Goal: Task Accomplishment & Management: Complete application form

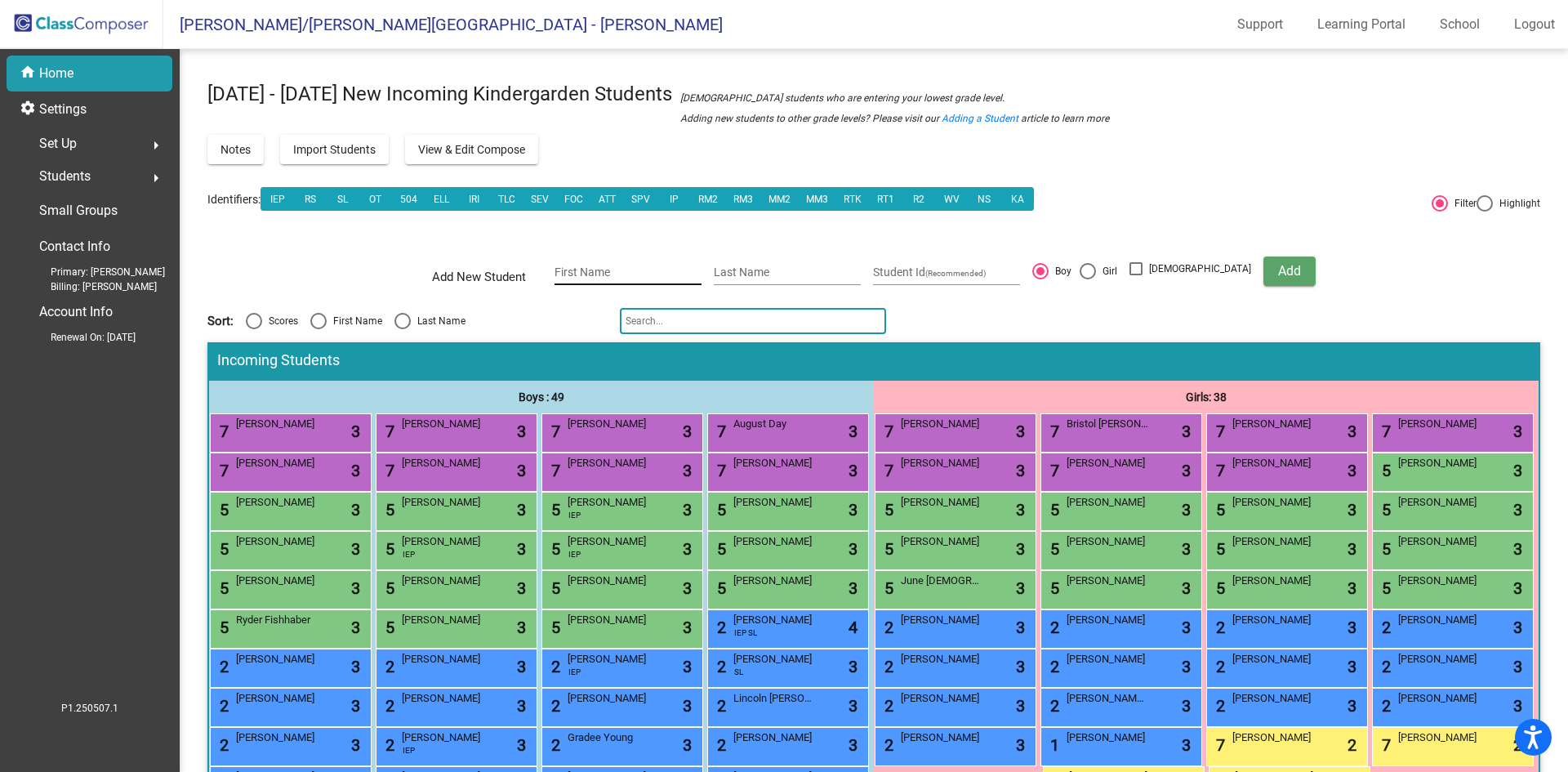
click at [632, 267] on input "First Name" at bounding box center [628, 273] width 147 height 13
type input "W"
type input "Oakley"
type input "Winiarski"
click at [1273, 272] on button "Add" at bounding box center [1289, 271] width 53 height 30
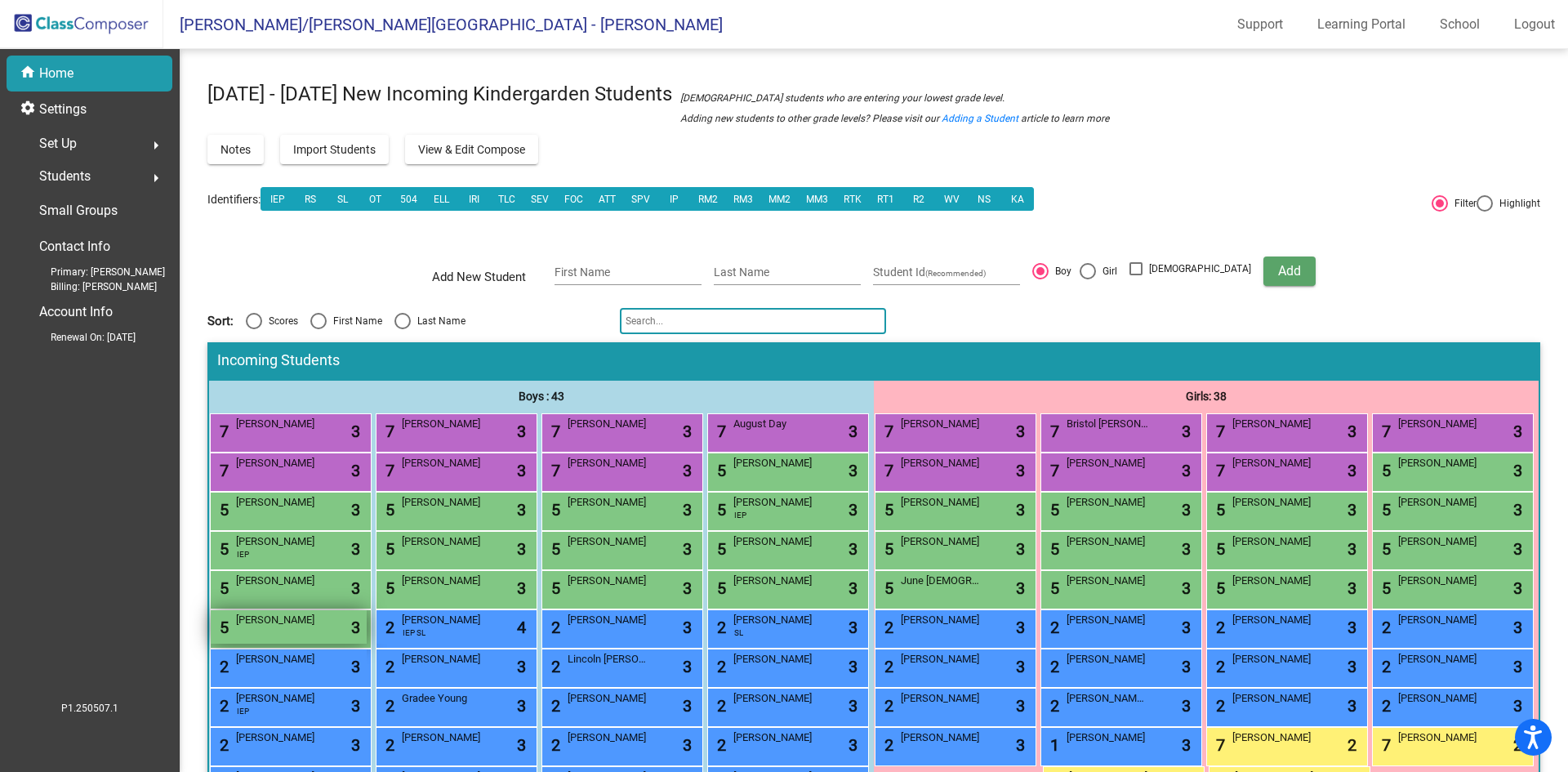
click at [367, 644] on div "5 Oakley Winiarski lock do_not_disturb_alt 3" at bounding box center [288, 626] width 156 height 34
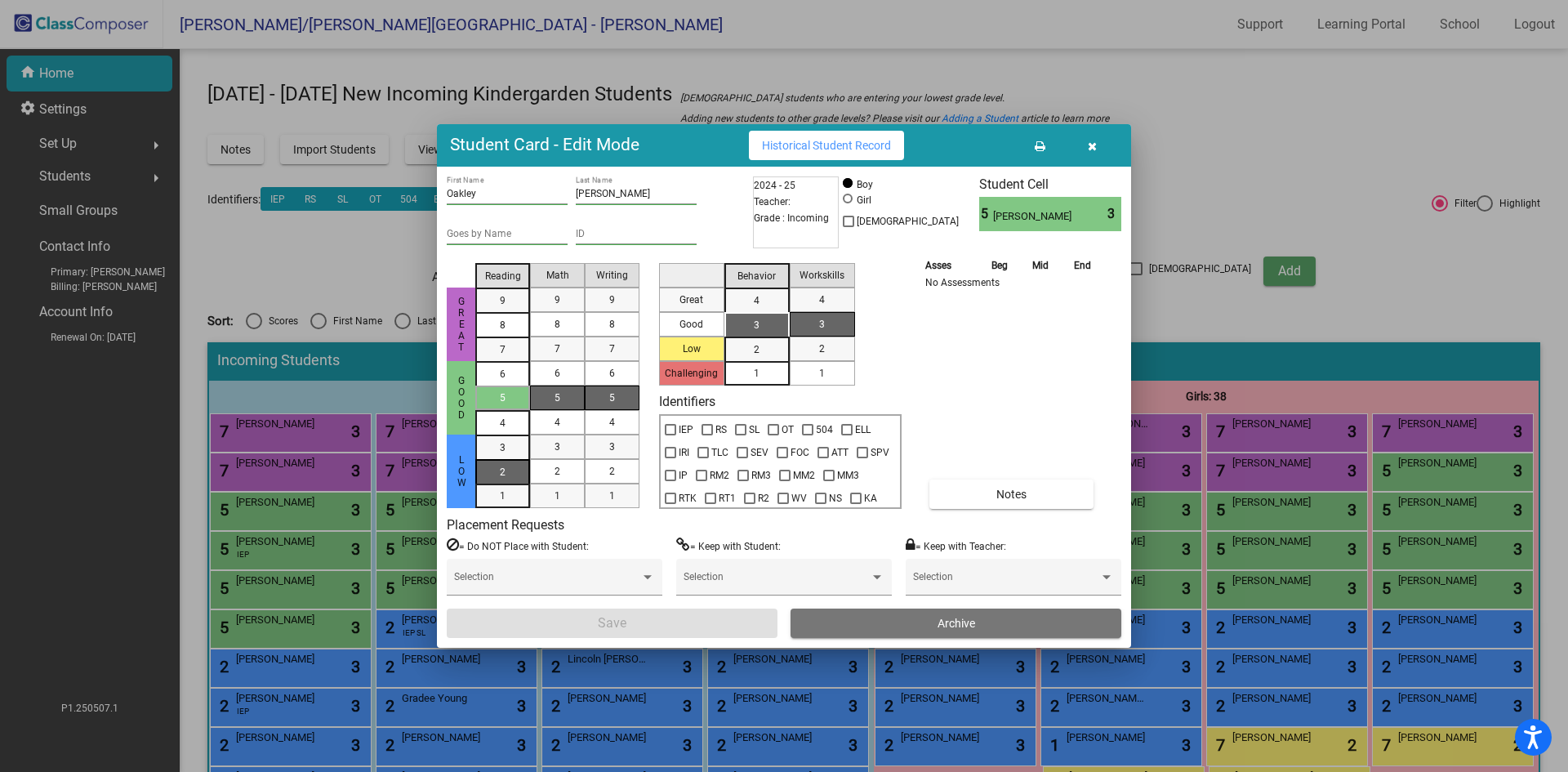
click at [523, 476] on mat-list-option "2" at bounding box center [503, 472] width 55 height 25
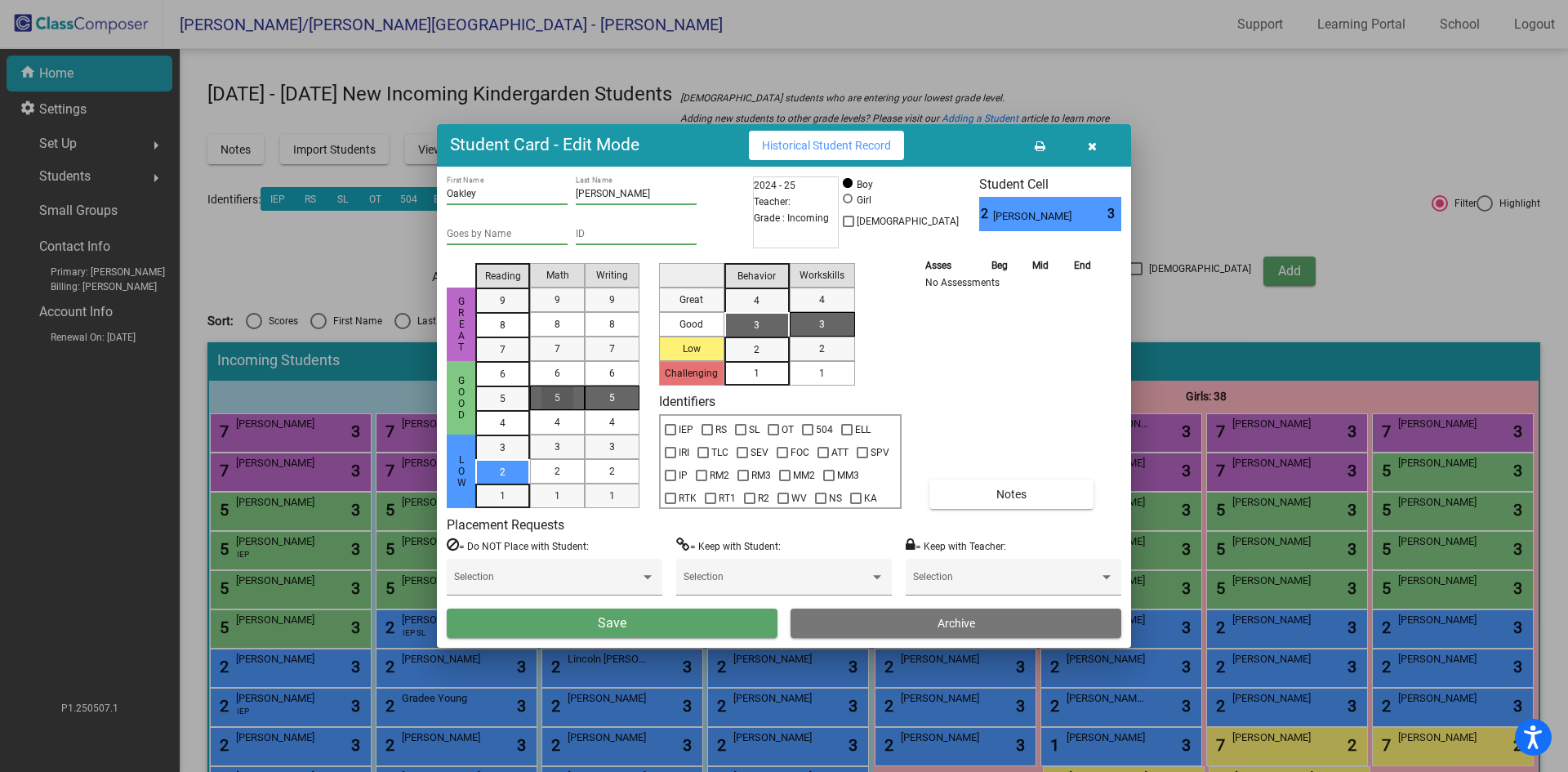
click at [559, 387] on div "5" at bounding box center [557, 398] width 32 height 25
click at [604, 405] on div "5" at bounding box center [612, 398] width 32 height 25
click at [751, 330] on div "3" at bounding box center [756, 326] width 32 height 25
click at [827, 370] on div "1" at bounding box center [821, 374] width 32 height 25
click at [672, 624] on button "Save" at bounding box center [613, 624] width 331 height 30
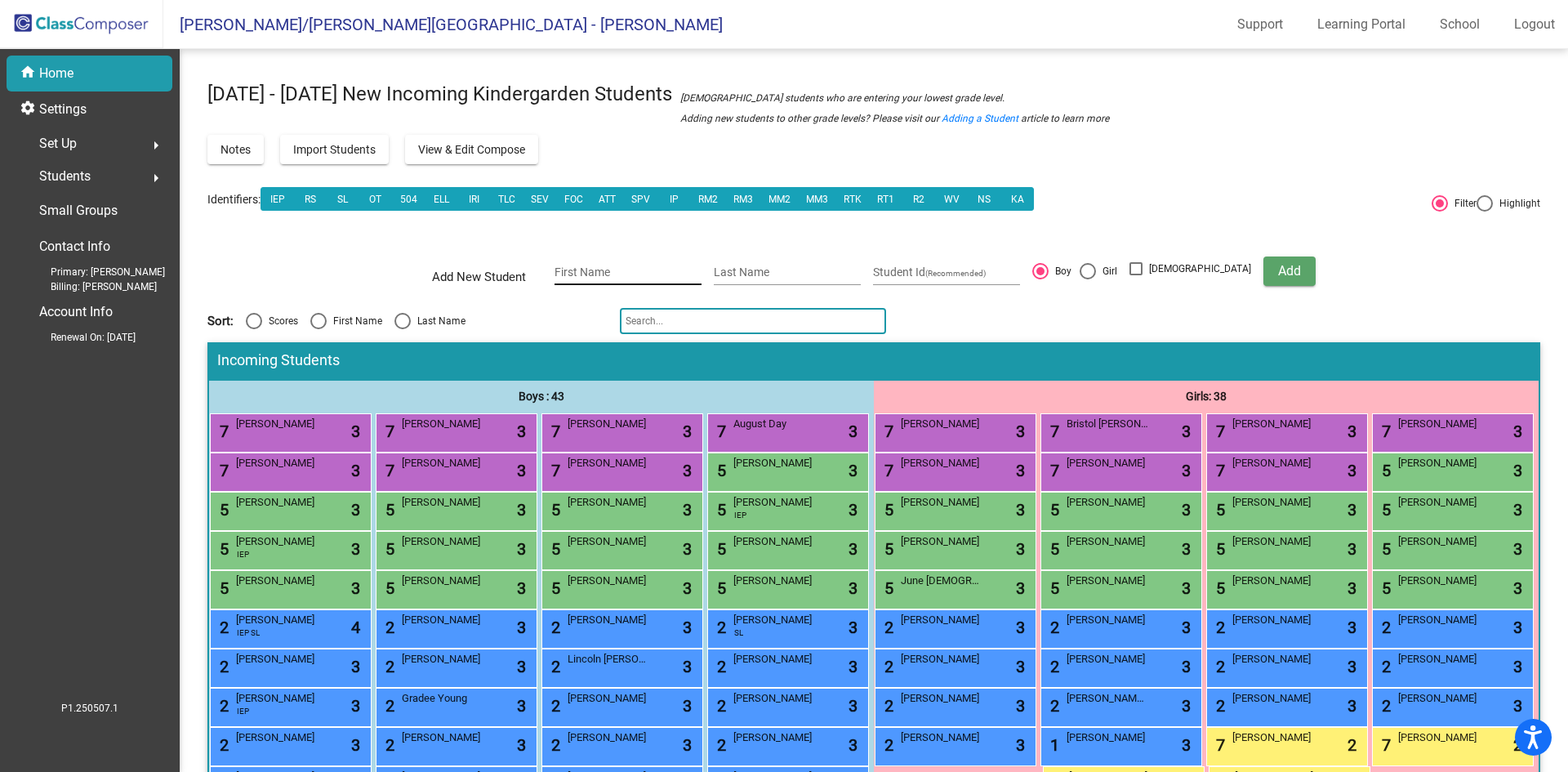
click at [686, 267] on input "First Name" at bounding box center [628, 273] width 147 height 13
type input "Rowan"
type input "Harrison"
click at [1279, 277] on span "Add" at bounding box center [1290, 271] width 23 height 15
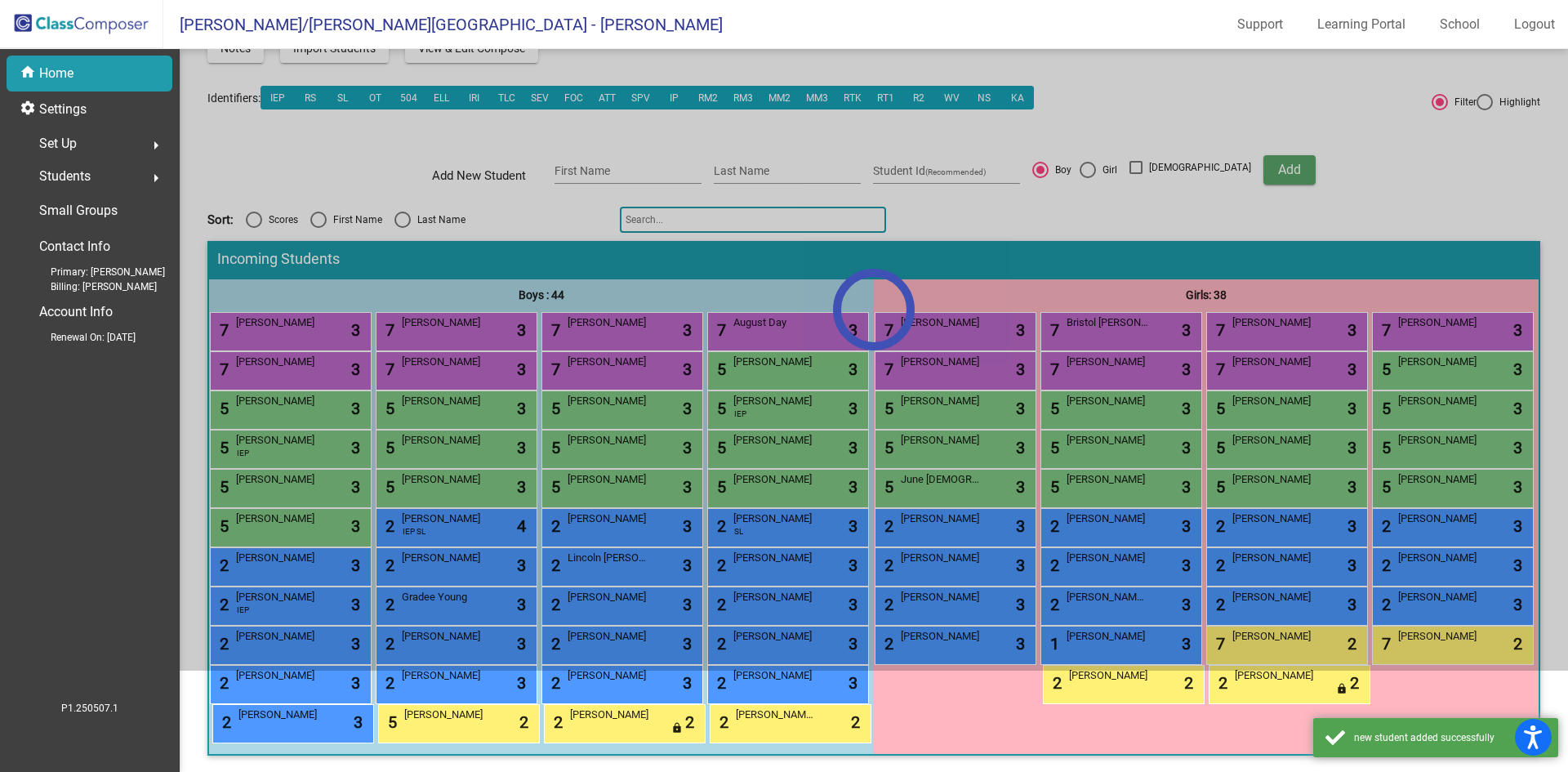
scroll to position [245, 0]
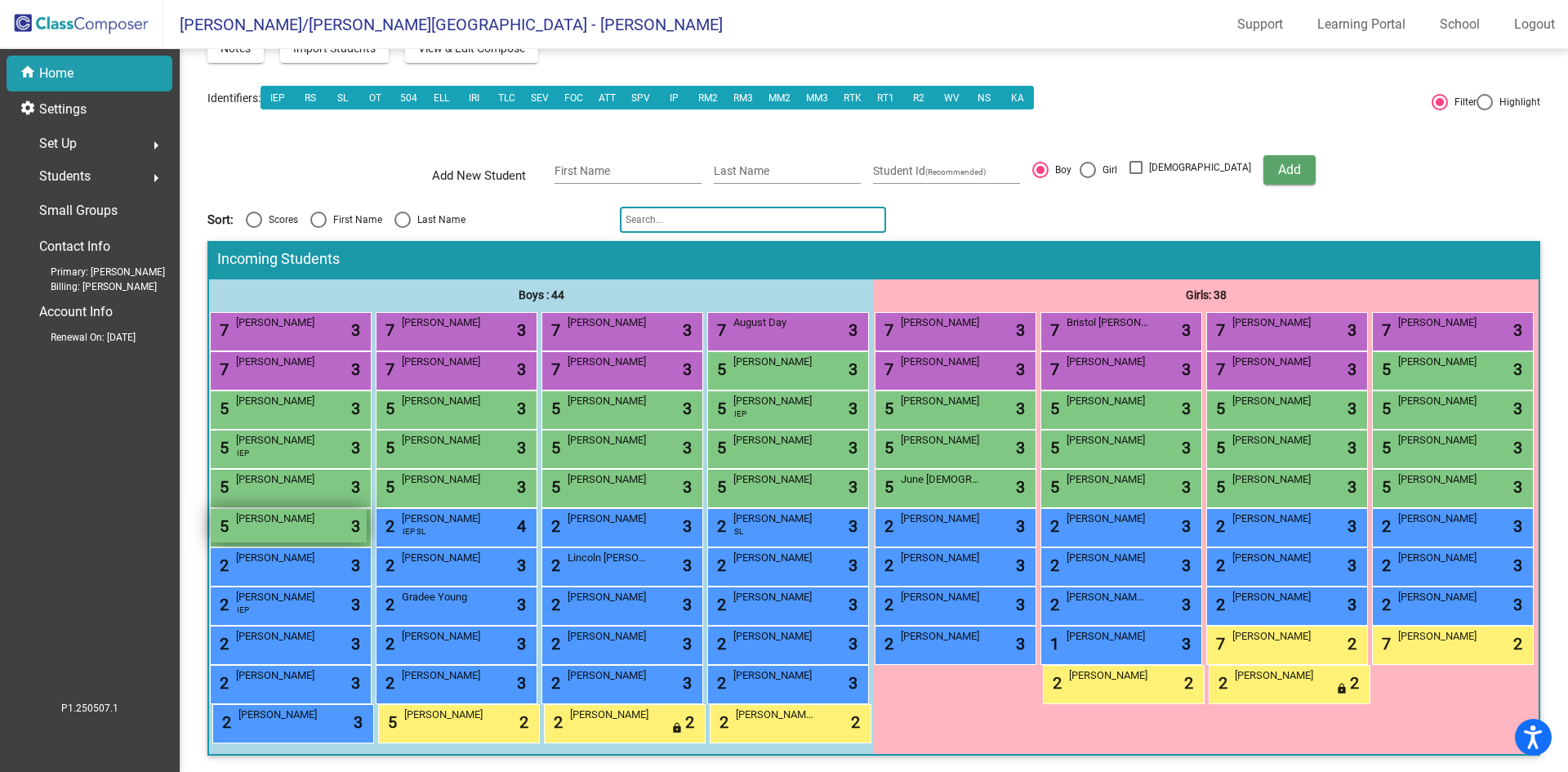
click at [367, 510] on div "5 Rowan Harrison lock do_not_disturb_alt 3" at bounding box center [288, 526] width 156 height 34
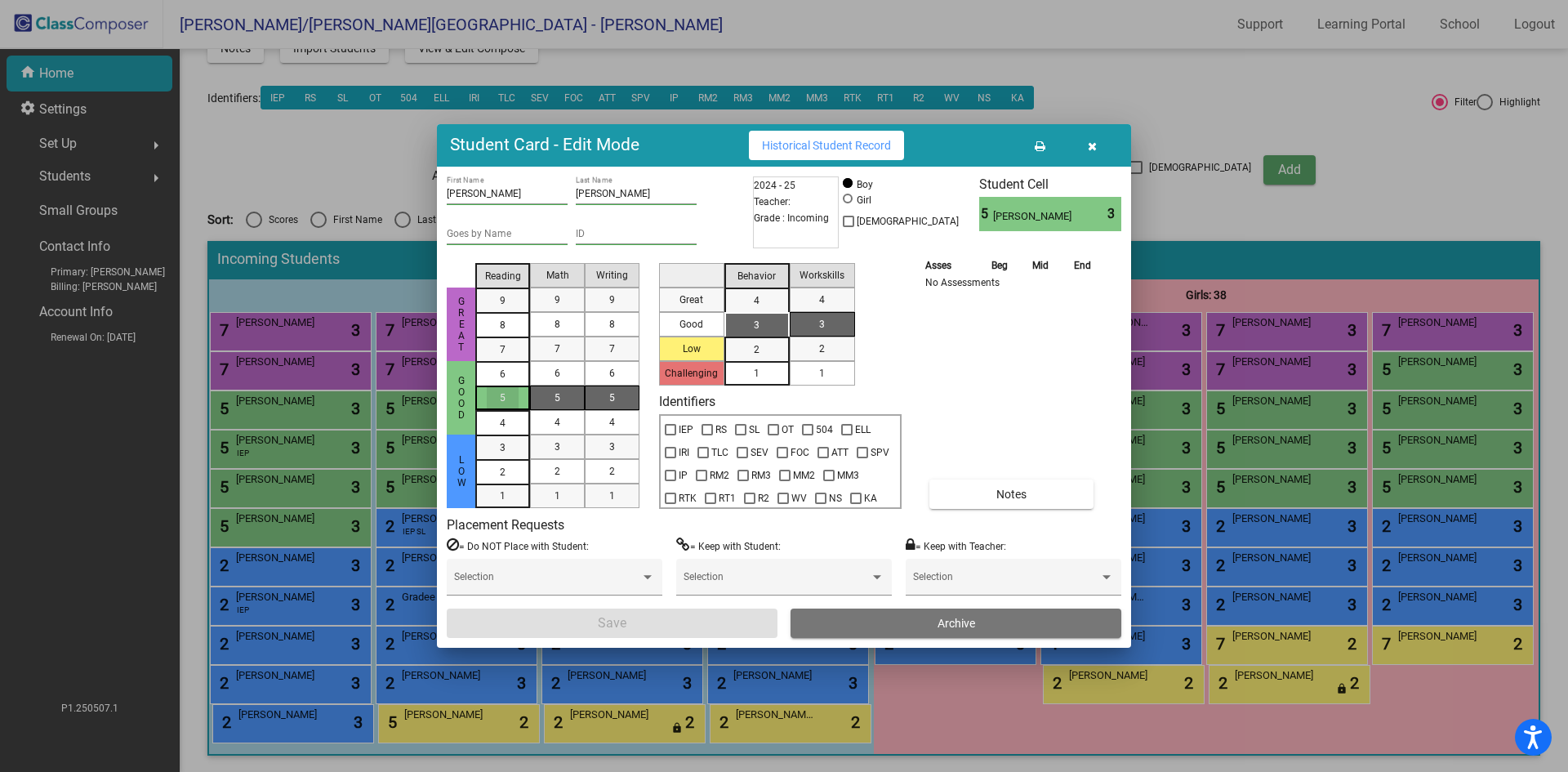
click at [515, 392] on div "5" at bounding box center [503, 398] width 32 height 25
click at [564, 473] on div "2" at bounding box center [557, 472] width 32 height 25
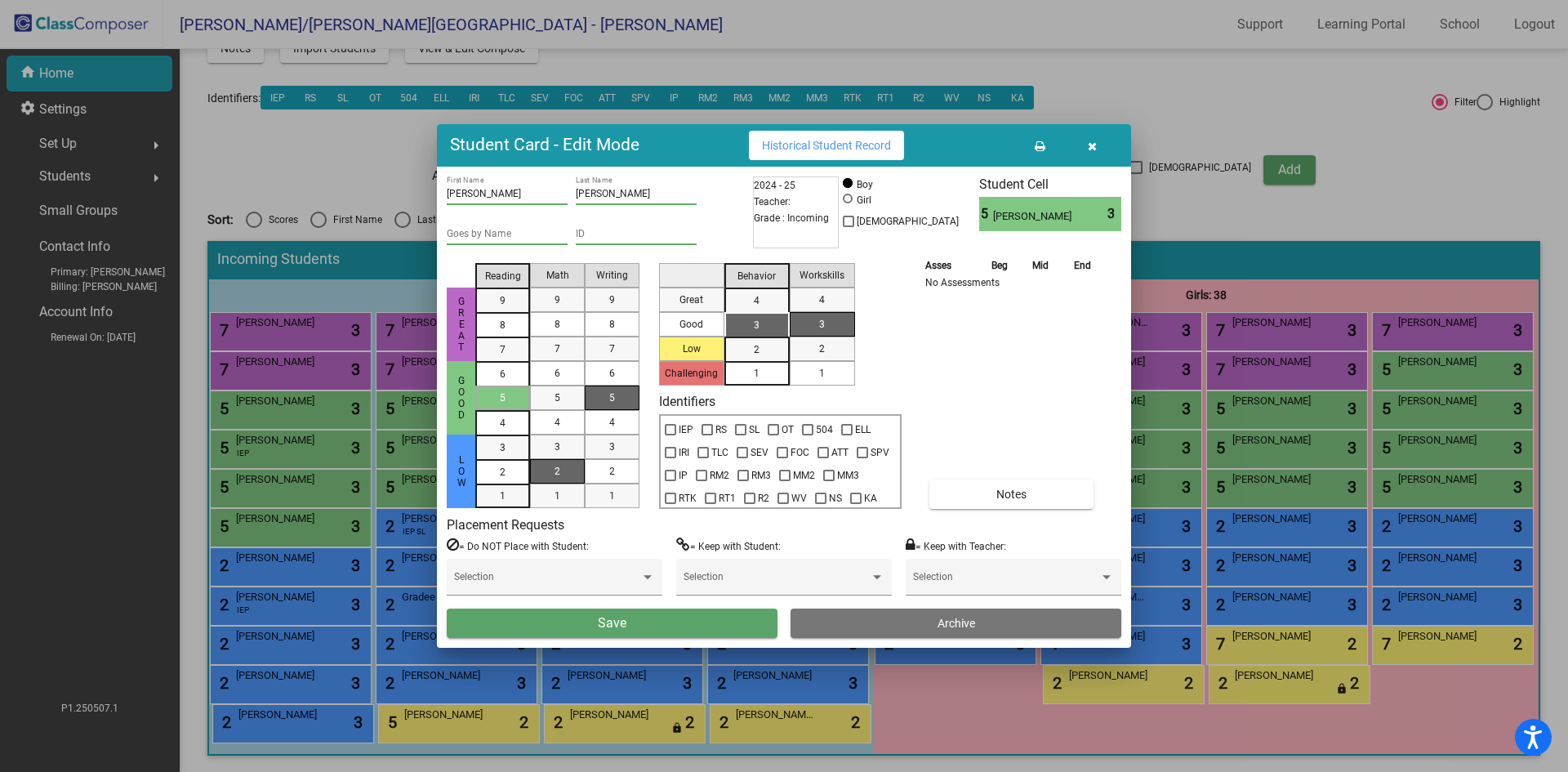
click at [613, 405] on div "5" at bounding box center [612, 398] width 32 height 25
click at [762, 350] on div "2" at bounding box center [756, 350] width 32 height 25
click at [830, 375] on div "1" at bounding box center [821, 374] width 32 height 25
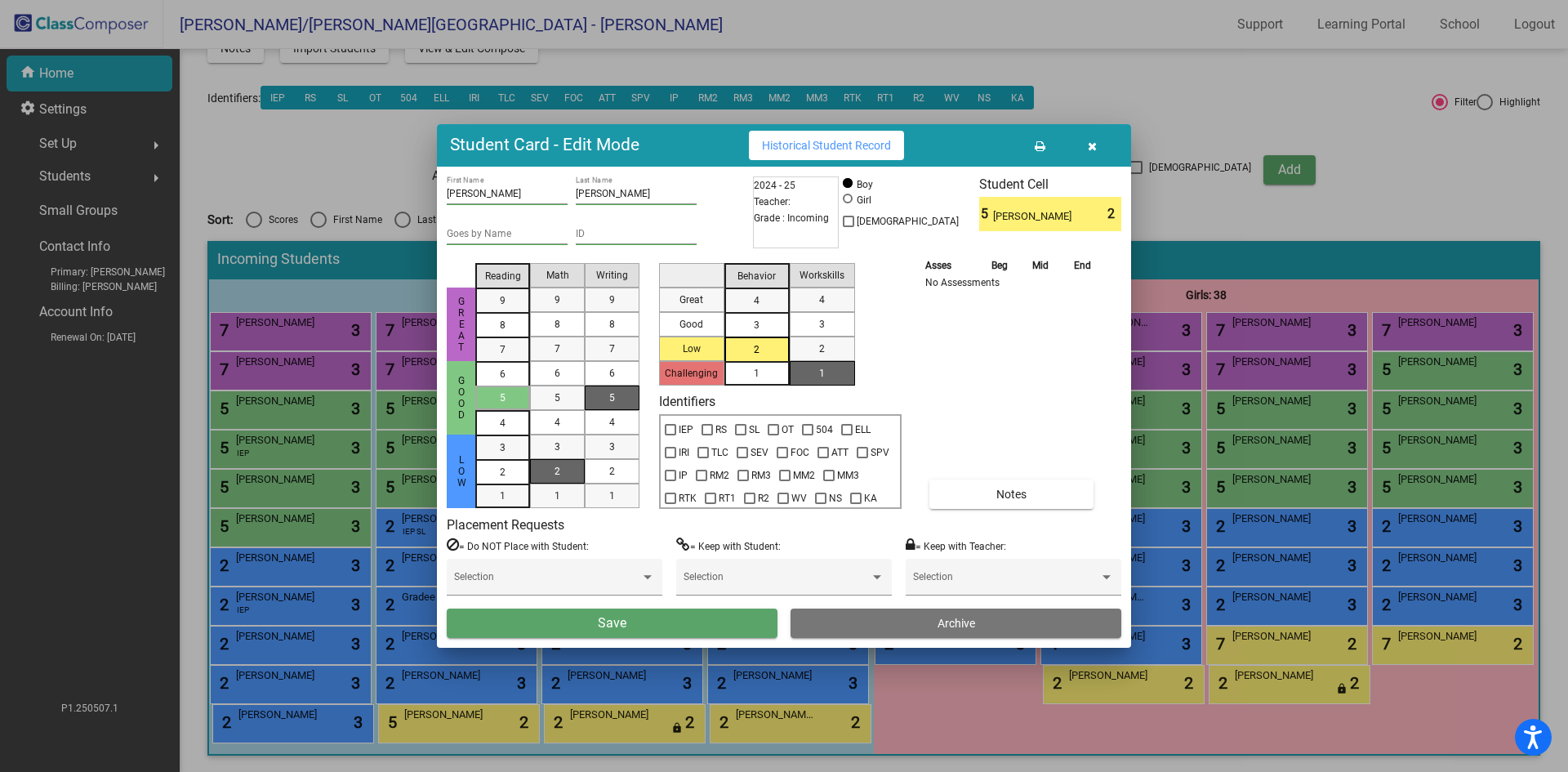
click at [658, 624] on button "Save" at bounding box center [613, 624] width 331 height 30
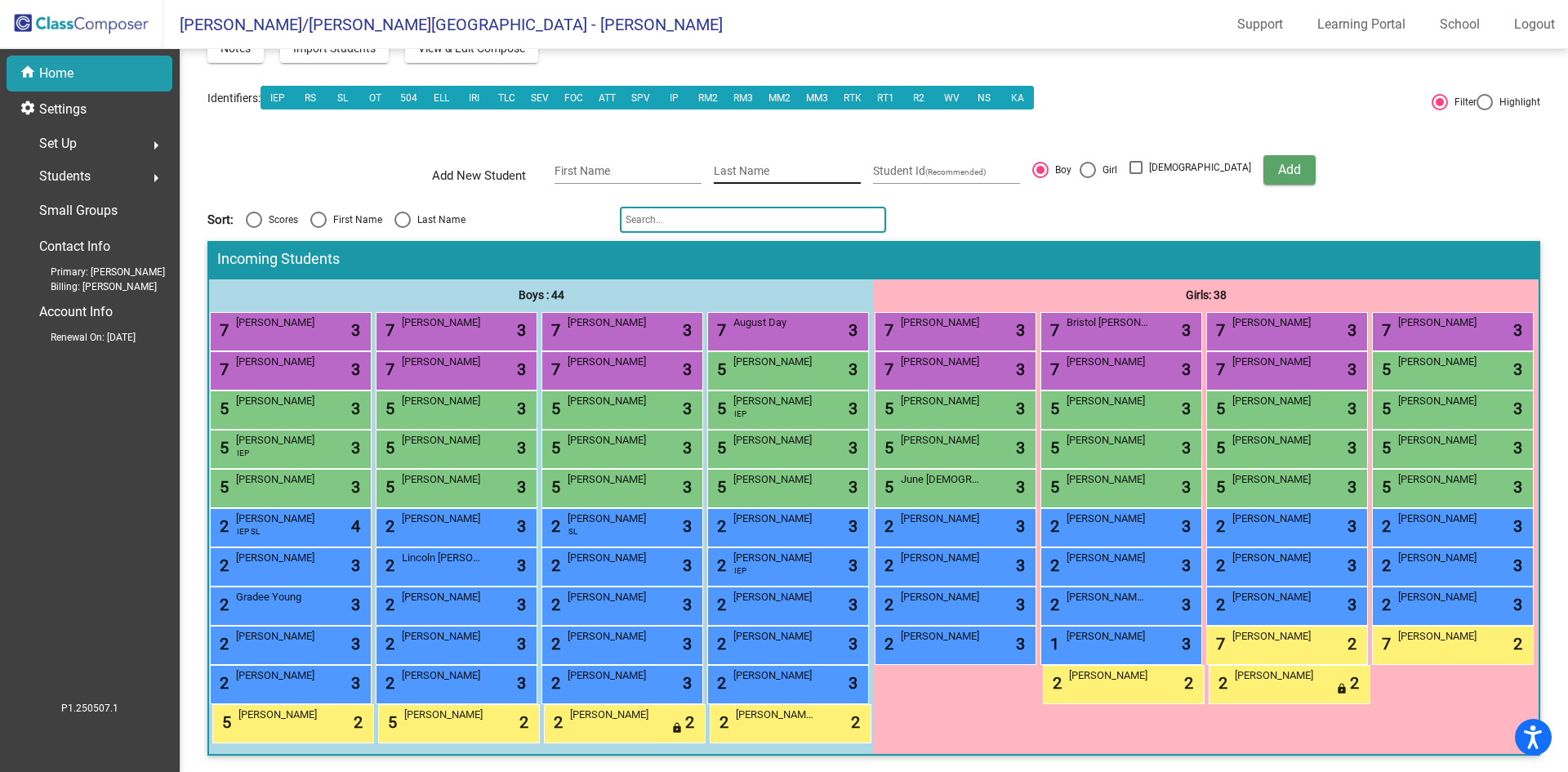
scroll to position [0, 0]
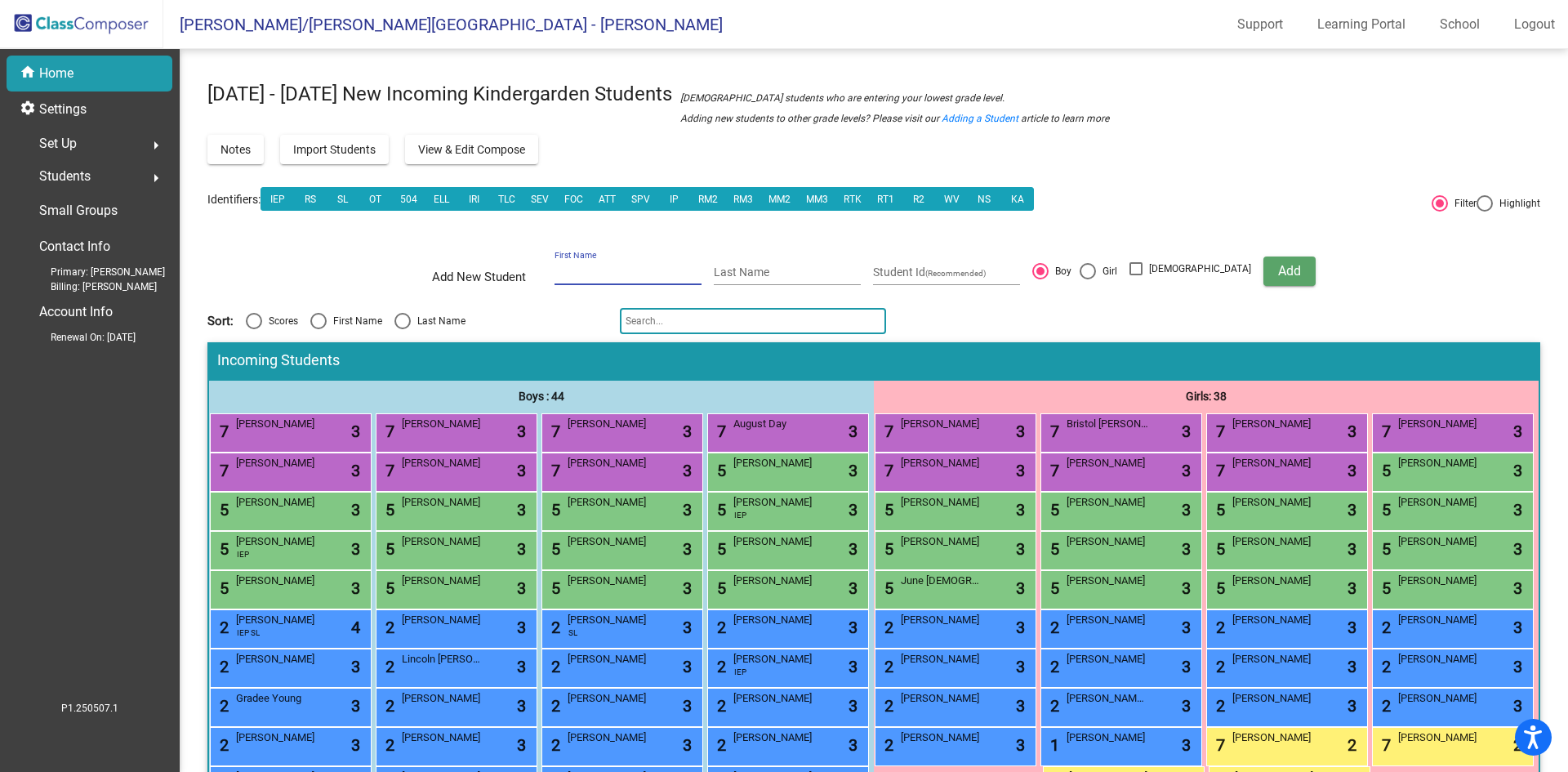
click at [592, 269] on input "First Name" at bounding box center [628, 273] width 147 height 13
type input "Mia"
type input "Stacey"
click at [1096, 276] on div at bounding box center [1087, 271] width 16 height 16
click at [1088, 280] on input "Girl" at bounding box center [1087, 280] width 1 height 1
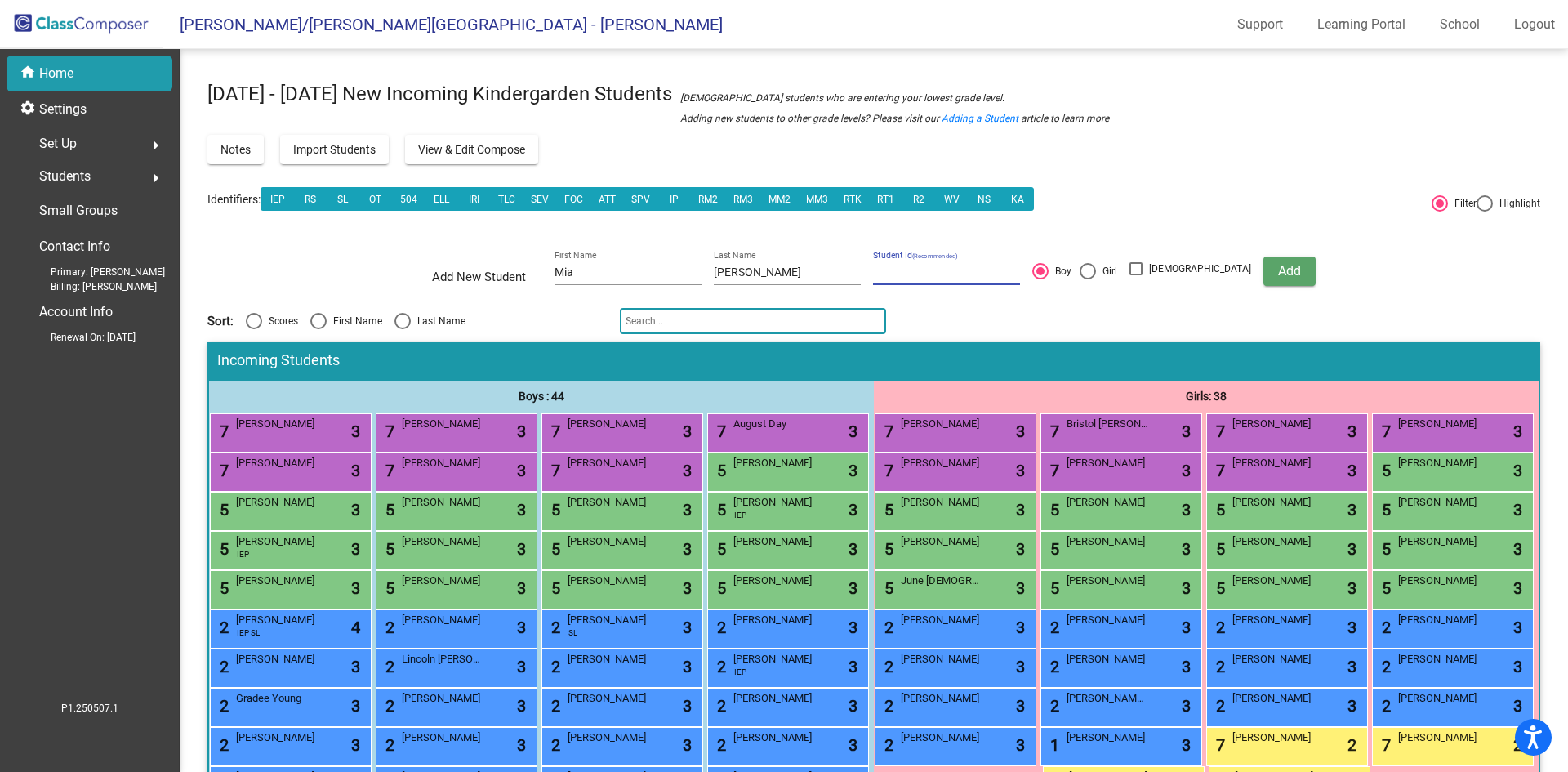
radio input "true"
click at [1279, 265] on span "Add" at bounding box center [1290, 271] width 23 height 15
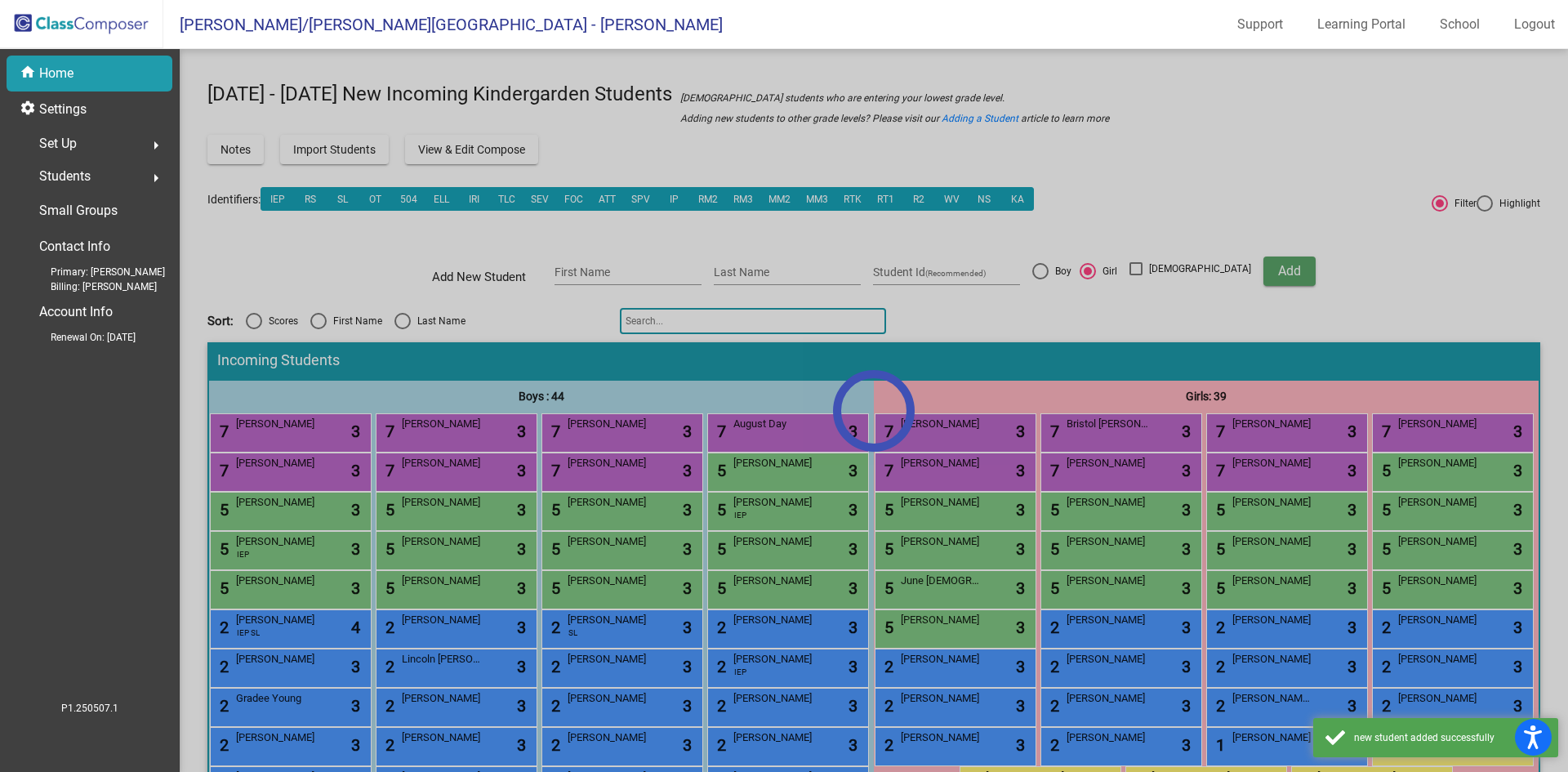
scroll to position [259, 0]
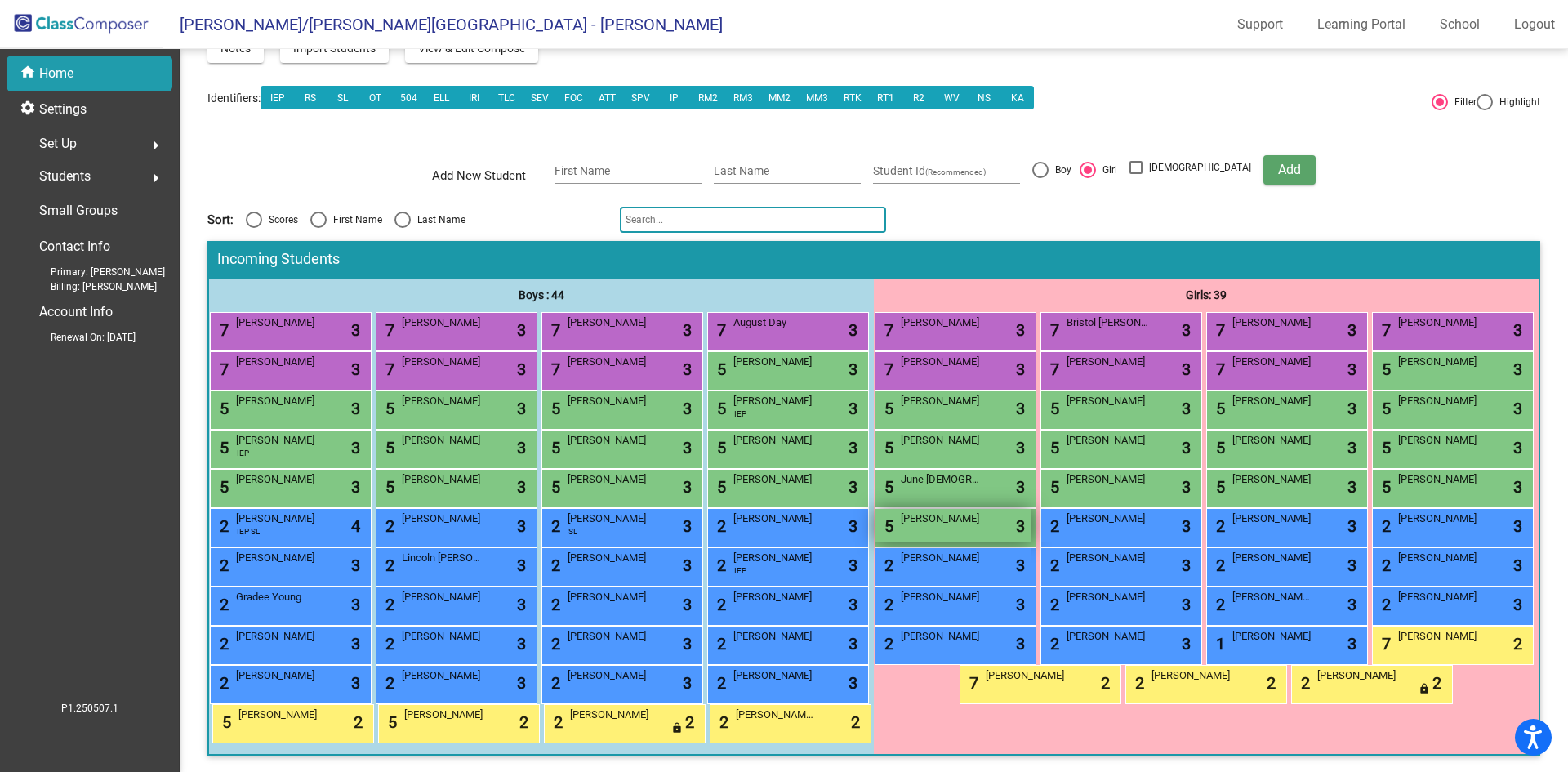
click at [983, 511] on span "[PERSON_NAME]" at bounding box center [941, 518] width 81 height 16
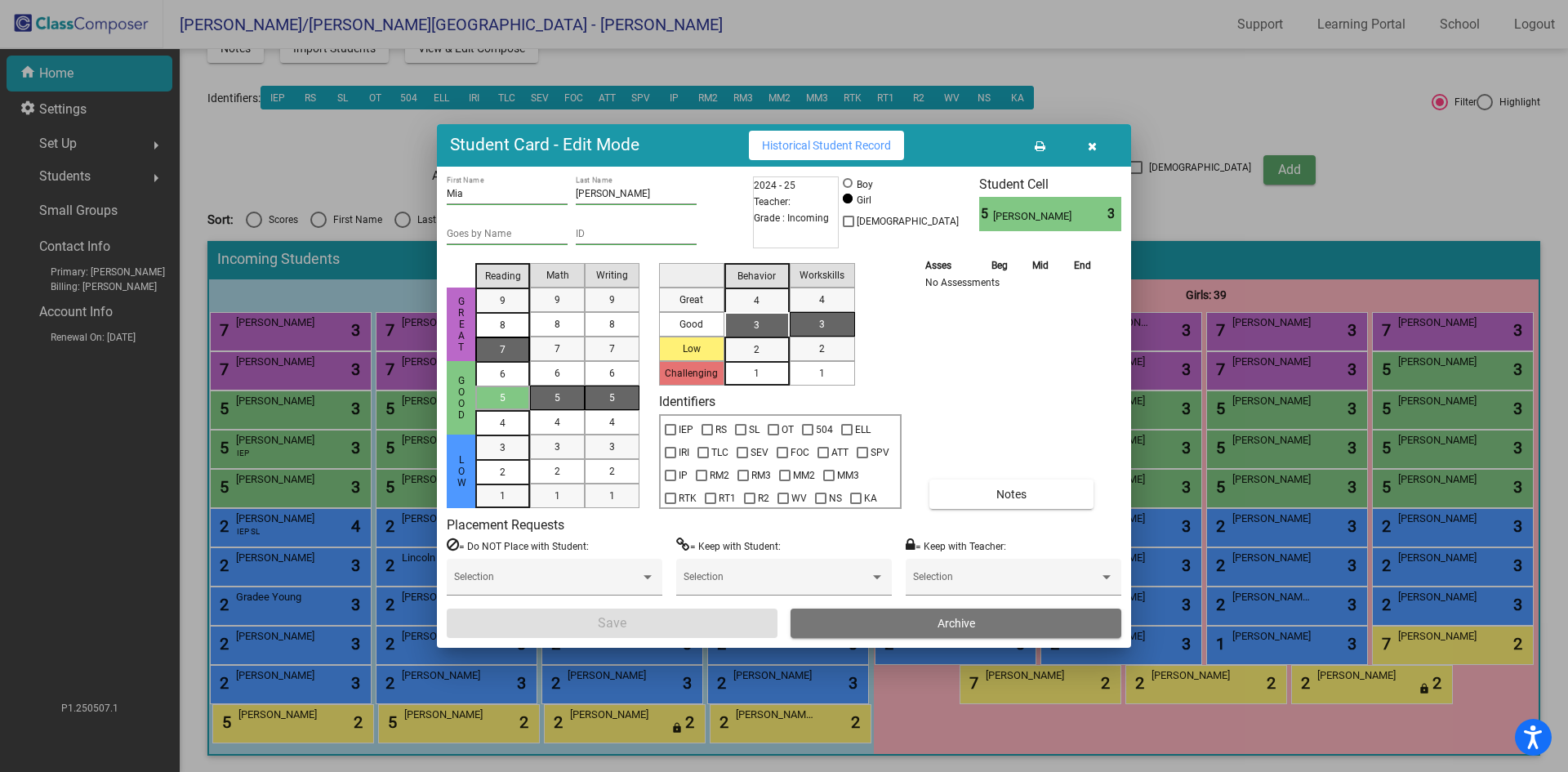
click at [500, 308] on span "7" at bounding box center [503, 300] width 6 height 14
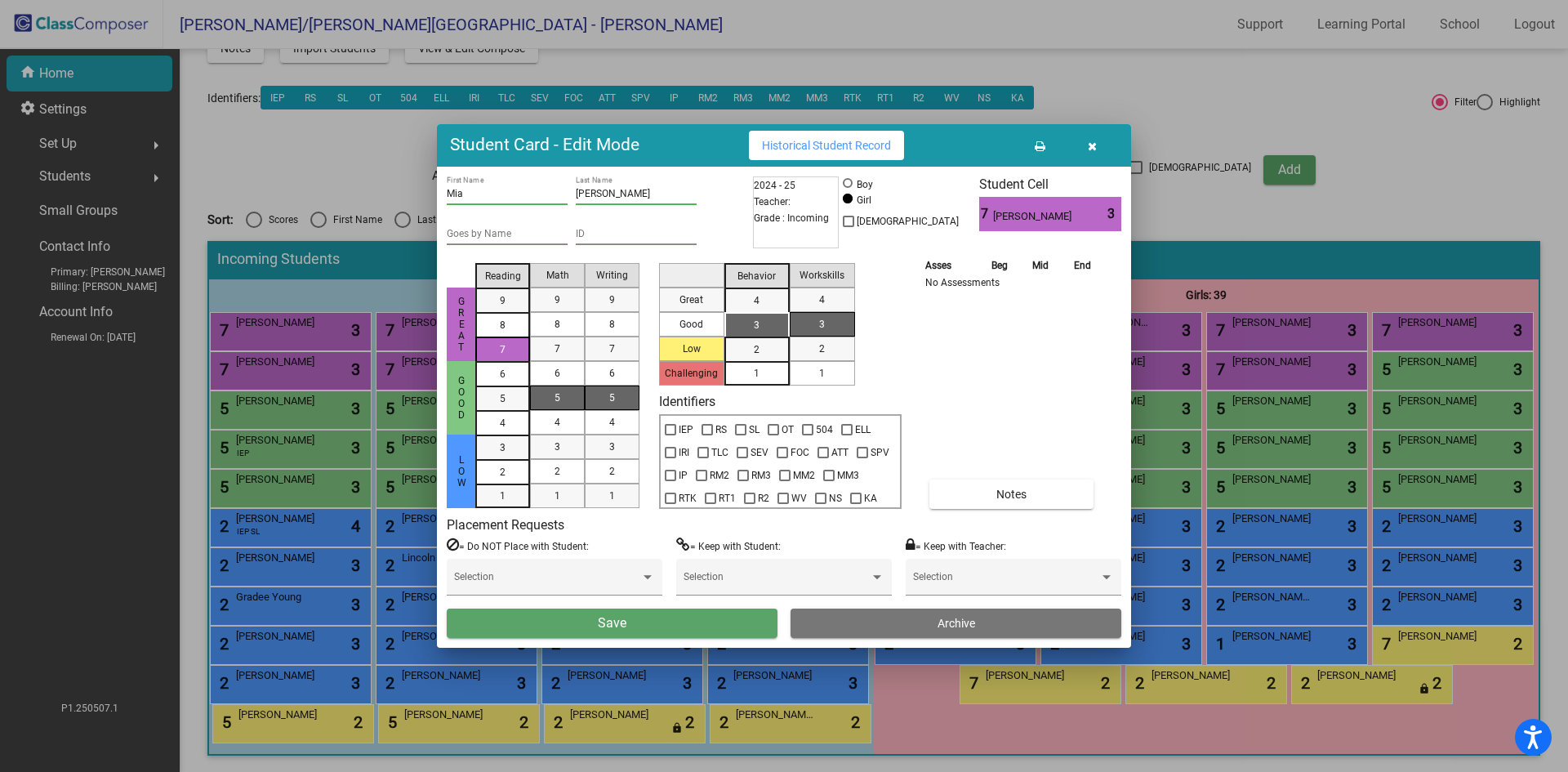
click at [554, 396] on span "5" at bounding box center [557, 397] width 6 height 14
click at [610, 396] on span "5" at bounding box center [613, 397] width 6 height 14
click at [752, 327] on div "3" at bounding box center [756, 326] width 32 height 25
click at [807, 376] on div "1" at bounding box center [821, 374] width 32 height 25
click at [686, 622] on button "Save" at bounding box center [613, 624] width 331 height 30
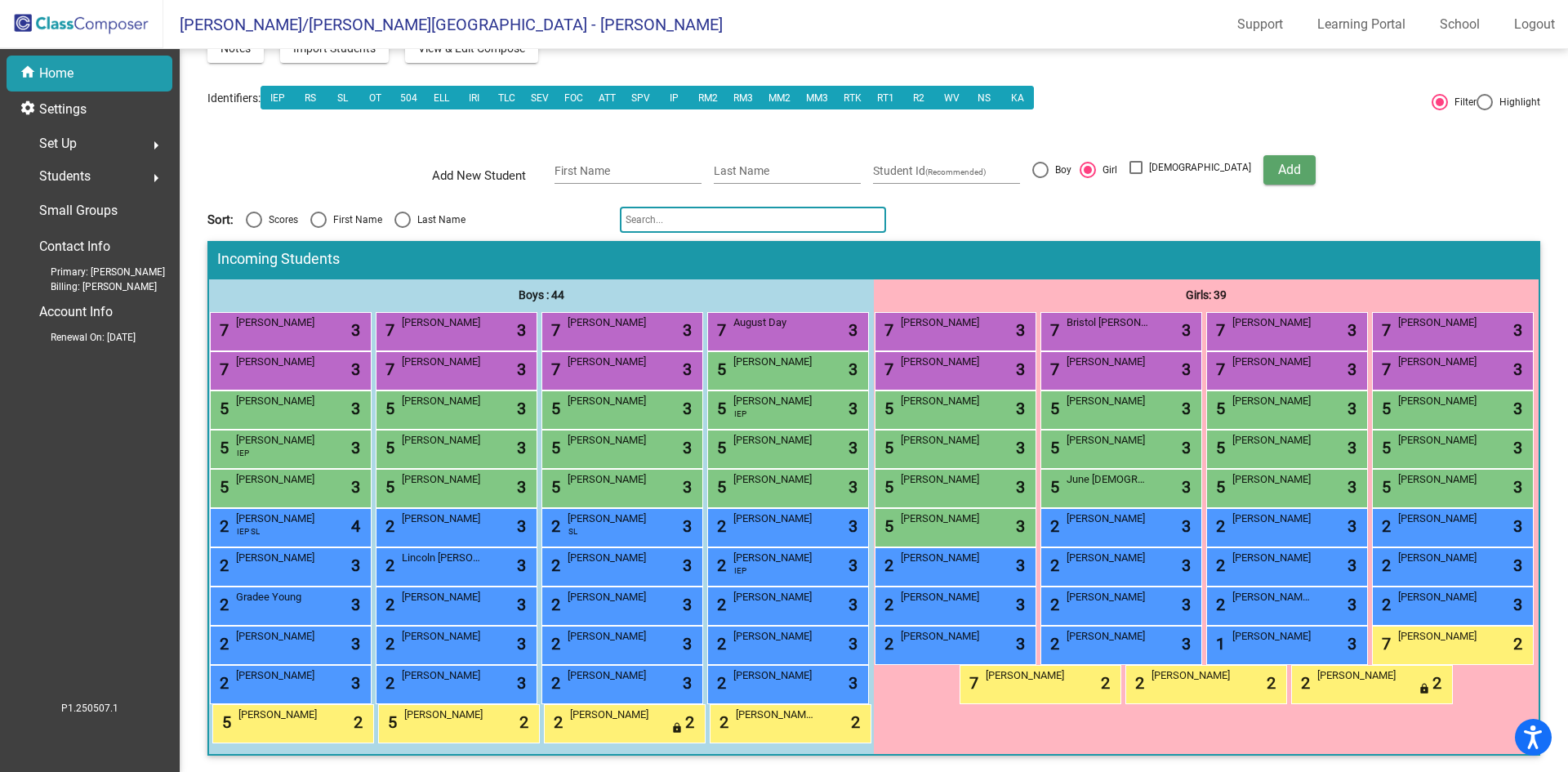
scroll to position [0, 0]
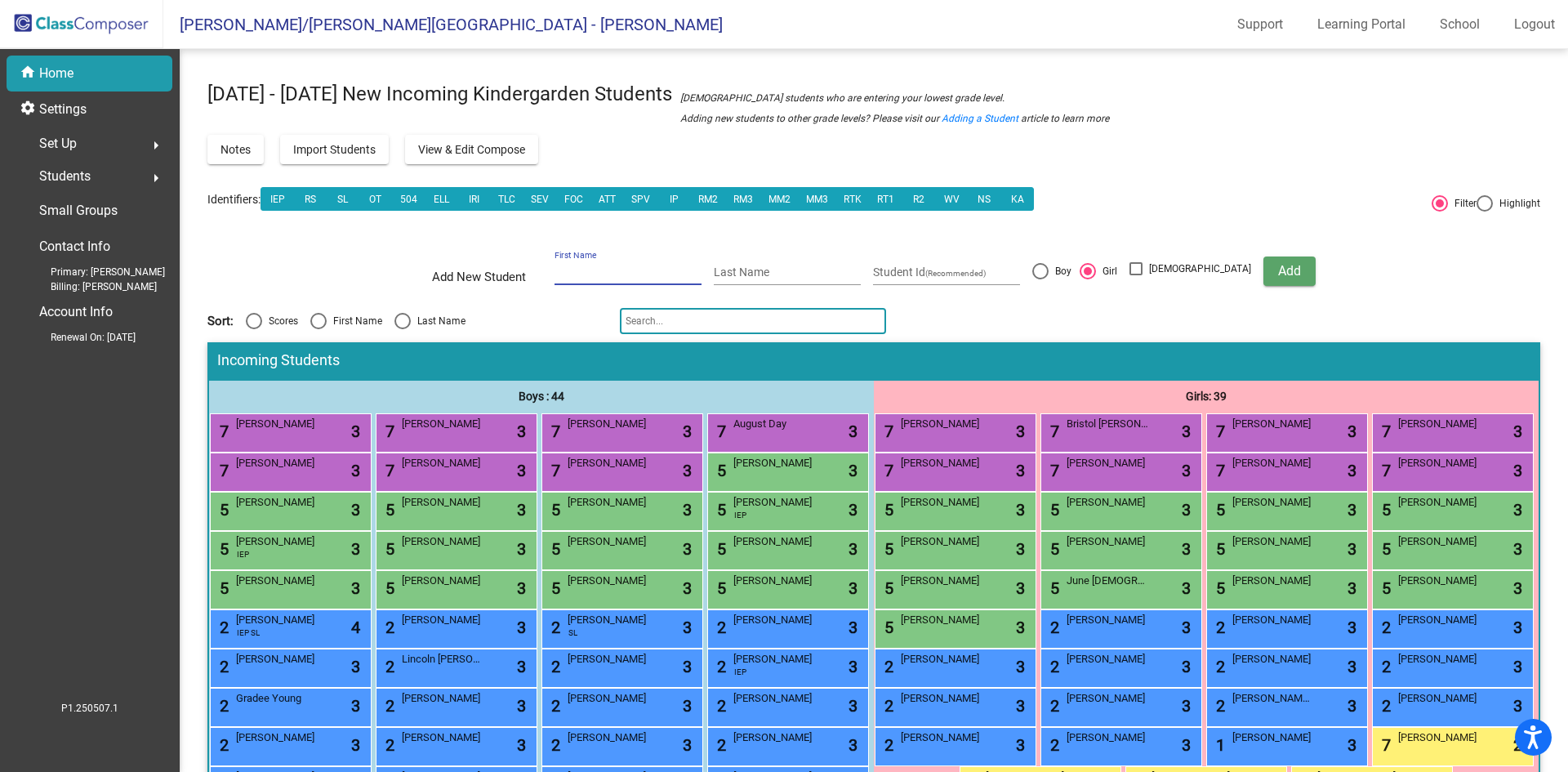
click at [631, 274] on input "First Name" at bounding box center [628, 273] width 147 height 13
type input "Giovanni"
type input "Gaugler"
click at [1049, 267] on div at bounding box center [1041, 271] width 16 height 16
click at [1041, 280] on input "Boy" at bounding box center [1040, 280] width 1 height 1
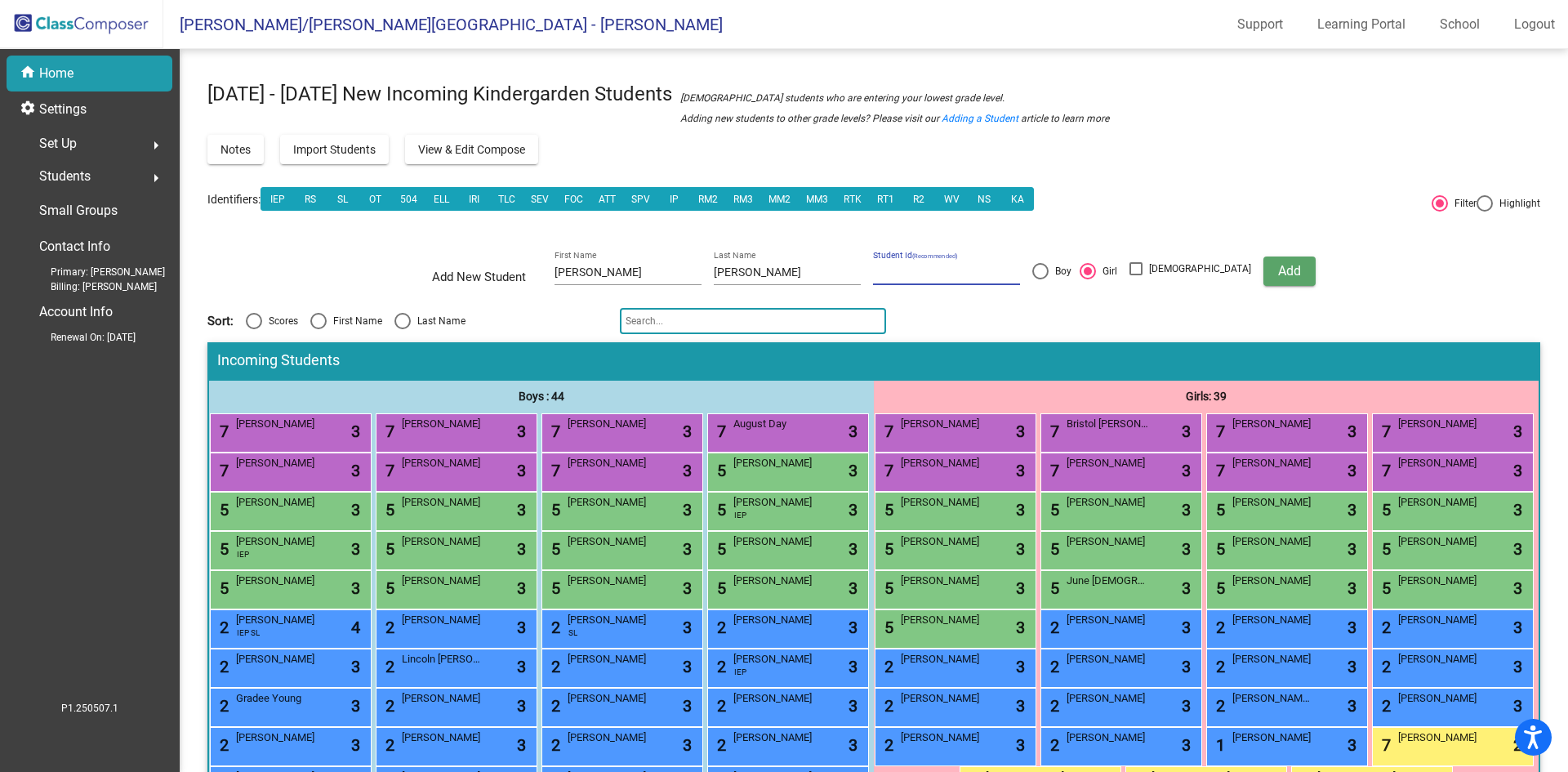
radio input "true"
click at [1279, 267] on span "Add" at bounding box center [1290, 271] width 23 height 15
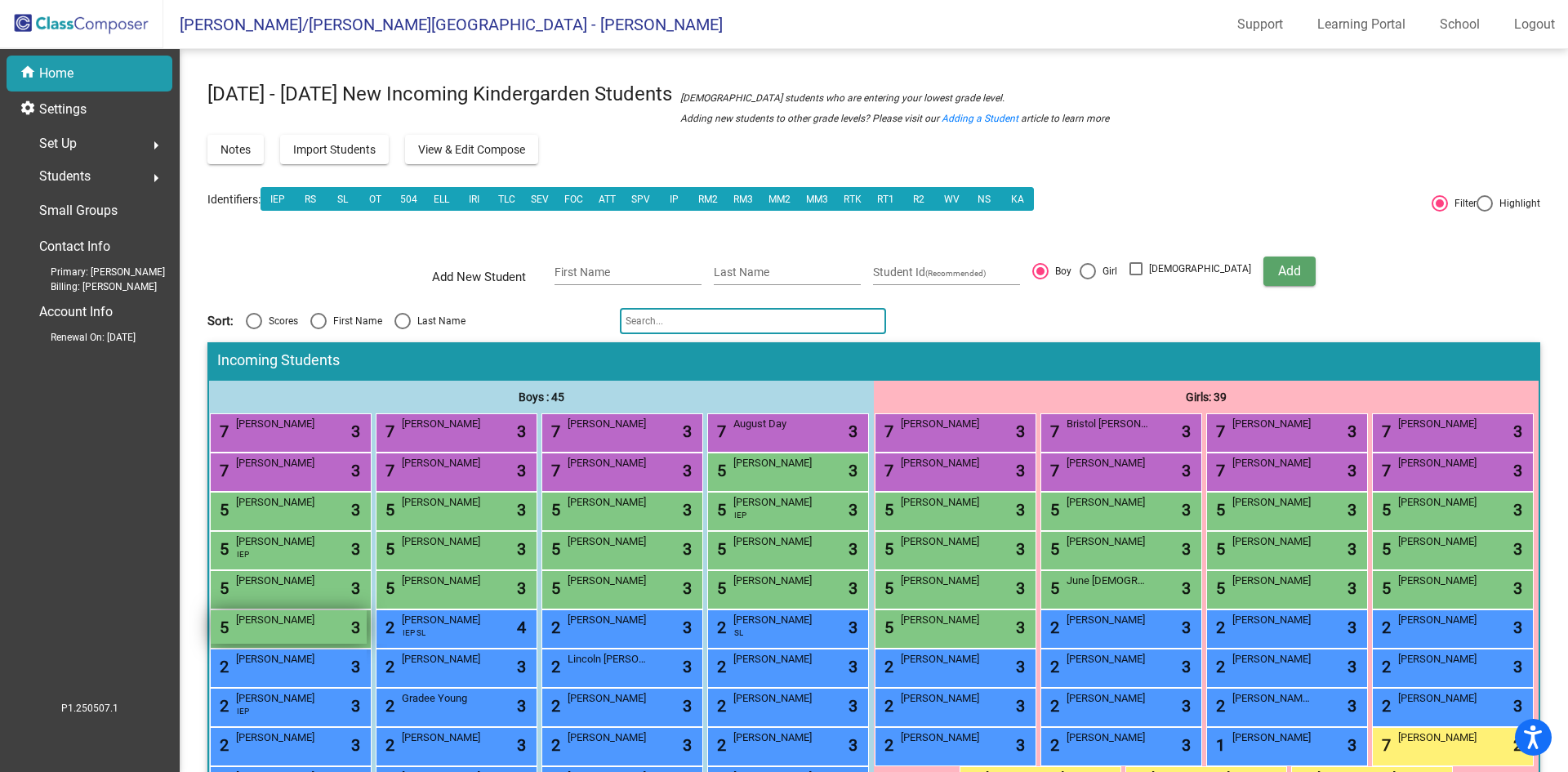
click at [367, 644] on div "5 Giovanni Gaugler lock do_not_disturb_alt 3" at bounding box center [288, 626] width 156 height 34
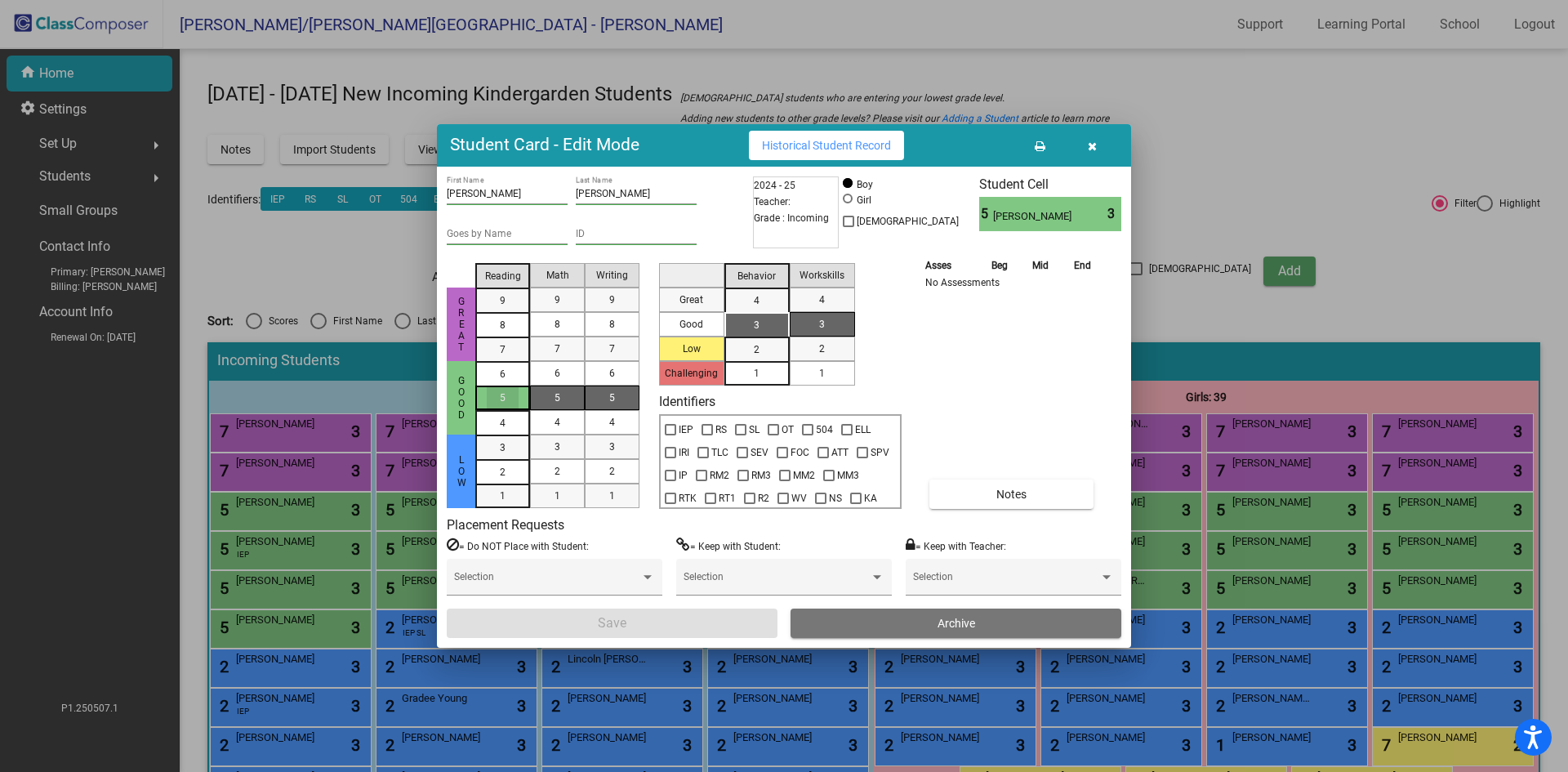
click at [510, 397] on div "5" at bounding box center [503, 398] width 32 height 25
click at [549, 401] on div "5" at bounding box center [557, 398] width 32 height 25
click at [603, 499] on div "1" at bounding box center [612, 496] width 32 height 25
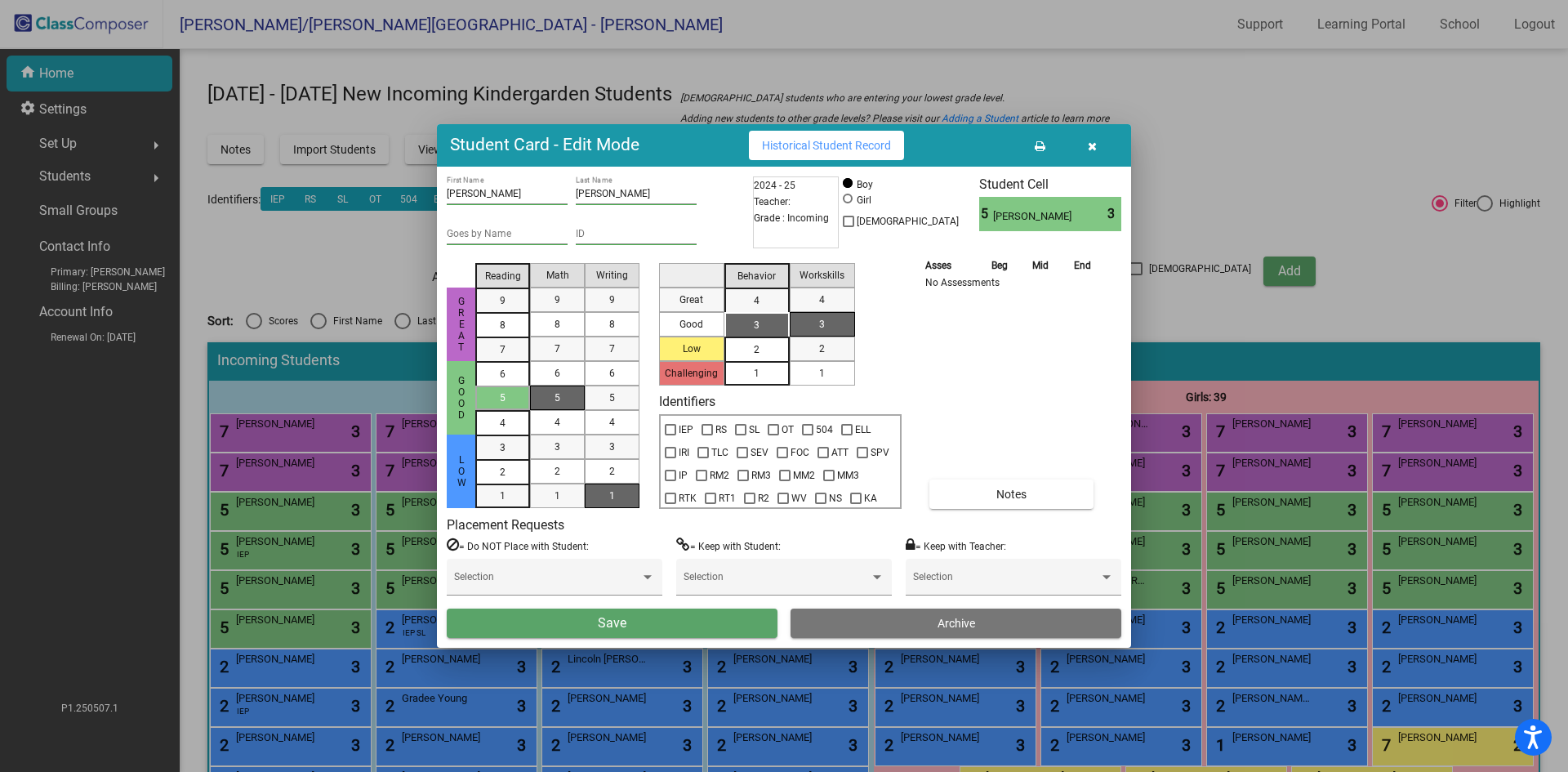
click at [752, 351] on div "2" at bounding box center [756, 350] width 32 height 25
click at [817, 372] on div "1" at bounding box center [821, 374] width 32 height 25
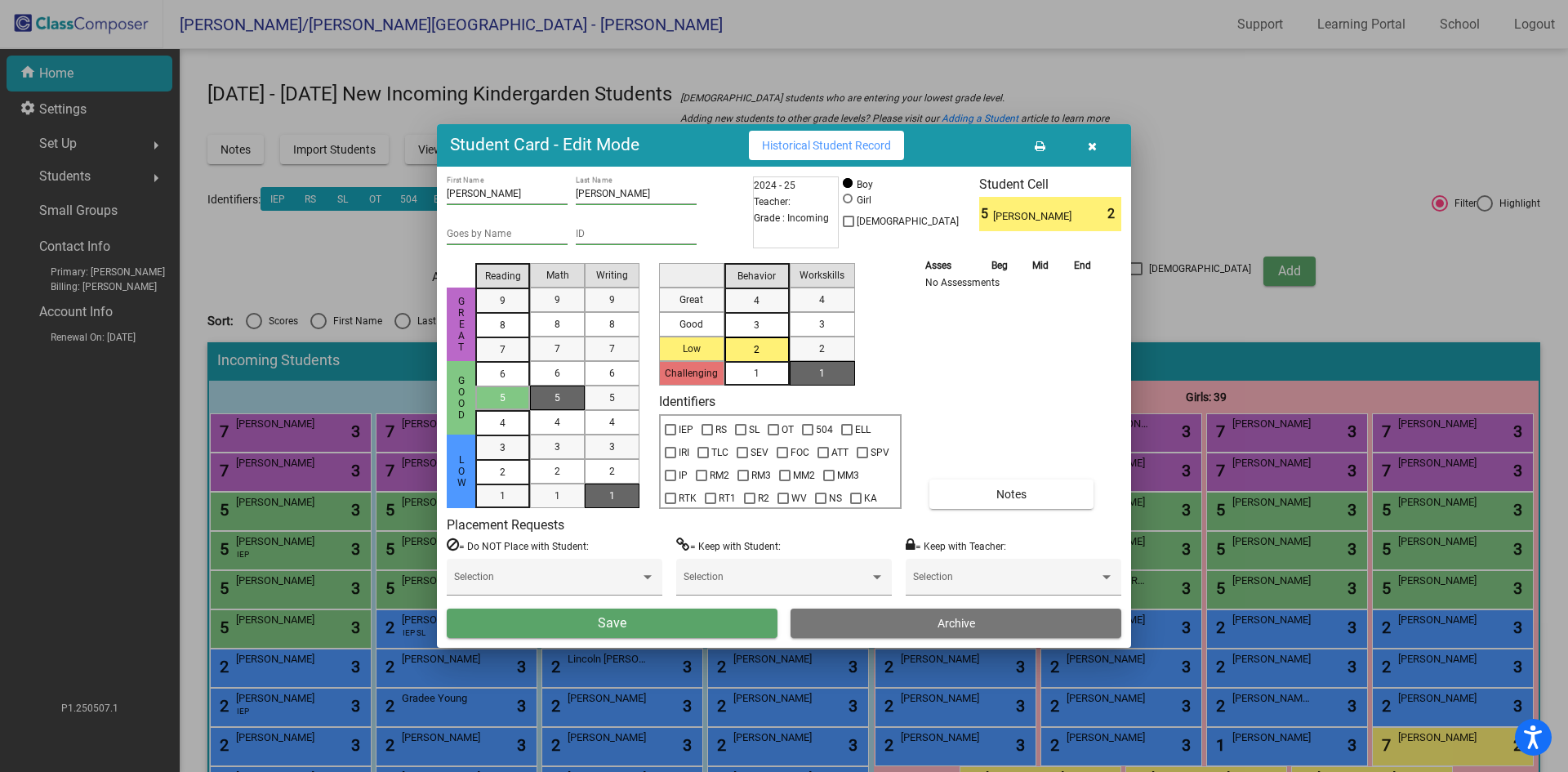
click at [995, 510] on div "Giovanni First Name Gaugler Last Name Goes by Name ID 2024 - 25 Teacher: Grade …" at bounding box center [784, 407] width 675 height 462
click at [993, 491] on button "Notes" at bounding box center [1012, 494] width 165 height 30
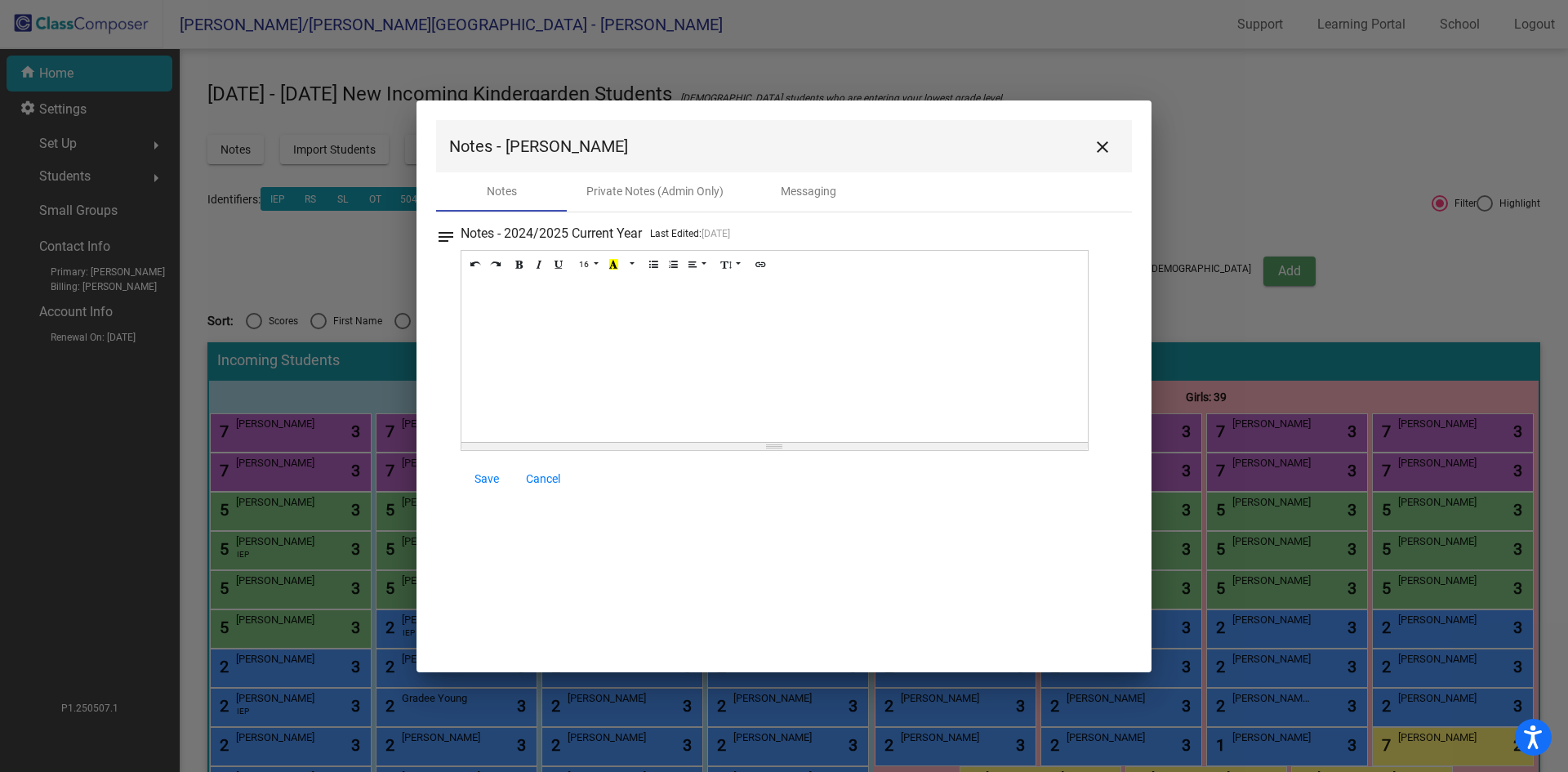
click at [506, 298] on div at bounding box center [774, 360] width 627 height 164
click at [482, 478] on span "Save" at bounding box center [487, 479] width 25 height 13
click at [1100, 146] on mat-icon "close" at bounding box center [1103, 147] width 19 height 19
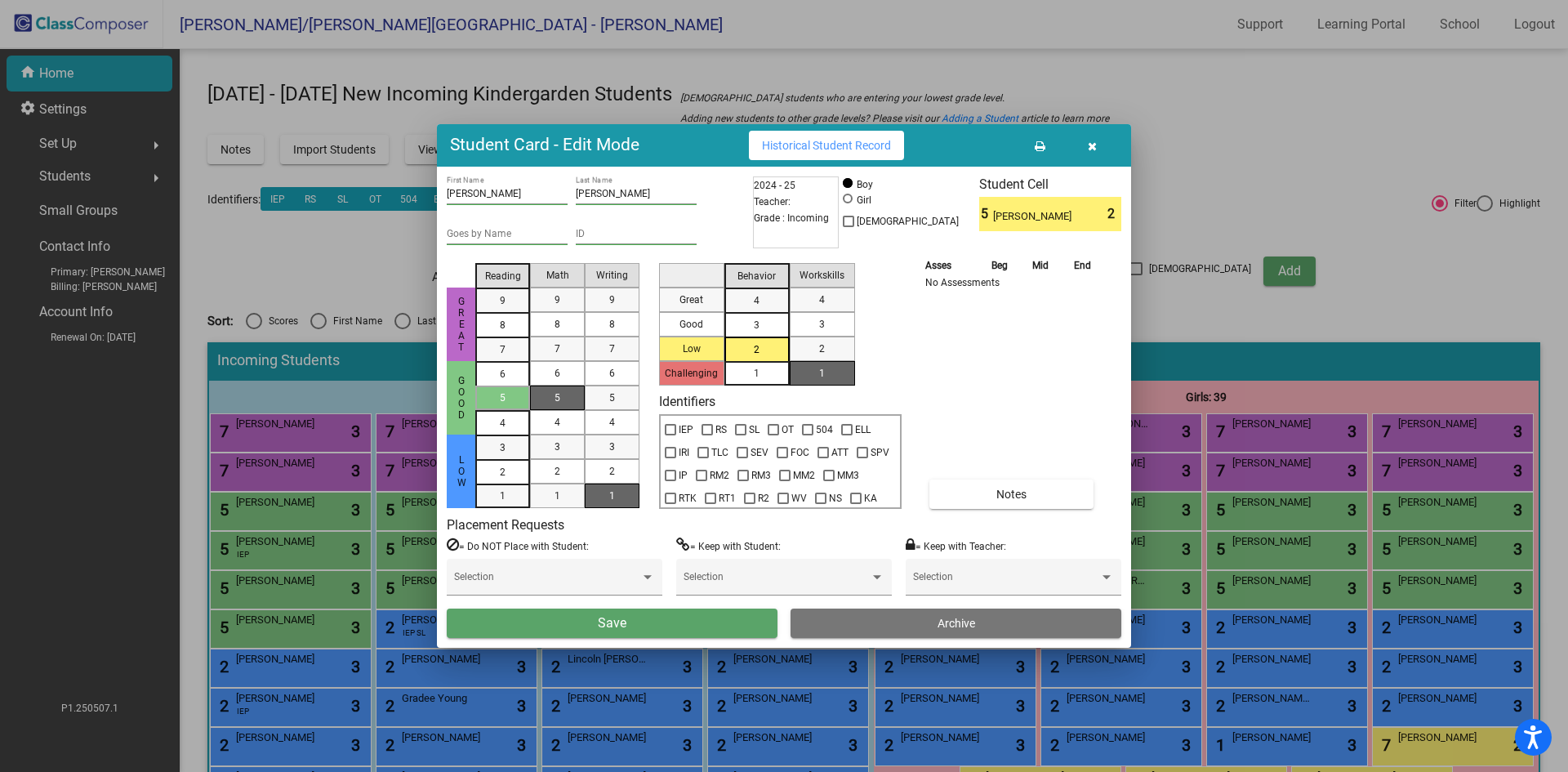
click at [720, 626] on button "Save" at bounding box center [613, 624] width 331 height 30
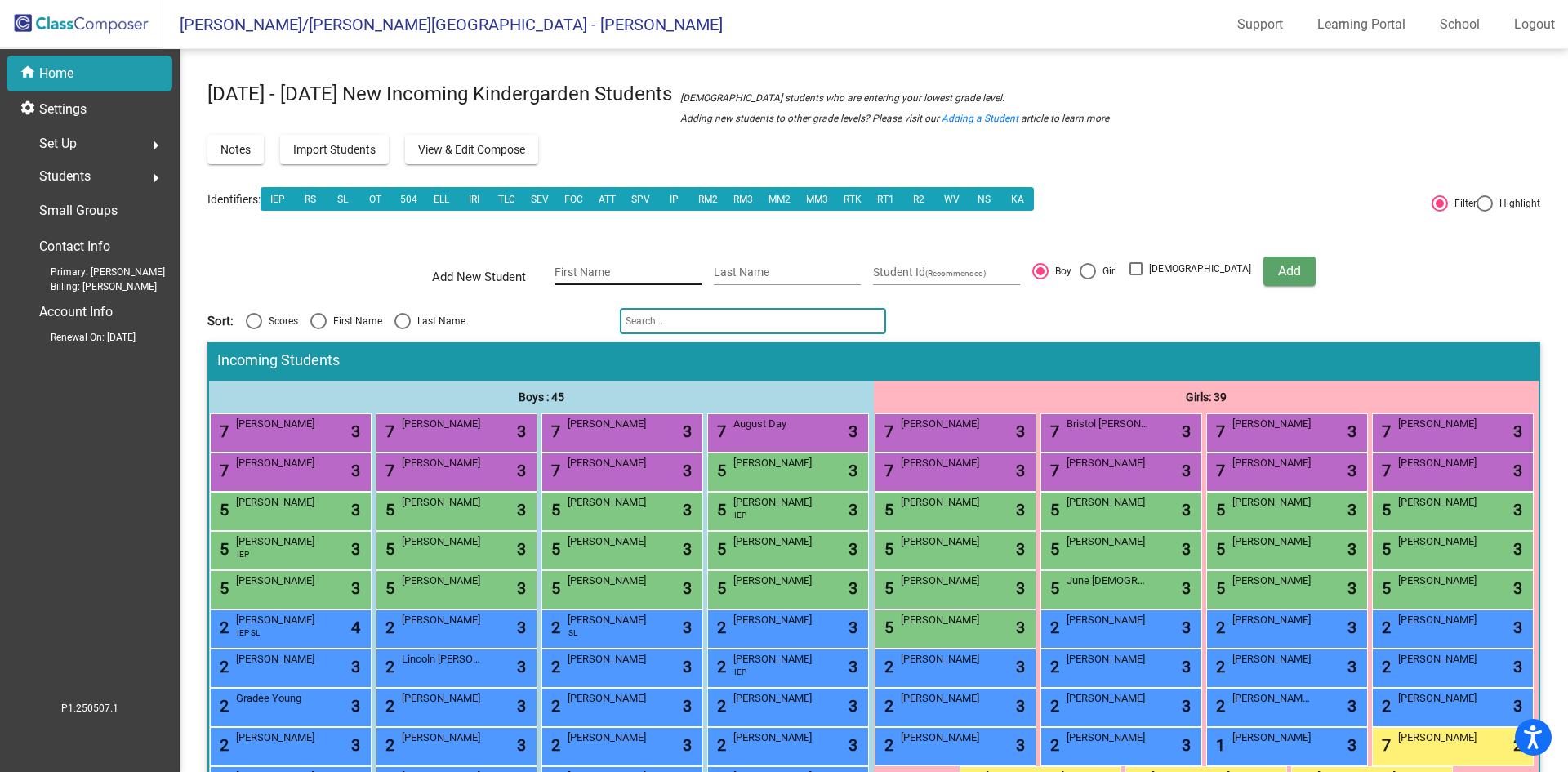
click at [594, 270] on input "First Name" at bounding box center [628, 273] width 147 height 13
type input "Elaine"
type input "Myers"
drag, startPoint x: 1103, startPoint y: 268, endPoint x: 1160, endPoint y: 282, distance: 58.7
click at [1096, 268] on div at bounding box center [1087, 271] width 16 height 16
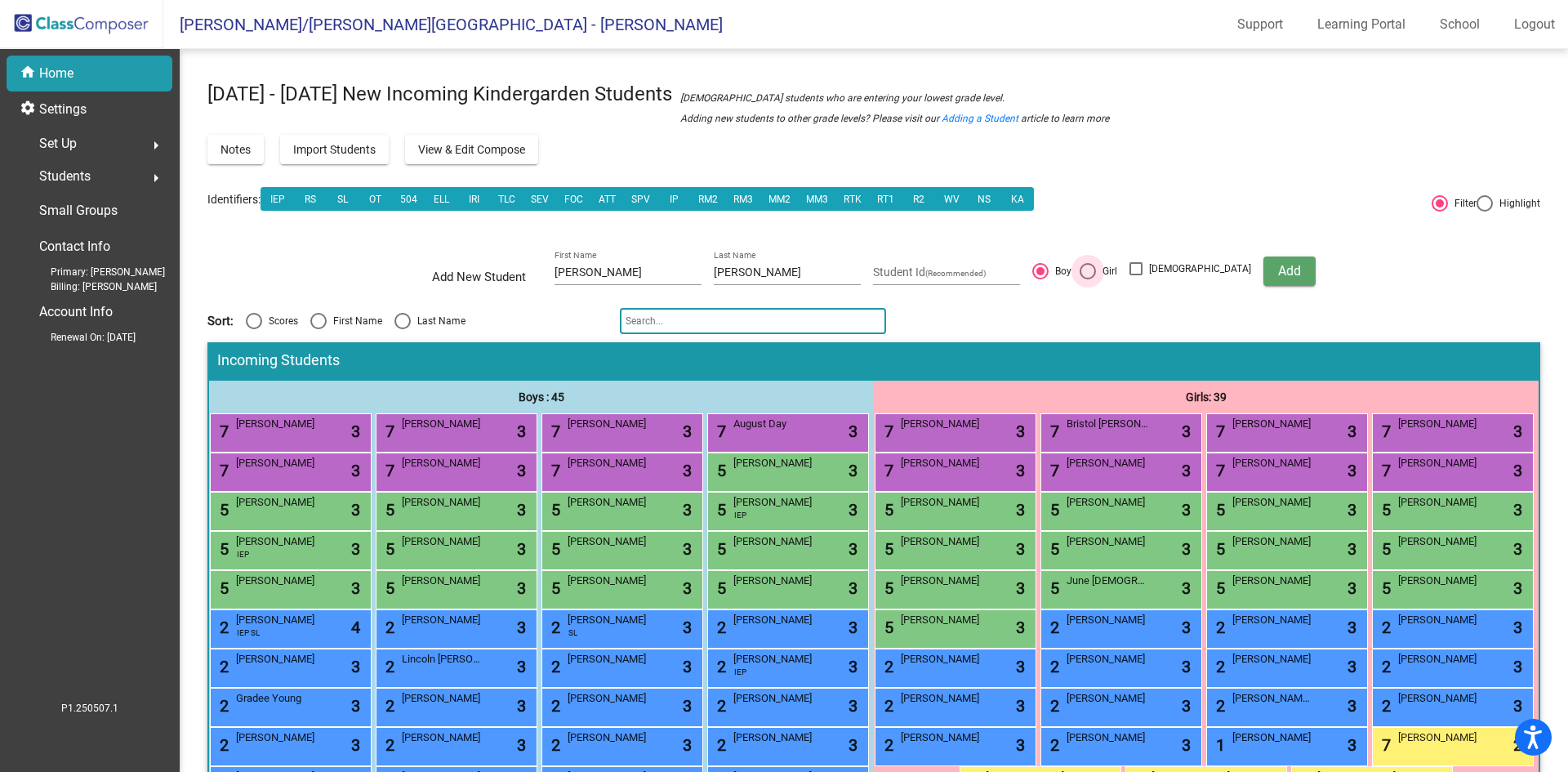
click at [1088, 280] on input "Girl" at bounding box center [1087, 280] width 1 height 1
radio input "true"
click at [1279, 265] on span "Add" at bounding box center [1290, 271] width 23 height 15
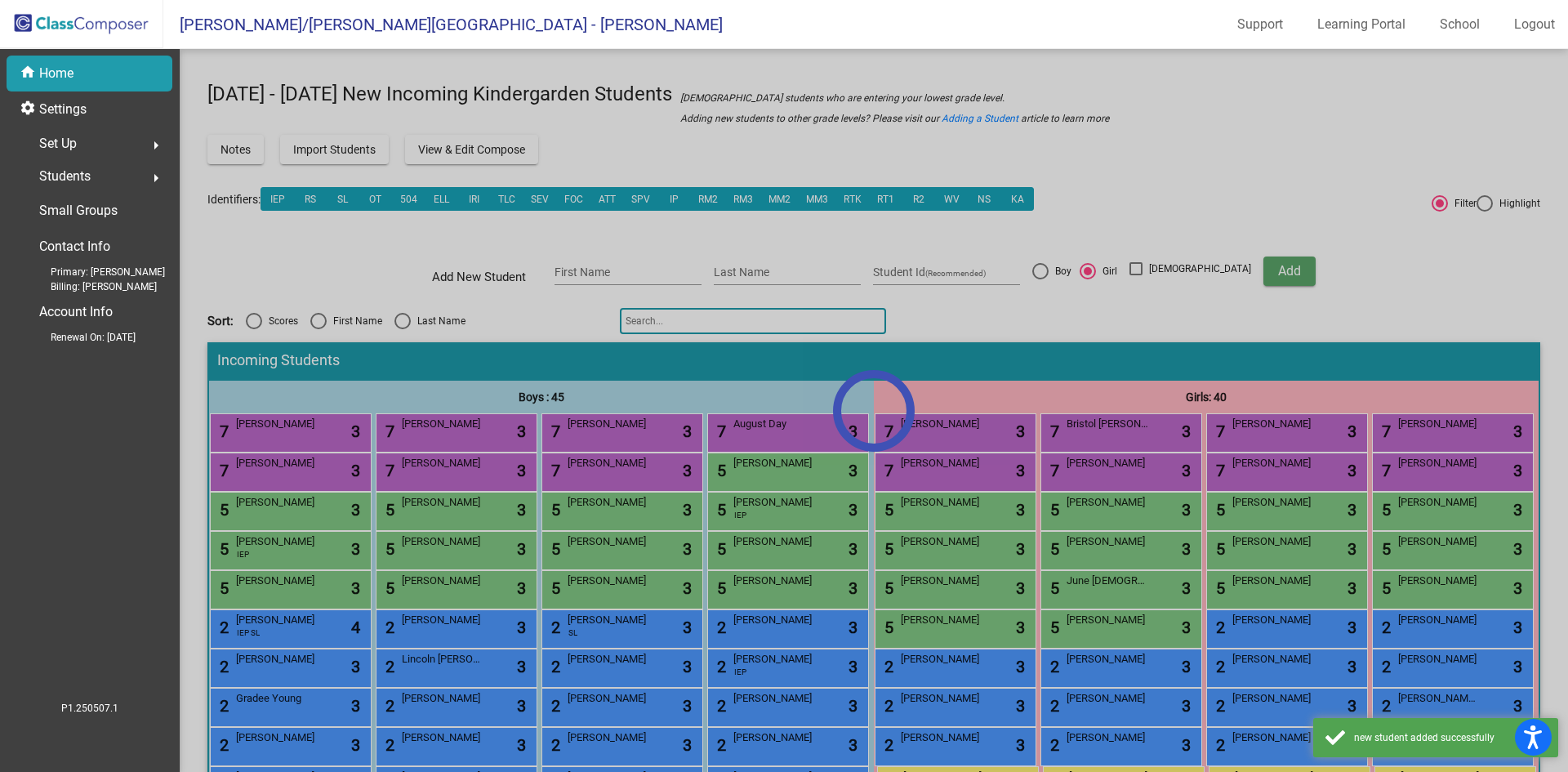
scroll to position [245, 0]
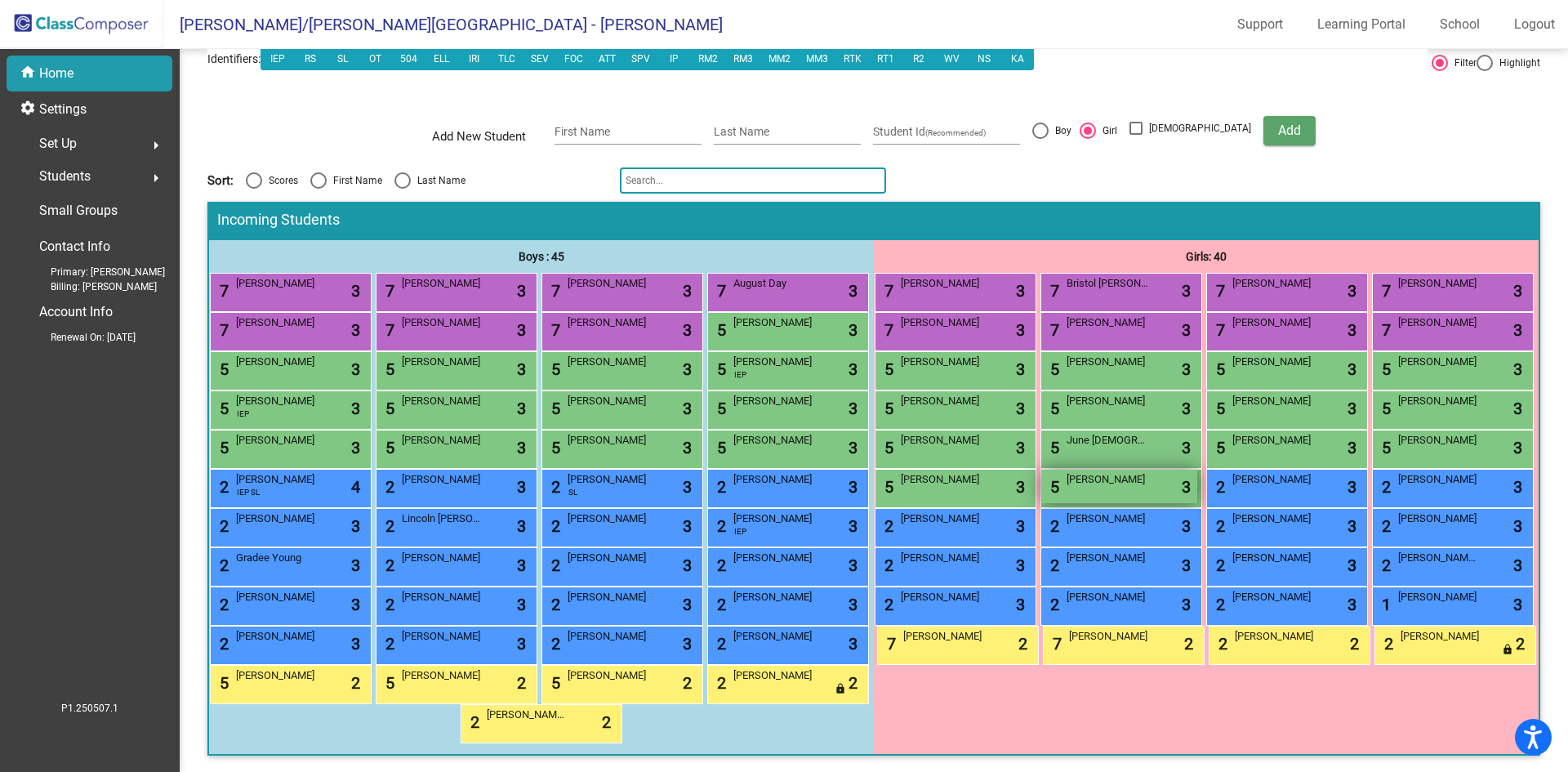
click at [1042, 474] on div "5 Elaine Myers lock do_not_disturb_alt 3" at bounding box center [1119, 487] width 156 height 34
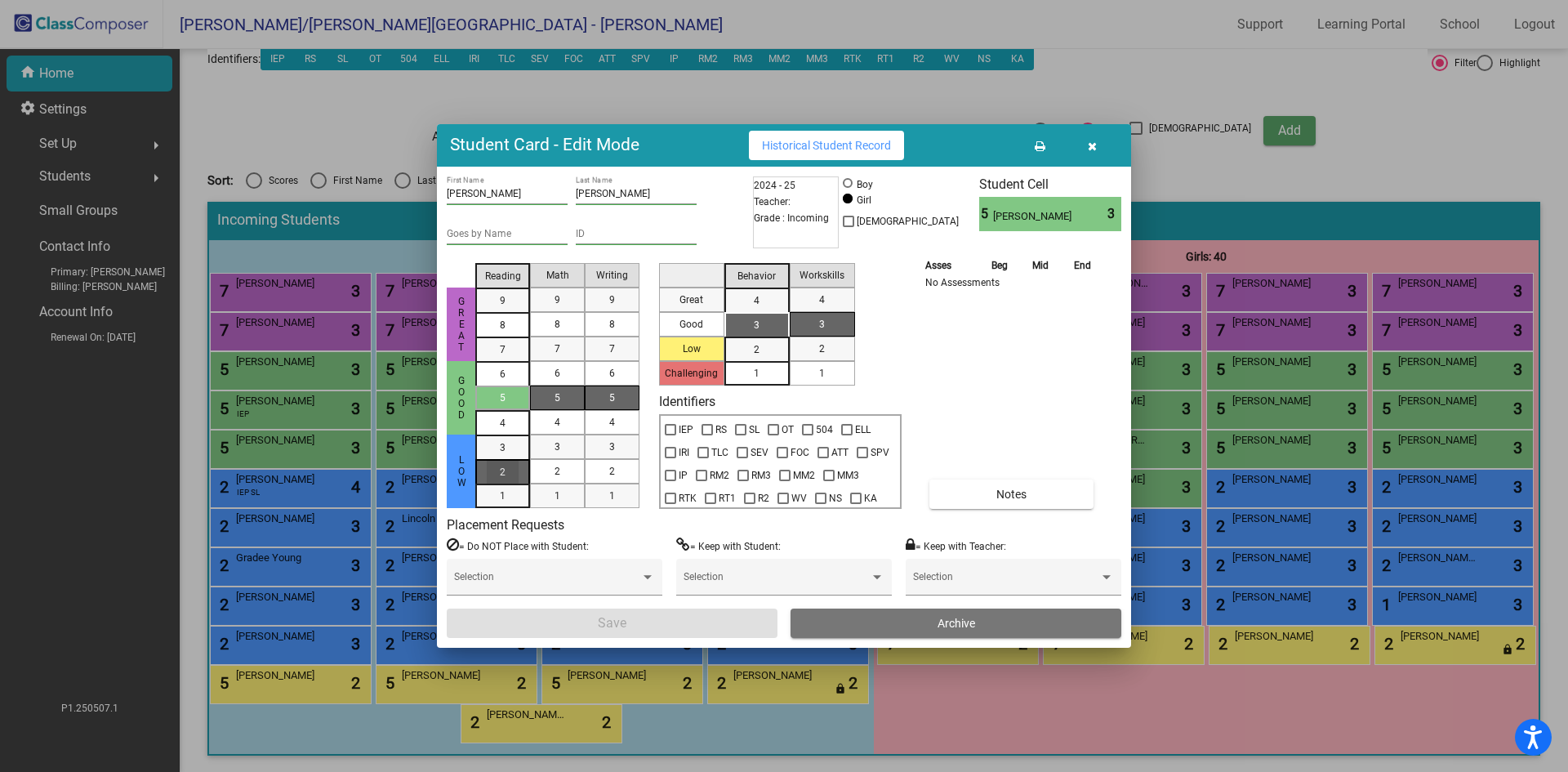
click at [509, 460] on div "2" at bounding box center [503, 448] width 32 height 25
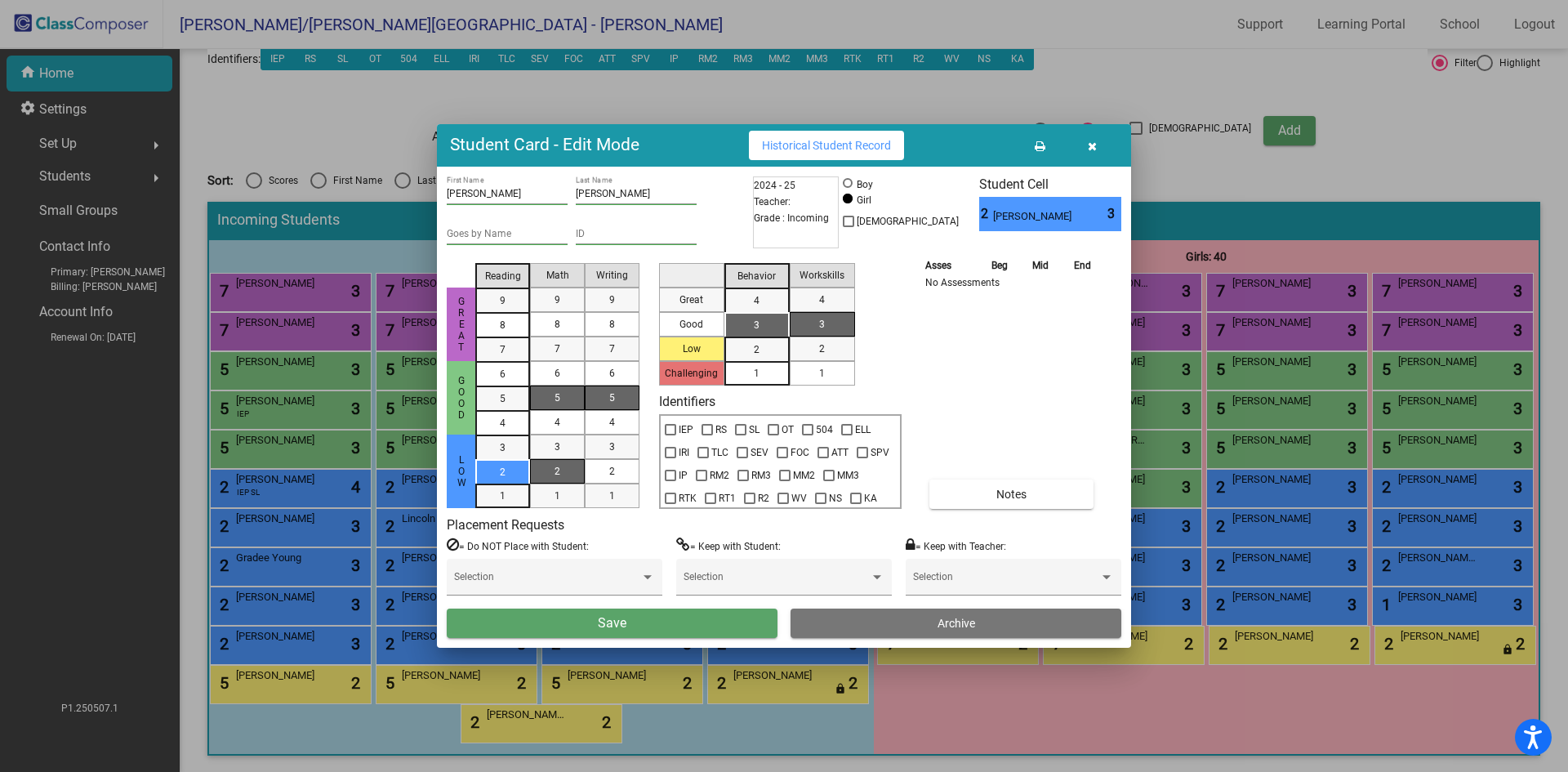
click at [548, 473] on div "2" at bounding box center [557, 472] width 32 height 25
click at [621, 404] on div "5" at bounding box center [612, 398] width 32 height 25
click at [765, 322] on div "3" at bounding box center [756, 326] width 32 height 25
click at [813, 371] on div "1" at bounding box center [821, 374] width 32 height 25
click at [672, 619] on button "Save" at bounding box center [613, 624] width 331 height 30
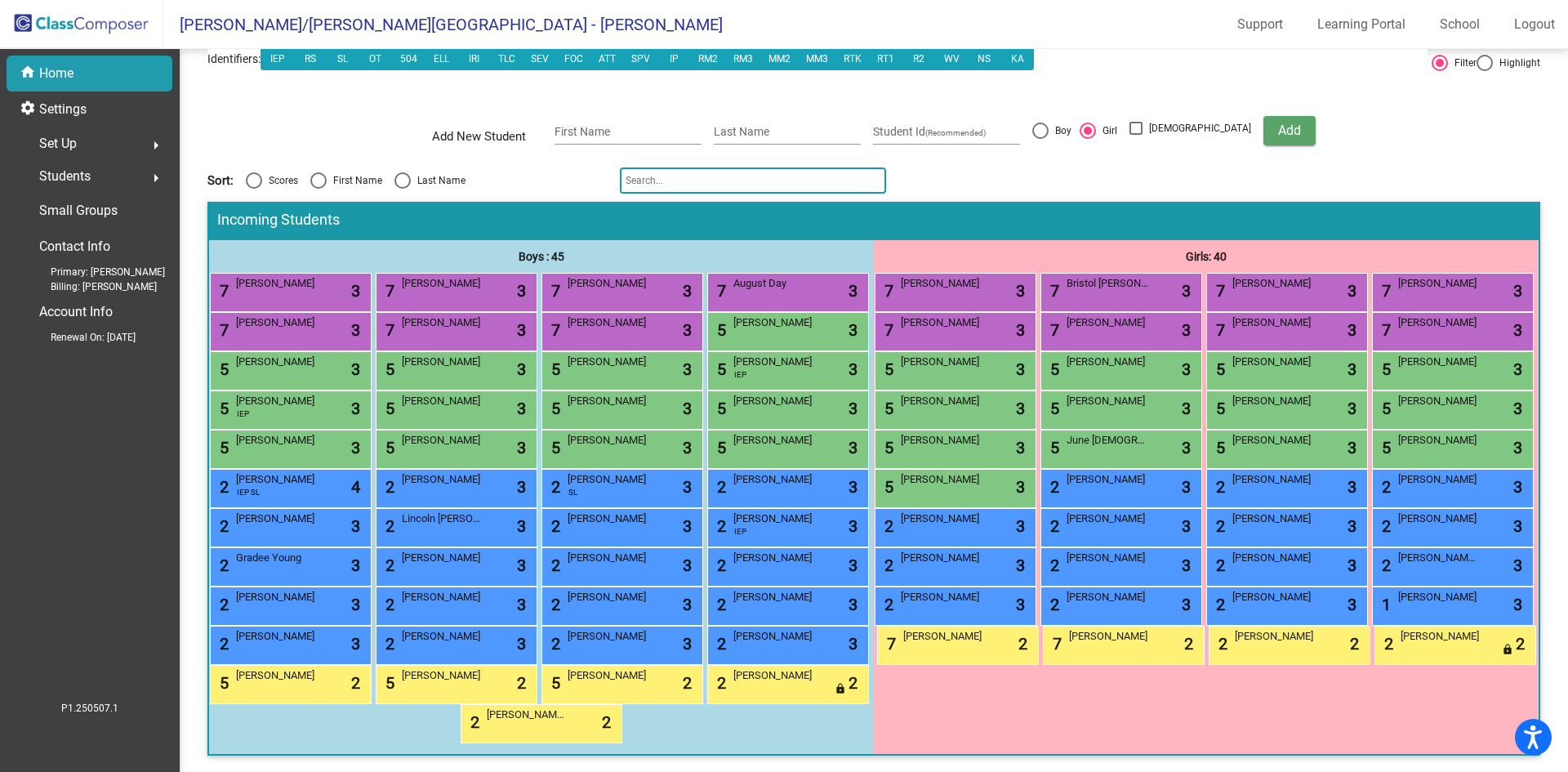
scroll to position [0, 0]
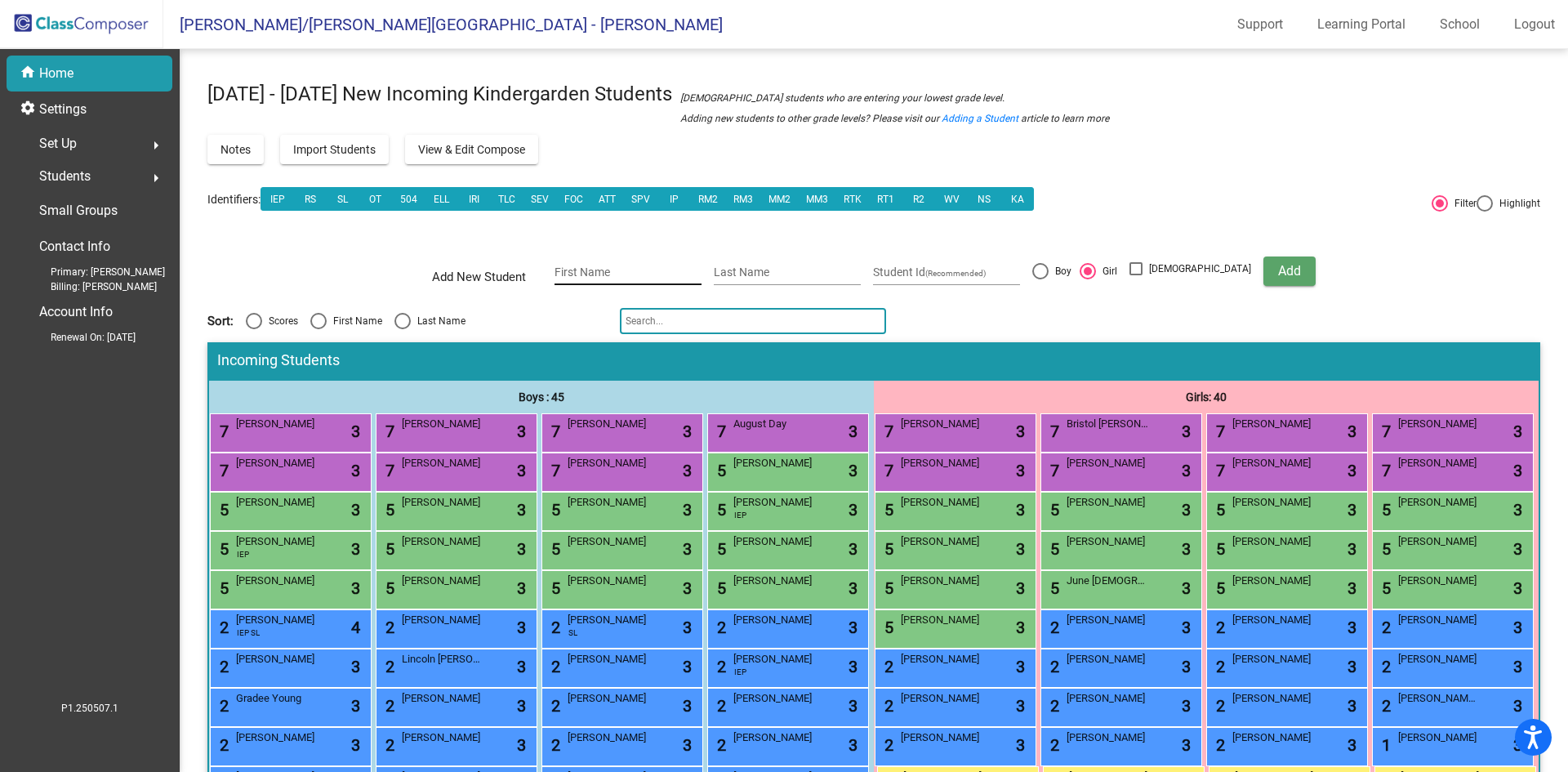
click at [604, 270] on input "First Name" at bounding box center [628, 273] width 147 height 13
type input "Hudson"
type input "Harris"
click at [1049, 271] on div at bounding box center [1041, 271] width 16 height 16
click at [1041, 280] on input "Boy" at bounding box center [1040, 280] width 1 height 1
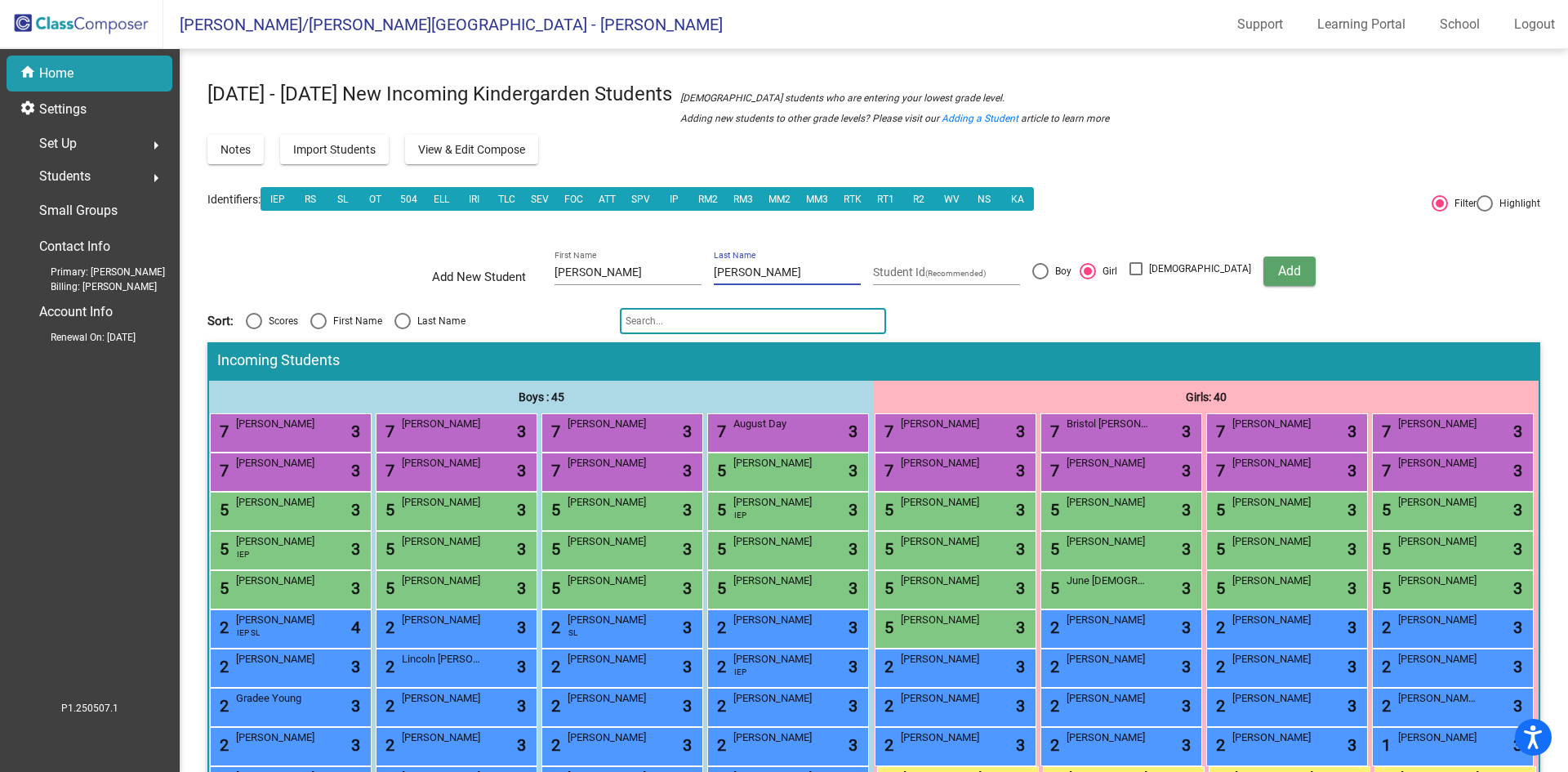
radio input "true"
click at [1279, 265] on span "Add" at bounding box center [1290, 271] width 23 height 15
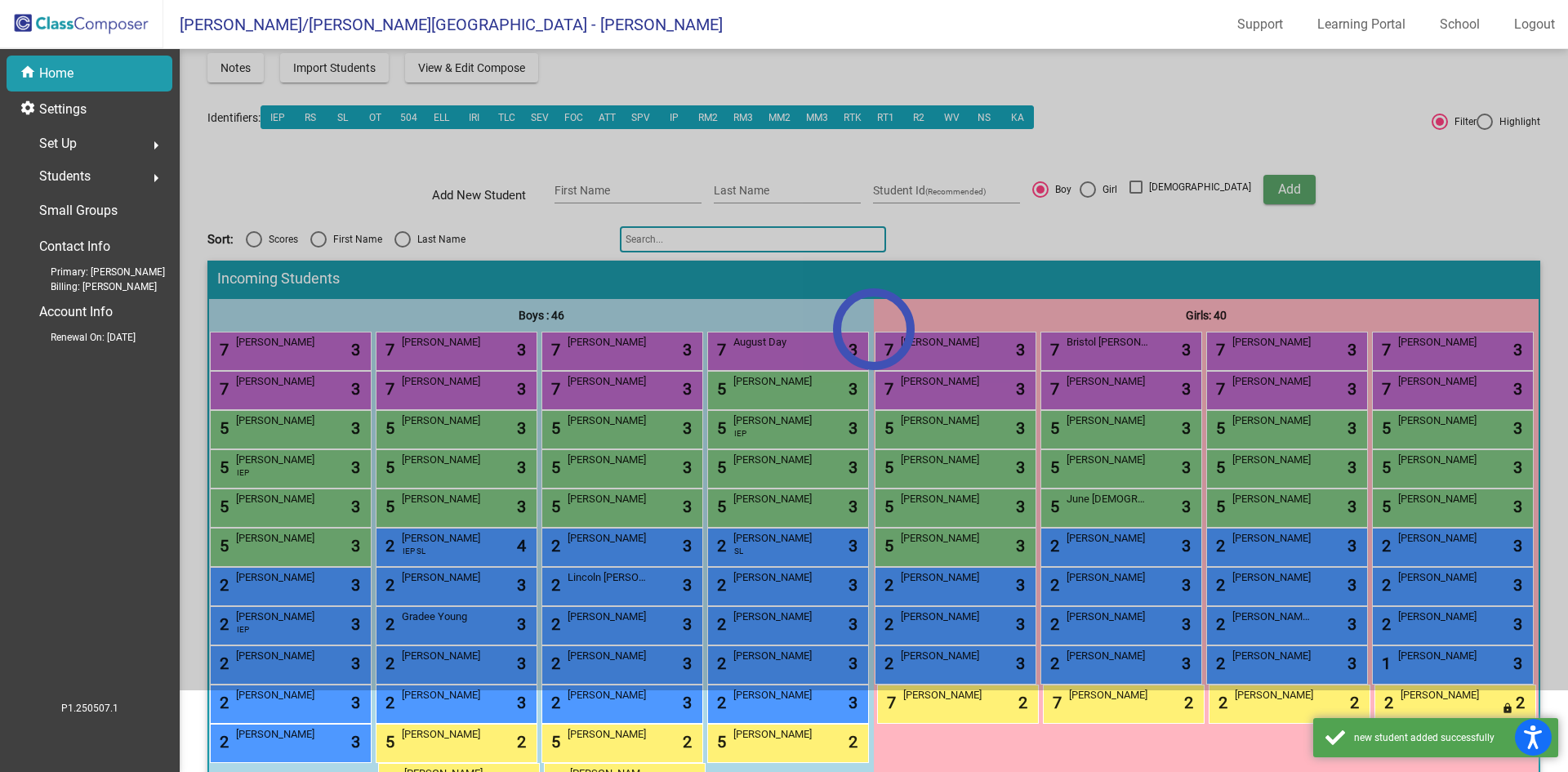
scroll to position [164, 0]
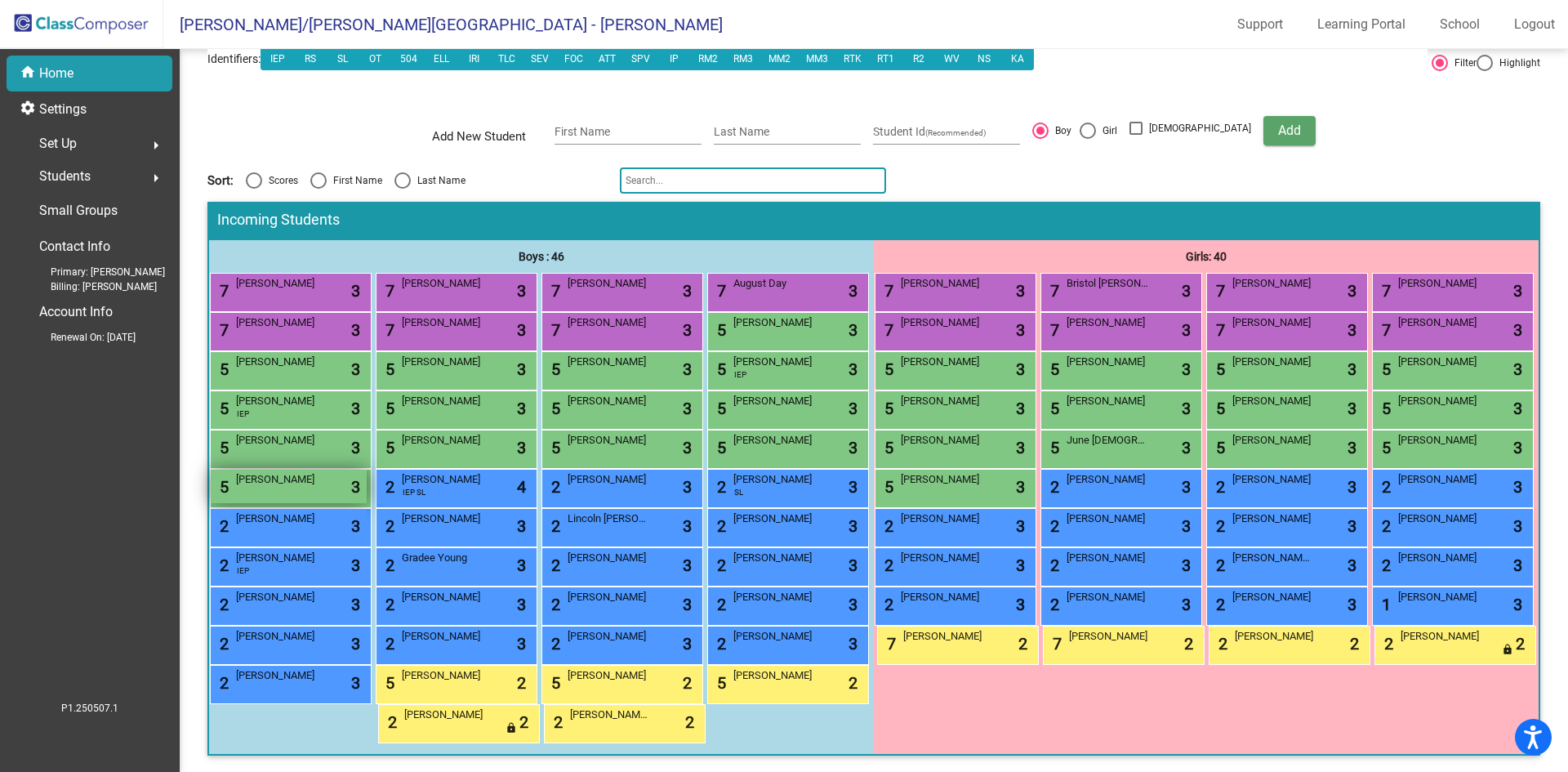
click at [367, 504] on div "5 Hudson Harris lock do_not_disturb_alt 3" at bounding box center [288, 487] width 156 height 34
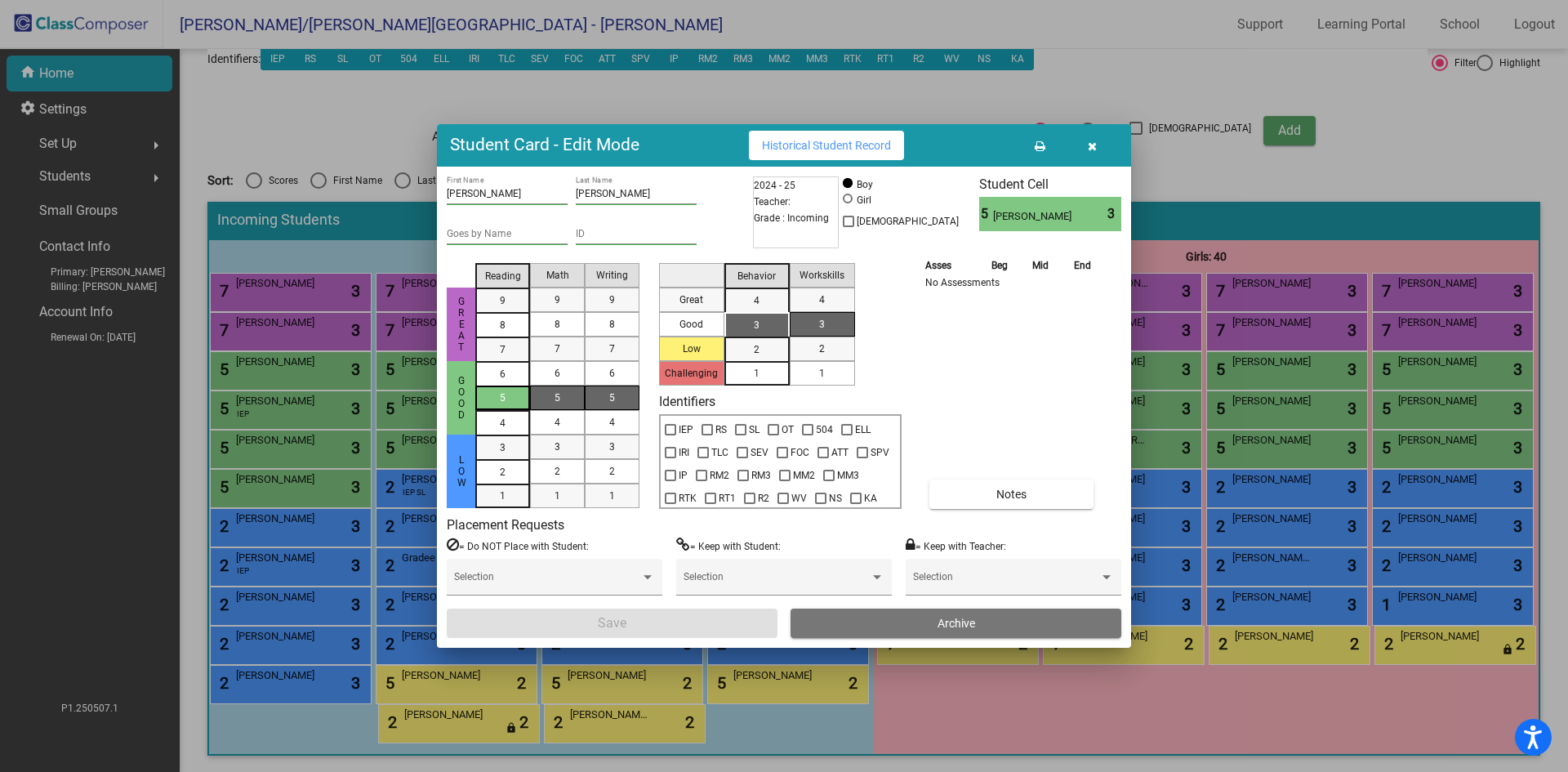
click at [514, 402] on div "5" at bounding box center [503, 398] width 32 height 25
click at [571, 397] on div "5" at bounding box center [557, 398] width 32 height 25
click at [611, 396] on span "5" at bounding box center [613, 397] width 6 height 14
click at [743, 325] on div "3" at bounding box center [756, 326] width 32 height 25
click at [830, 376] on div "1" at bounding box center [821, 374] width 32 height 25
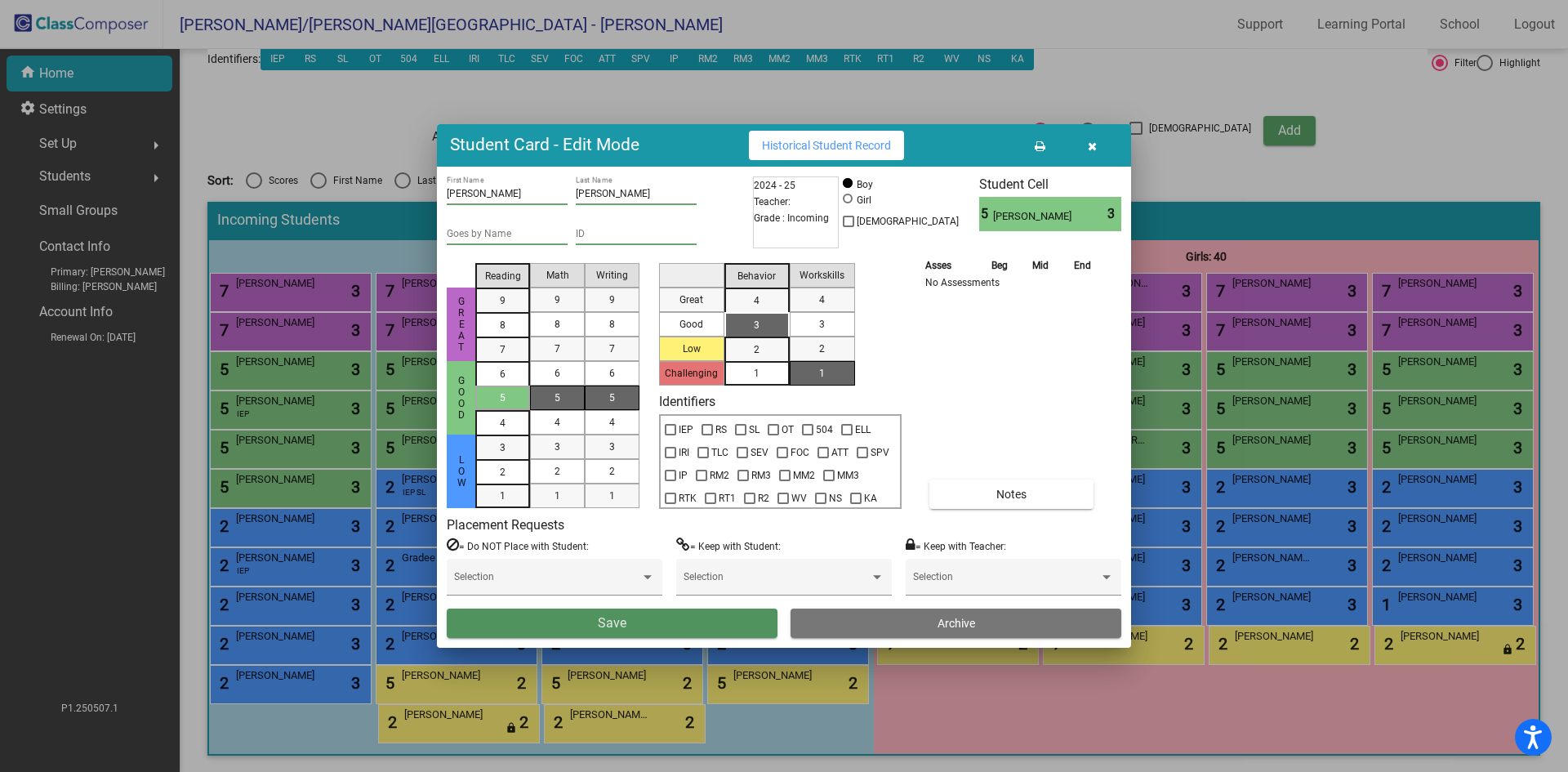
click at [731, 629] on button "Save" at bounding box center [613, 624] width 331 height 30
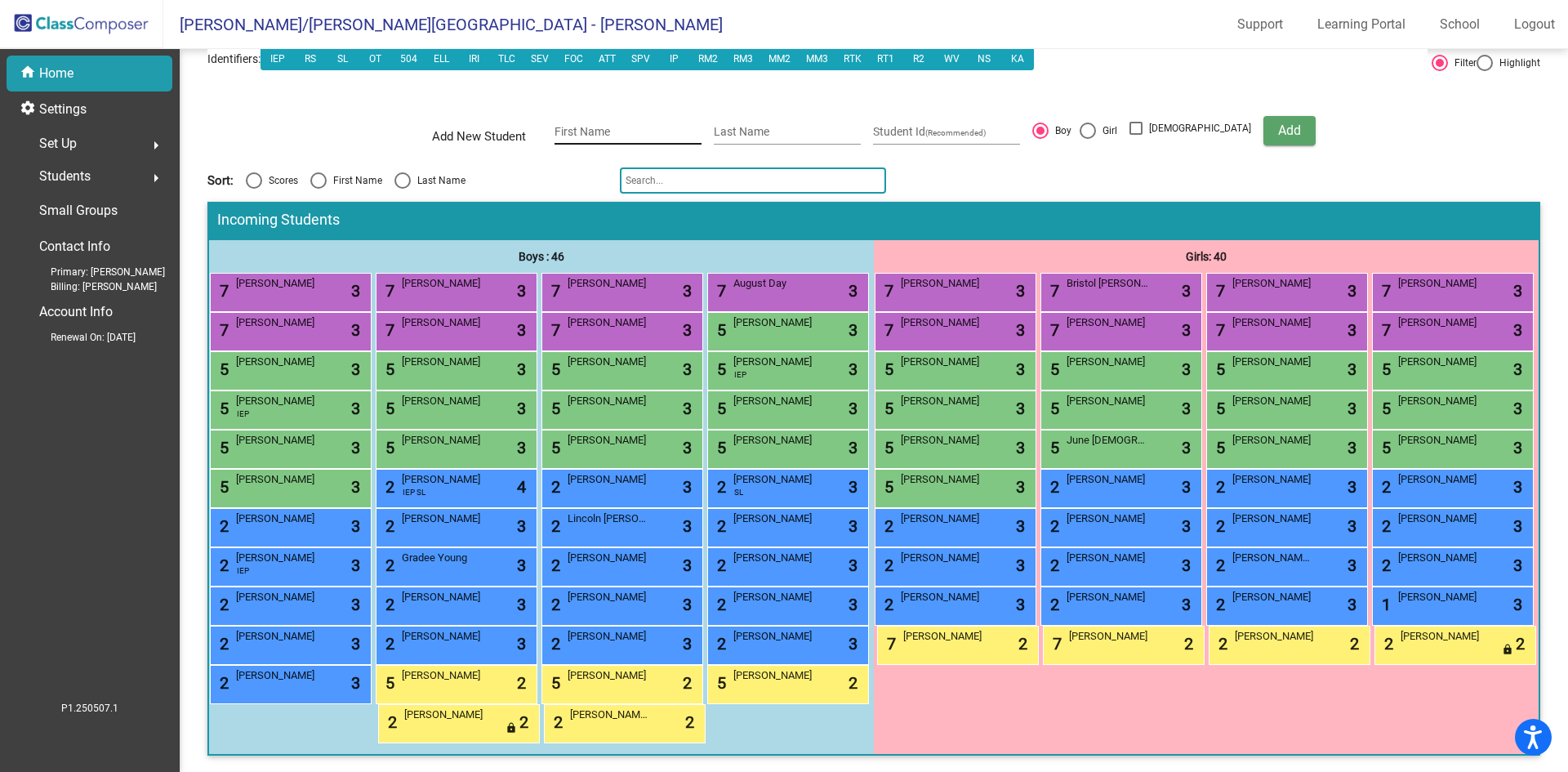
click at [636, 125] on input "First Name" at bounding box center [628, 132] width 147 height 13
type input "Russell"
type input "Myers"
click at [1279, 123] on span "Add" at bounding box center [1290, 130] width 23 height 15
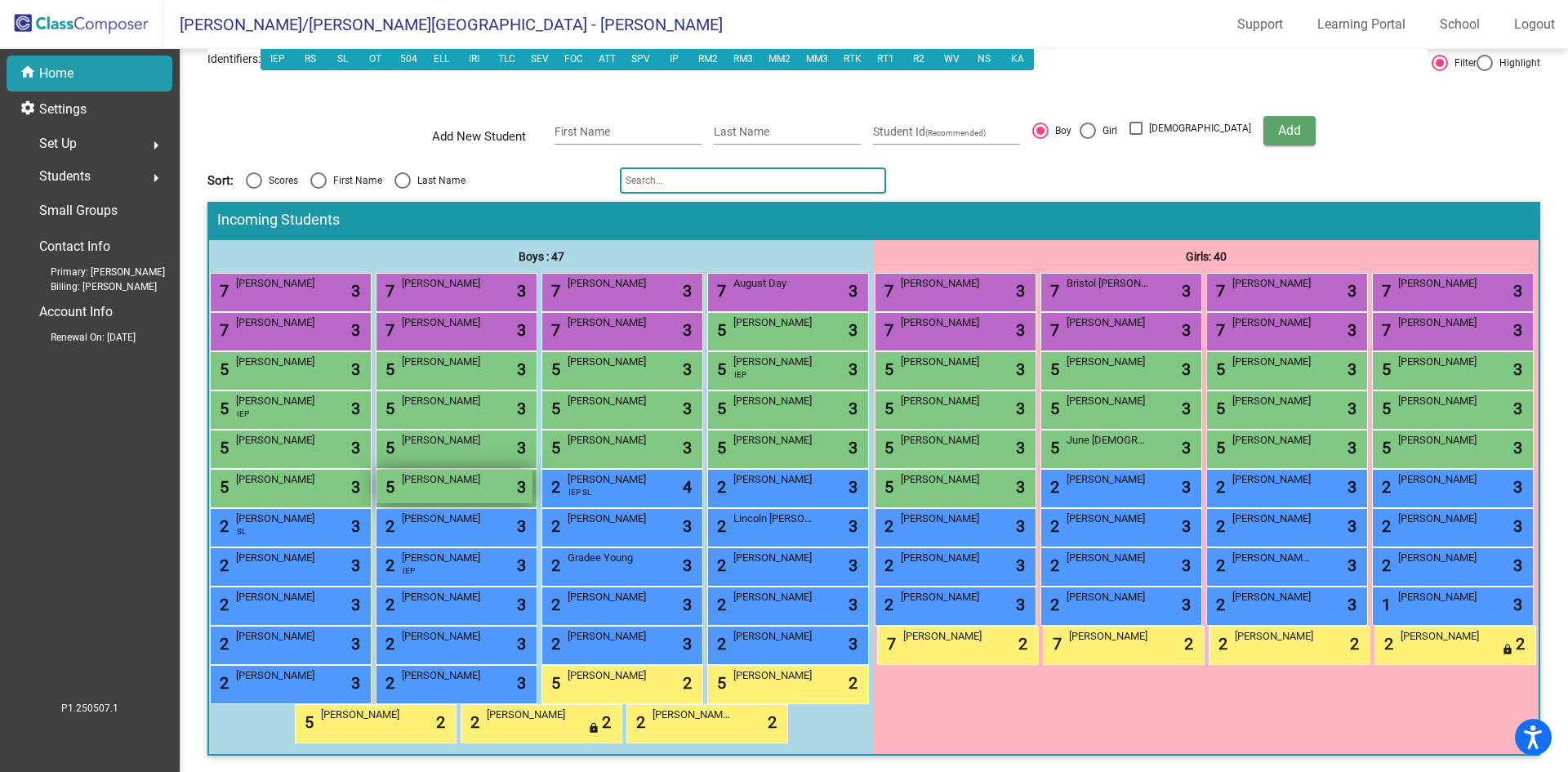
click at [376, 504] on div "5 Russell Myers lock do_not_disturb_alt 3" at bounding box center [454, 487] width 156 height 34
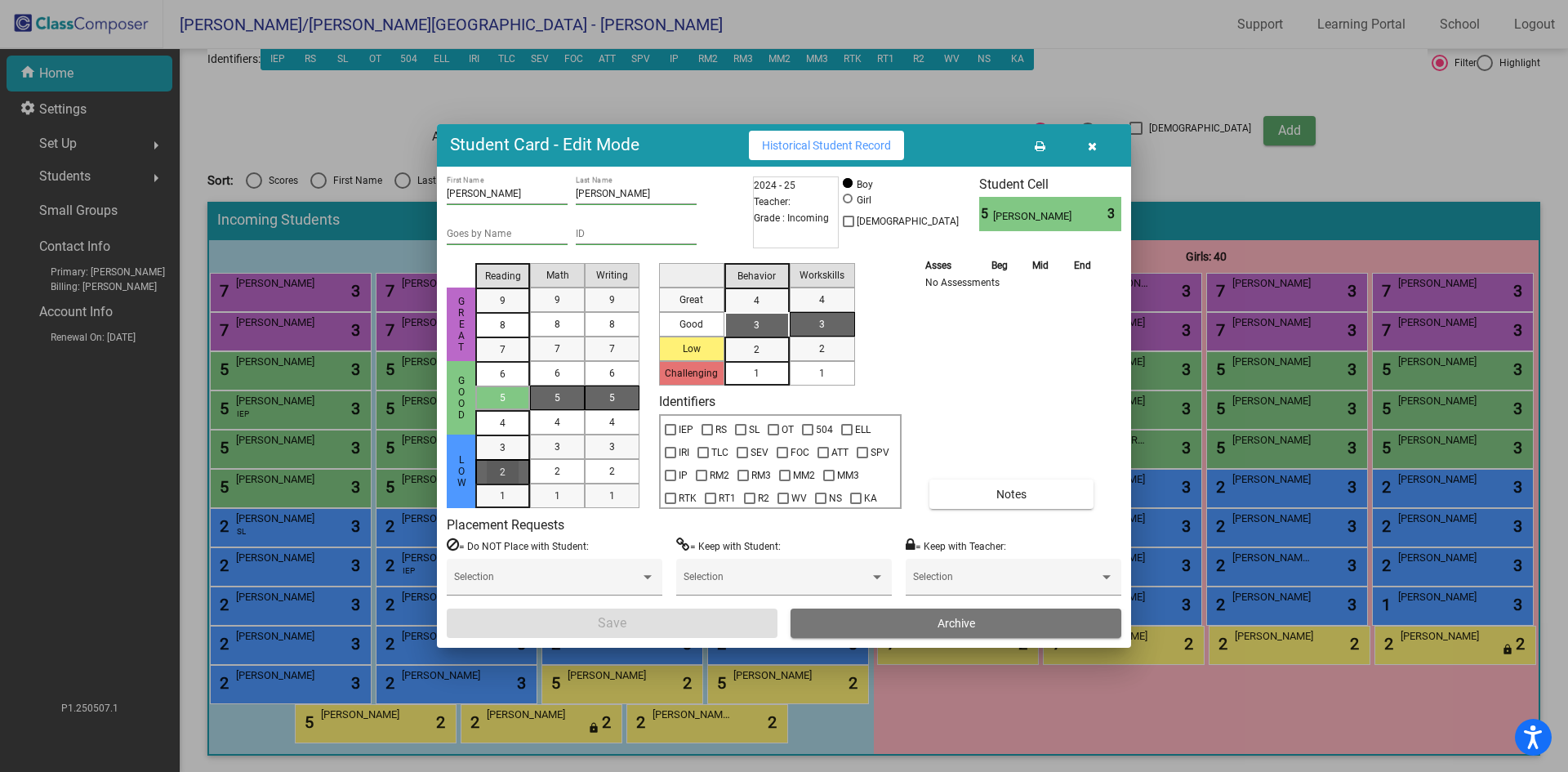
click at [503, 455] on span "2" at bounding box center [503, 447] width 6 height 14
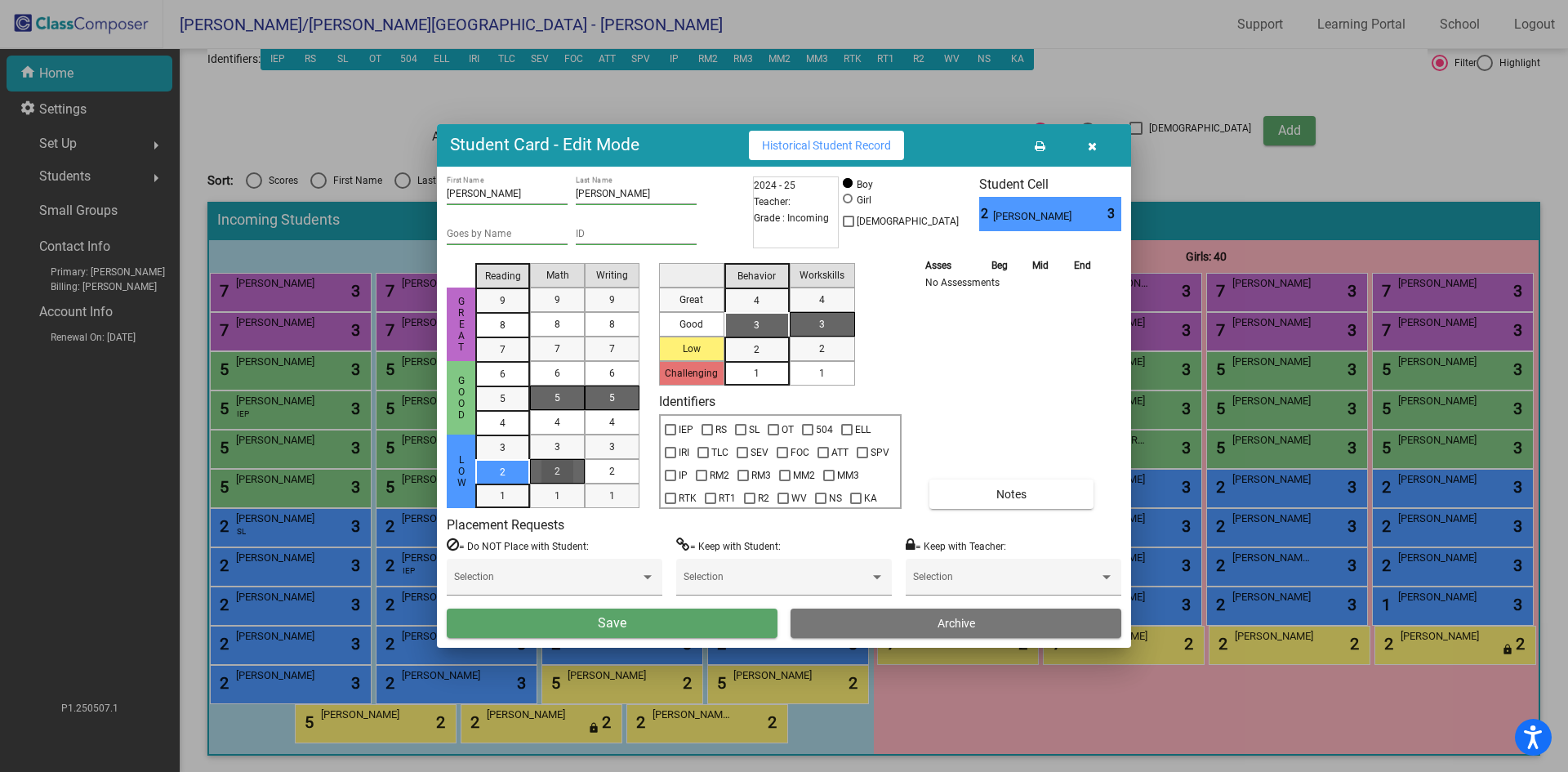
click at [571, 471] on div "2" at bounding box center [557, 472] width 32 height 25
click at [614, 399] on span "5" at bounding box center [613, 397] width 6 height 14
click at [745, 321] on div "3" at bounding box center [756, 326] width 32 height 25
click at [825, 374] on span "1" at bounding box center [822, 373] width 6 height 14
click at [654, 622] on button "Save" at bounding box center [613, 624] width 331 height 30
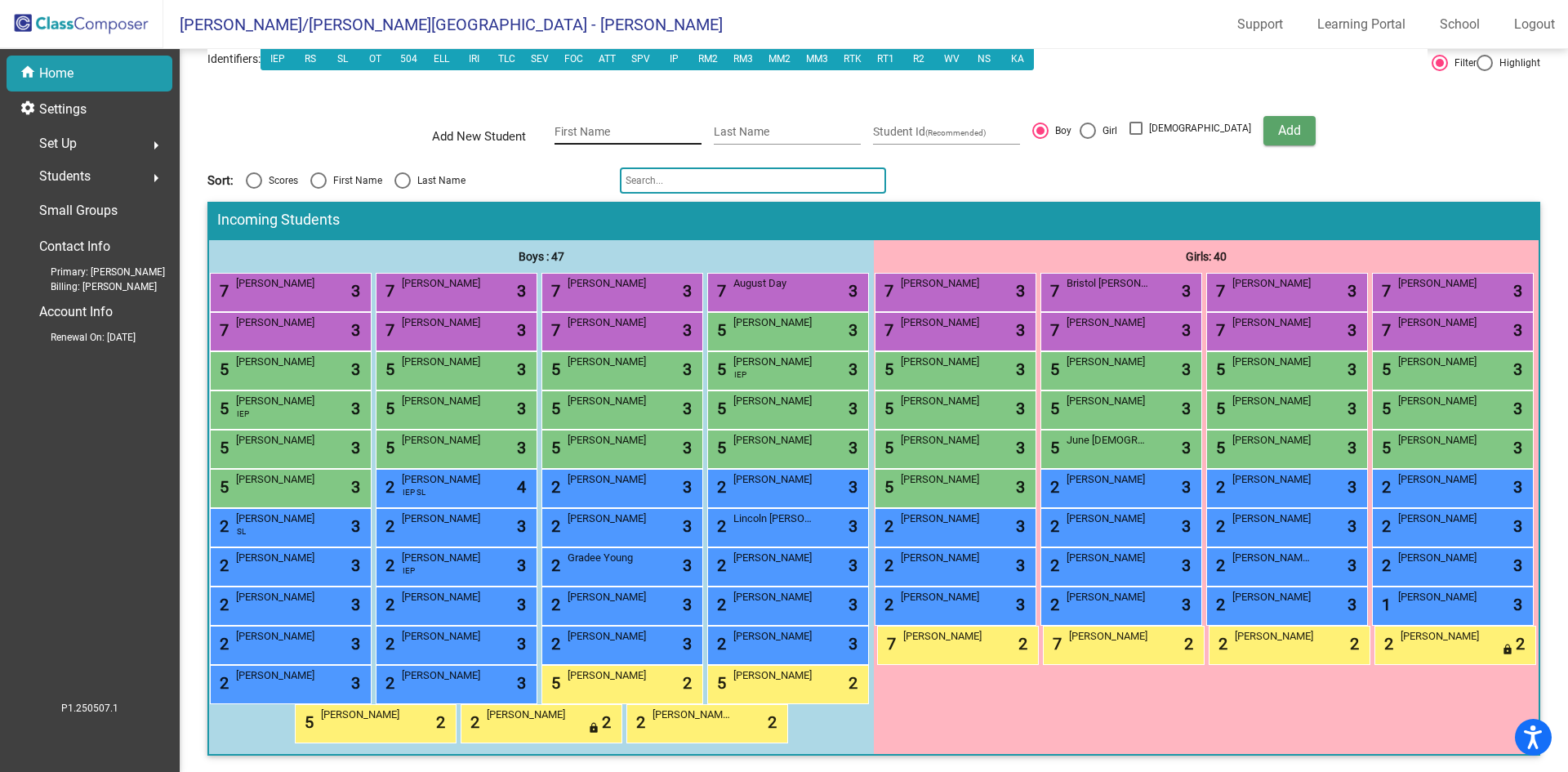
click at [590, 111] on div "First Name" at bounding box center [628, 127] width 147 height 34
type input "Theola"
type input "Kirby"
click at [1096, 123] on div at bounding box center [1087, 130] width 16 height 16
click at [1088, 139] on input "Girl" at bounding box center [1087, 139] width 1 height 1
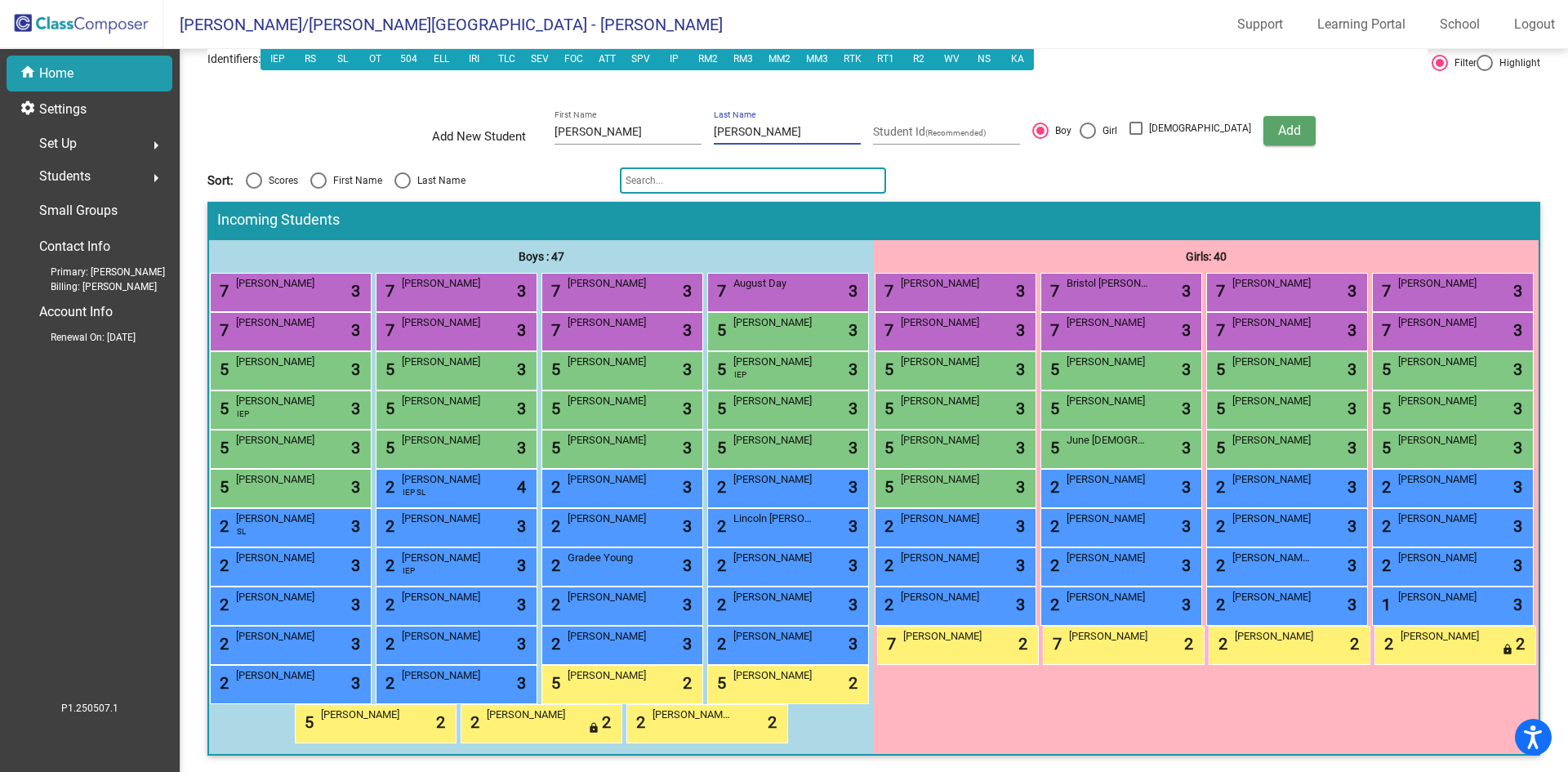
radio input "true"
click at [1279, 123] on span "Add" at bounding box center [1290, 130] width 23 height 15
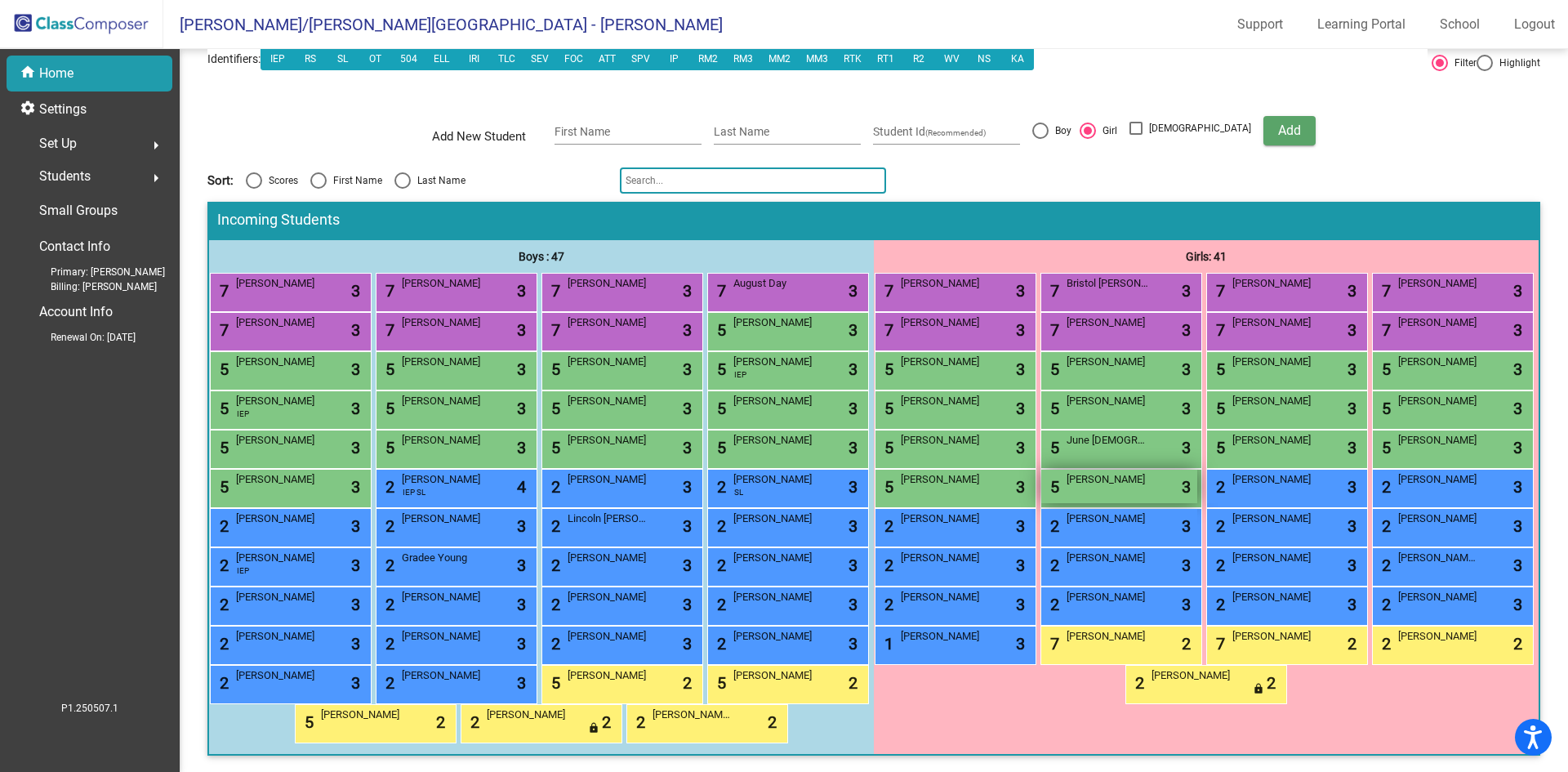
click at [1064, 504] on div "5 Theola Kirby lock do_not_disturb_alt 3" at bounding box center [1119, 487] width 156 height 34
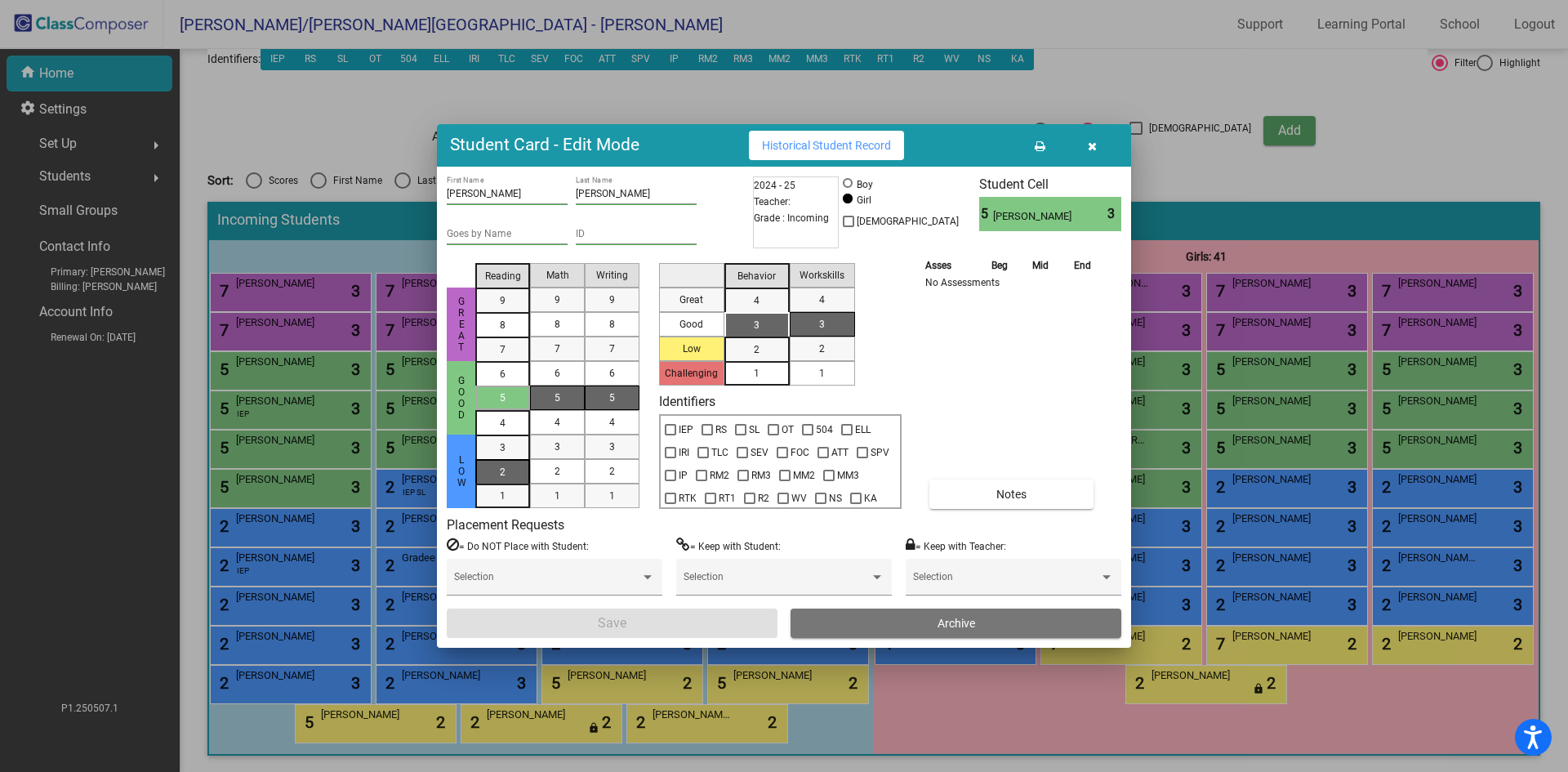
click at [512, 460] on div "2" at bounding box center [503, 448] width 32 height 25
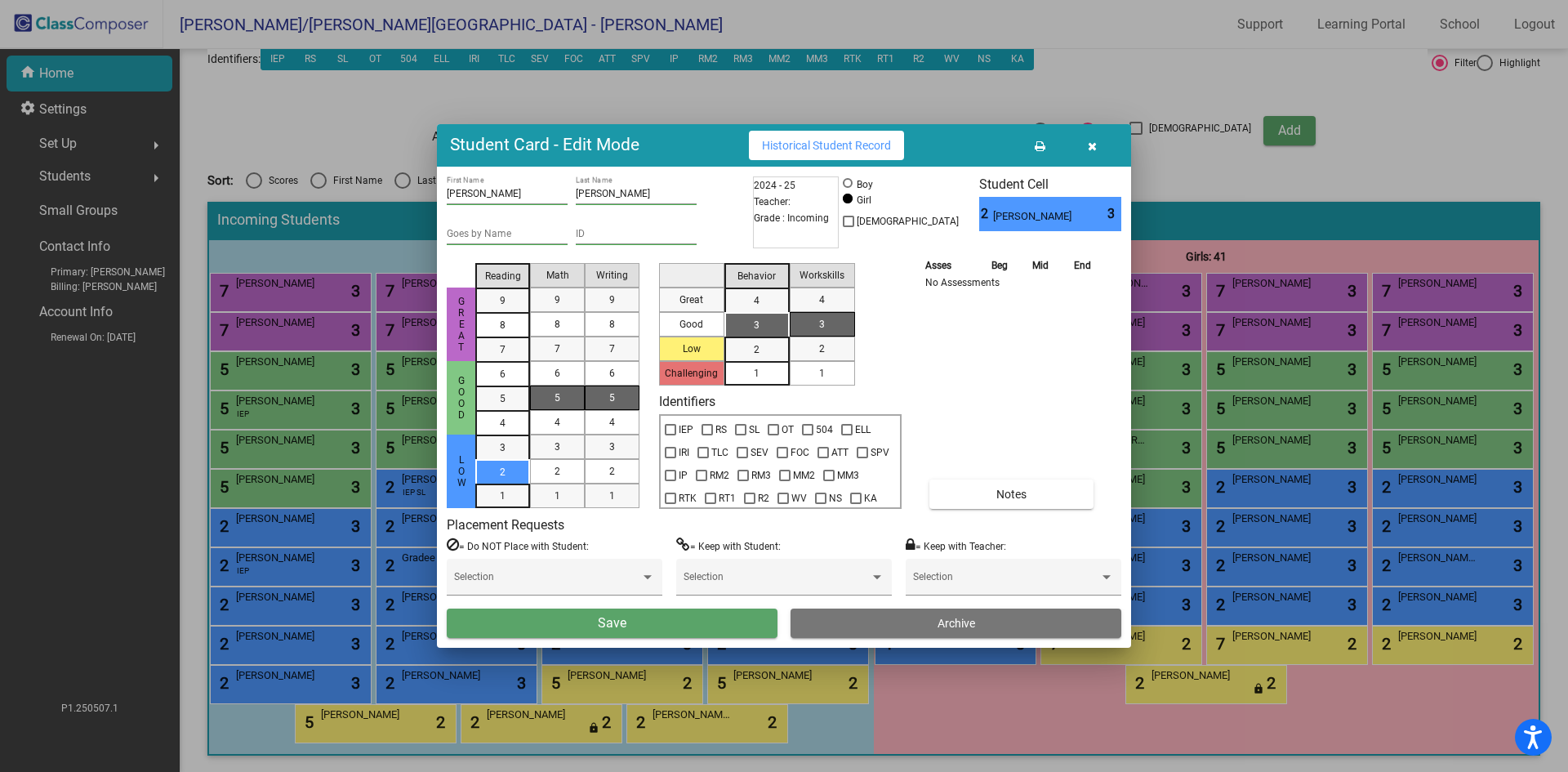
click at [576, 394] on mat-list-option "5" at bounding box center [557, 398] width 55 height 25
click at [616, 398] on div "5" at bounding box center [612, 398] width 32 height 25
click at [764, 321] on div "3" at bounding box center [756, 326] width 32 height 25
click at [823, 367] on span "1" at bounding box center [822, 373] width 6 height 14
click at [720, 625] on button "Save" at bounding box center [613, 624] width 331 height 30
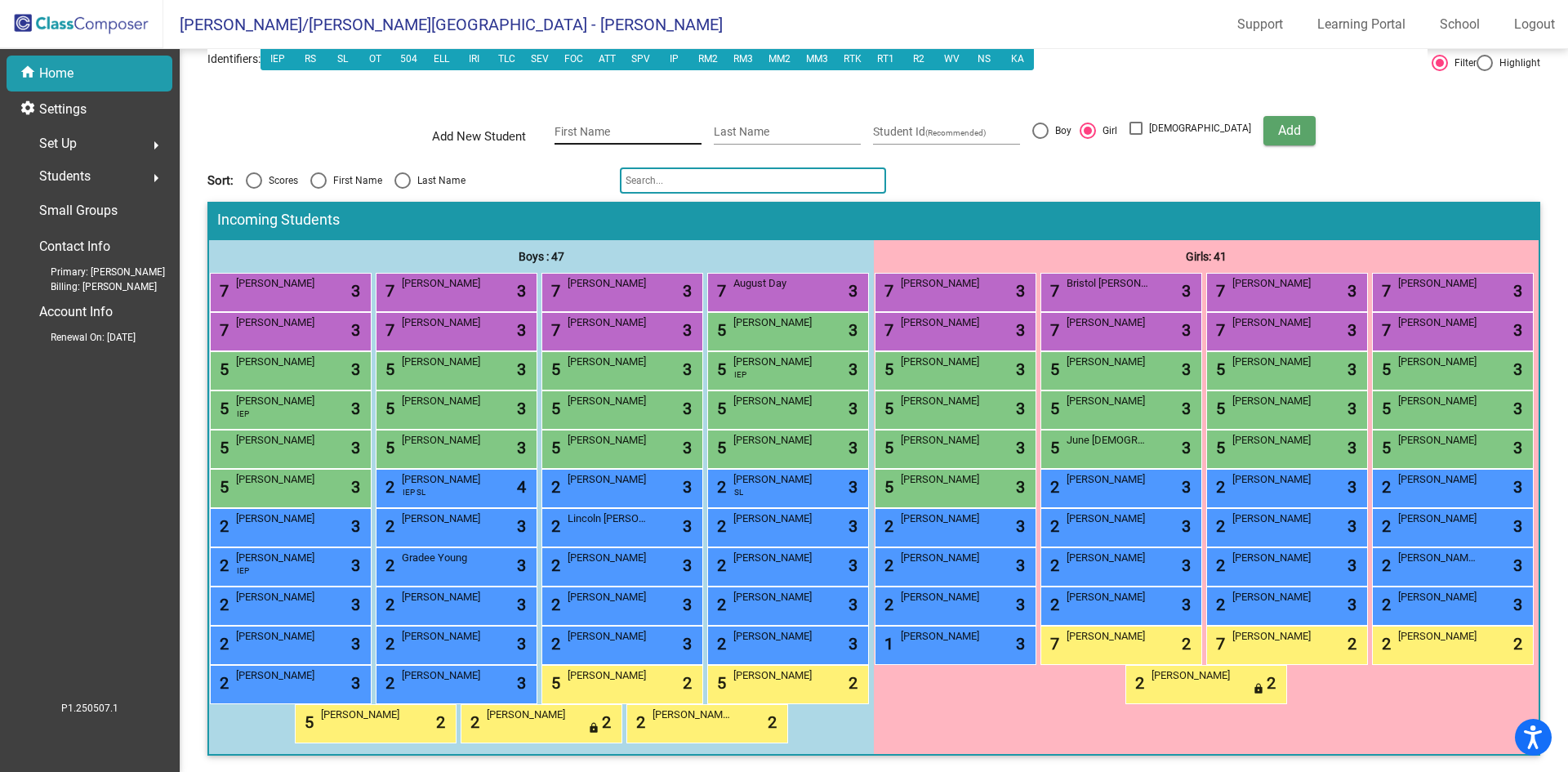
click at [686, 125] on input "First Name" at bounding box center [628, 132] width 147 height 13
type input "Raiden"
type input "G"
type input "Baublitz"
click at [1049, 123] on div at bounding box center [1041, 130] width 16 height 16
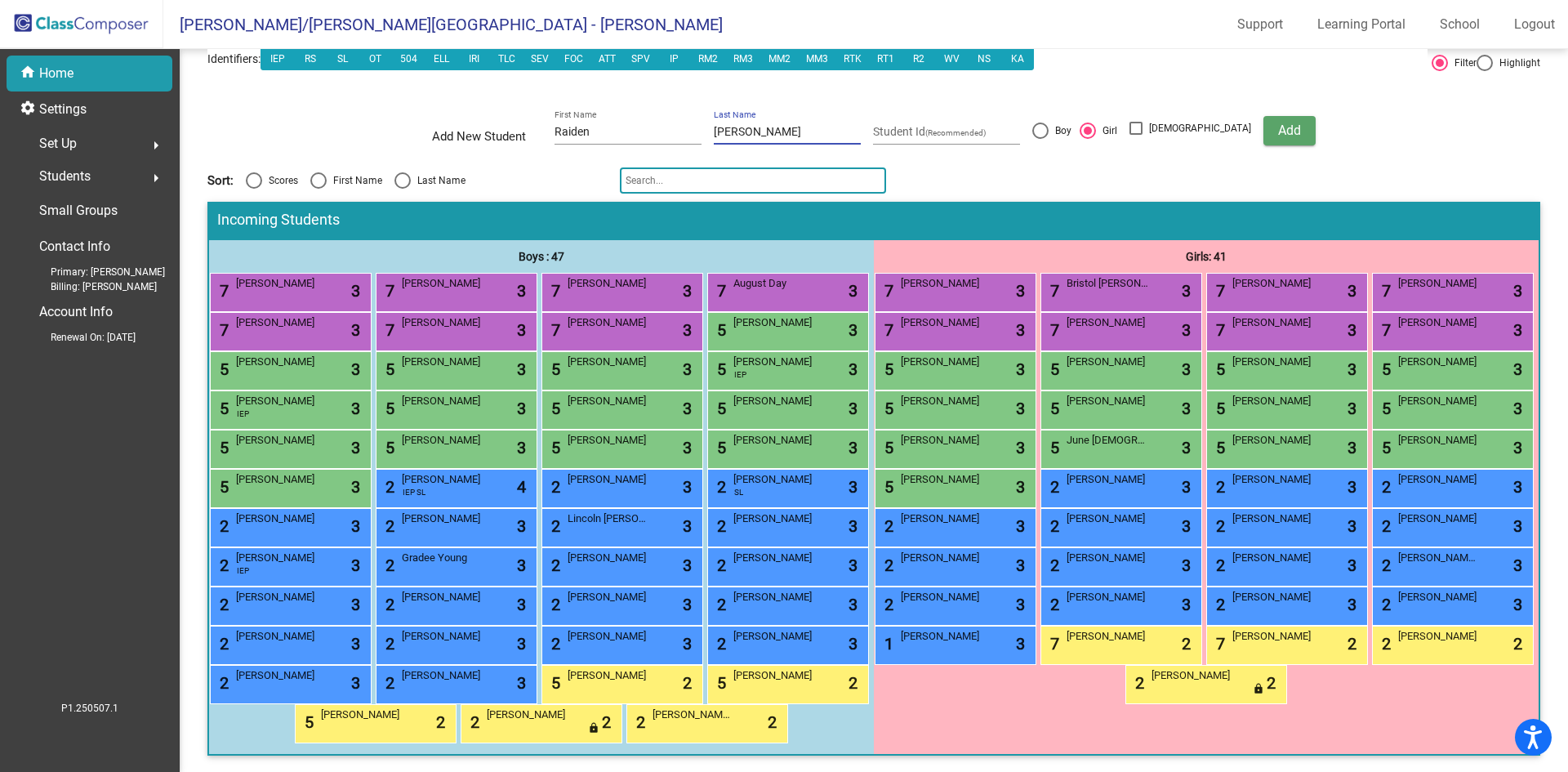
click at [1041, 139] on input "Boy" at bounding box center [1040, 139] width 1 height 1
radio input "true"
click at [1279, 123] on span "Add" at bounding box center [1290, 130] width 23 height 15
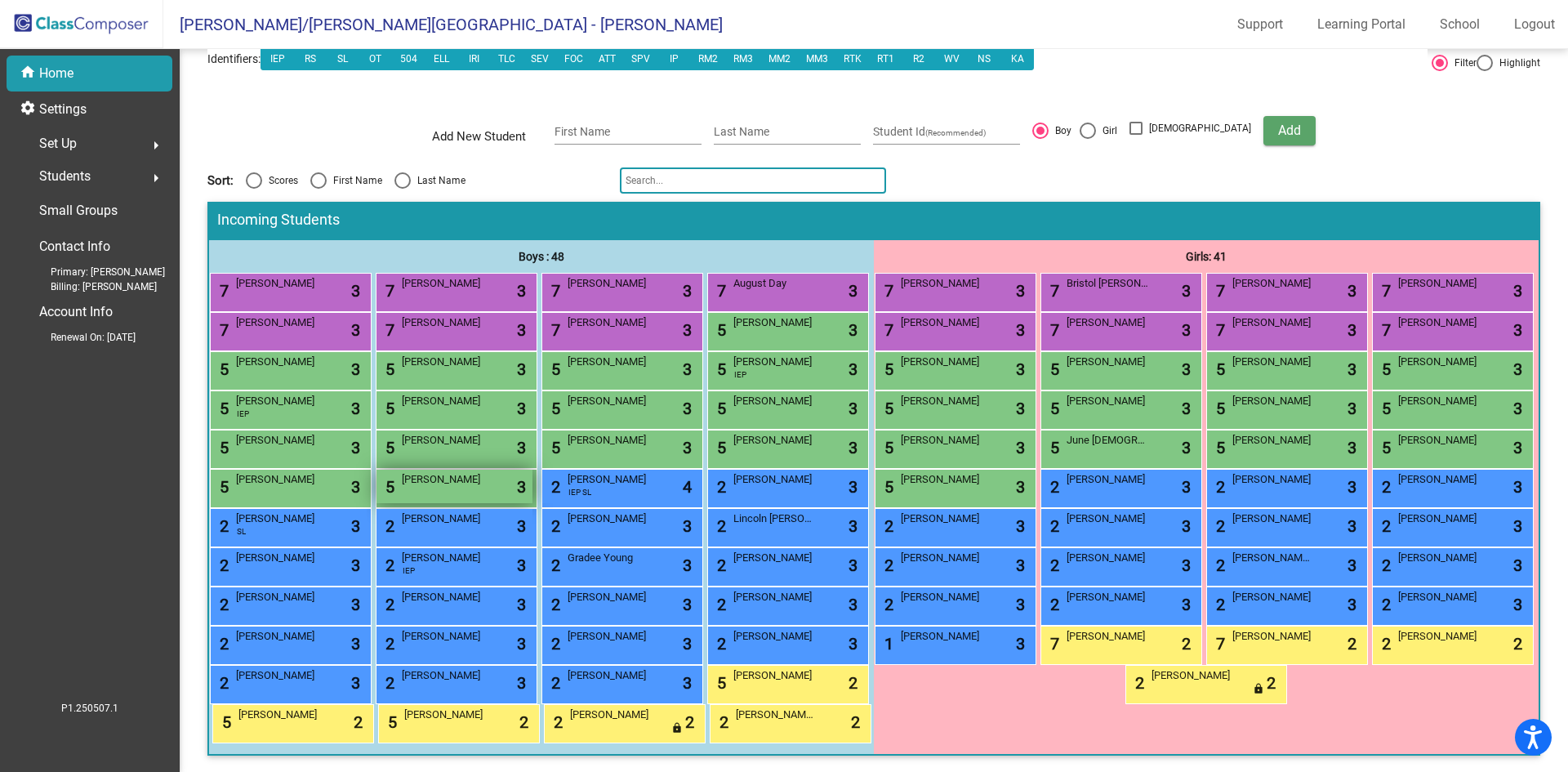
click at [376, 504] on div "5 Raiden Baublitz lock do_not_disturb_alt 3" at bounding box center [454, 487] width 156 height 34
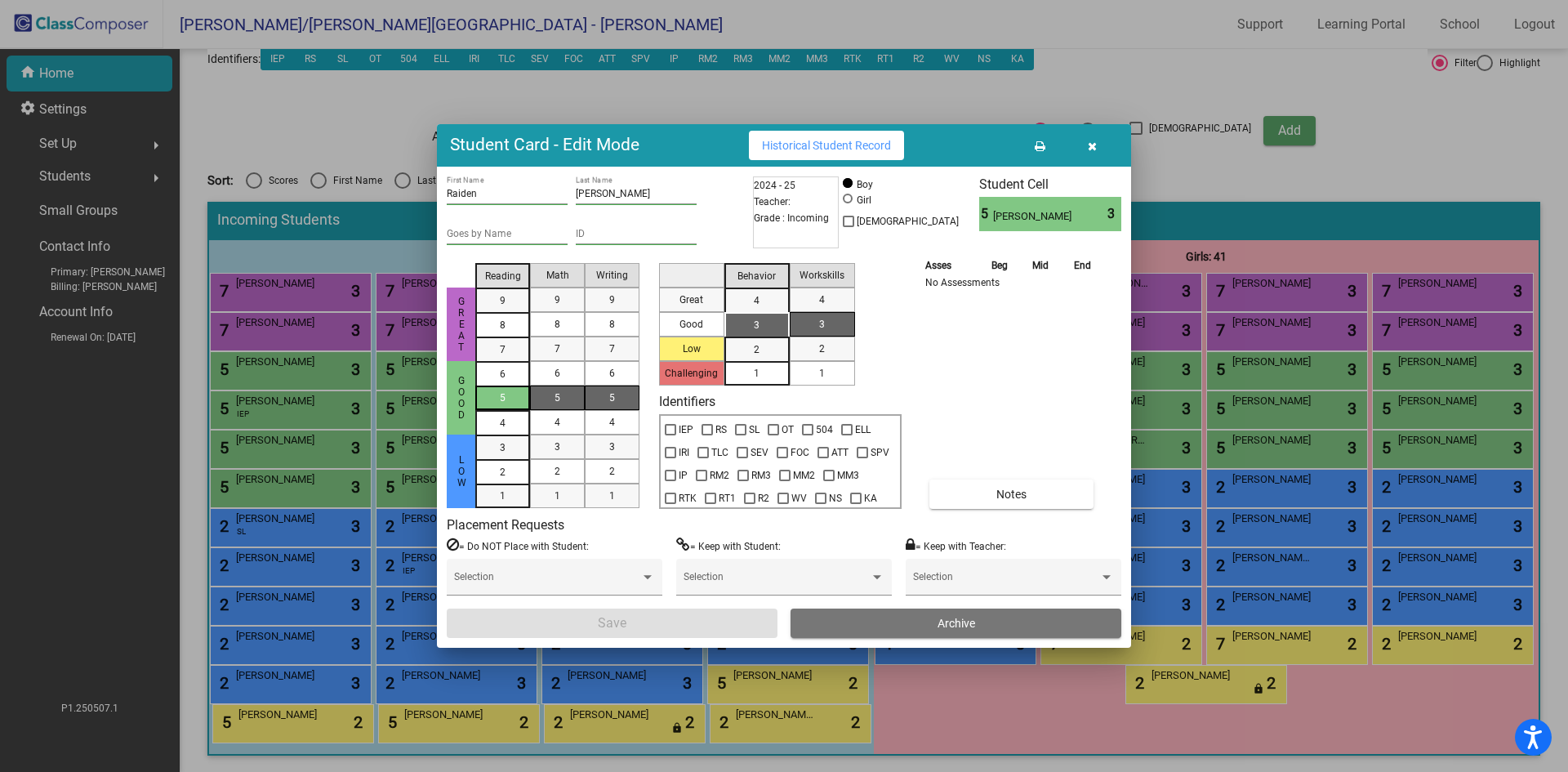
click at [503, 400] on span "5" at bounding box center [503, 397] width 6 height 14
click at [562, 404] on div "5" at bounding box center [557, 398] width 32 height 25
click at [597, 398] on div "5" at bounding box center [612, 398] width 32 height 25
click at [744, 327] on div "3" at bounding box center [756, 326] width 32 height 25
click at [840, 367] on mat-list-option "1" at bounding box center [822, 374] width 65 height 25
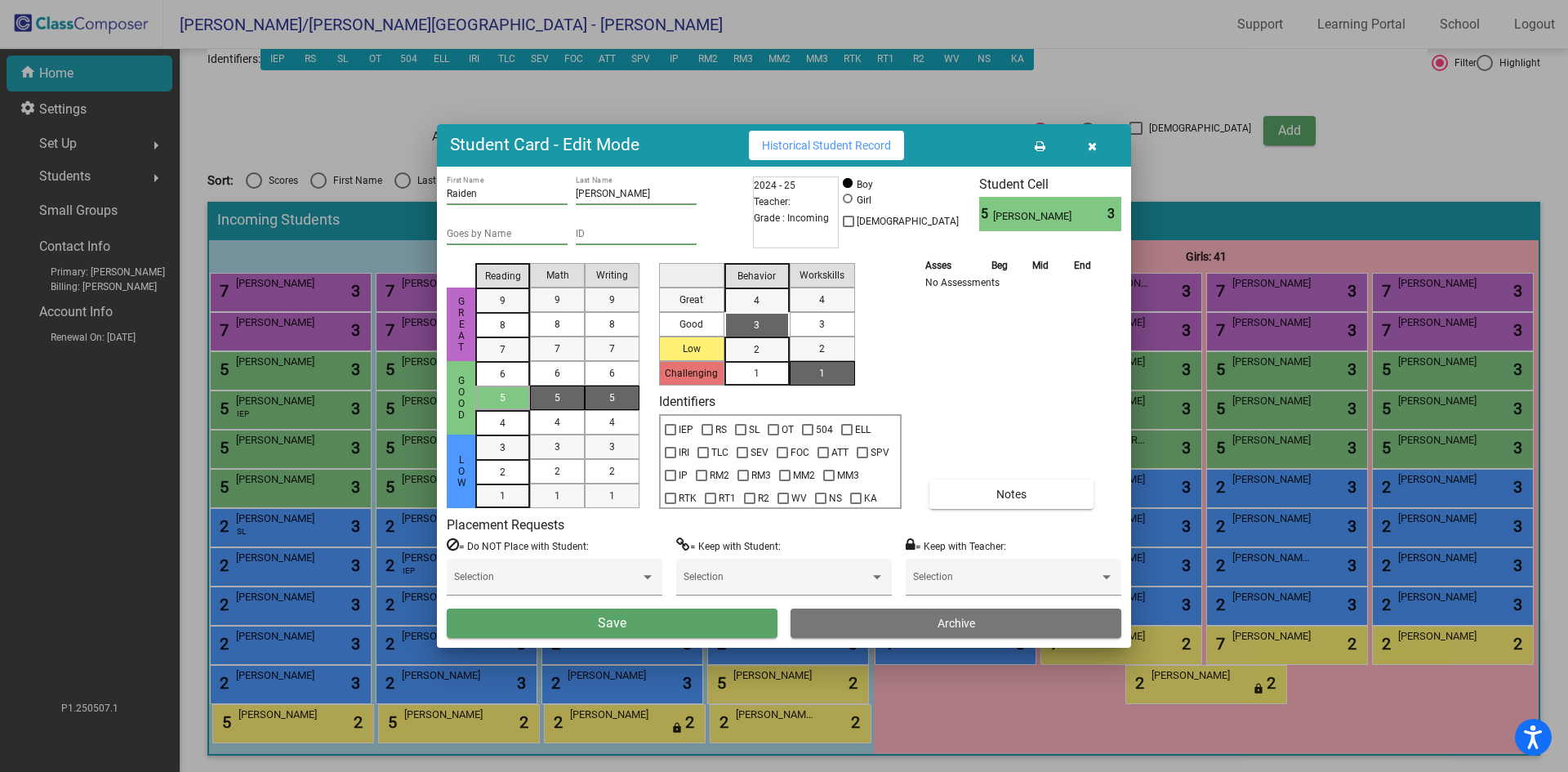
click at [566, 625] on button "Save" at bounding box center [613, 624] width 331 height 30
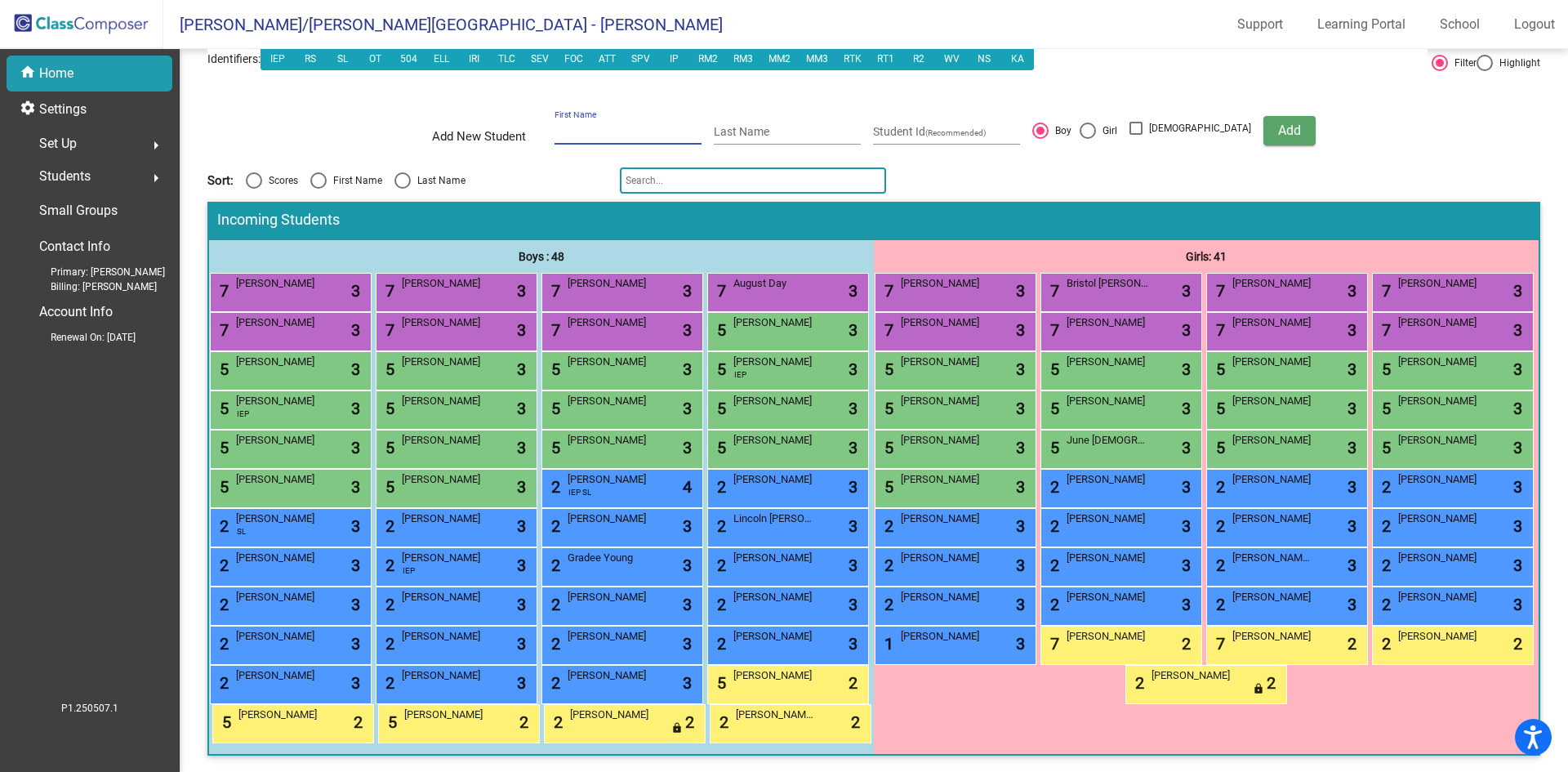
click at [630, 125] on input "First Name" at bounding box center [628, 132] width 147 height 13
type input "Remi"
type input "L"
type input "Klaus"
click at [1096, 123] on div at bounding box center [1087, 130] width 16 height 16
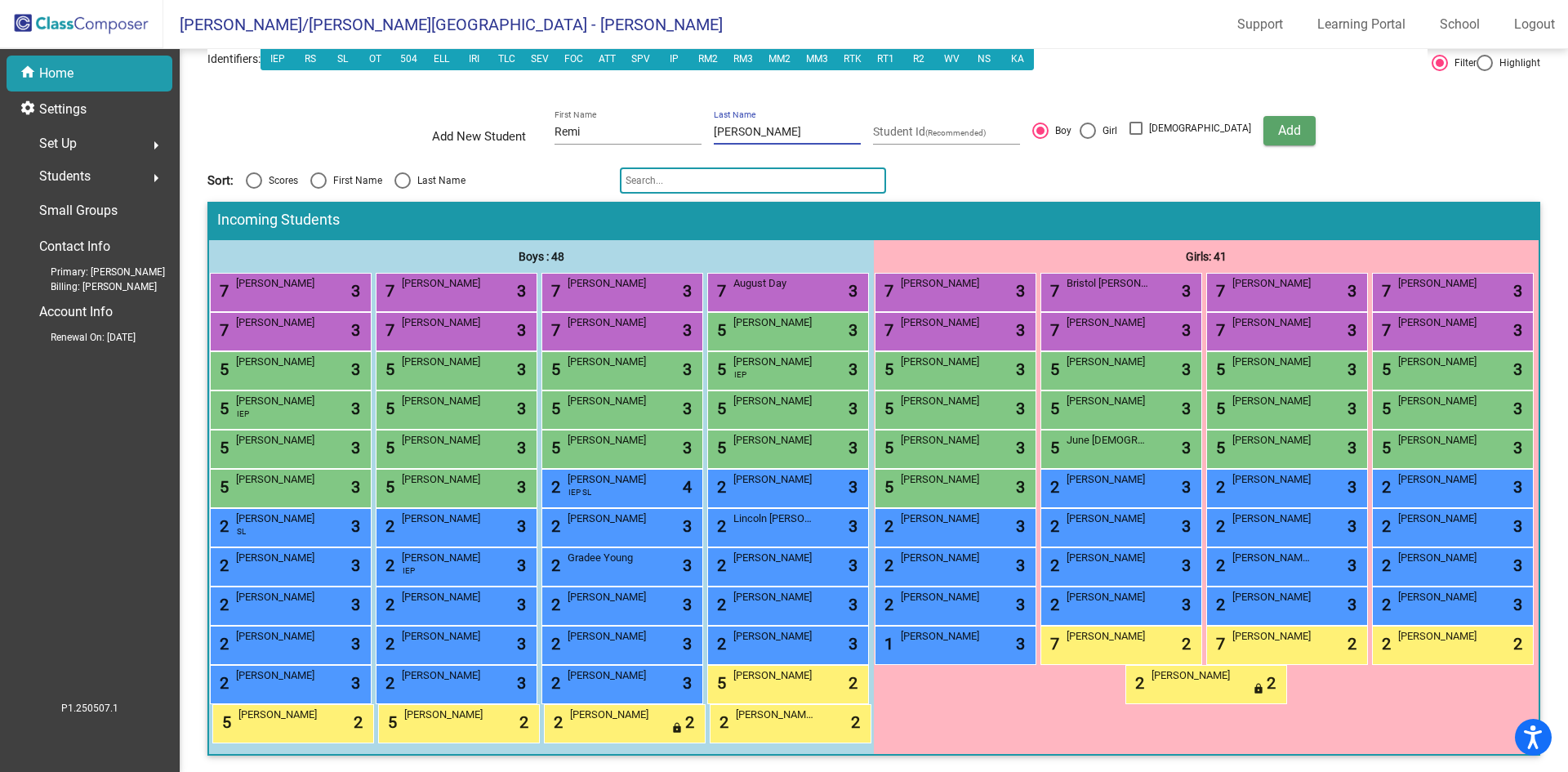
click at [1088, 139] on input "Girl" at bounding box center [1087, 139] width 1 height 1
radio input "true"
click at [1279, 123] on span "Add" at bounding box center [1290, 130] width 23 height 15
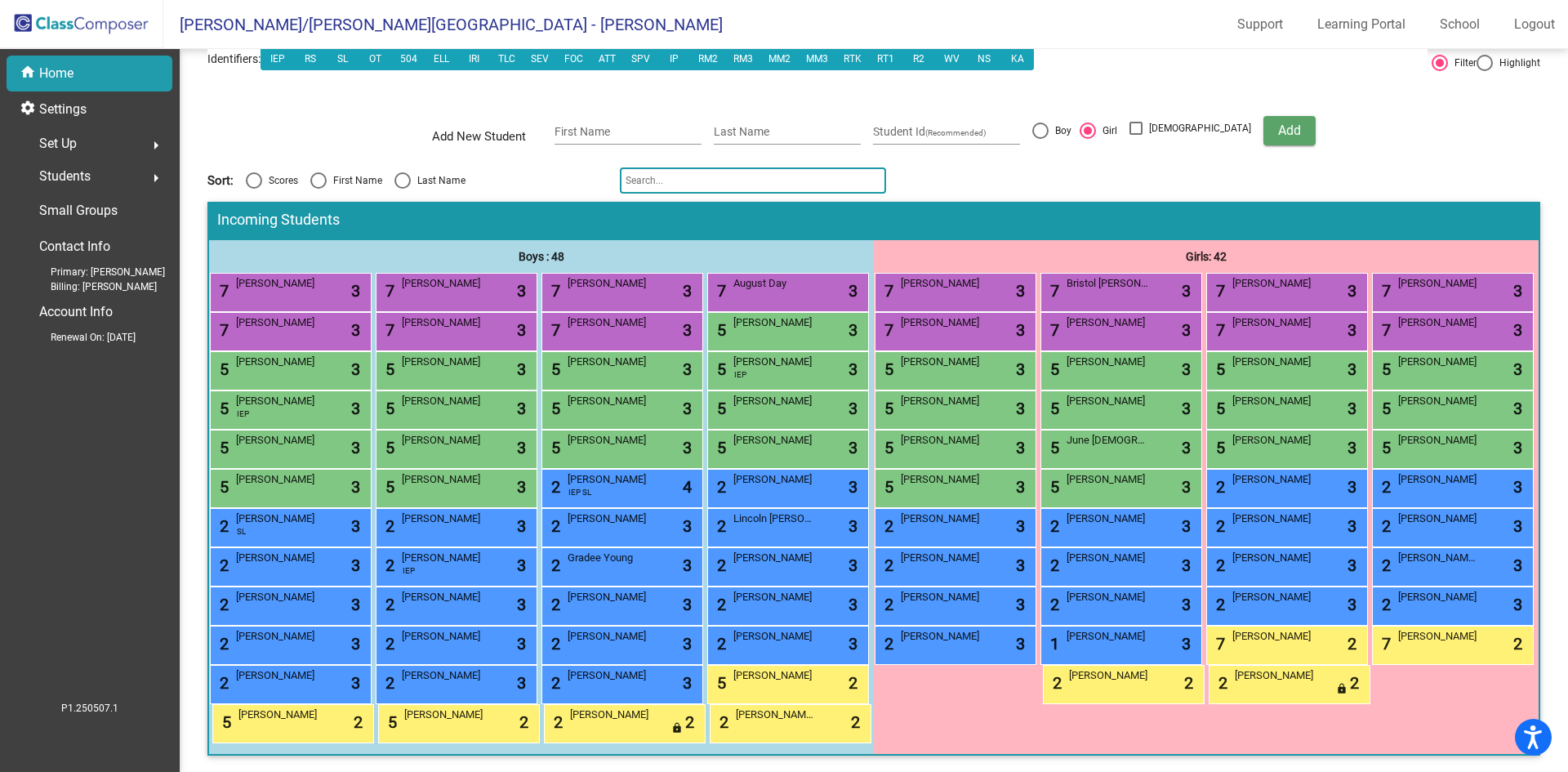
click at [1049, 504] on div "5 Remi Klaus lock do_not_disturb_alt 3" at bounding box center [1119, 487] width 156 height 34
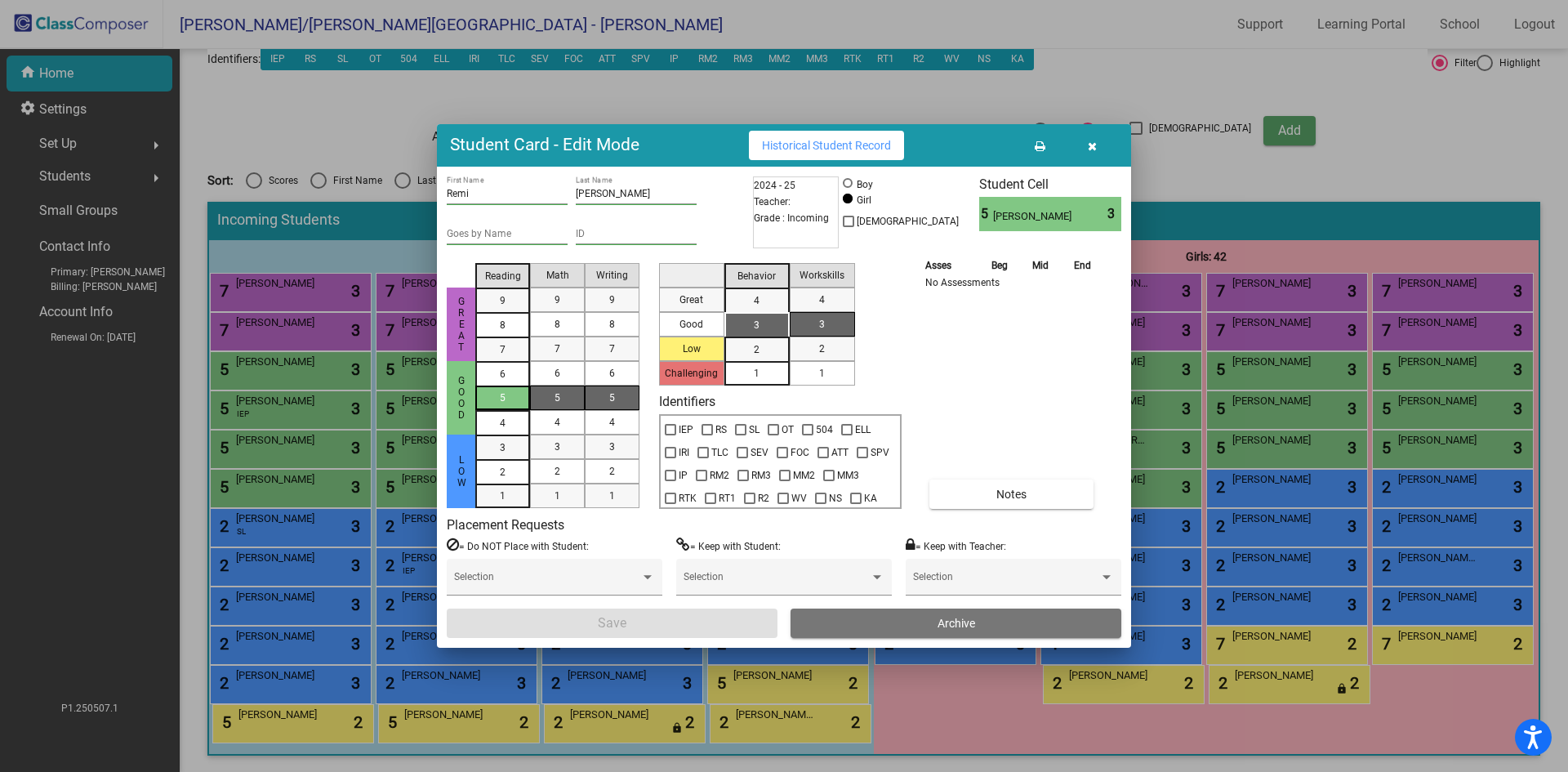
click at [506, 400] on div "5" at bounding box center [503, 398] width 32 height 25
click at [551, 400] on div "5" at bounding box center [557, 398] width 32 height 25
click at [610, 397] on span "5" at bounding box center [613, 397] width 6 height 14
drag, startPoint x: 763, startPoint y: 331, endPoint x: 772, endPoint y: 336, distance: 10.3
click at [763, 331] on div "3" at bounding box center [756, 326] width 32 height 25
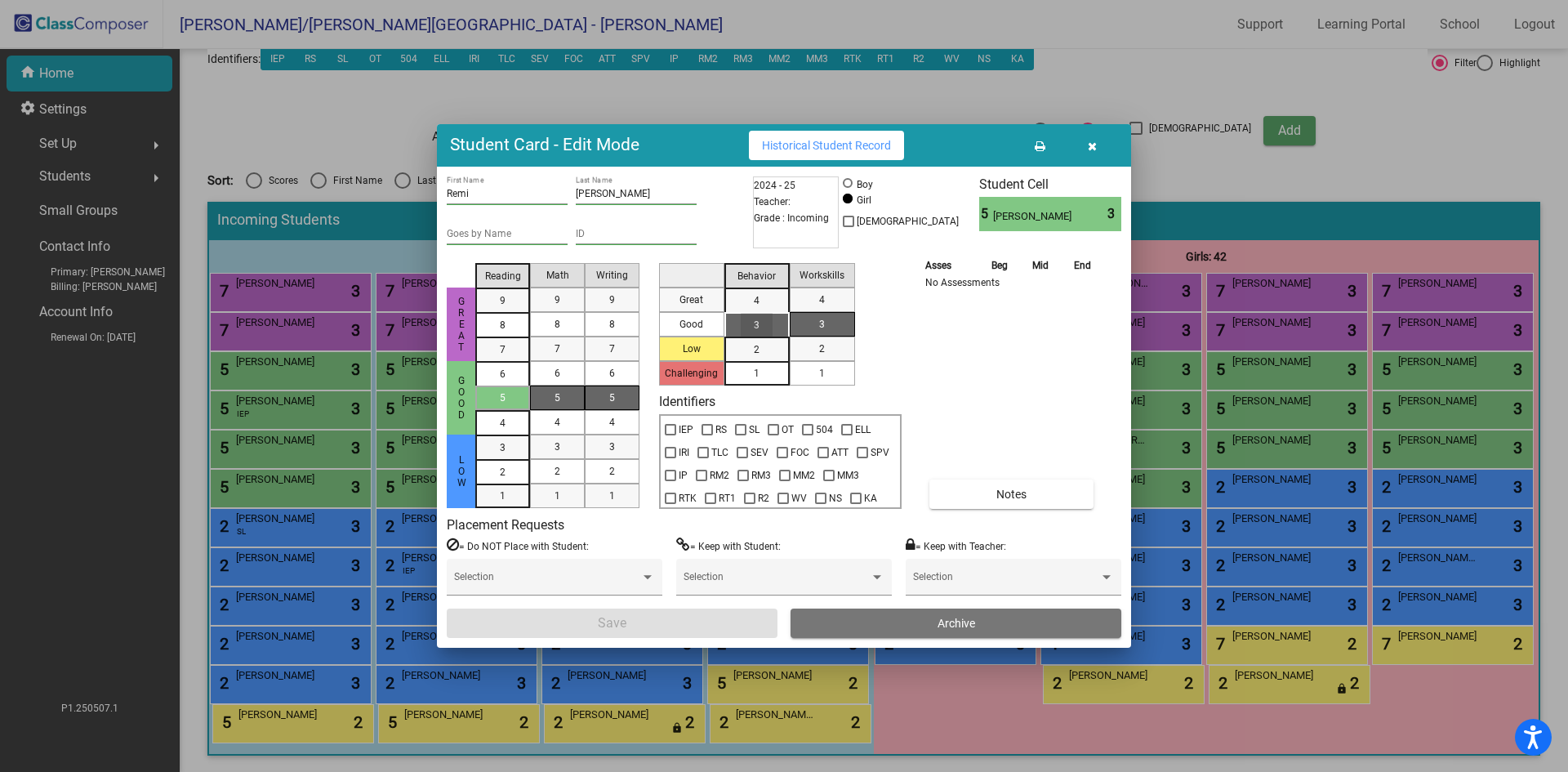
click at [817, 378] on div "1" at bounding box center [821, 374] width 32 height 25
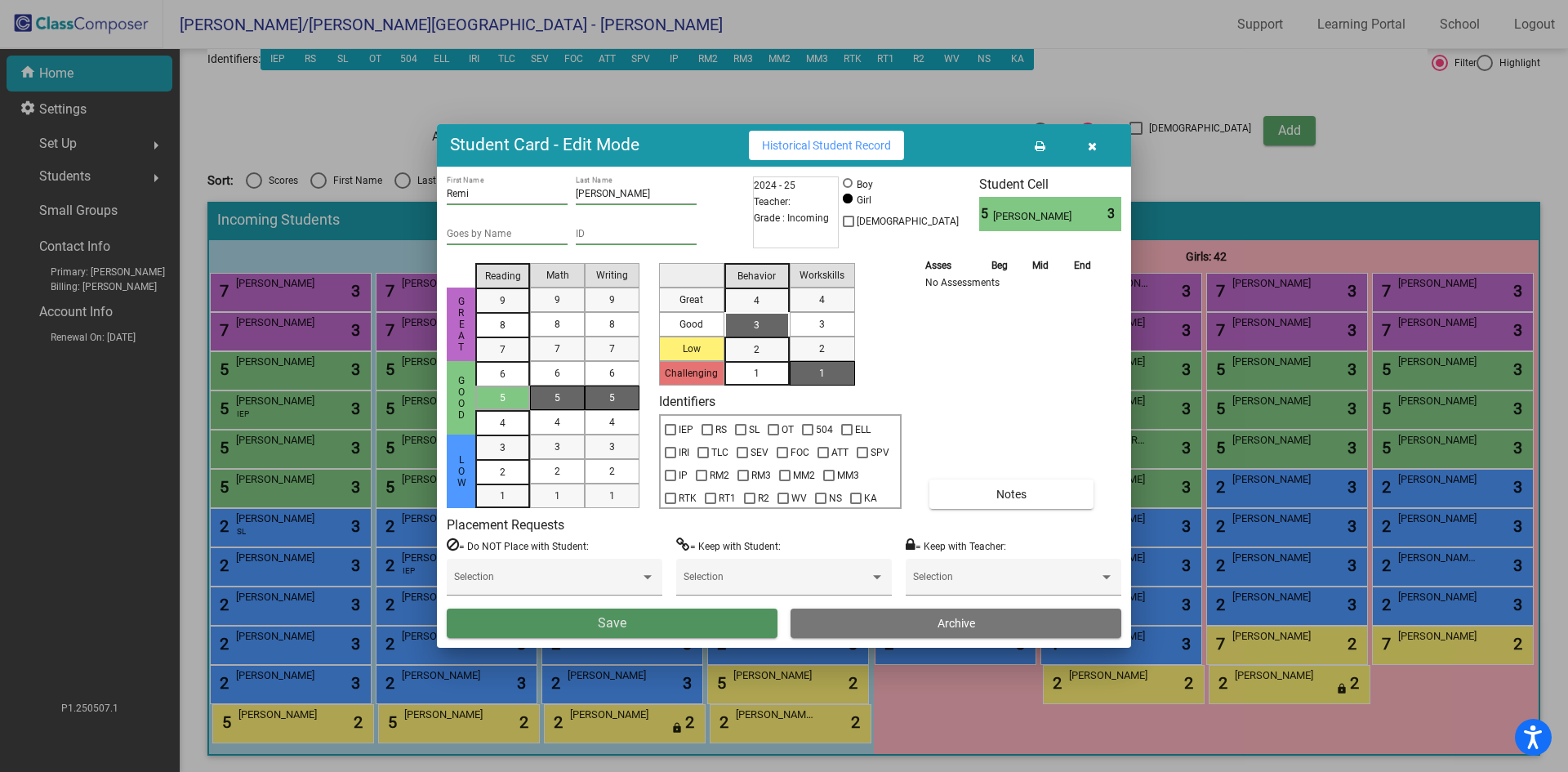
click at [678, 626] on button "Save" at bounding box center [613, 624] width 331 height 30
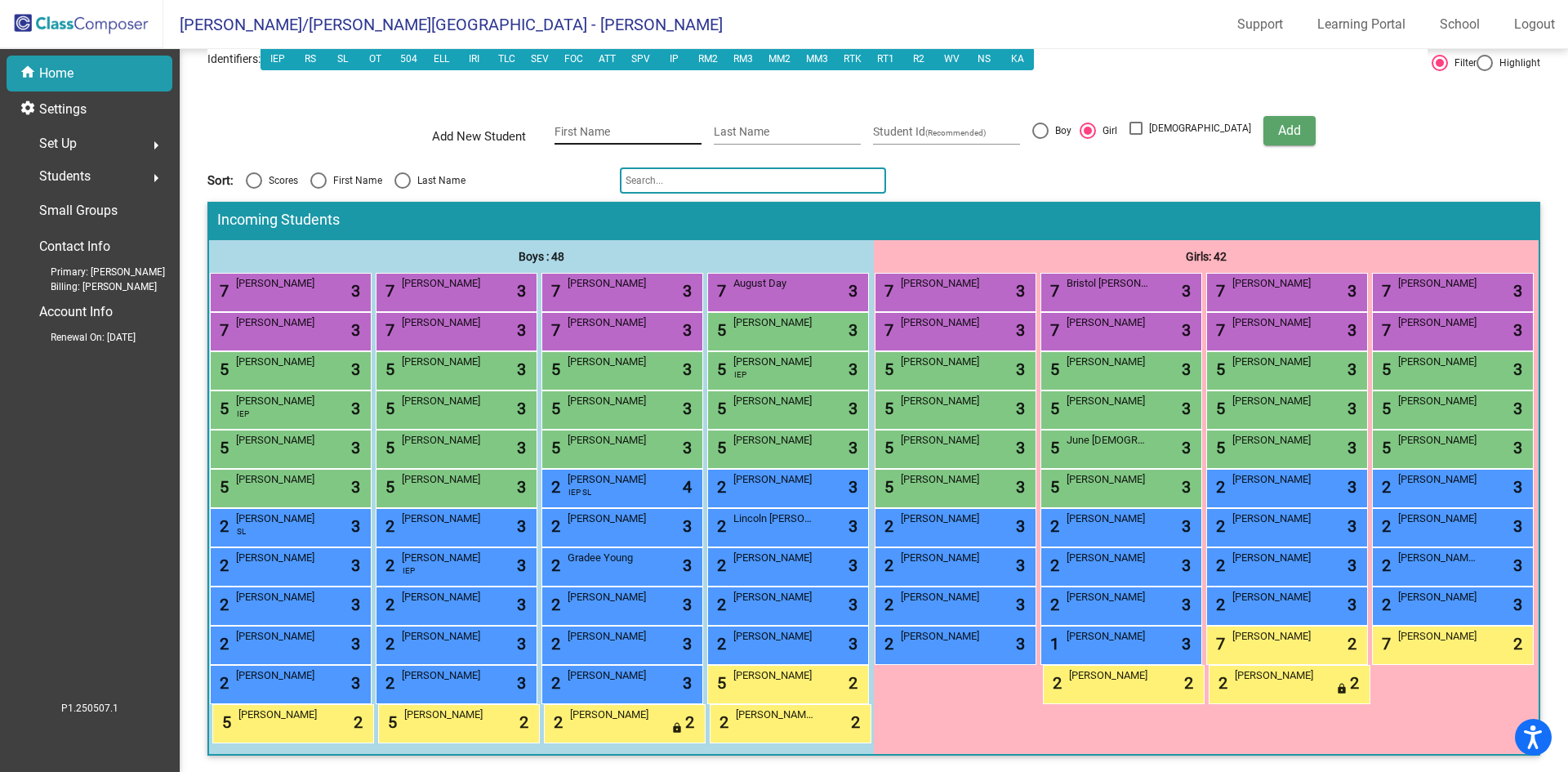
click at [586, 111] on div "First Name" at bounding box center [628, 127] width 147 height 34
type input "Joshua"
type input "Tuttle"
click at [1049, 123] on div at bounding box center [1041, 130] width 16 height 16
click at [1041, 139] on input "Boy" at bounding box center [1040, 139] width 1 height 1
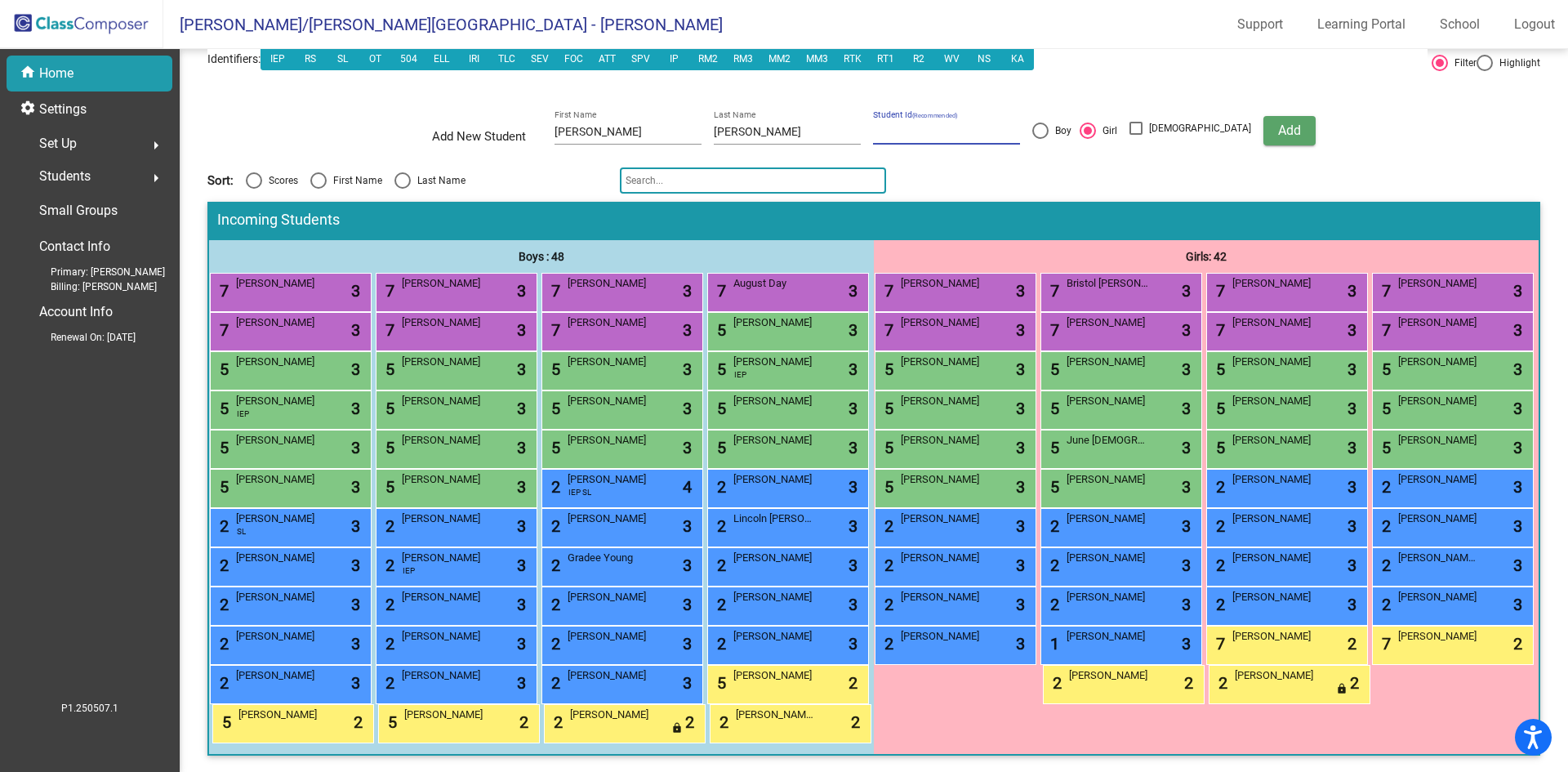
radio input "true"
click at [1279, 123] on span "Add" at bounding box center [1290, 130] width 23 height 15
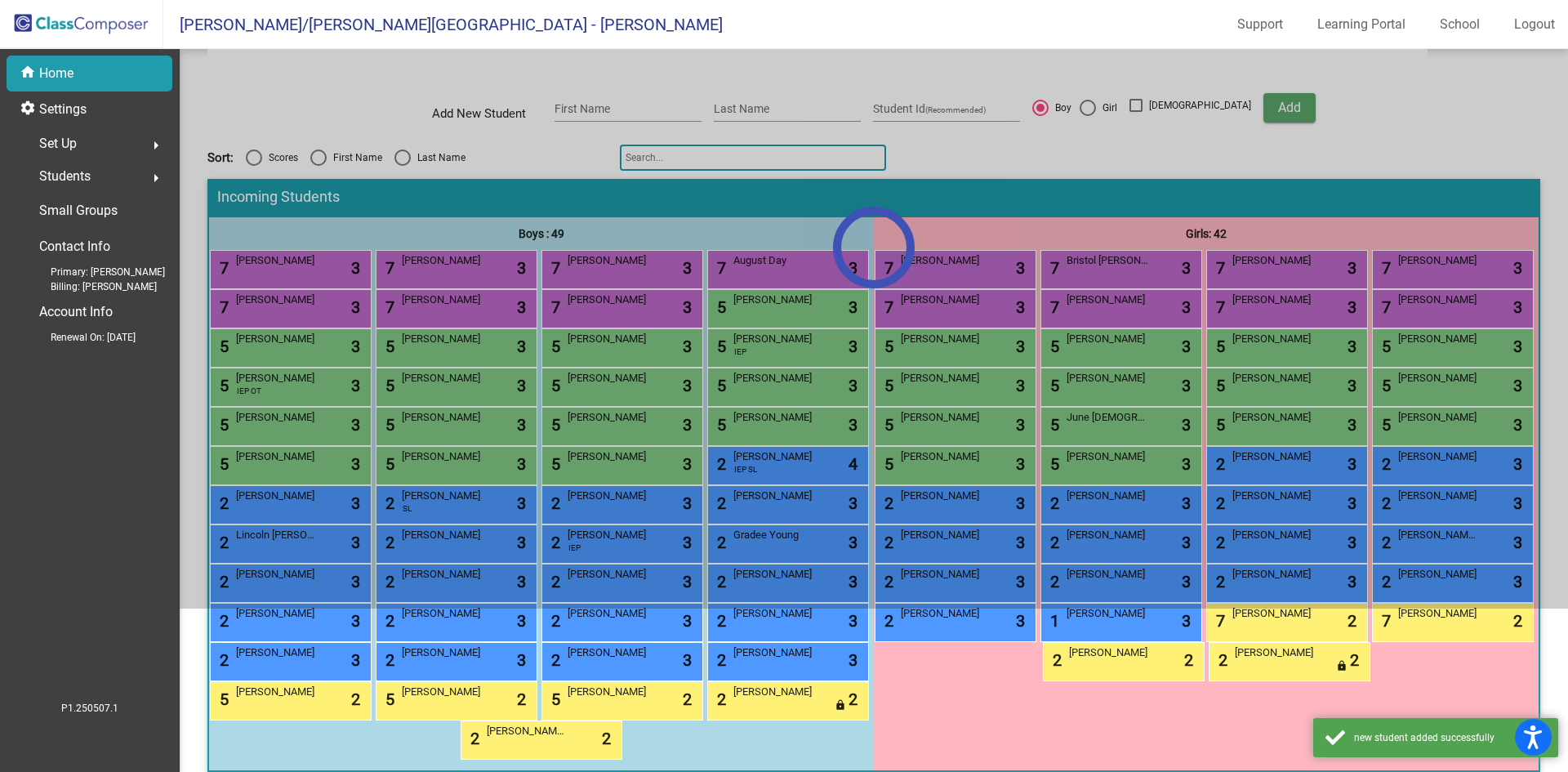
scroll to position [298, 0]
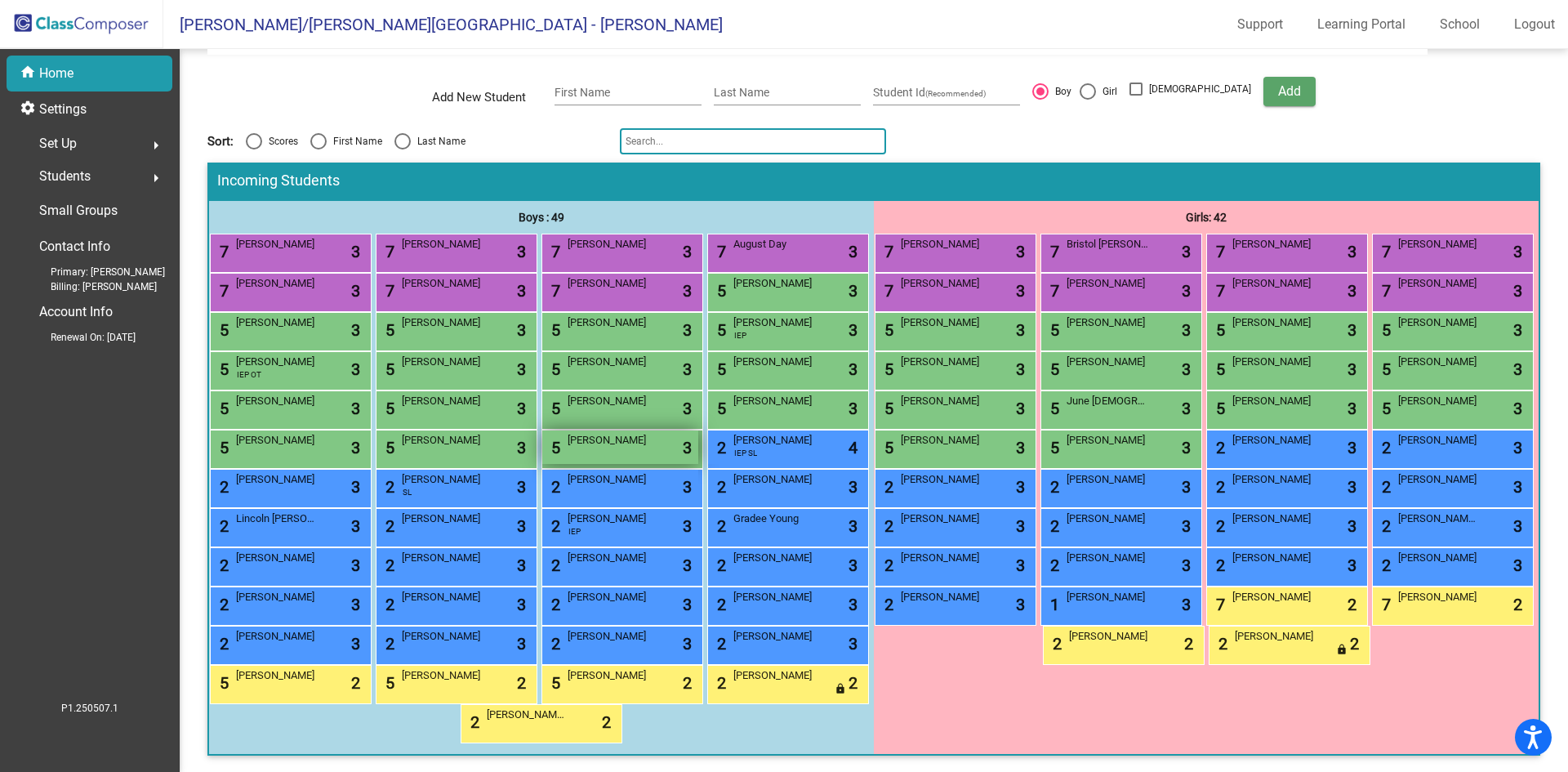
click at [566, 431] on div "5 Joshua Tuttle lock do_not_disturb_alt 3" at bounding box center [620, 447] width 156 height 34
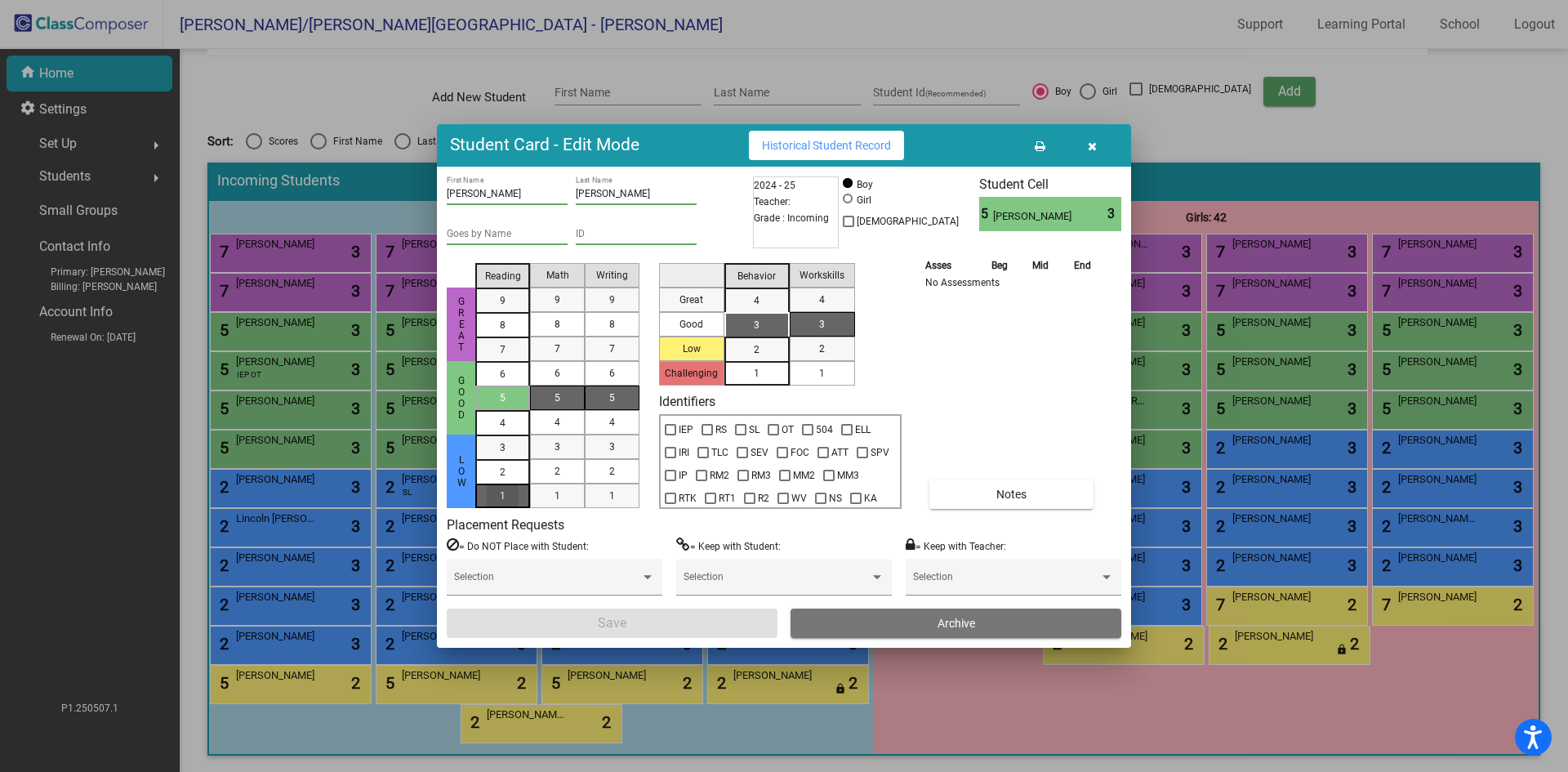
click at [505, 460] on div "1" at bounding box center [503, 448] width 32 height 25
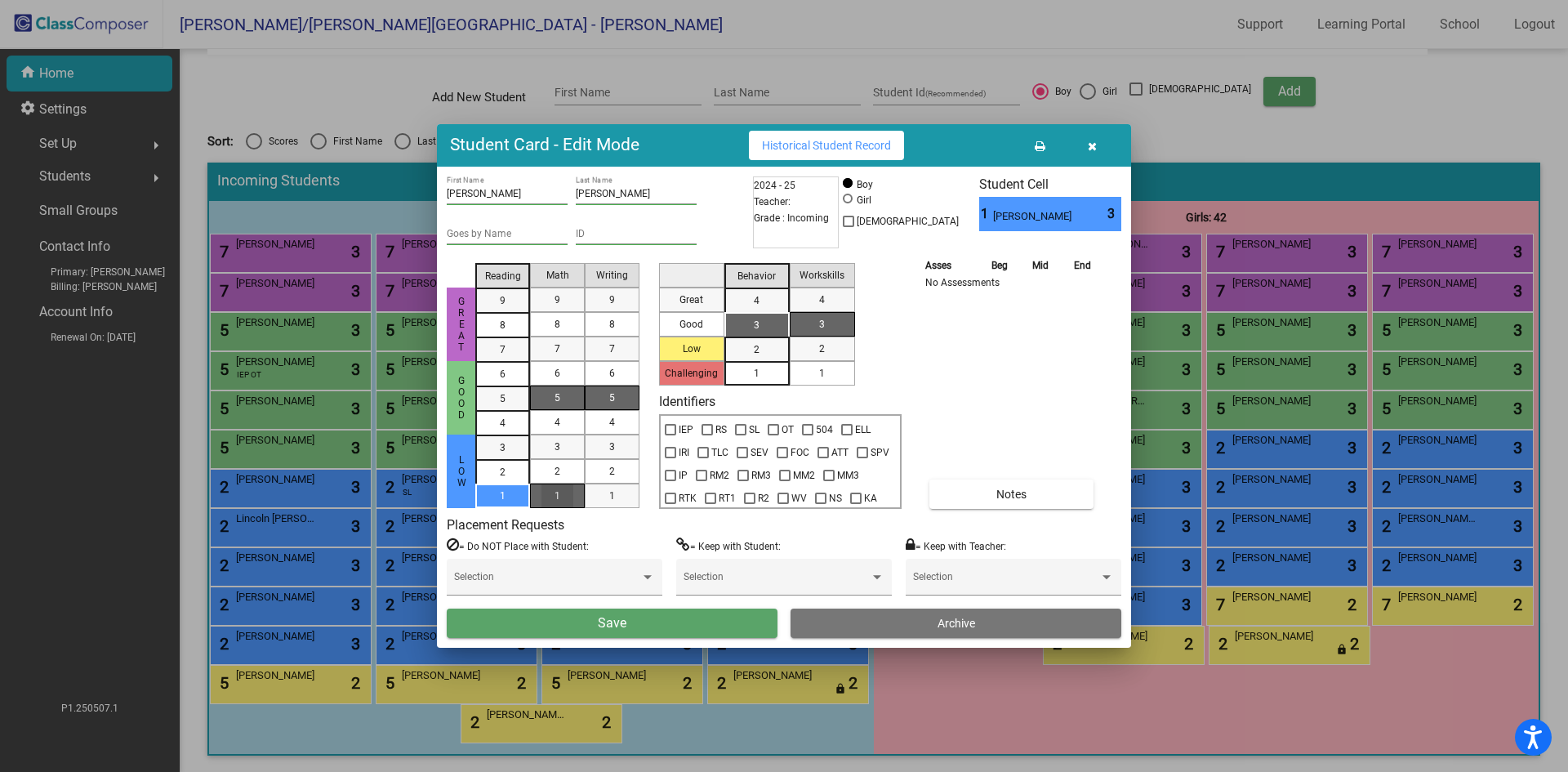
click at [562, 494] on div "1" at bounding box center [557, 496] width 32 height 25
click at [616, 491] on div "1" at bounding box center [612, 496] width 32 height 25
click at [758, 330] on span "3" at bounding box center [757, 325] width 6 height 14
click at [812, 375] on div "1" at bounding box center [821, 374] width 32 height 25
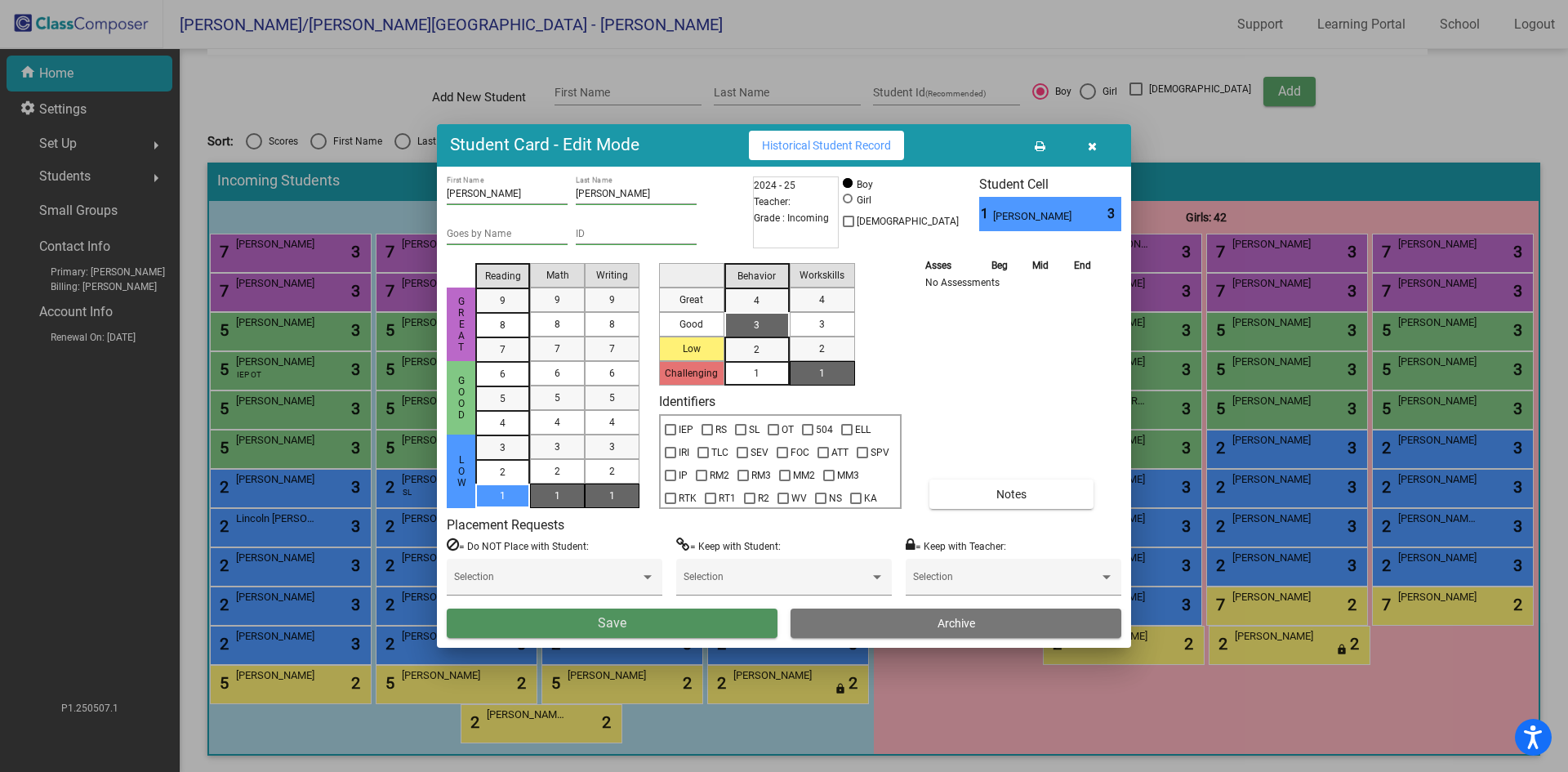
click at [645, 616] on button "Save" at bounding box center [613, 624] width 331 height 30
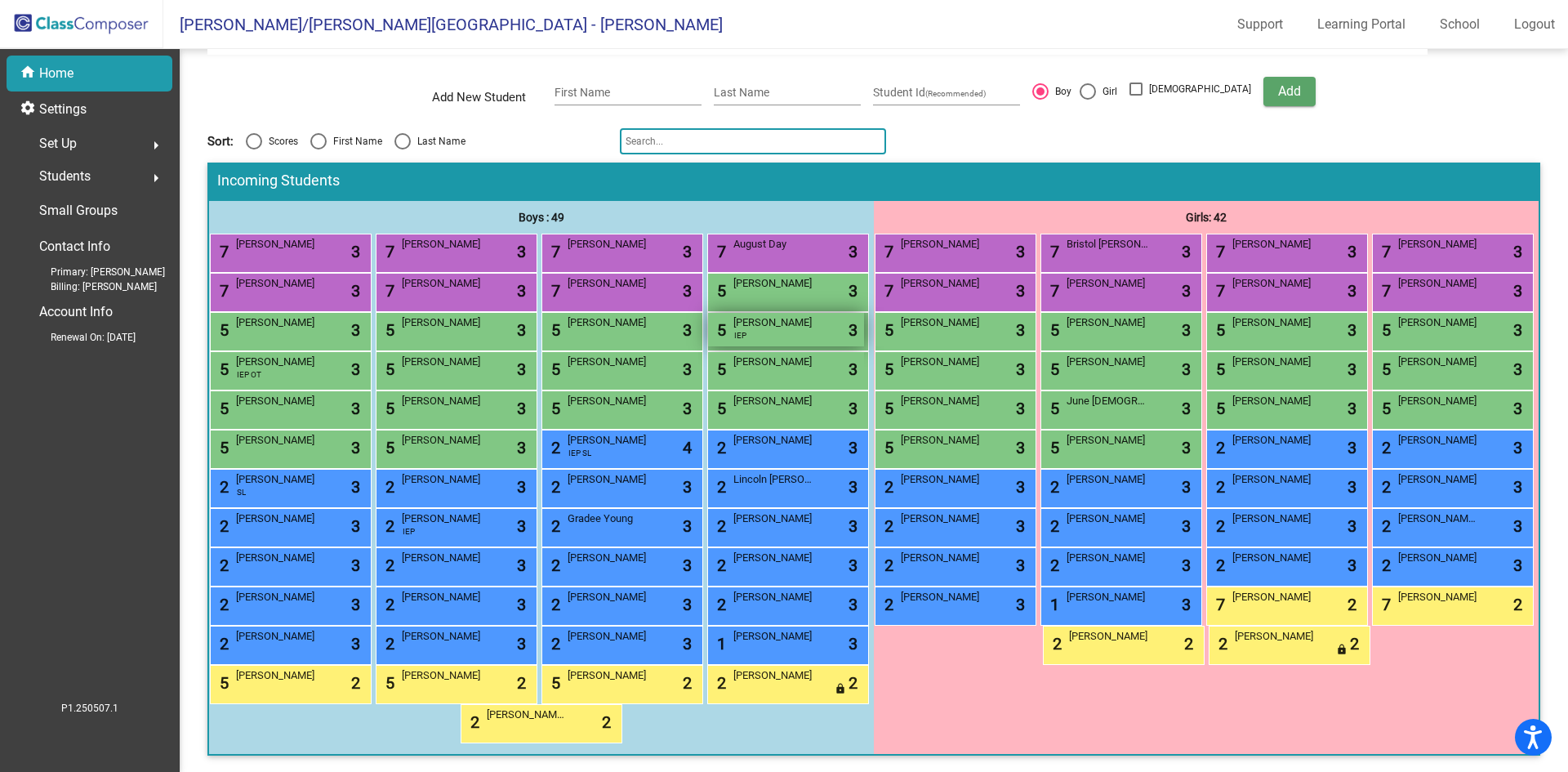
scroll to position [0, 0]
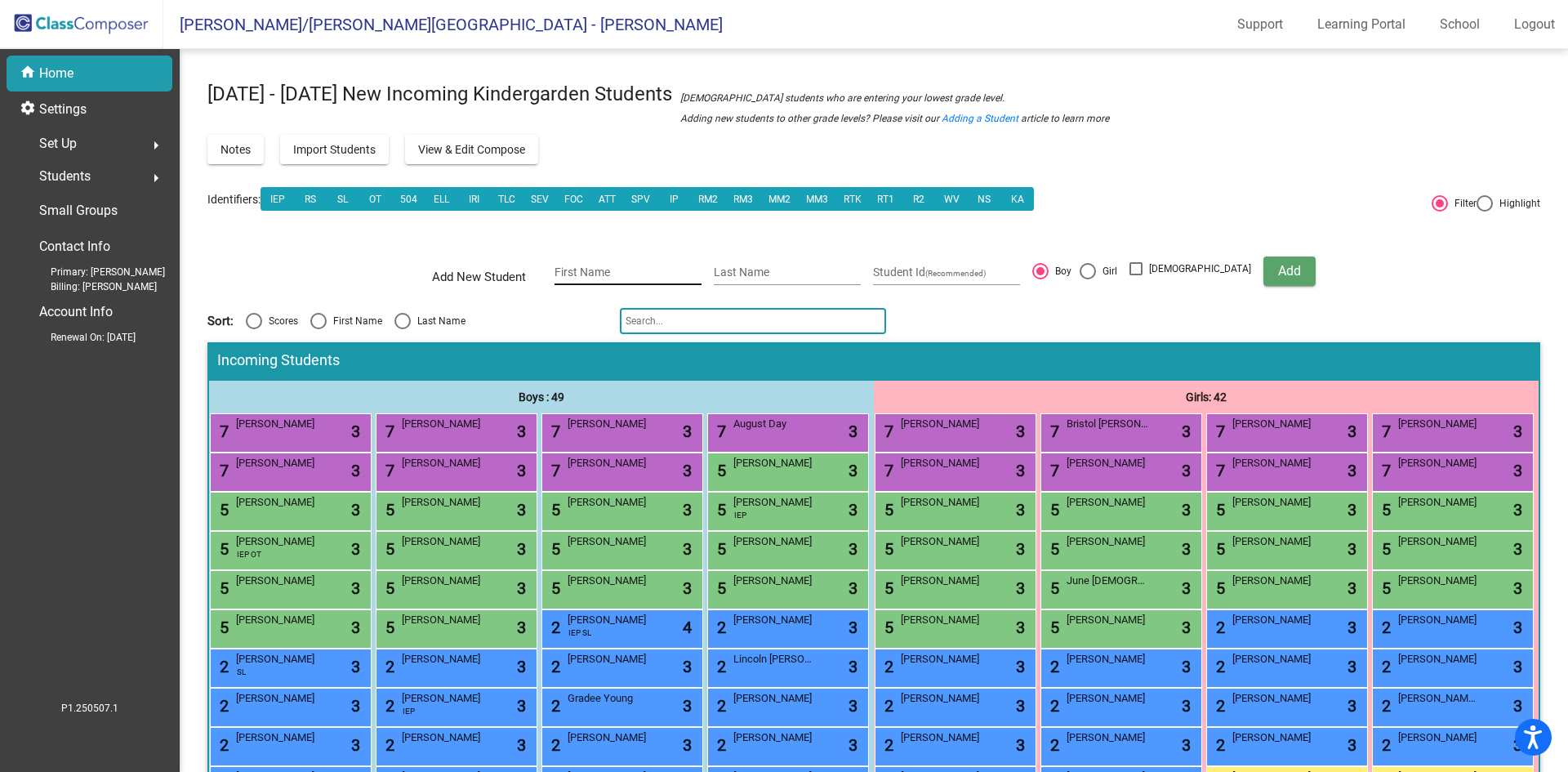
click at [614, 275] on input "First Name" at bounding box center [628, 273] width 147 height 13
type input "Hazel"
type input "Phibbs"
click at [1096, 268] on div at bounding box center [1087, 271] width 16 height 16
click at [1088, 280] on input "Girl" at bounding box center [1087, 280] width 1 height 1
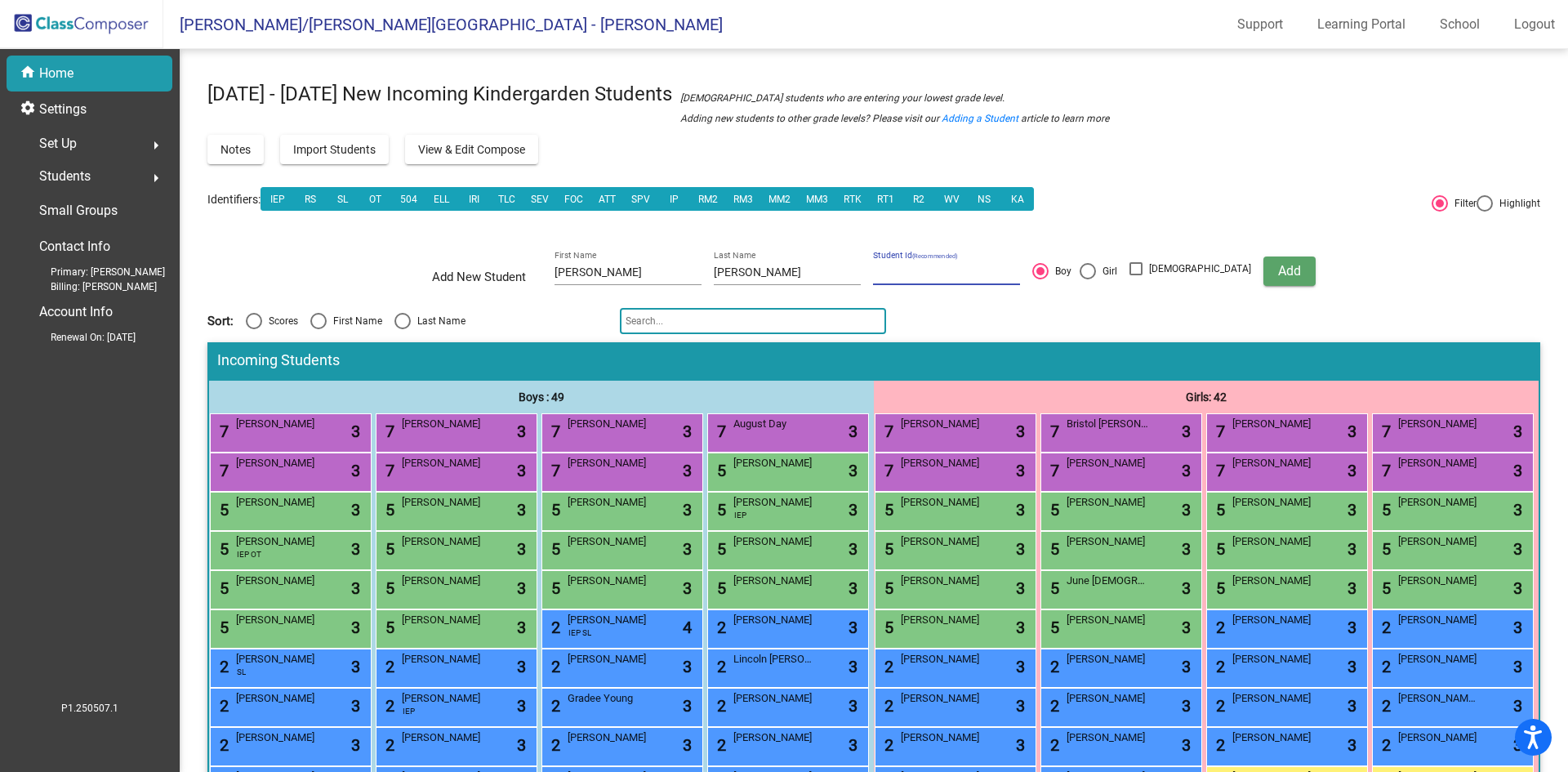
radio input "true"
click at [1279, 267] on span "Add" at bounding box center [1290, 271] width 23 height 15
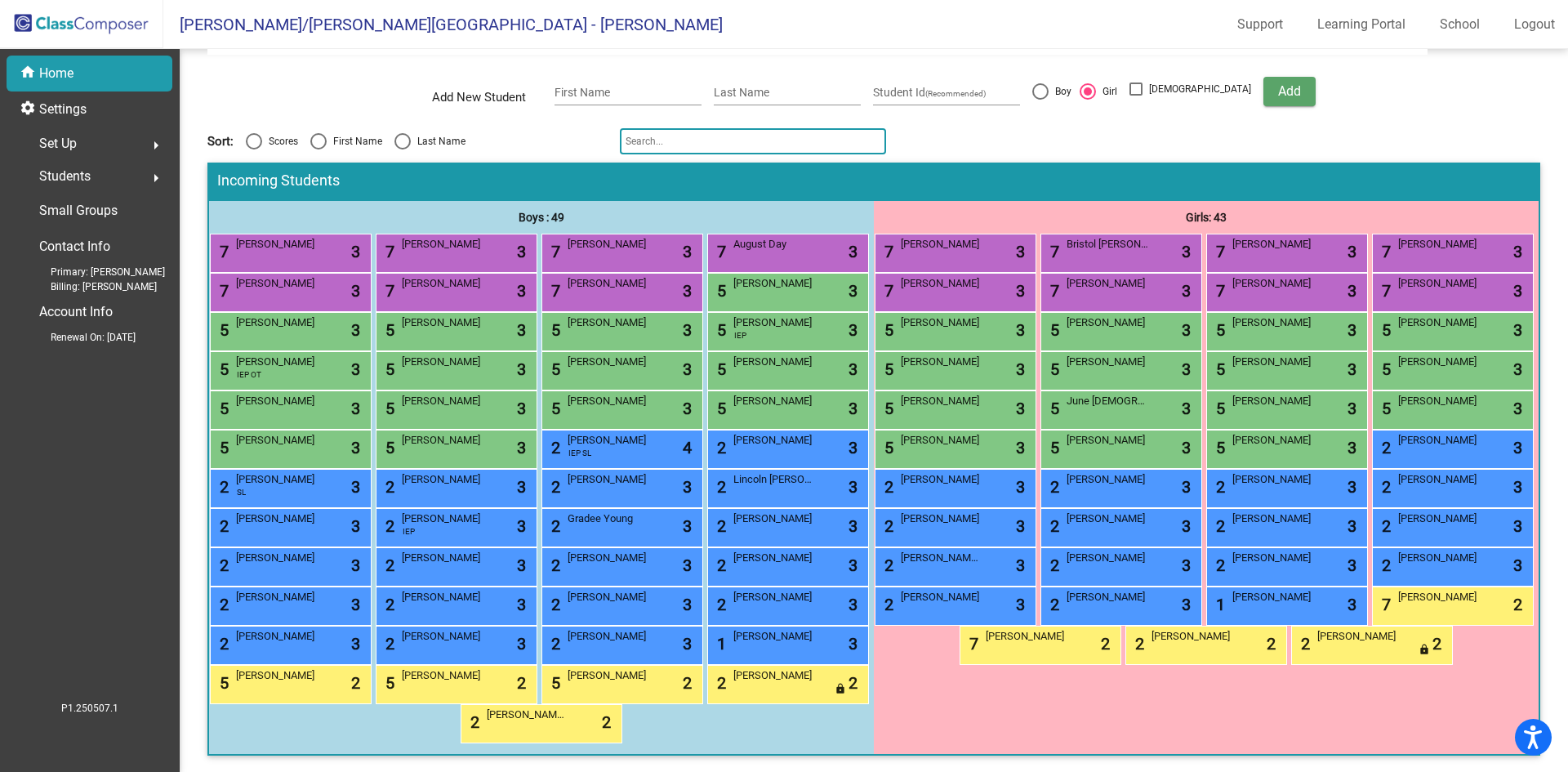
scroll to position [298, 0]
click at [1228, 431] on div "5 Hazel Phibbs lock do_not_disturb_alt 3" at bounding box center [1285, 447] width 156 height 34
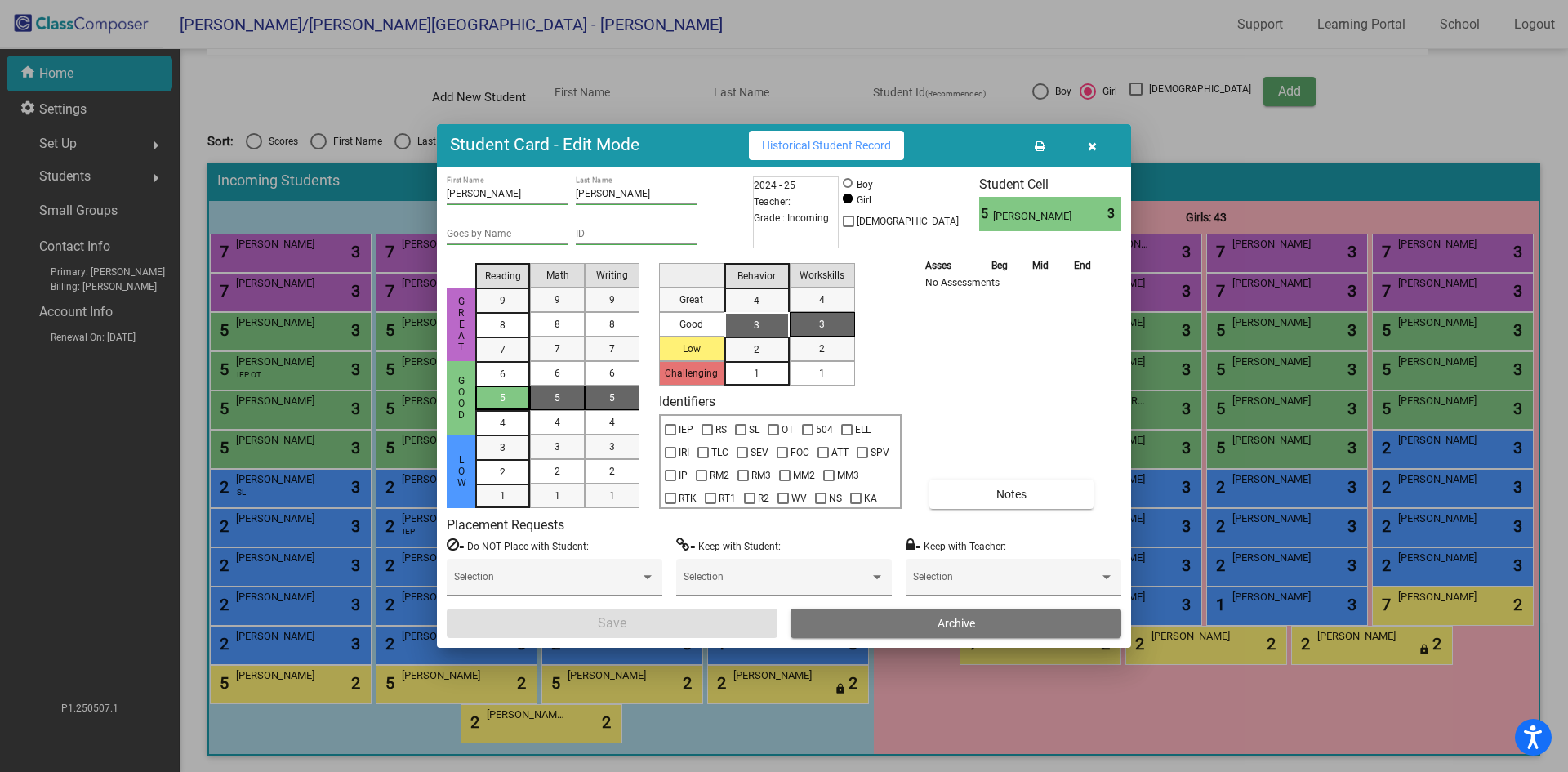
click at [494, 392] on div "5" at bounding box center [503, 398] width 32 height 25
click at [548, 351] on div "7" at bounding box center [557, 350] width 32 height 25
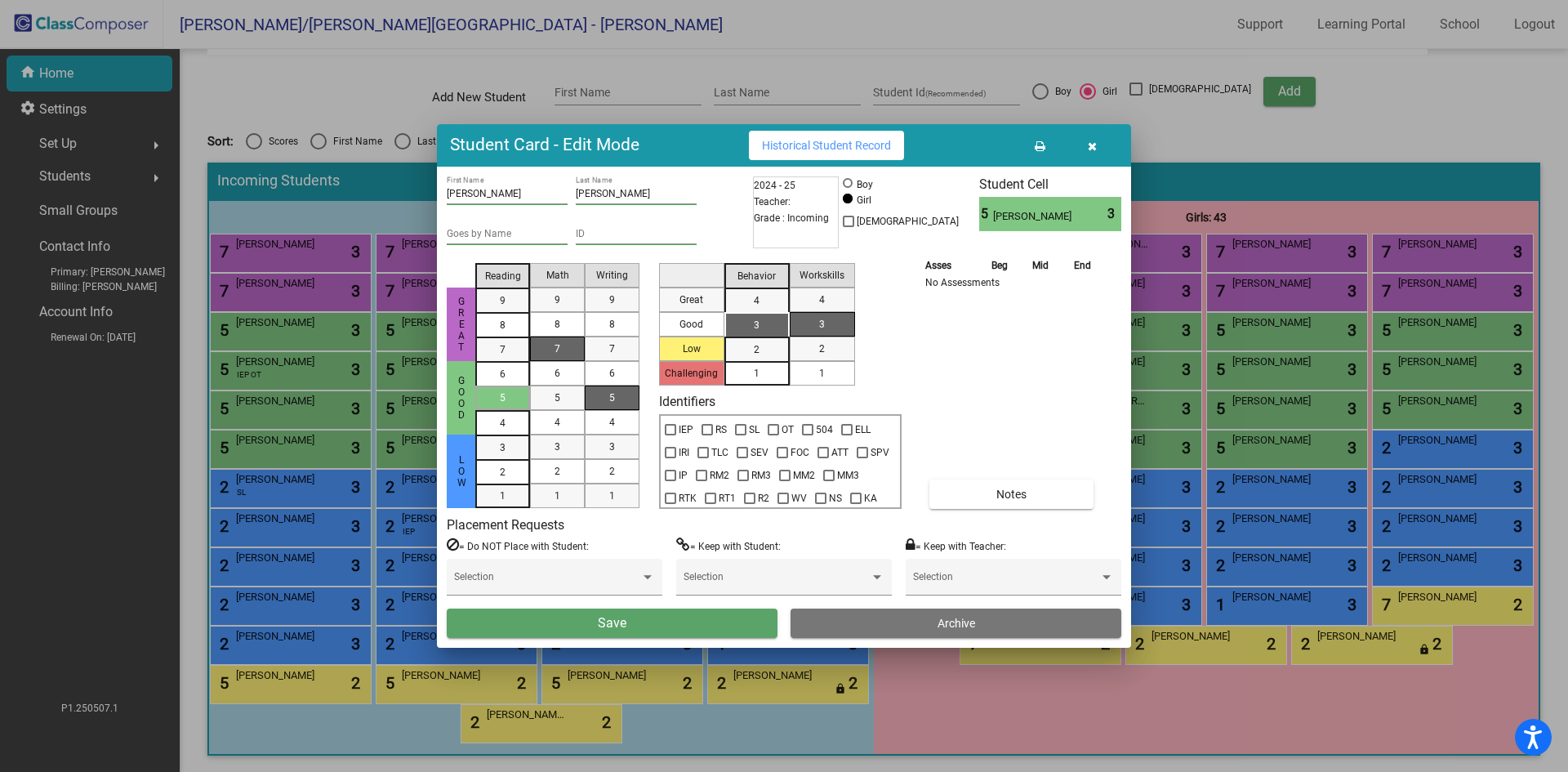
click at [600, 398] on div "5" at bounding box center [612, 398] width 32 height 25
click at [758, 334] on div "3" at bounding box center [756, 326] width 32 height 25
click at [818, 374] on div "1" at bounding box center [821, 374] width 32 height 25
click at [716, 624] on button "Save" at bounding box center [613, 624] width 331 height 30
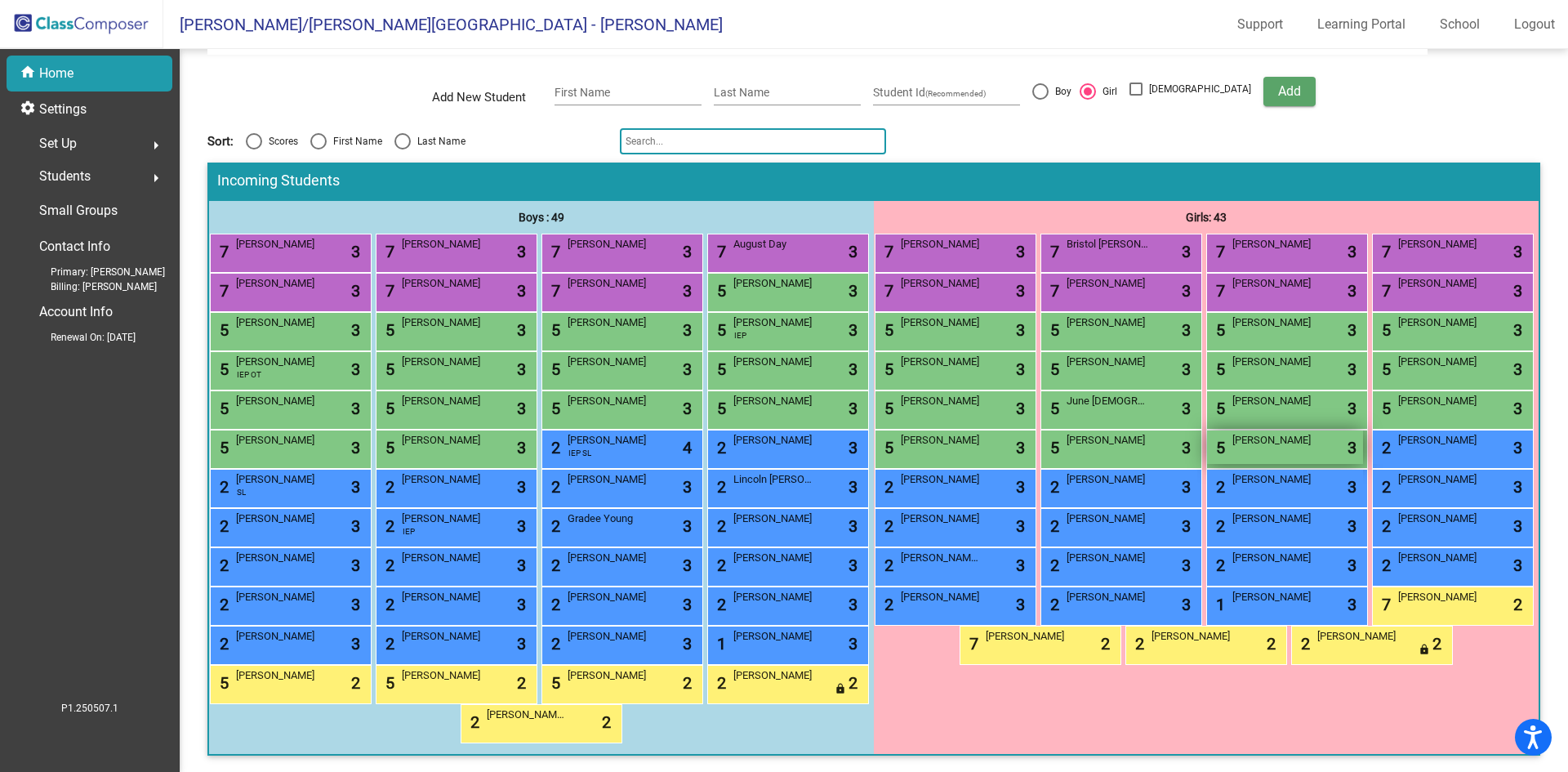
click at [1207, 431] on div "5 Hazel Phibbs lock do_not_disturb_alt 3" at bounding box center [1285, 447] width 156 height 34
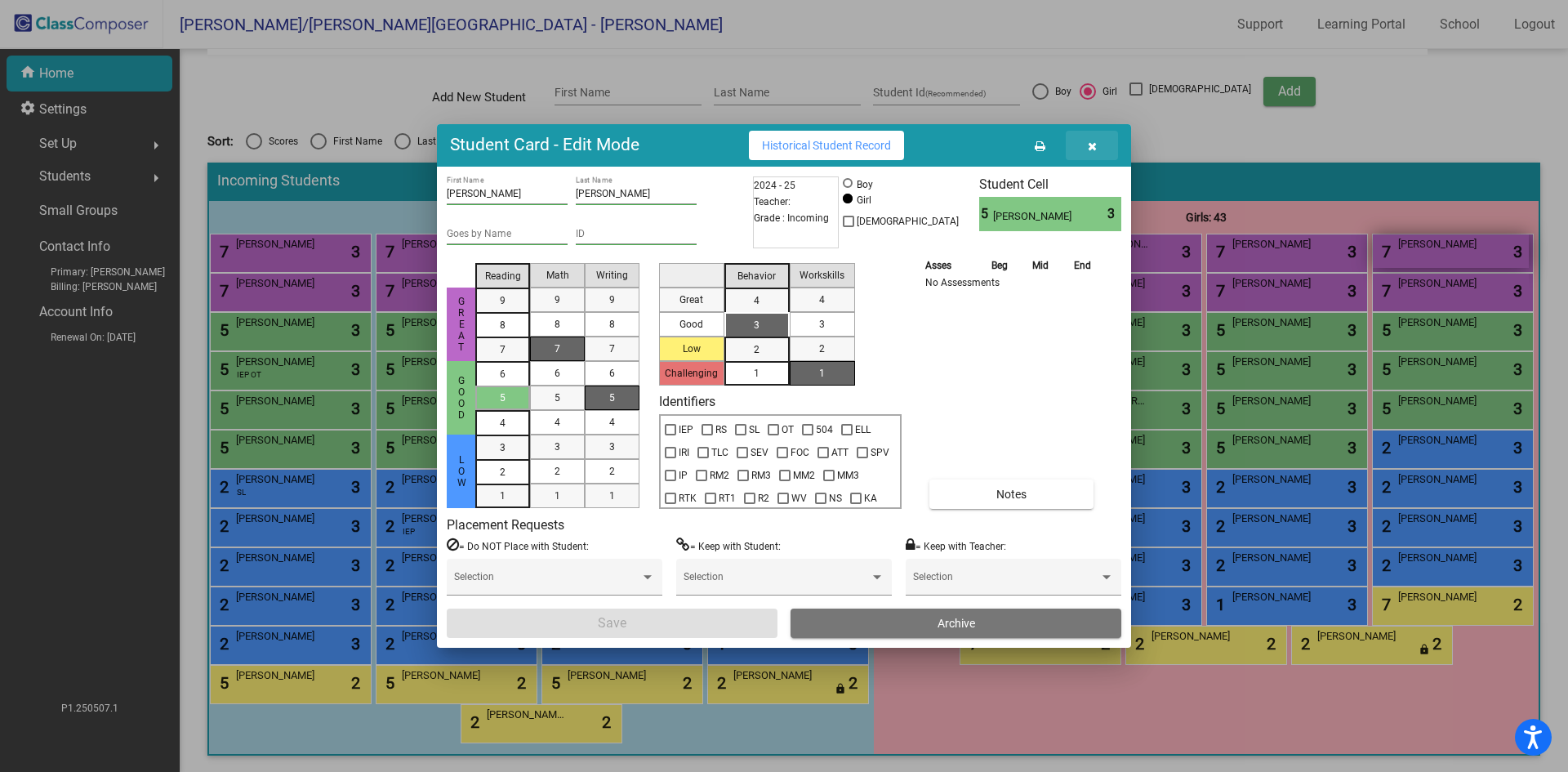
drag, startPoint x: 1093, startPoint y: 144, endPoint x: 1072, endPoint y: 168, distance: 31.9
click at [1093, 144] on icon "button" at bounding box center [1092, 147] width 9 height 11
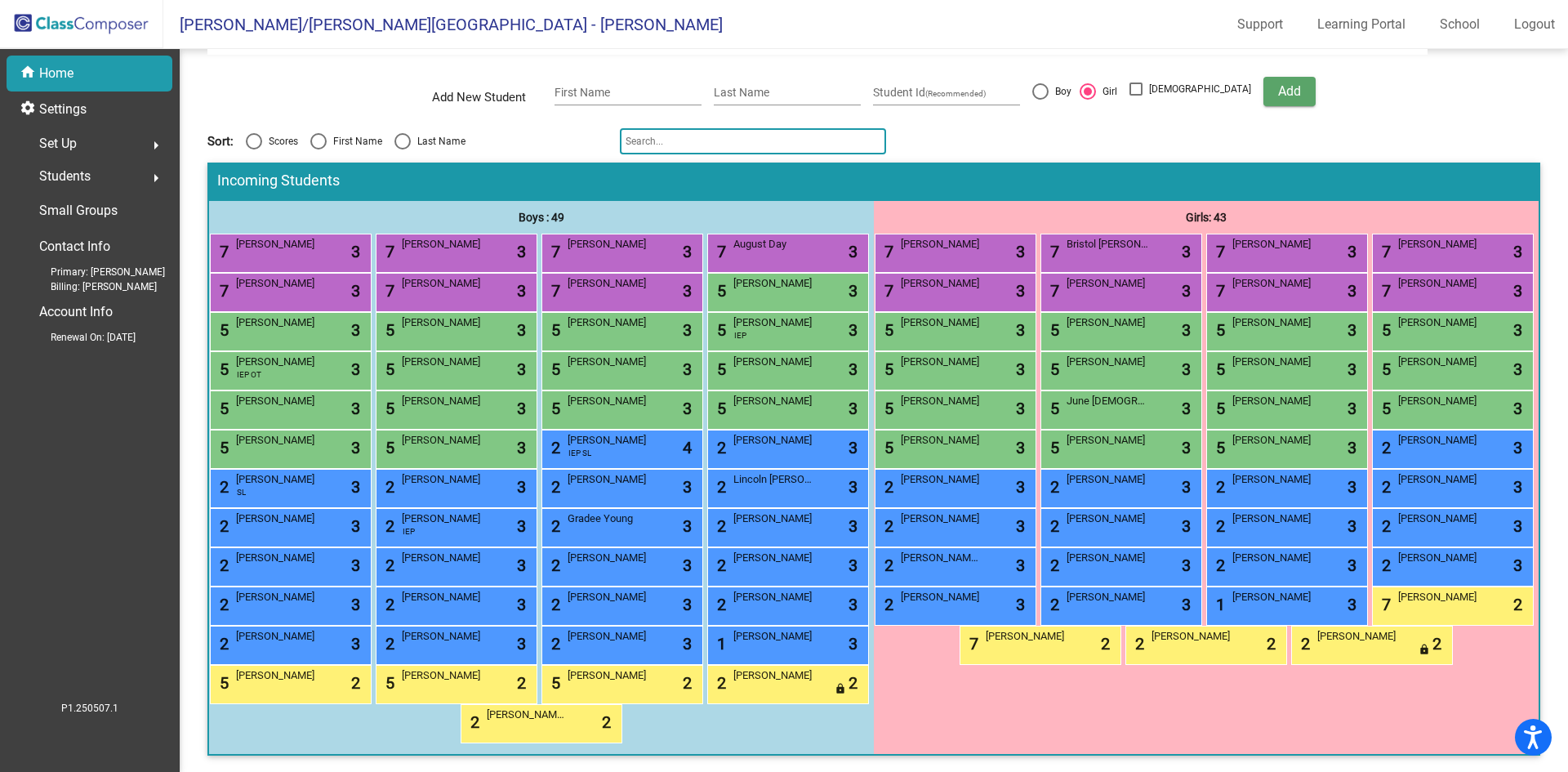
scroll to position [0, 0]
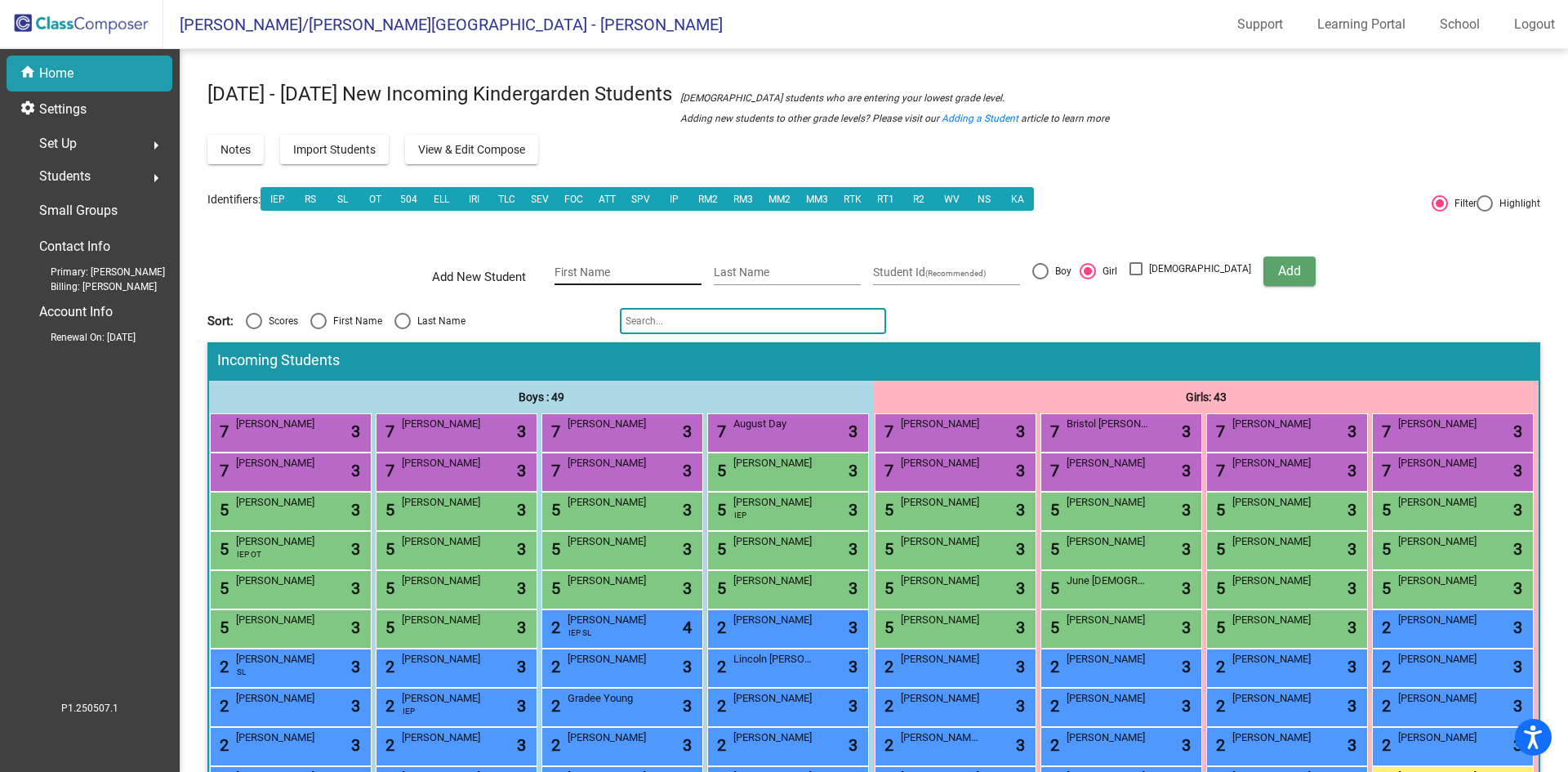
click at [634, 255] on div "First Name" at bounding box center [628, 268] width 147 height 34
type input "Finley"
type input "H"
type input "Schoenbeck"
click at [1279, 264] on span "Add" at bounding box center [1290, 271] width 23 height 15
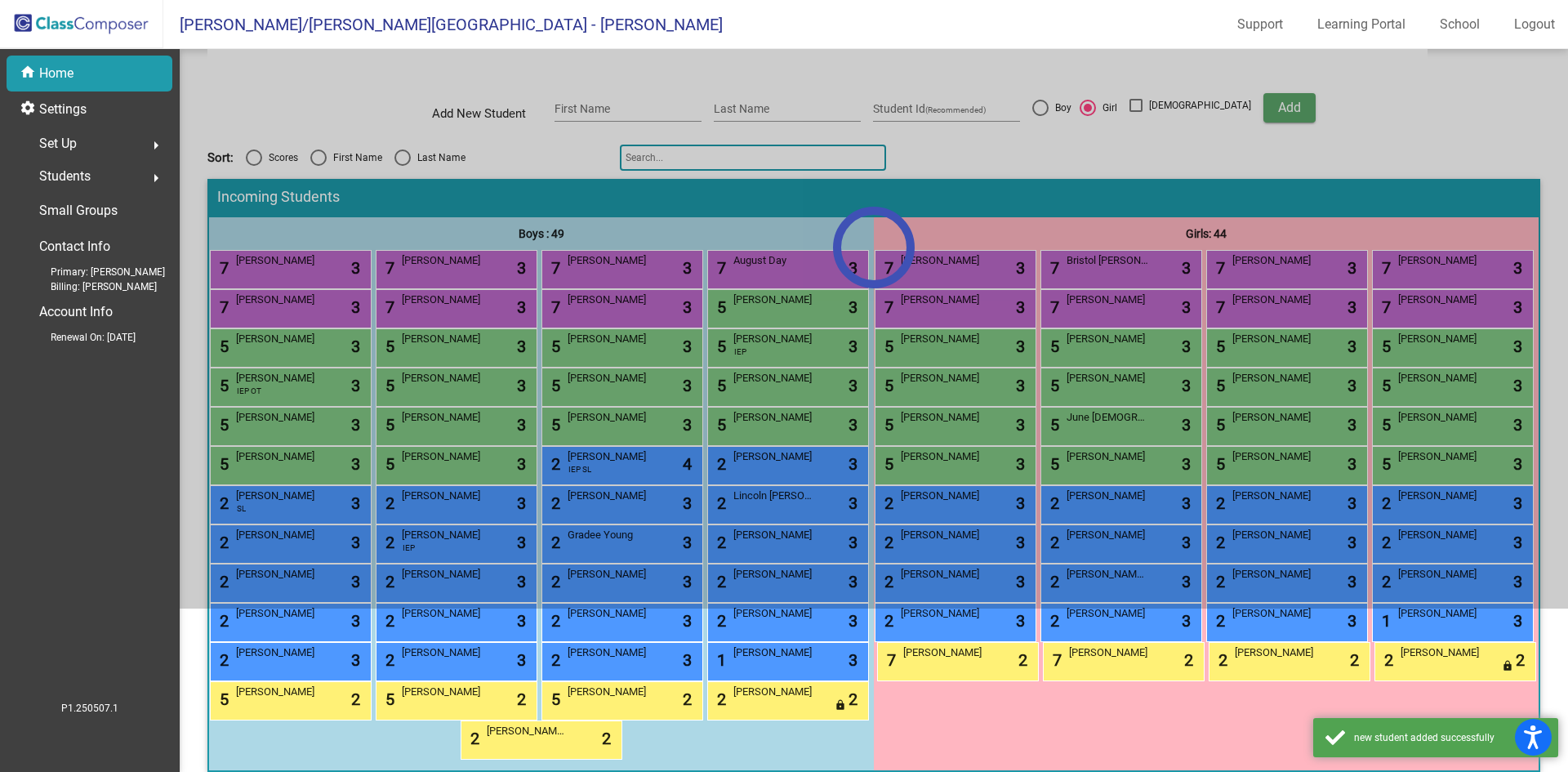
scroll to position [245, 0]
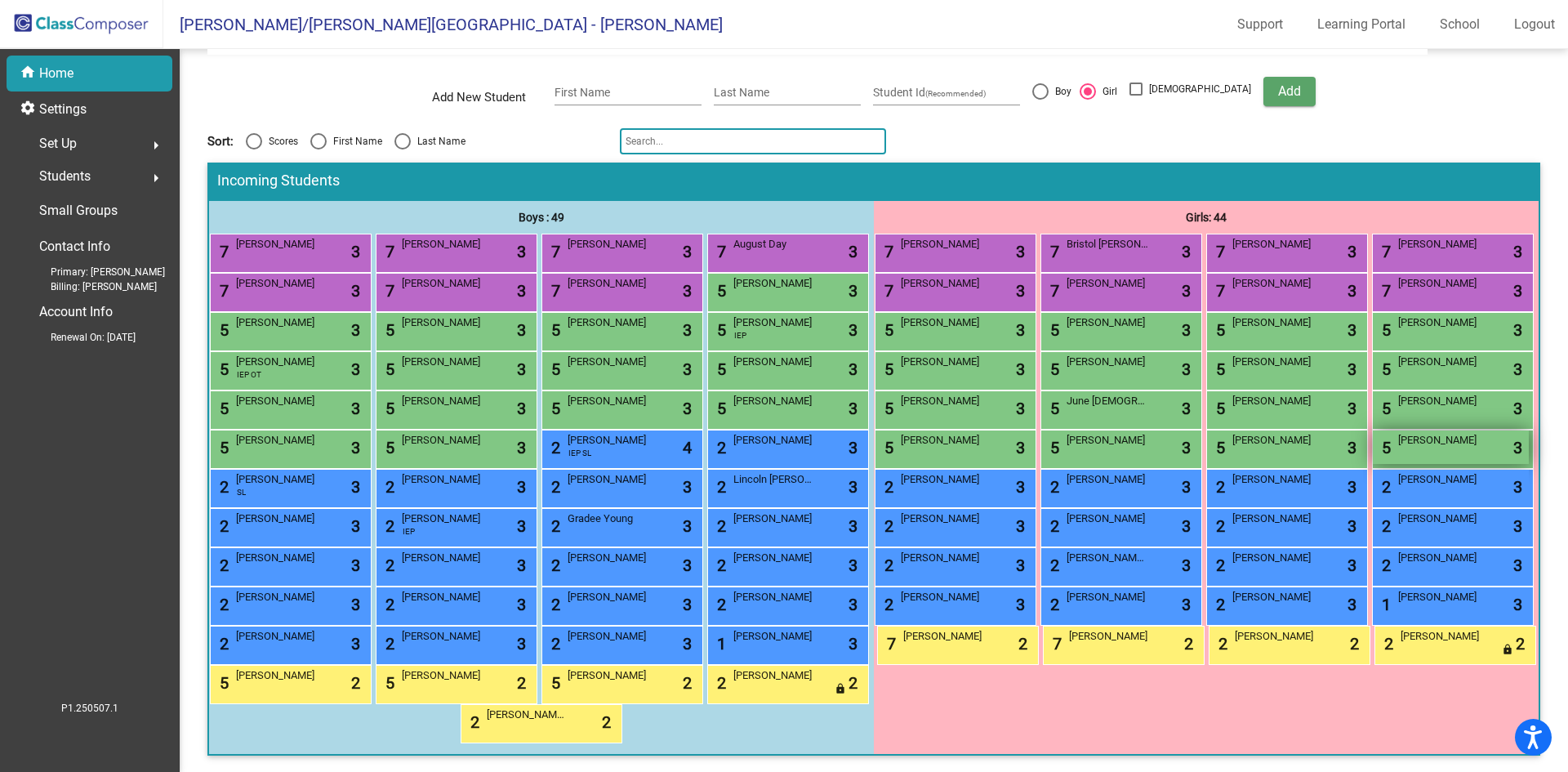
click at [1374, 465] on div "5 Finley Schoenbeck lock do_not_disturb_alt 3" at bounding box center [1451, 447] width 156 height 34
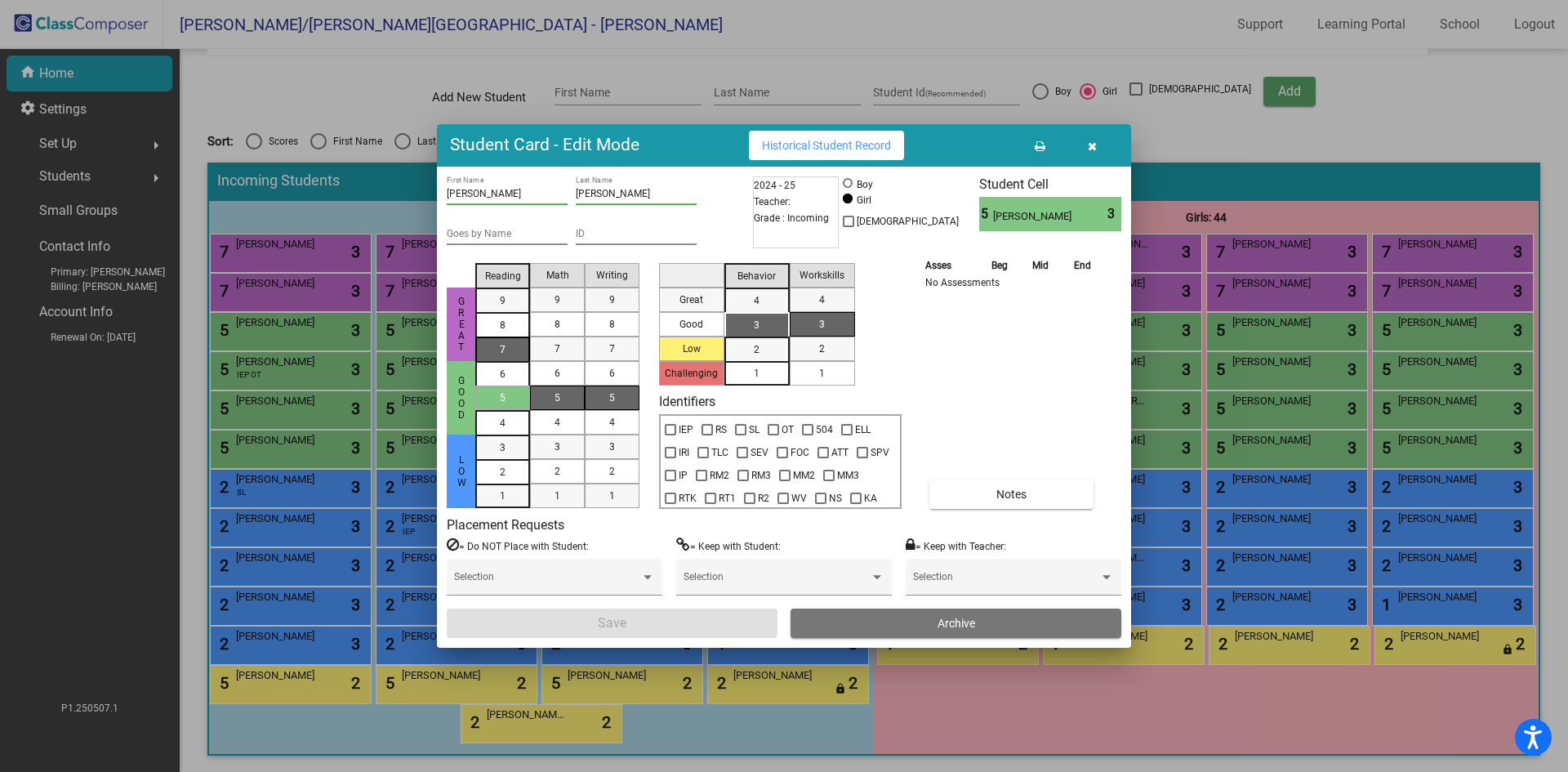
click at [519, 349] on mat-list-option "7" at bounding box center [503, 350] width 55 height 25
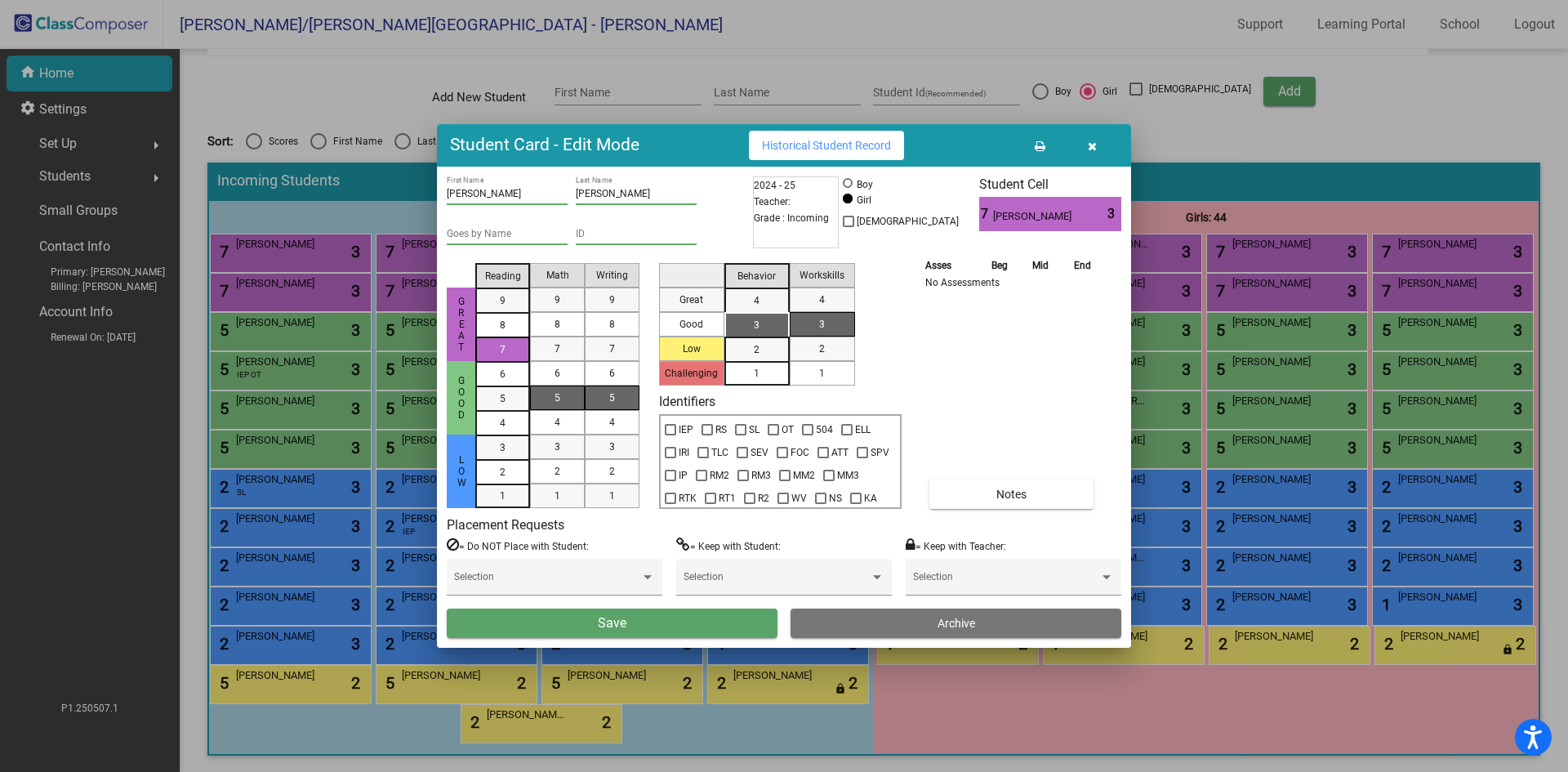
click at [575, 395] on mat-list-option "5" at bounding box center [557, 398] width 55 height 25
click at [620, 398] on div "5" at bounding box center [612, 398] width 32 height 25
click at [758, 328] on span "3" at bounding box center [757, 325] width 6 height 14
click at [739, 614] on button "Save" at bounding box center [613, 624] width 331 height 30
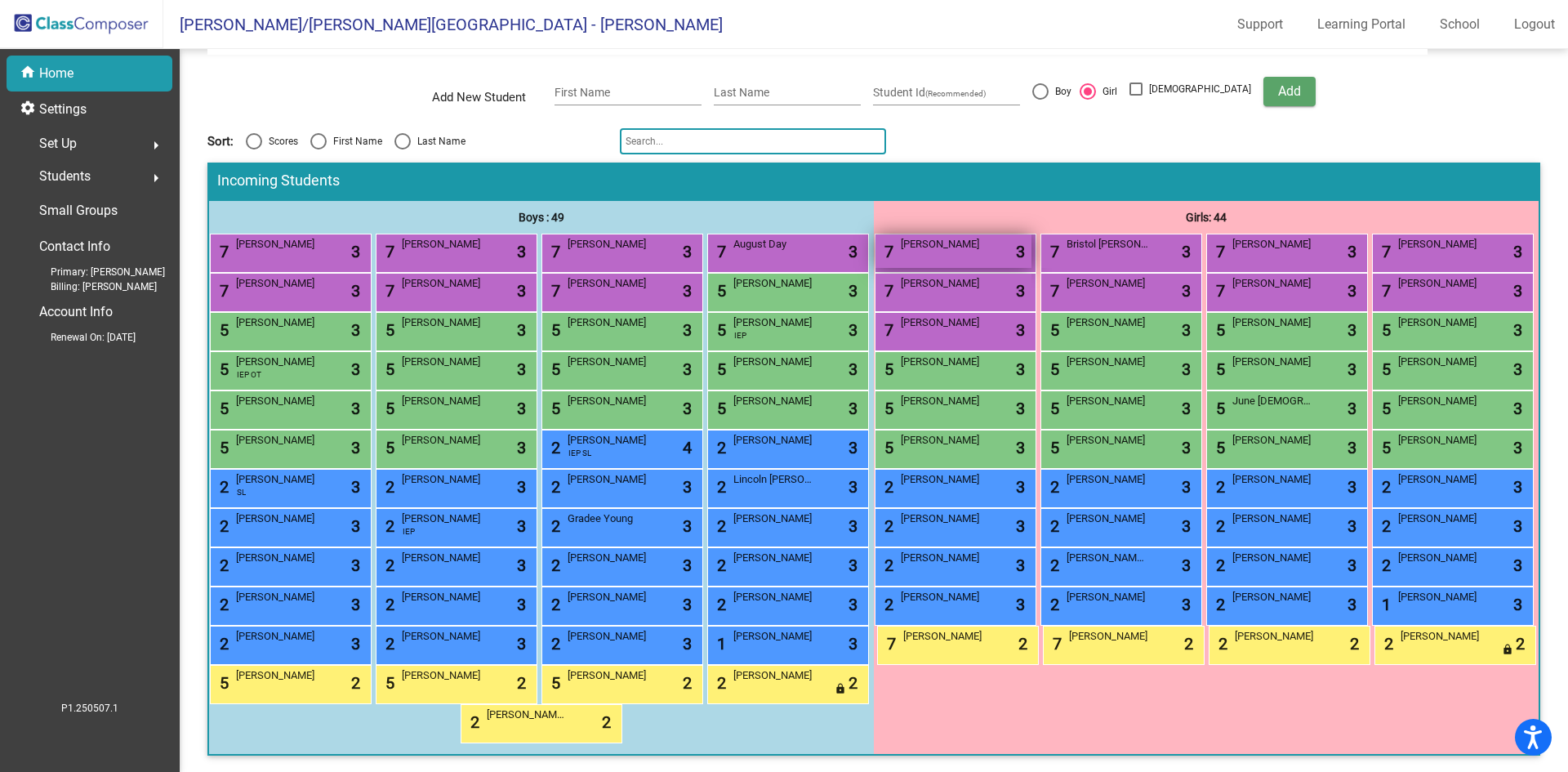
scroll to position [0, 0]
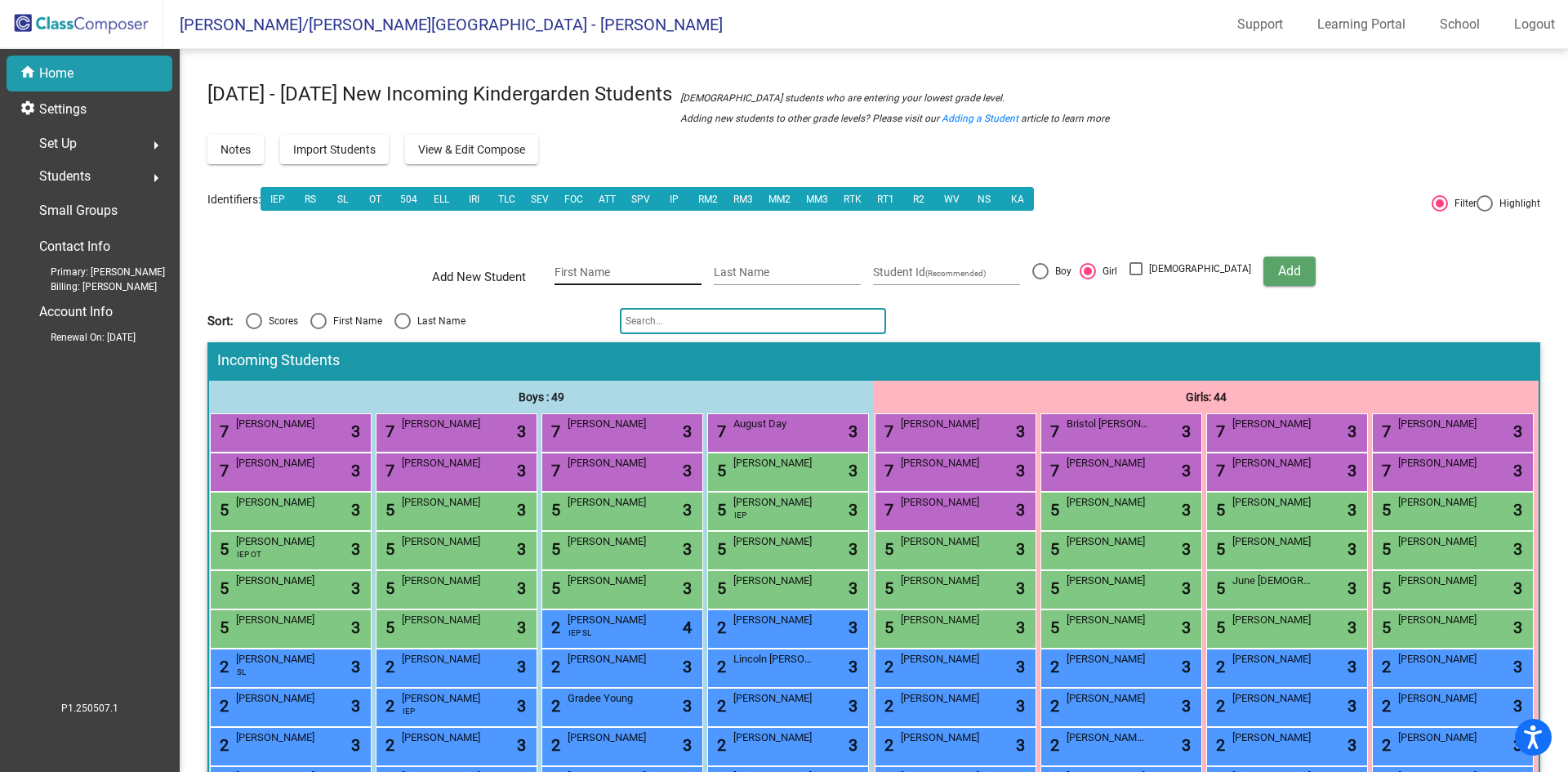
click at [670, 260] on div "First Name" at bounding box center [628, 268] width 147 height 34
type input "Felix"
type input "Clarke"
click at [1072, 276] on div "Boy" at bounding box center [1061, 271] width 23 height 14
click at [1041, 280] on input "Boy" at bounding box center [1040, 280] width 1 height 1
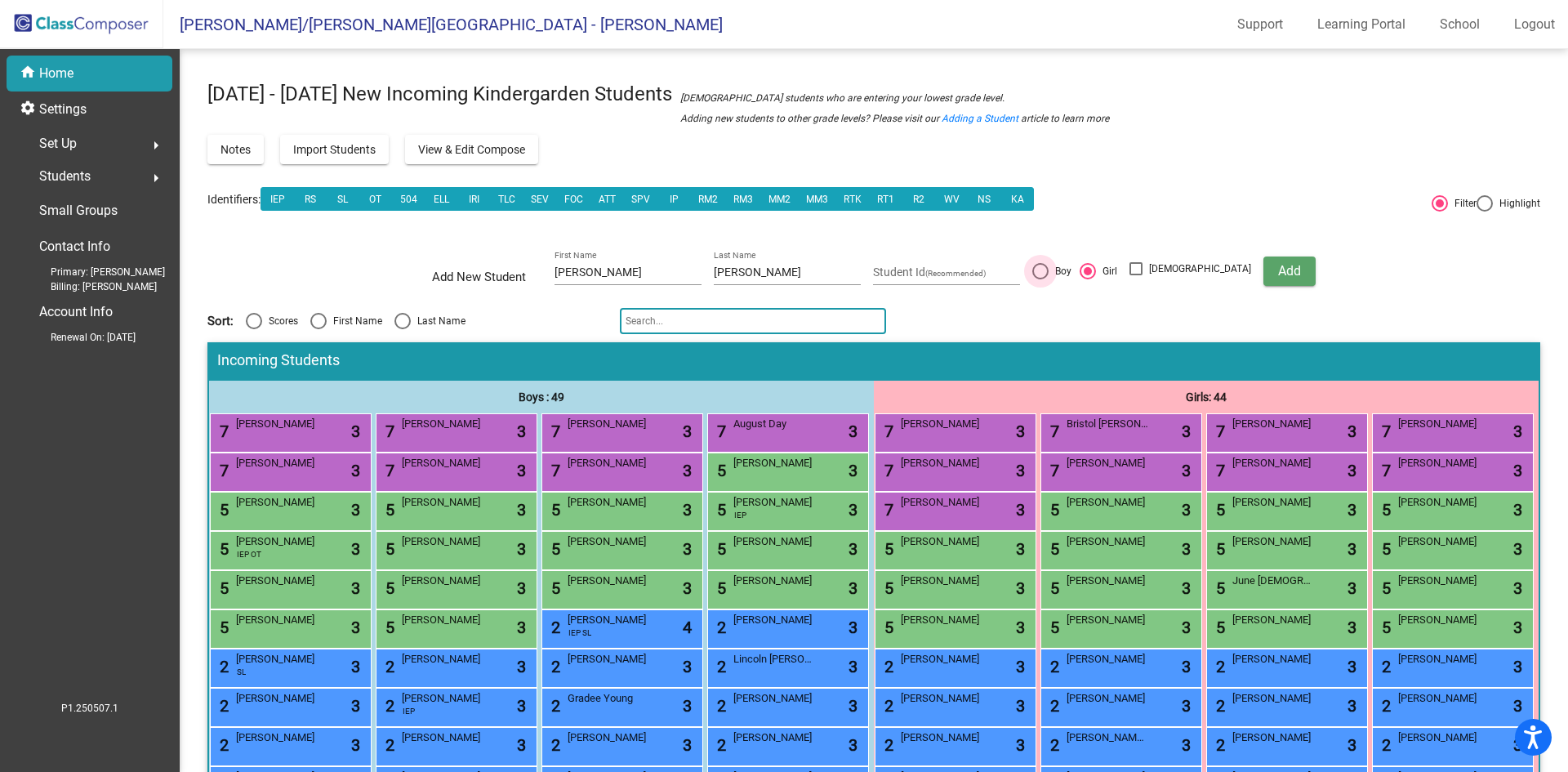
radio input "true"
click at [1279, 276] on span "Add" at bounding box center [1290, 271] width 23 height 15
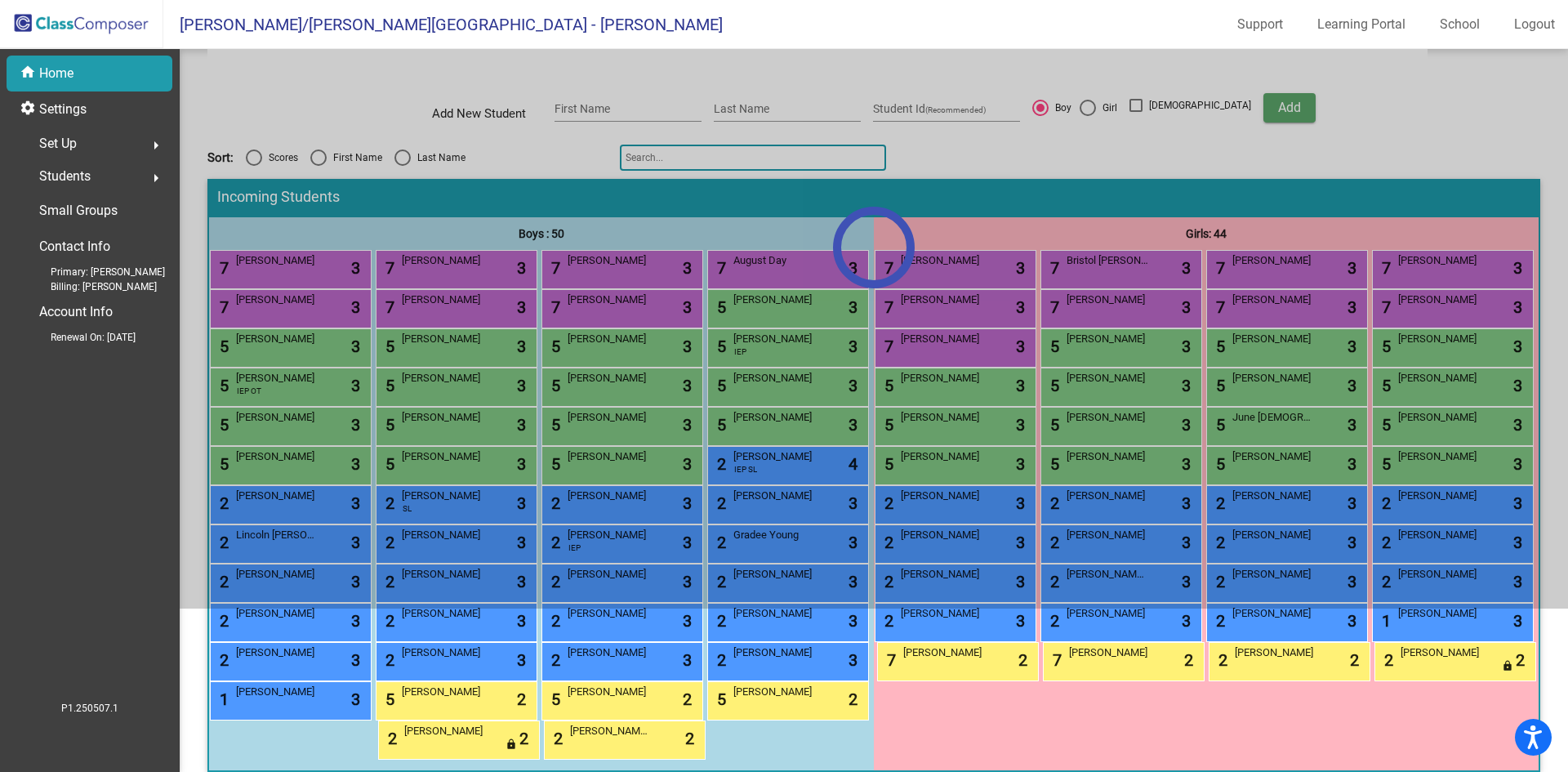
scroll to position [245, 0]
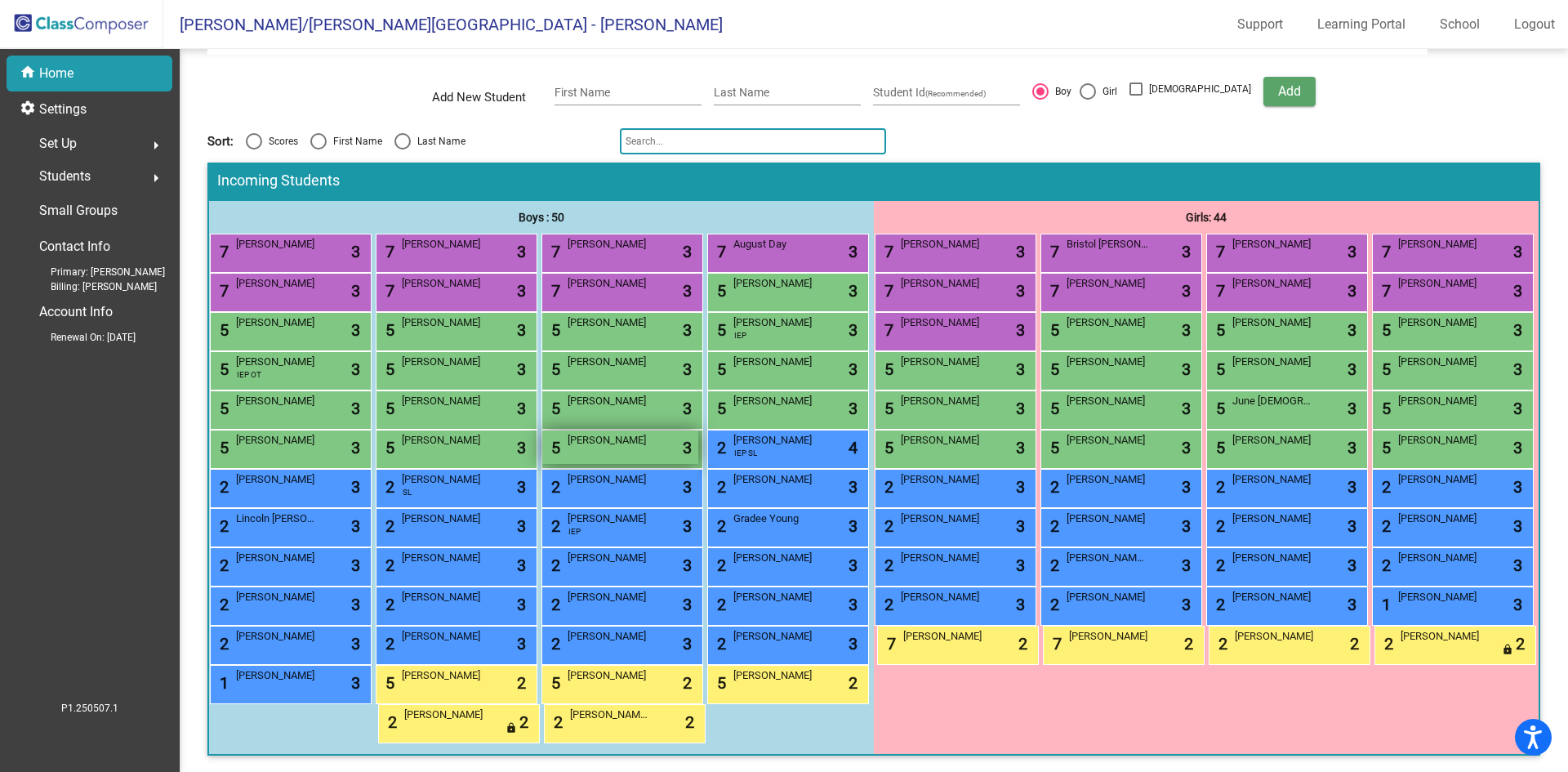
click at [543, 465] on div "5 Felix Clarke lock do_not_disturb_alt 3" at bounding box center [620, 447] width 156 height 34
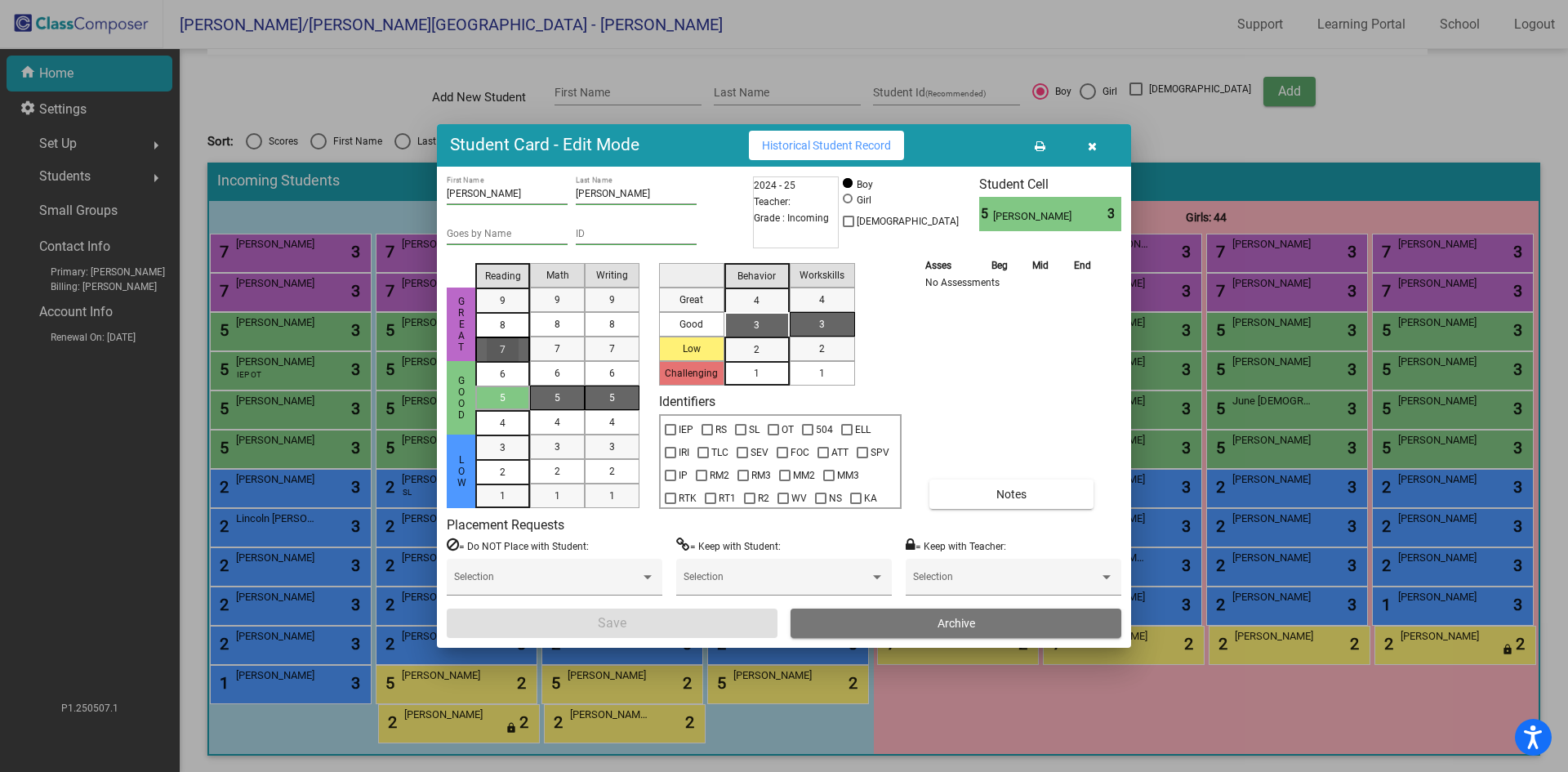
click at [500, 308] on span "7" at bounding box center [503, 300] width 6 height 14
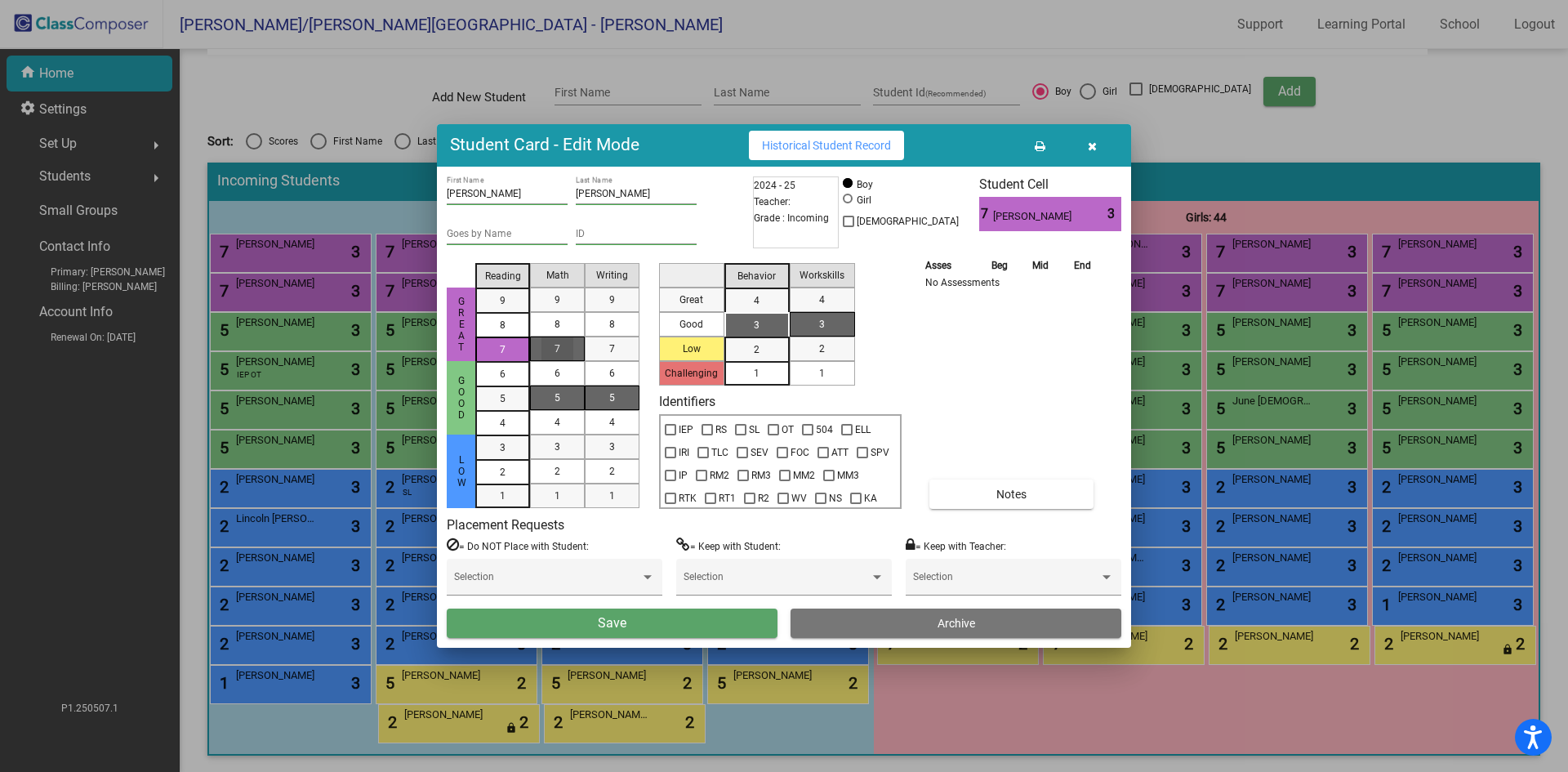
click at [571, 350] on div "7" at bounding box center [557, 350] width 32 height 25
click at [619, 404] on div "5" at bounding box center [612, 398] width 32 height 25
click at [769, 324] on div "3" at bounding box center [756, 326] width 32 height 25
click at [834, 375] on div "1" at bounding box center [821, 374] width 32 height 25
click at [759, 352] on span "2" at bounding box center [757, 350] width 6 height 14
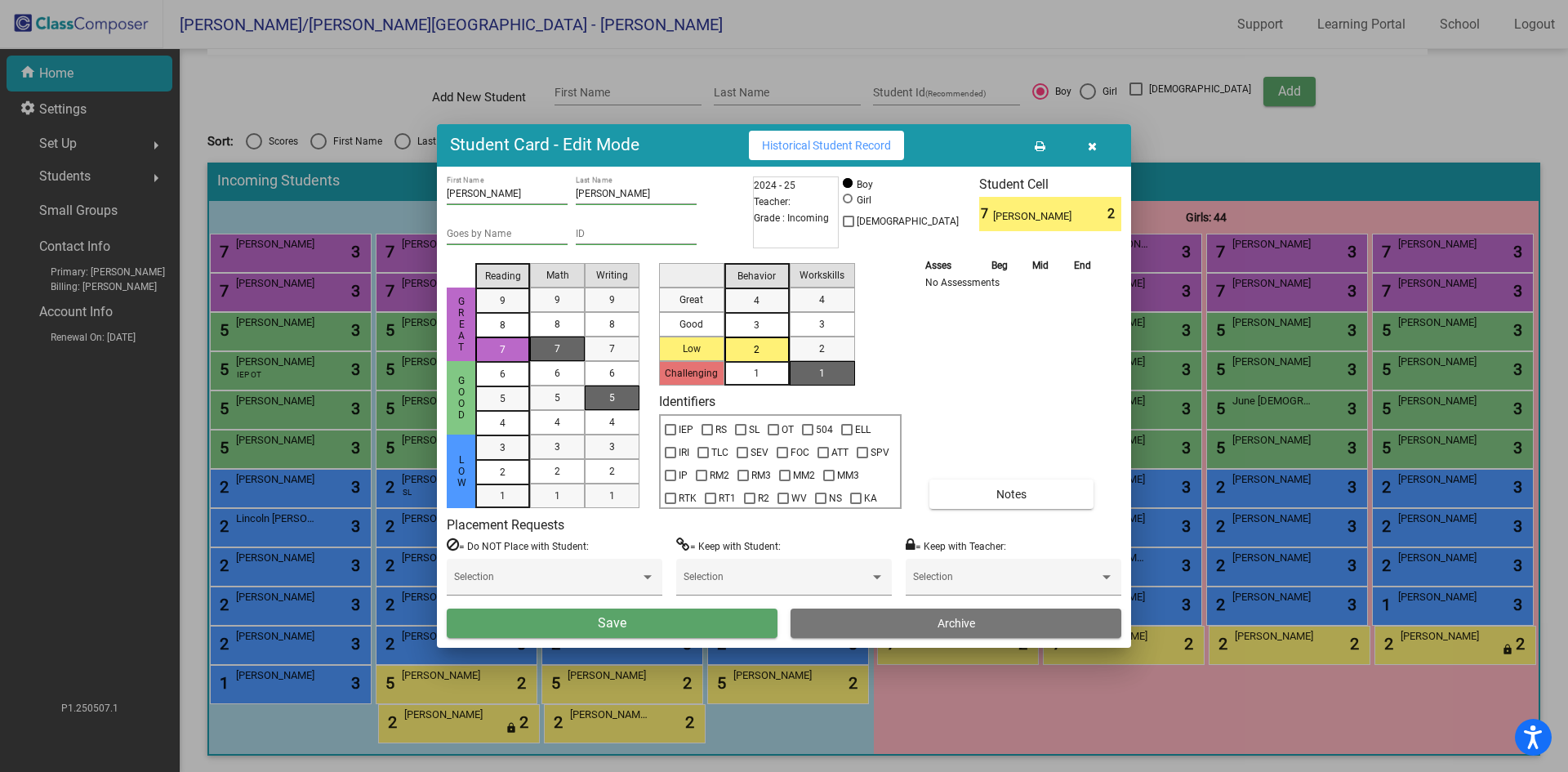
click at [647, 622] on button "Save" at bounding box center [613, 624] width 331 height 30
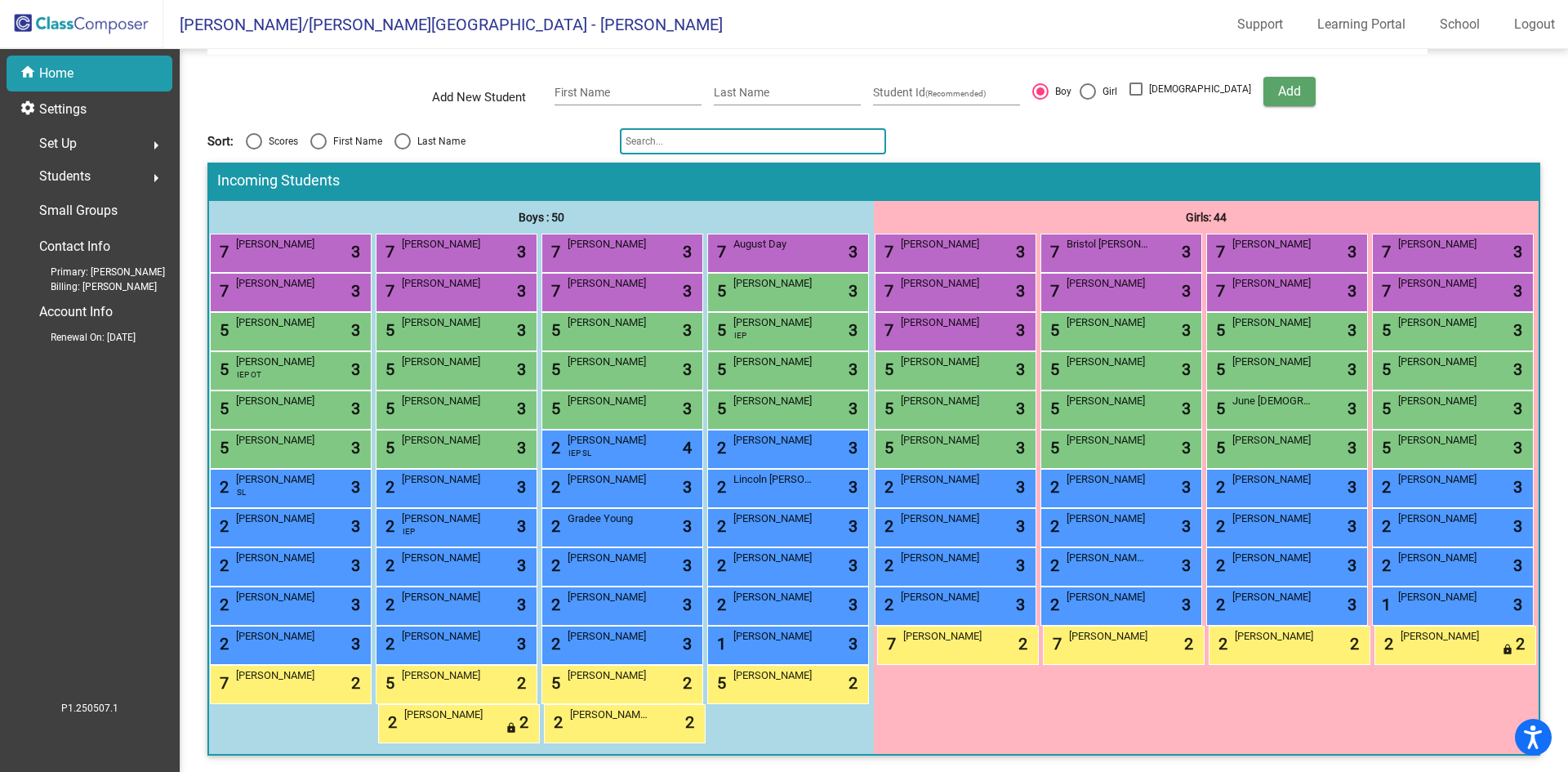
scroll to position [0, 0]
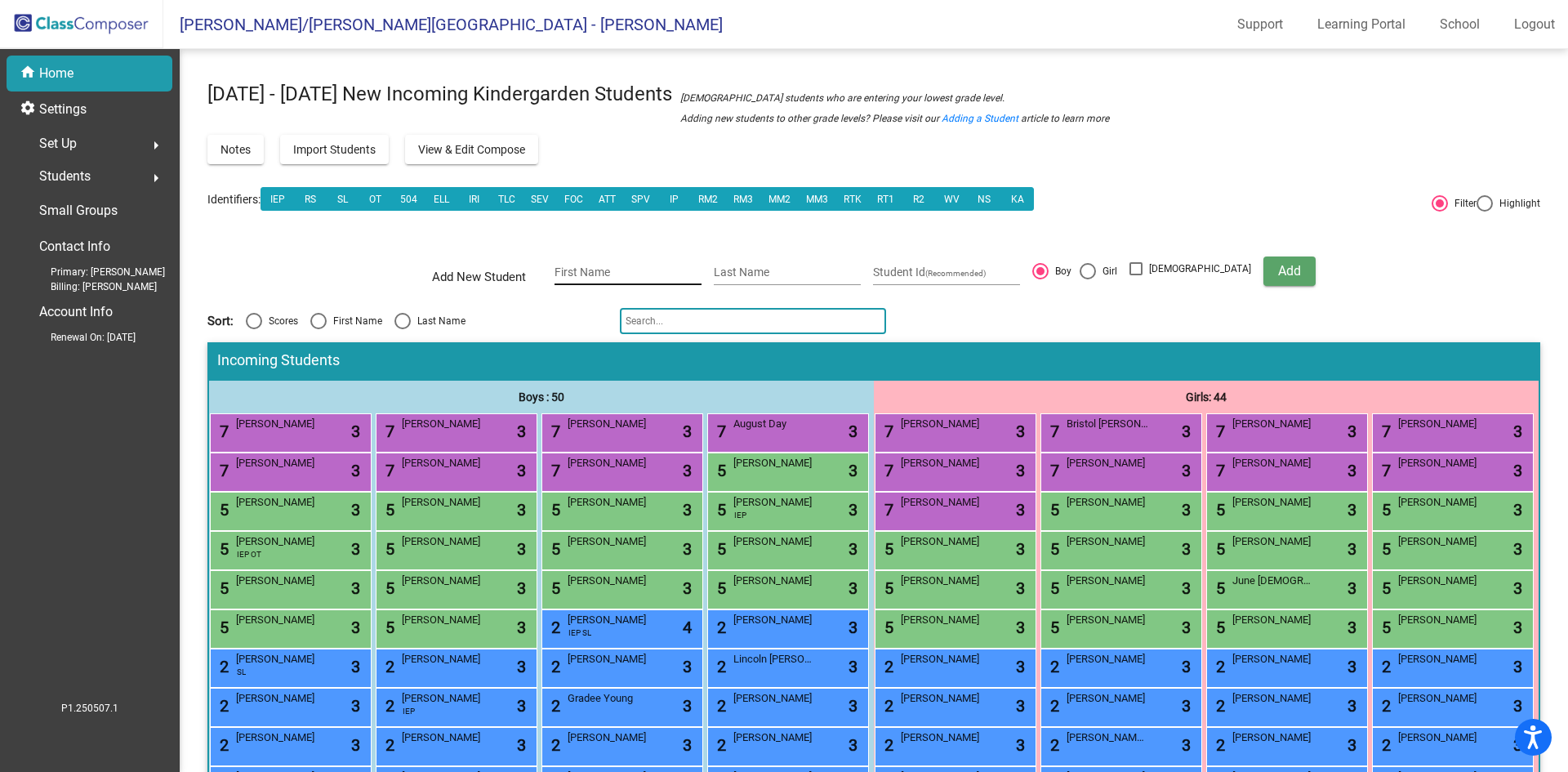
click at [648, 269] on input "First Name" at bounding box center [628, 273] width 147 height 13
type input "Khloe"
type input "T"
type input "Reetz"
click at [1096, 264] on div at bounding box center [1087, 271] width 16 height 16
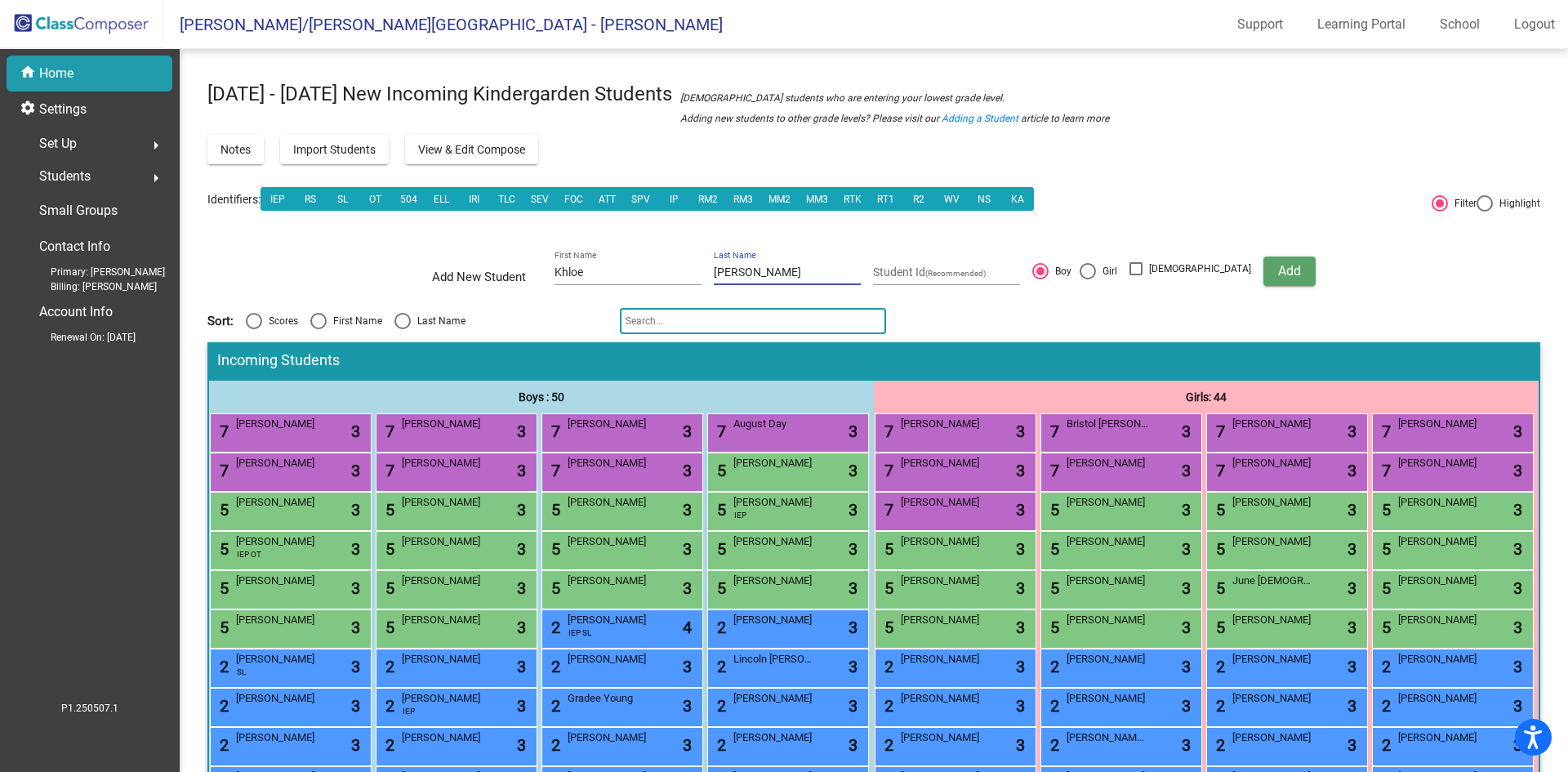
click at [1088, 280] on input "Girl" at bounding box center [1087, 280] width 1 height 1
radio input "true"
click at [1279, 264] on span "Add" at bounding box center [1290, 271] width 23 height 15
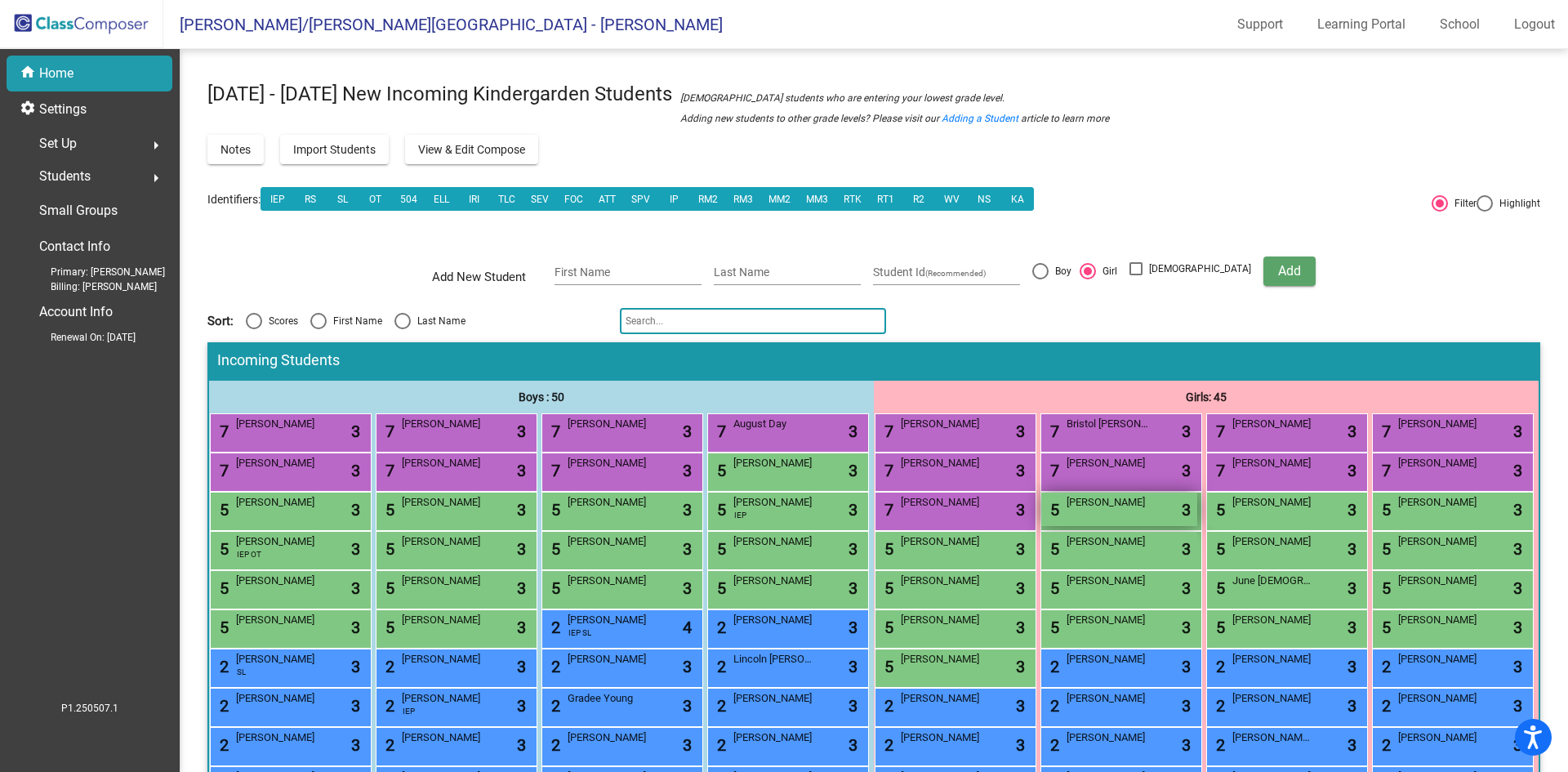
scroll to position [164, 0]
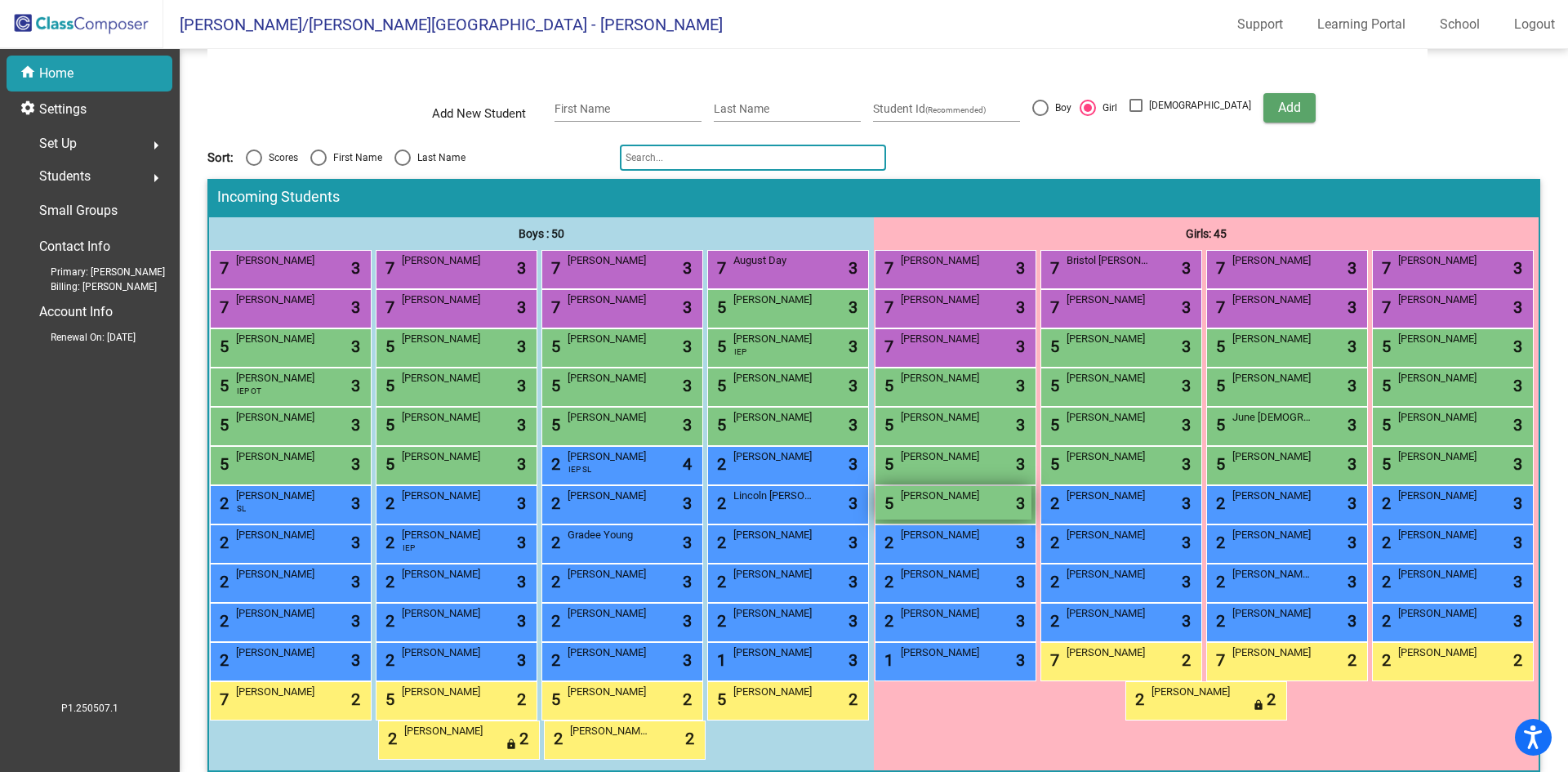
click at [983, 505] on span "[PERSON_NAME]" at bounding box center [941, 495] width 81 height 16
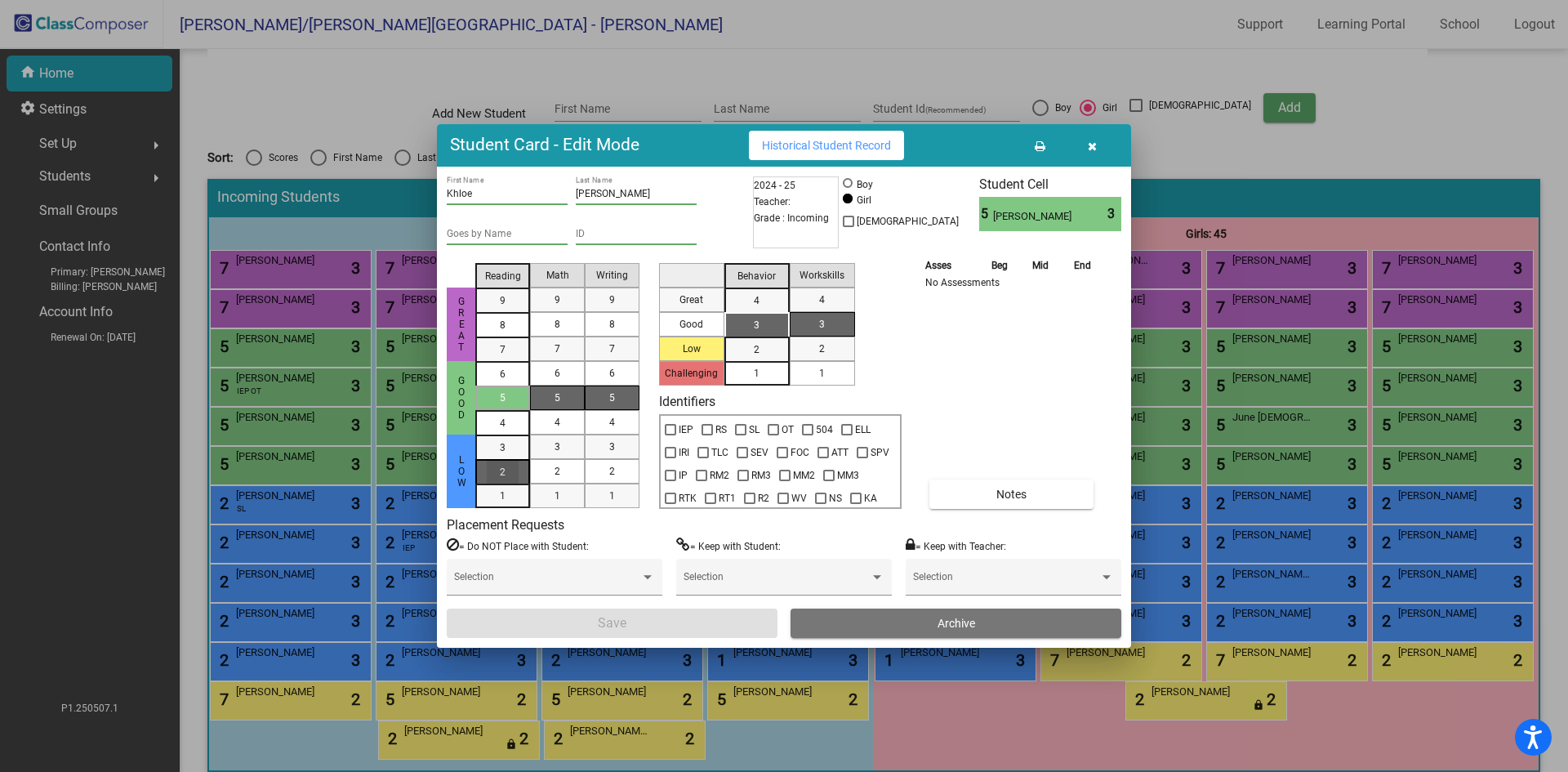
click at [509, 460] on div "2" at bounding box center [503, 448] width 32 height 25
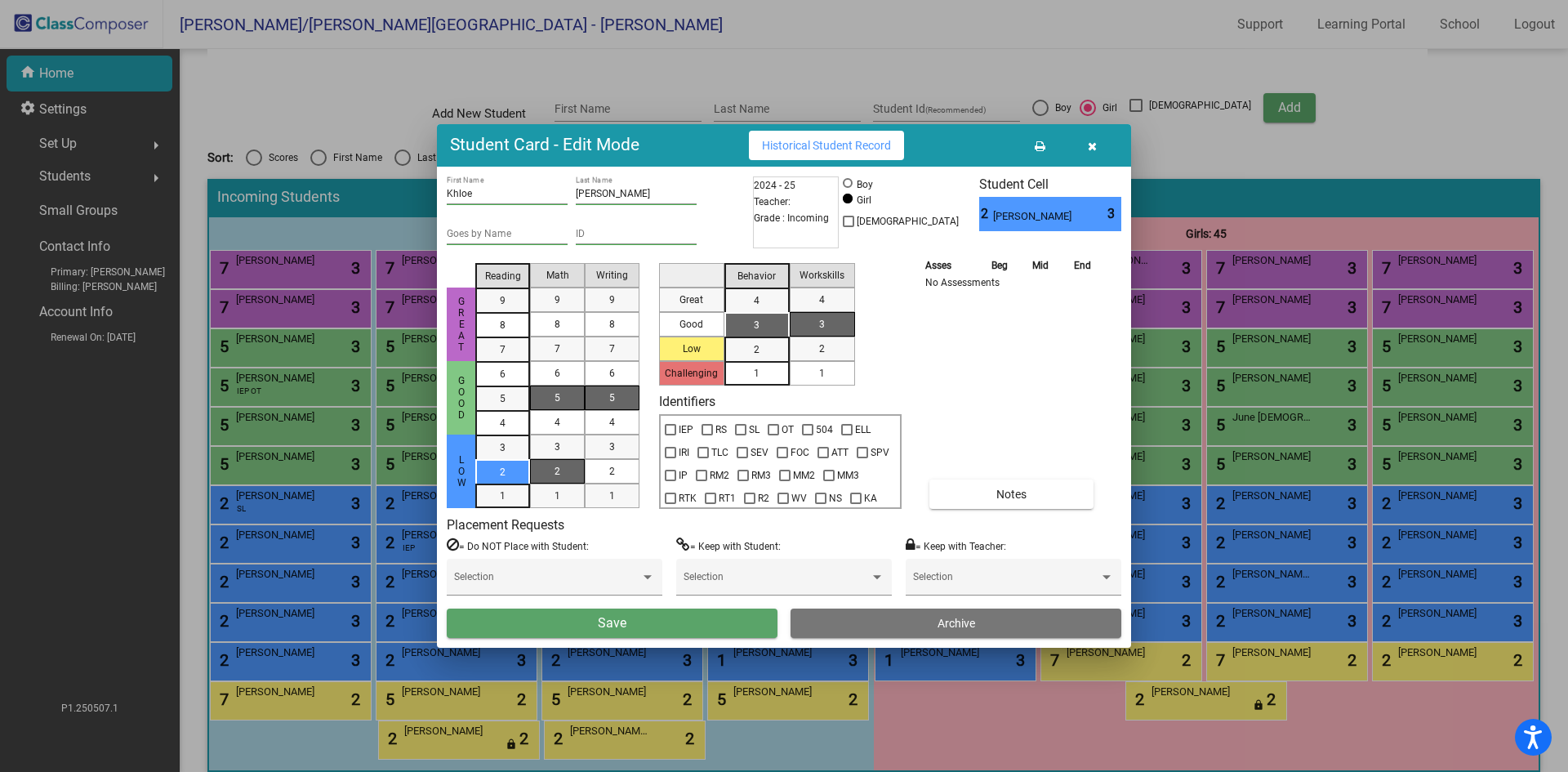
click at [563, 471] on div "2" at bounding box center [557, 472] width 32 height 25
click at [610, 466] on span "2" at bounding box center [613, 471] width 6 height 14
click at [751, 323] on div "3" at bounding box center [756, 326] width 32 height 25
click at [843, 378] on mat-list-option "1" at bounding box center [822, 374] width 65 height 25
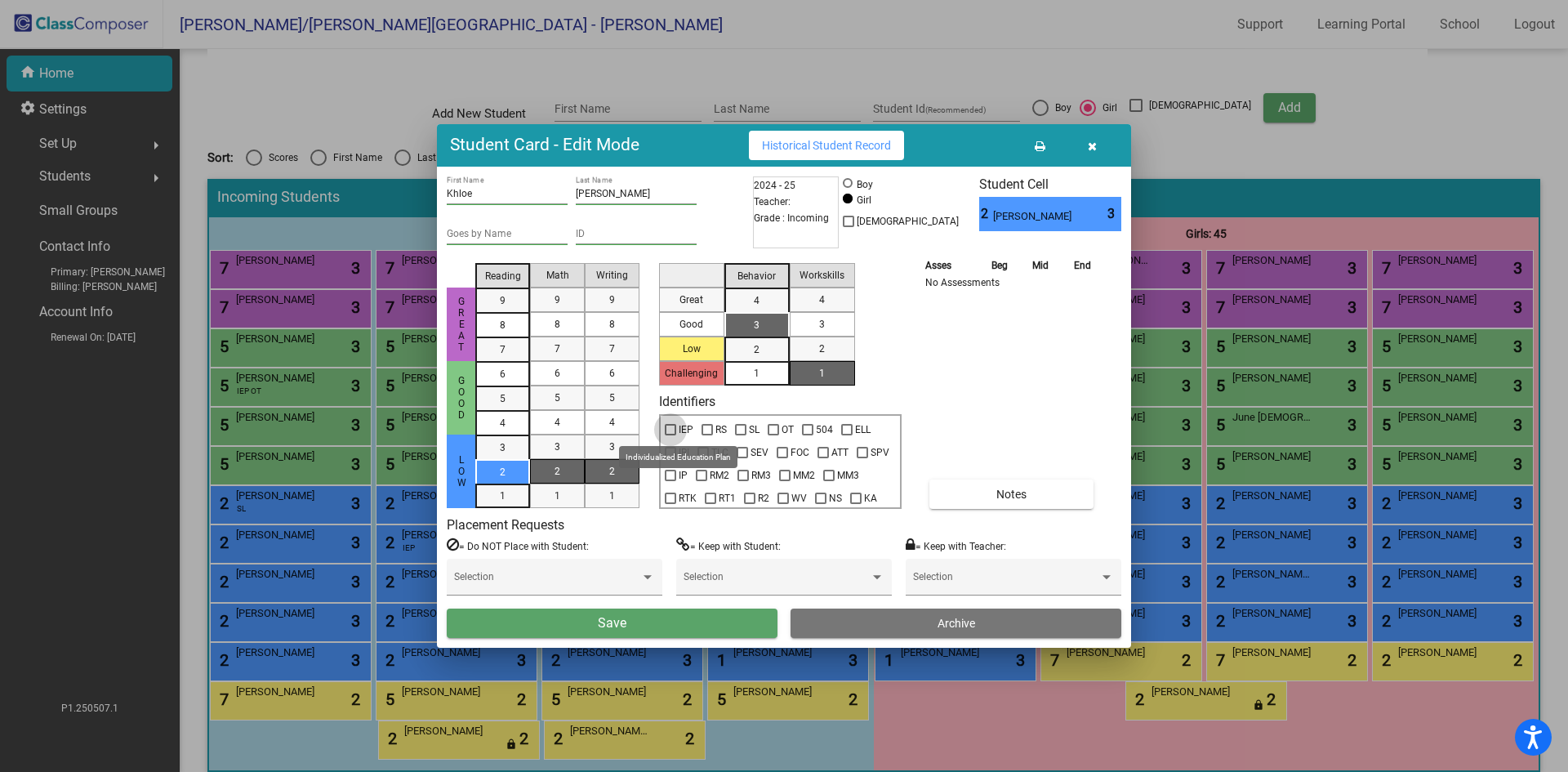
click at [671, 427] on div at bounding box center [671, 430] width 11 height 11
click at [671, 436] on input "IEP" at bounding box center [670, 436] width 1 height 1
checkbox input "true"
click at [744, 427] on div at bounding box center [741, 430] width 11 height 11
click at [741, 436] on input "SL" at bounding box center [740, 436] width 1 height 1
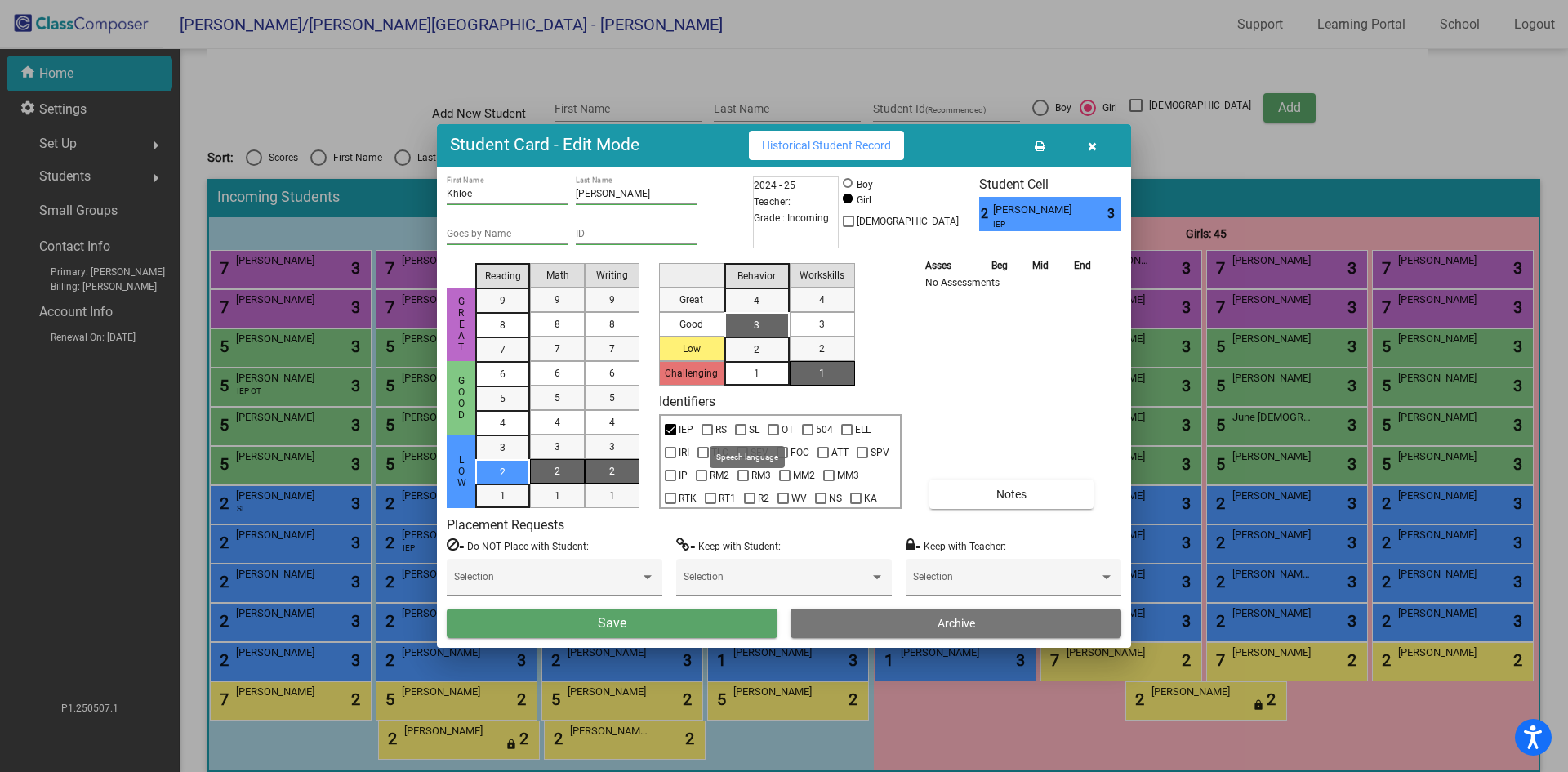
checkbox input "true"
click at [661, 629] on button "Save" at bounding box center [613, 624] width 331 height 30
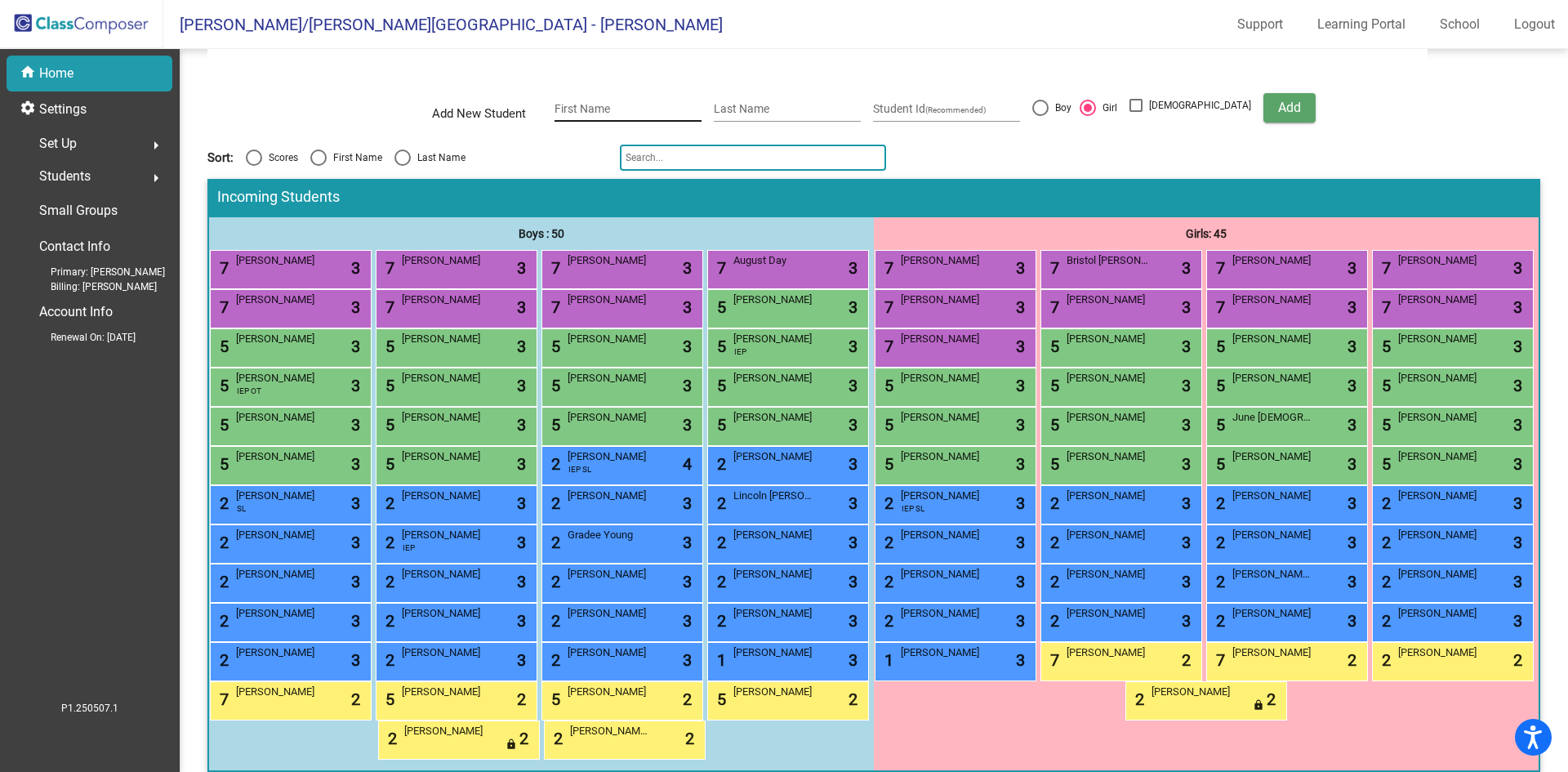
click at [674, 117] on div "First Name" at bounding box center [628, 104] width 147 height 34
type input "Lillian"
type input "Posky"
click at [1279, 109] on span "Add" at bounding box center [1290, 107] width 23 height 15
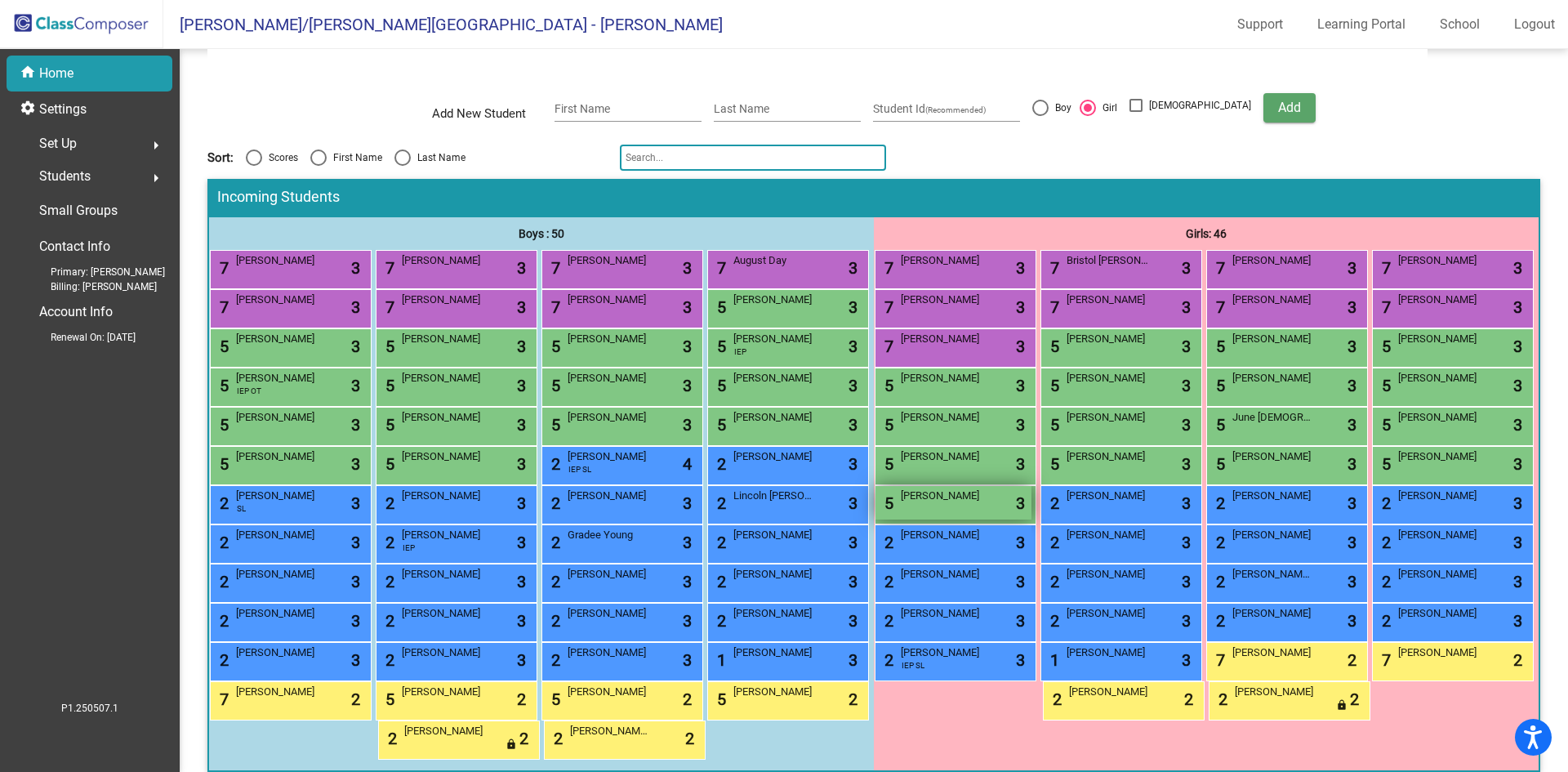
click at [1032, 520] on div "5 Lillian Posky lock do_not_disturb_alt 3" at bounding box center [953, 503] width 156 height 34
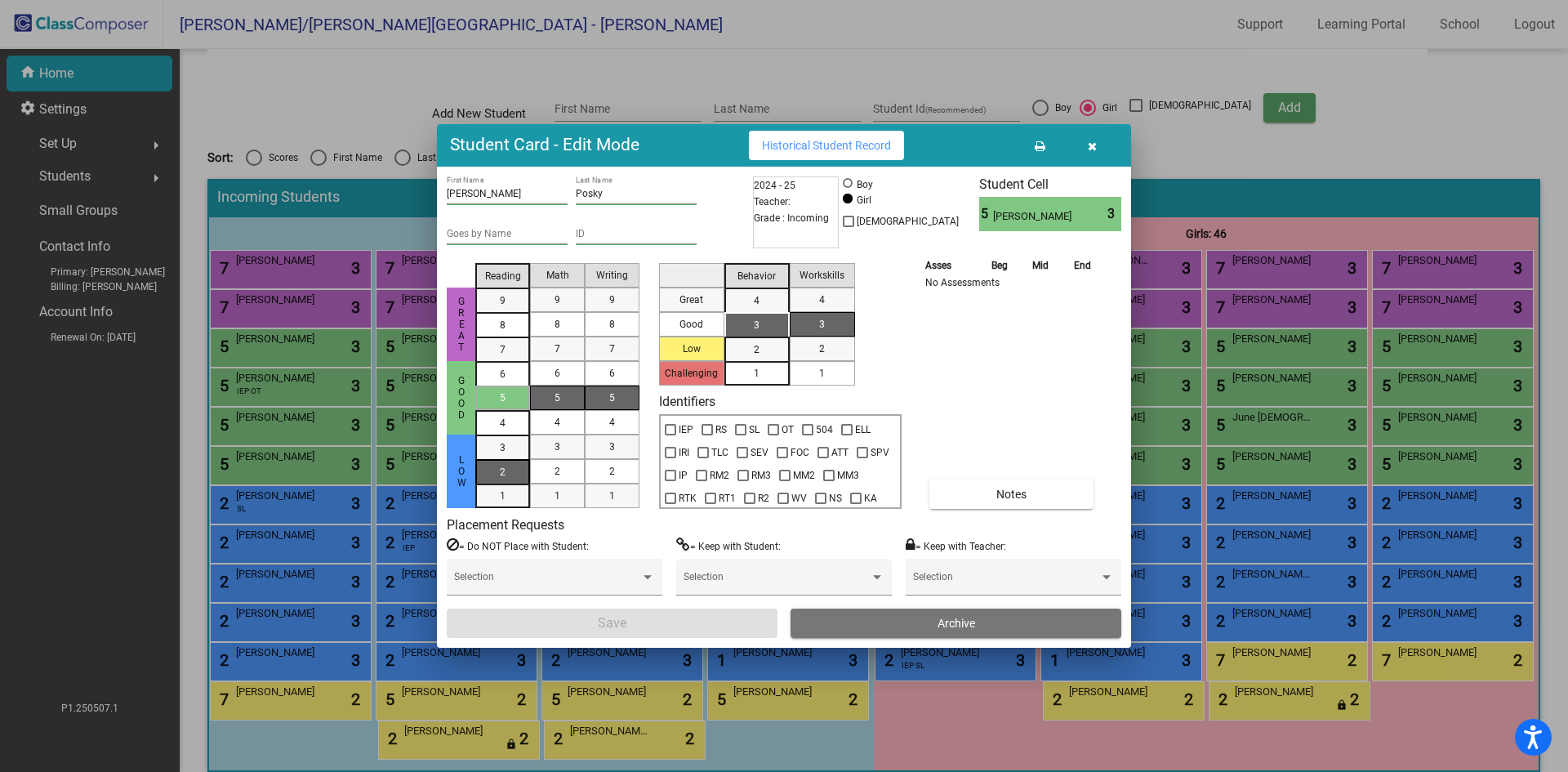
click at [497, 460] on div "2" at bounding box center [503, 448] width 32 height 25
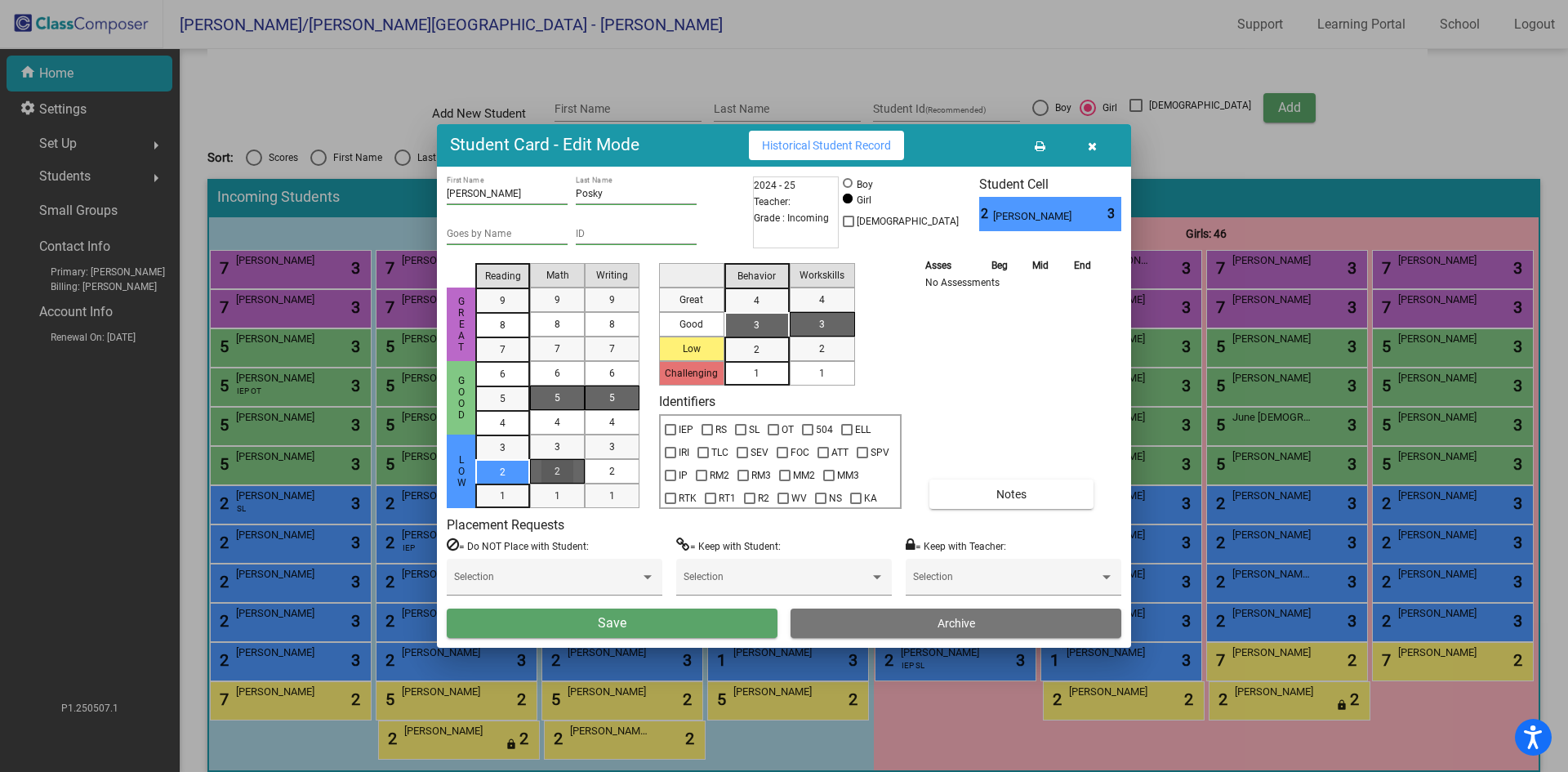
click at [560, 475] on div "2" at bounding box center [557, 472] width 32 height 25
click at [601, 406] on div "5" at bounding box center [612, 398] width 32 height 25
click at [750, 326] on div "3" at bounding box center [756, 326] width 32 height 25
click at [844, 375] on mat-list-option "1" at bounding box center [822, 374] width 65 height 25
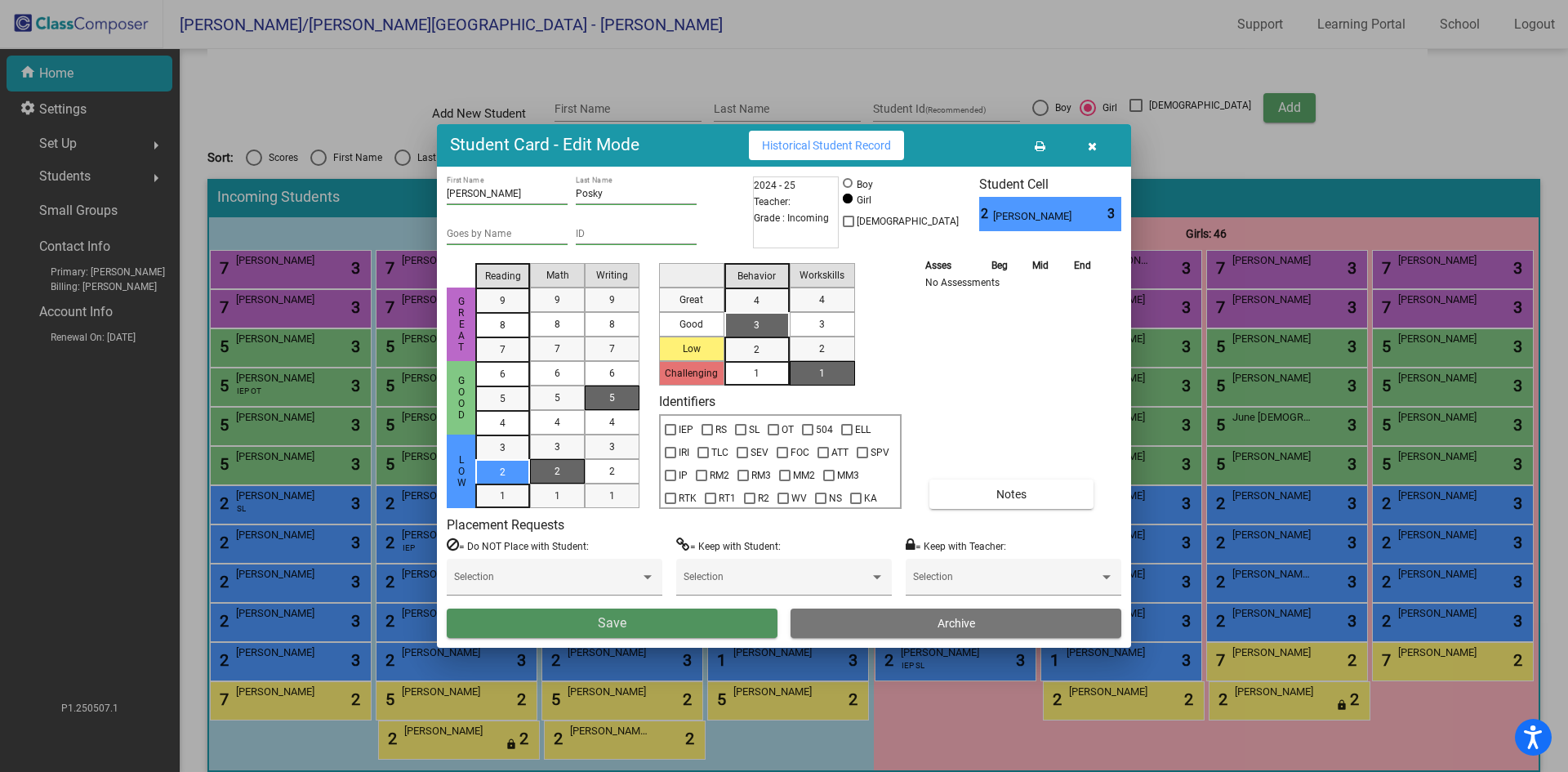
click at [725, 620] on button "Save" at bounding box center [613, 624] width 331 height 30
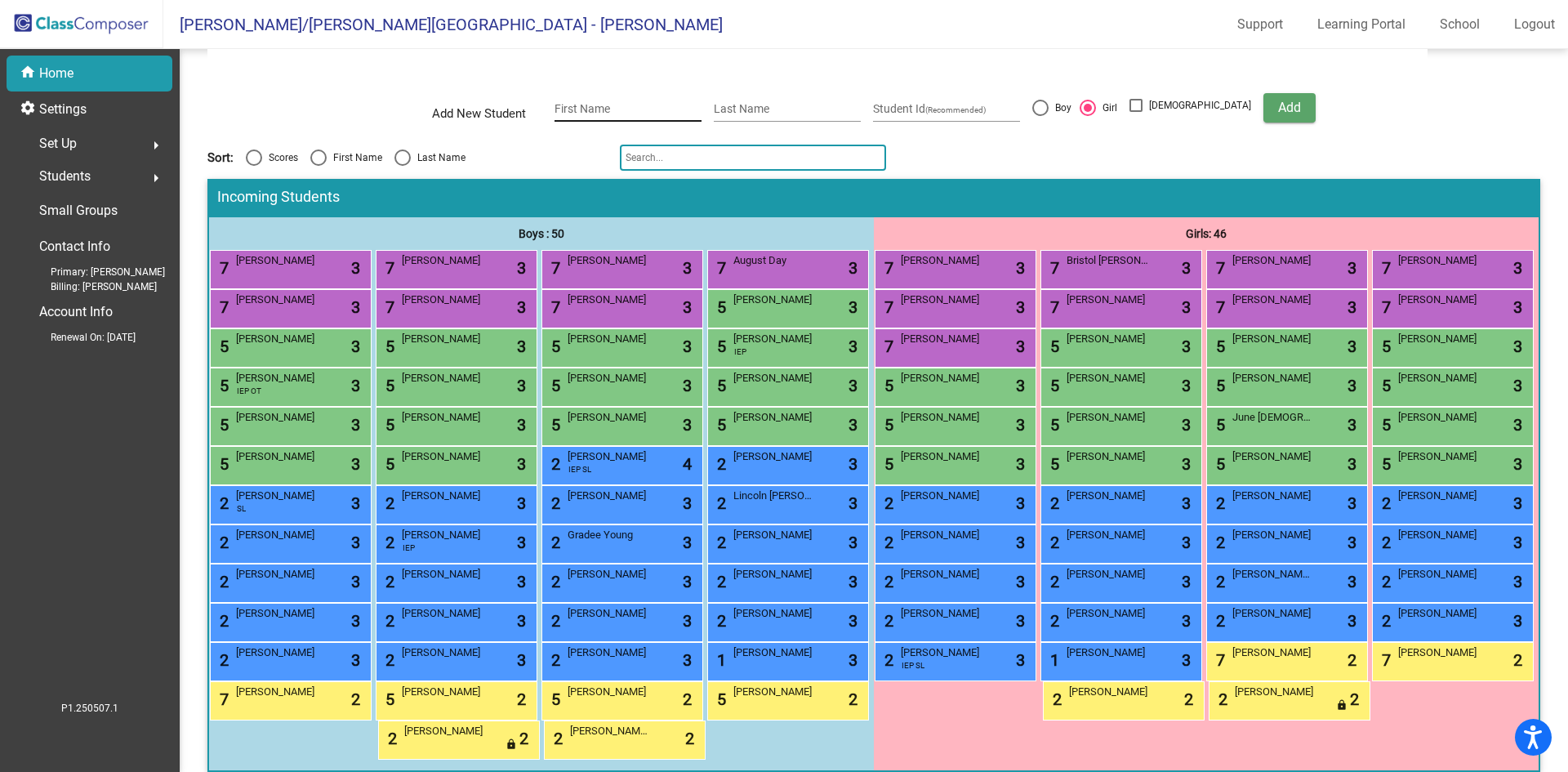
click at [602, 99] on div "First Name" at bounding box center [628, 104] width 147 height 34
type input "Chloe"
type input "Becker"
click at [1279, 109] on span "Add" at bounding box center [1290, 107] width 23 height 15
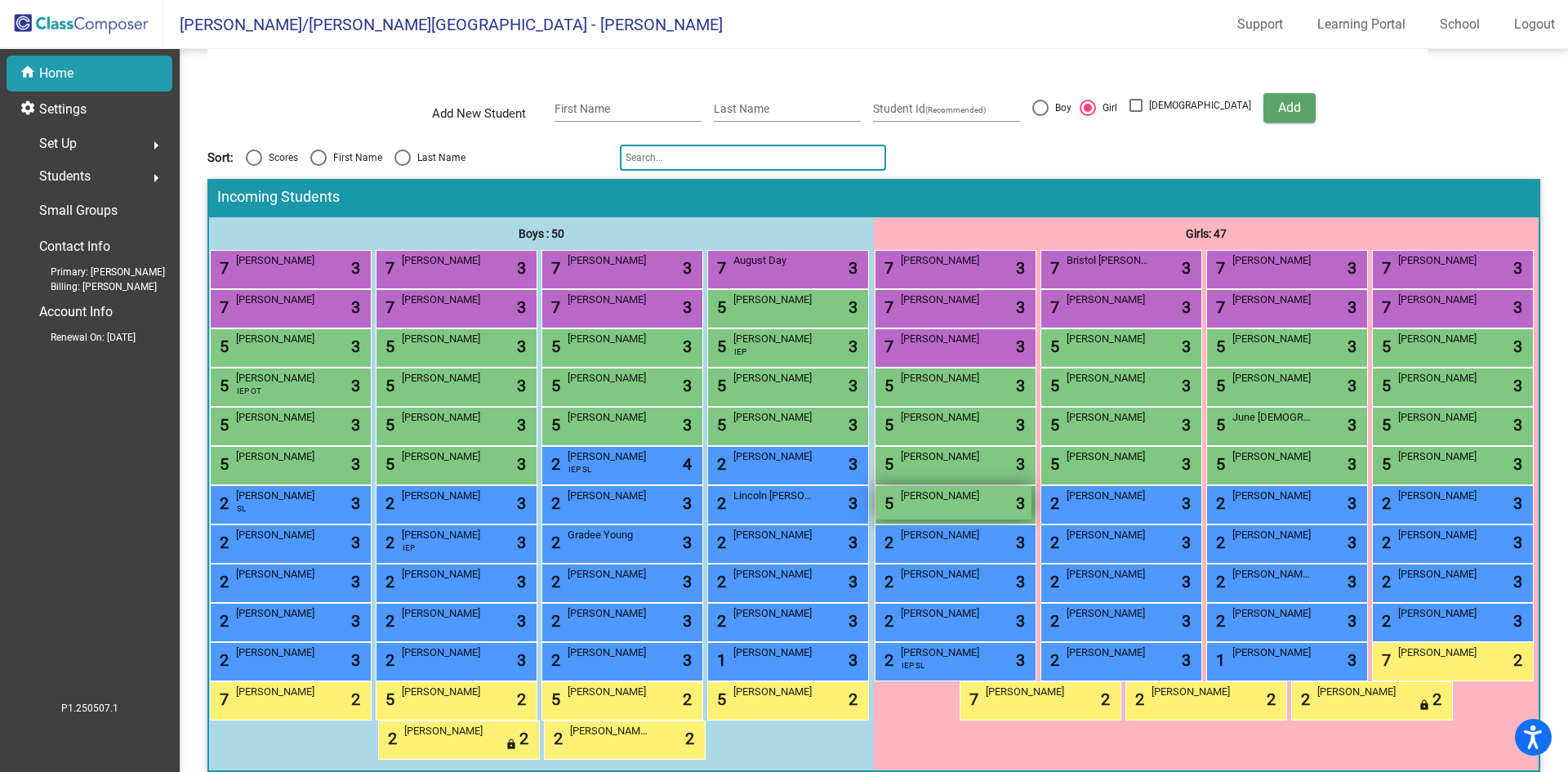
click at [1032, 520] on div "5 Chloe Becker lock do_not_disturb_alt 3" at bounding box center [953, 503] width 156 height 34
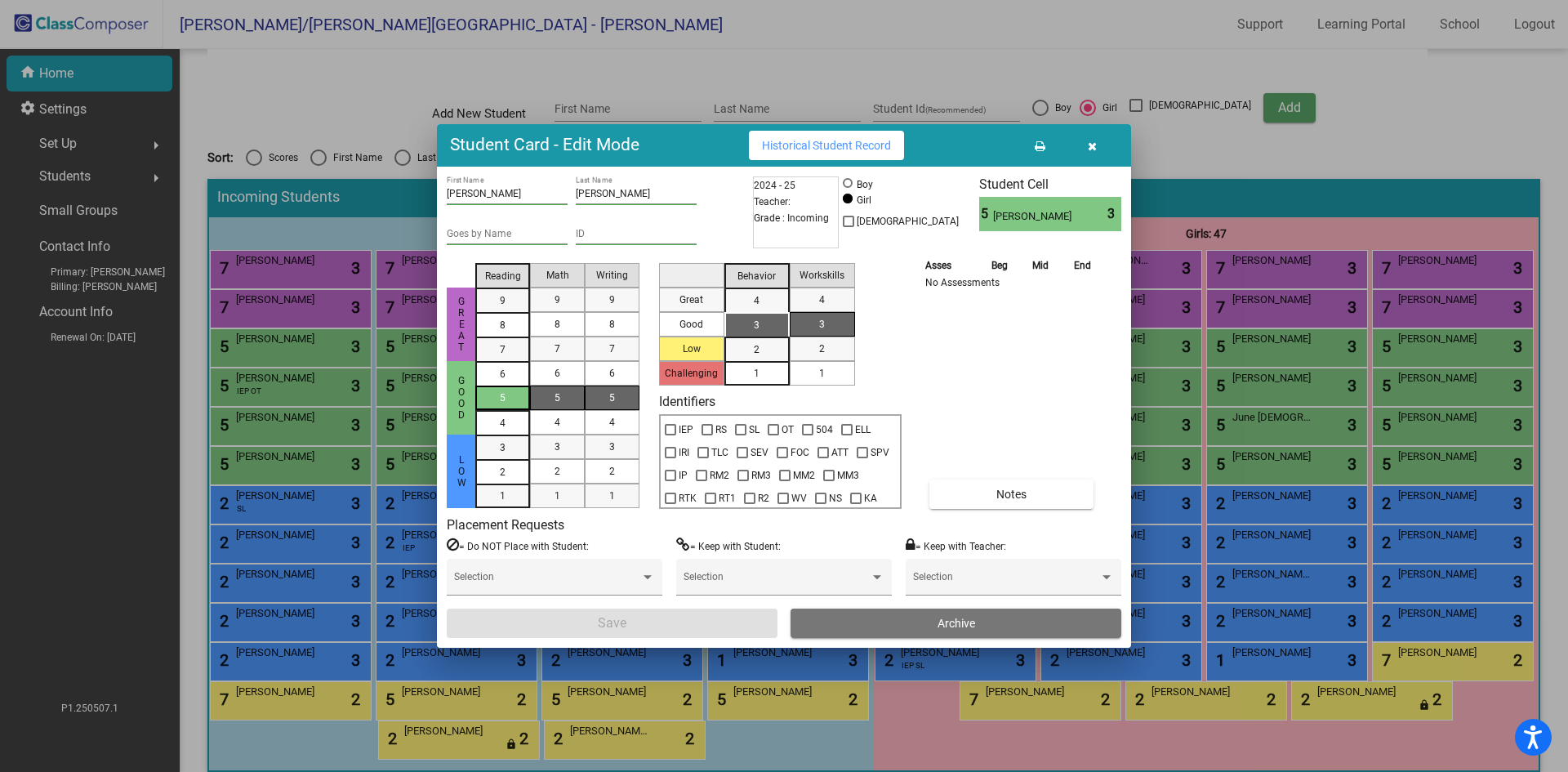
click at [512, 400] on div "5" at bounding box center [503, 398] width 32 height 25
click at [575, 395] on mat-list-option "5" at bounding box center [557, 398] width 55 height 25
click at [608, 397] on div "5" at bounding box center [612, 398] width 32 height 25
click at [764, 327] on div "3" at bounding box center [756, 326] width 32 height 25
click at [821, 371] on span "1" at bounding box center [822, 373] width 6 height 14
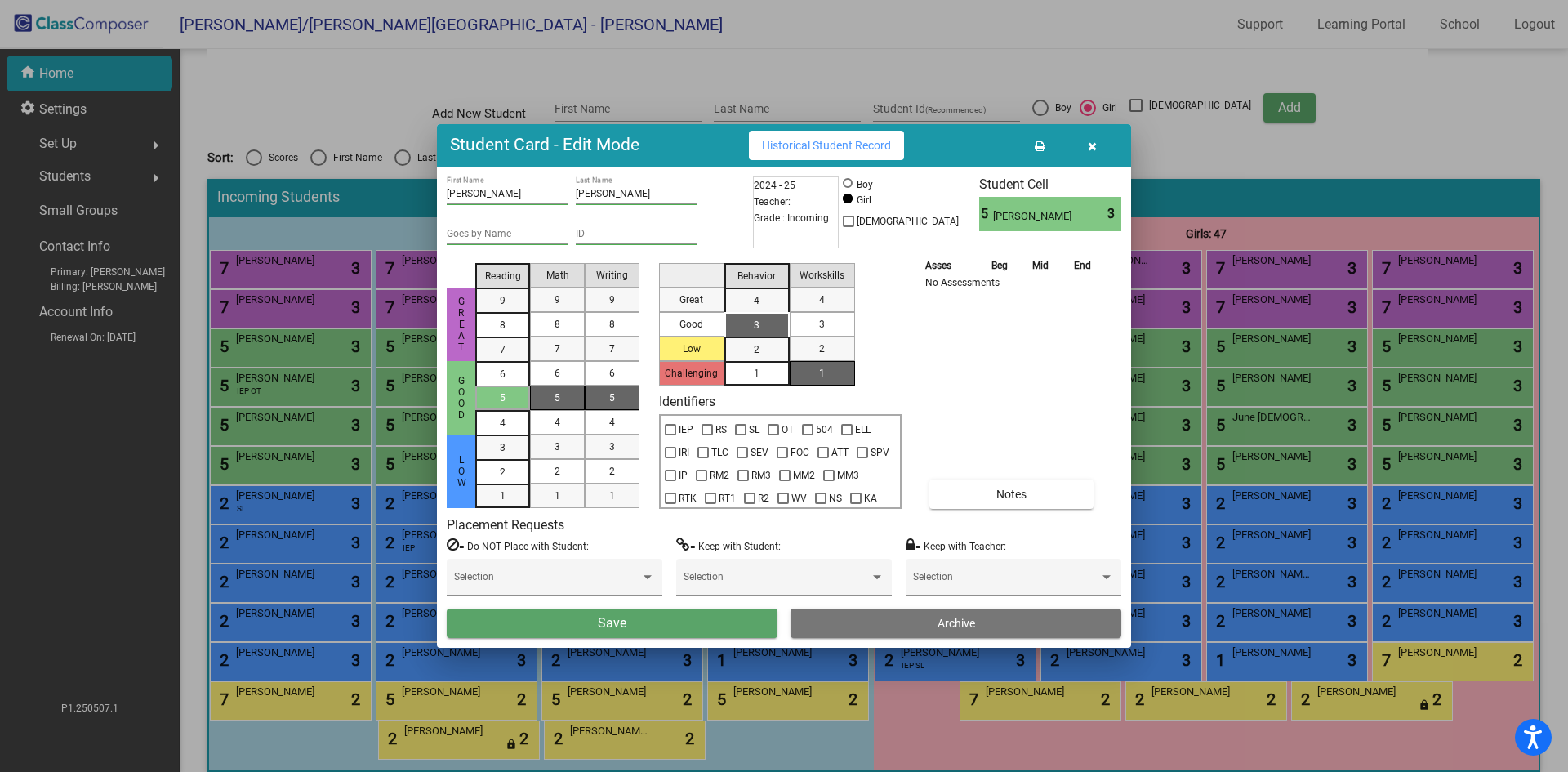
click at [637, 627] on button "Save" at bounding box center [613, 624] width 331 height 30
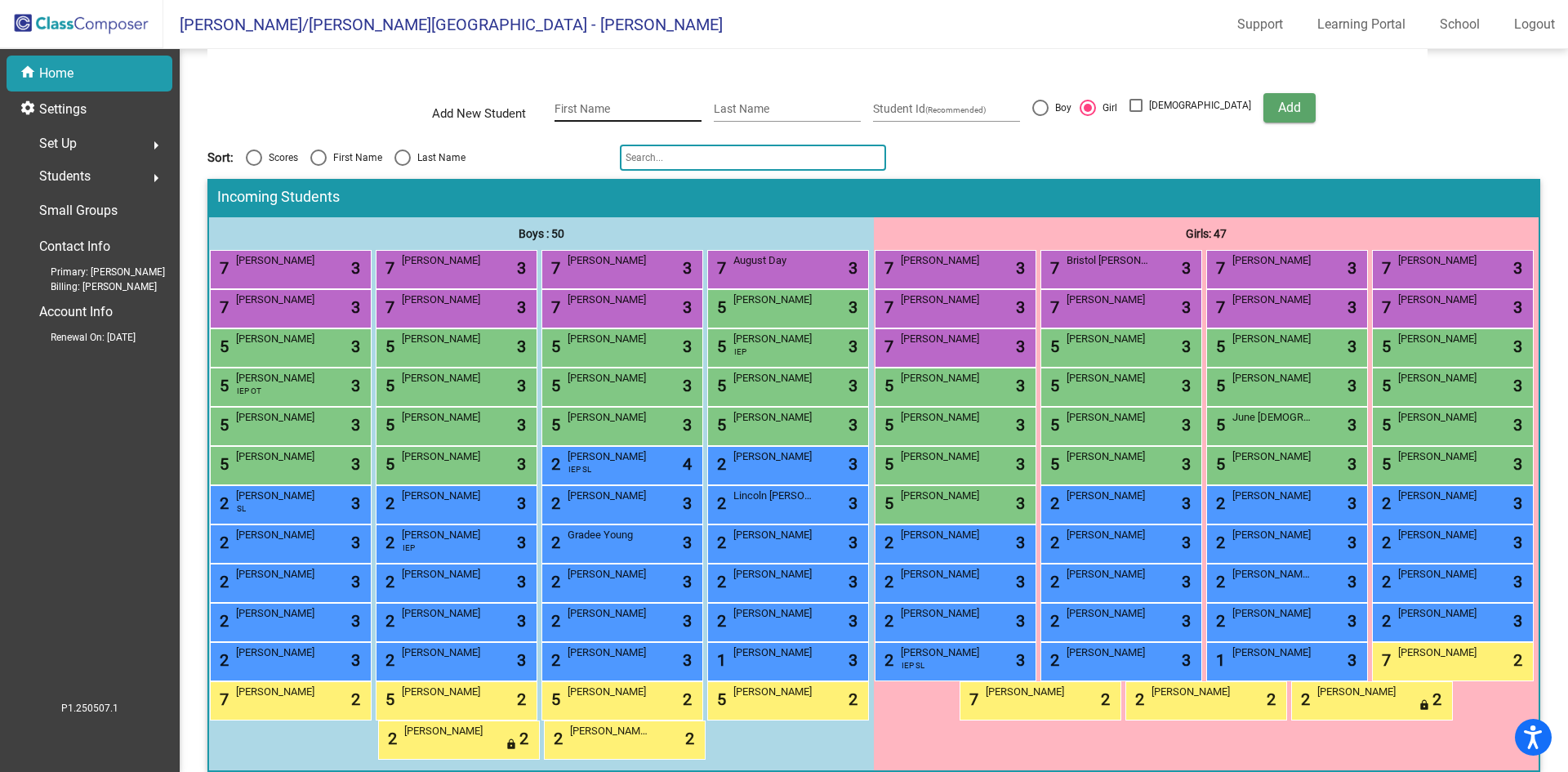
click at [667, 107] on input "First Name" at bounding box center [628, 110] width 147 height 13
type input "Brooklynn"
type input "Ryan"
click at [1279, 103] on span "Add" at bounding box center [1290, 107] width 23 height 15
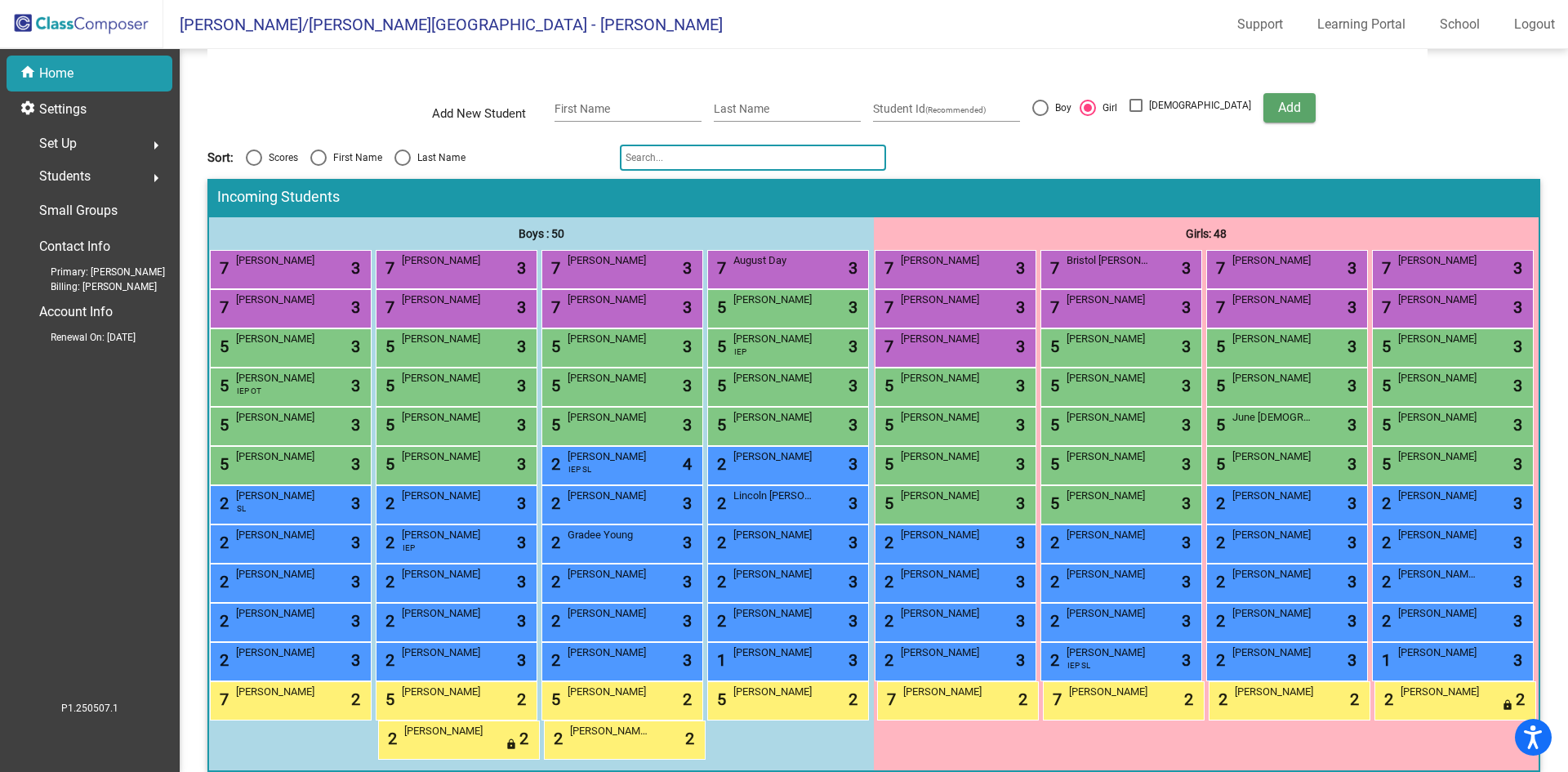
scroll to position [245, 0]
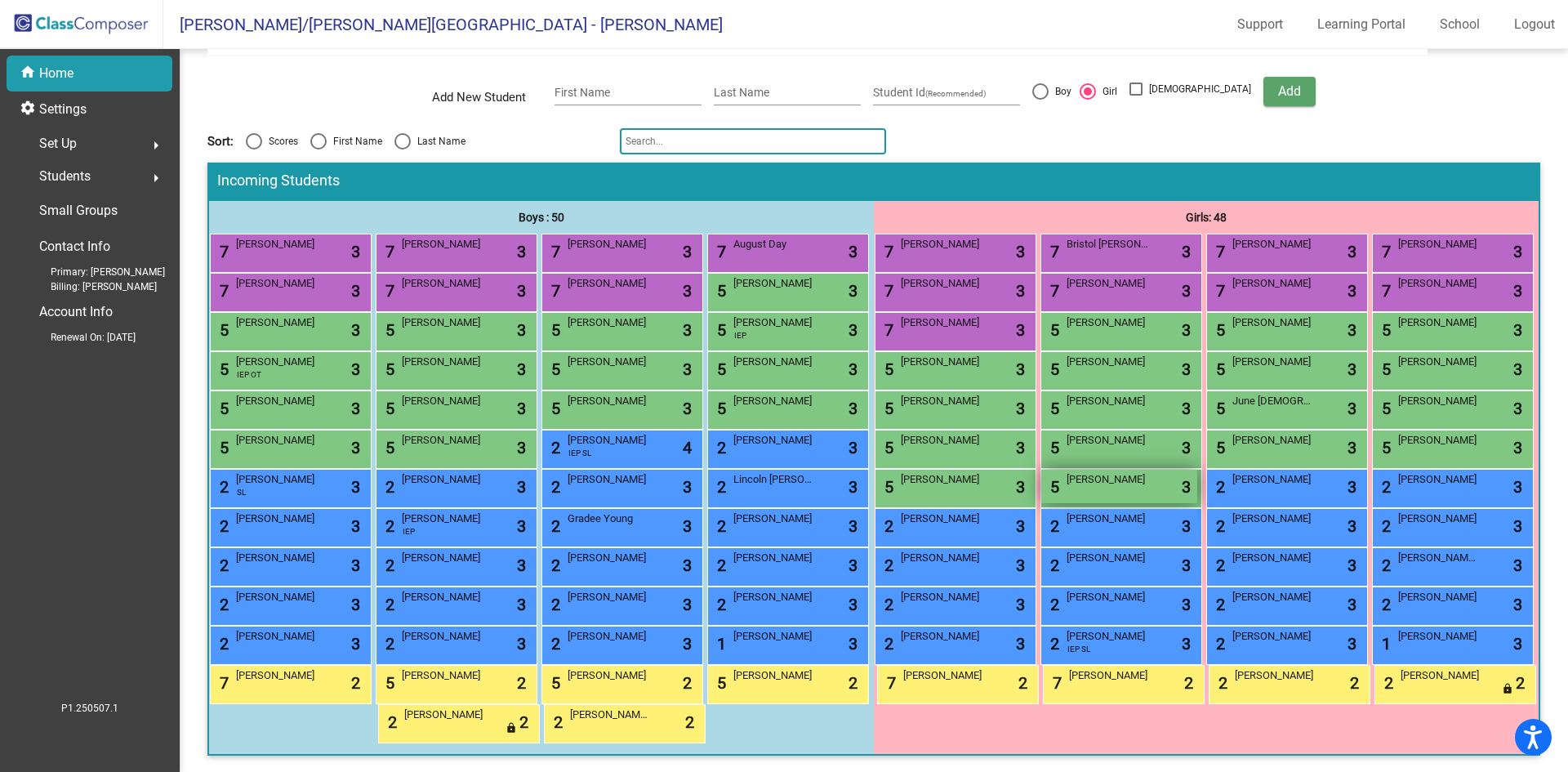
click at [1198, 503] on div "5 Brooklynn Ryan lock do_not_disturb_alt 3" at bounding box center [1119, 487] width 156 height 34
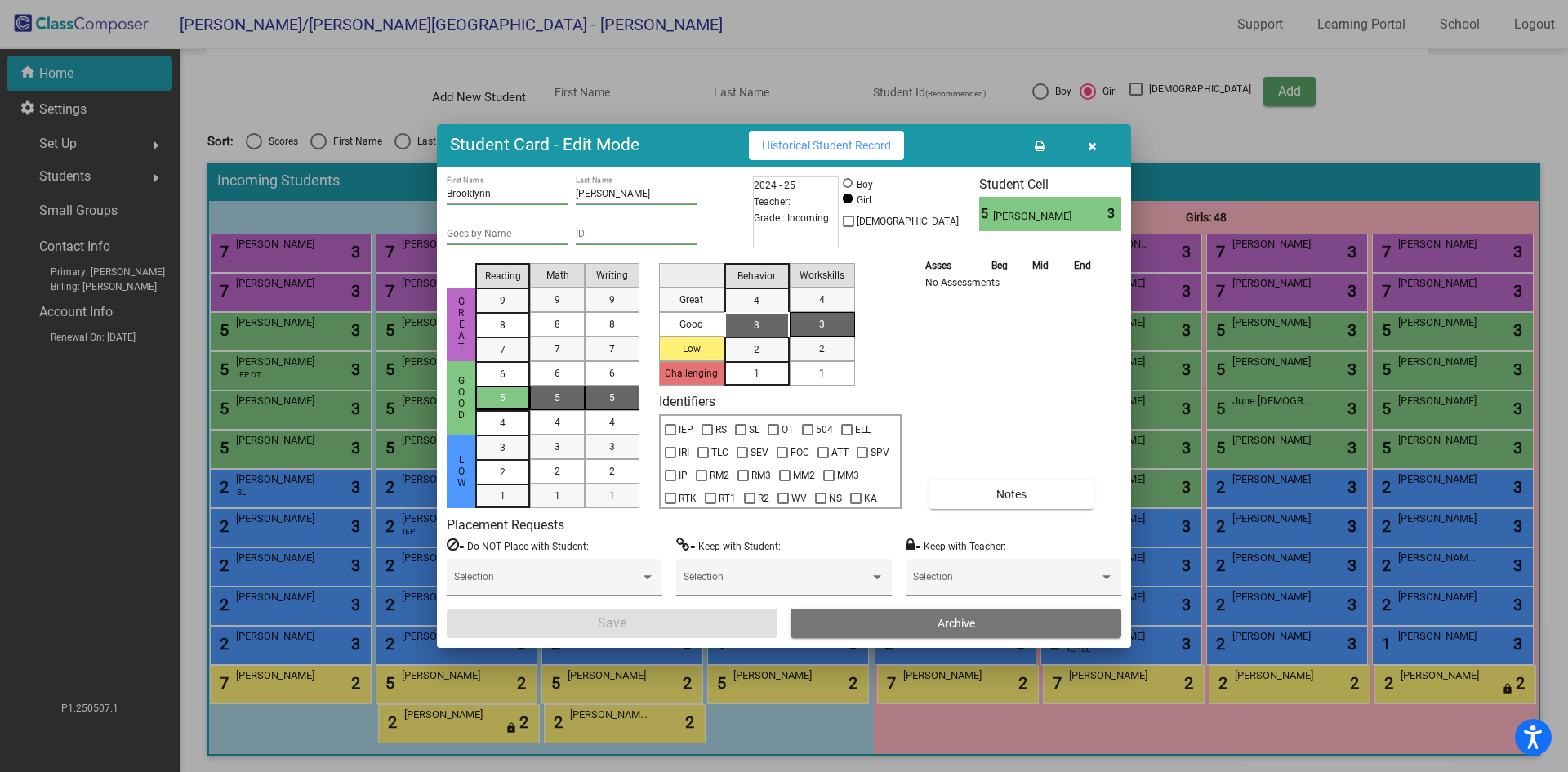
click at [507, 395] on div "5" at bounding box center [503, 398] width 32 height 25
click at [573, 350] on mat-list-option "7" at bounding box center [557, 350] width 55 height 25
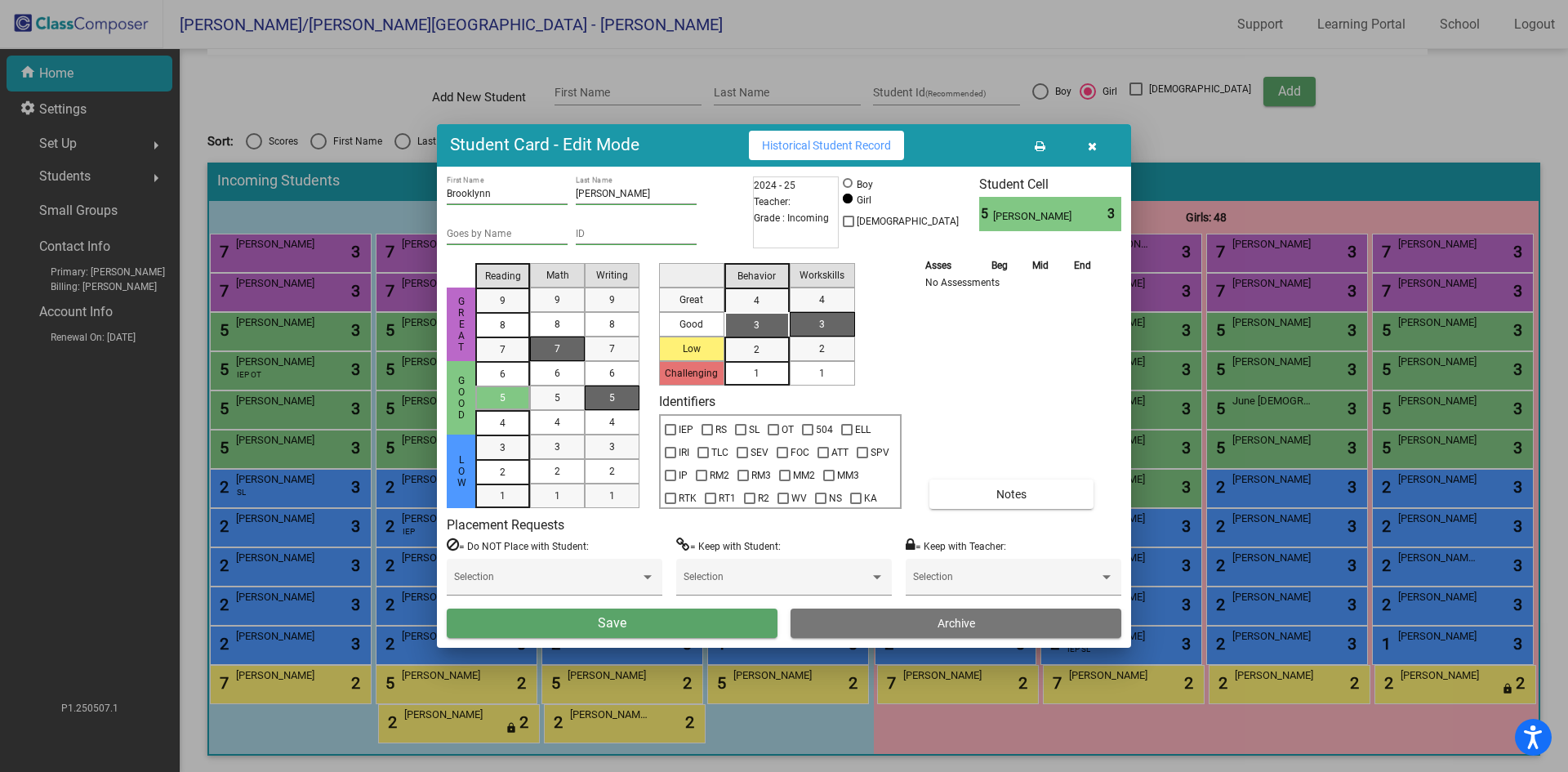
click at [616, 396] on div "5" at bounding box center [612, 398] width 32 height 25
click at [750, 321] on div "3" at bounding box center [756, 326] width 32 height 25
click at [822, 369] on span "1" at bounding box center [822, 373] width 6 height 14
click at [630, 621] on button "Save" at bounding box center [613, 624] width 331 height 30
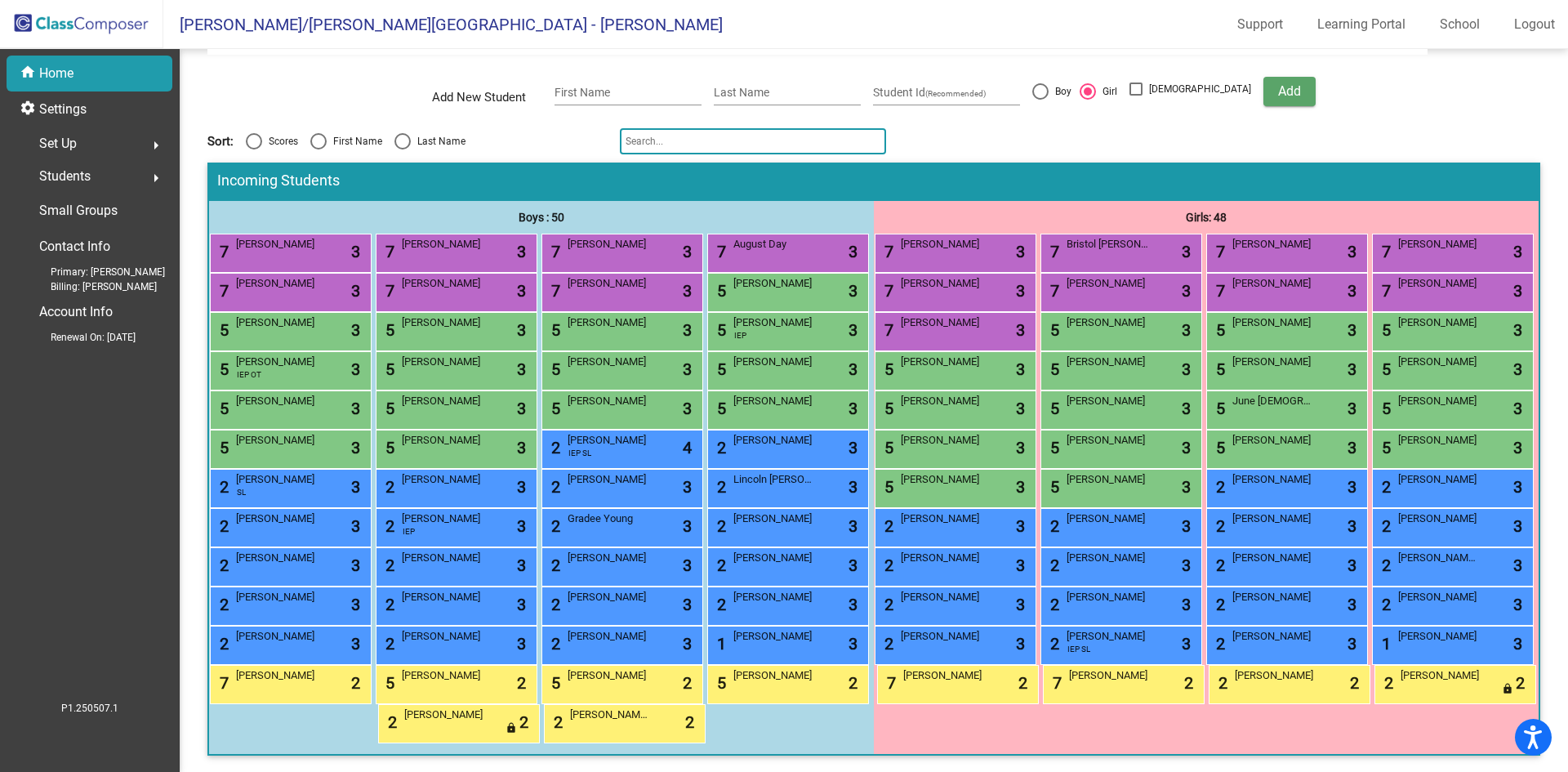
scroll to position [0, 0]
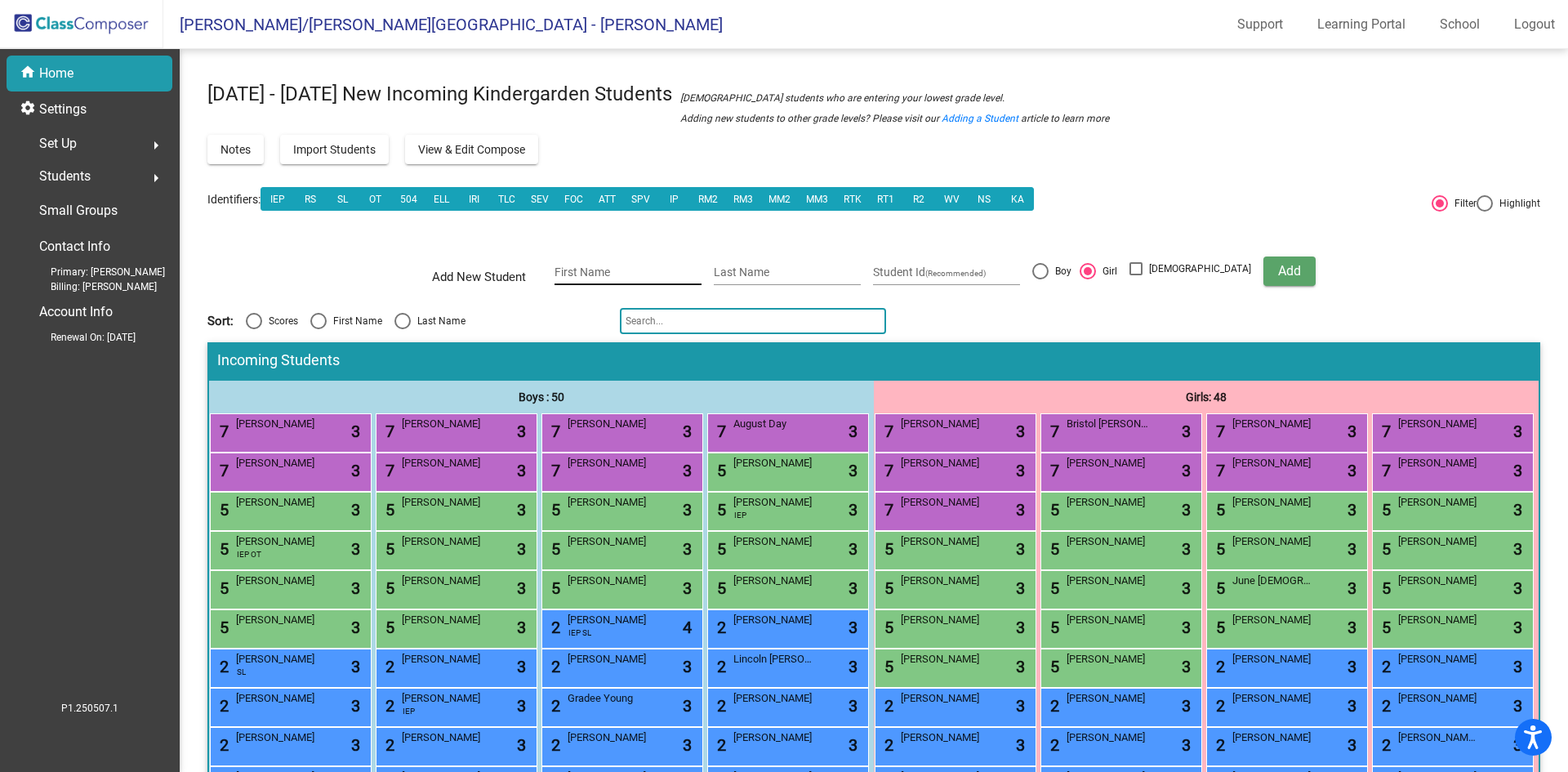
click at [621, 270] on input "First Name" at bounding box center [628, 273] width 147 height 13
type input "Amelia"
type input "Wright"
click at [1279, 273] on span "Add" at bounding box center [1290, 271] width 23 height 15
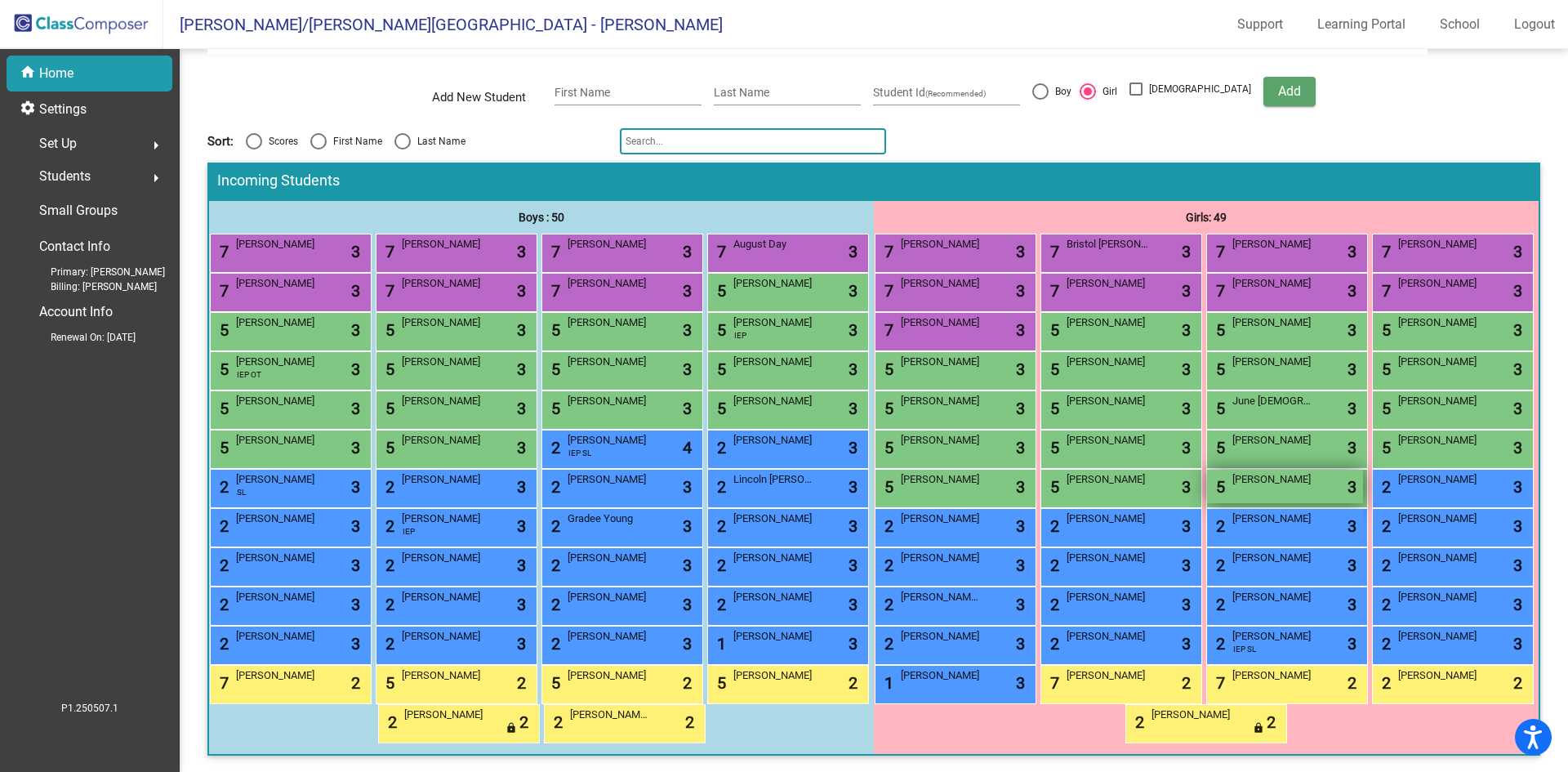
click at [1346, 470] on div "5 Amelia Wright lock do_not_disturb_alt 3" at bounding box center [1285, 487] width 156 height 34
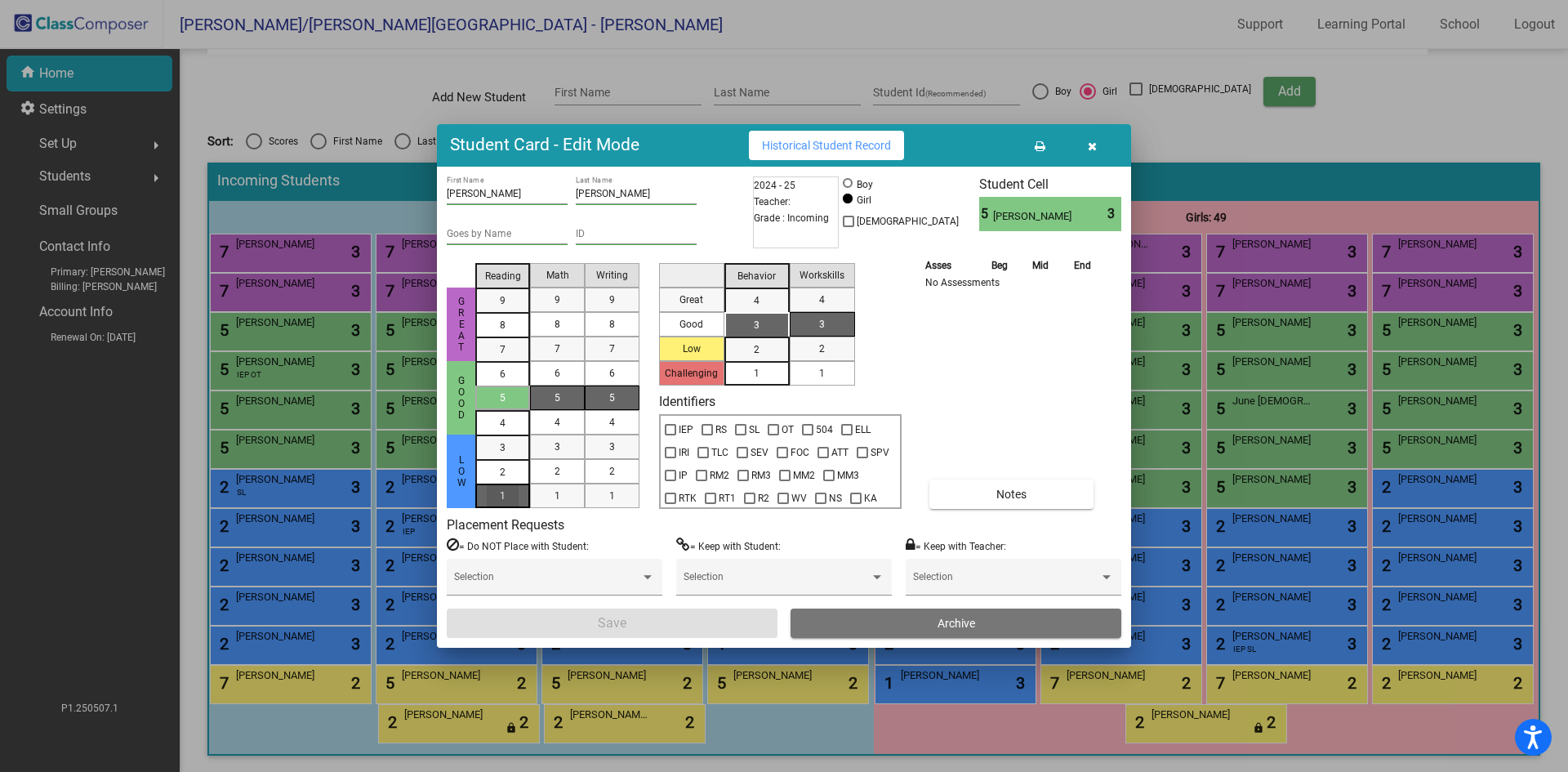
click at [522, 498] on mat-list-option "1" at bounding box center [503, 496] width 55 height 25
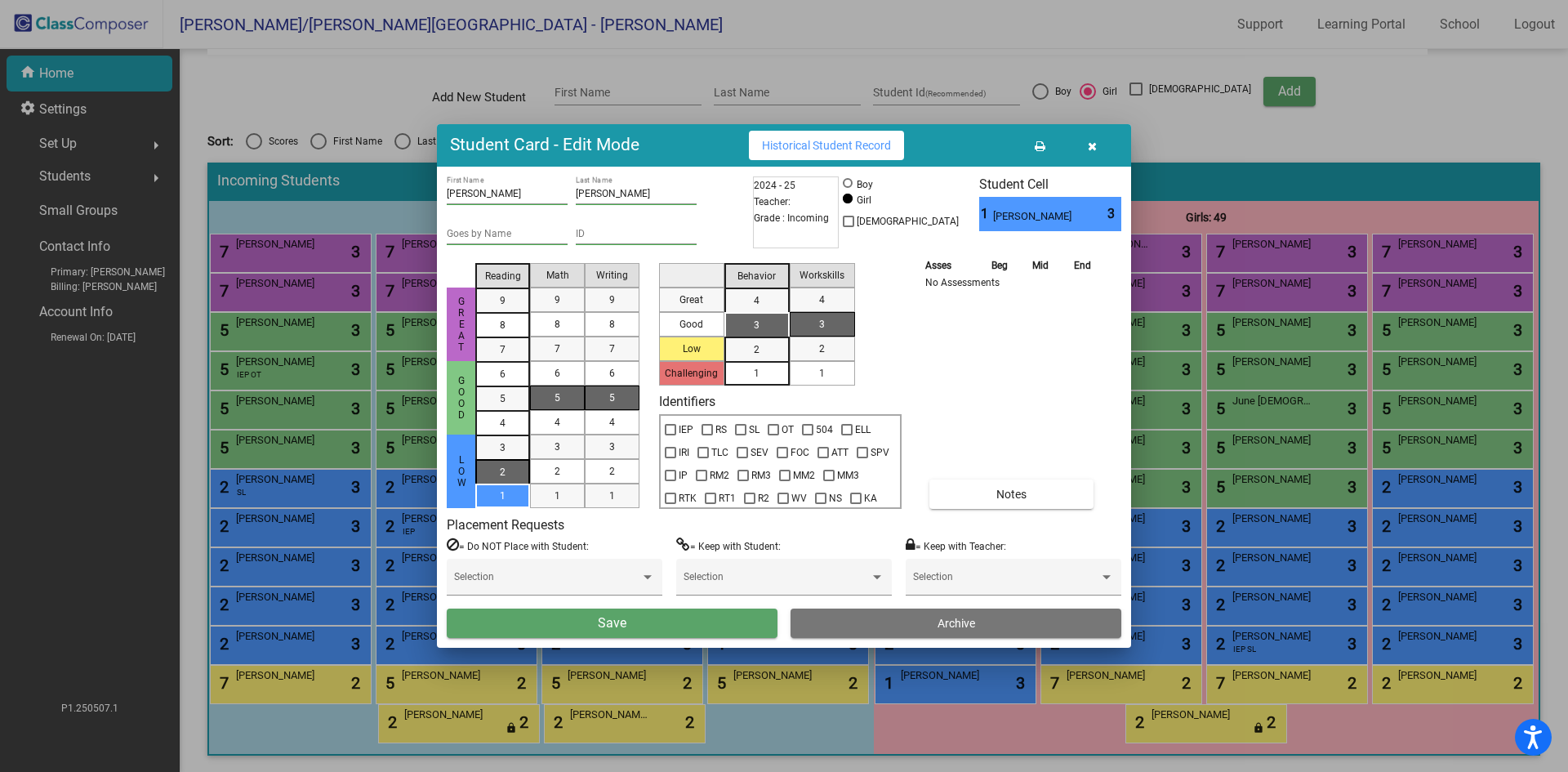
click at [517, 460] on div "2" at bounding box center [503, 448] width 32 height 25
click at [544, 471] on div "2" at bounding box center [557, 472] width 32 height 25
click at [594, 471] on mat-list-option "2" at bounding box center [612, 472] width 55 height 25
click at [758, 325] on span "3" at bounding box center [757, 325] width 6 height 14
click at [818, 379] on div "1" at bounding box center [821, 374] width 32 height 25
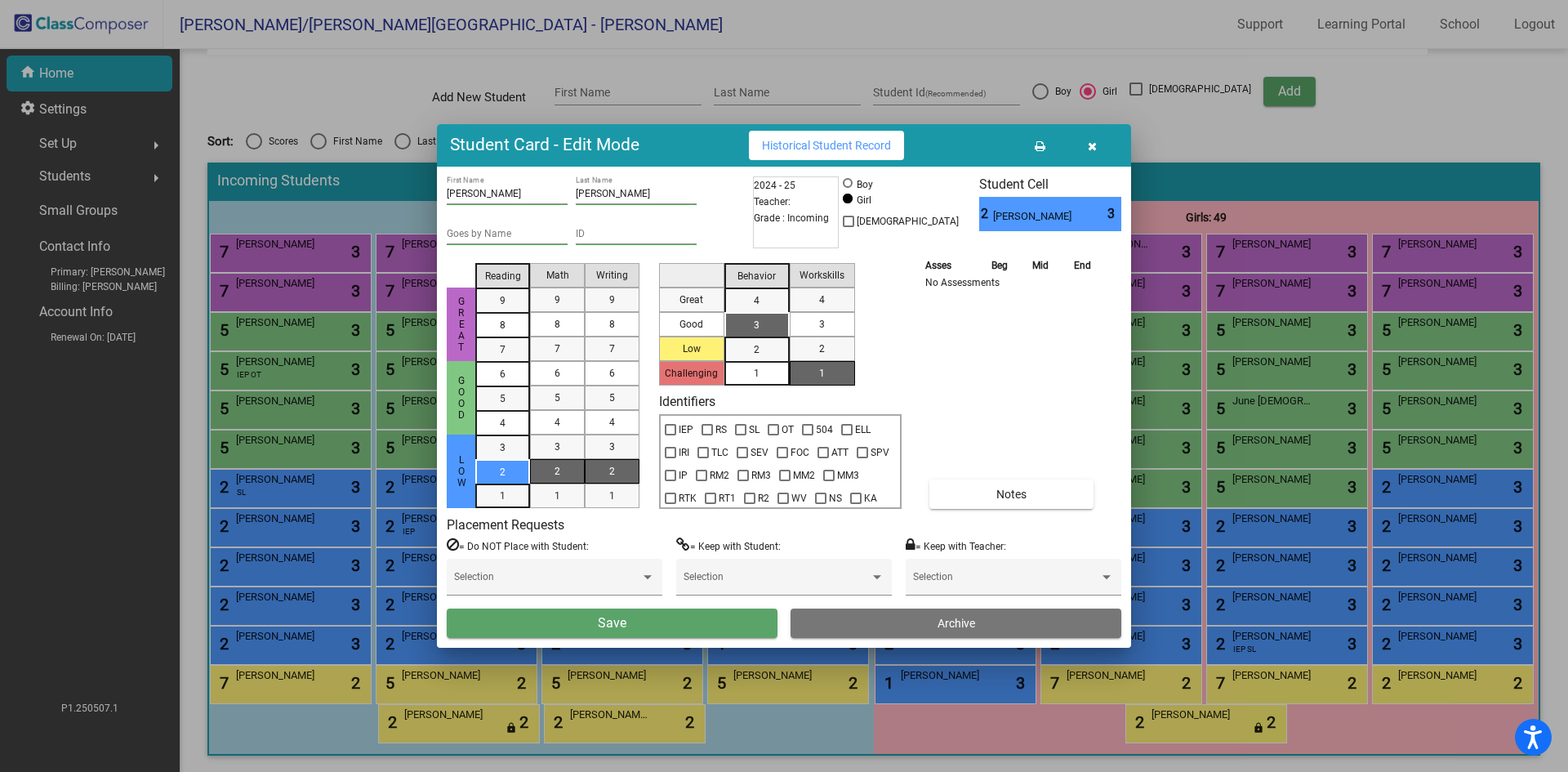
click at [659, 627] on button "Save" at bounding box center [613, 624] width 331 height 30
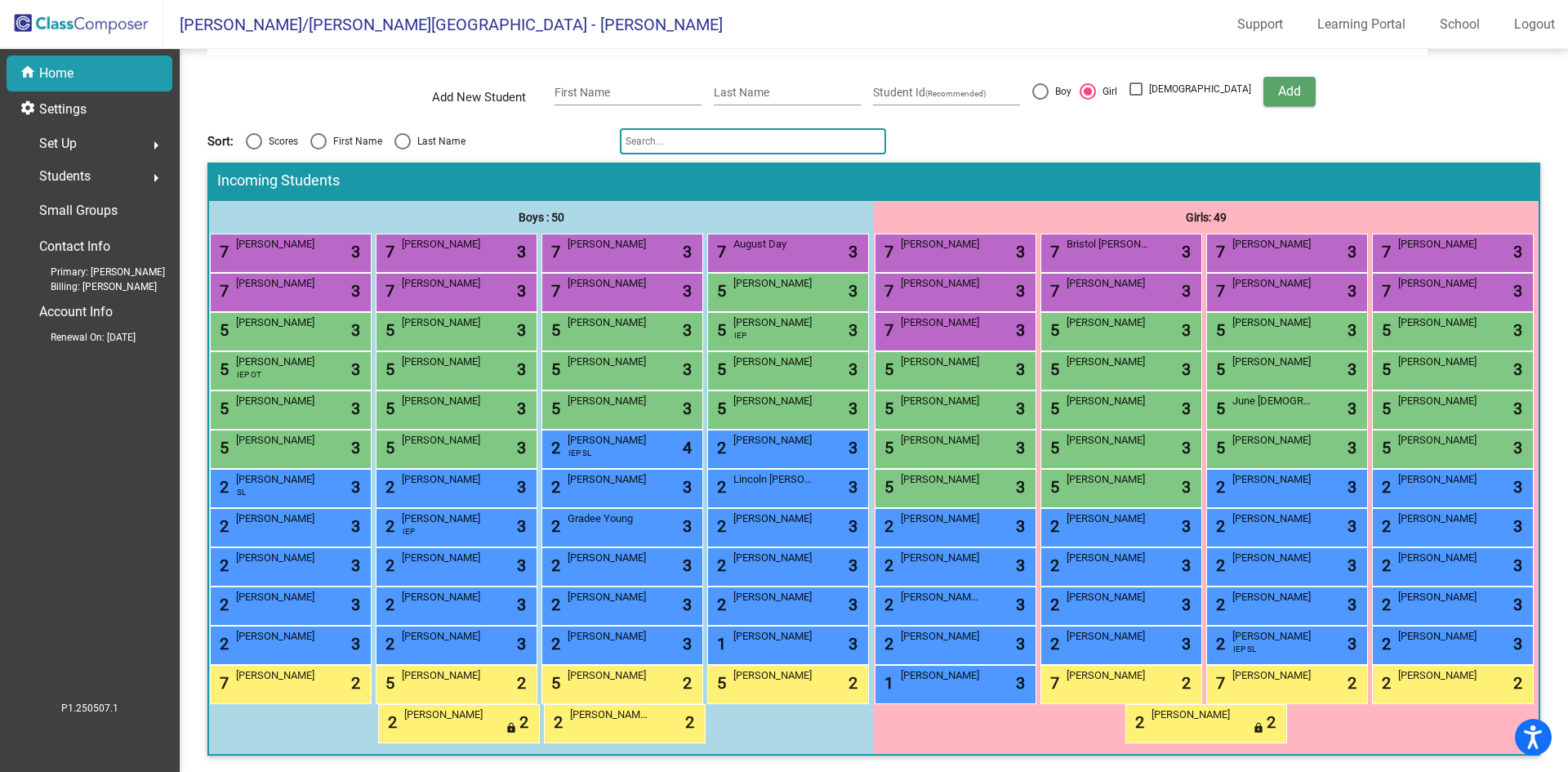
scroll to position [0, 0]
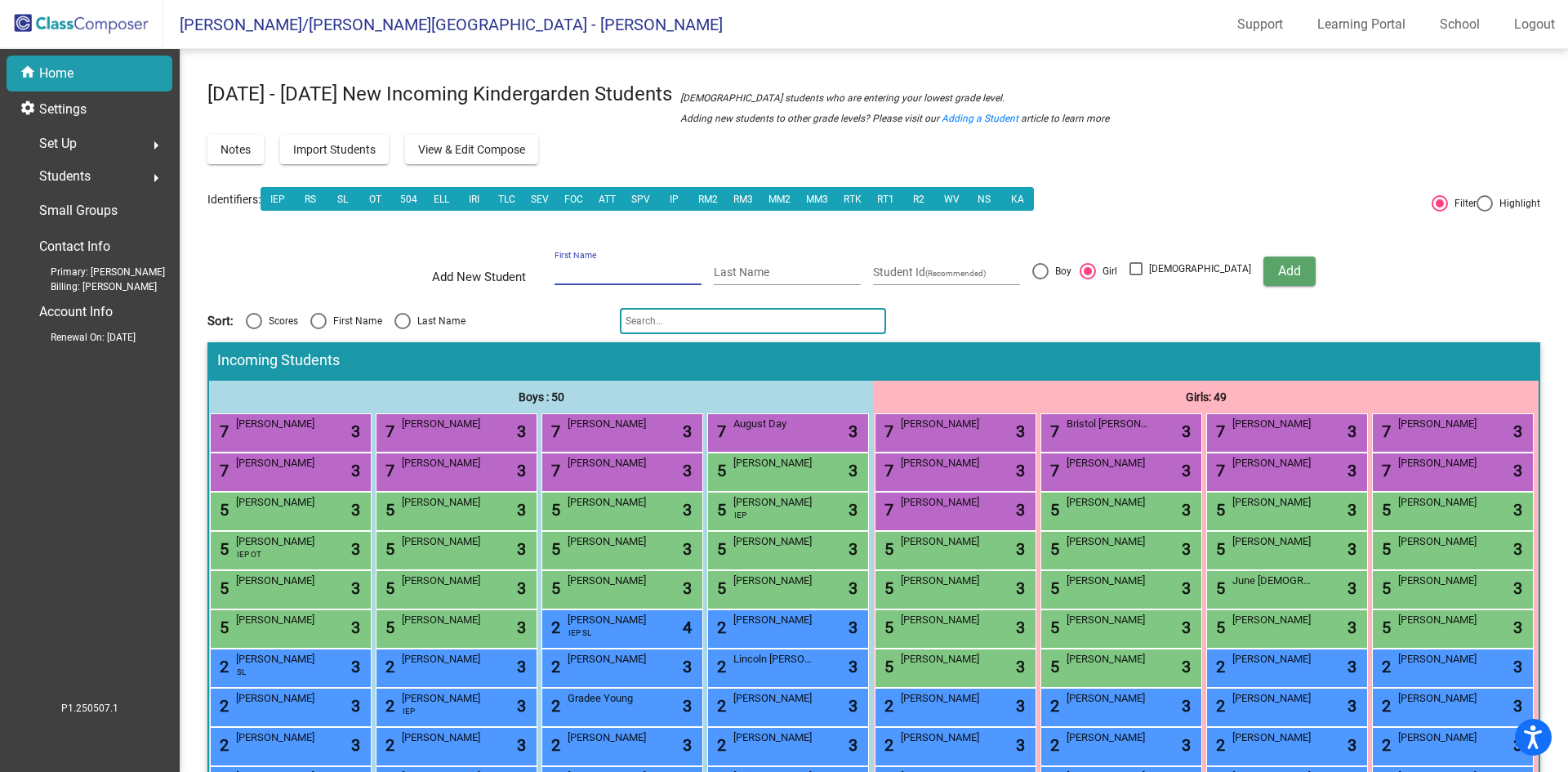
click at [591, 270] on input "First Name" at bounding box center [628, 273] width 147 height 13
type input "Silas"
type input "Emmons"
drag, startPoint x: 1068, startPoint y: 270, endPoint x: 1093, endPoint y: 281, distance: 27.3
click at [1049, 270] on div at bounding box center [1041, 271] width 16 height 16
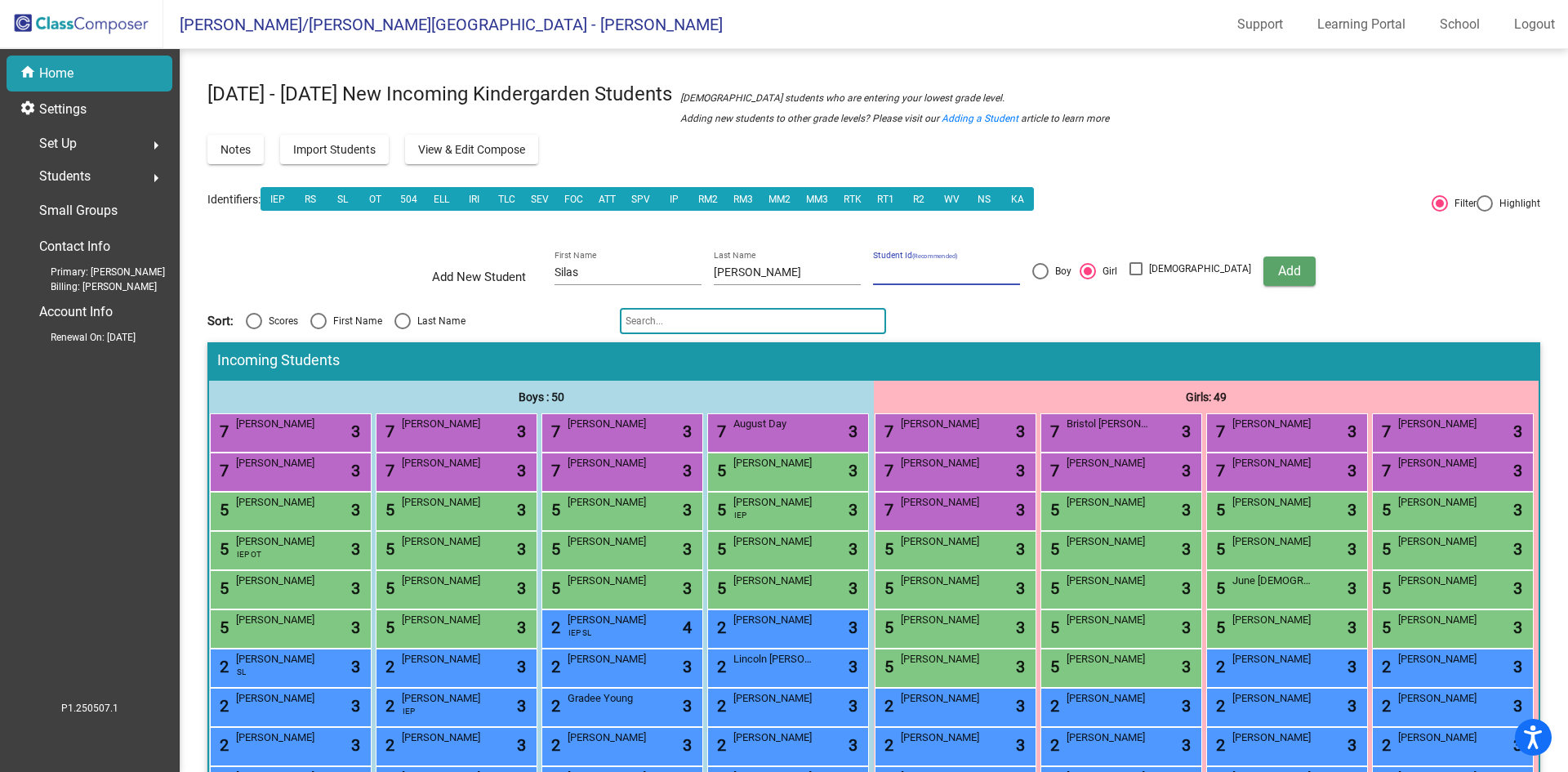
click at [1041, 280] on input "Boy" at bounding box center [1040, 280] width 1 height 1
radio input "true"
click at [1279, 271] on span "Add" at bounding box center [1290, 271] width 23 height 15
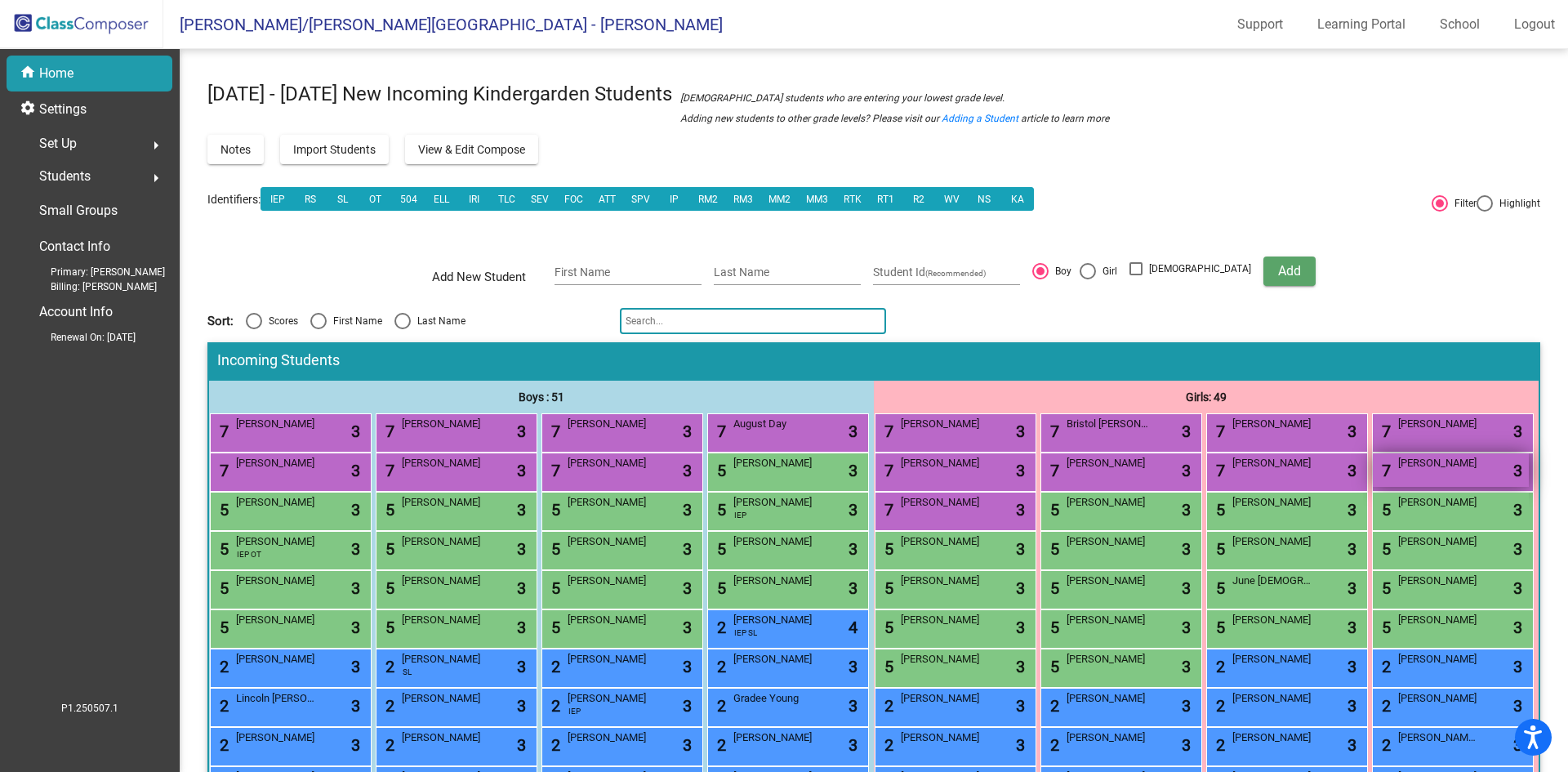
scroll to position [327, 0]
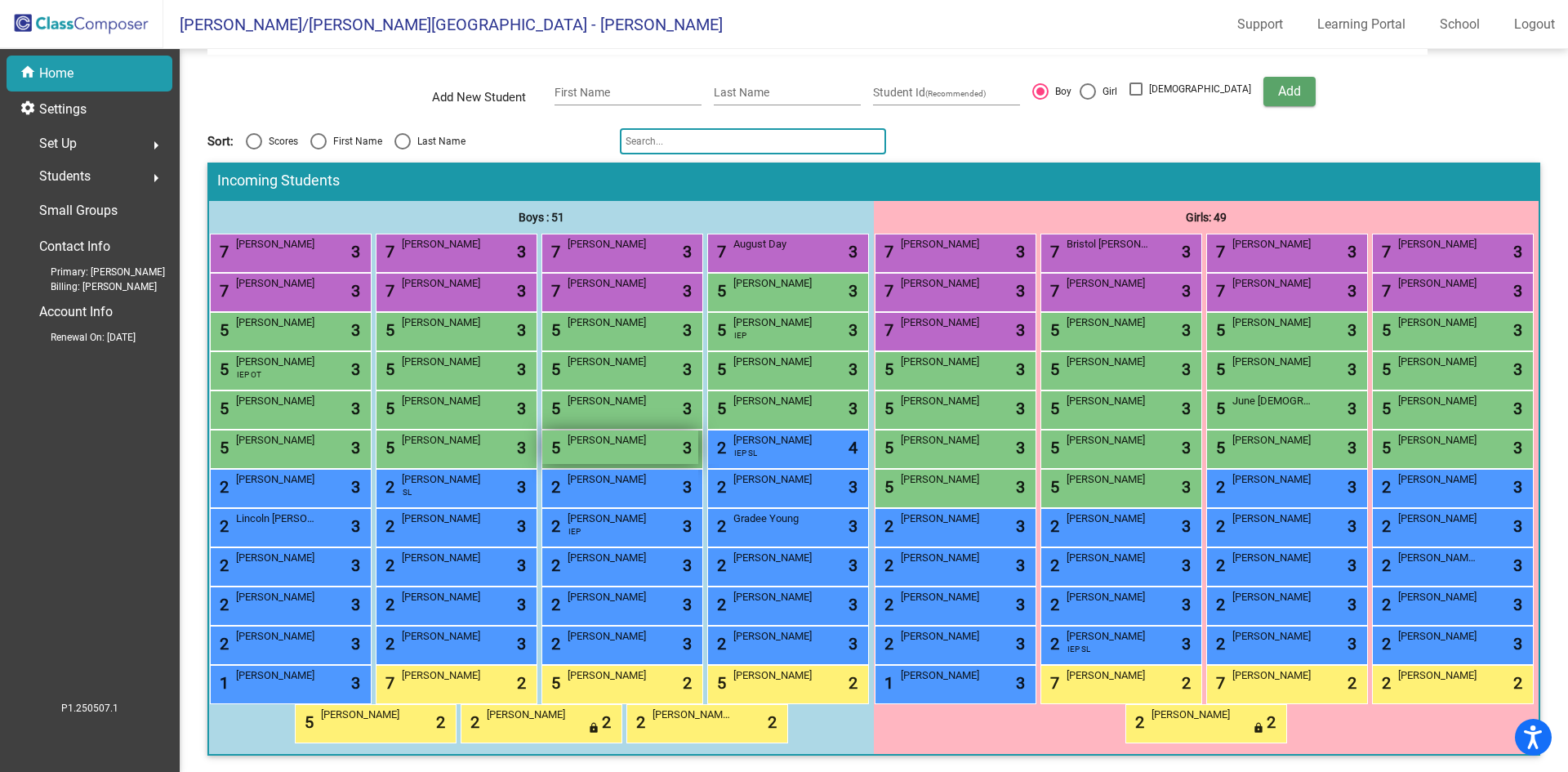
click at [543, 431] on div "5 Silas Emmons lock do_not_disturb_alt 3" at bounding box center [620, 447] width 156 height 34
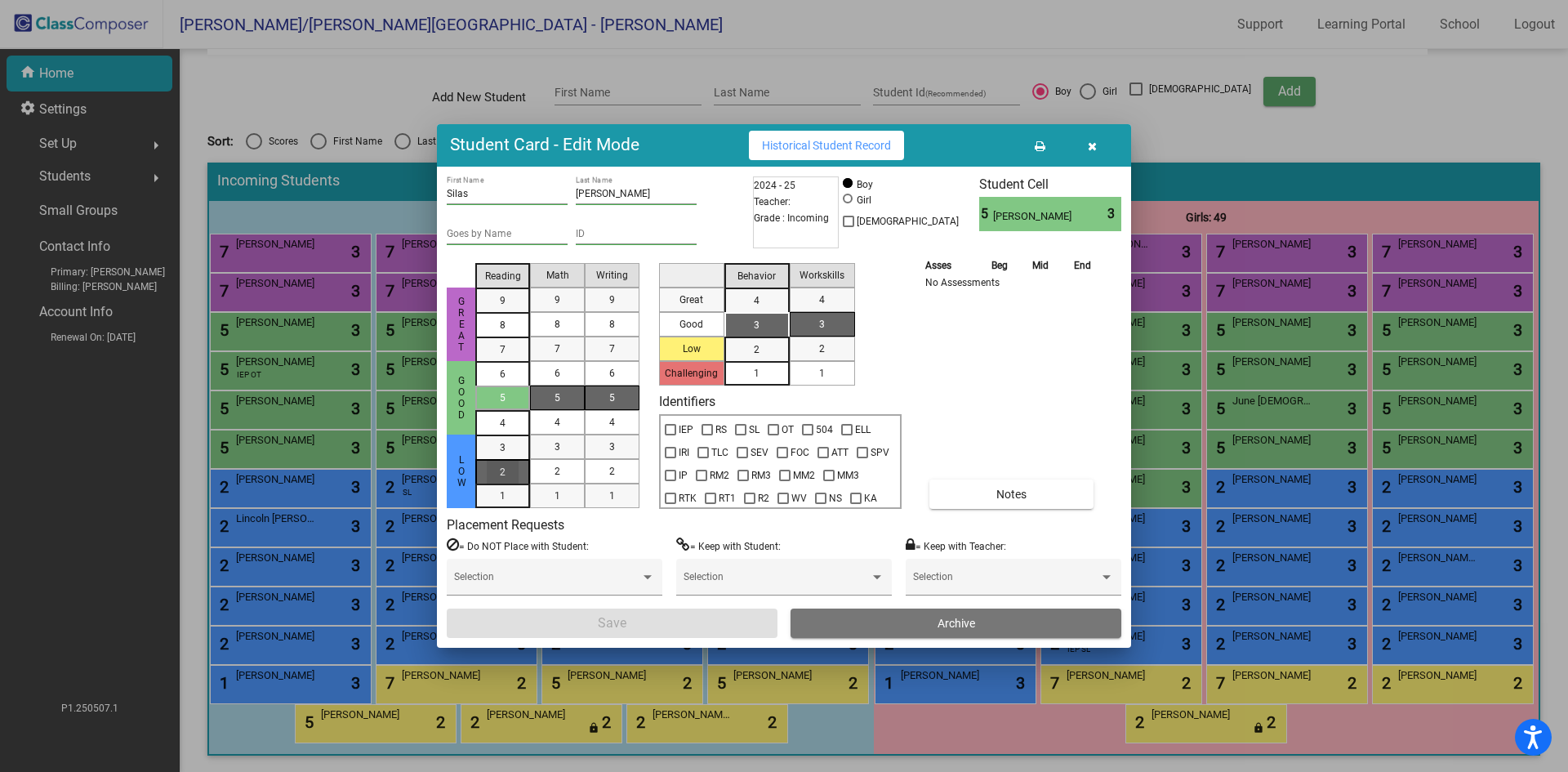
click at [503, 455] on span "2" at bounding box center [503, 447] width 6 height 14
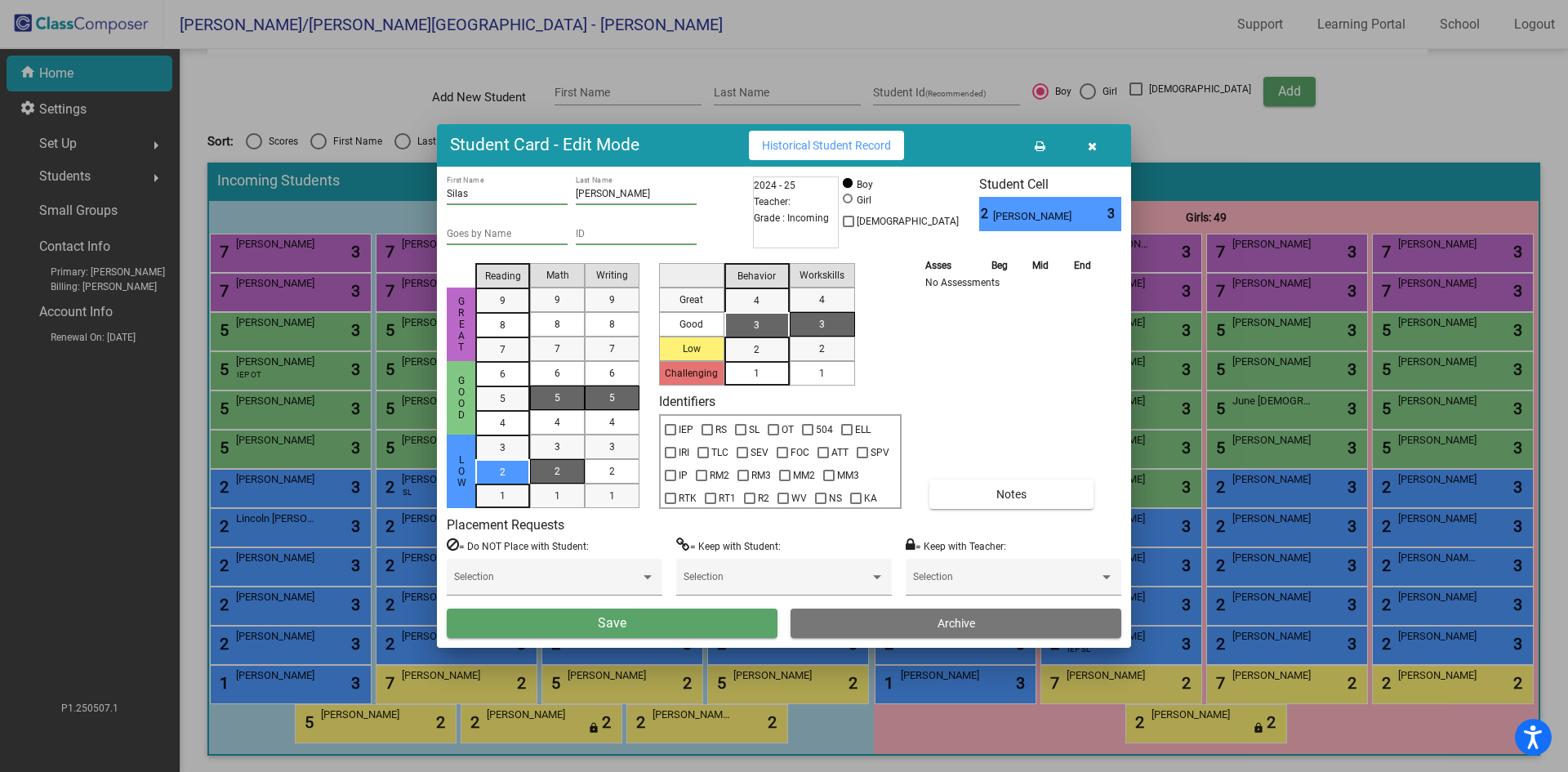
click at [571, 474] on div "2" at bounding box center [557, 472] width 32 height 25
click at [599, 466] on div "2" at bounding box center [612, 472] width 32 height 25
click at [750, 375] on div "1" at bounding box center [756, 374] width 32 height 25
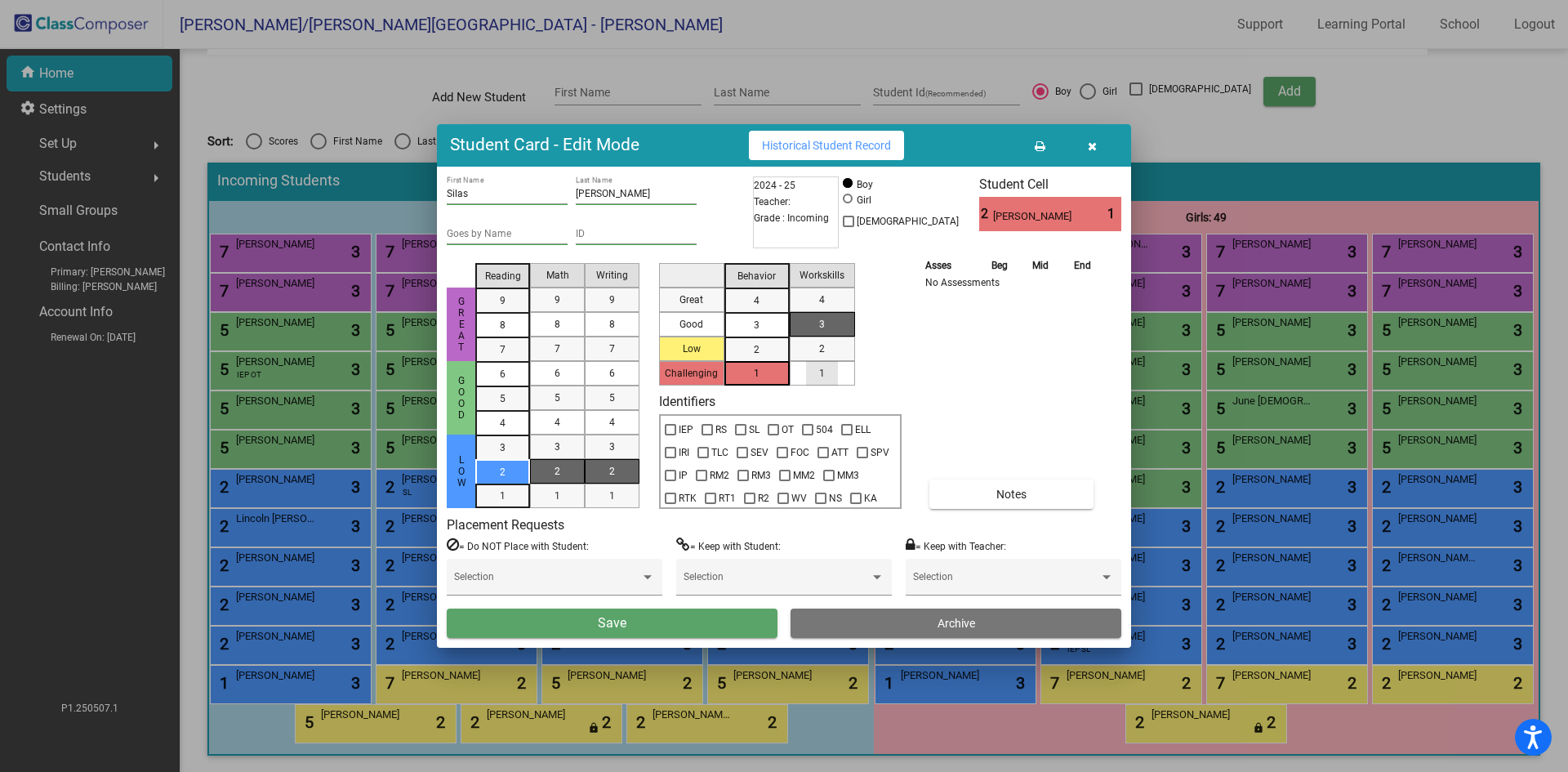
click at [828, 376] on div "1" at bounding box center [821, 374] width 32 height 25
click at [756, 356] on span "2" at bounding box center [757, 350] width 6 height 14
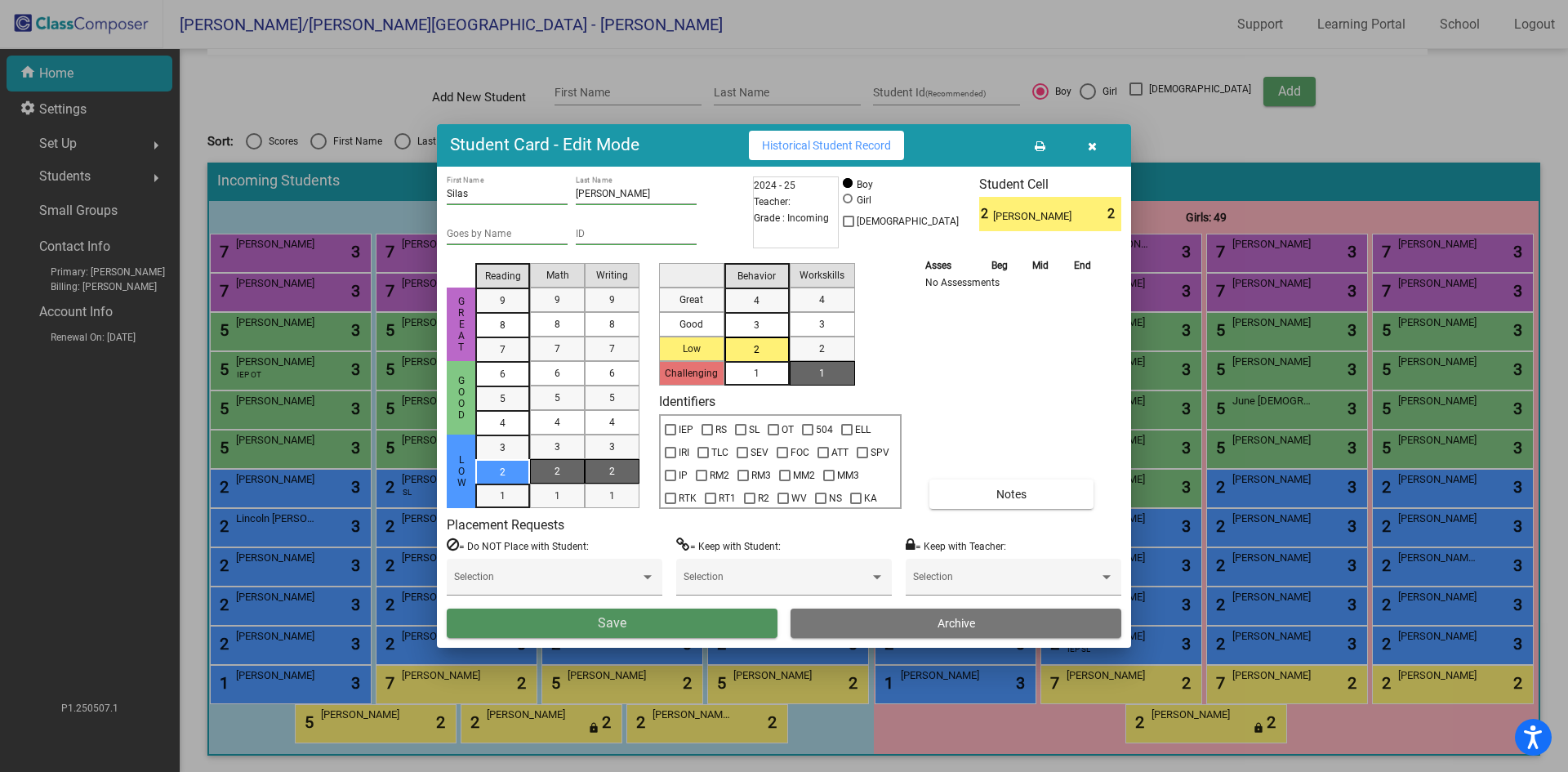
click at [678, 621] on button "Save" at bounding box center [613, 624] width 331 height 30
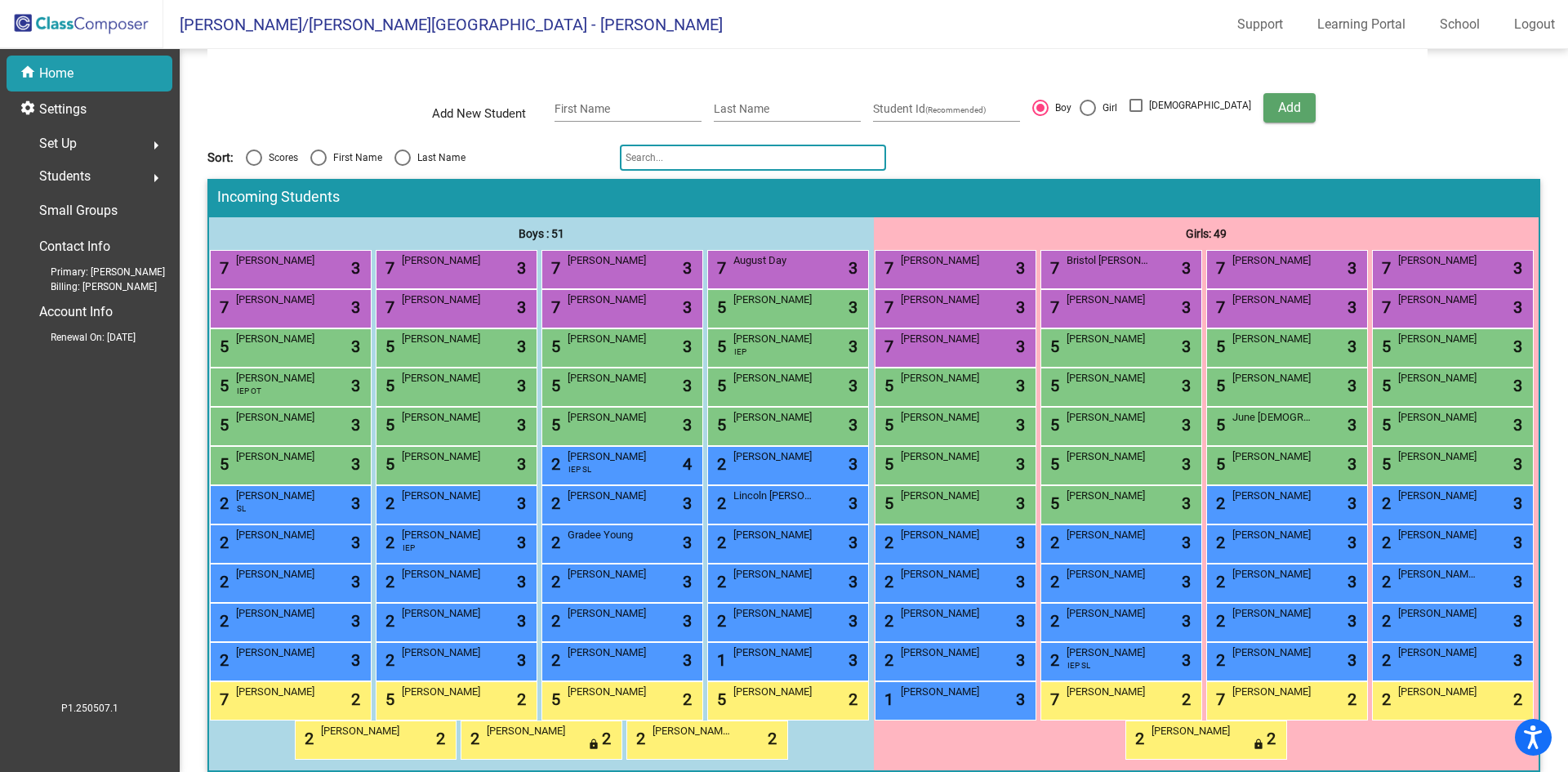
scroll to position [0, 0]
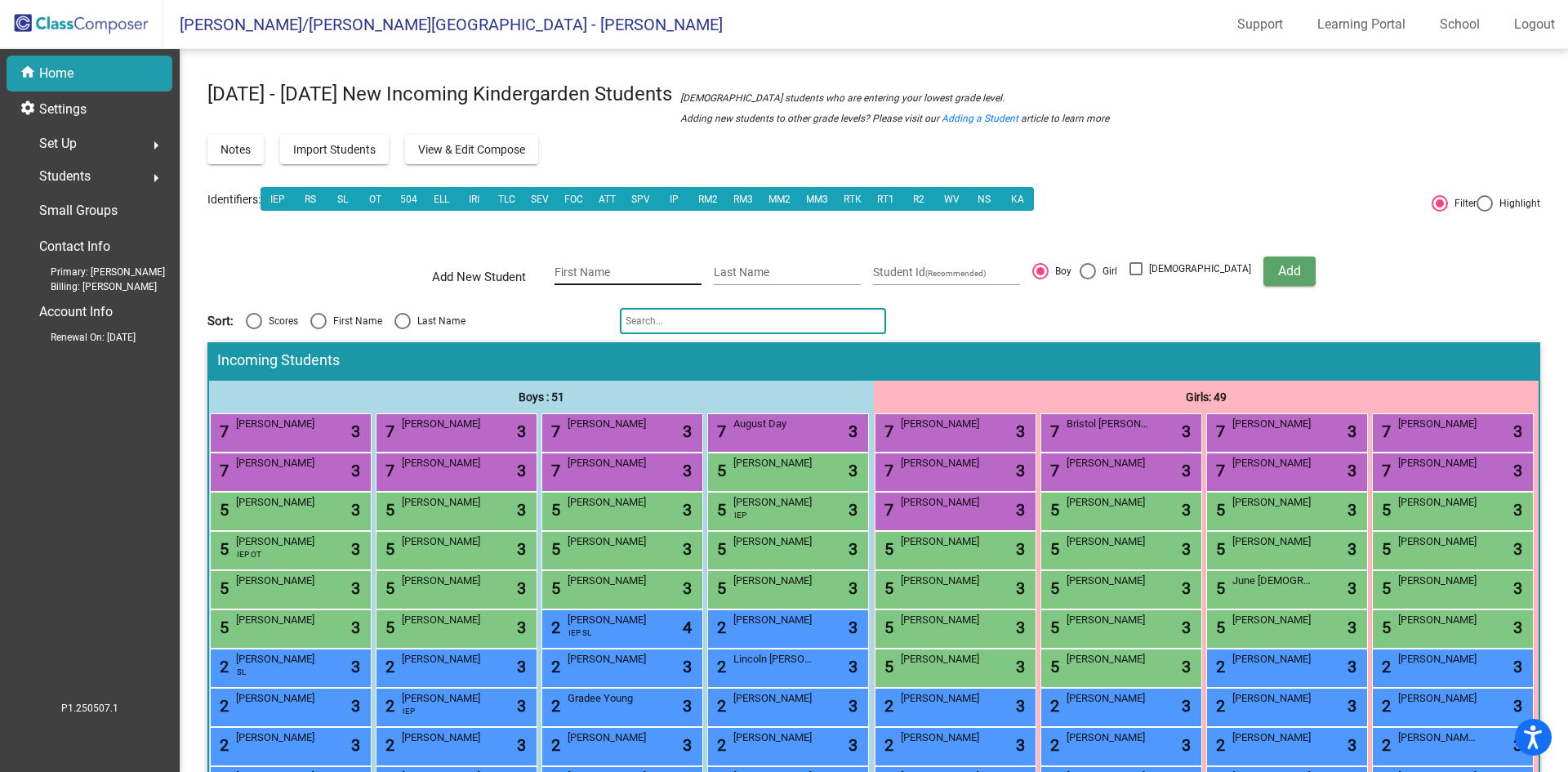
click at [615, 274] on input "First Name" at bounding box center [628, 273] width 147 height 13
type input "h"
click at [1264, 257] on button "Add" at bounding box center [1289, 271] width 53 height 30
type input "R"
click at [1264, 257] on button "Add" at bounding box center [1289, 271] width 53 height 30
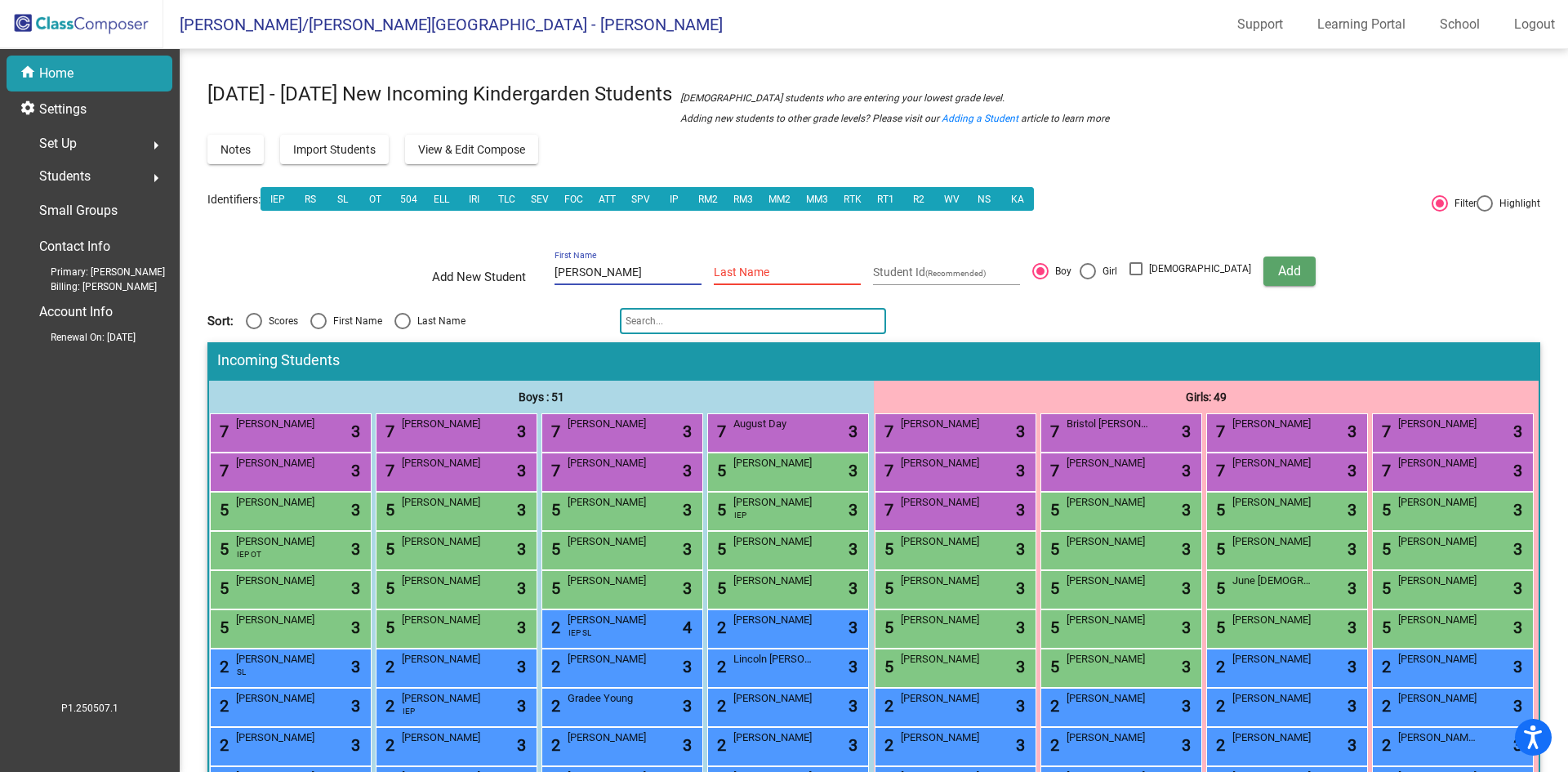
drag, startPoint x: 631, startPoint y: 270, endPoint x: 544, endPoint y: 271, distance: 87.0
click at [545, 272] on div "Add New Student harrison First Name Last Name Student Id (Recommended) Boy Girl…" at bounding box center [873, 271] width 884 height 57
type input "Rowan"
click at [1264, 257] on button "Add" at bounding box center [1289, 271] width 53 height 30
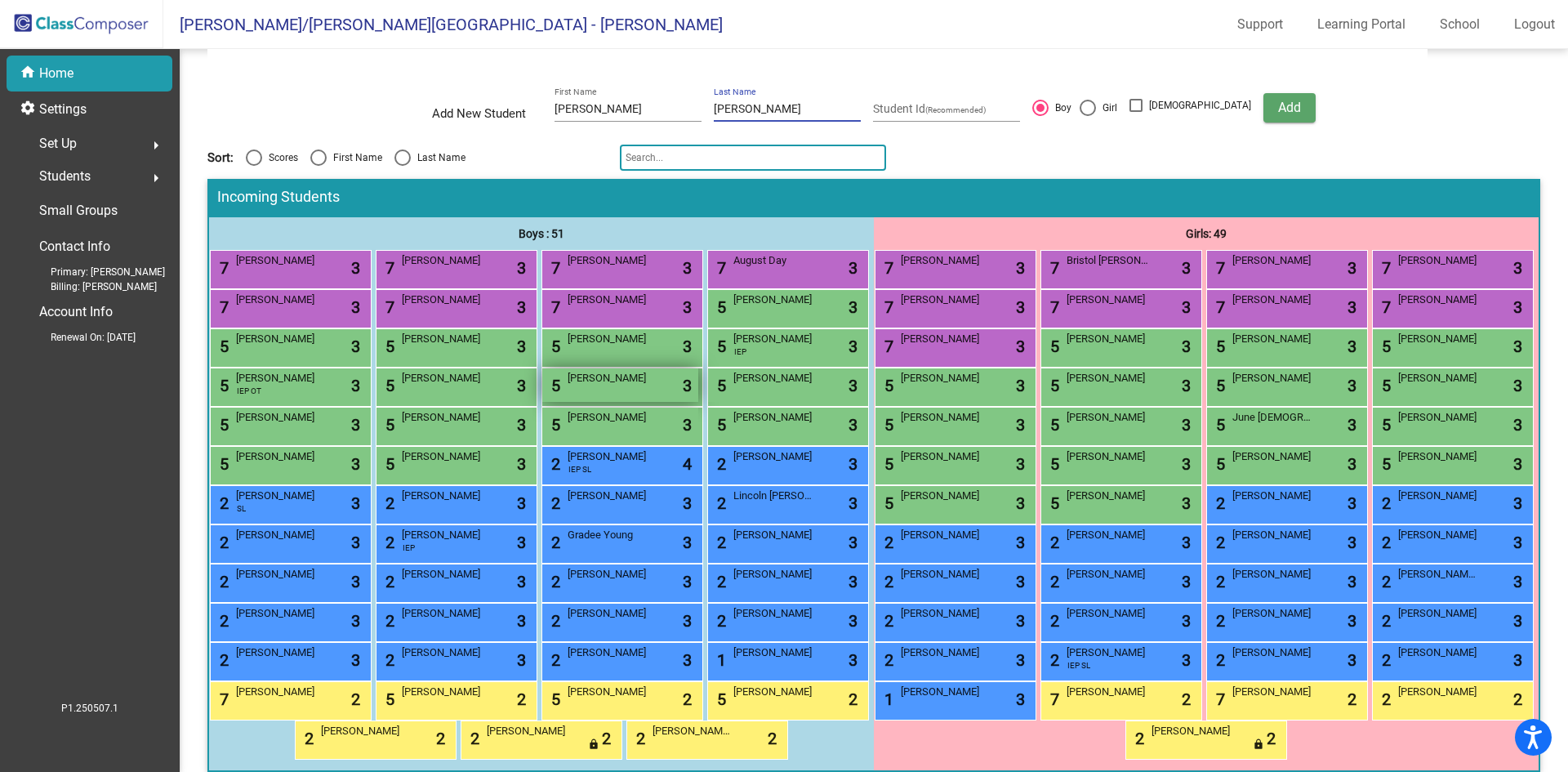
type input "Harrison"
click at [1279, 103] on span "Add" at bounding box center [1290, 107] width 23 height 15
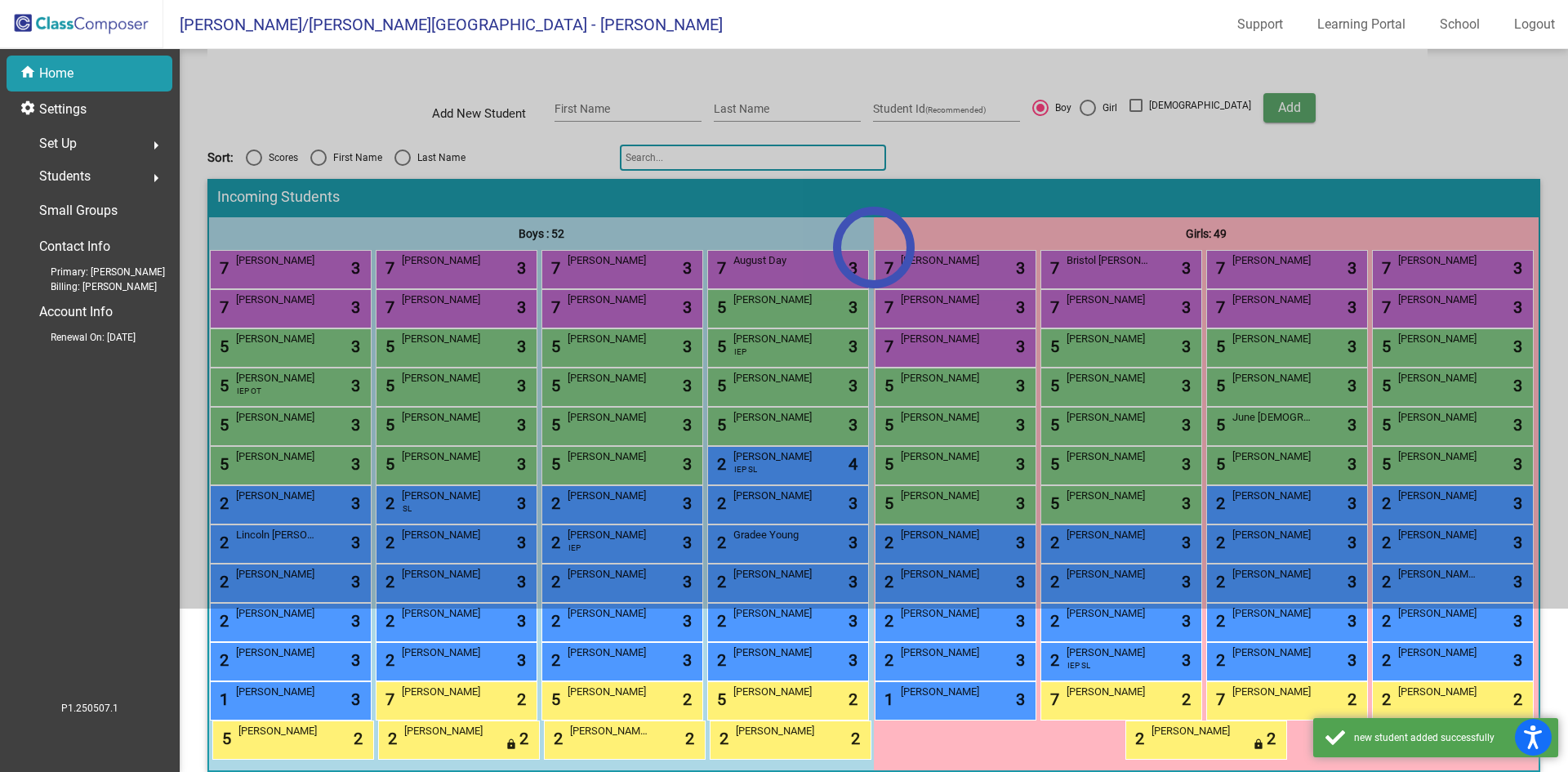
click at [554, 546] on div at bounding box center [874, 247] width 1389 height 723
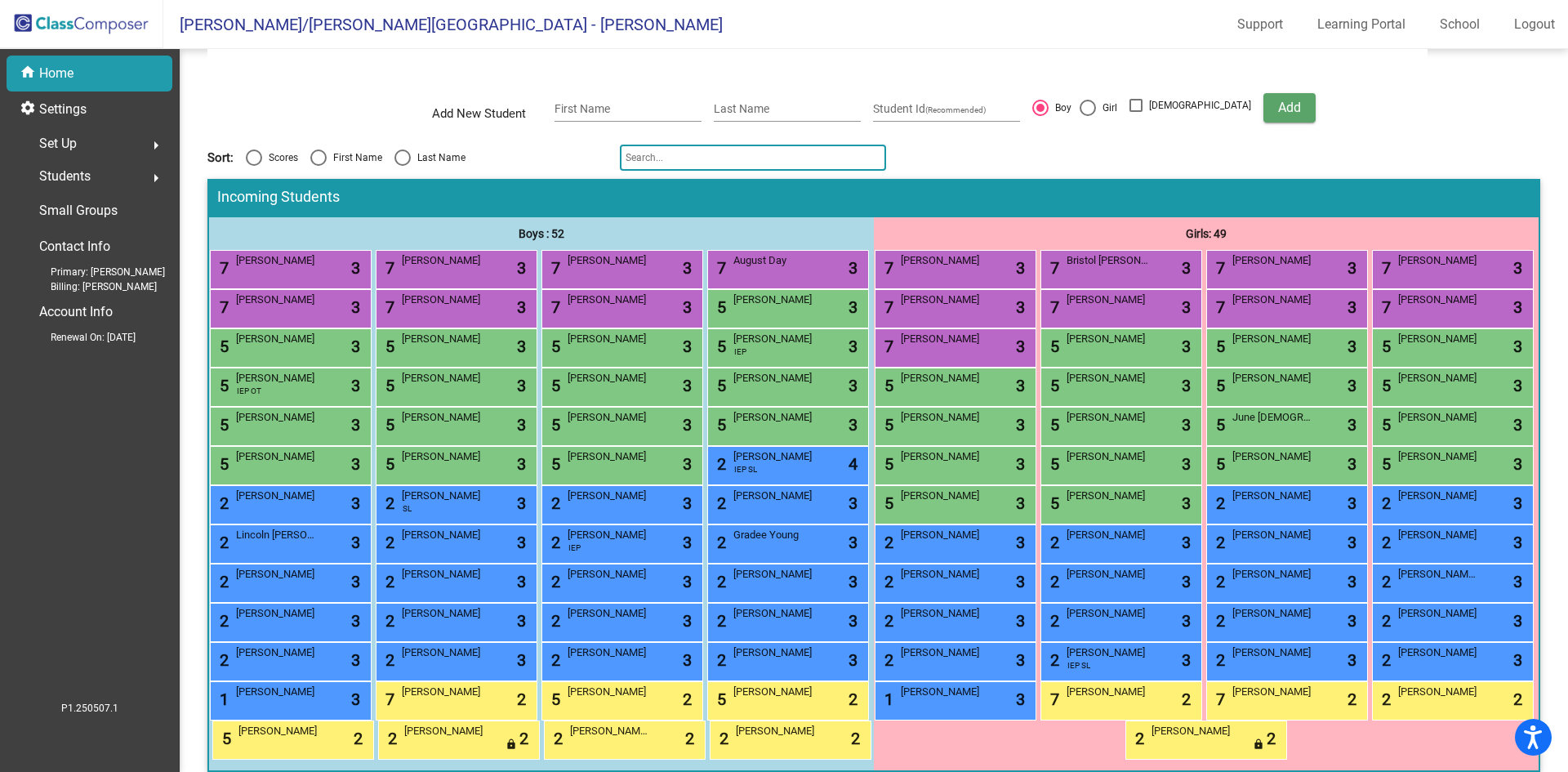
click at [554, 481] on div "5 Rowan Harrison lock do_not_disturb_alt 3" at bounding box center [620, 464] width 156 height 34
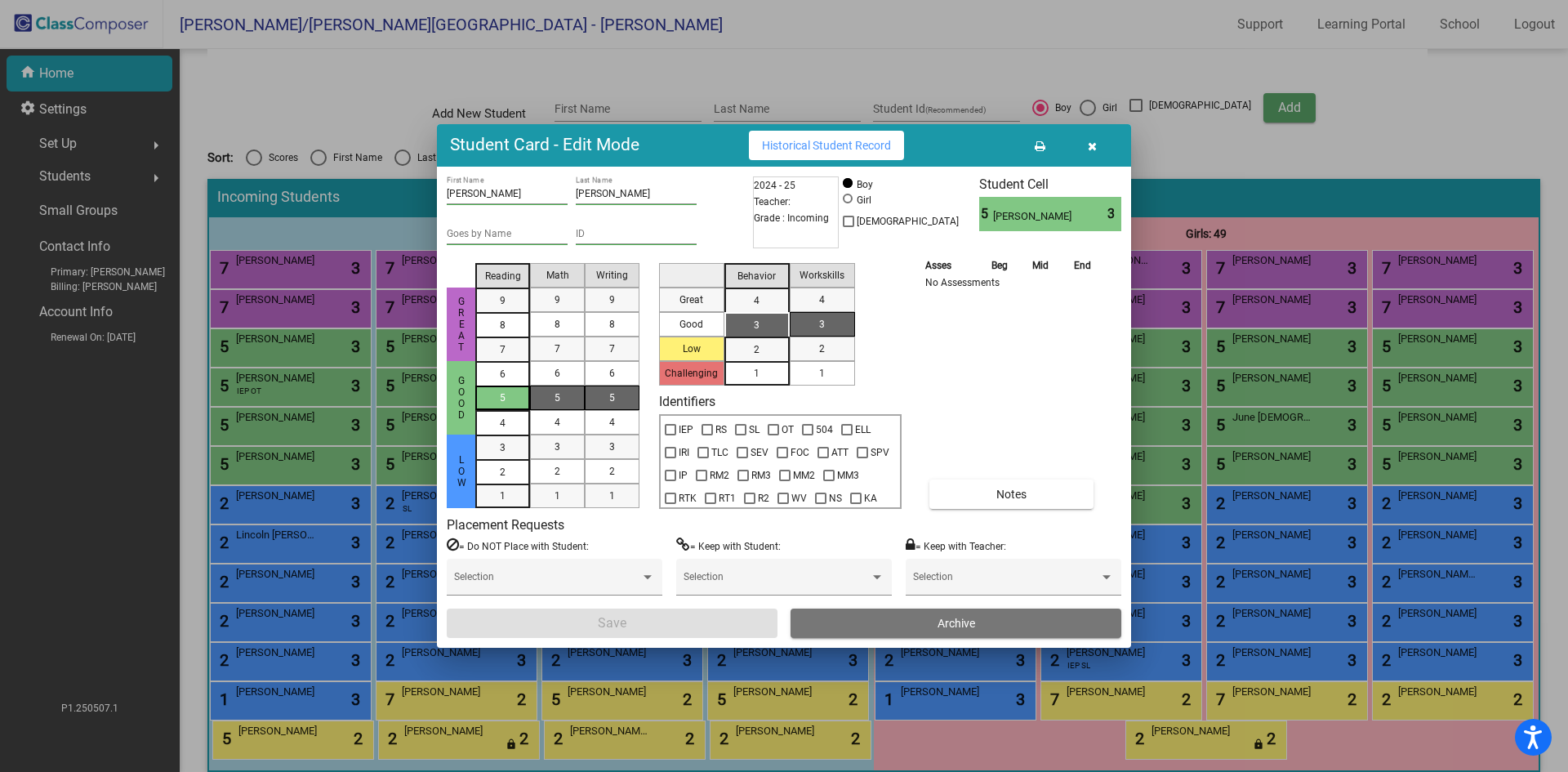
click at [515, 401] on div "5" at bounding box center [503, 398] width 32 height 25
click at [568, 465] on div "2" at bounding box center [557, 472] width 32 height 25
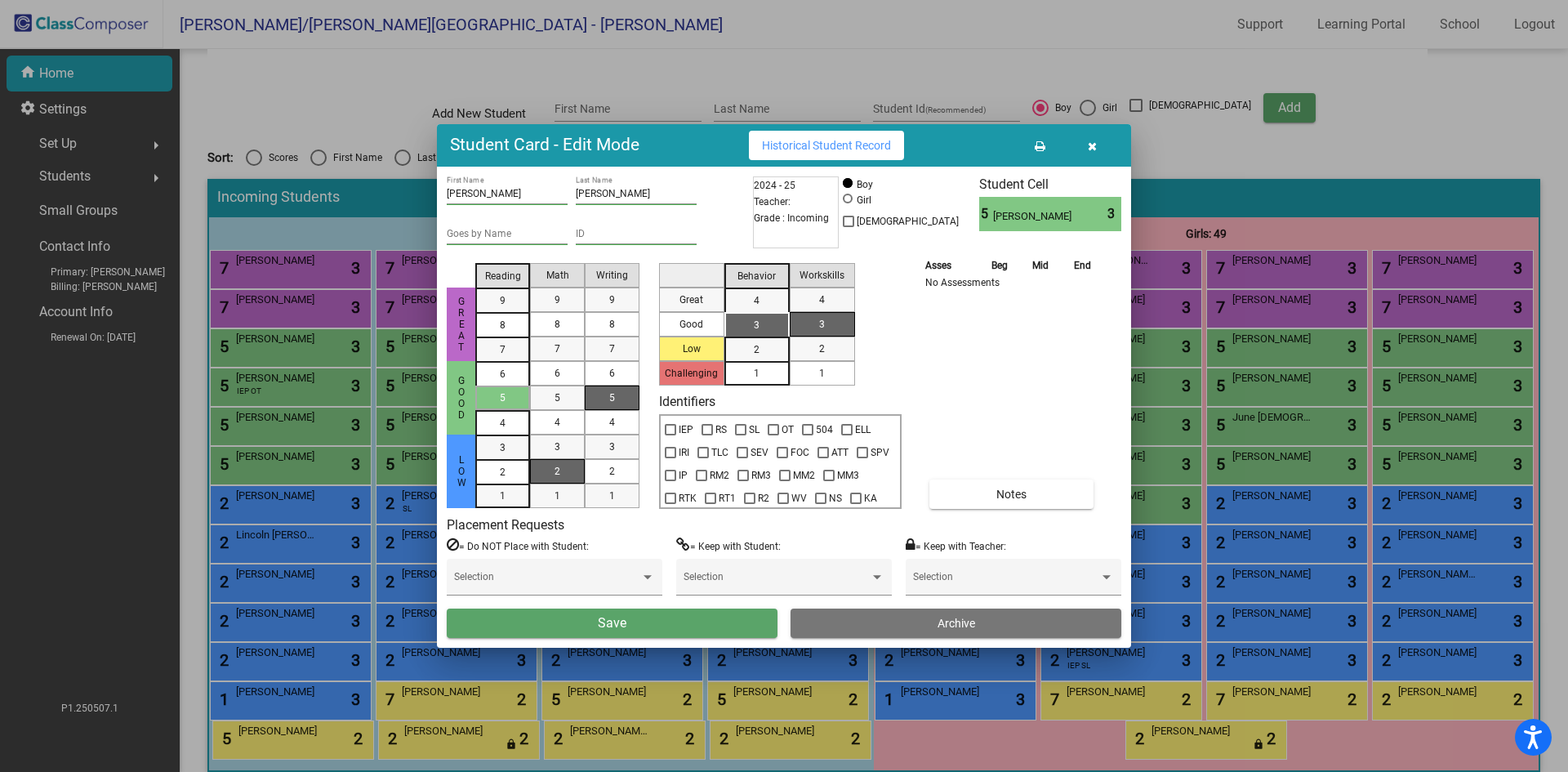
click at [599, 399] on div "5" at bounding box center [612, 398] width 32 height 25
click at [771, 340] on div "2" at bounding box center [756, 350] width 32 height 25
click at [820, 373] on span "1" at bounding box center [822, 373] width 6 height 14
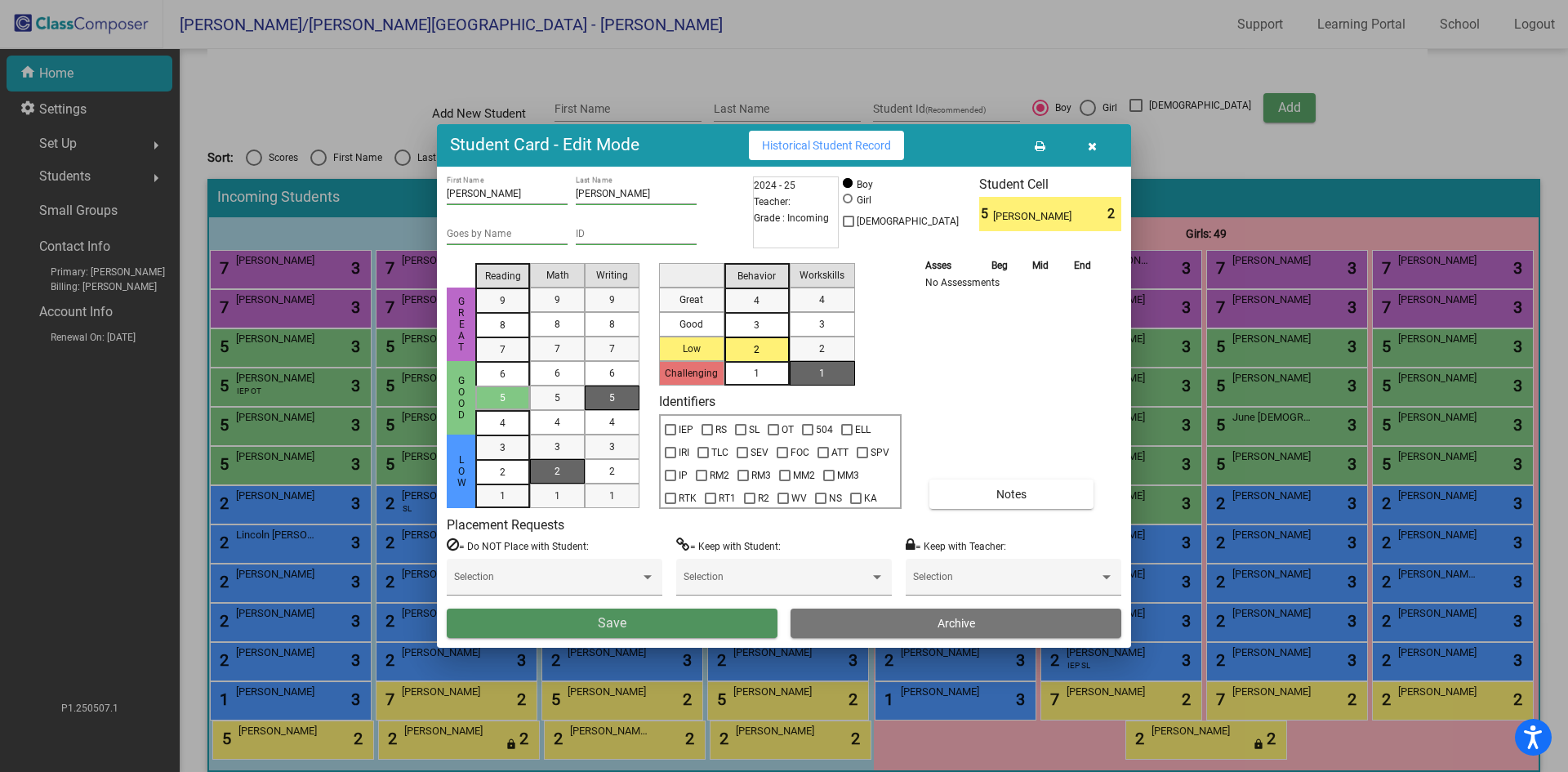
drag, startPoint x: 700, startPoint y: 625, endPoint x: 748, endPoint y: 554, distance: 85.7
click at [701, 624] on button "Save" at bounding box center [613, 624] width 331 height 30
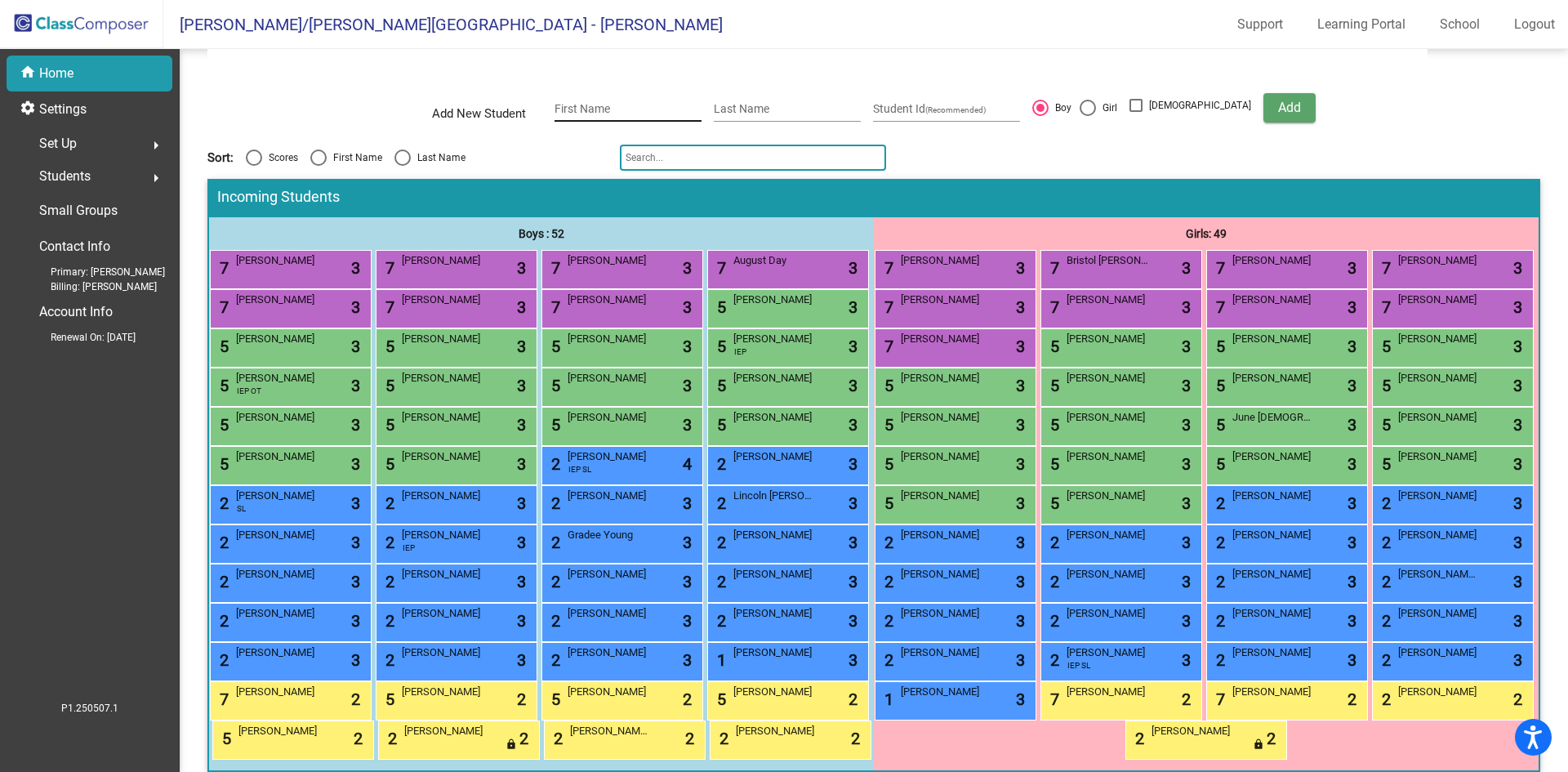
click at [616, 112] on input "First Name" at bounding box center [628, 110] width 147 height 13
click at [752, 102] on div "Last Name" at bounding box center [788, 104] width 147 height 34
type input "harris"
click at [1264, 93] on button "Add" at bounding box center [1289, 107] width 53 height 30
click at [655, 119] on div "First Name" at bounding box center [628, 104] width 147 height 34
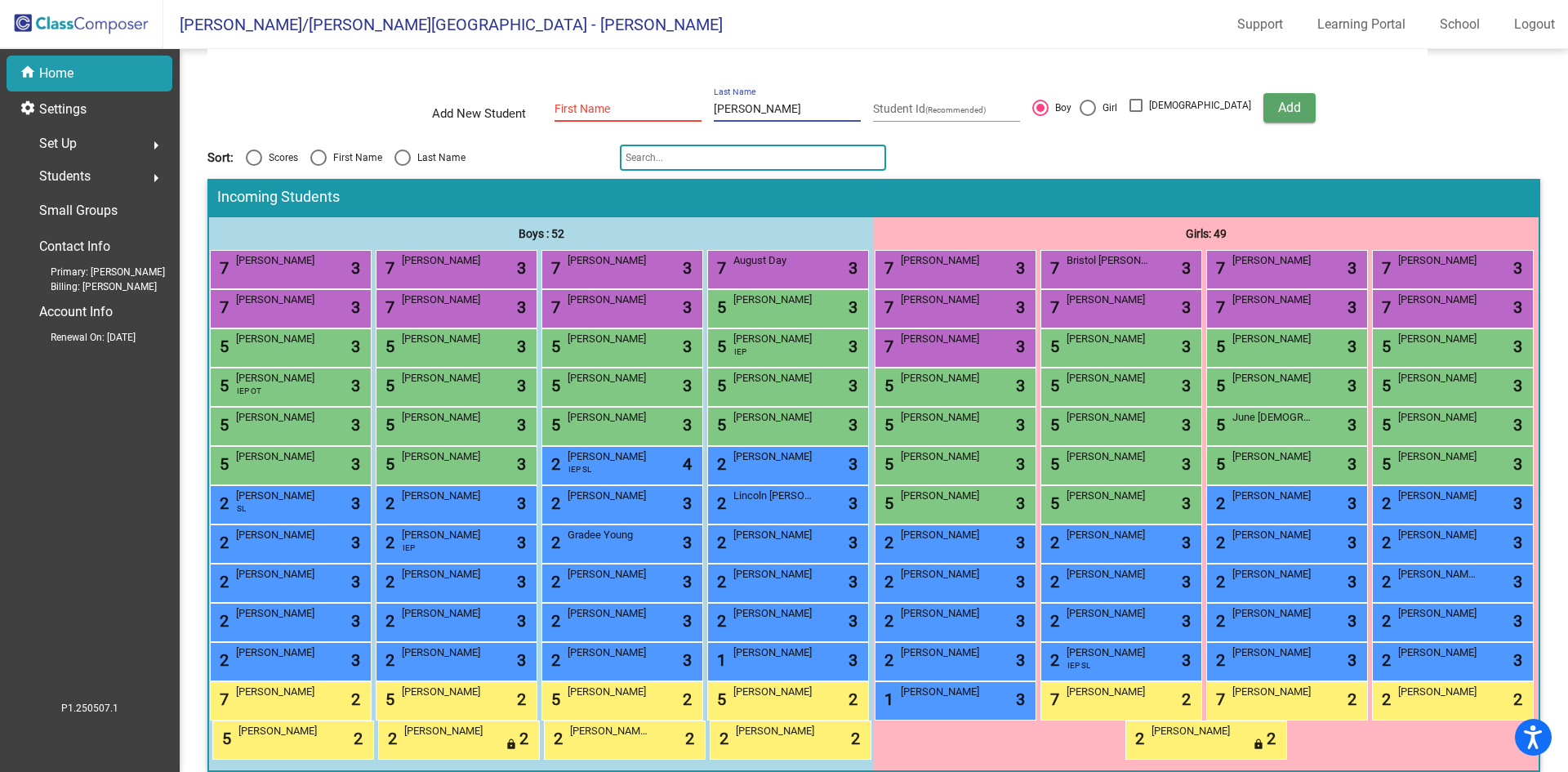
drag, startPoint x: 775, startPoint y: 109, endPoint x: 671, endPoint y: 123, distance: 104.9
click at [671, 124] on div "Add New Student First Name harris Last Name Student Id (Recommended) Boy Girl N…" at bounding box center [873, 108] width 884 height 57
click at [597, 115] on input "First Name" at bounding box center [628, 110] width 147 height 13
click at [931, 181] on div "Incoming Students" at bounding box center [873, 199] width 1330 height 36
drag, startPoint x: 780, startPoint y: 116, endPoint x: 757, endPoint y: 115, distance: 23.0
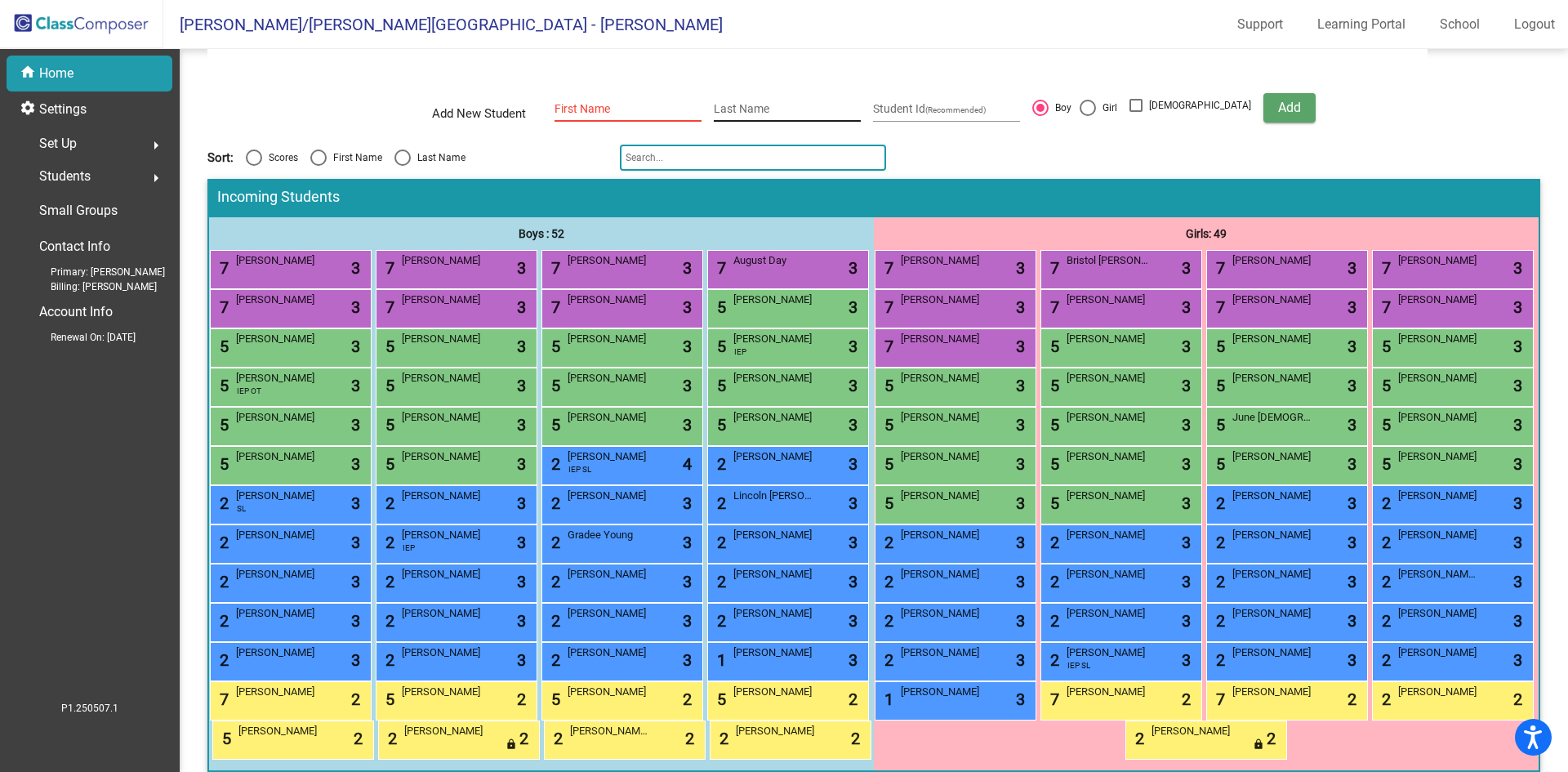
click at [779, 116] on div "Last Name" at bounding box center [788, 104] width 147 height 34
click at [640, 108] on input "First Name" at bounding box center [628, 110] width 147 height 13
drag, startPoint x: 904, startPoint y: 209, endPoint x: 883, endPoint y: 203, distance: 21.8
click at [887, 203] on div "Incoming Students" at bounding box center [873, 199] width 1330 height 36
click at [938, 170] on div "Sort: Scores First Name Last Name" at bounding box center [874, 157] width 1333 height 26
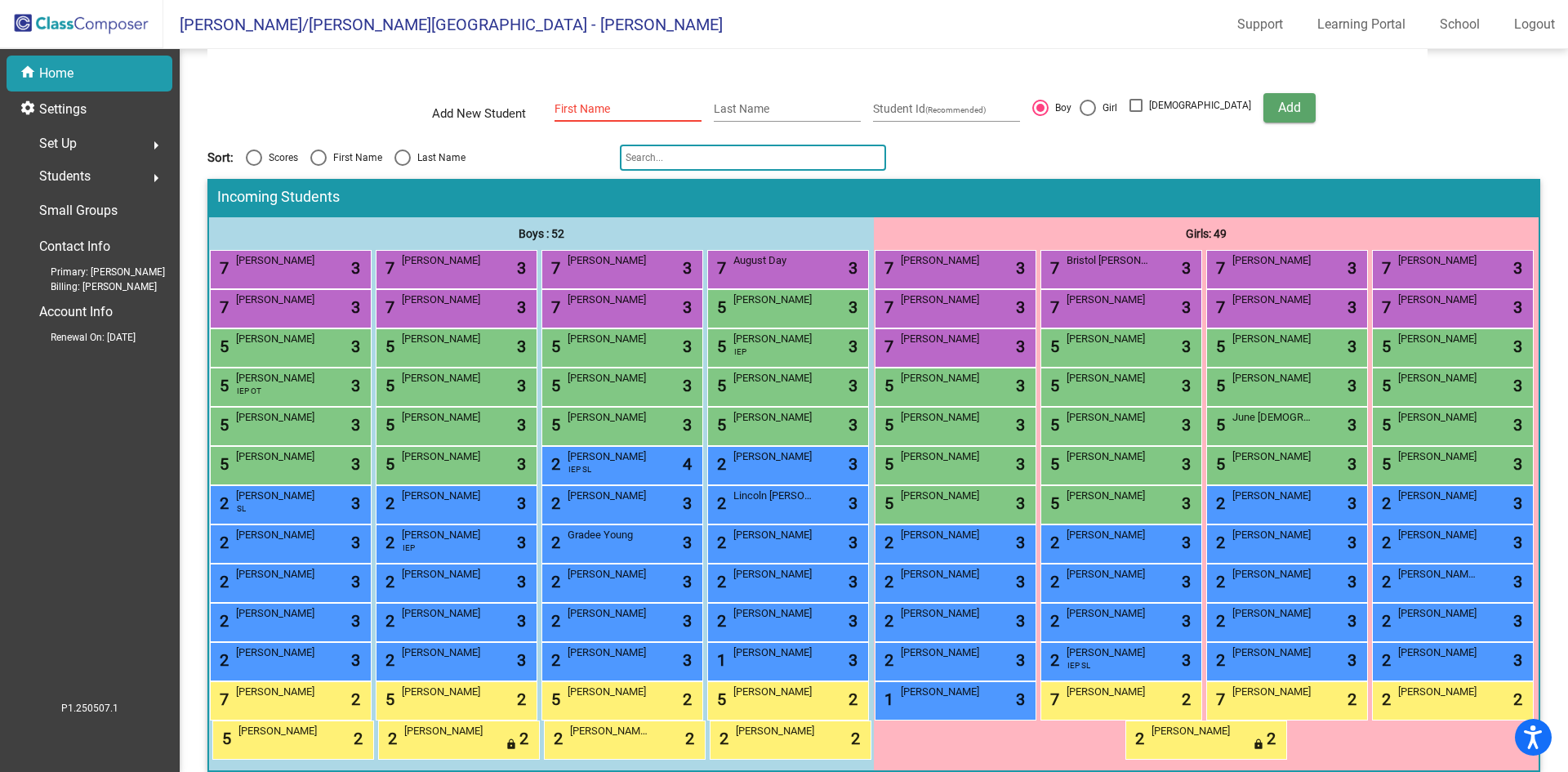
click at [937, 154] on div "Sort: Scores First Name Last Name" at bounding box center [874, 157] width 1333 height 26
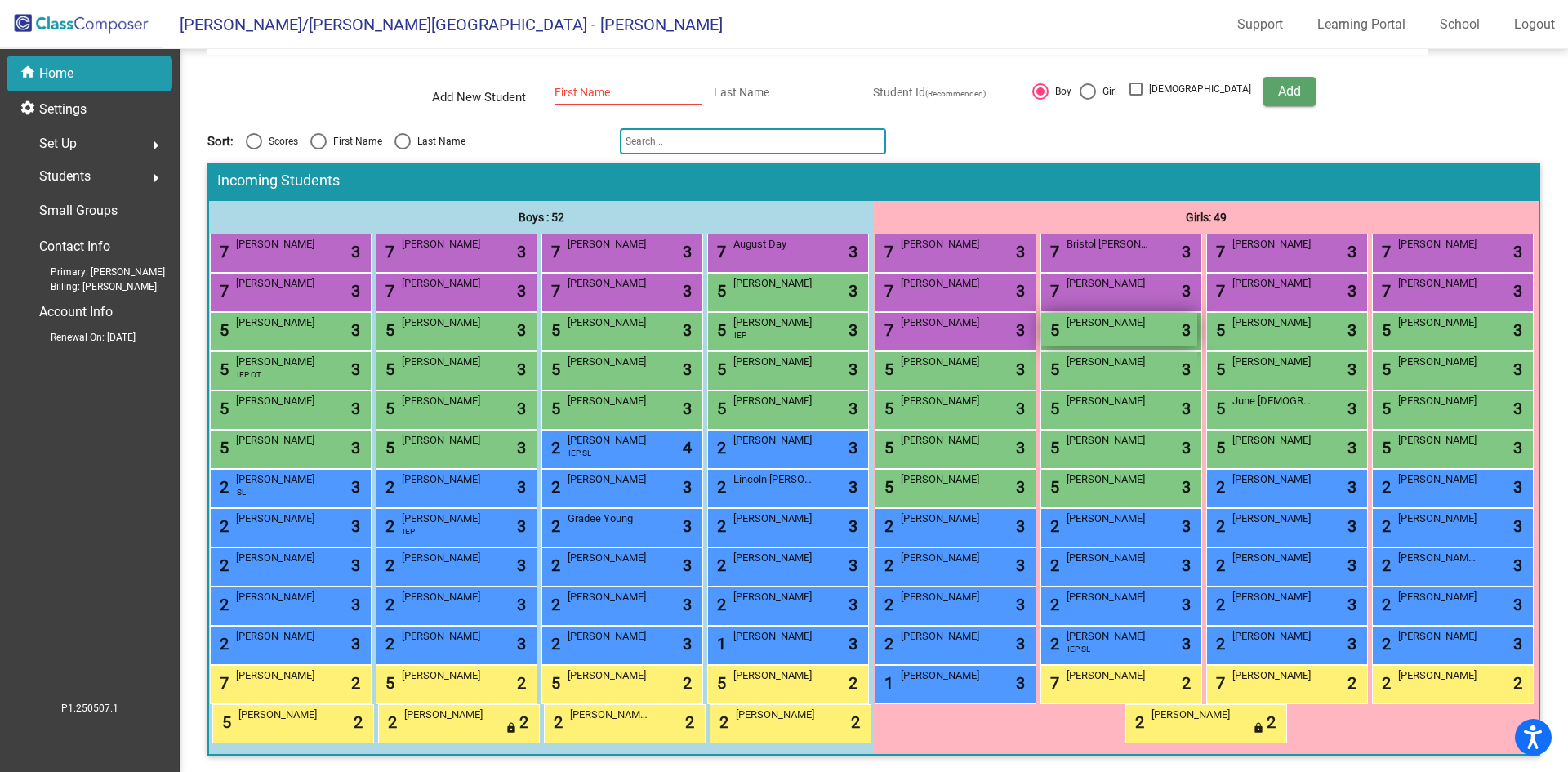
scroll to position [0, 0]
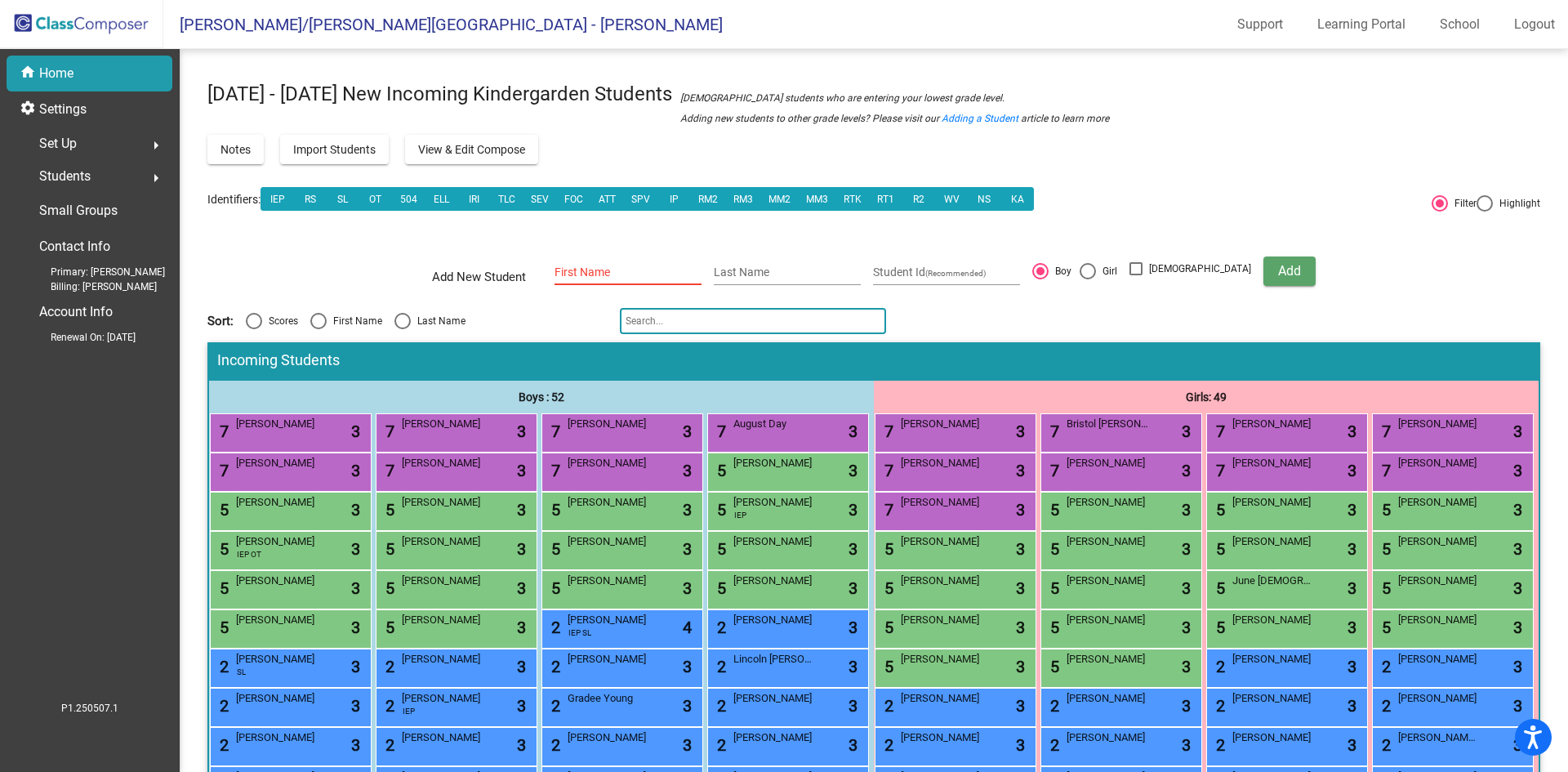
click at [88, 171] on span "Students" at bounding box center [65, 176] width 52 height 23
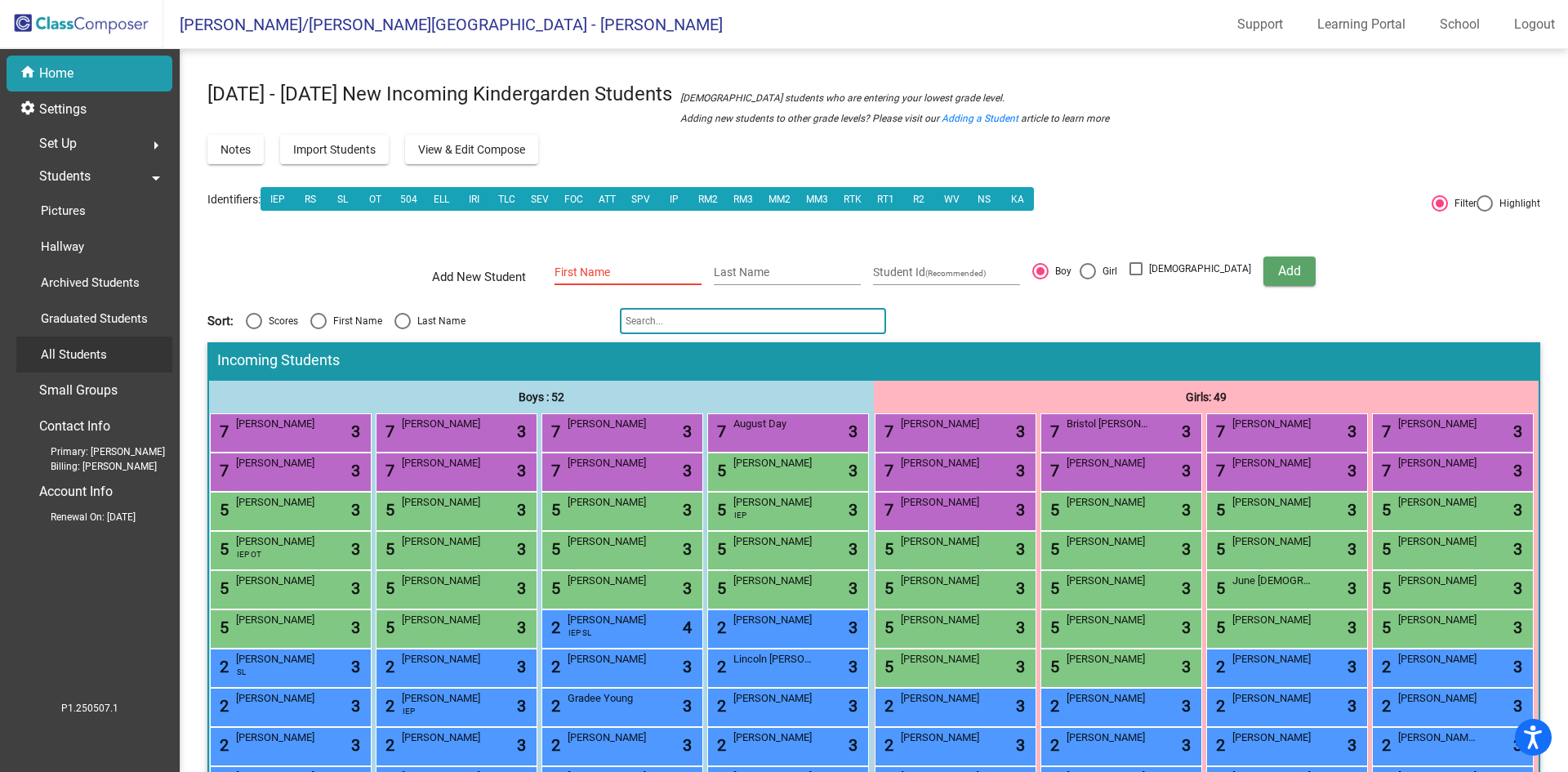
click at [103, 356] on p "All Students" at bounding box center [74, 354] width 66 height 19
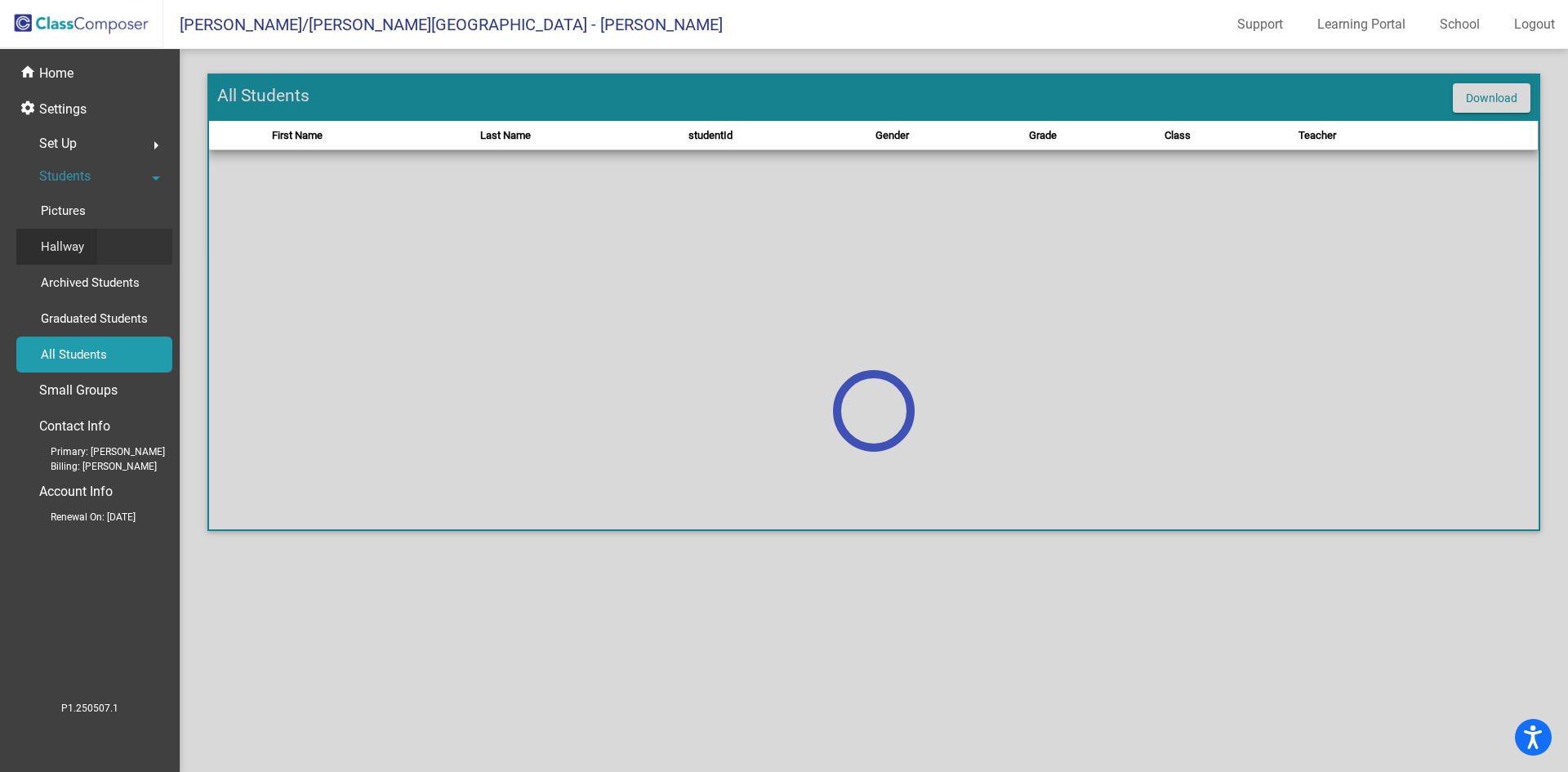
click at [64, 243] on p "Hallway" at bounding box center [62, 246] width 43 height 19
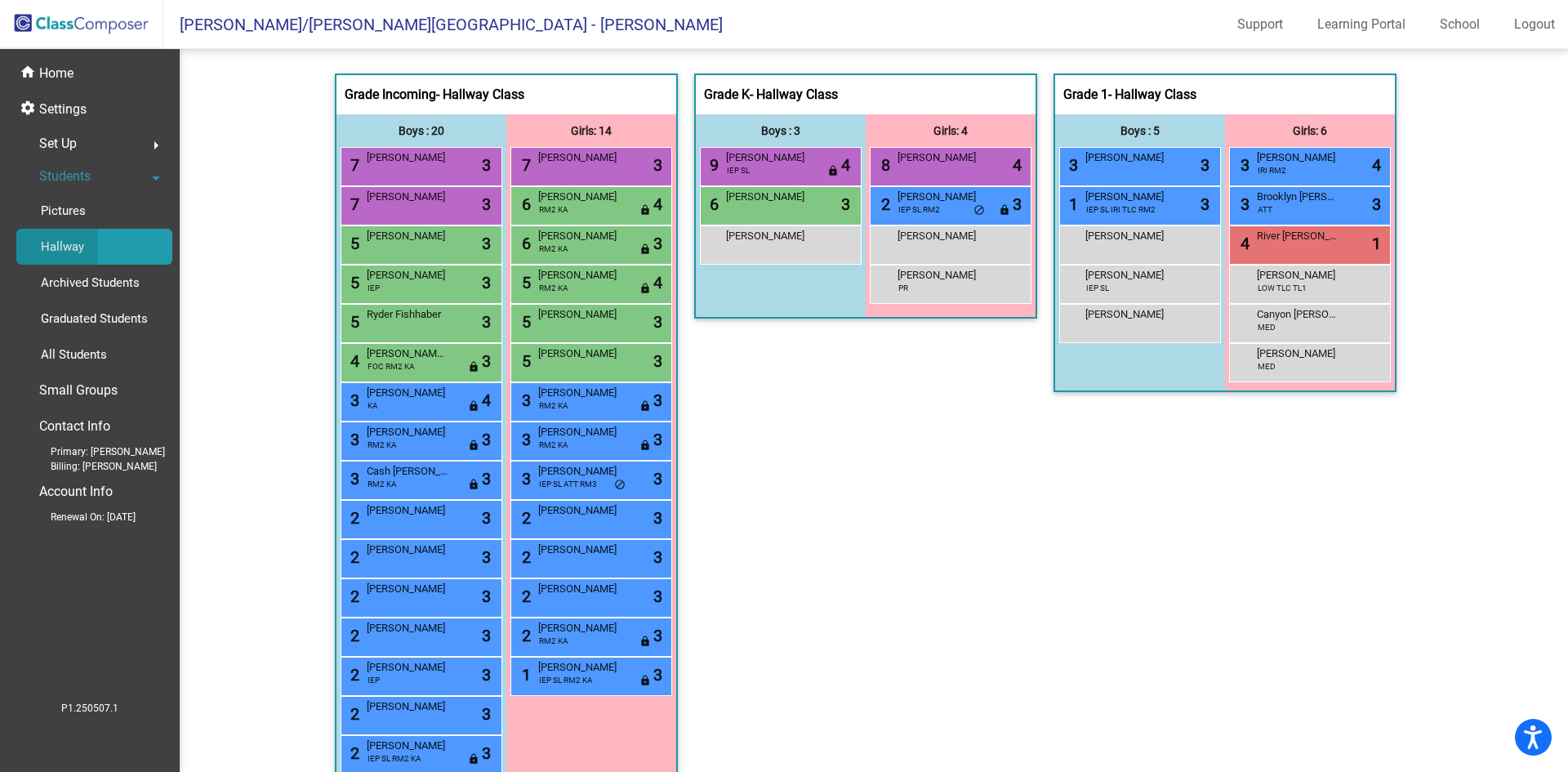
click at [67, 246] on p "Hallway" at bounding box center [62, 246] width 43 height 19
click at [50, 47] on img at bounding box center [81, 24] width 164 height 48
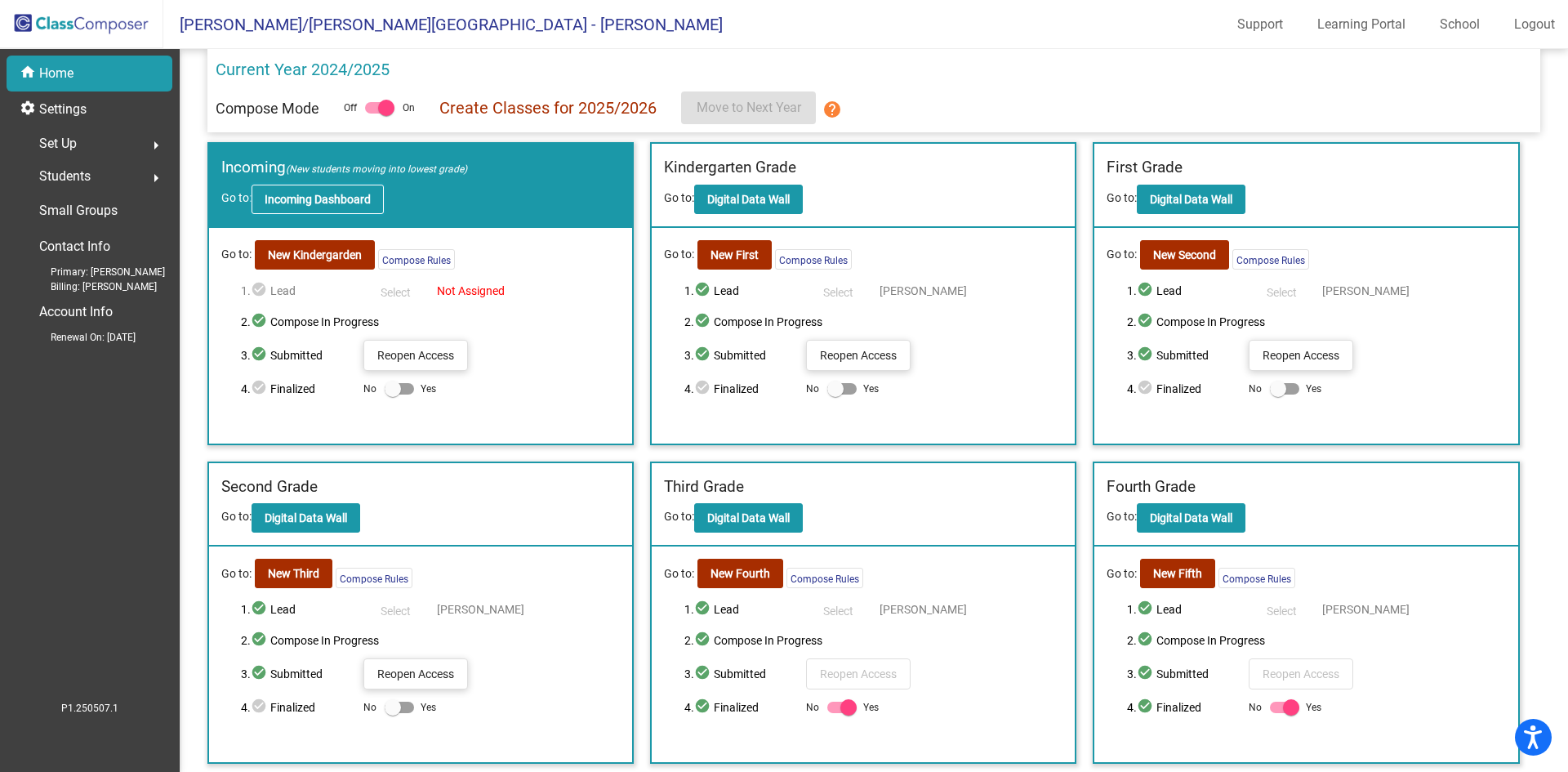
click at [338, 195] on b "Incoming Dashboard" at bounding box center [317, 199] width 106 height 13
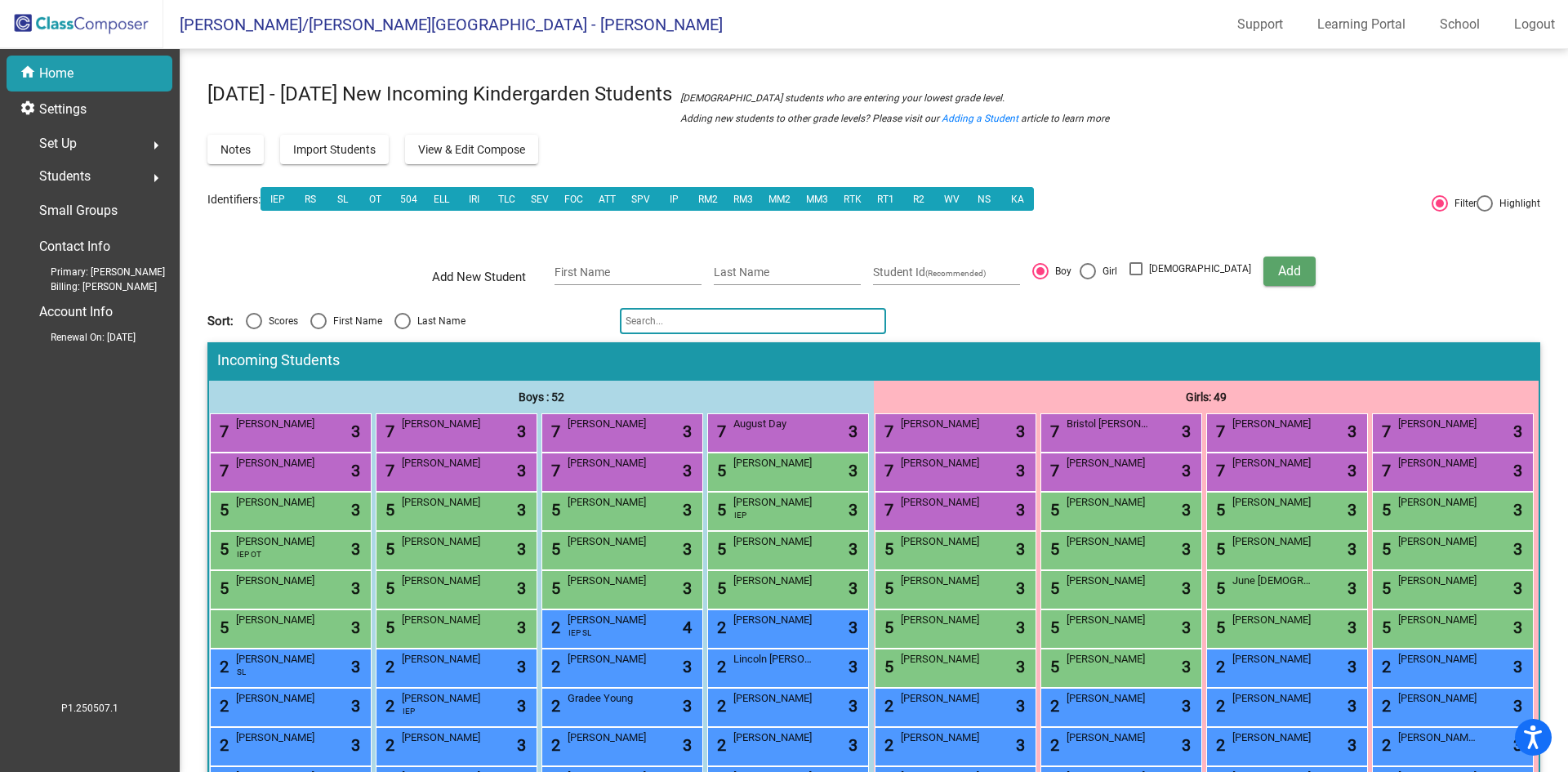
click at [403, 321] on div "Select an option" at bounding box center [403, 321] width 0 height 0
click at [402, 329] on input "Last Name" at bounding box center [402, 329] width 1 height 1
radio input "true"
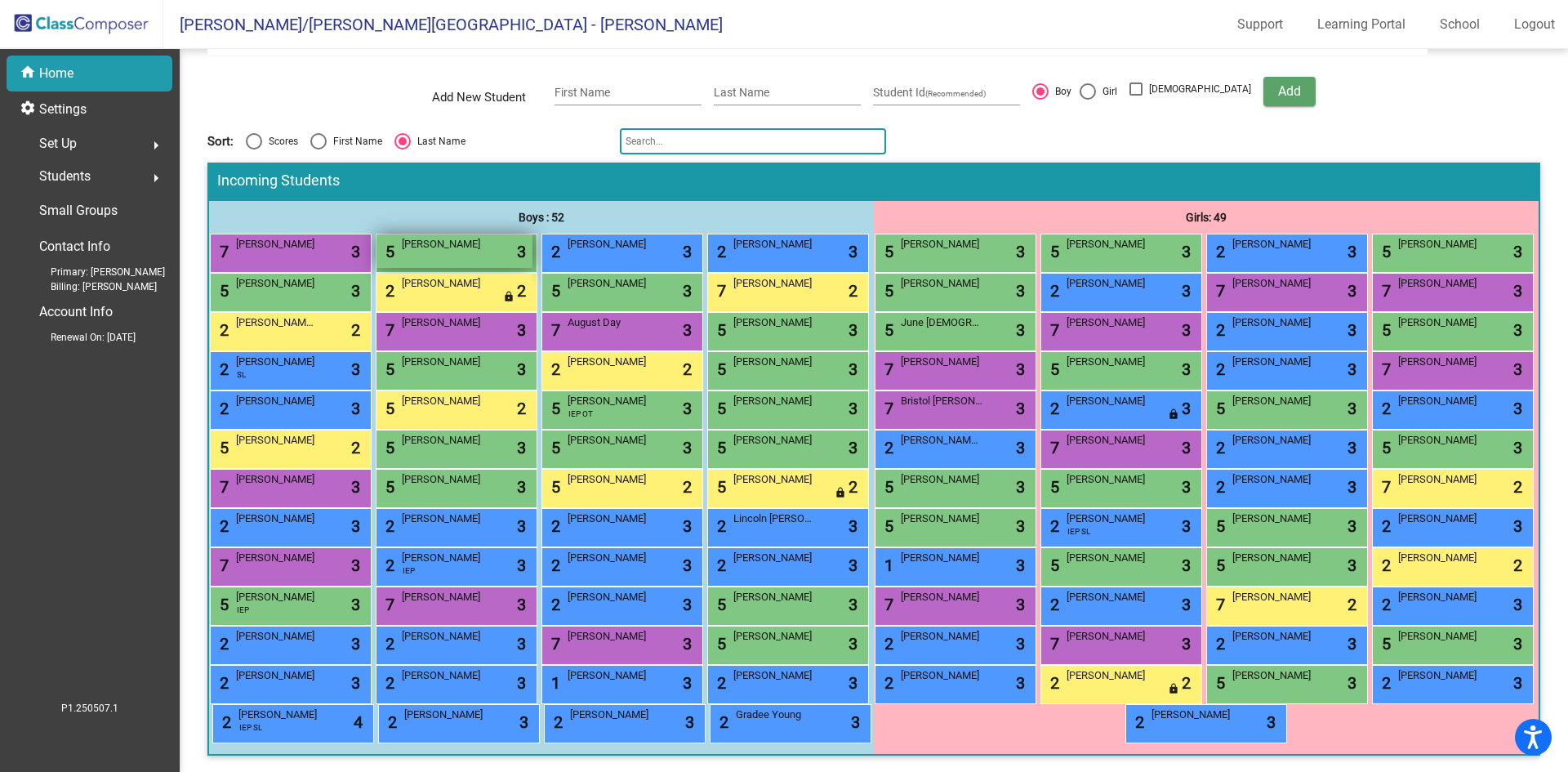
scroll to position [173, 0]
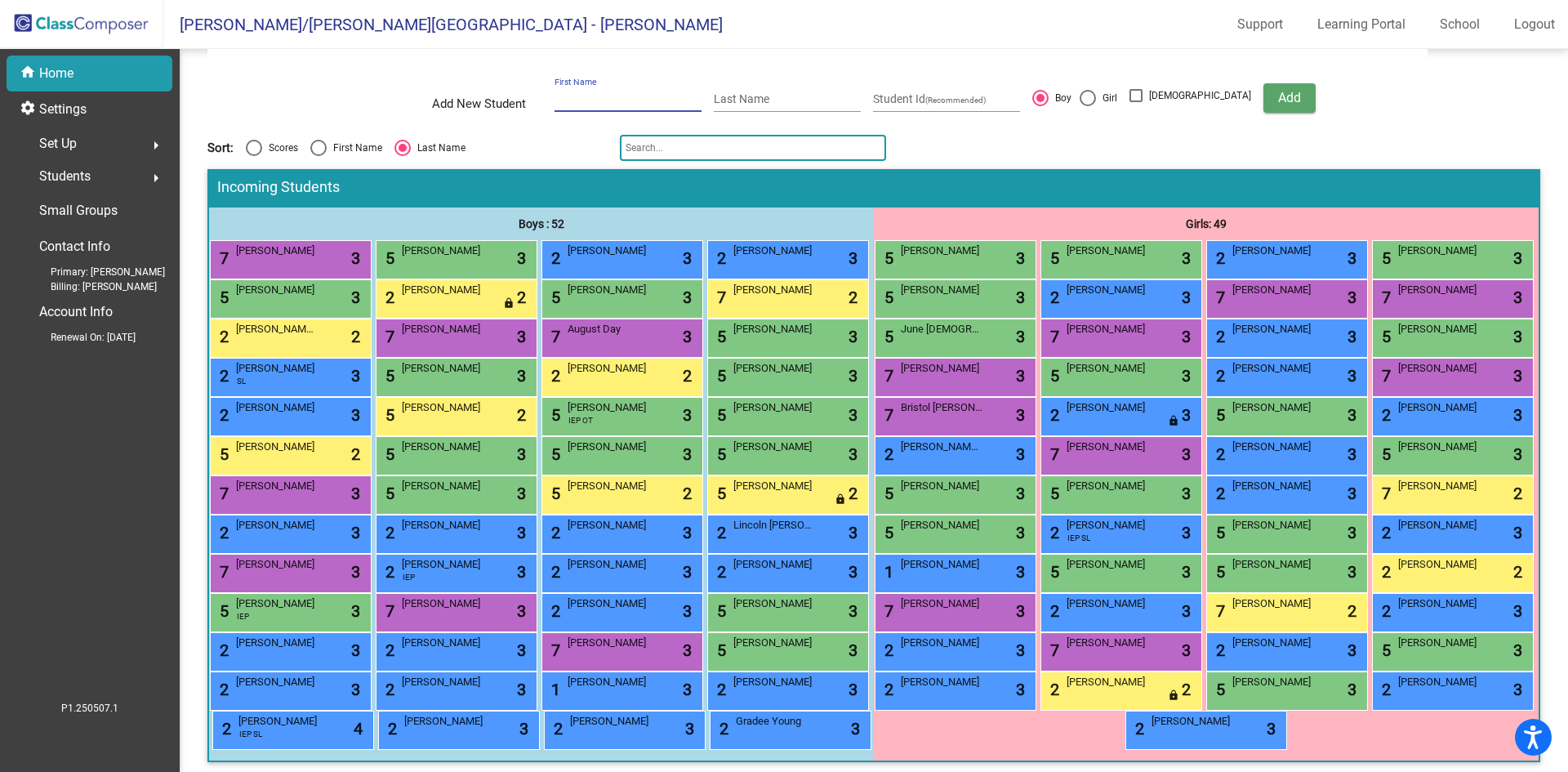
click at [610, 98] on input "First Name" at bounding box center [628, 100] width 147 height 13
type input "Antcliff"
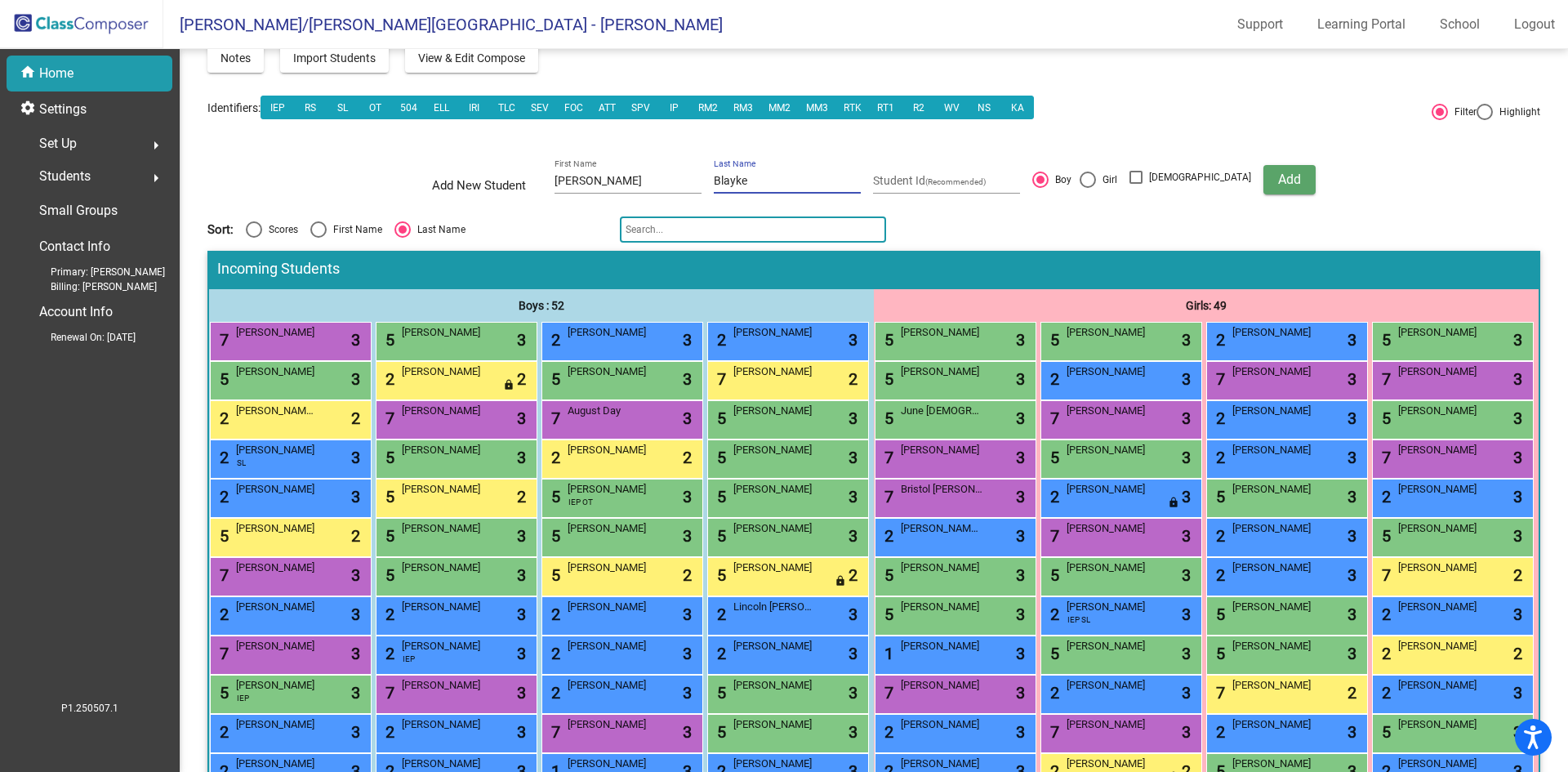
type input "Blayke"
click at [1096, 184] on div at bounding box center [1087, 179] width 16 height 16
click at [1088, 188] on input "Girl" at bounding box center [1087, 188] width 1 height 1
radio input "true"
click at [1279, 182] on span "Add" at bounding box center [1290, 179] width 23 height 15
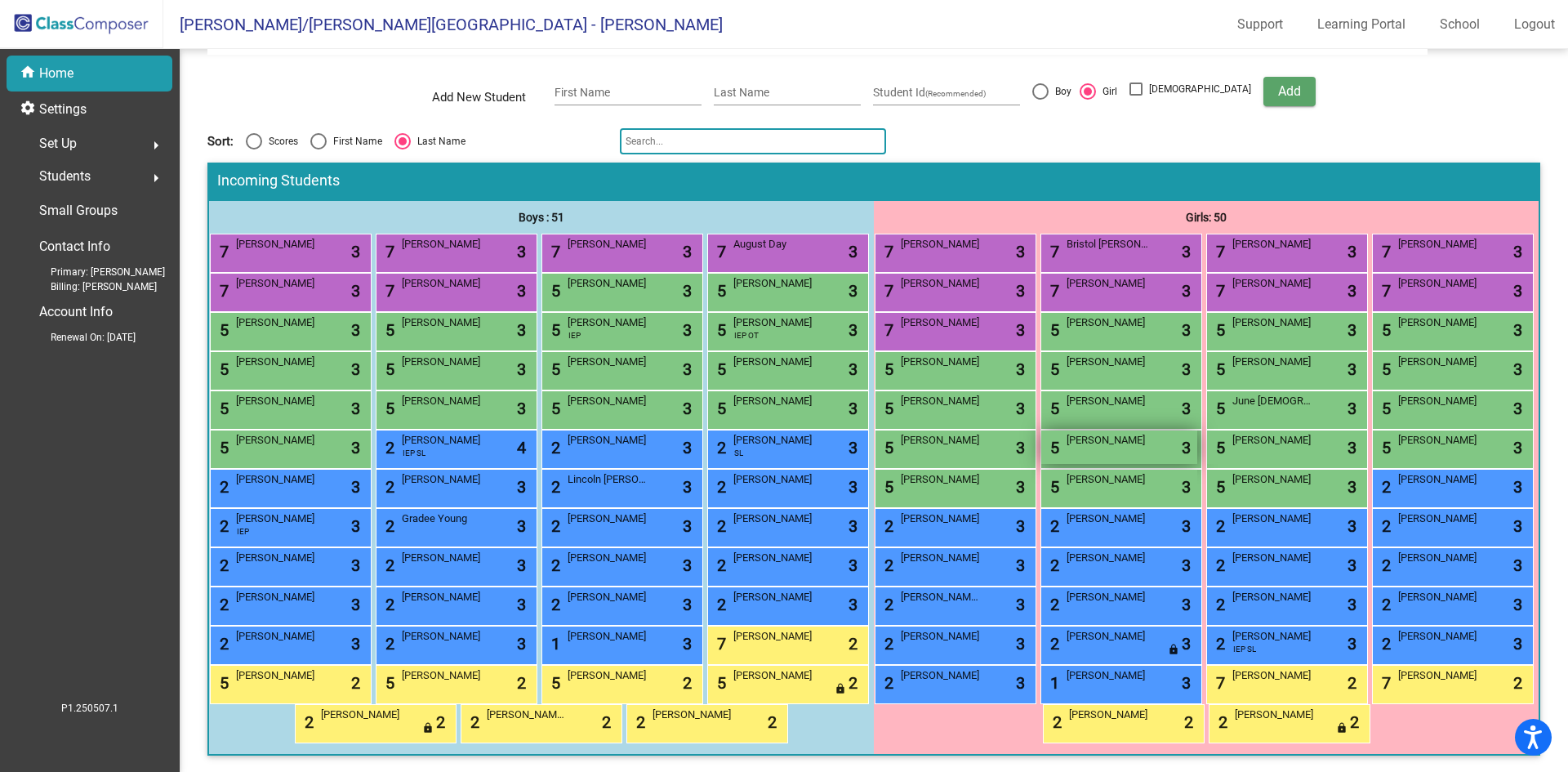
scroll to position [337, 0]
click at [1351, 470] on div "5 Antcliff Blayke lock do_not_disturb_alt 3" at bounding box center [1285, 487] width 156 height 34
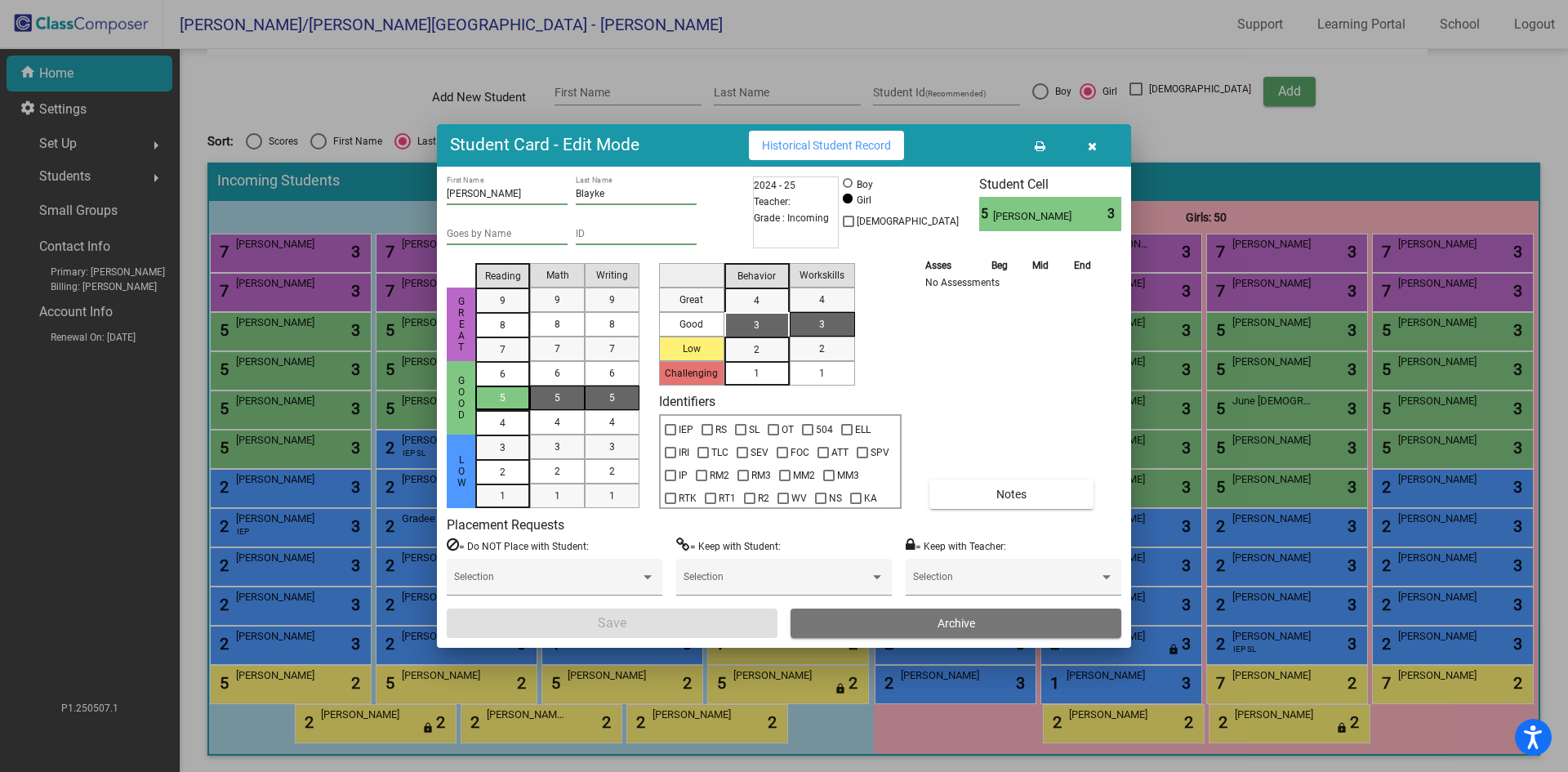
click at [508, 398] on div "5" at bounding box center [503, 398] width 32 height 25
click at [564, 397] on div "5" at bounding box center [557, 398] width 32 height 25
click at [601, 399] on div "5" at bounding box center [612, 398] width 32 height 25
click at [752, 324] on div "3" at bounding box center [756, 326] width 32 height 25
drag, startPoint x: 828, startPoint y: 370, endPoint x: 663, endPoint y: 462, distance: 188.9
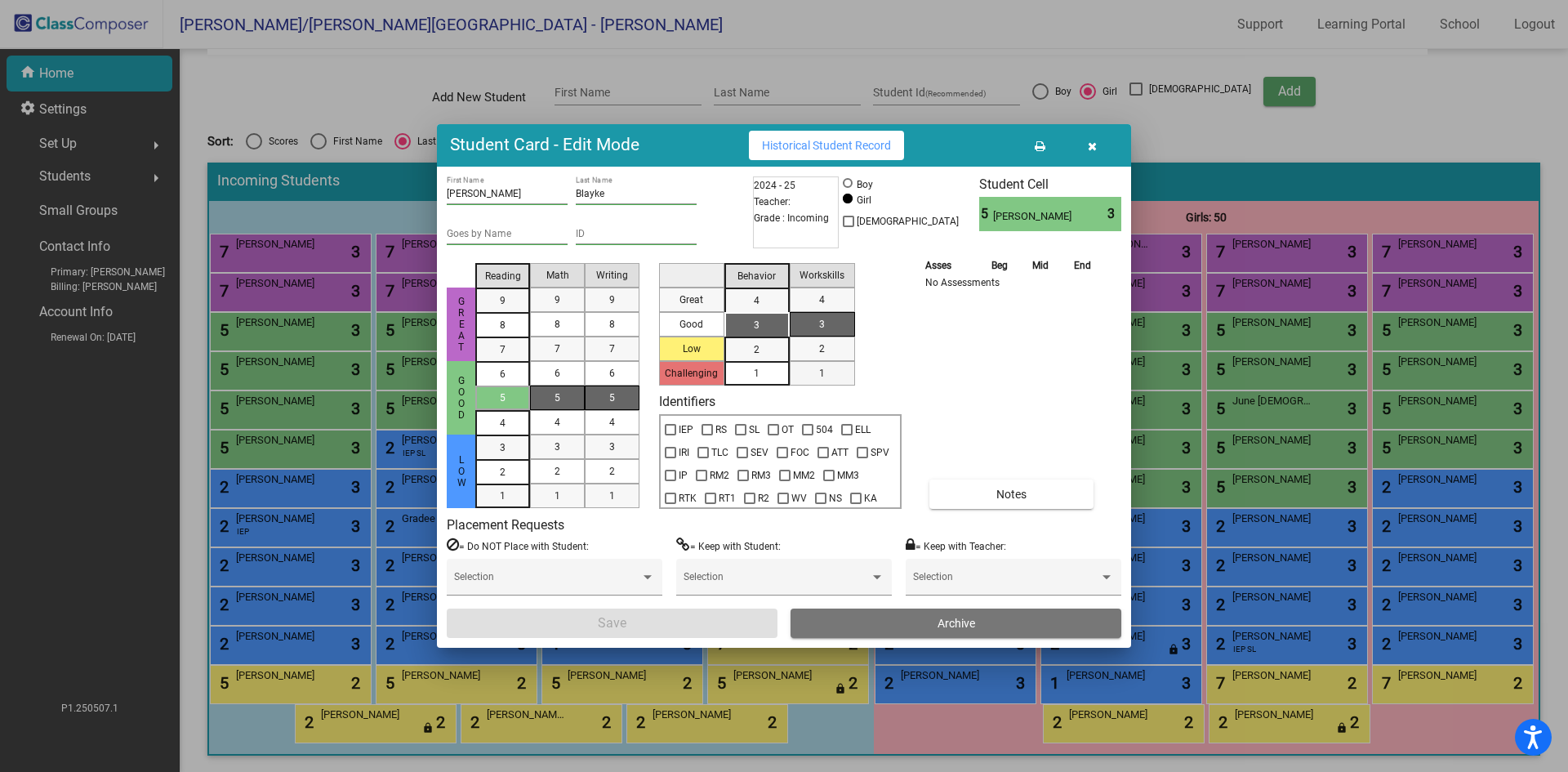
click at [827, 370] on div "1" at bounding box center [821, 374] width 32 height 25
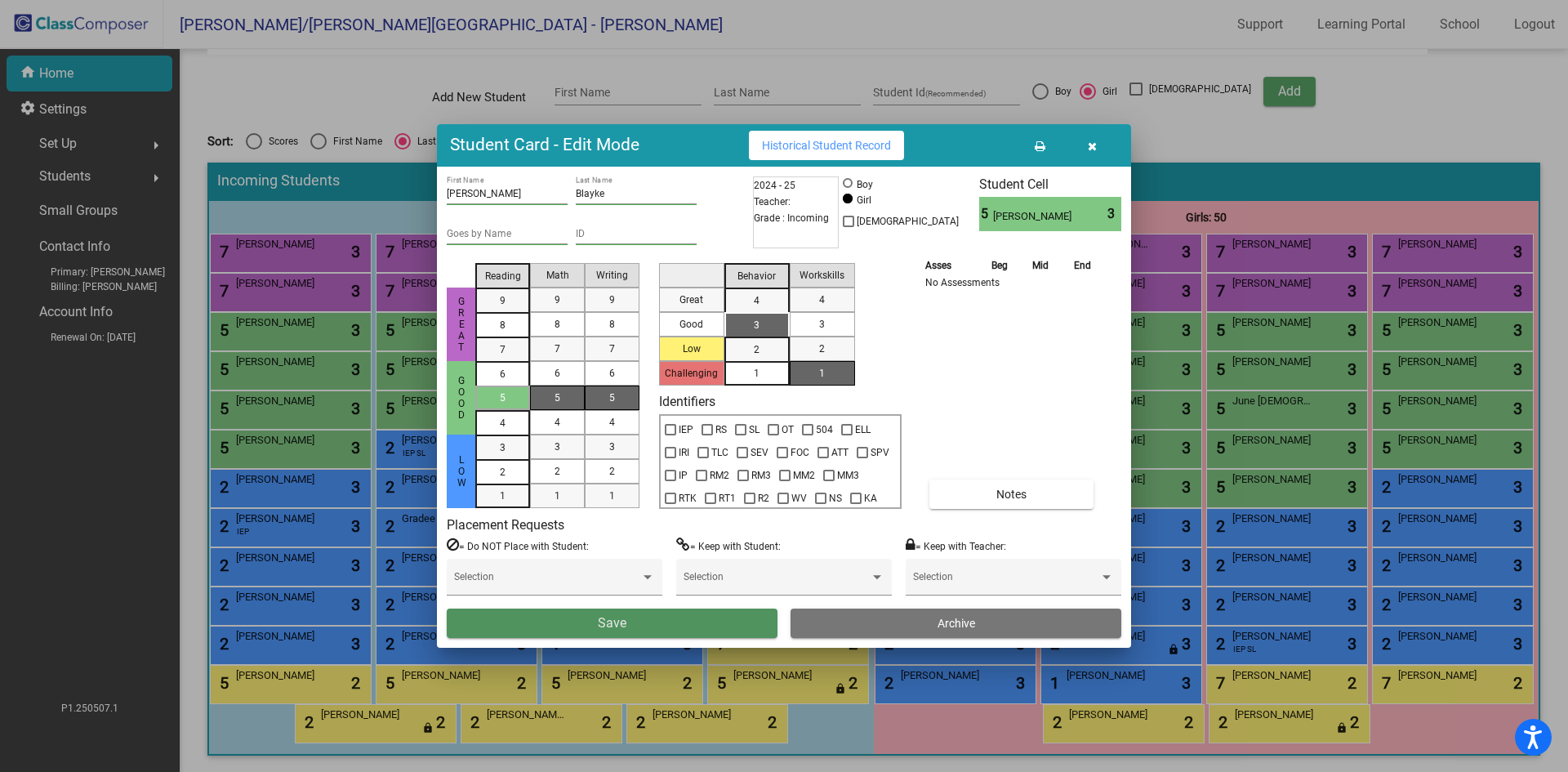
click at [619, 629] on span "Save" at bounding box center [613, 624] width 29 height 15
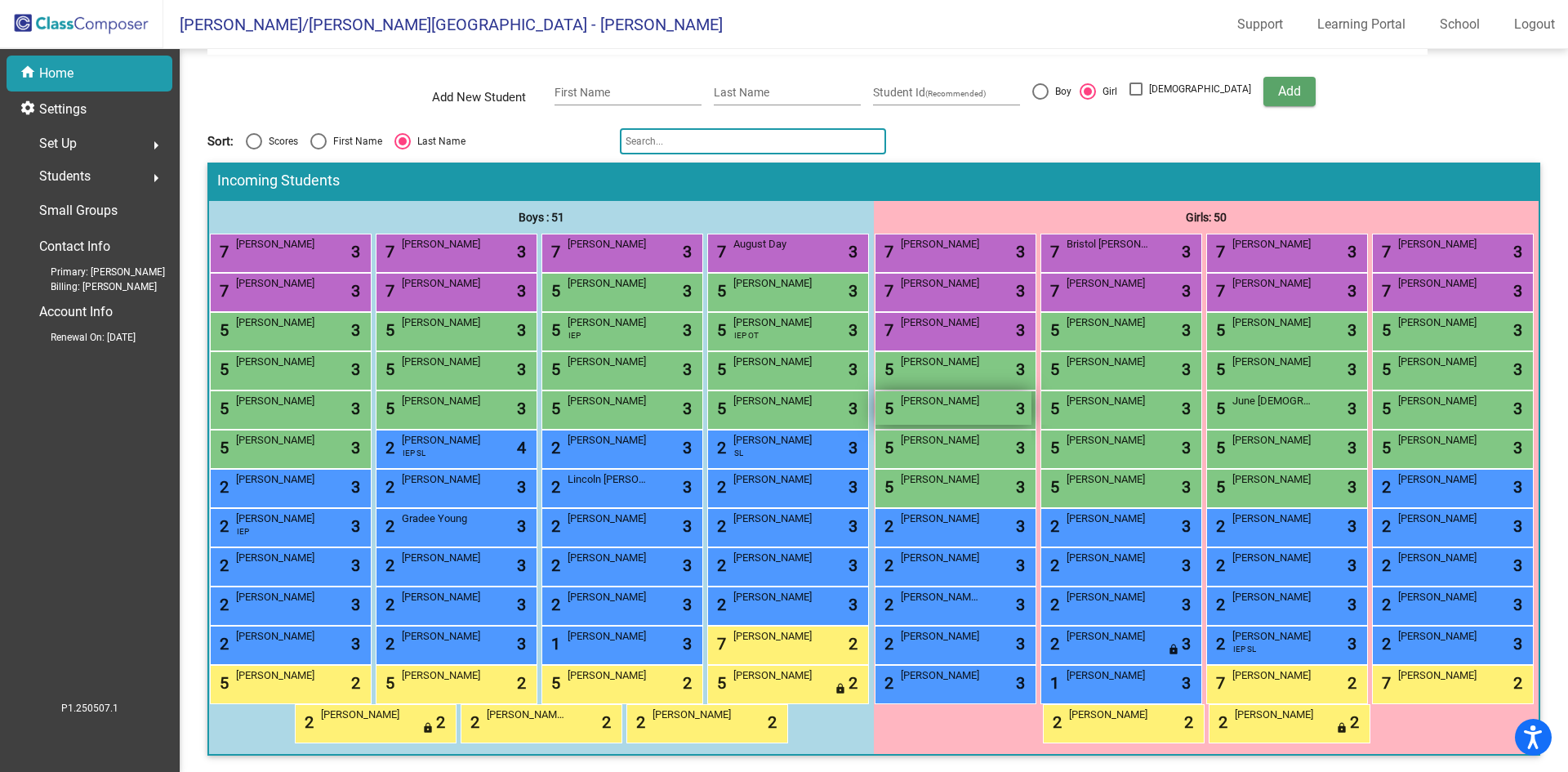
scroll to position [173, 0]
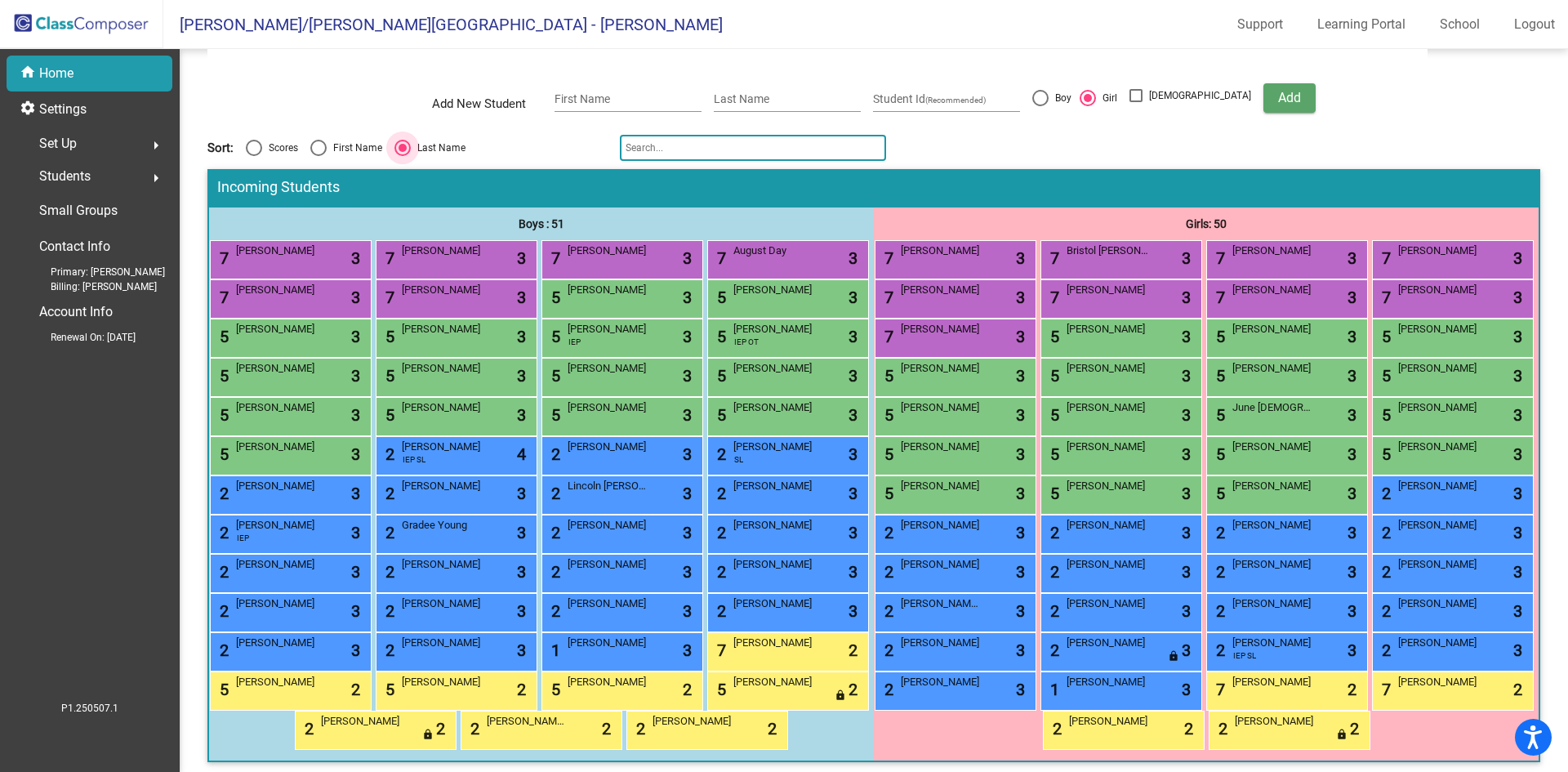
click at [401, 147] on div "Select an option" at bounding box center [402, 148] width 9 height 9
click at [402, 156] on input "Last Name" at bounding box center [402, 156] width 1 height 1
click at [316, 147] on div "Select an option" at bounding box center [318, 148] width 16 height 16
click at [318, 156] on input "First Name" at bounding box center [318, 156] width 1 height 1
radio input "true"
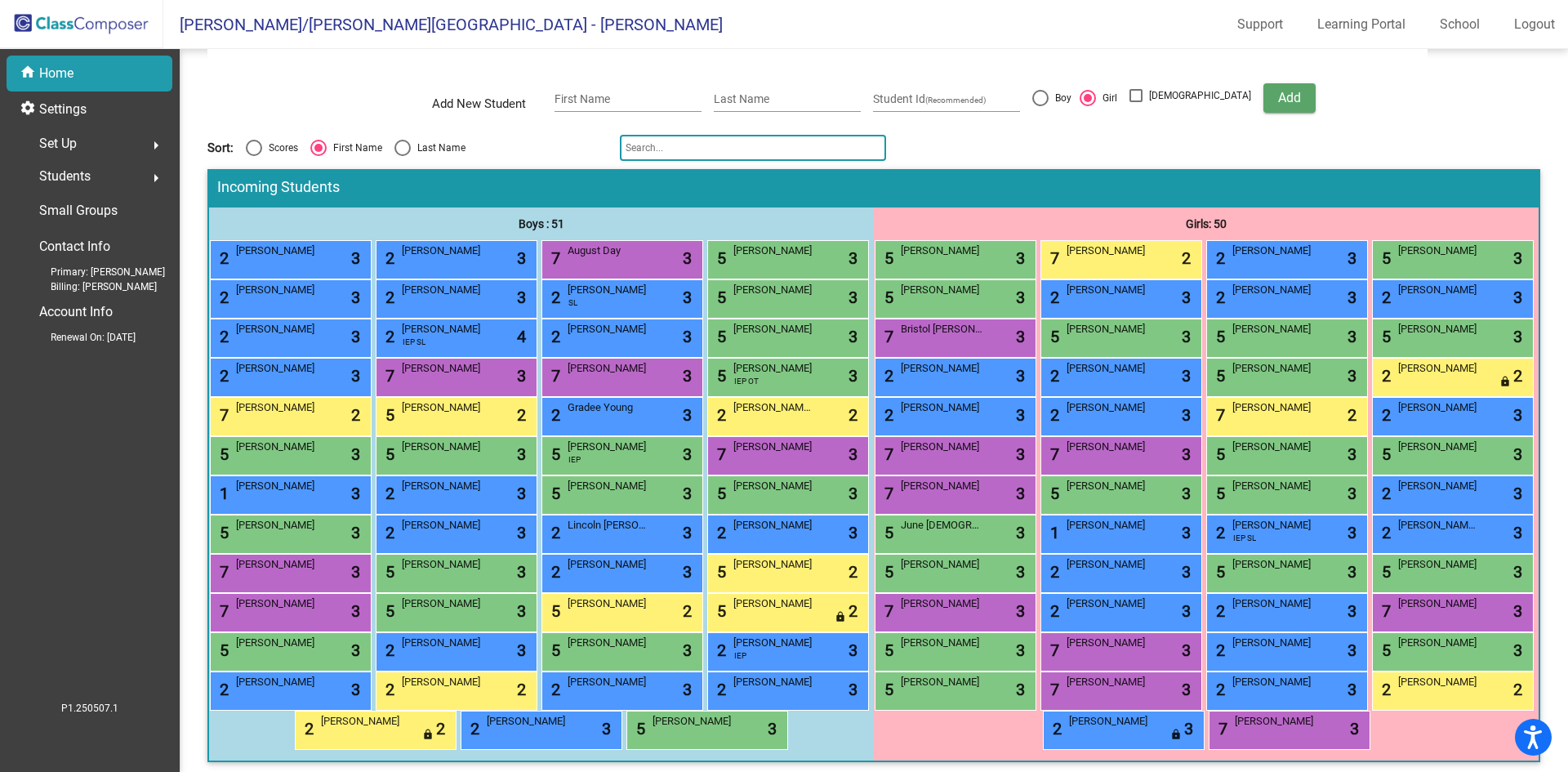
click at [404, 153] on div "Select an option" at bounding box center [402, 148] width 16 height 16
click at [403, 156] on input "Last Name" at bounding box center [402, 156] width 1 height 1
radio input "true"
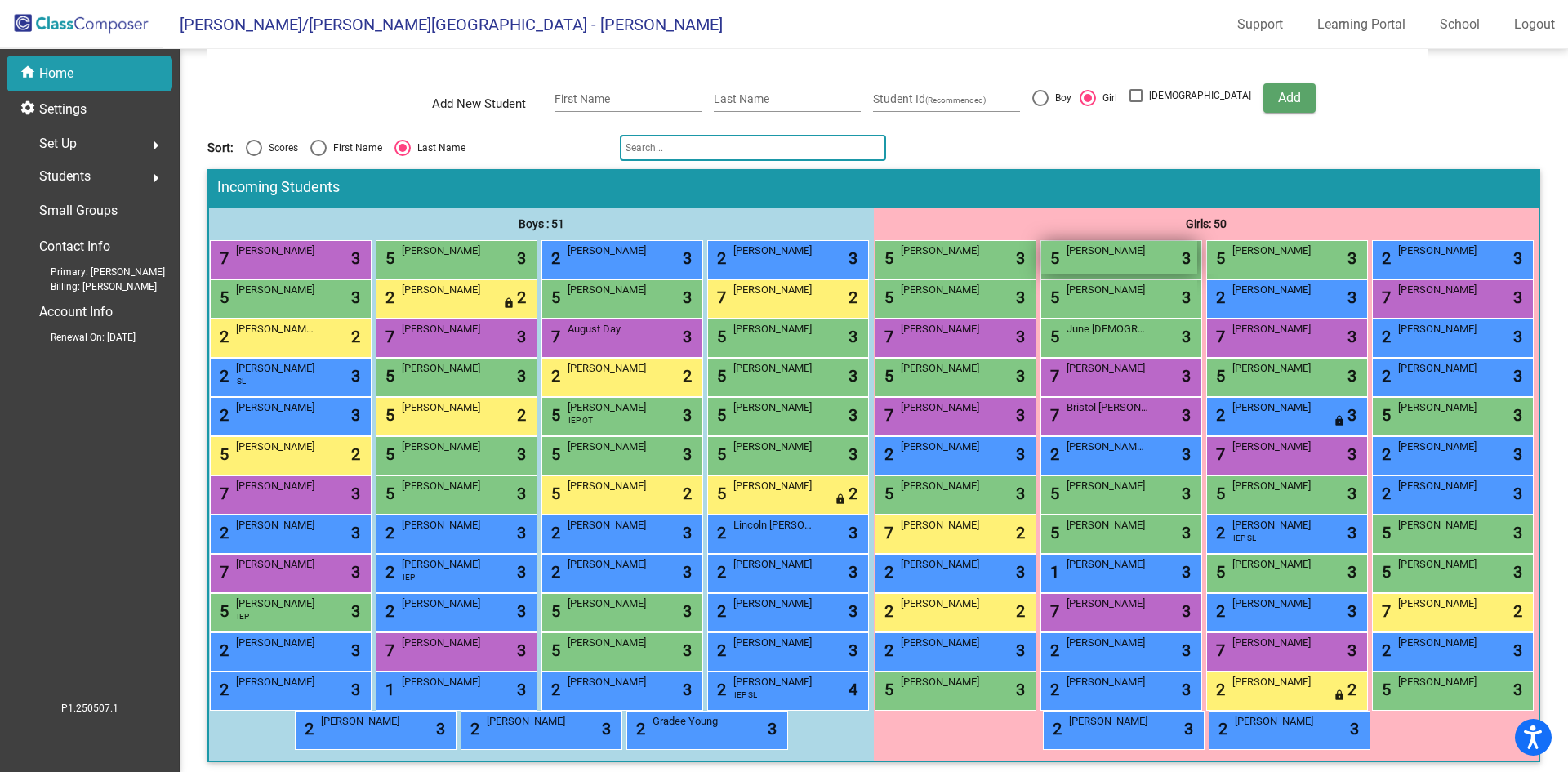
click at [1198, 270] on div "5 Antcliff Blayke lock do_not_disturb_alt 3" at bounding box center [1119, 258] width 156 height 34
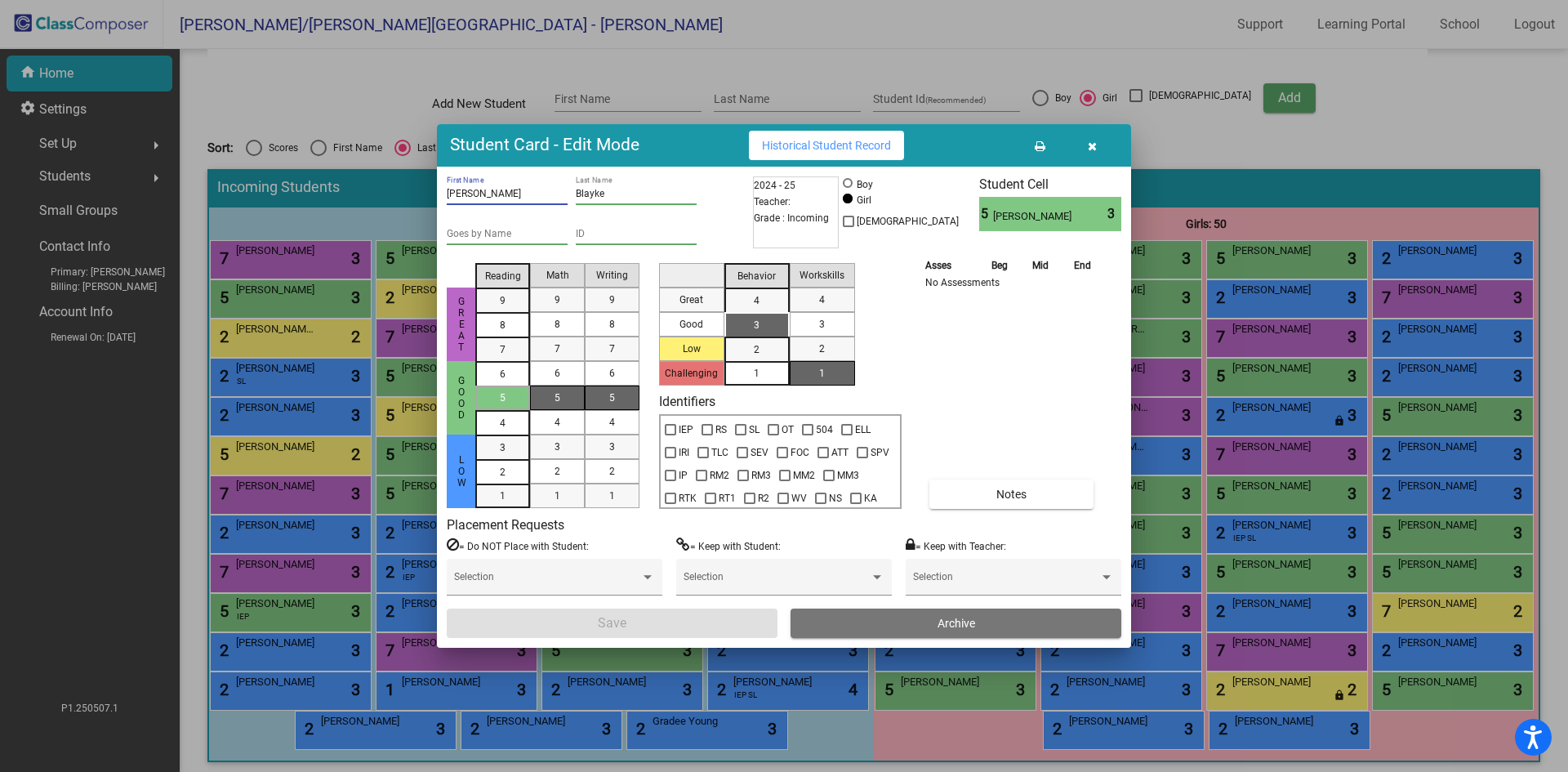
drag, startPoint x: 491, startPoint y: 189, endPoint x: 310, endPoint y: 123, distance: 192.7
click at [335, 177] on div "Student Card - Edit Mode Historical Student Record Antcliff First Name Blayke L…" at bounding box center [784, 386] width 1568 height 772
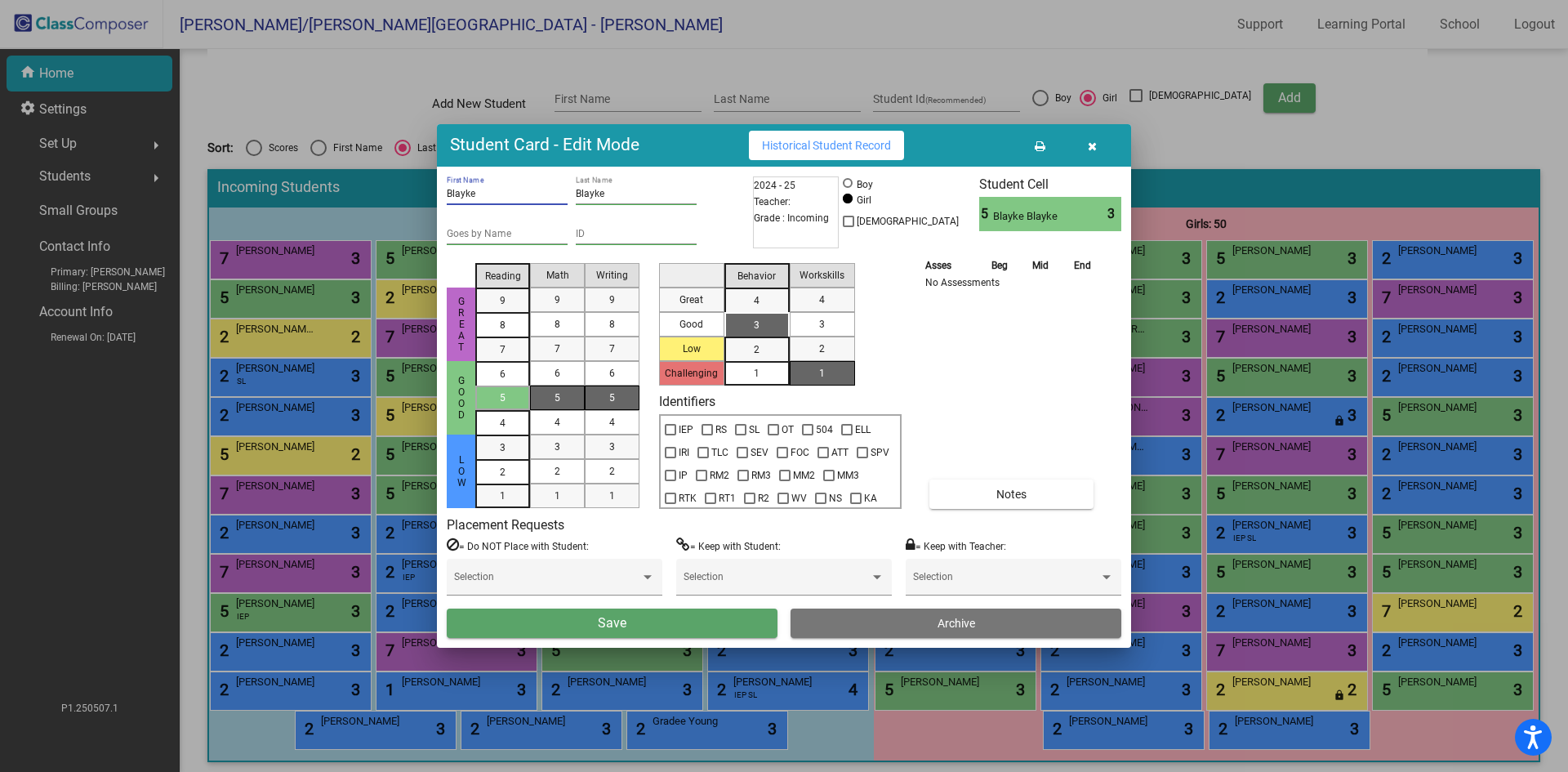
type input "Blayke"
type input "Antcliff"
click at [638, 624] on button "Save" at bounding box center [613, 624] width 331 height 30
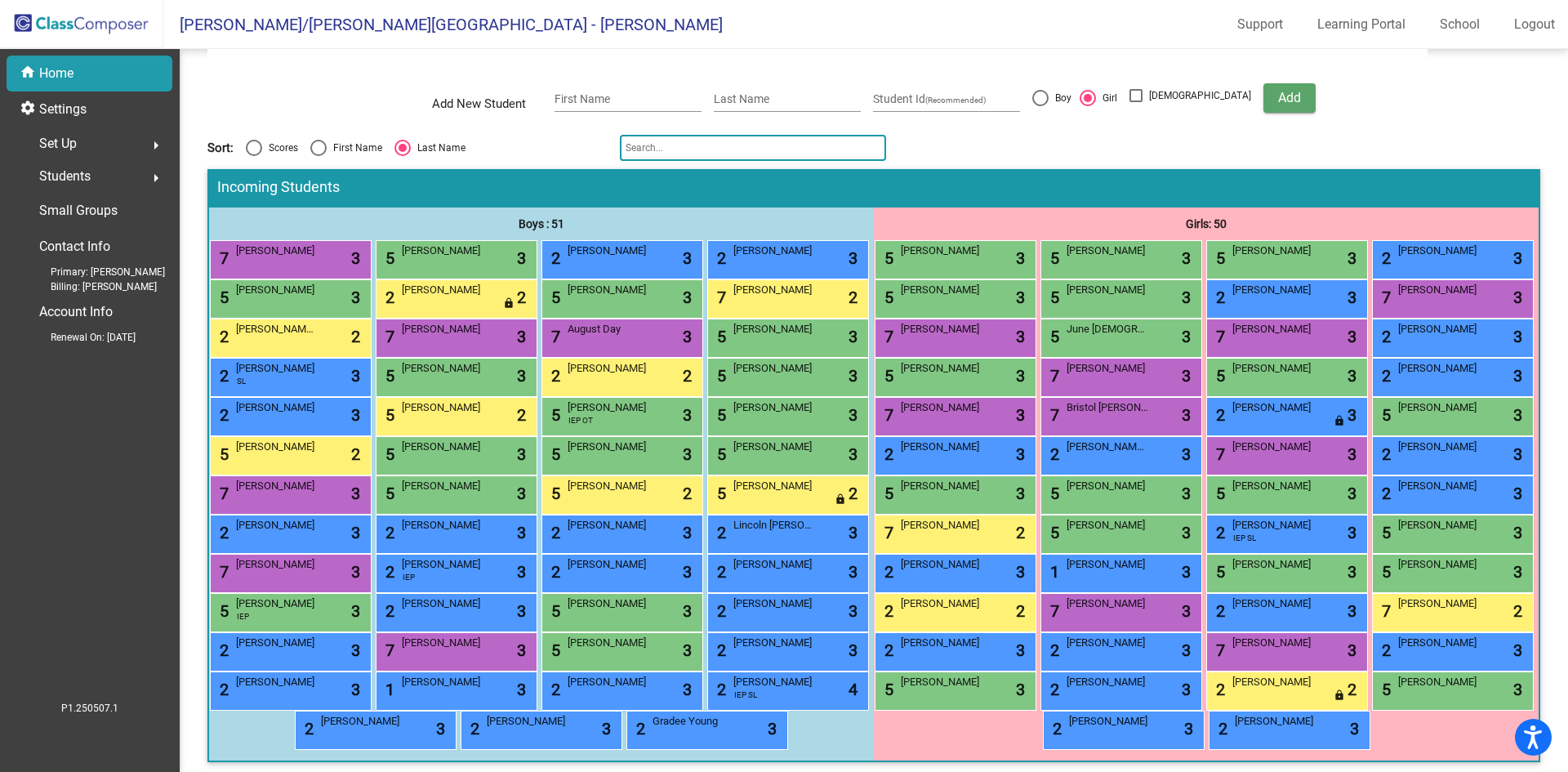
drag, startPoint x: 1391, startPoint y: 275, endPoint x: 1567, endPoint y: 262, distance: 176.5
click at [1502, 270] on div "5 Blayke Antcliff lock do_not_disturb_alt 3 5 Chloe Becker lock do_not_disturb_…" at bounding box center [1206, 495] width 665 height 510
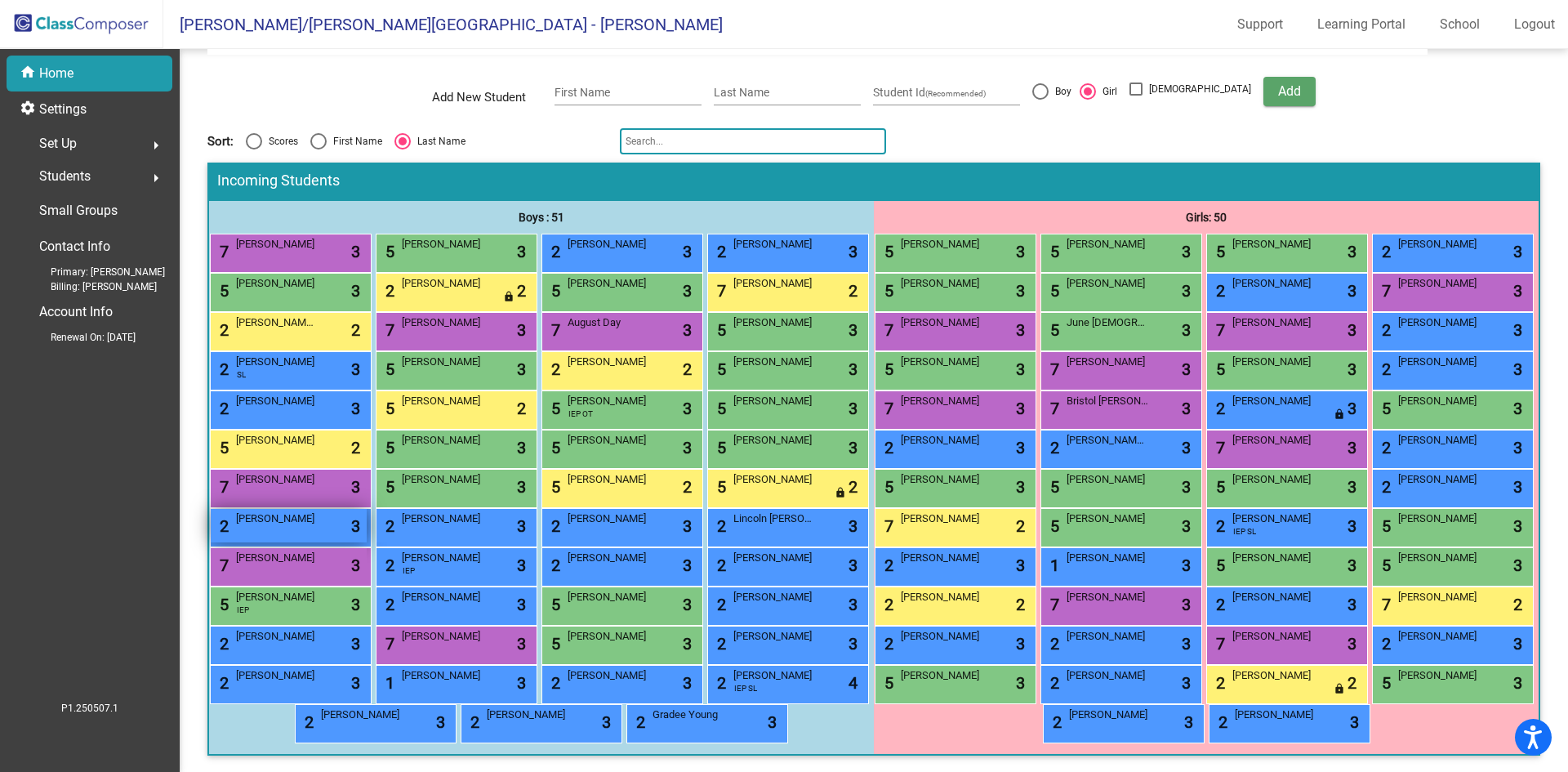
scroll to position [10, 0]
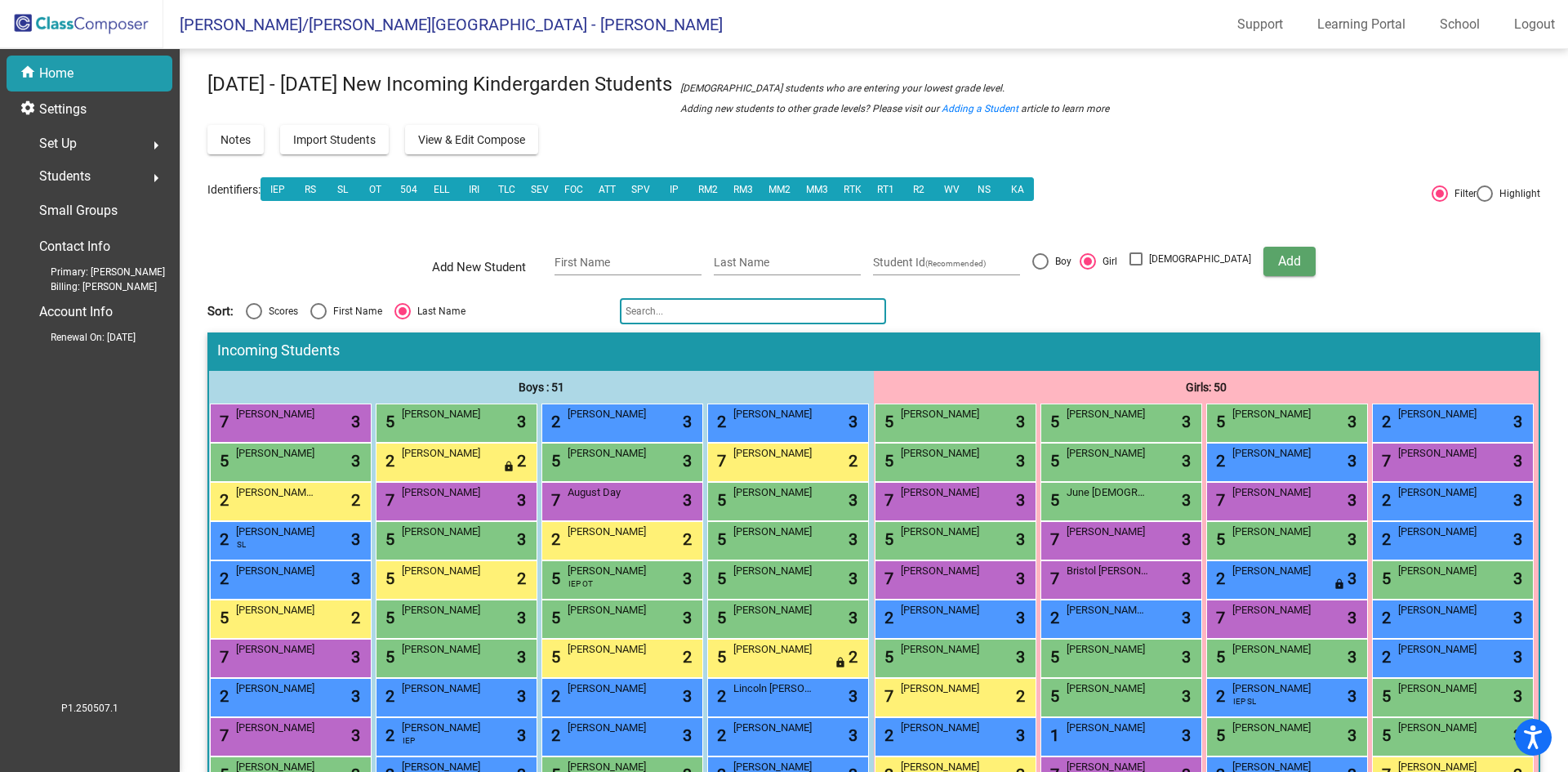
click at [406, 305] on div "Select an option" at bounding box center [402, 311] width 16 height 16
click at [403, 320] on input "Last Name" at bounding box center [402, 320] width 1 height 1
click at [322, 311] on div "Select an option" at bounding box center [318, 311] width 16 height 16
click at [319, 320] on input "First Name" at bounding box center [318, 320] width 1 height 1
radio input "true"
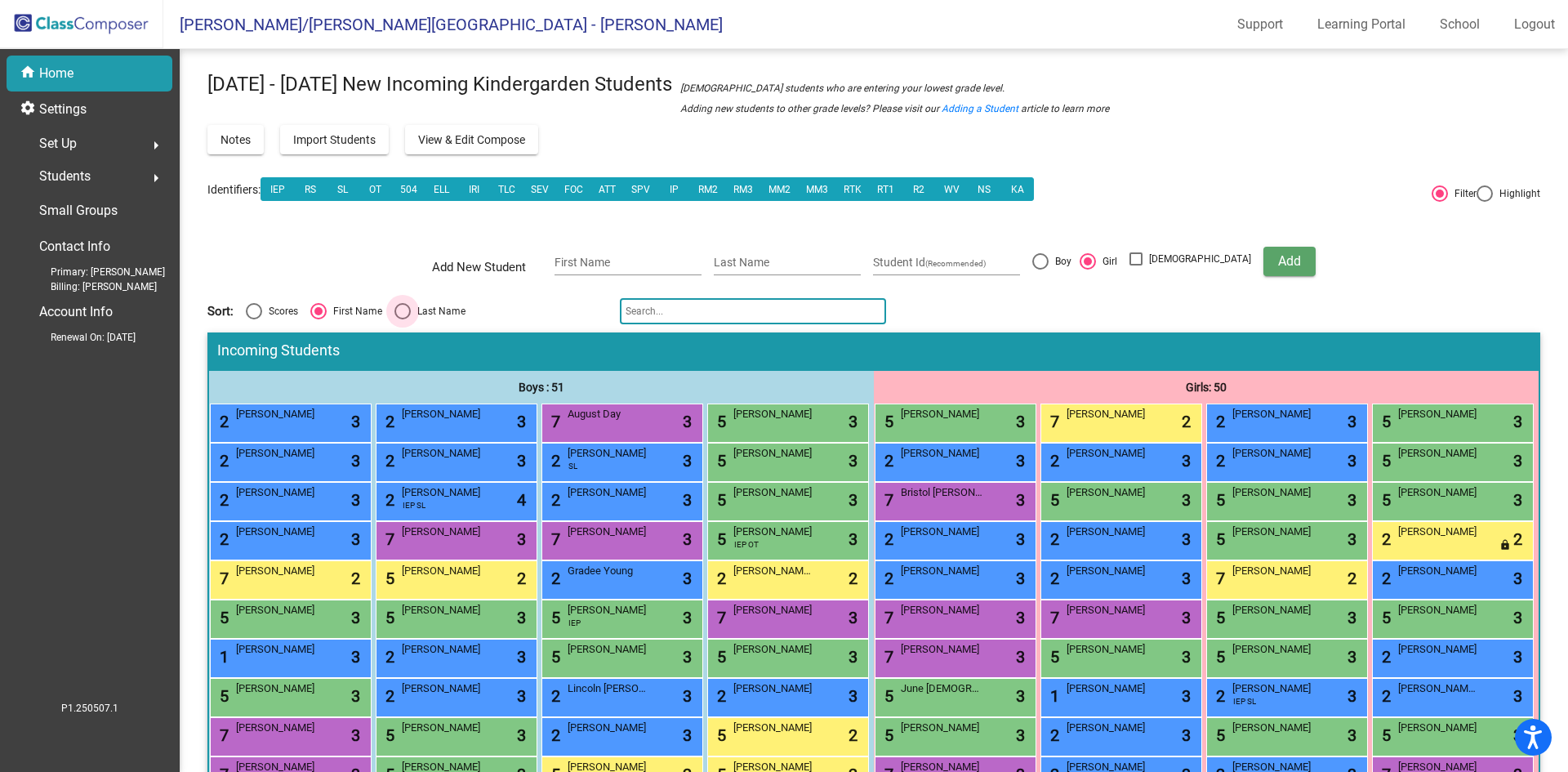
click at [403, 309] on div "Select an option" at bounding box center [402, 311] width 16 height 16
click at [403, 320] on input "Last Name" at bounding box center [402, 320] width 1 height 1
radio input "true"
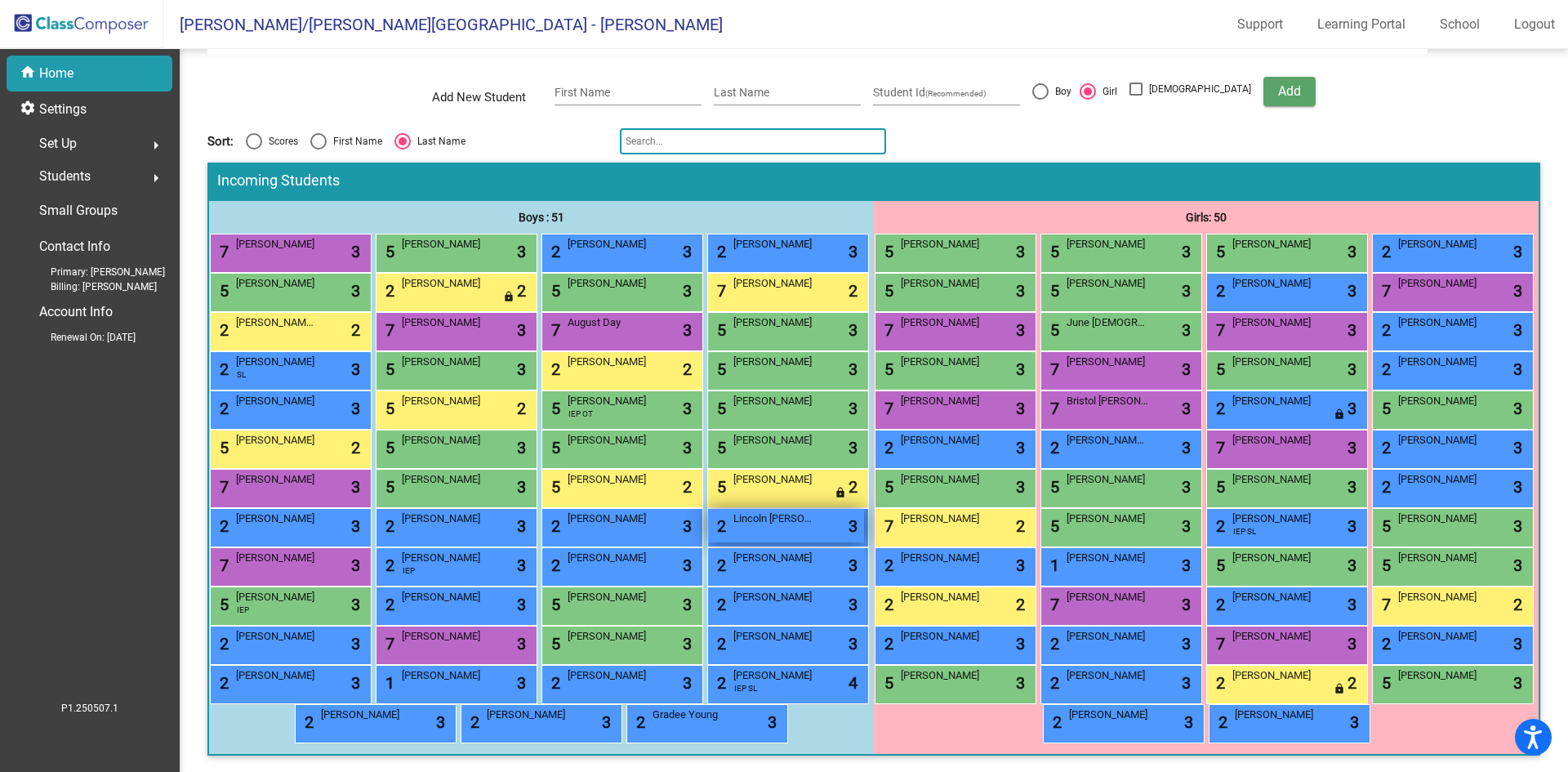
scroll to position [0, 0]
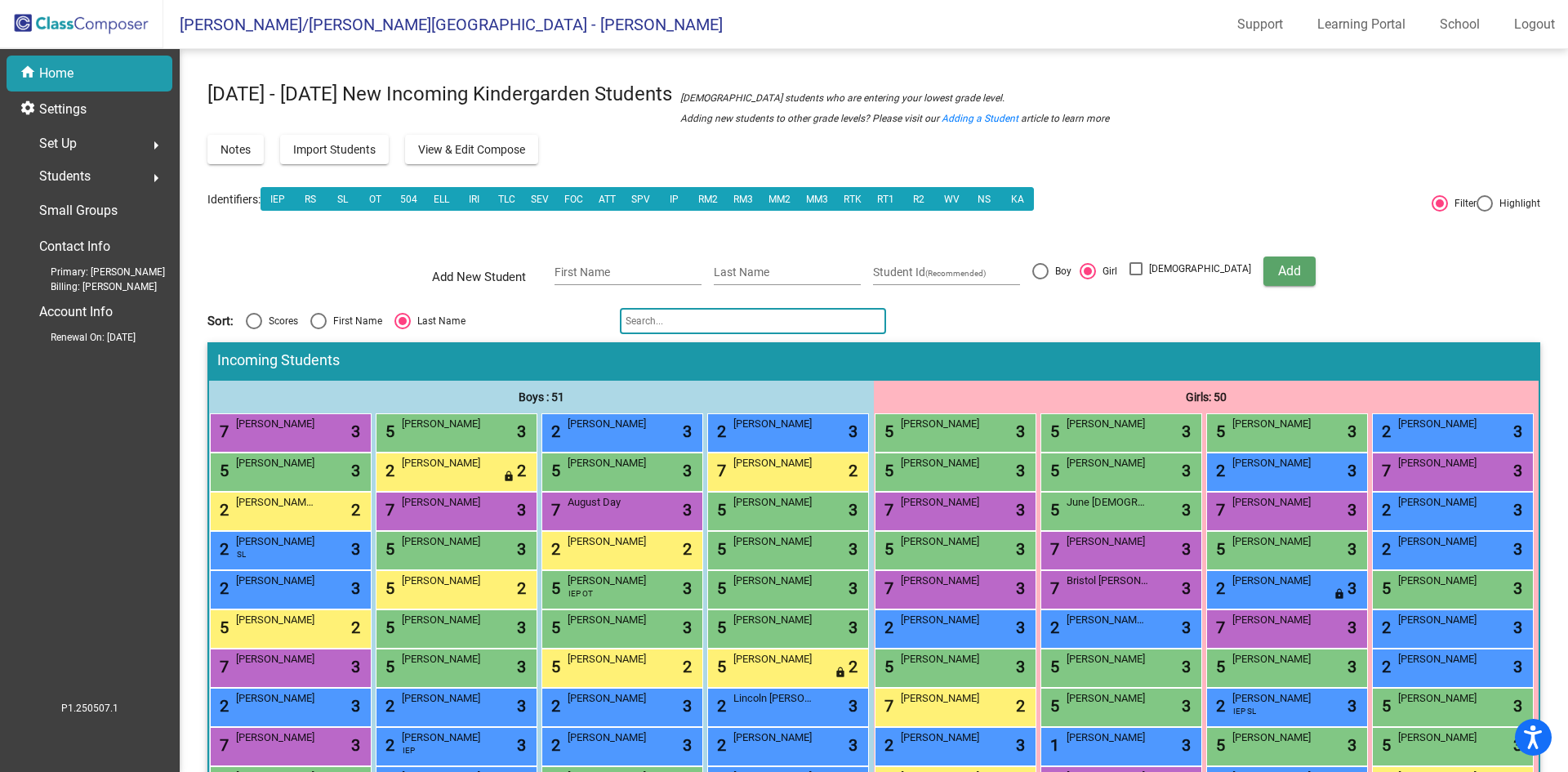
click at [665, 331] on input "text" at bounding box center [753, 321] width 266 height 26
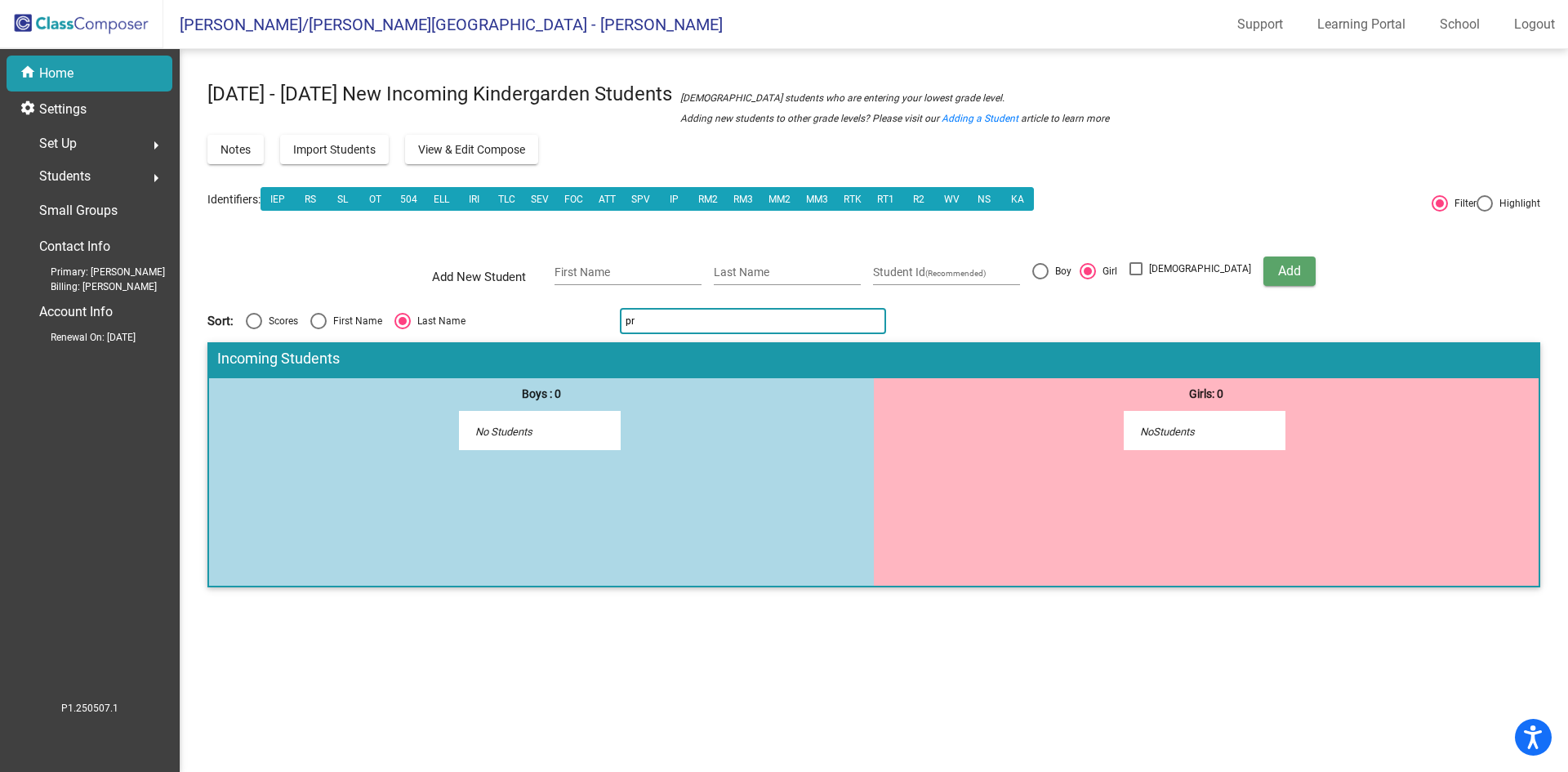
type input "p"
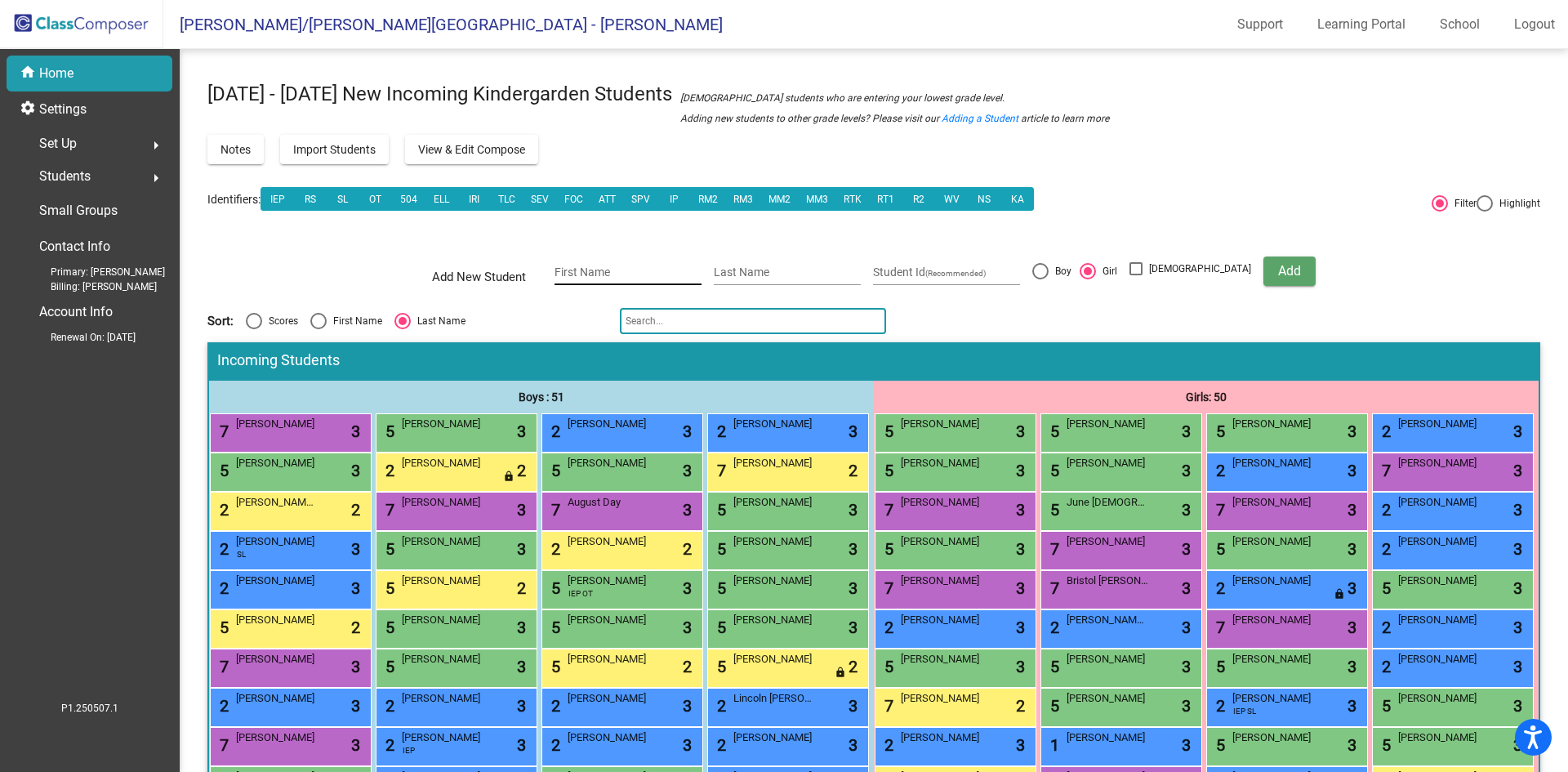
click at [622, 265] on div "First Name" at bounding box center [628, 268] width 147 height 34
type input "Luke"
type input "Priest"
click at [1049, 275] on div at bounding box center [1041, 271] width 16 height 16
click at [1041, 280] on input "Boy" at bounding box center [1040, 280] width 1 height 1
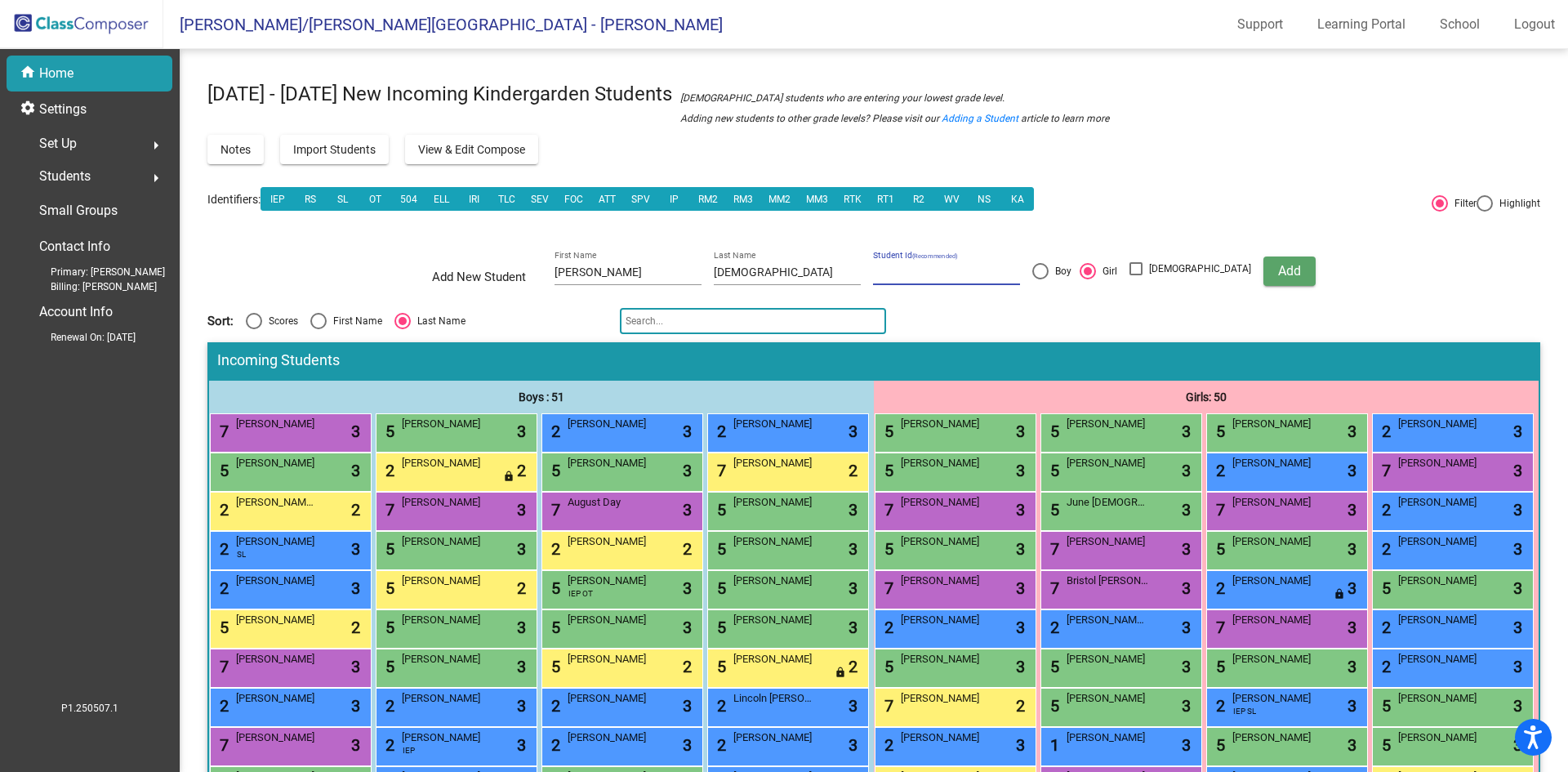
radio input "true"
click at [1275, 273] on button "Add" at bounding box center [1289, 271] width 53 height 30
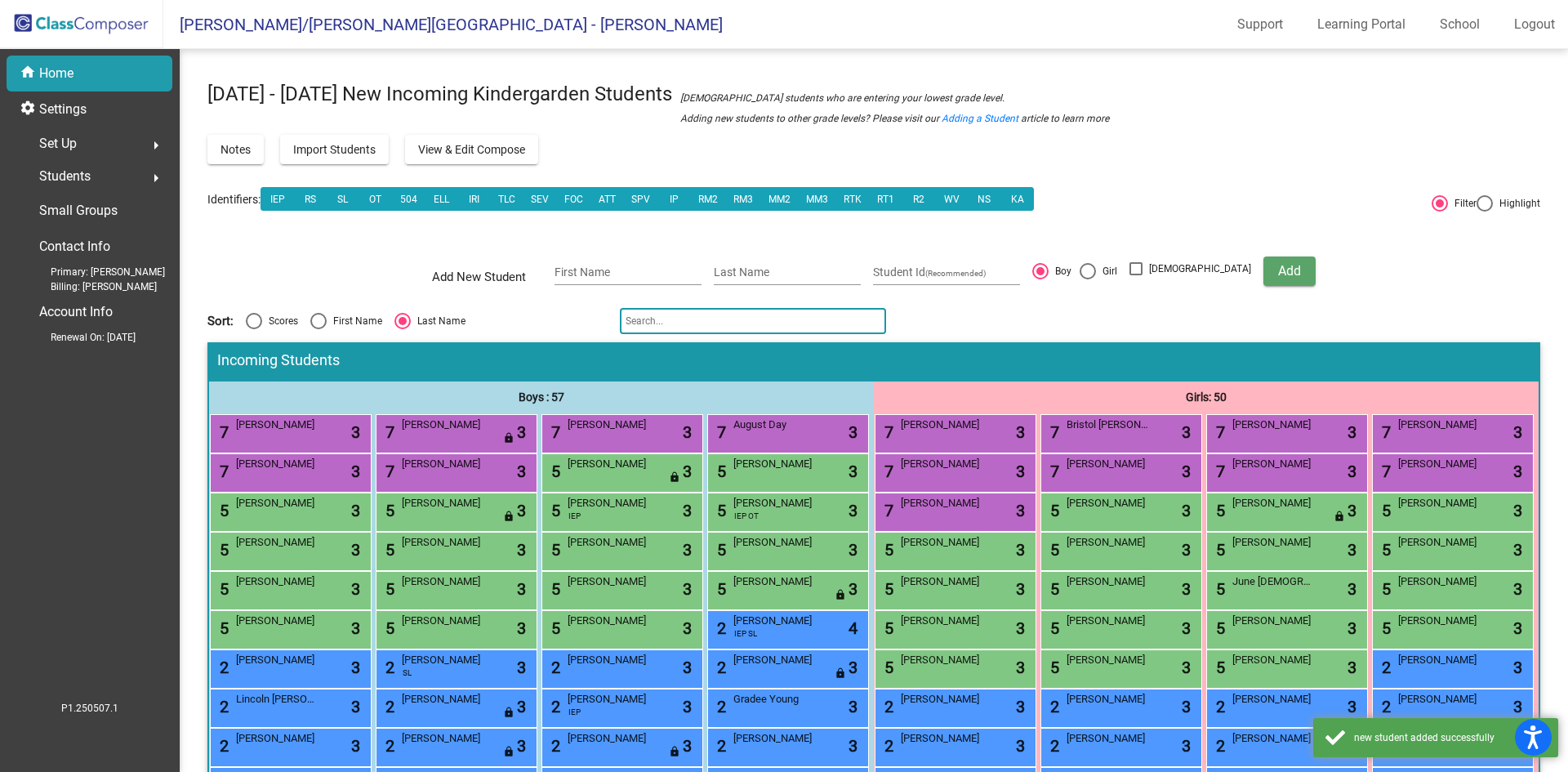
click at [568, 629] on span "[PERSON_NAME]" at bounding box center [608, 621] width 81 height 16
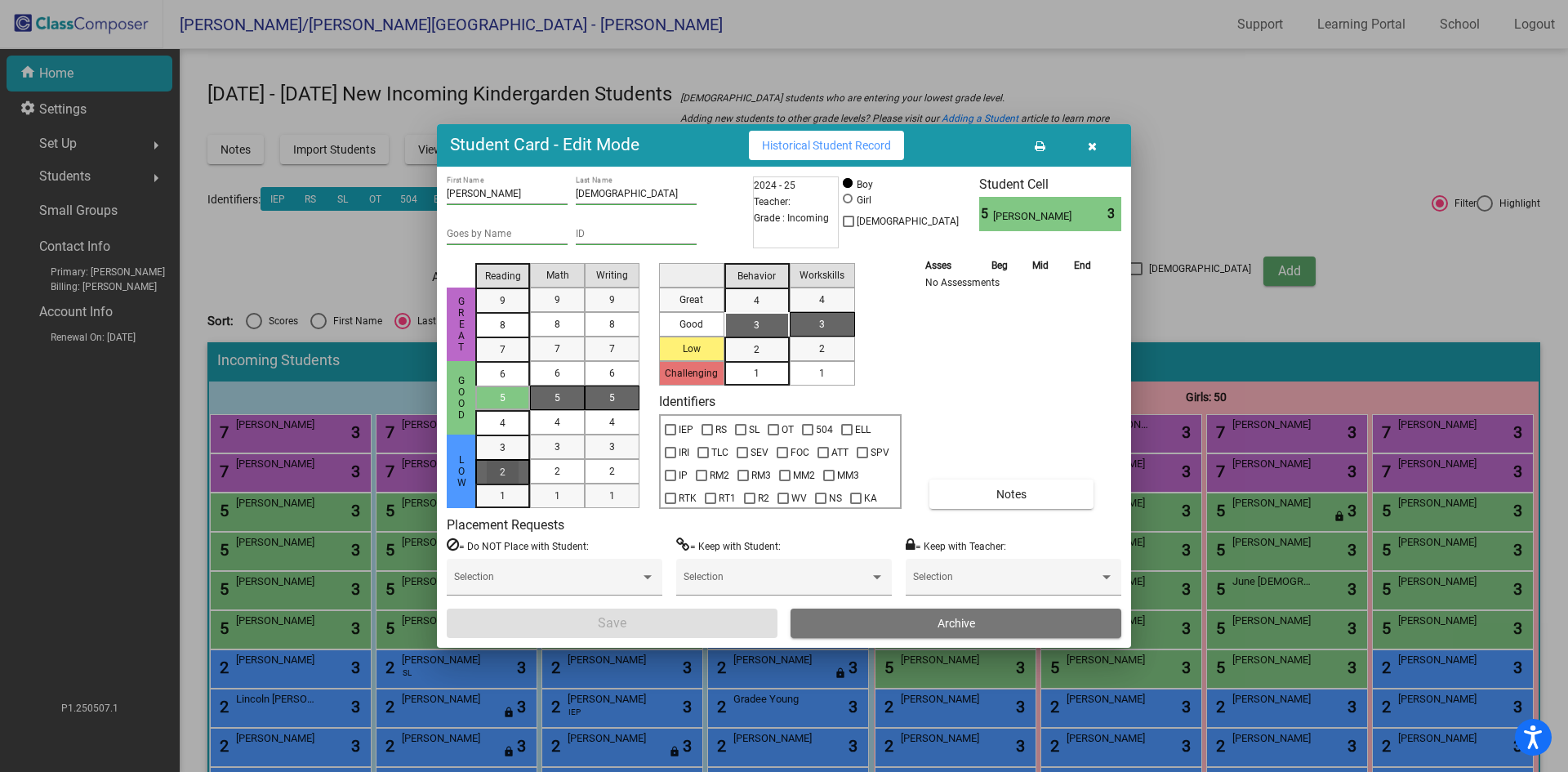
click at [482, 469] on mat-list-option "2" at bounding box center [503, 472] width 55 height 25
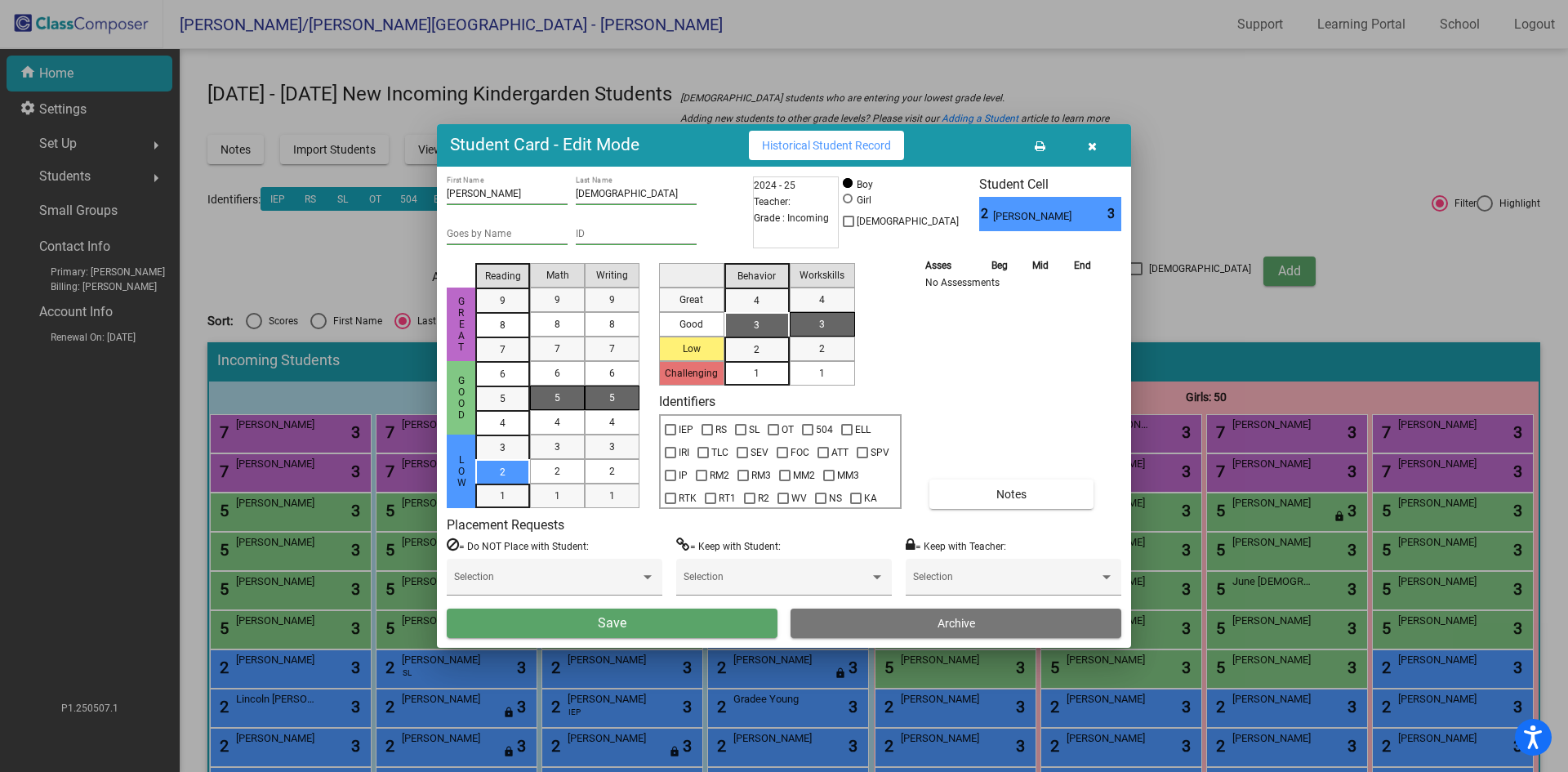
click at [550, 398] on div "5" at bounding box center [557, 398] width 32 height 25
click at [607, 398] on div "5" at bounding box center [612, 398] width 32 height 25
drag, startPoint x: 828, startPoint y: 379, endPoint x: 801, endPoint y: 388, distance: 28.5
click at [828, 378] on div "1" at bounding box center [821, 374] width 32 height 25
click at [712, 620] on button "Save" at bounding box center [613, 624] width 331 height 30
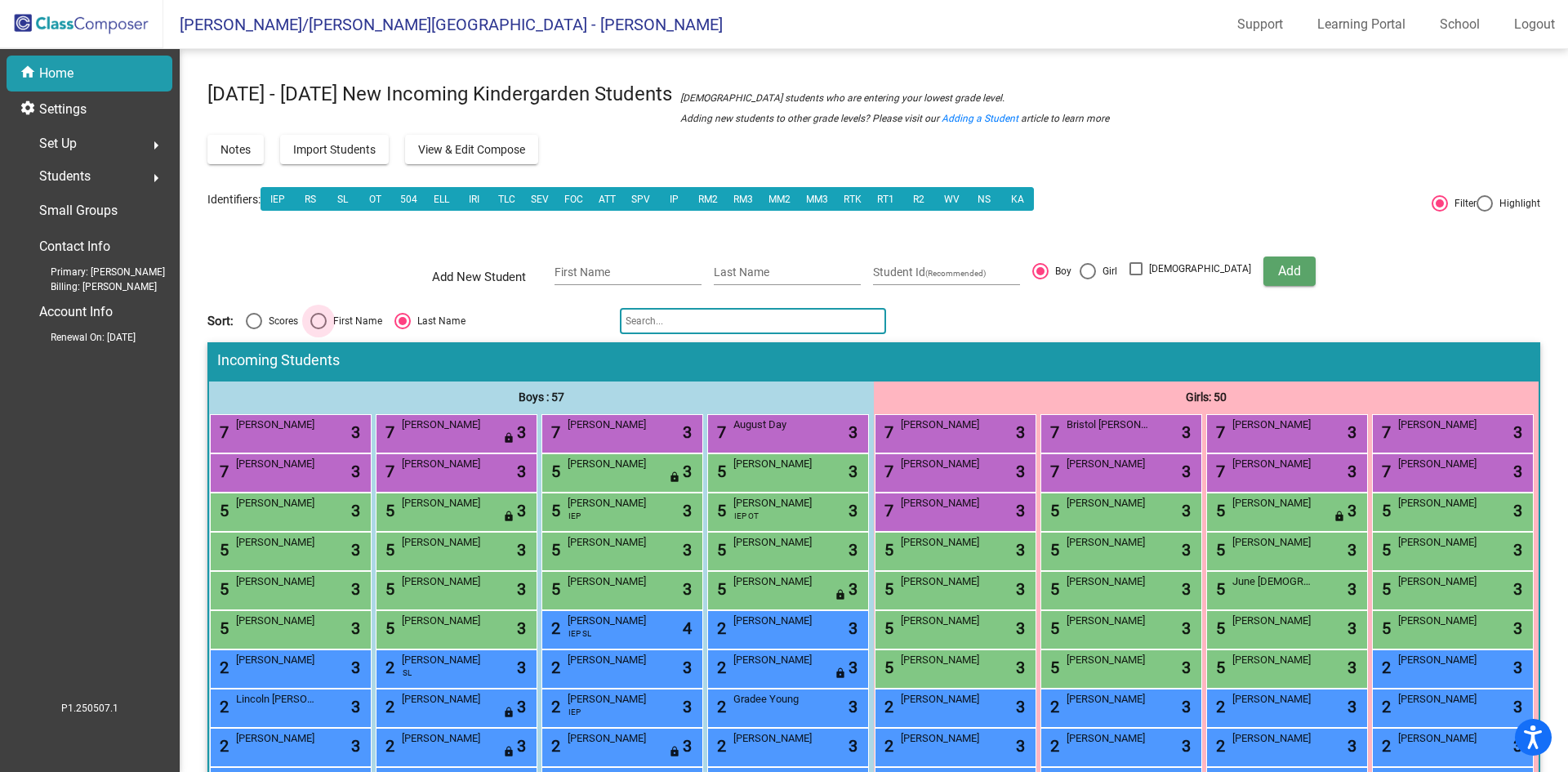
click at [323, 320] on div "Select an option" at bounding box center [318, 321] width 16 height 16
click at [319, 329] on input "First Name" at bounding box center [318, 329] width 1 height 1
radio input "true"
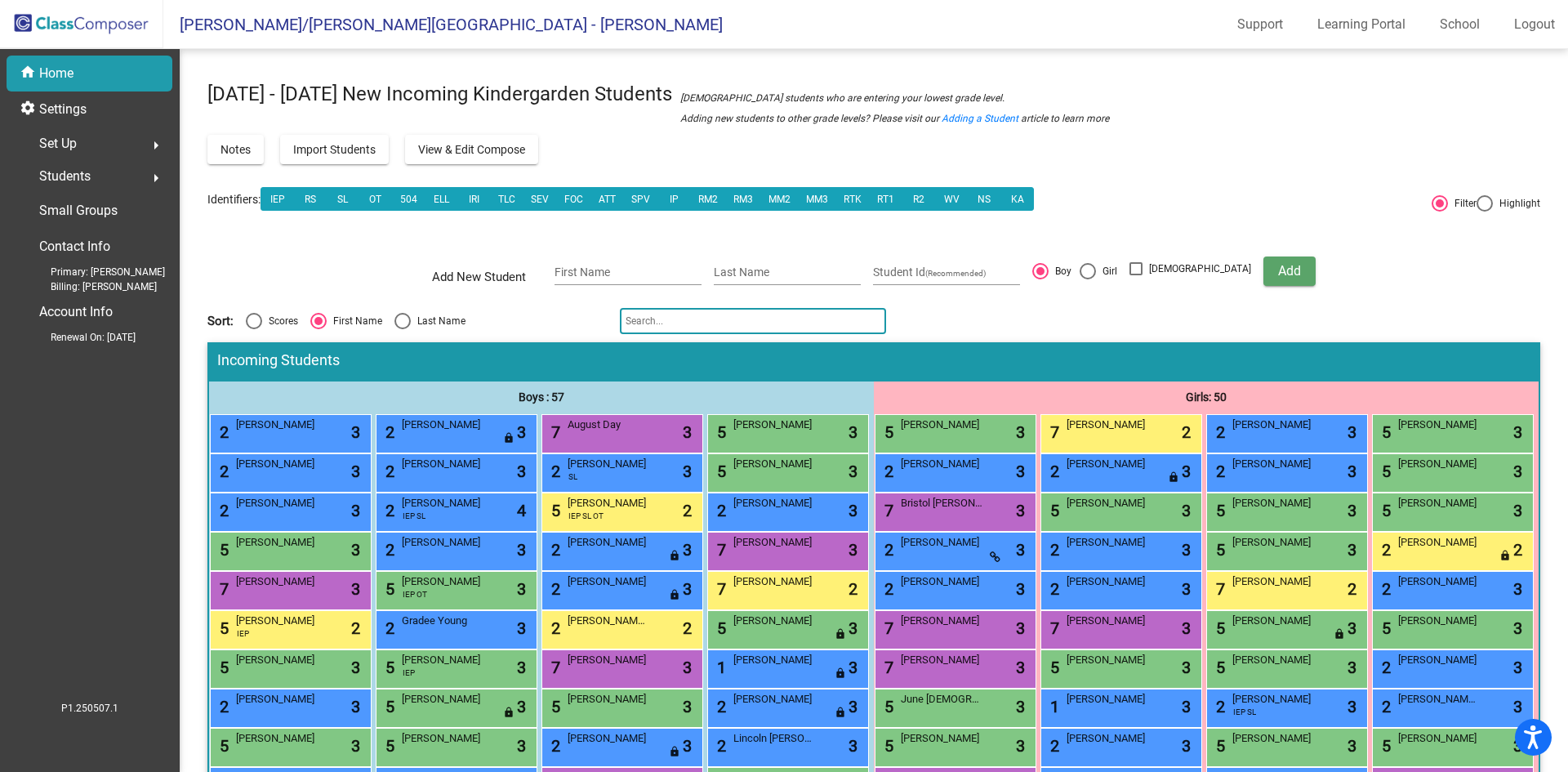
click at [405, 316] on div "Select an option" at bounding box center [402, 321] width 16 height 16
click at [403, 329] on input "Last Name" at bounding box center [402, 329] width 1 height 1
radio input "true"
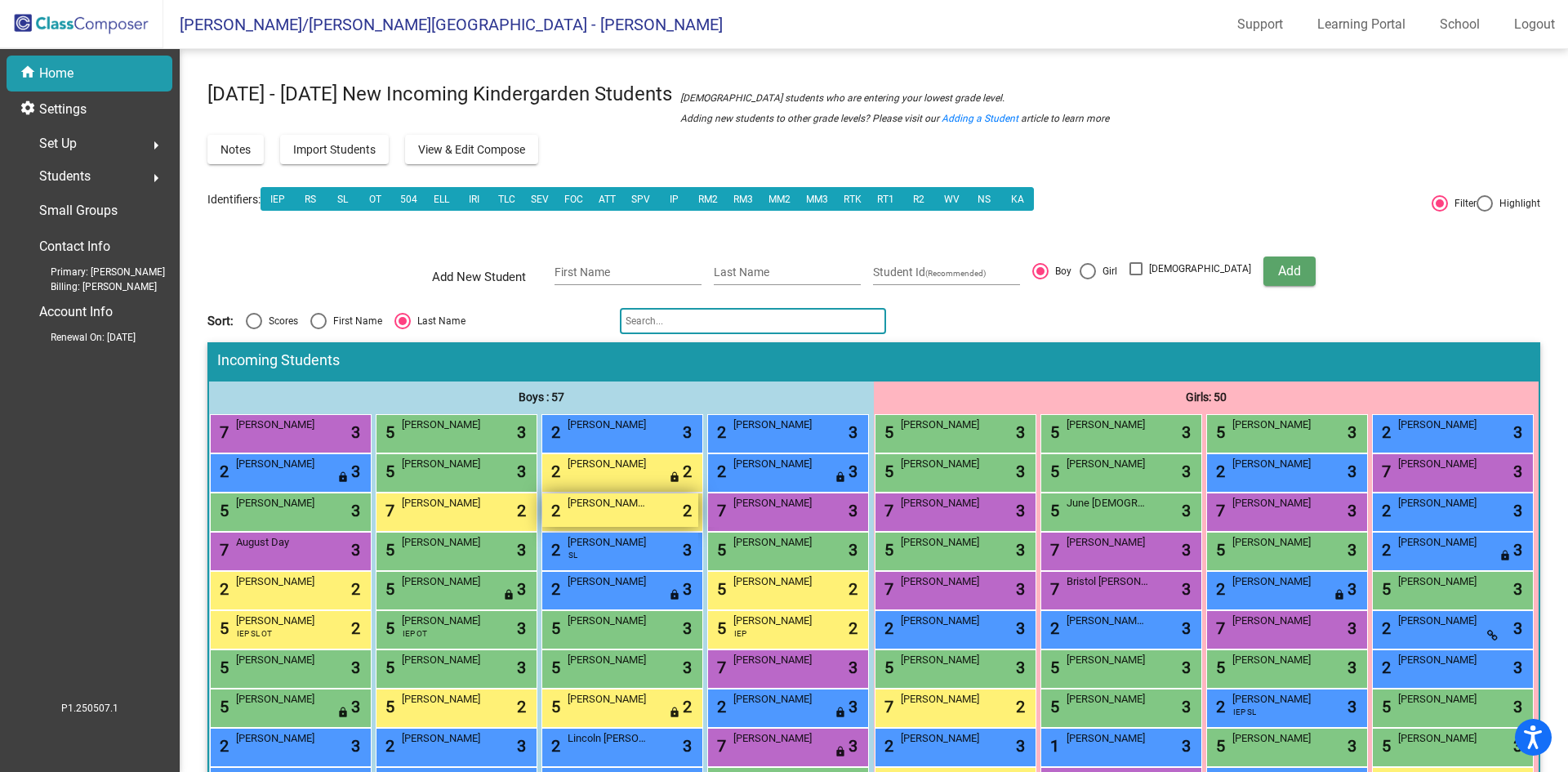
scroll to position [81, 0]
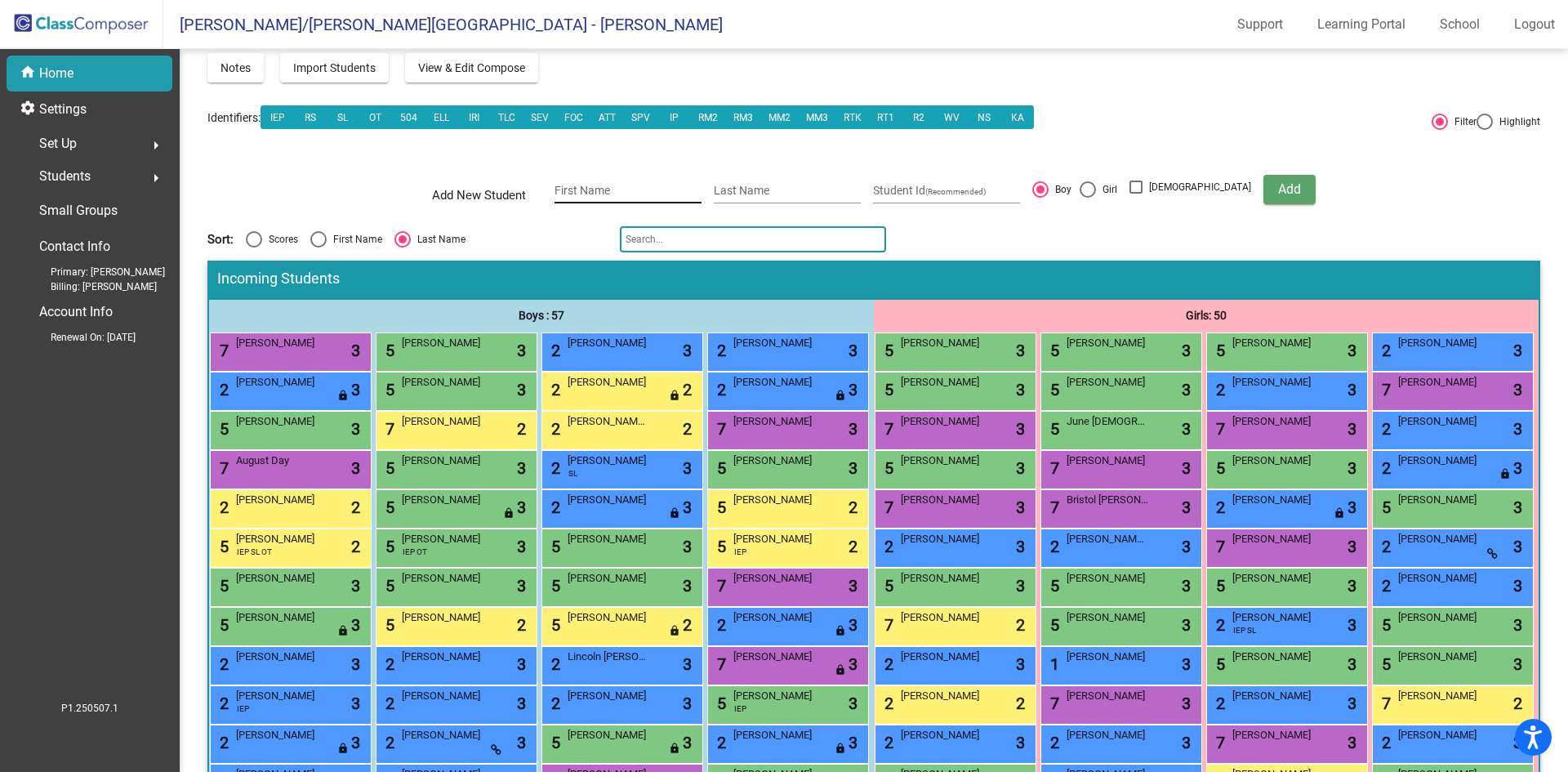
click at [622, 191] on input "First Name" at bounding box center [628, 192] width 147 height 13
type input "ryder"
type input "f"
drag, startPoint x: 655, startPoint y: 187, endPoint x: 484, endPoint y: 183, distance: 171.0
click at [482, 197] on div "Add New Student ryder First Name Last Name Student Id (Recommended) Boy Girl No…" at bounding box center [873, 190] width 884 height 57
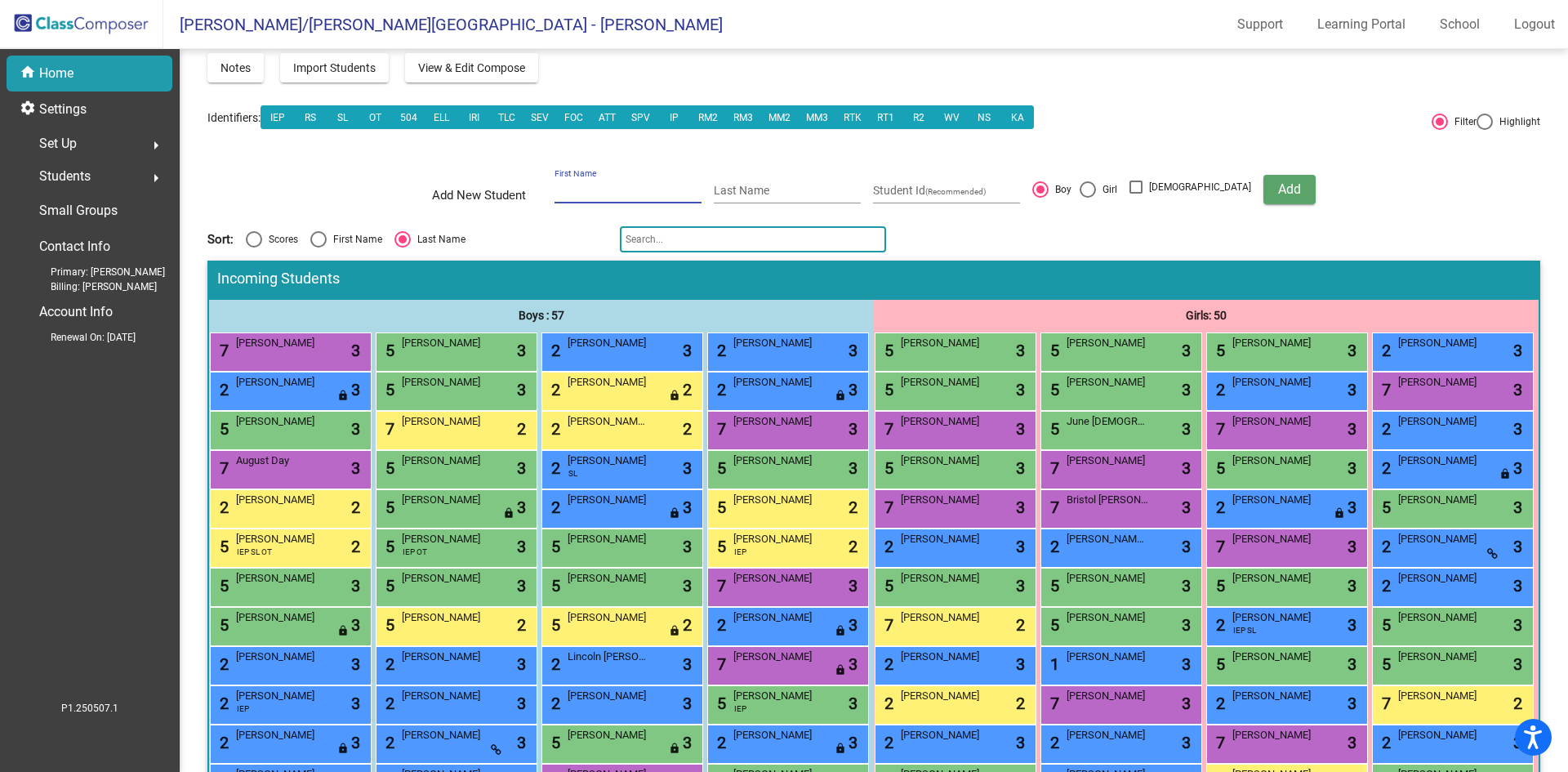
drag, startPoint x: 653, startPoint y: 242, endPoint x: 662, endPoint y: 242, distance: 9.0
click at [653, 242] on input "text" at bounding box center [753, 238] width 266 height 26
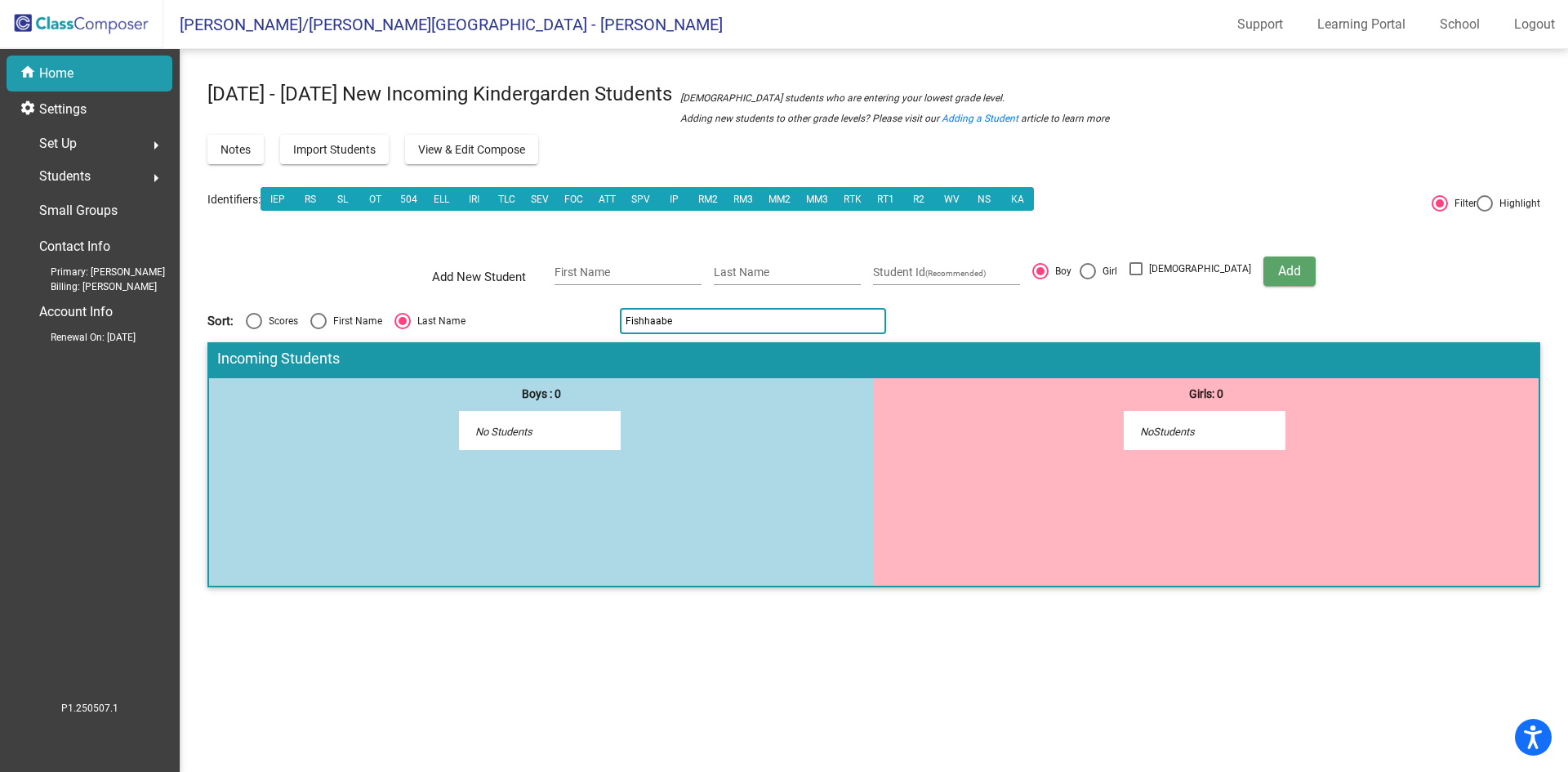
type input "Fishhaaber"
drag, startPoint x: 825, startPoint y: 326, endPoint x: 621, endPoint y: 314, distance: 204.4
click at [621, 314] on input "Fishhaaber" at bounding box center [753, 321] width 266 height 26
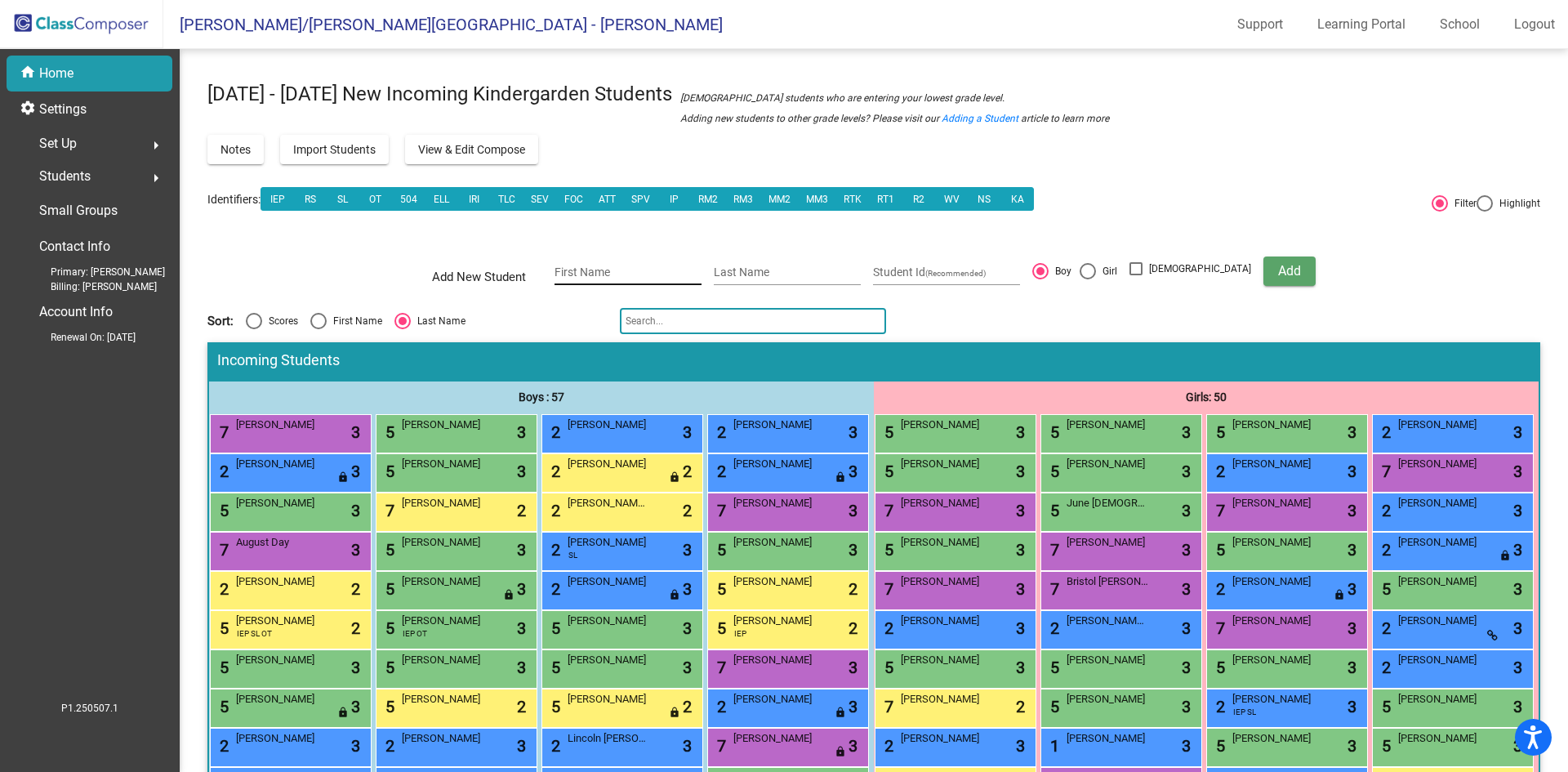
click at [646, 264] on div "First Name" at bounding box center [628, 268] width 147 height 34
type input "Ryder"
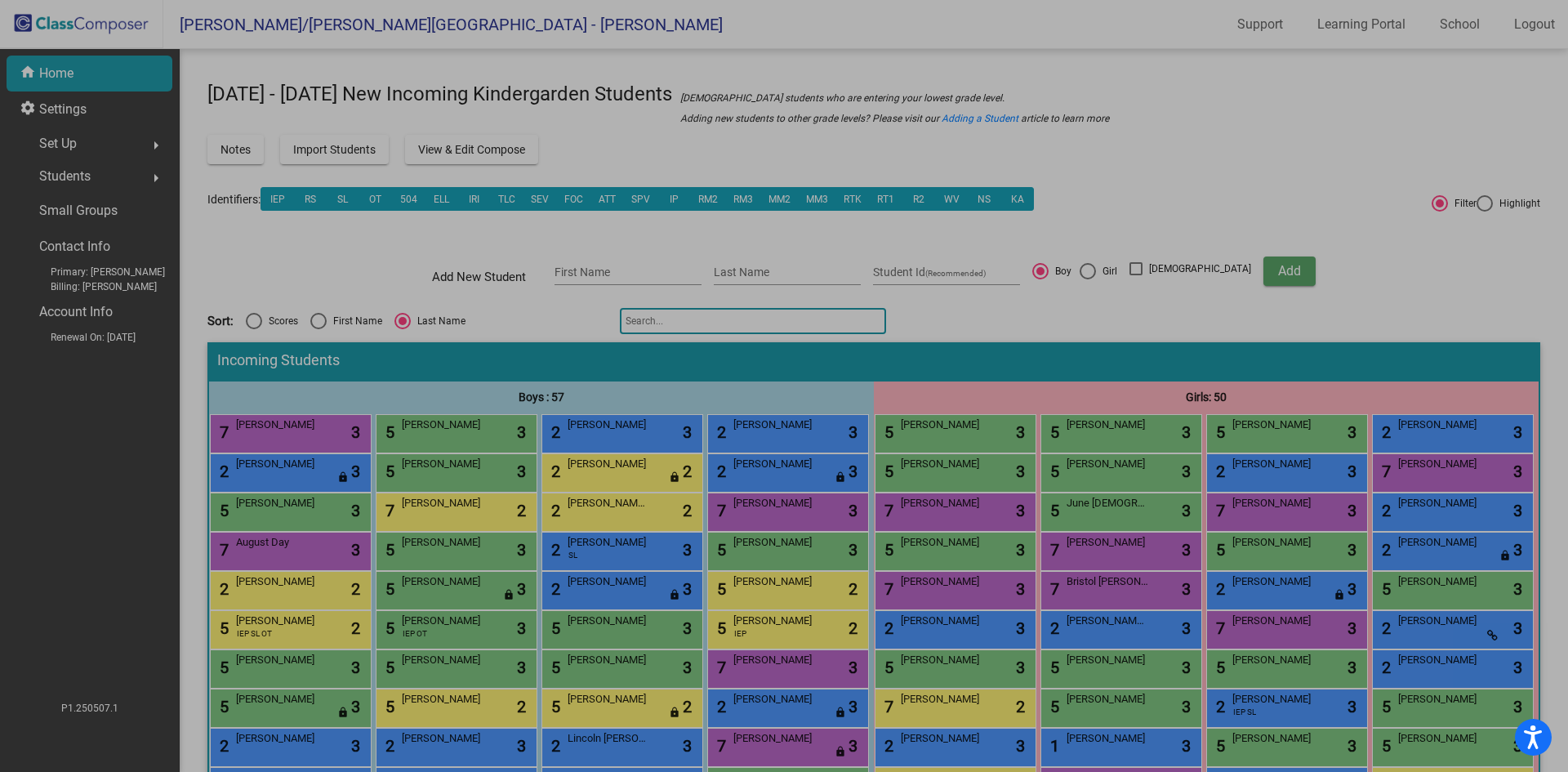
click at [865, 318] on input "text" at bounding box center [753, 321] width 266 height 26
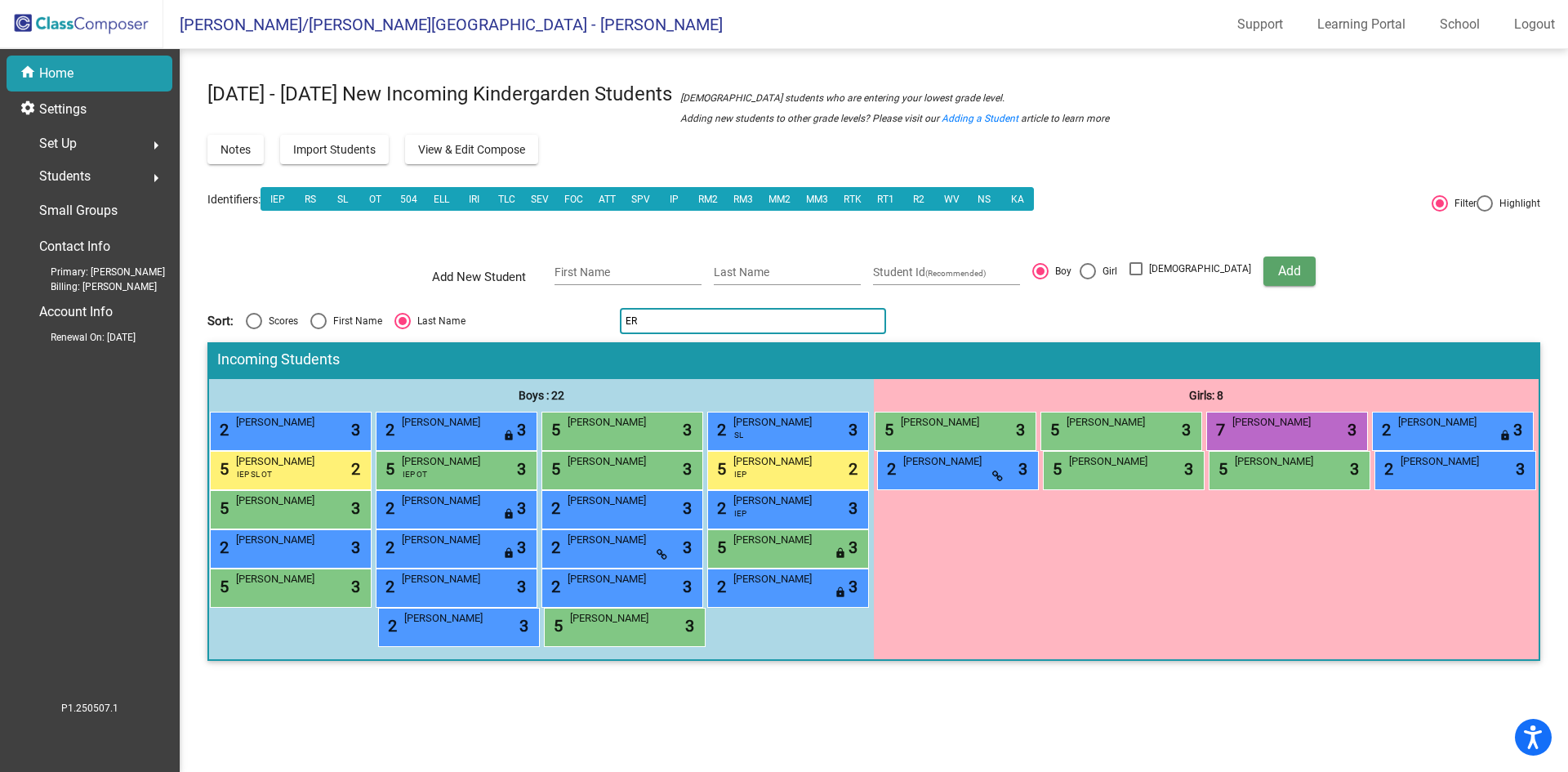
type input "E"
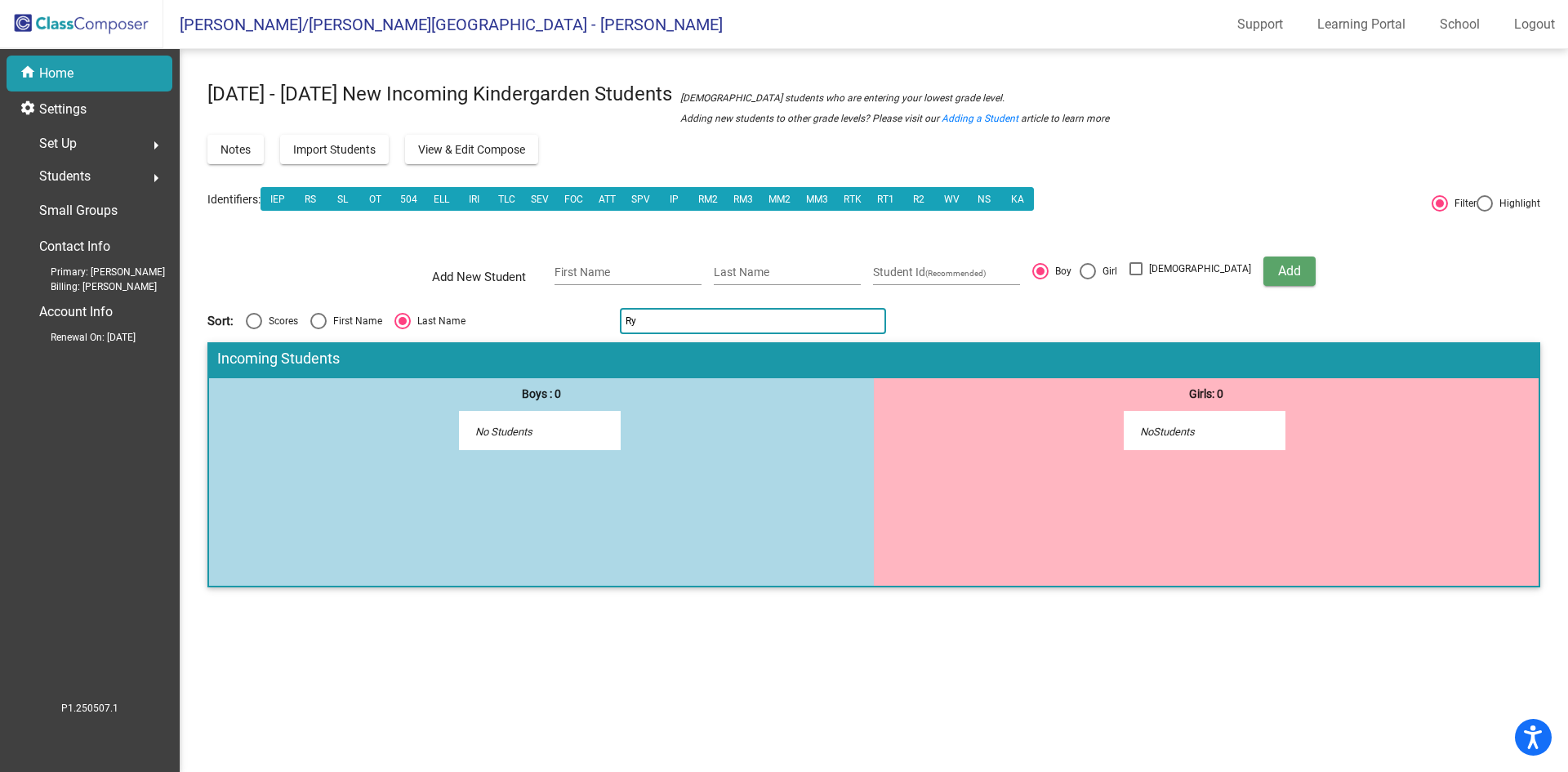
type input "R"
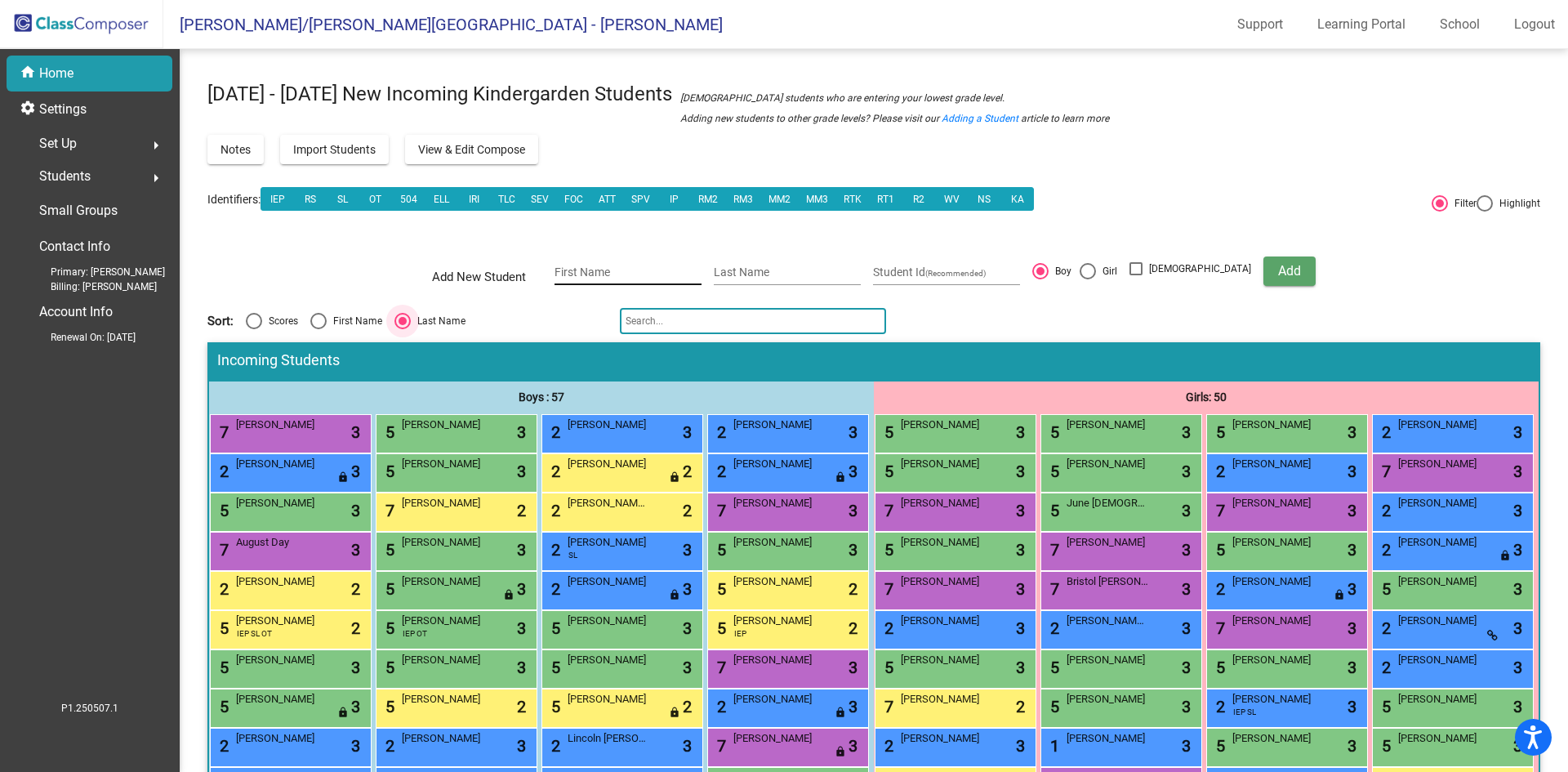
click at [656, 263] on div "First Name" at bounding box center [628, 268] width 147 height 34
type input "Ryder"
type input "Fishhaber"
click at [1279, 274] on span "Add" at bounding box center [1290, 271] width 23 height 15
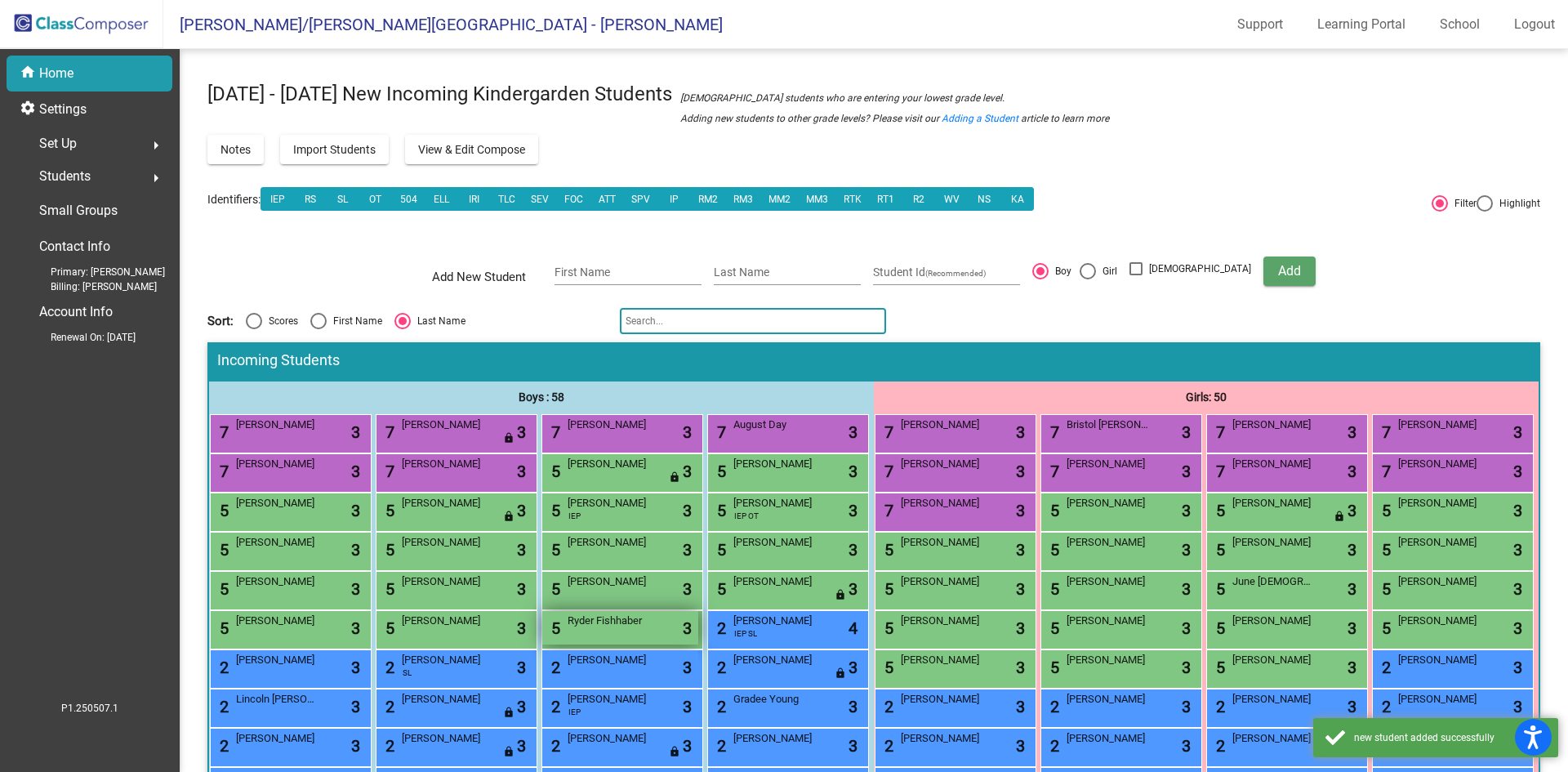
click at [580, 645] on div "5 Ryder Fishhaber lock do_not_disturb_alt 3" at bounding box center [620, 627] width 156 height 34
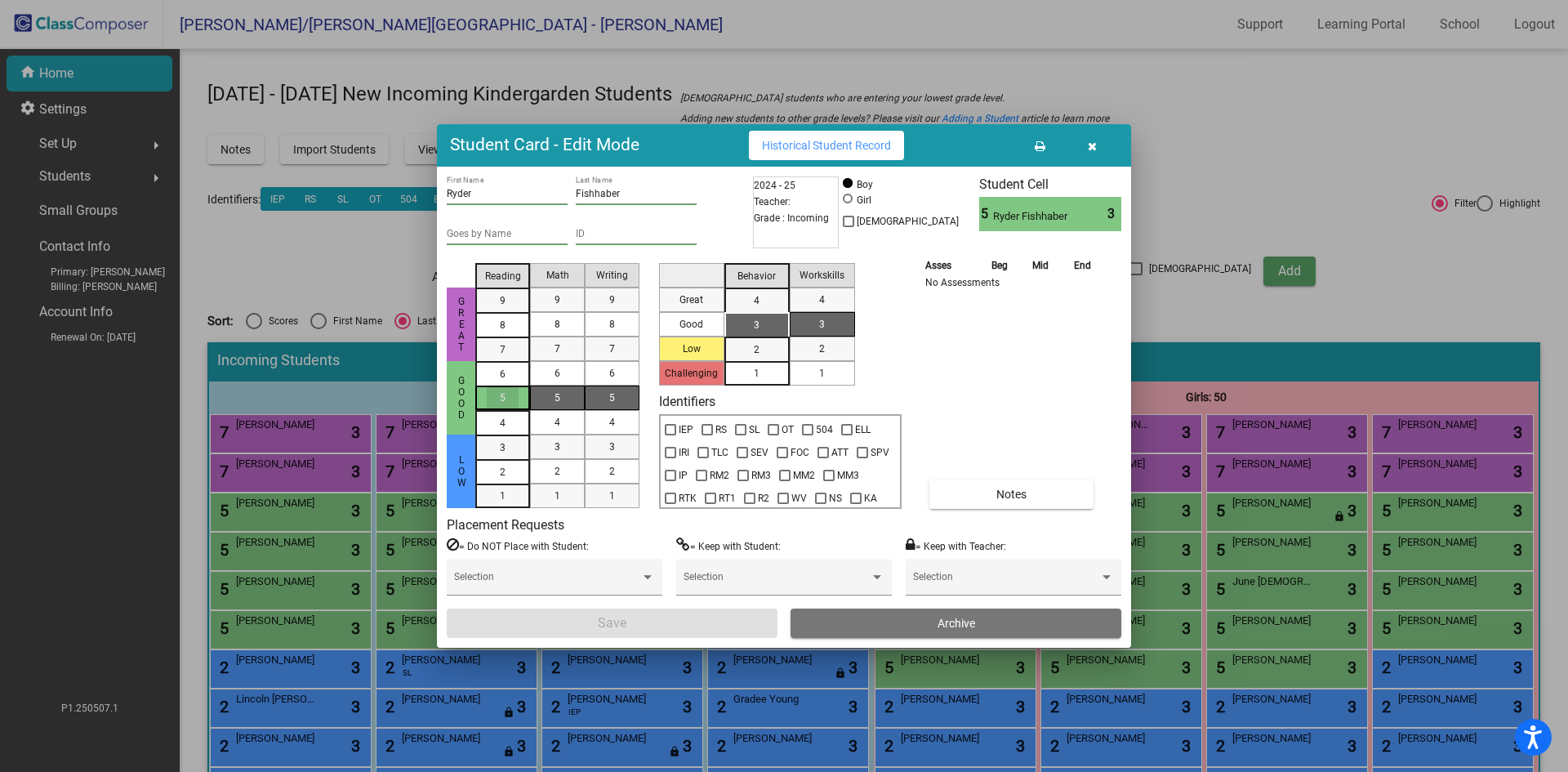
click at [493, 404] on div "5" at bounding box center [503, 398] width 32 height 25
click at [578, 353] on mat-list-option "7" at bounding box center [557, 350] width 55 height 25
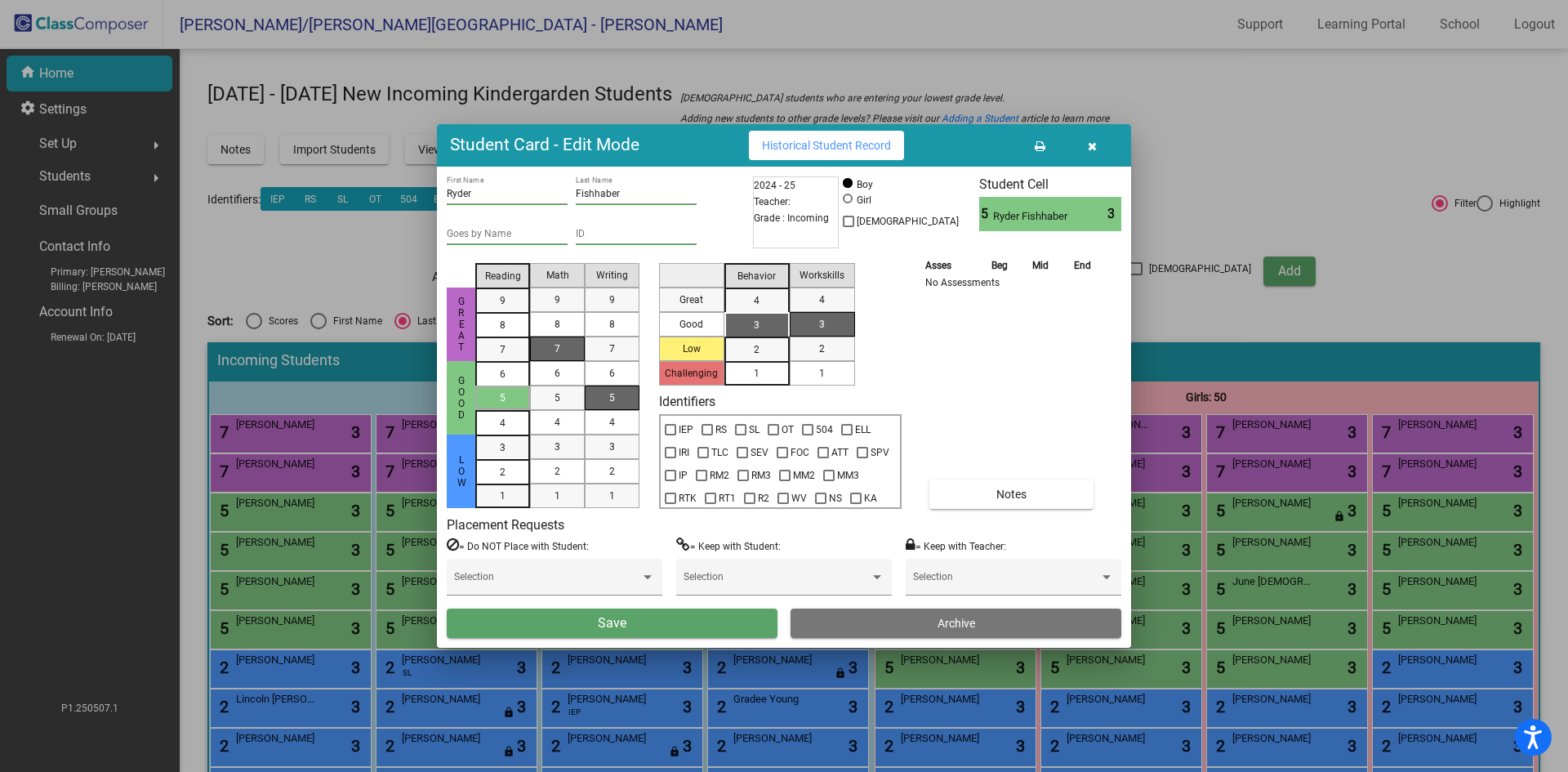
click at [615, 400] on span "5" at bounding box center [613, 397] width 6 height 14
click at [748, 317] on div "3" at bounding box center [756, 326] width 32 height 25
click at [809, 375] on div "1" at bounding box center [821, 374] width 32 height 25
click at [662, 622] on button "Save" at bounding box center [613, 624] width 331 height 30
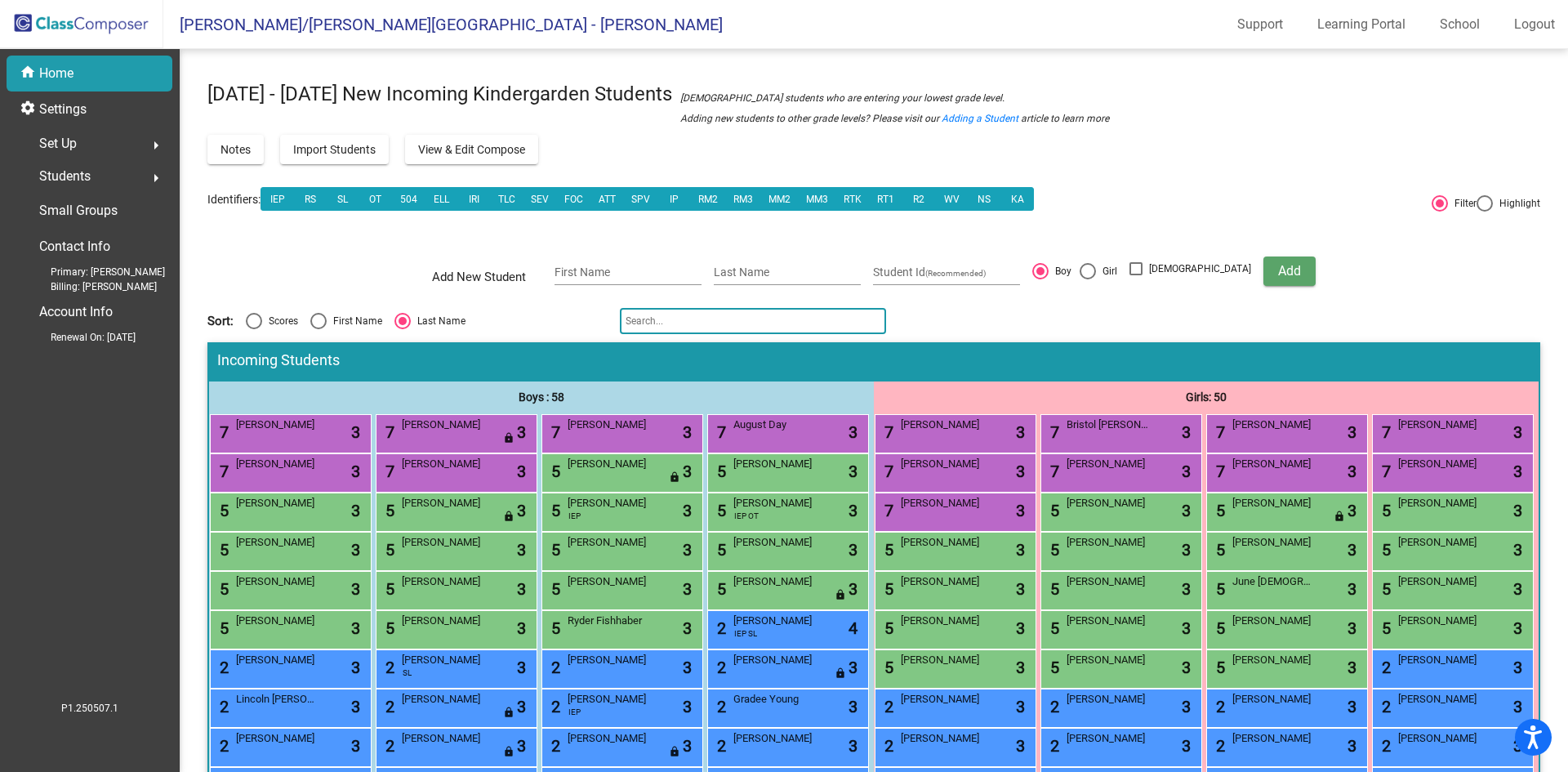
click at [705, 321] on input "text" at bounding box center [753, 321] width 266 height 26
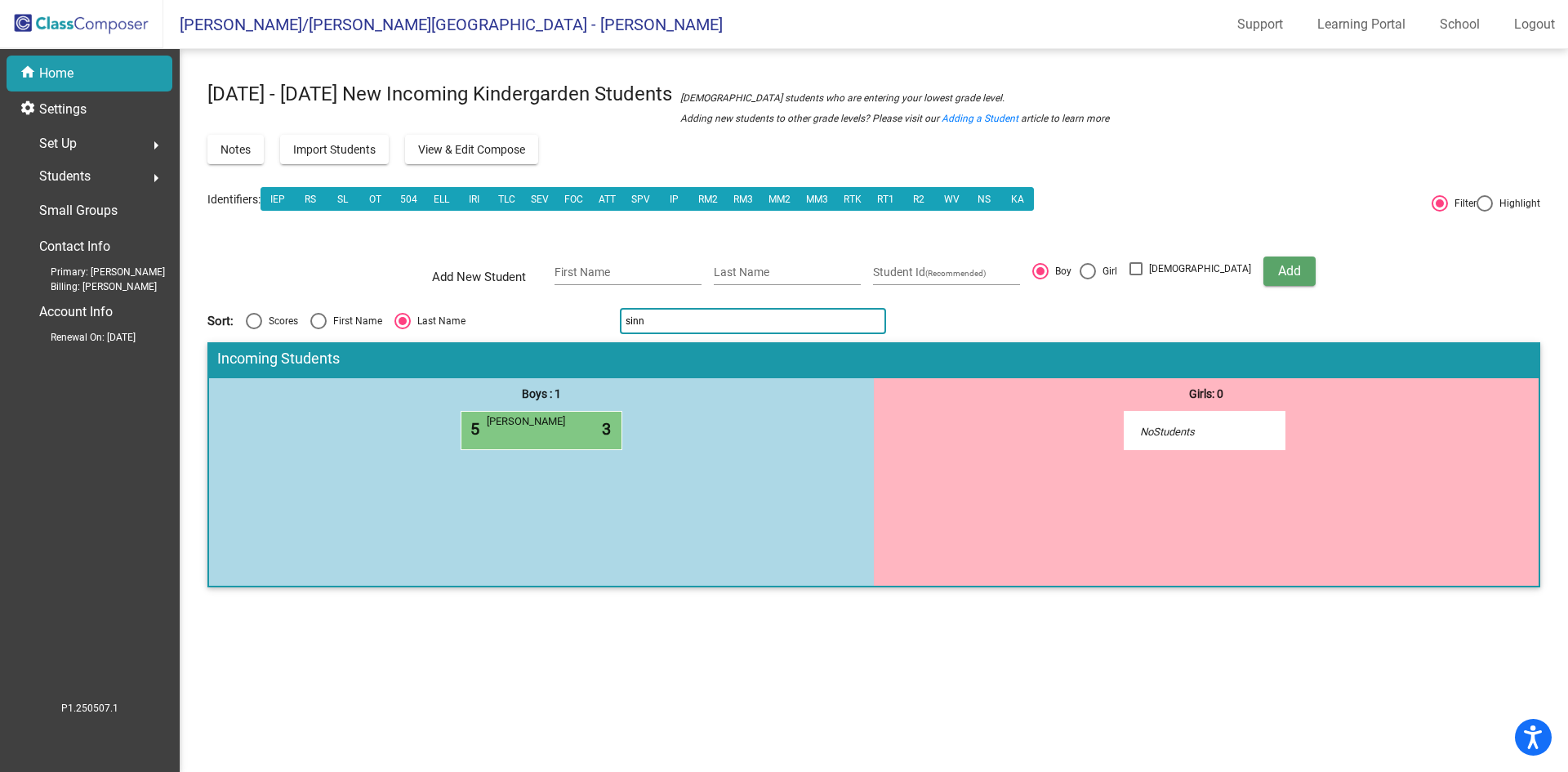
drag, startPoint x: 710, startPoint y: 327, endPoint x: 580, endPoint y: 345, distance: 131.2
click at [583, 346] on div "2025 - 2026 New Incoming Kindergarden Students New students who are entering yo…" at bounding box center [874, 339] width 1333 height 531
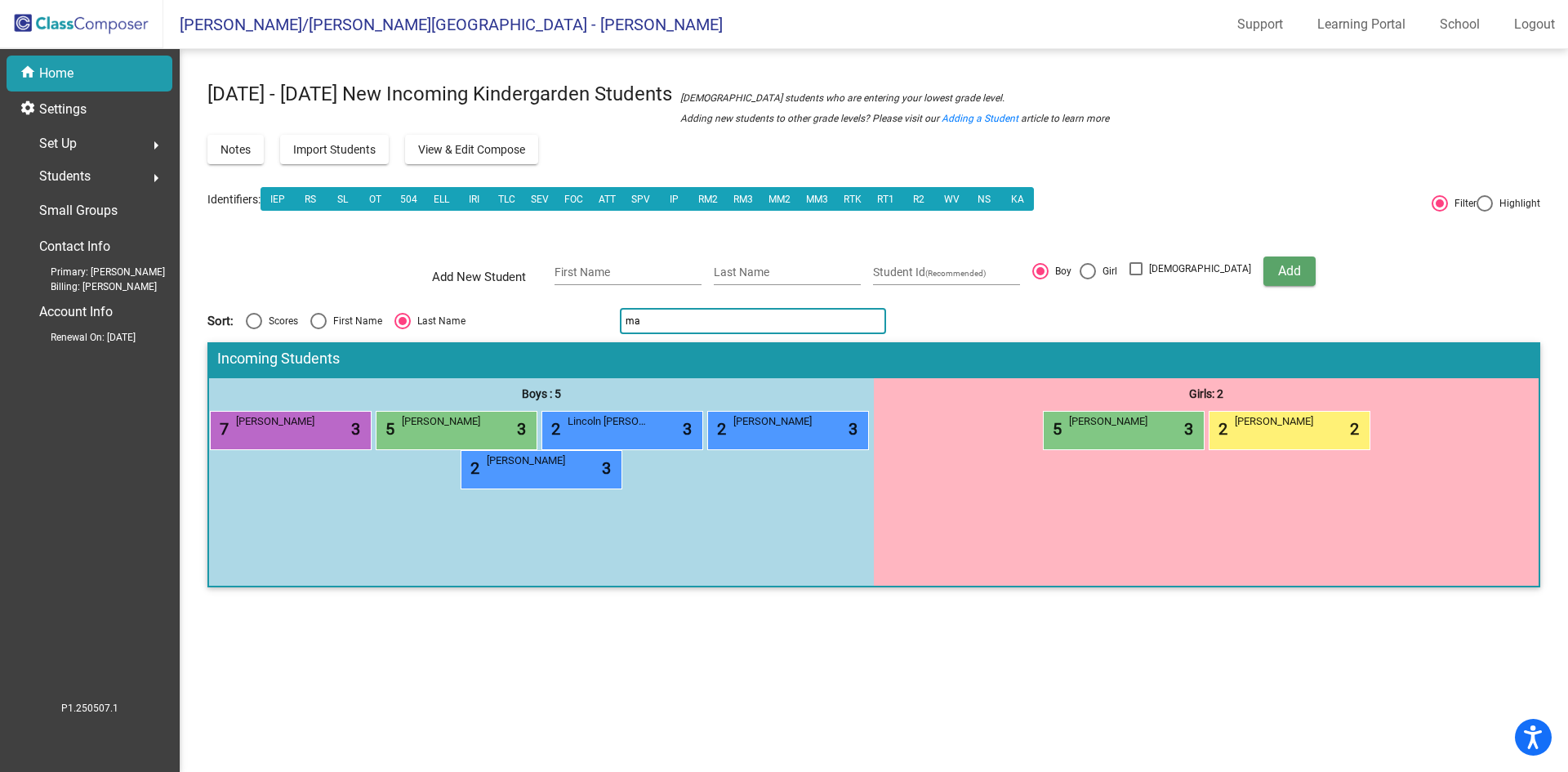
type input "m"
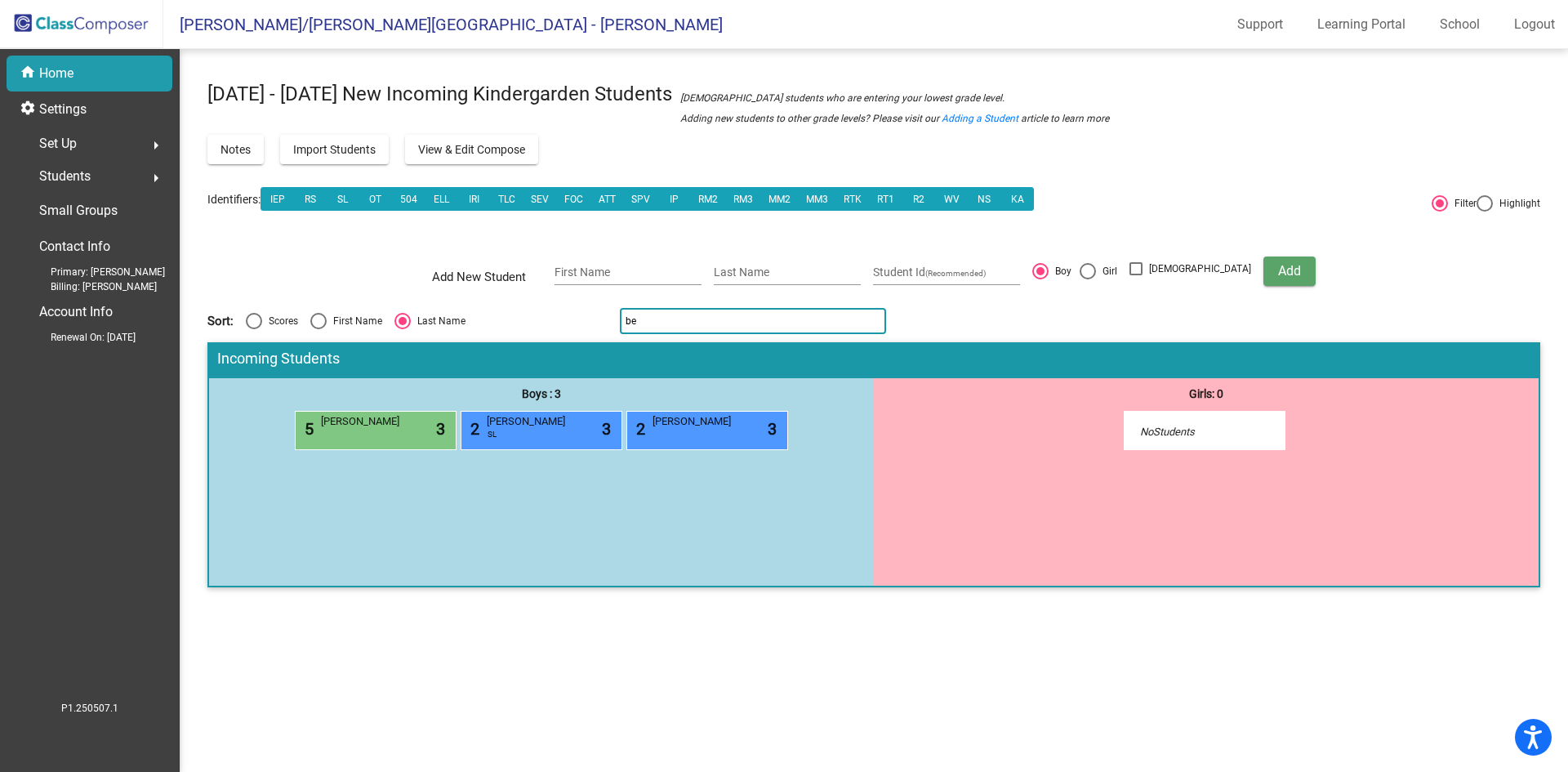
type input "b"
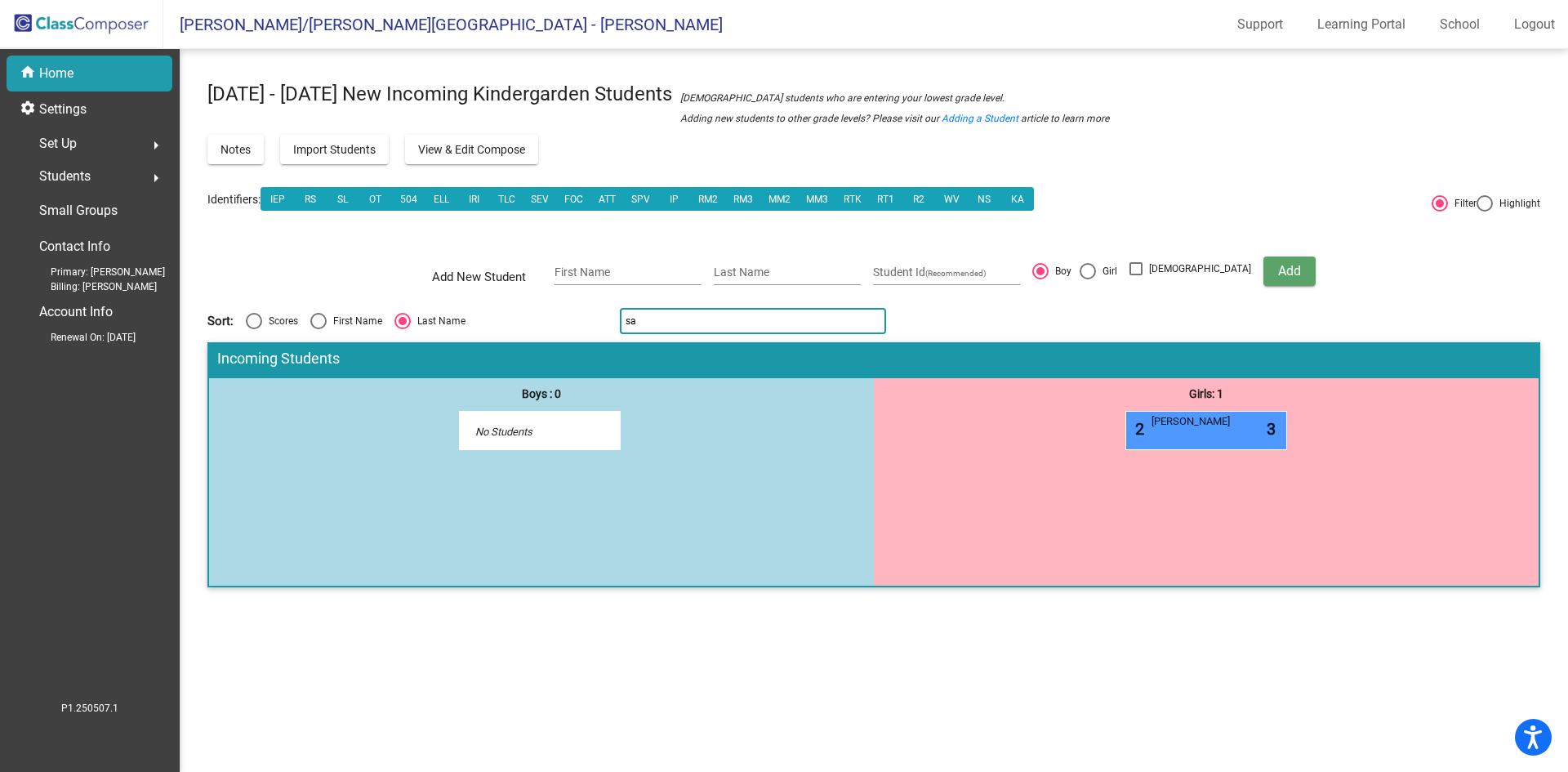
type input "s"
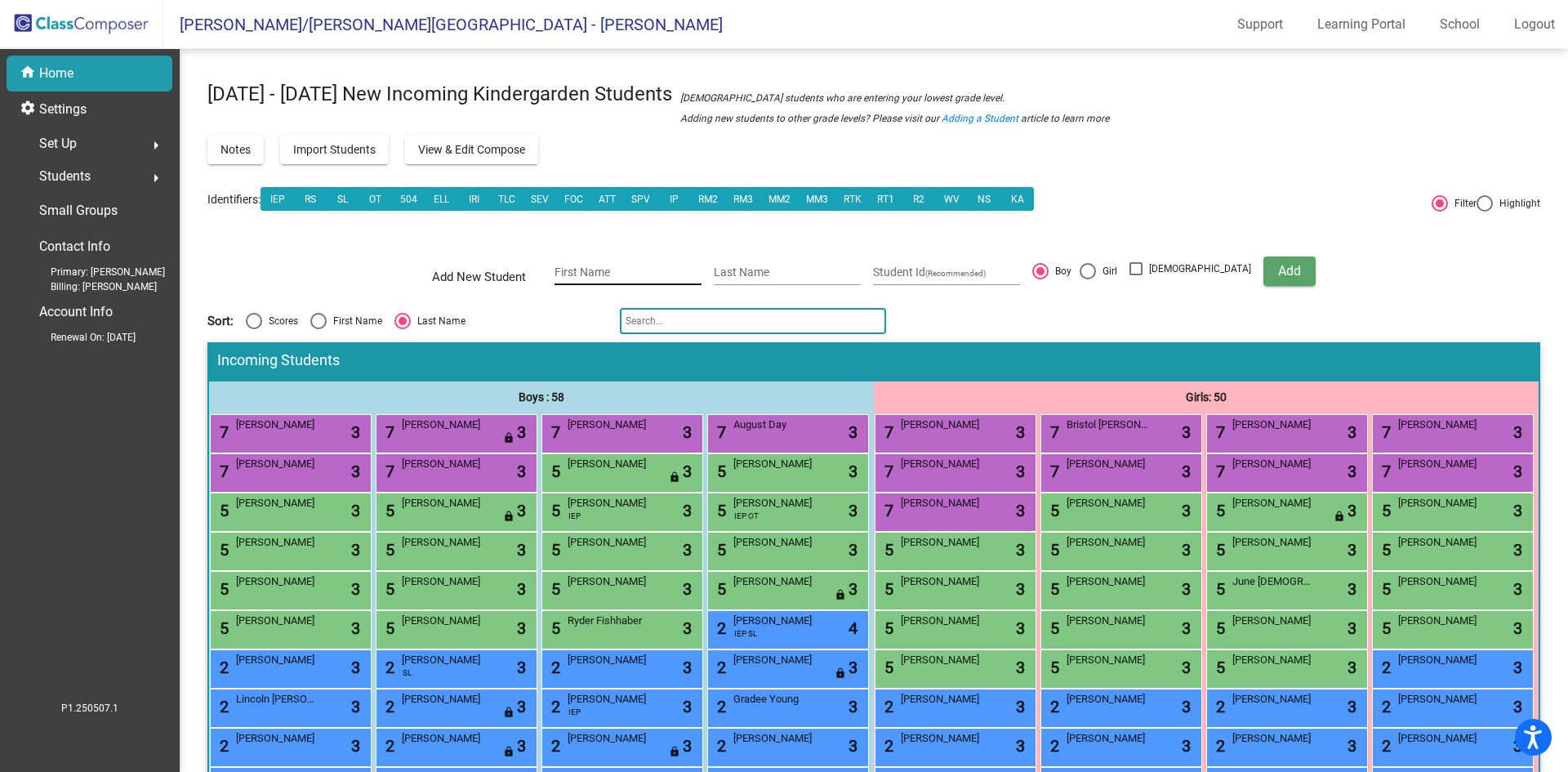
drag, startPoint x: 616, startPoint y: 269, endPoint x: 633, endPoint y: 271, distance: 17.1
click at [616, 269] on input "First Name" at bounding box center [628, 273] width 147 height 13
type input "Bennett"
type input "A"
click at [789, 274] on input "Salisb" at bounding box center [788, 273] width 147 height 13
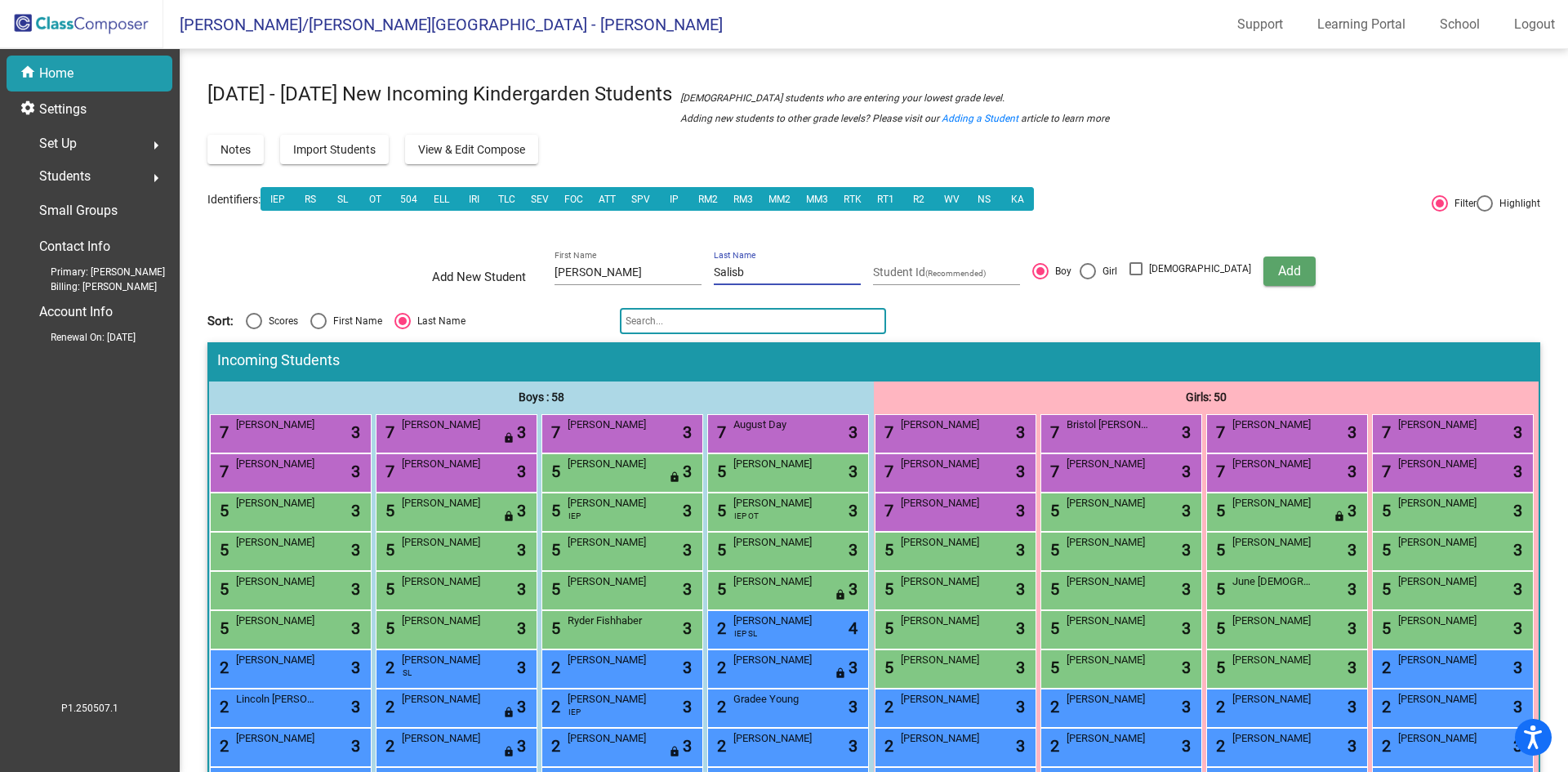
type input "Salisbury"
click at [1272, 268] on button "Add" at bounding box center [1289, 271] width 53 height 30
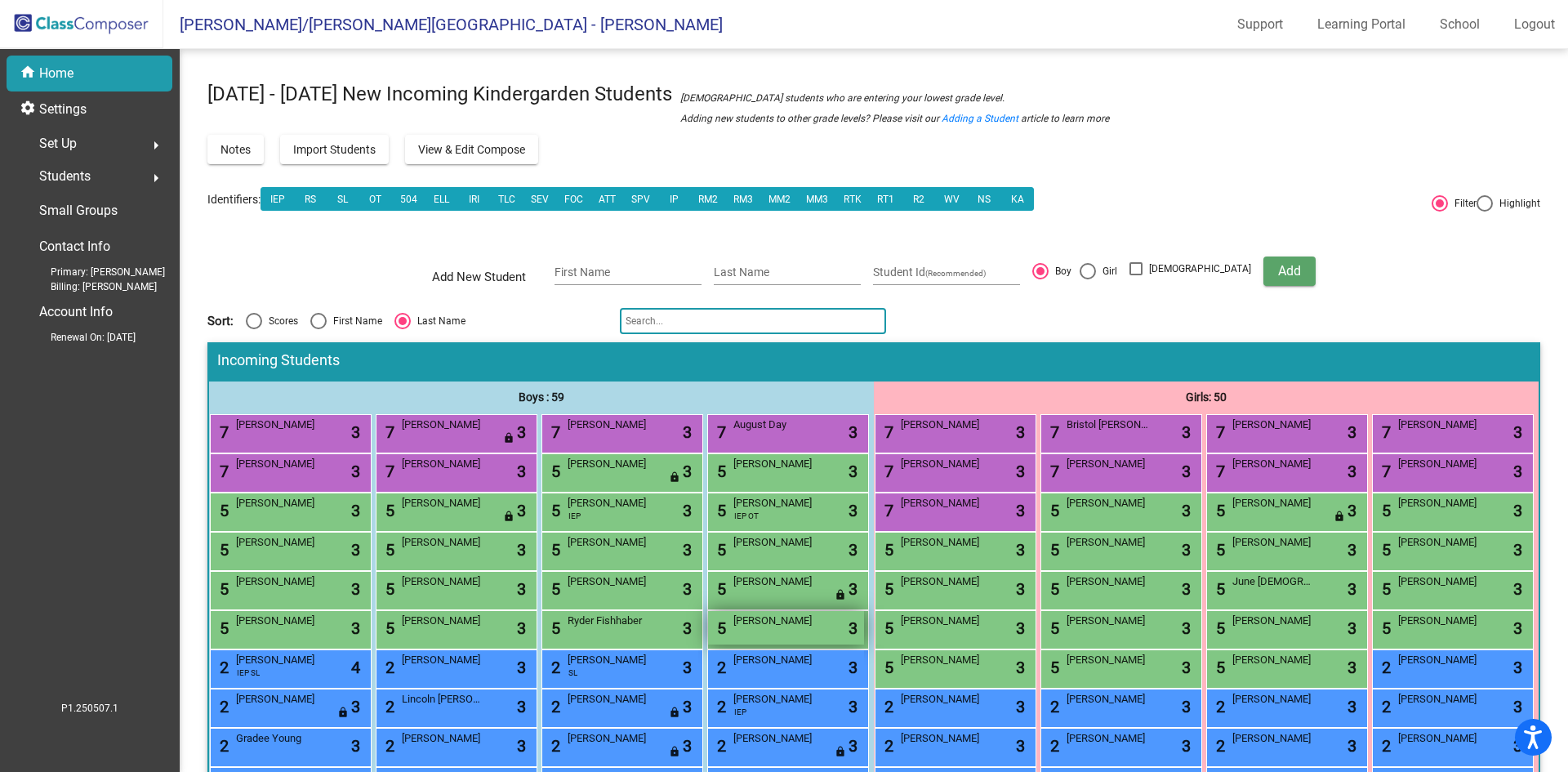
click at [733, 629] on span "[PERSON_NAME]" at bounding box center [773, 621] width 81 height 16
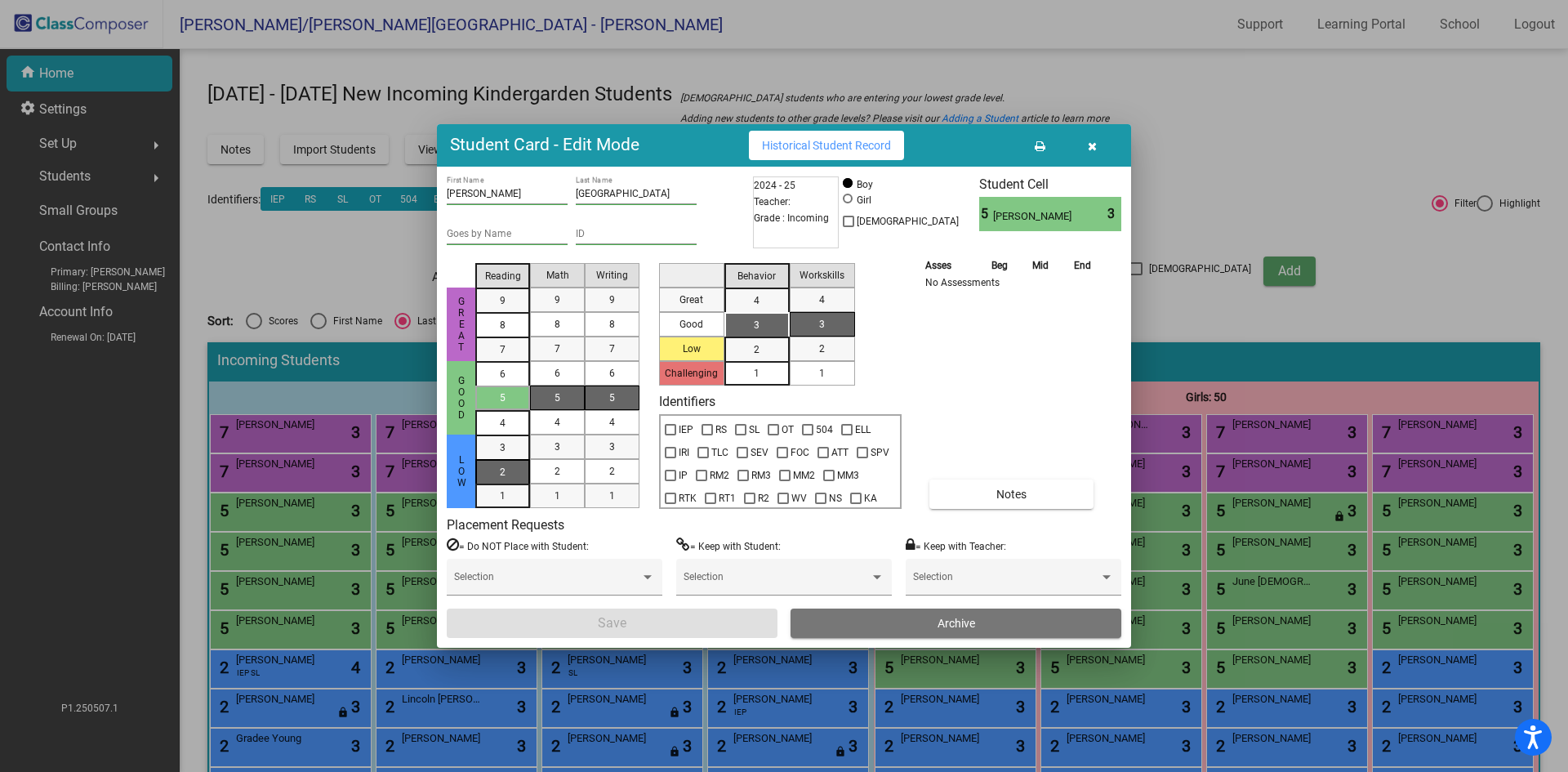
click at [516, 473] on mat-list-option "2" at bounding box center [503, 472] width 55 height 25
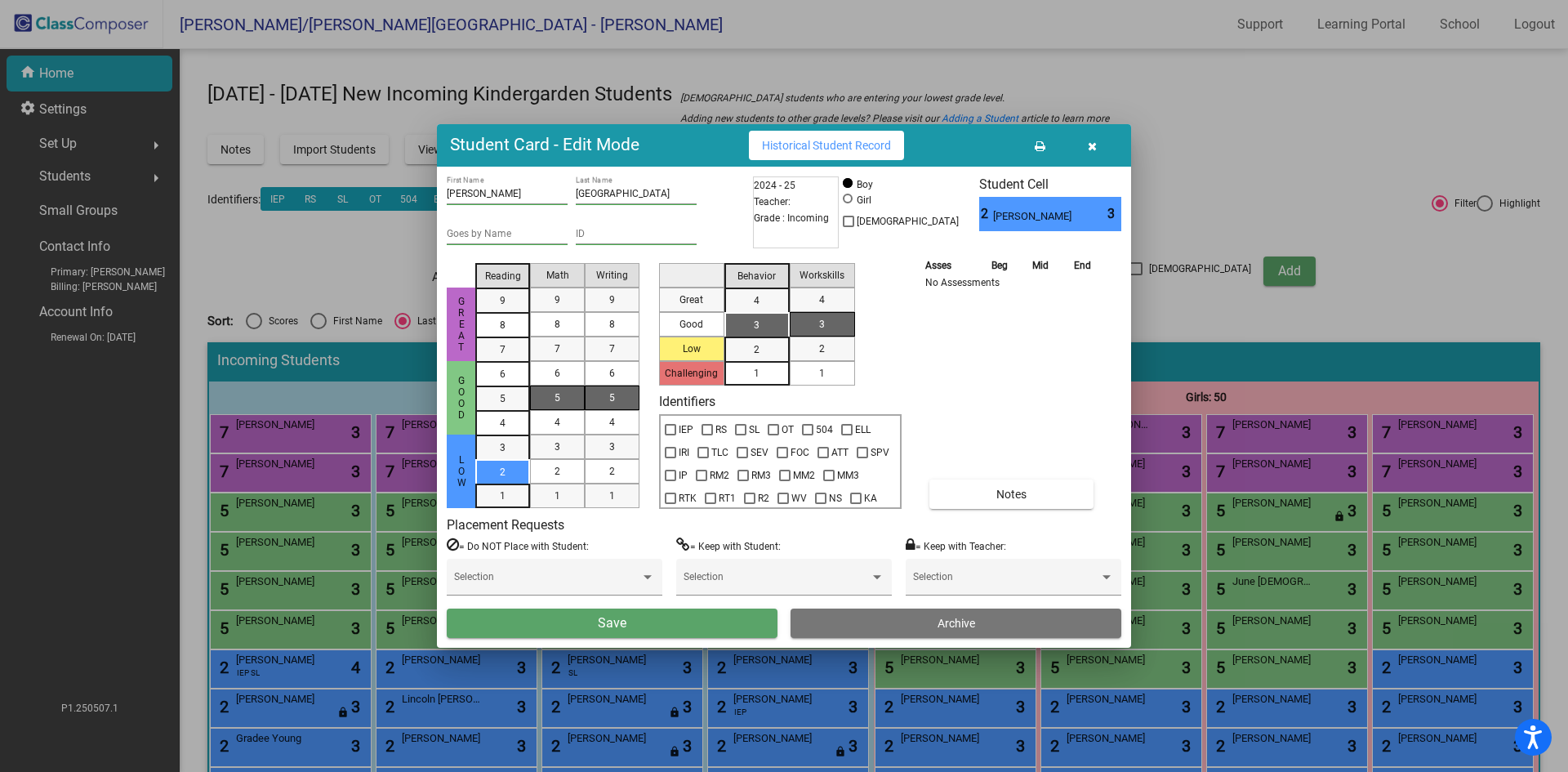
click at [566, 397] on div "5" at bounding box center [557, 398] width 32 height 25
click at [620, 393] on div "5" at bounding box center [612, 398] width 32 height 25
click at [750, 330] on div "3" at bounding box center [756, 326] width 32 height 25
click at [814, 379] on div "1" at bounding box center [821, 374] width 32 height 25
click at [687, 624] on button "Save" at bounding box center [613, 624] width 331 height 30
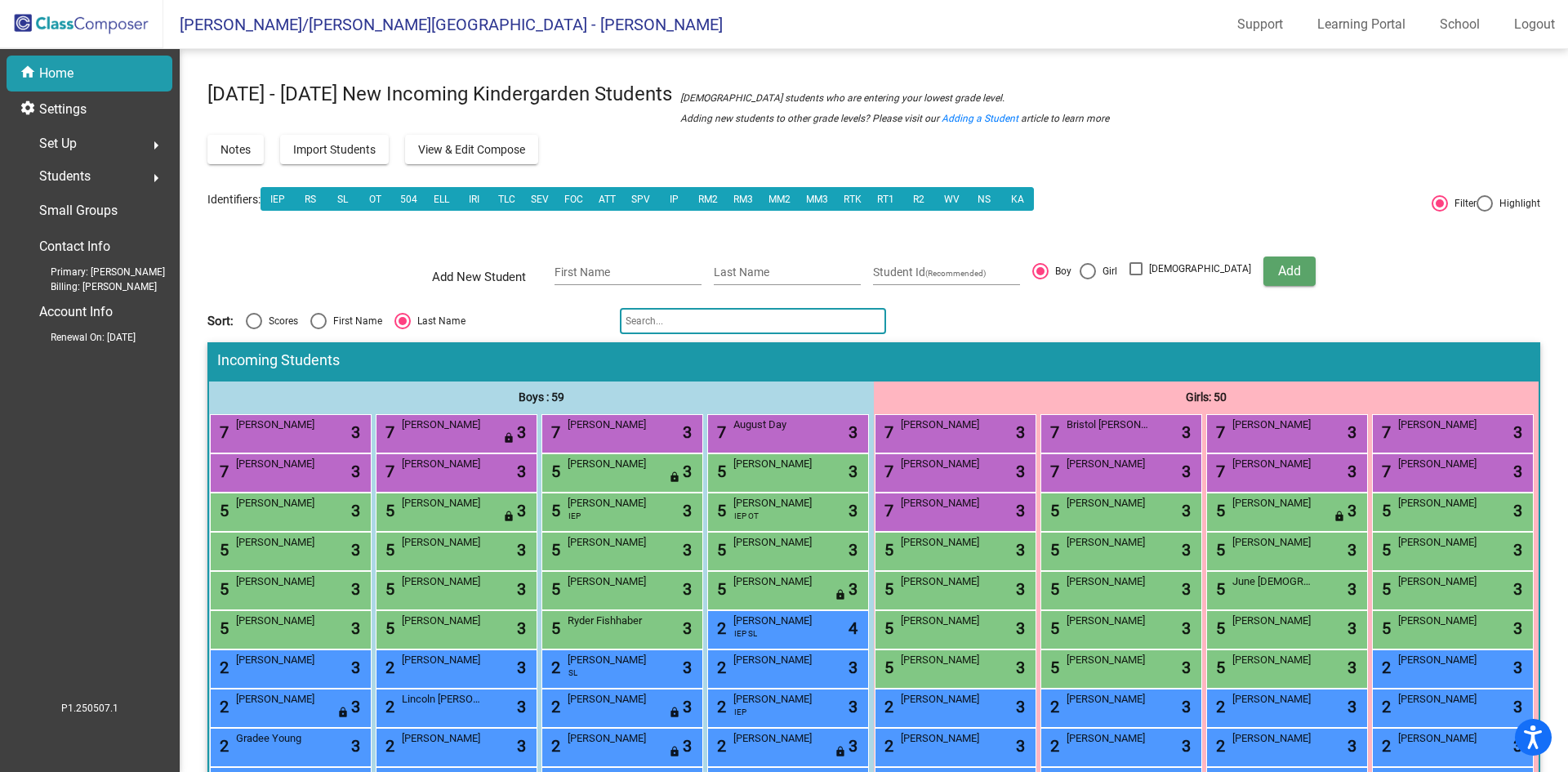
click at [669, 316] on input "text" at bounding box center [753, 321] width 266 height 26
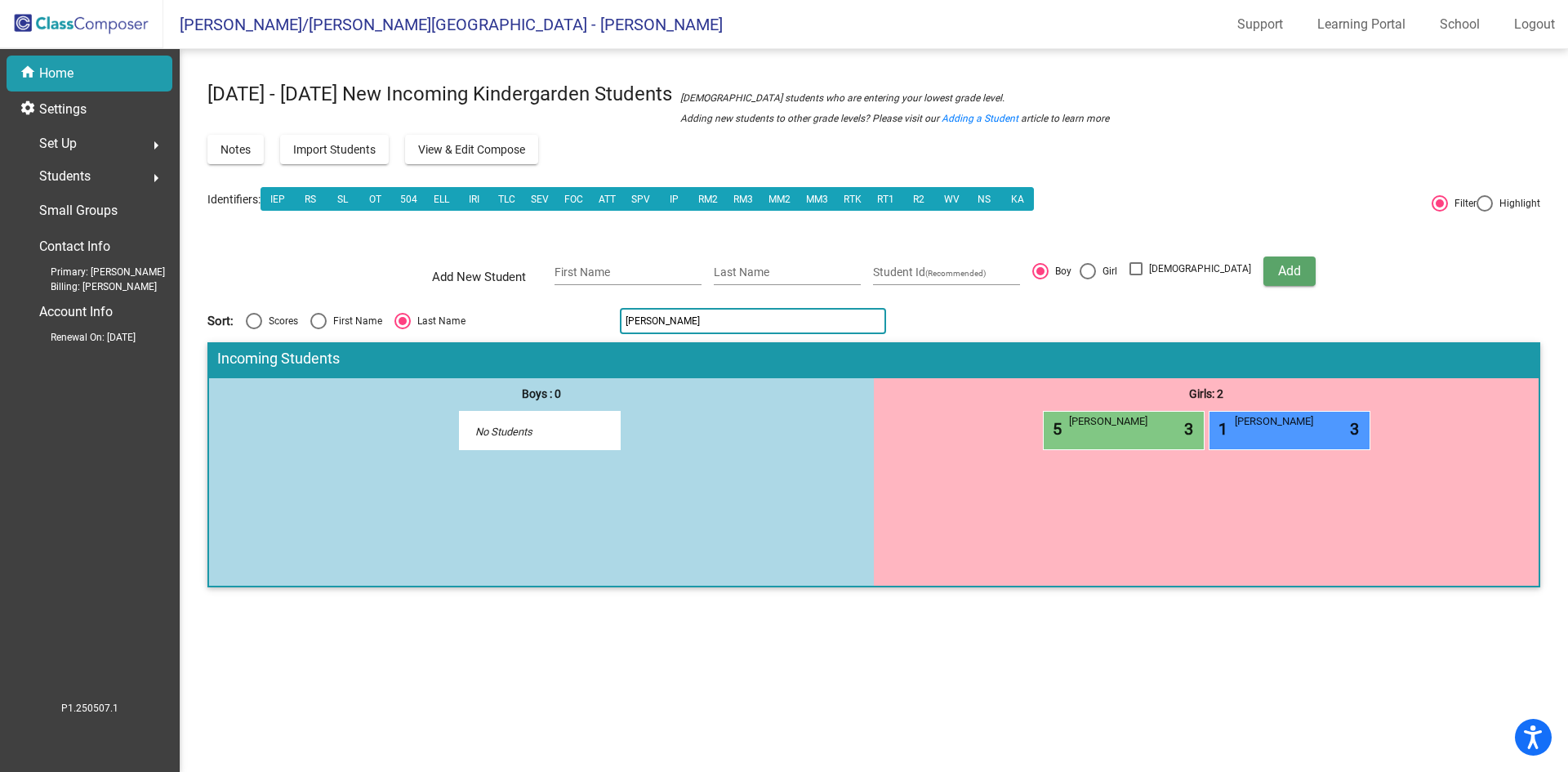
drag, startPoint x: 649, startPoint y: 321, endPoint x: 509, endPoint y: 287, distance: 144.1
click at [594, 336] on div "2025 - 2026 New Incoming Kindergarden Students New students who are entering yo…" at bounding box center [874, 339] width 1333 height 531
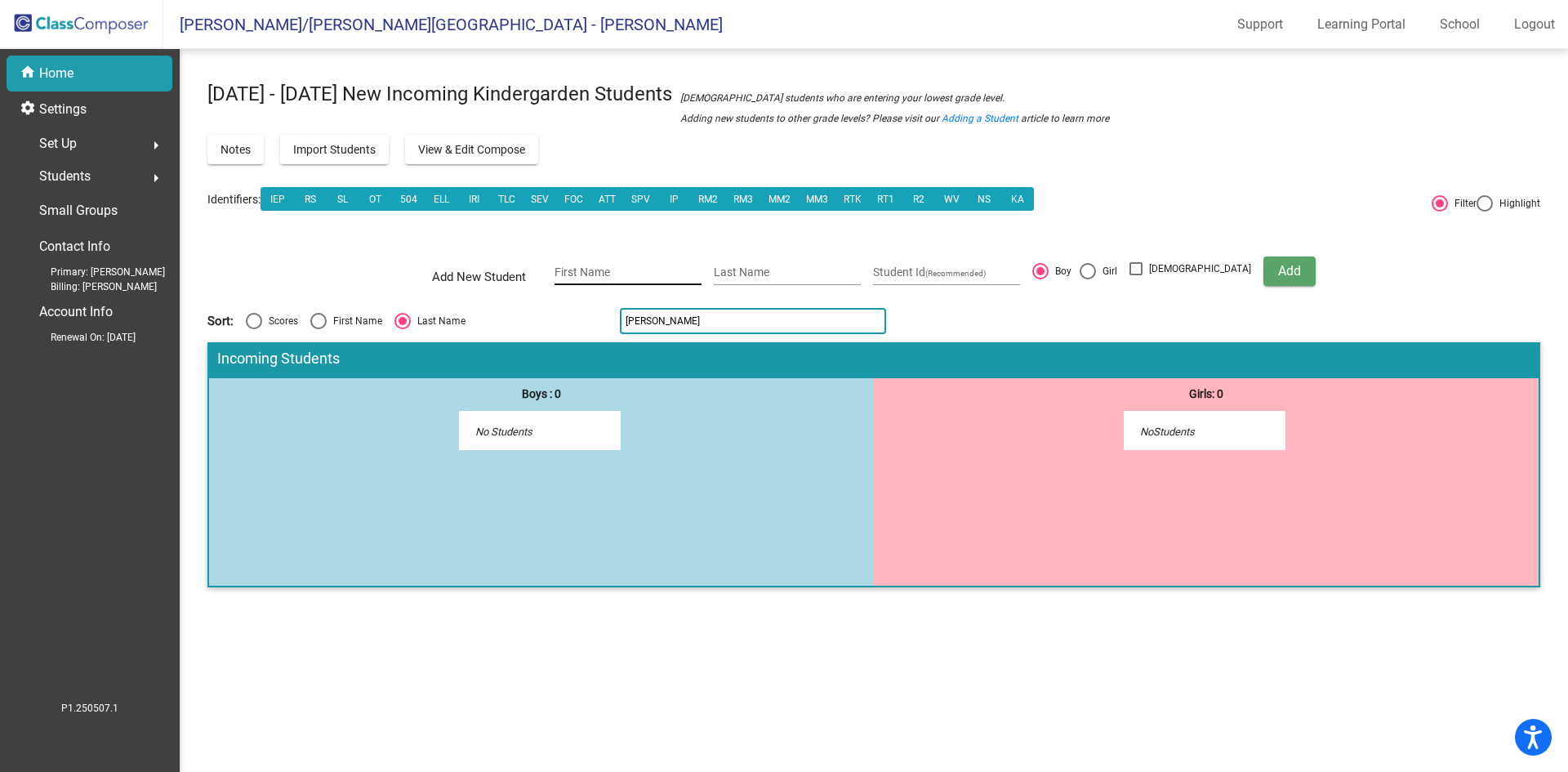
type input "morris"
click at [608, 262] on div "First Name" at bounding box center [628, 268] width 147 height 34
type input "Damian"
type input "R"
type input "Morris"
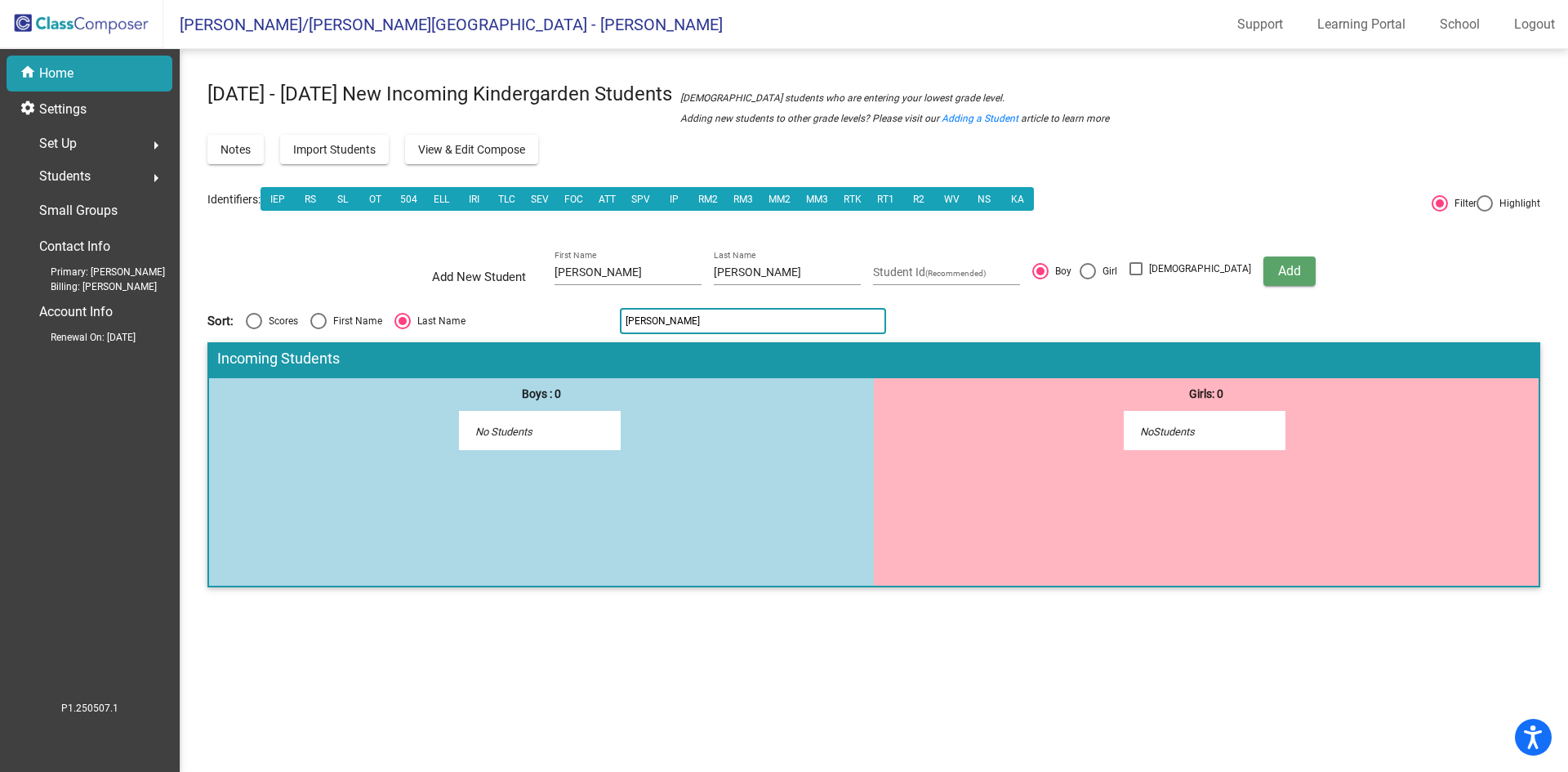
drag, startPoint x: 661, startPoint y: 326, endPoint x: 604, endPoint y: 329, distance: 57.1
click at [582, 337] on div "2025 - 2026 New Incoming Kindergarden Students New students who are entering yo…" at bounding box center [874, 339] width 1333 height 531
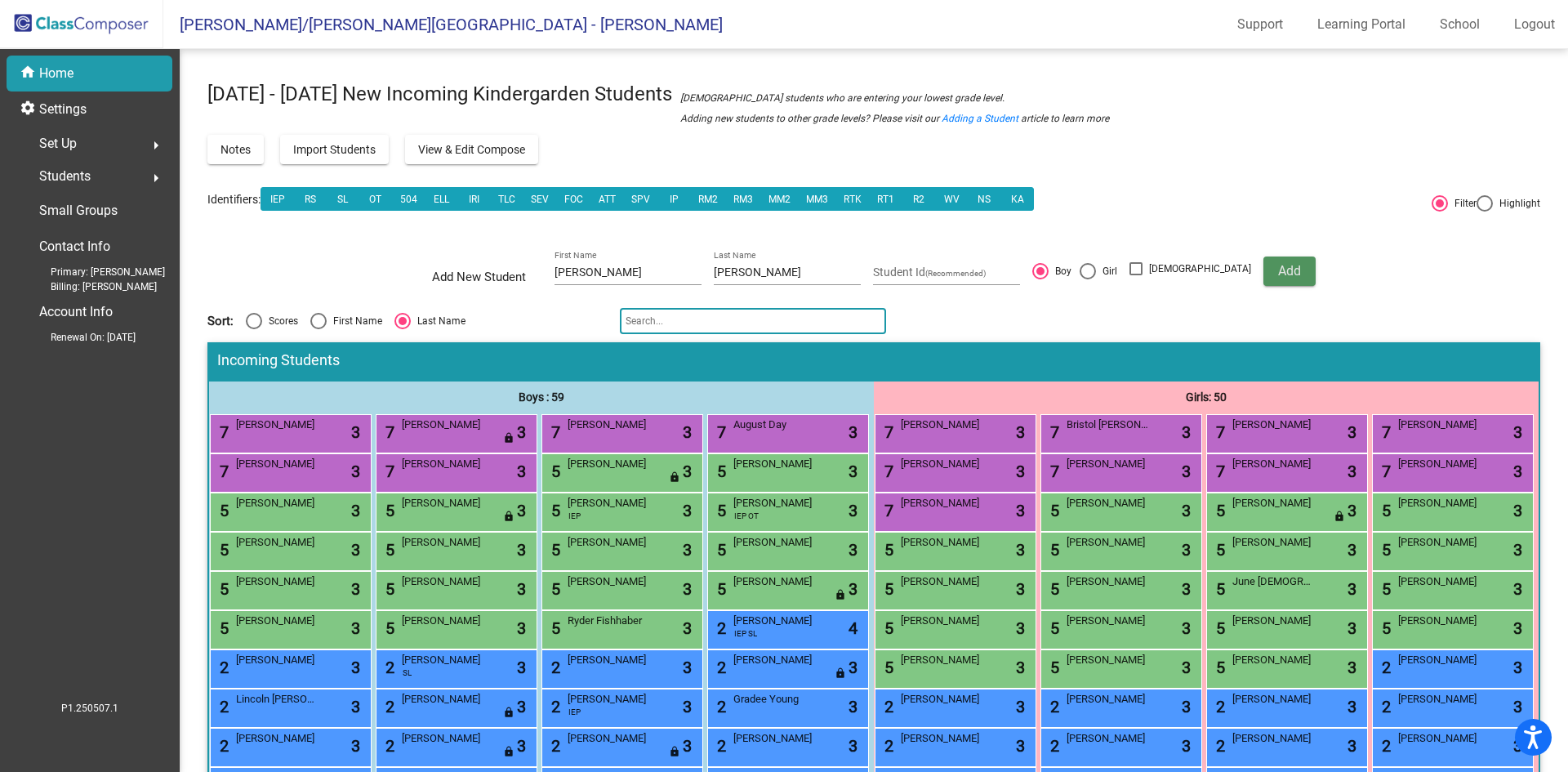
drag, startPoint x: 1257, startPoint y: 264, endPoint x: 1320, endPoint y: 295, distance: 70.2
click at [1279, 265] on span "Add" at bounding box center [1290, 271] width 23 height 15
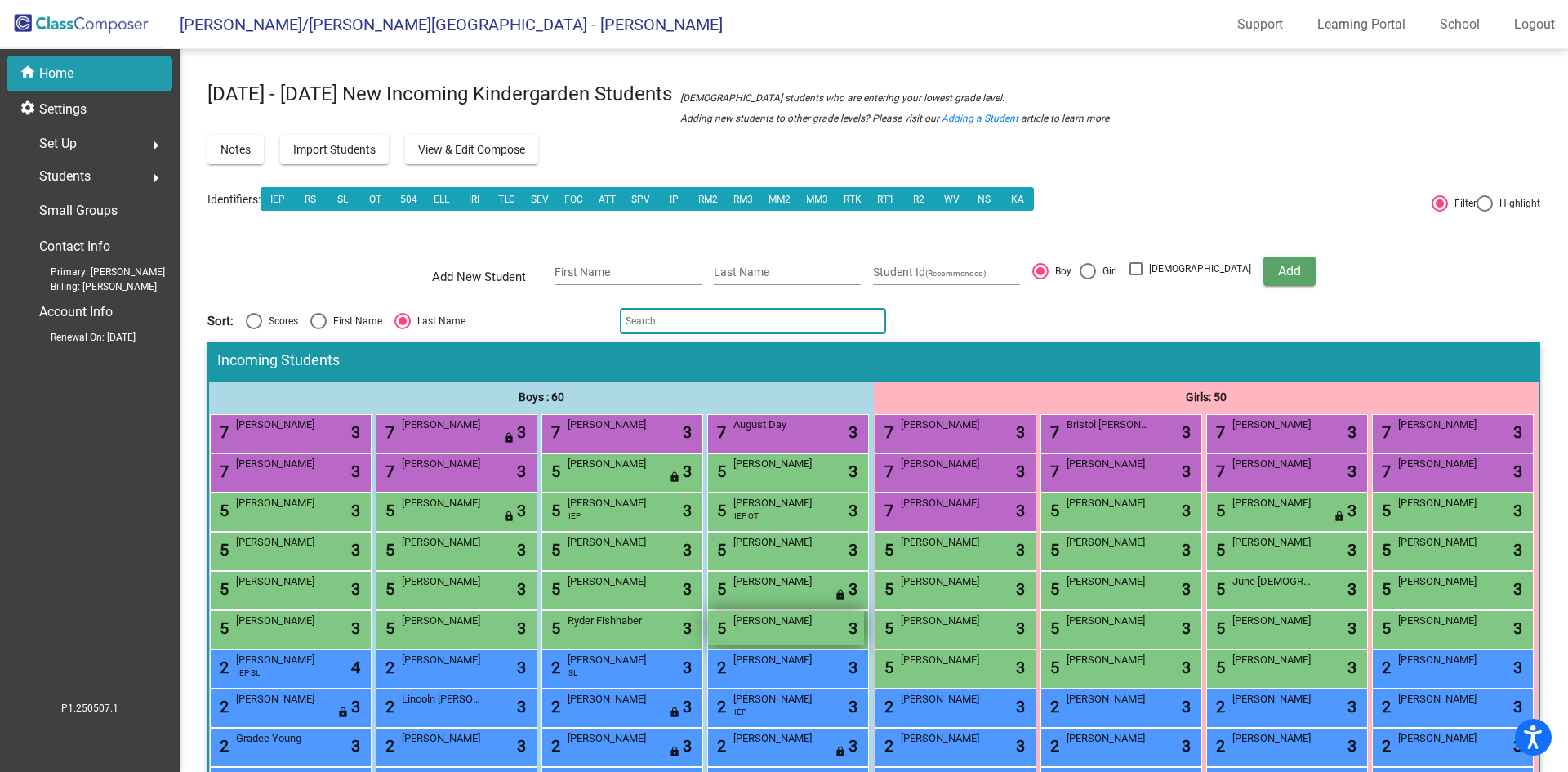
click at [708, 645] on div "5 Damian Morris lock do_not_disturb_alt 3" at bounding box center [786, 627] width 156 height 34
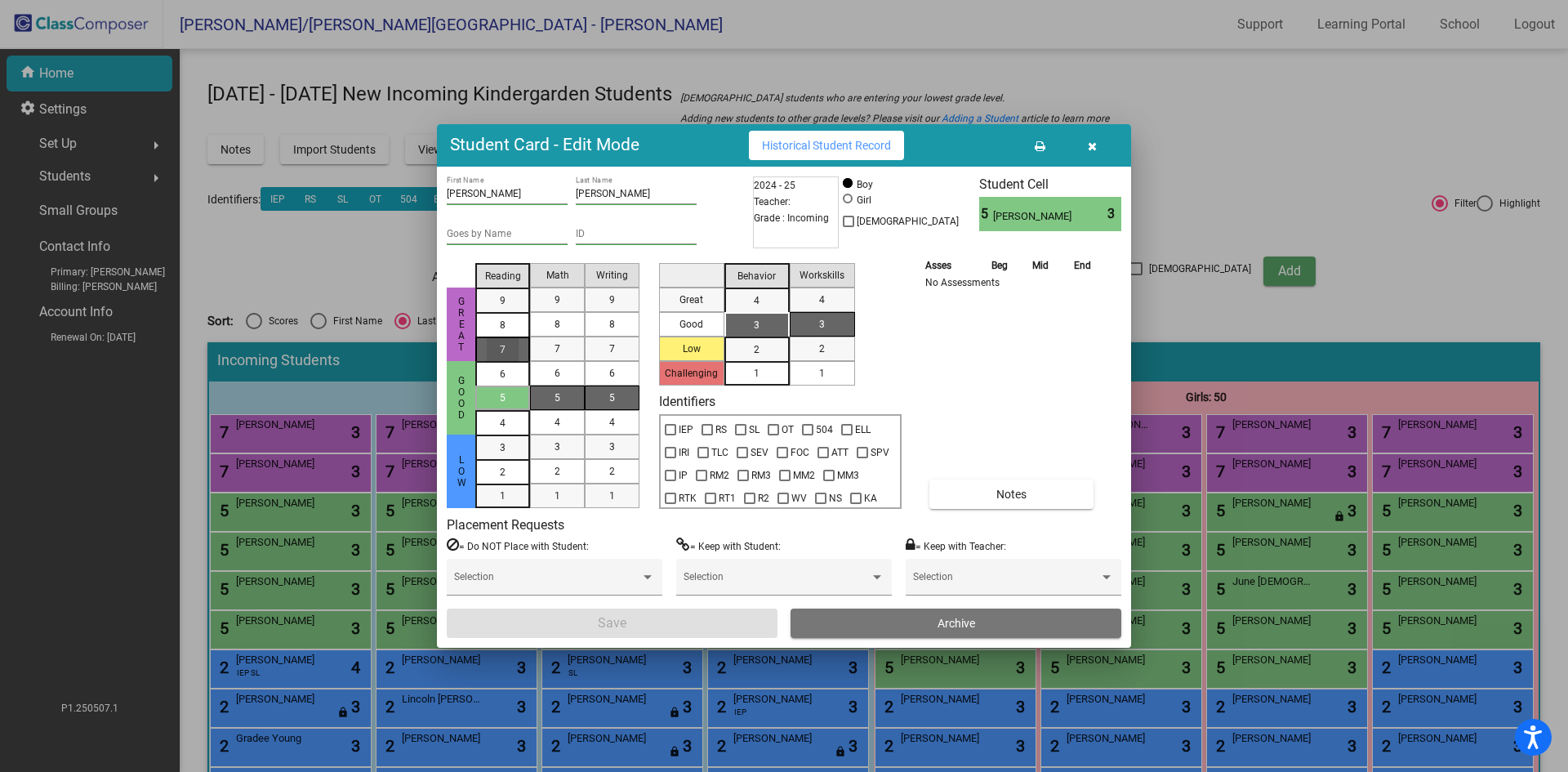
click at [501, 308] on span "7" at bounding box center [503, 300] width 6 height 14
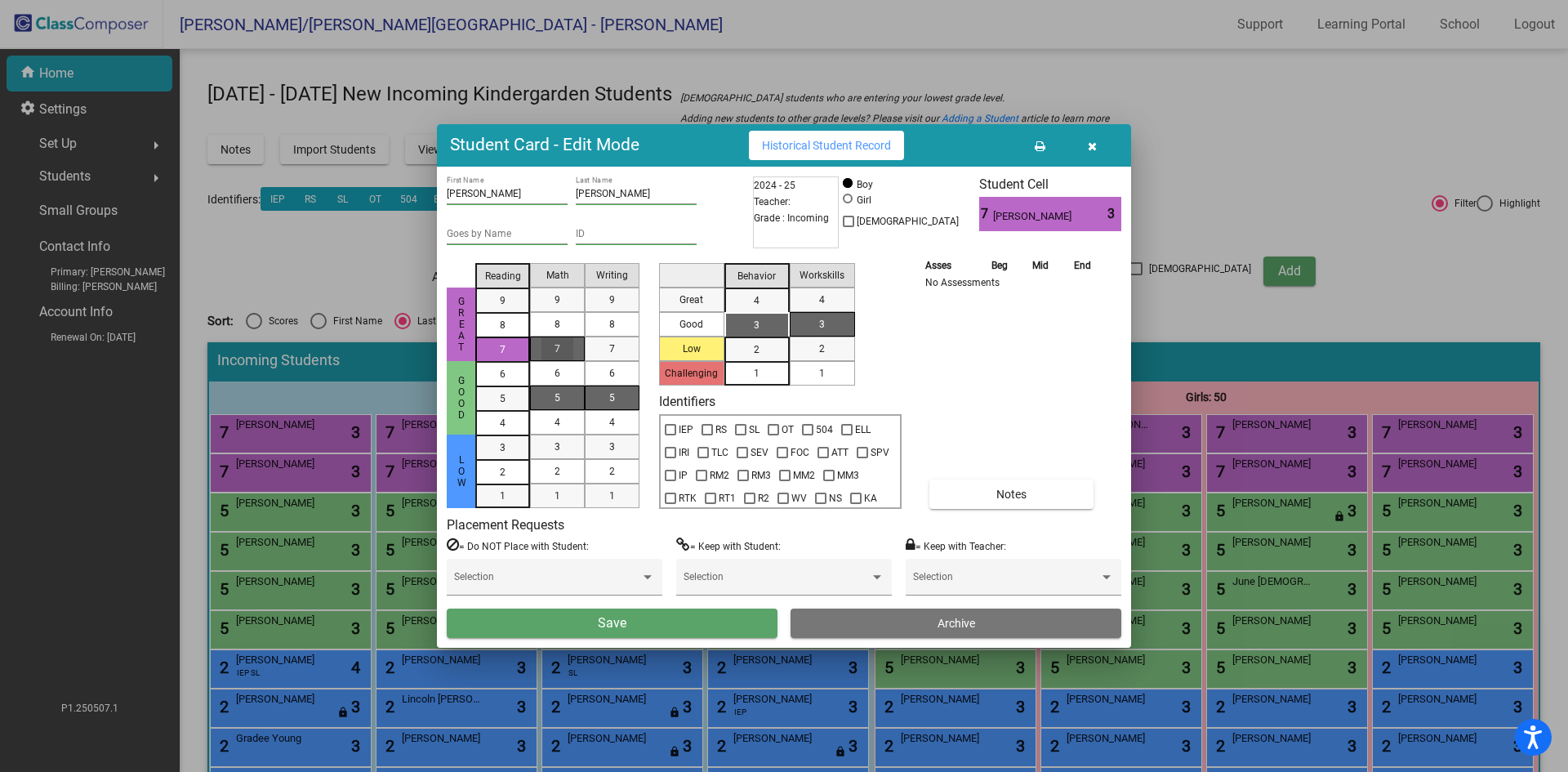
click at [560, 352] on div "7" at bounding box center [557, 350] width 32 height 25
click at [609, 400] on div "5" at bounding box center [612, 398] width 32 height 25
click at [758, 321] on span "3" at bounding box center [757, 325] width 6 height 14
click at [818, 376] on div "1" at bounding box center [821, 374] width 32 height 25
click at [710, 621] on button "Save" at bounding box center [613, 624] width 331 height 30
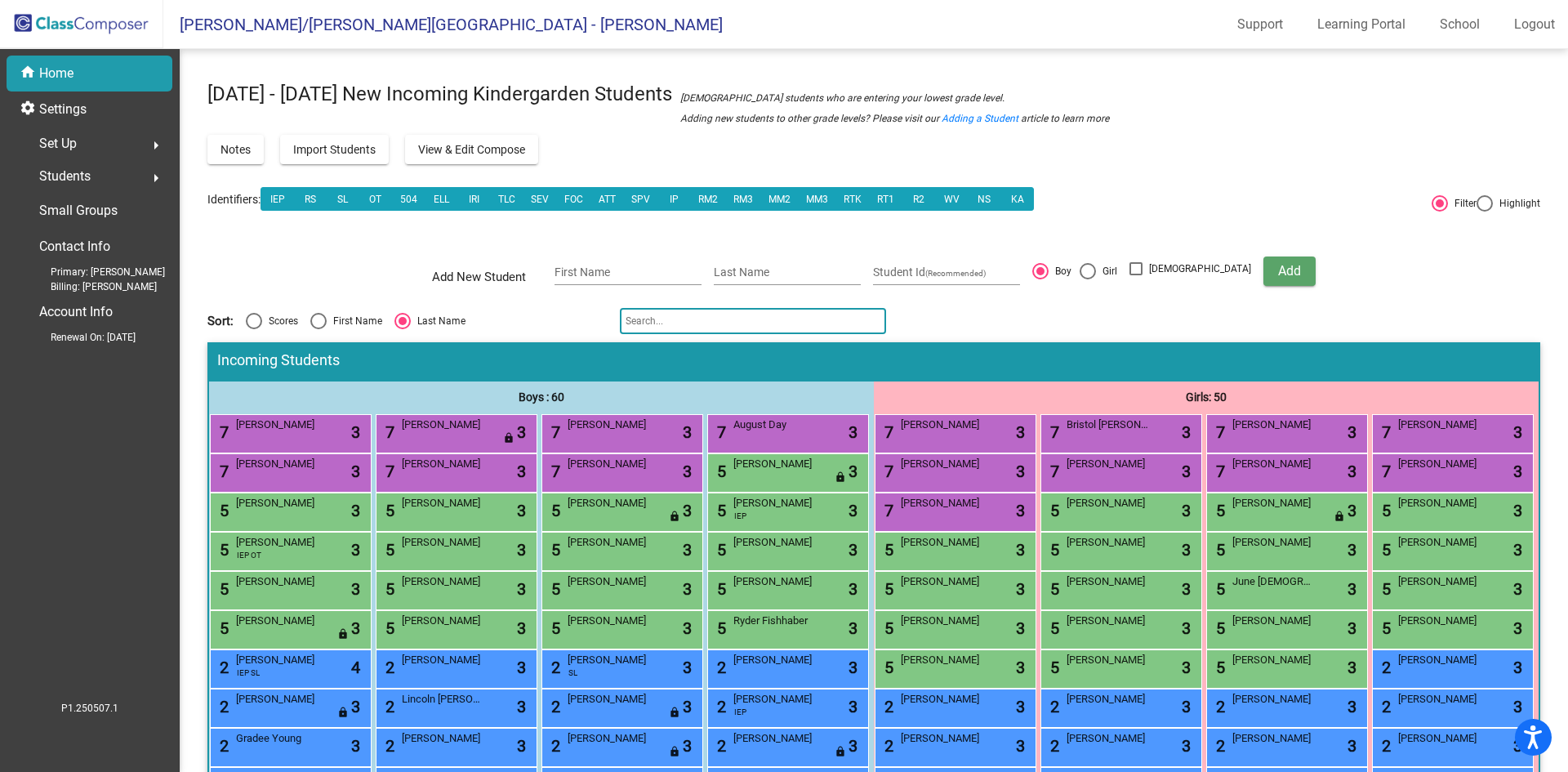
click at [661, 324] on input "text" at bounding box center [753, 321] width 266 height 26
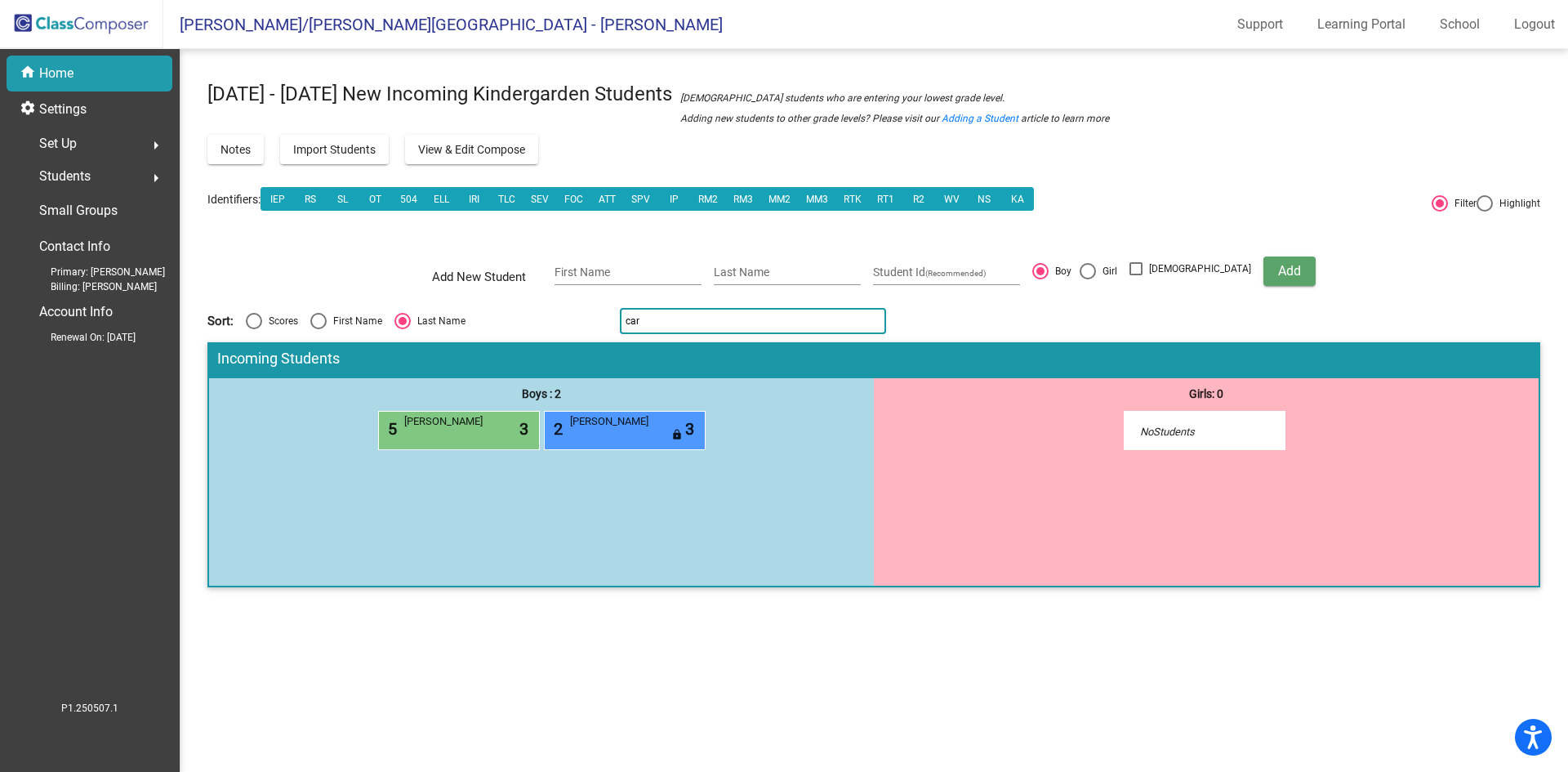
drag, startPoint x: 666, startPoint y: 321, endPoint x: 504, endPoint y: 309, distance: 162.4
click at [504, 311] on div "Sort: Scores First Name Last Name car" at bounding box center [874, 321] width 1333 height 26
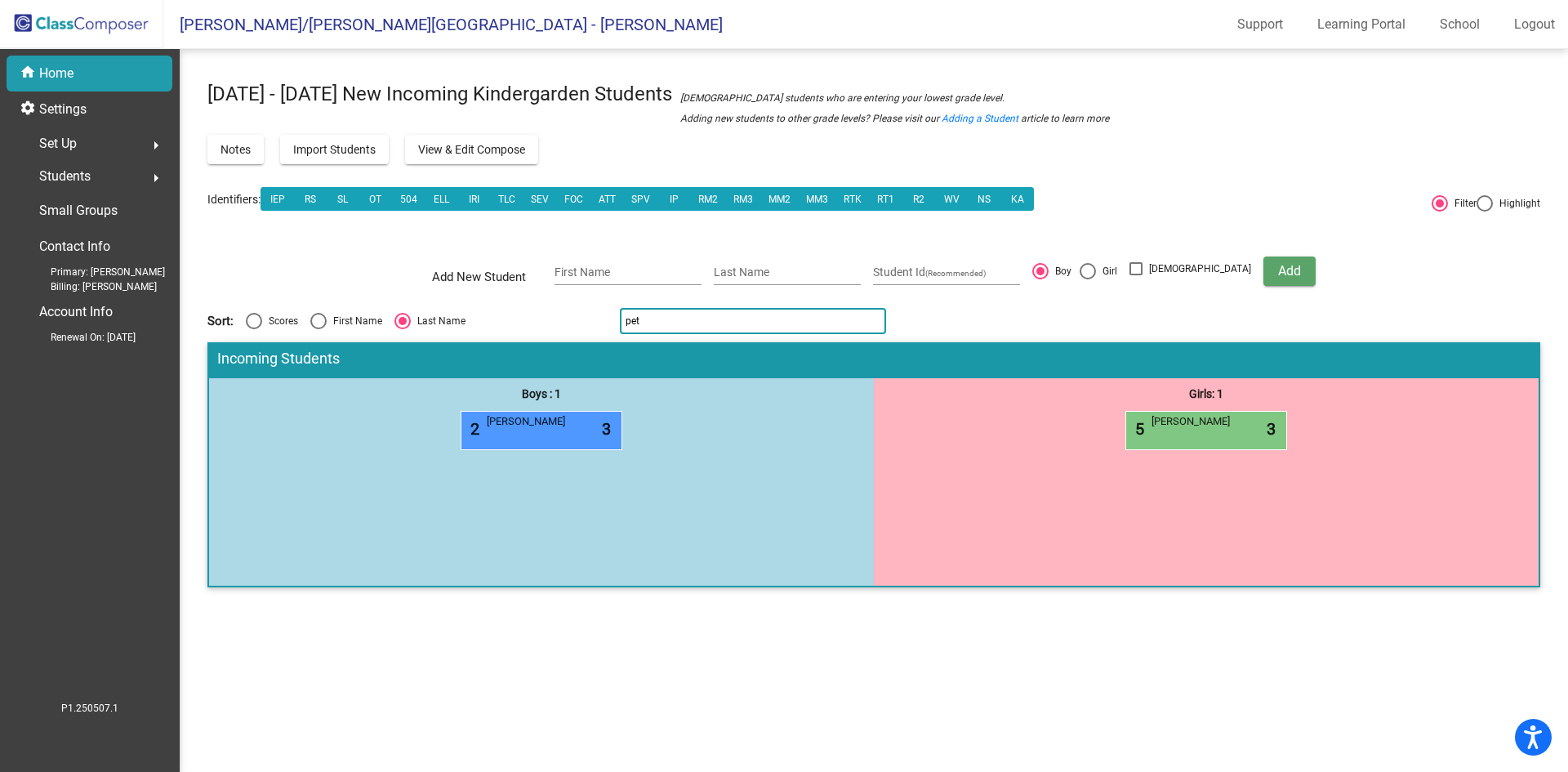
drag, startPoint x: 643, startPoint y: 321, endPoint x: 570, endPoint y: 327, distance: 73.2
click at [571, 328] on div "Sort: Scores First Name Last Name pet" at bounding box center [874, 321] width 1333 height 26
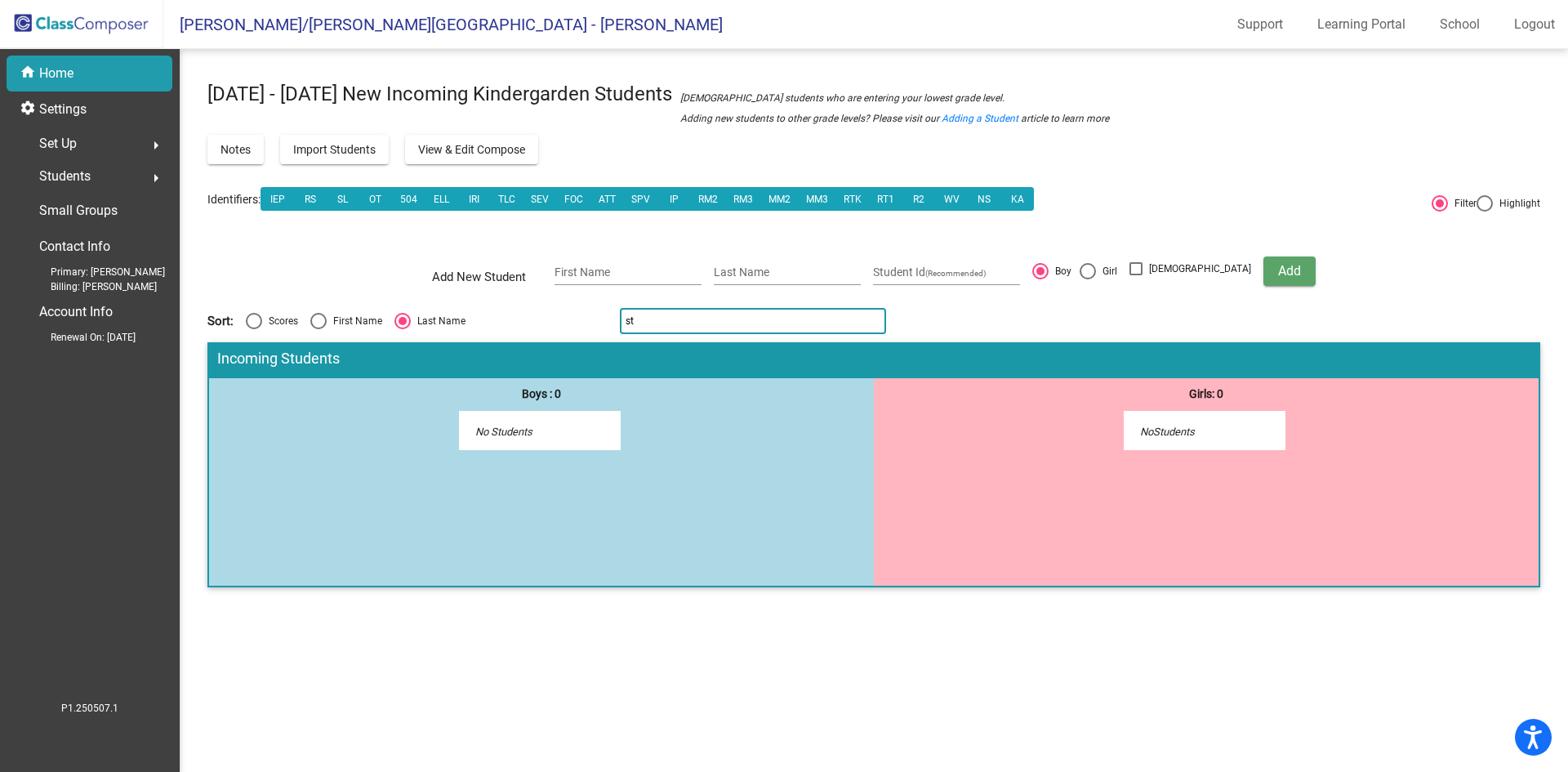
type input "s"
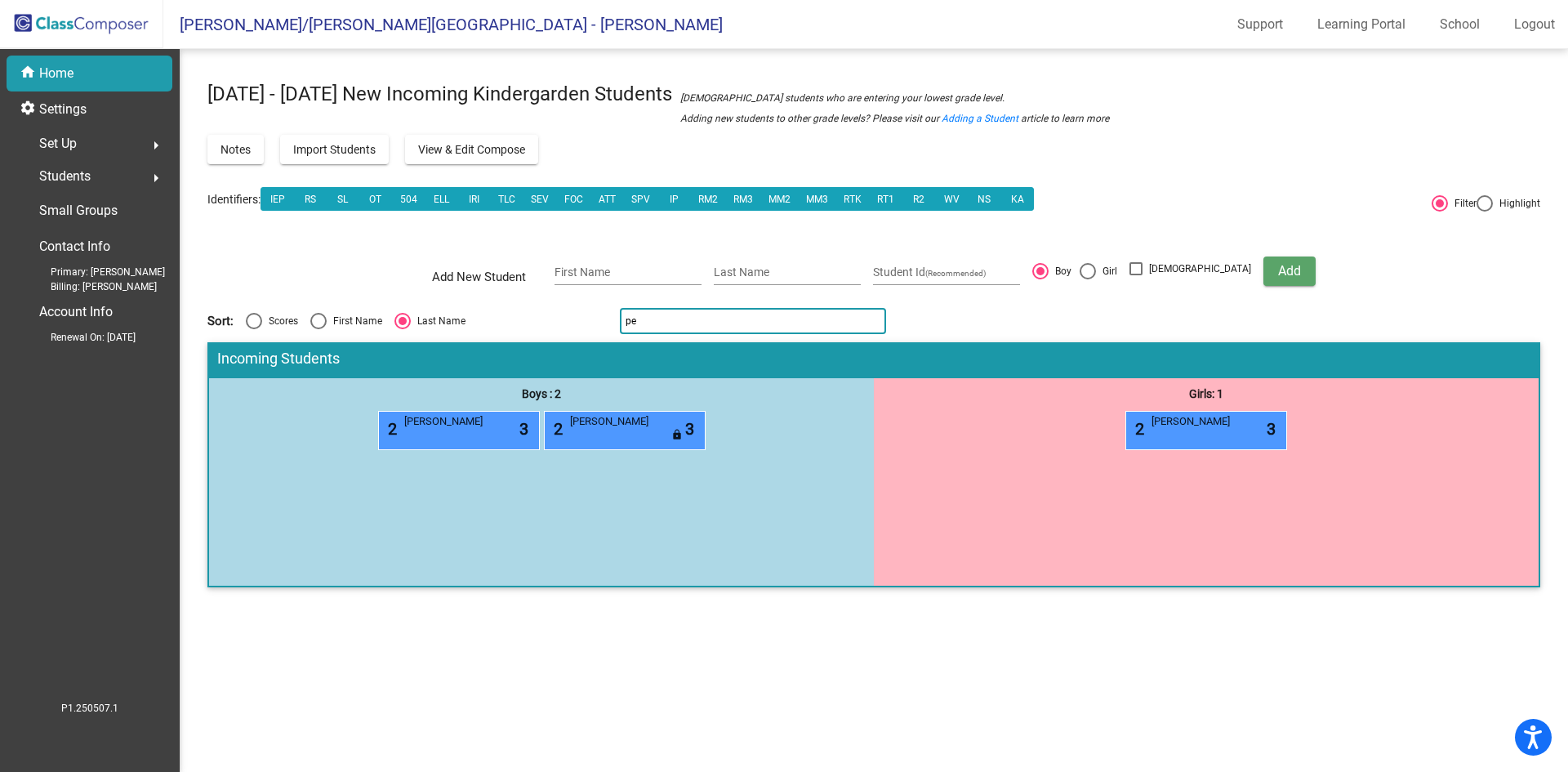
type input "p"
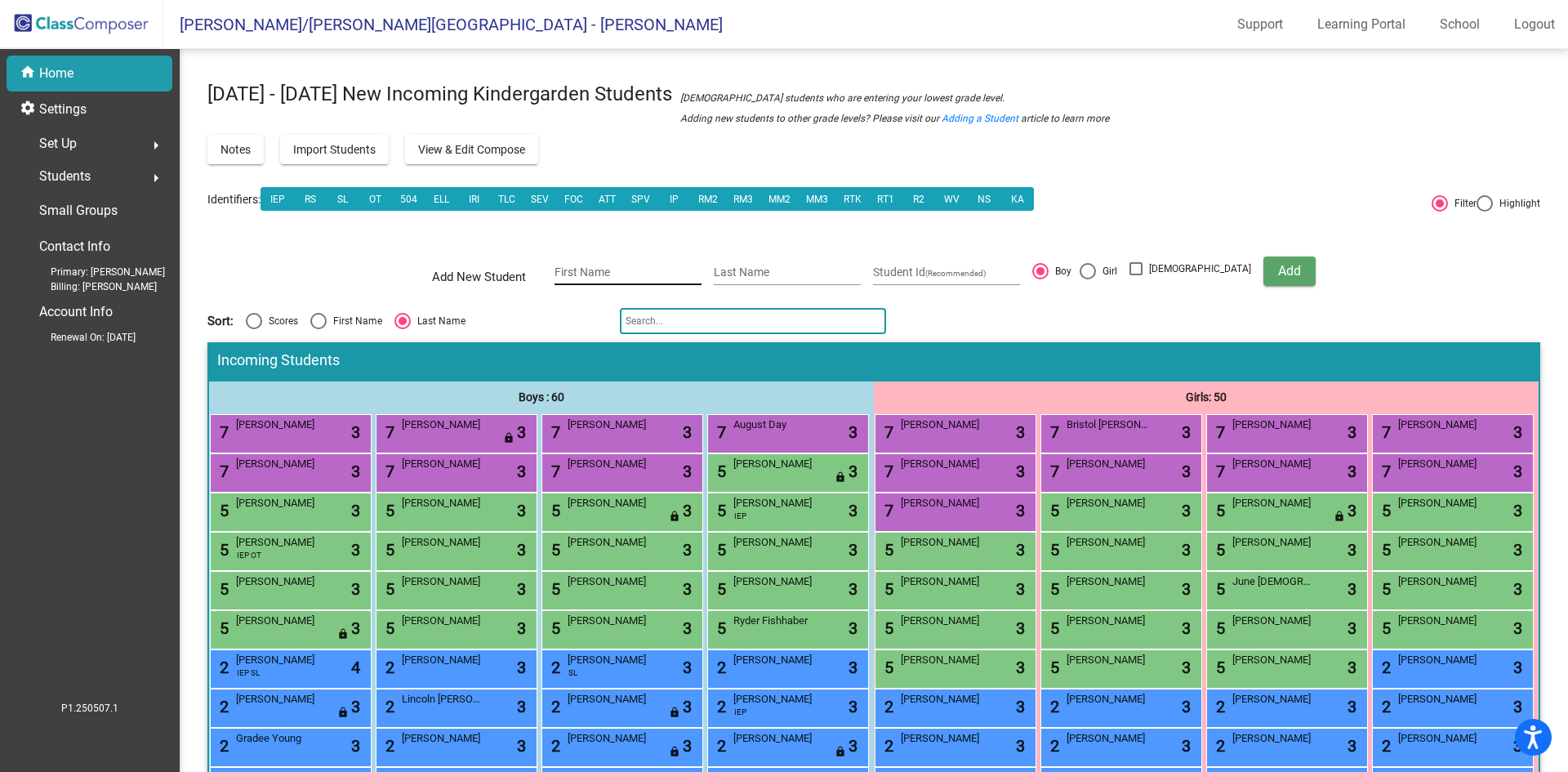
drag, startPoint x: 673, startPoint y: 277, endPoint x: 694, endPoint y: 273, distance: 21.4
click at [673, 277] on input "First Name" at bounding box center [628, 273] width 147 height 13
type input "Peny"
type input "Stoehr"
click at [1096, 266] on div at bounding box center [1087, 271] width 16 height 16
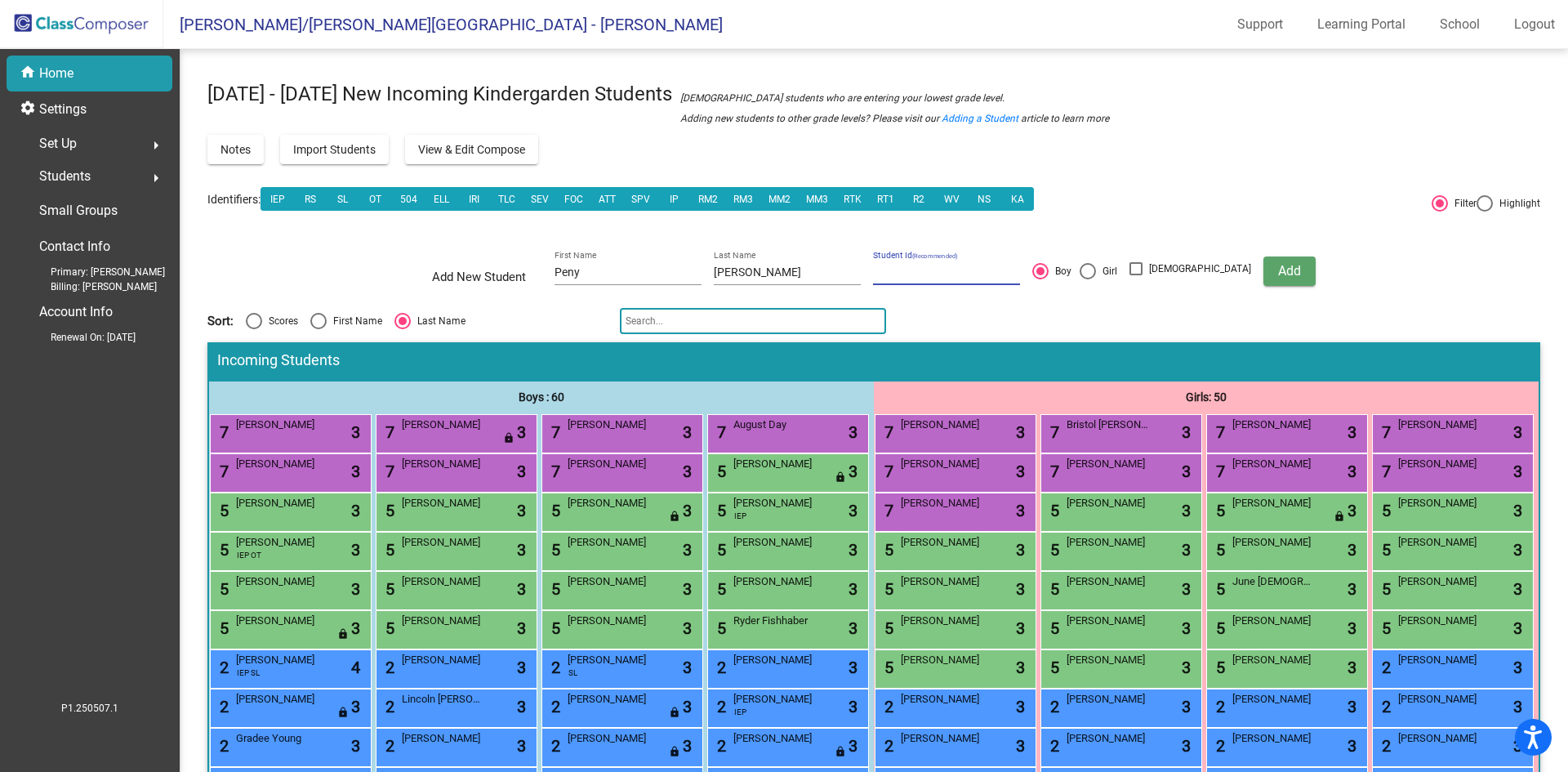
click at [1088, 280] on input "Girl" at bounding box center [1087, 280] width 1 height 1
radio input "true"
click at [1279, 264] on span "Add" at bounding box center [1290, 271] width 23 height 15
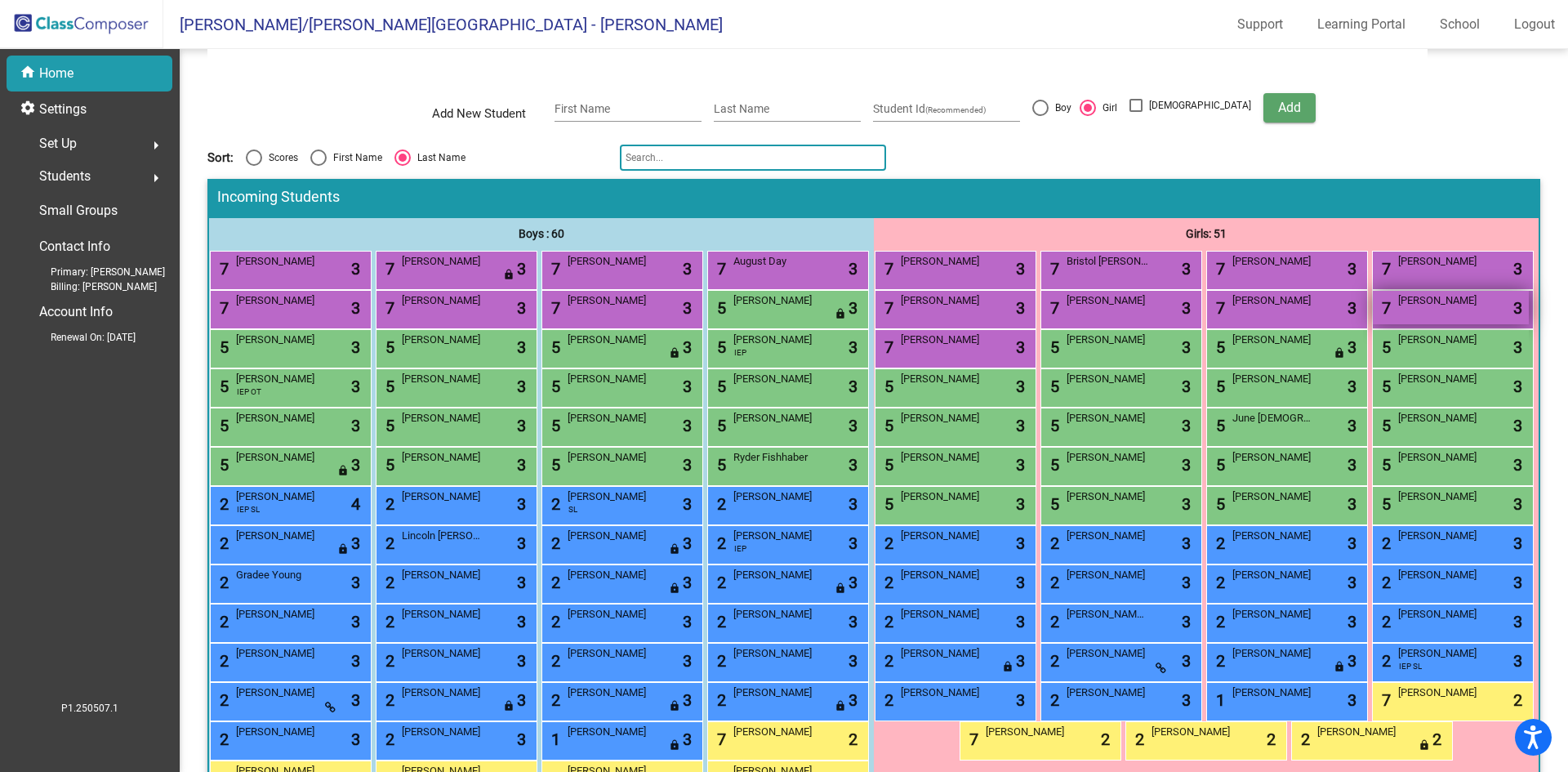
scroll to position [245, 0]
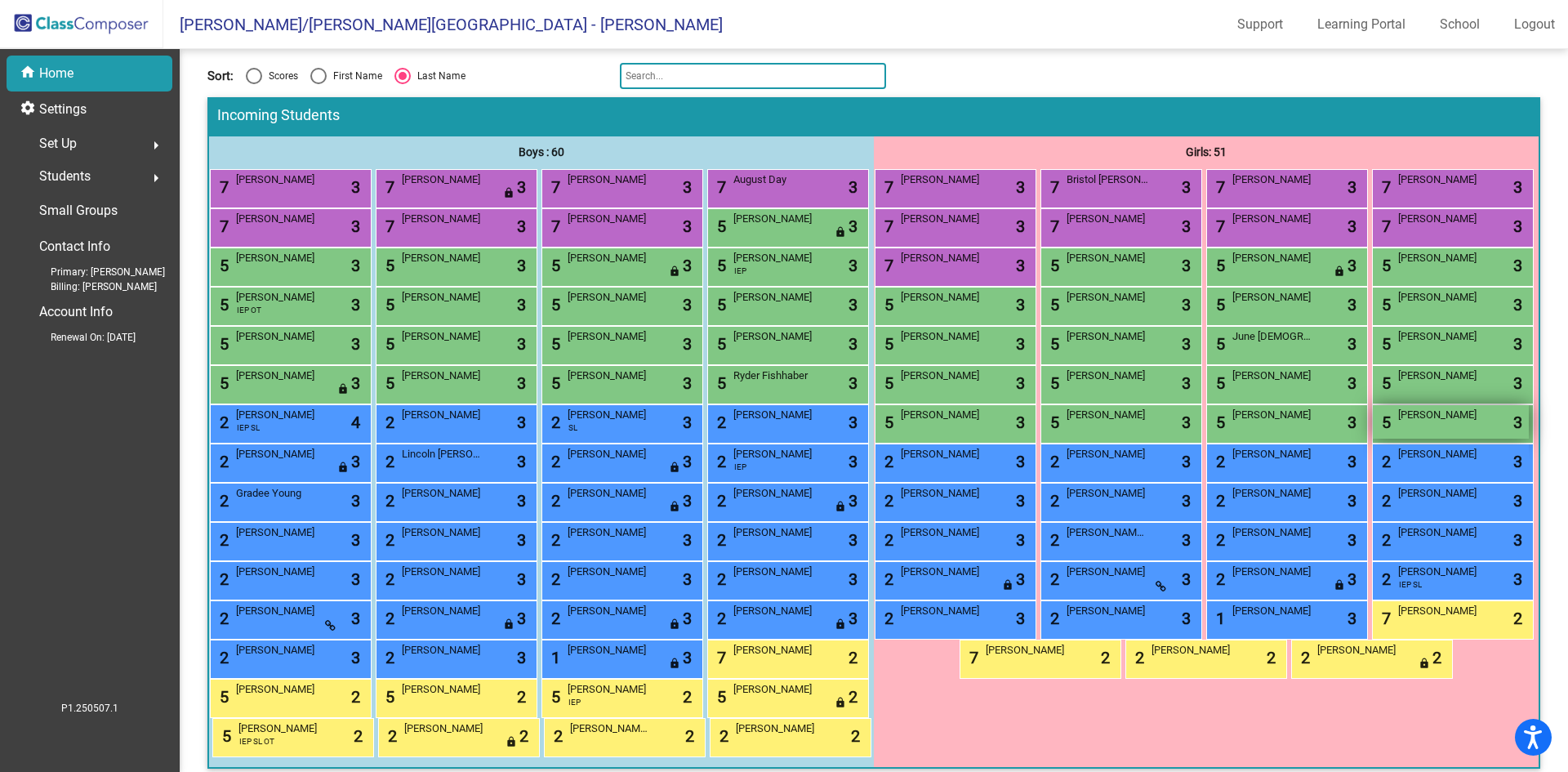
click at [1374, 439] on div "5 Peny Stoehr lock do_not_disturb_alt 3" at bounding box center [1451, 421] width 156 height 34
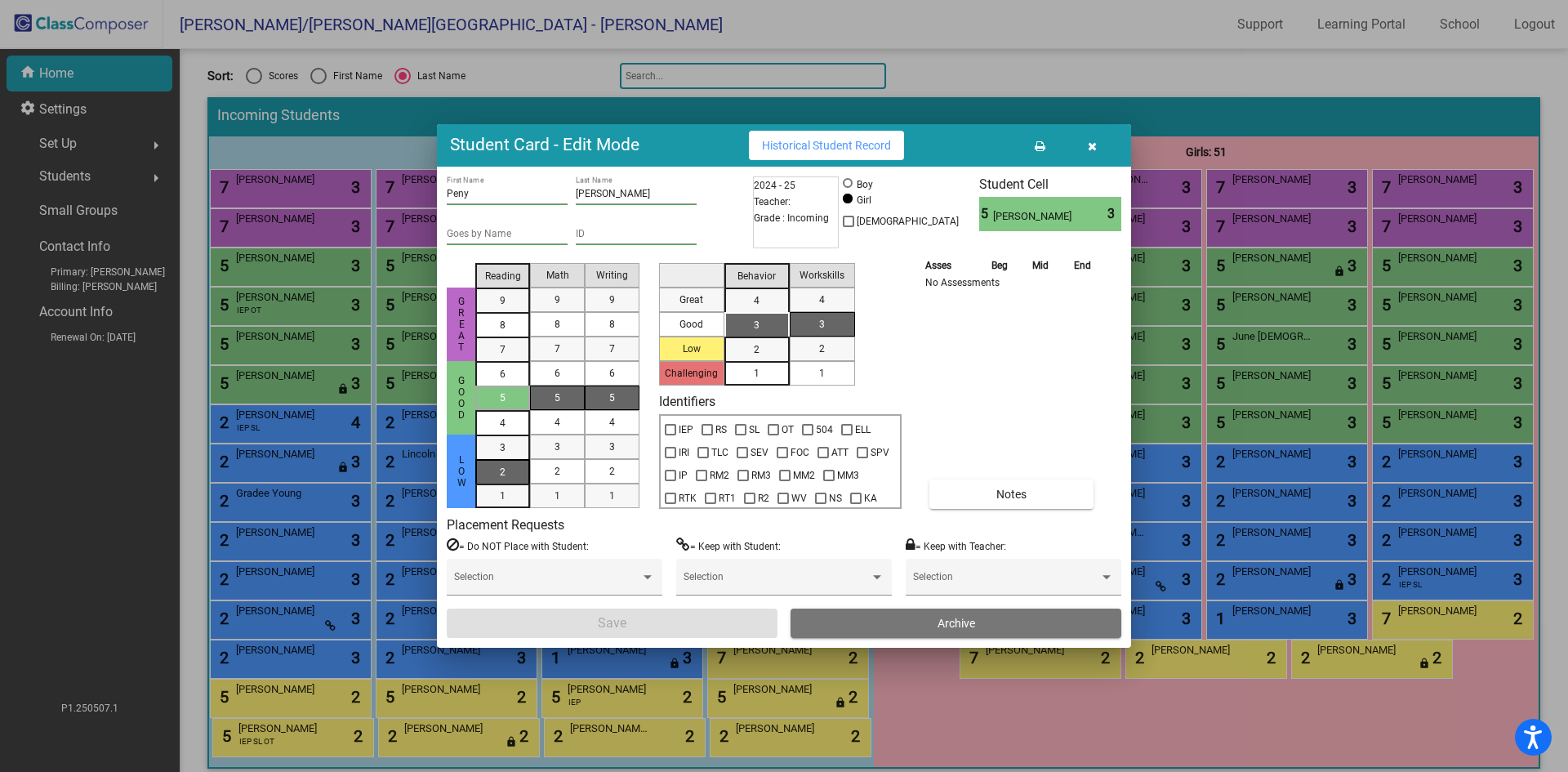
click at [509, 460] on div "2" at bounding box center [503, 448] width 32 height 25
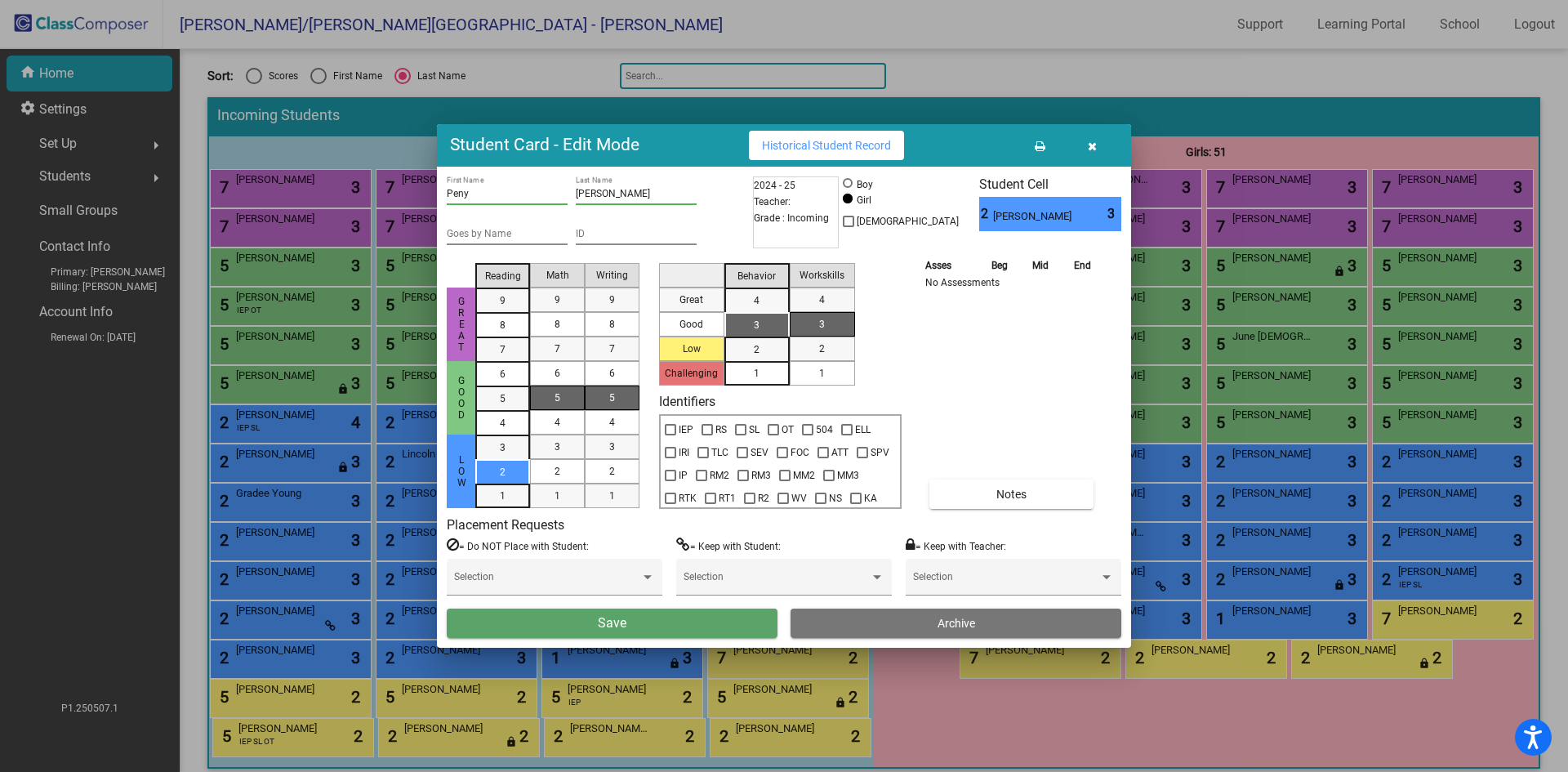
click at [570, 404] on div "5" at bounding box center [557, 398] width 32 height 25
click at [640, 406] on div "Great Good Low Reading 9 8 7 6 5 4 3 2 1 Math 9 8 7 6 5 4 3 2 1 Writing 9 8 7 6…" at bounding box center [549, 383] width 203 height 253
click at [621, 402] on div "5" at bounding box center [612, 398] width 32 height 25
click at [825, 378] on div "1" at bounding box center [821, 374] width 32 height 25
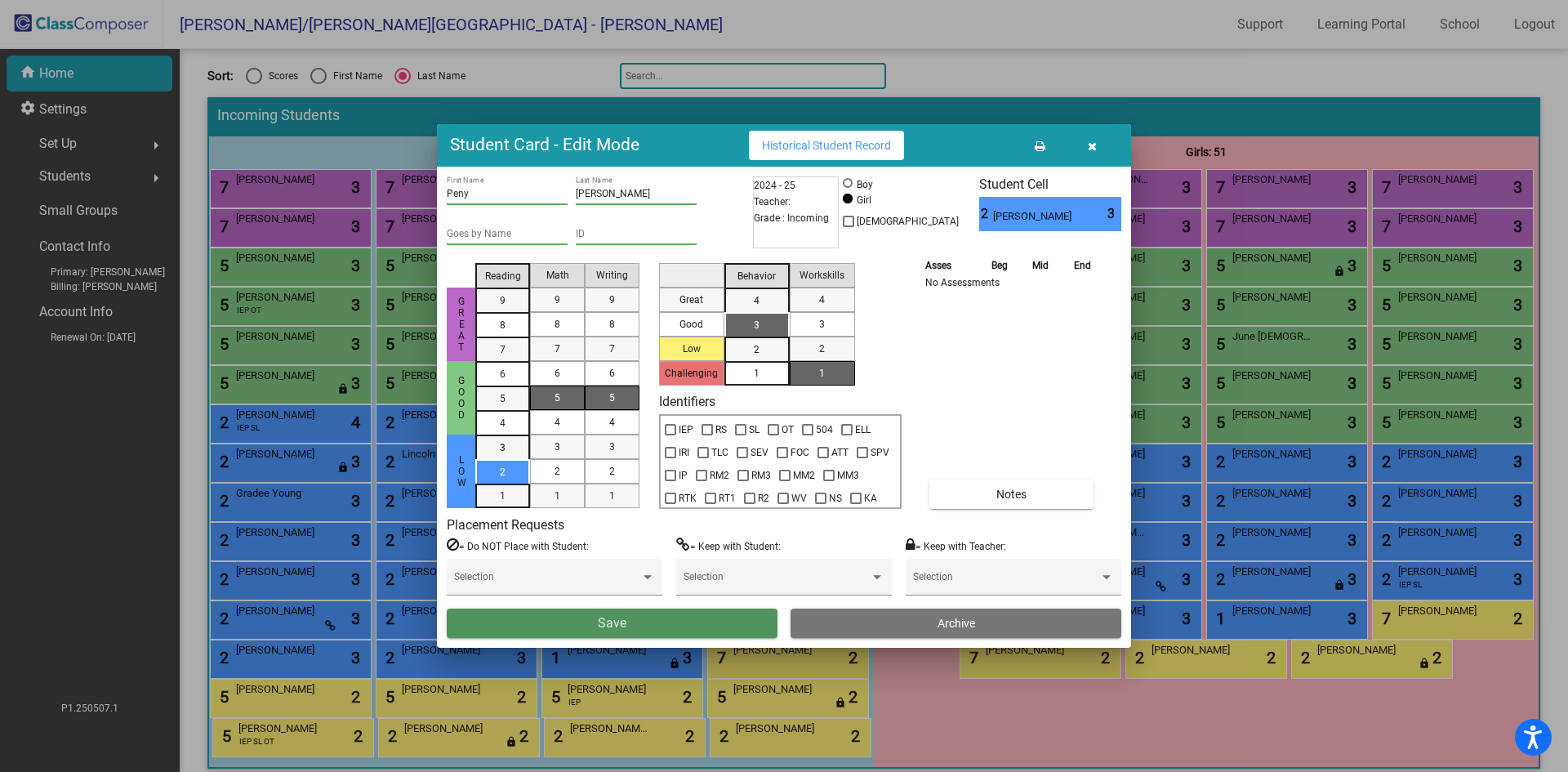
drag, startPoint x: 707, startPoint y: 626, endPoint x: 737, endPoint y: 615, distance: 32.0
click at [707, 625] on button "Save" at bounding box center [613, 624] width 331 height 30
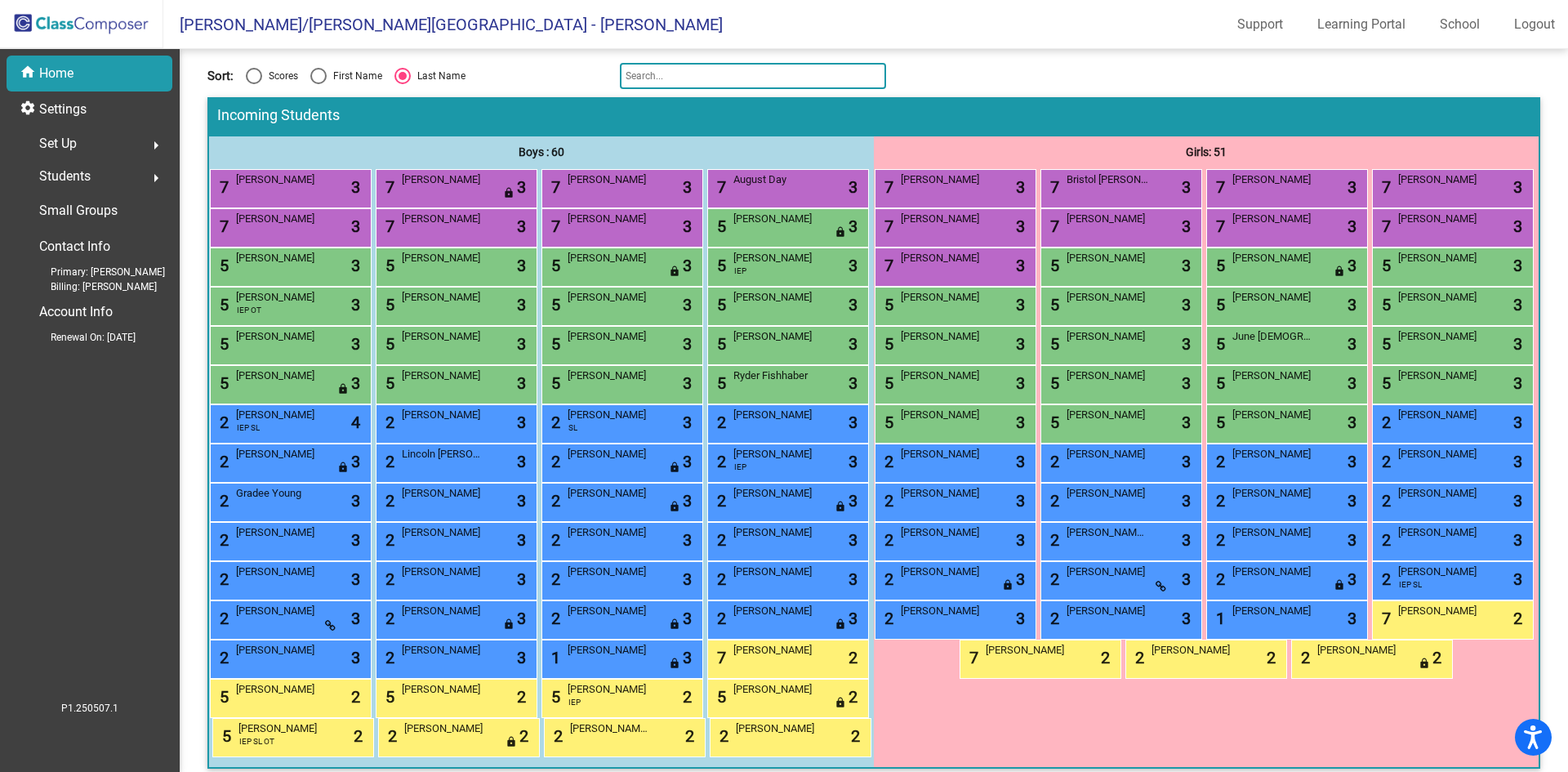
click at [324, 76] on div "Select an option" at bounding box center [318, 76] width 16 height 16
click at [319, 84] on input "First Name" at bounding box center [318, 84] width 1 height 1
radio input "true"
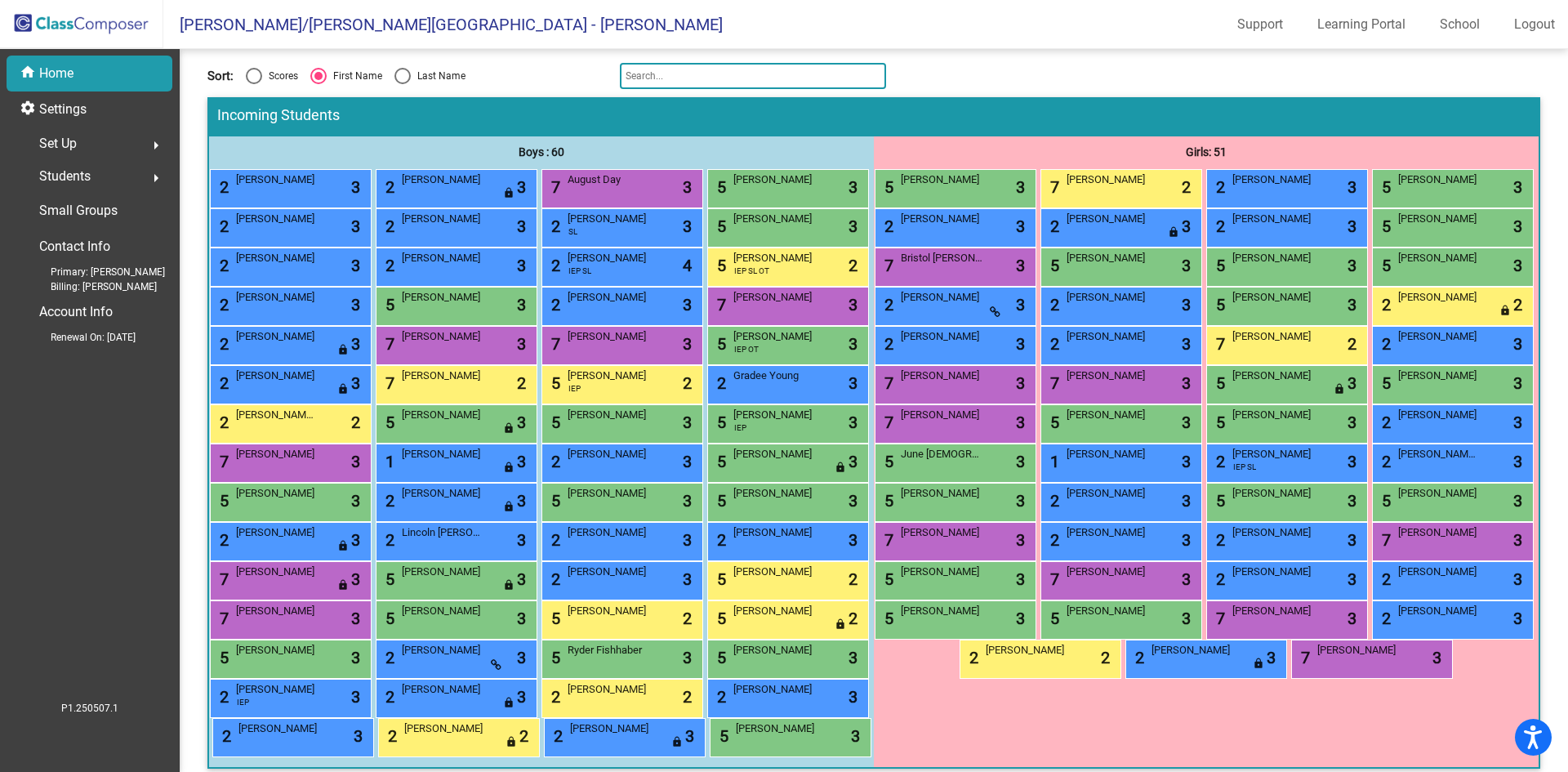
click at [405, 76] on div "Select an option" at bounding box center [402, 76] width 16 height 16
click at [403, 84] on input "Last Name" at bounding box center [402, 84] width 1 height 1
radio input "true"
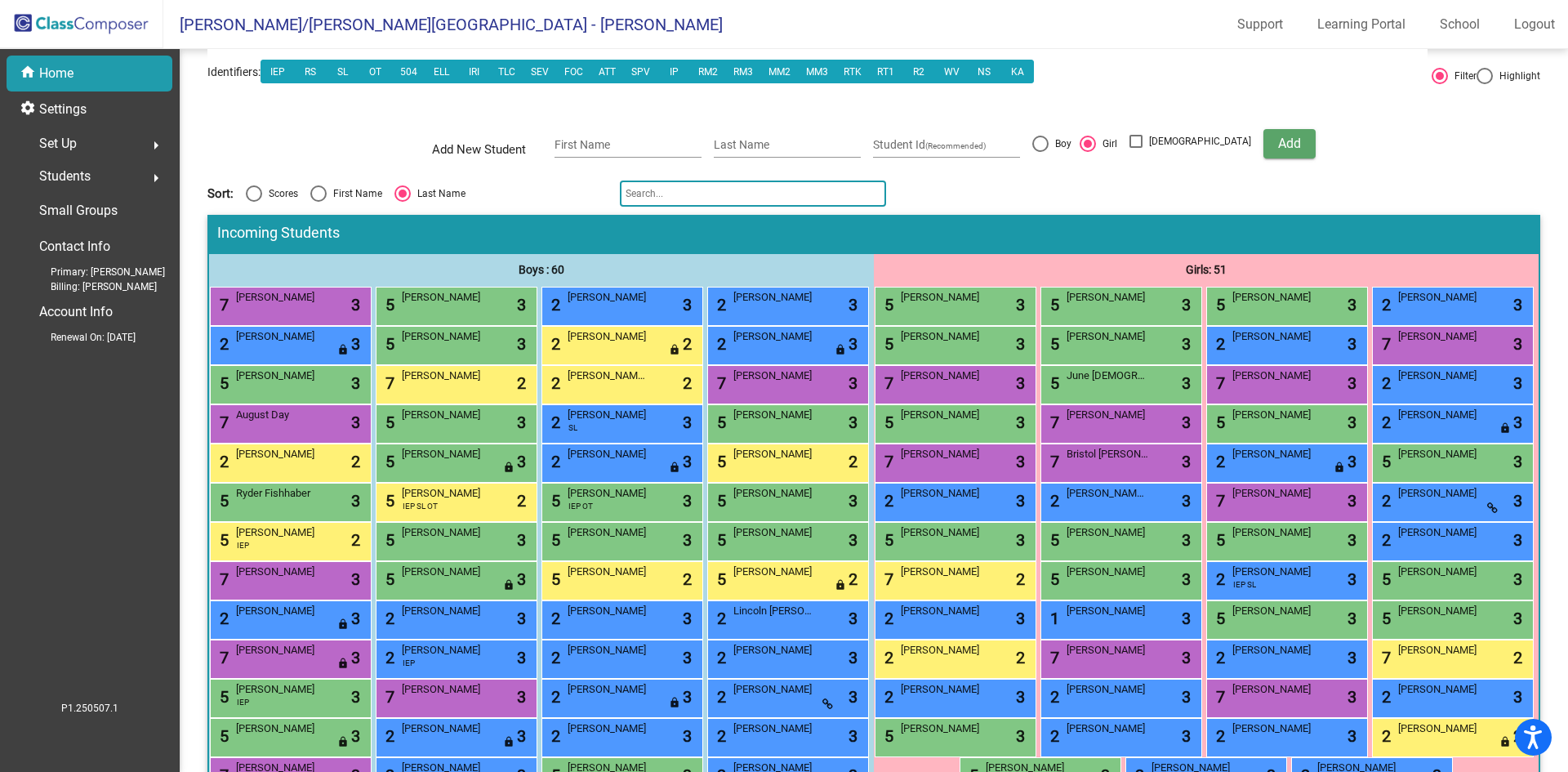
scroll to position [46, 0]
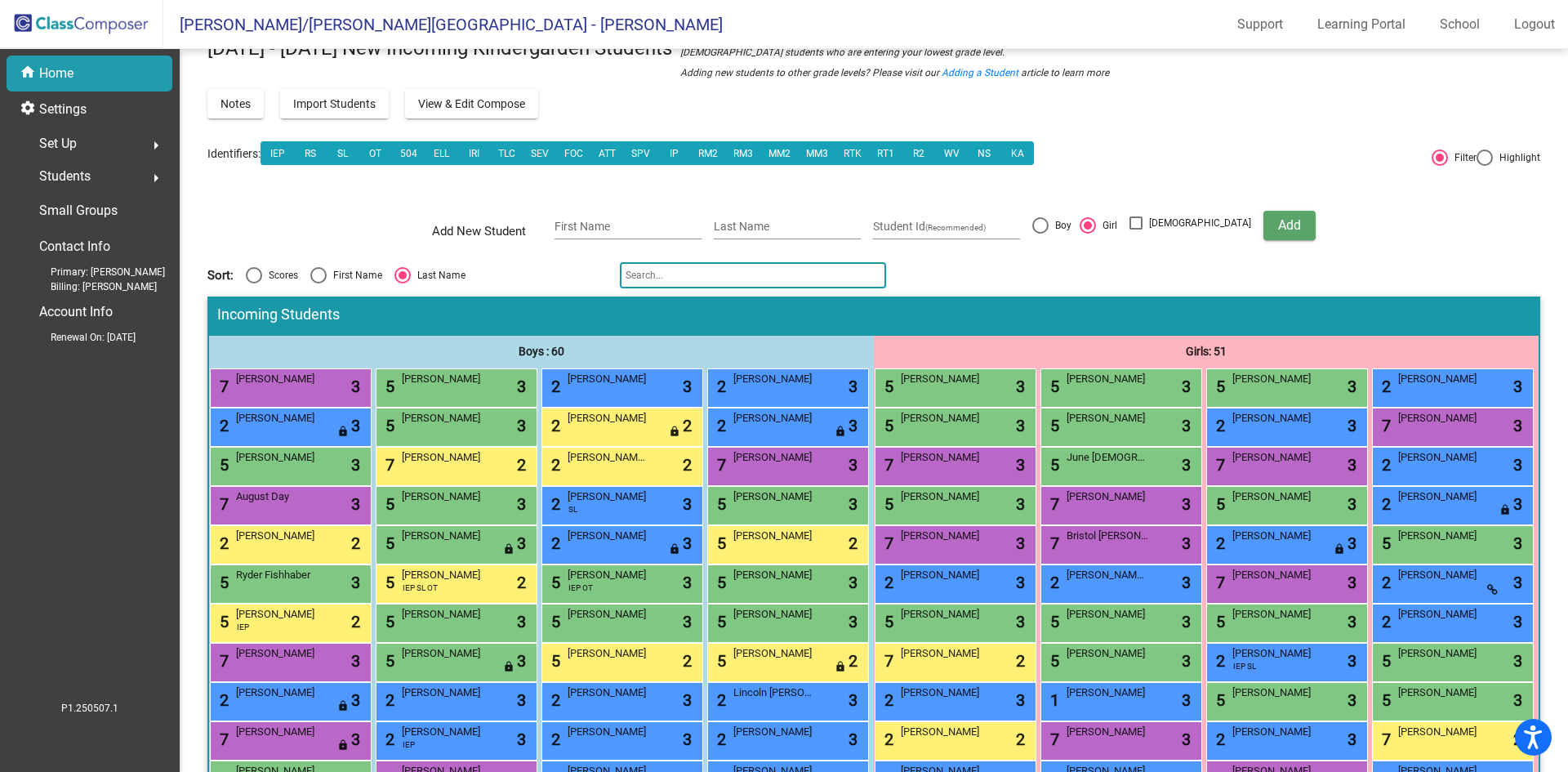
drag, startPoint x: 811, startPoint y: 276, endPoint x: 818, endPoint y: 264, distance: 13.9
click at [810, 275] on input "text" at bounding box center [753, 275] width 266 height 26
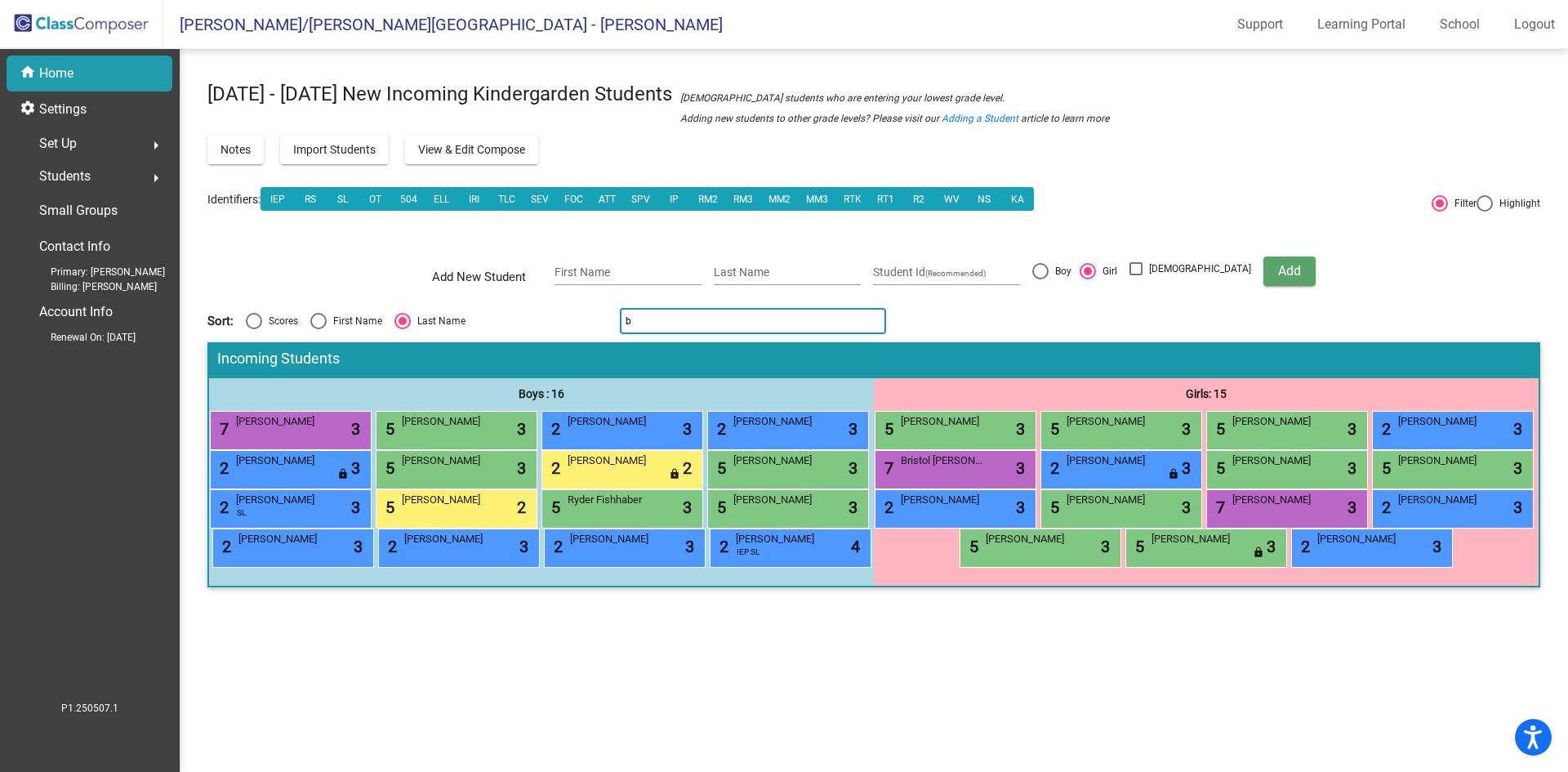
scroll to position [0, 0]
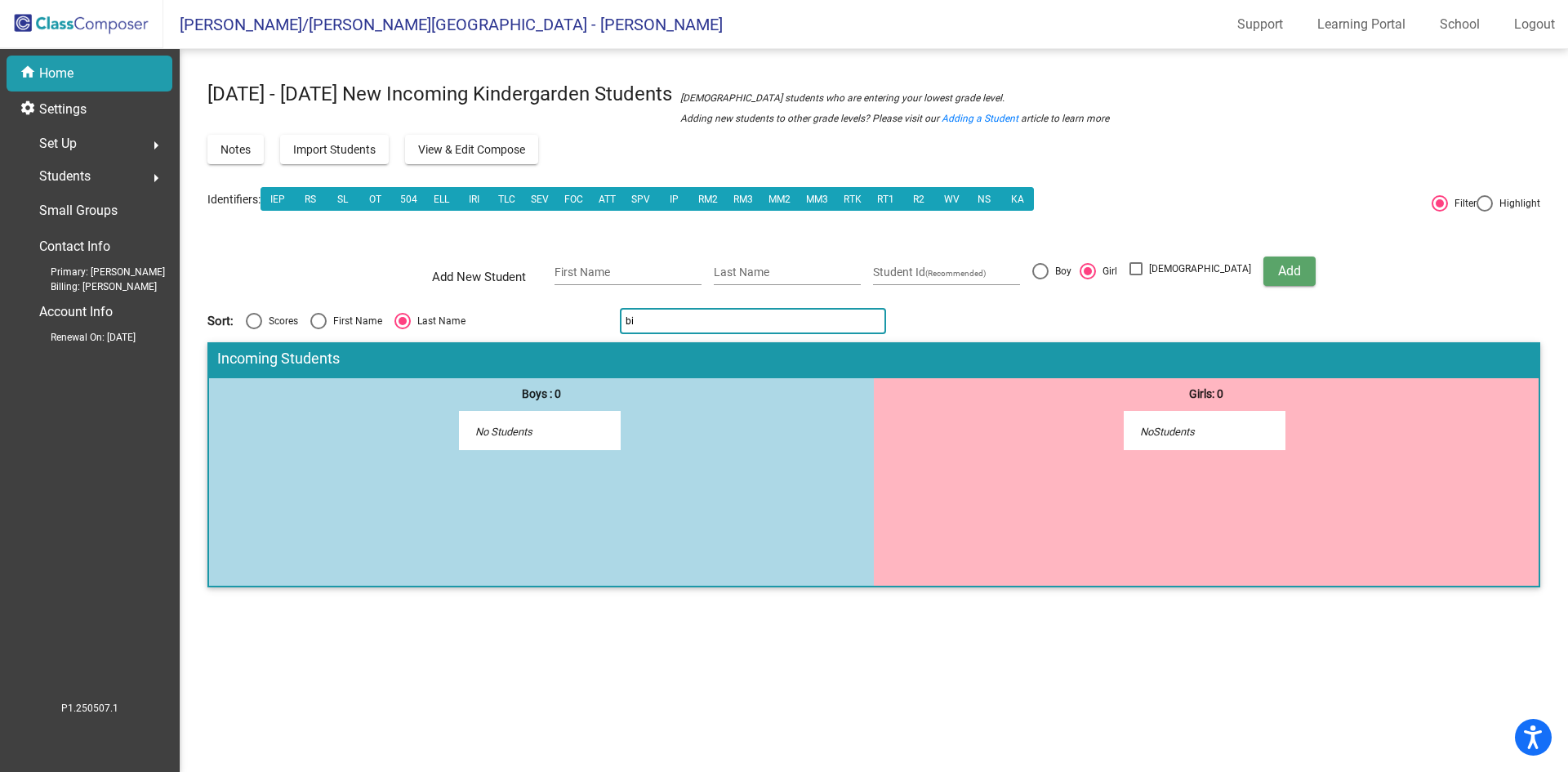
type input "b"
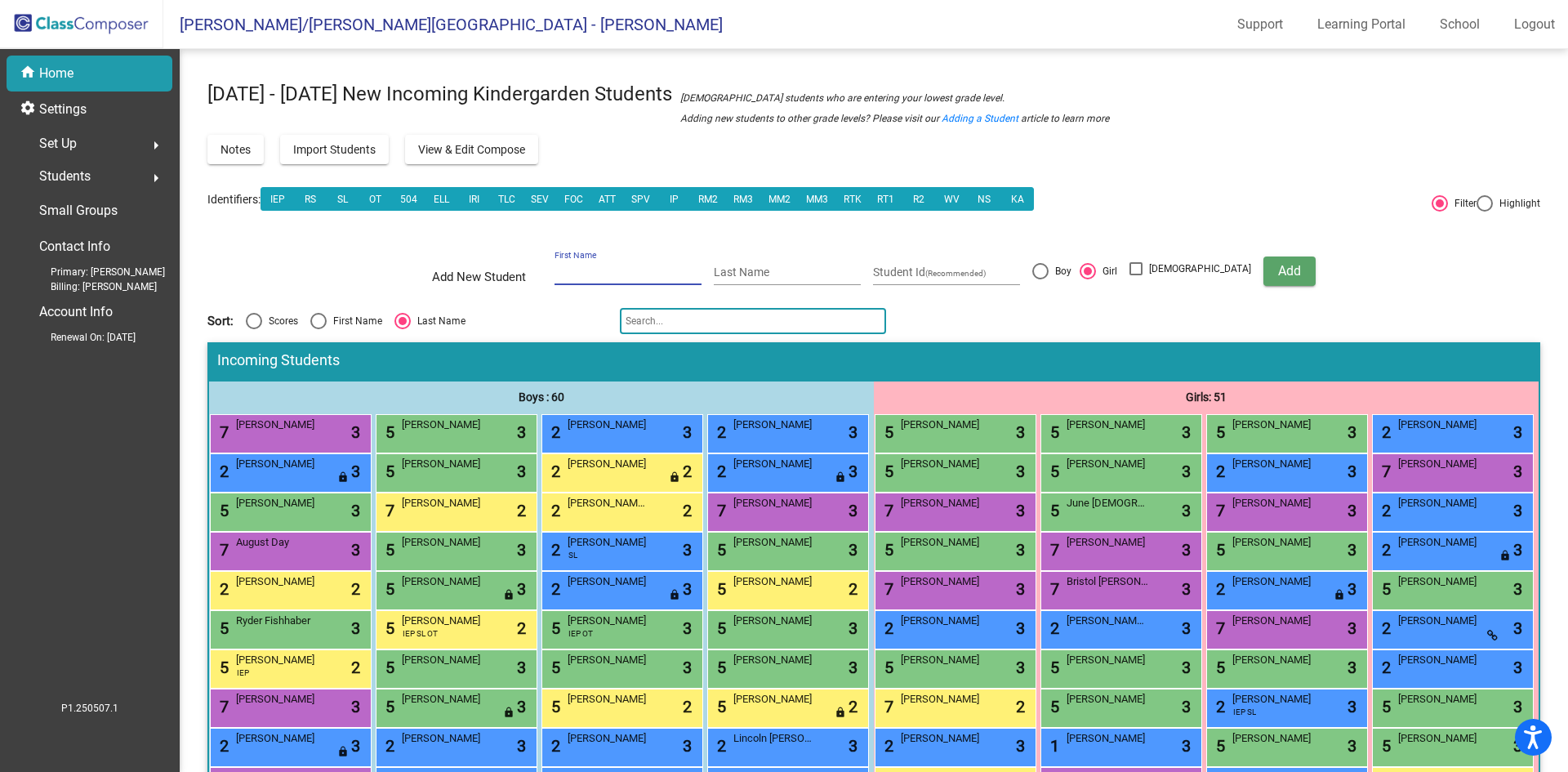
click at [661, 275] on input "First Name" at bounding box center [628, 273] width 147 height 13
type input "e"
type input "Everly"
click at [757, 267] on input "Last Name" at bounding box center [788, 273] width 147 height 13
type input "Bisbee"
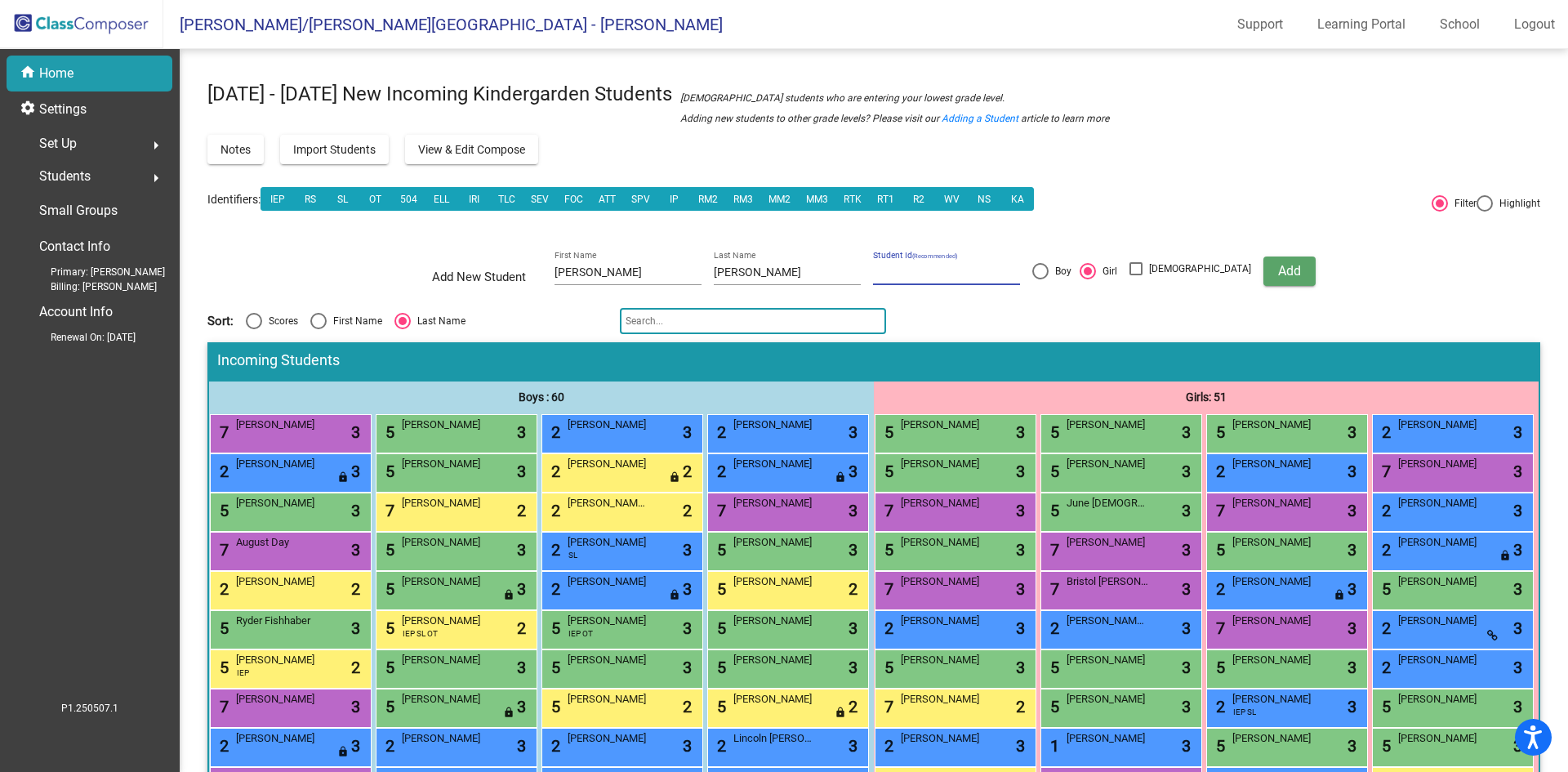
click at [1279, 271] on span "Add" at bounding box center [1290, 271] width 23 height 15
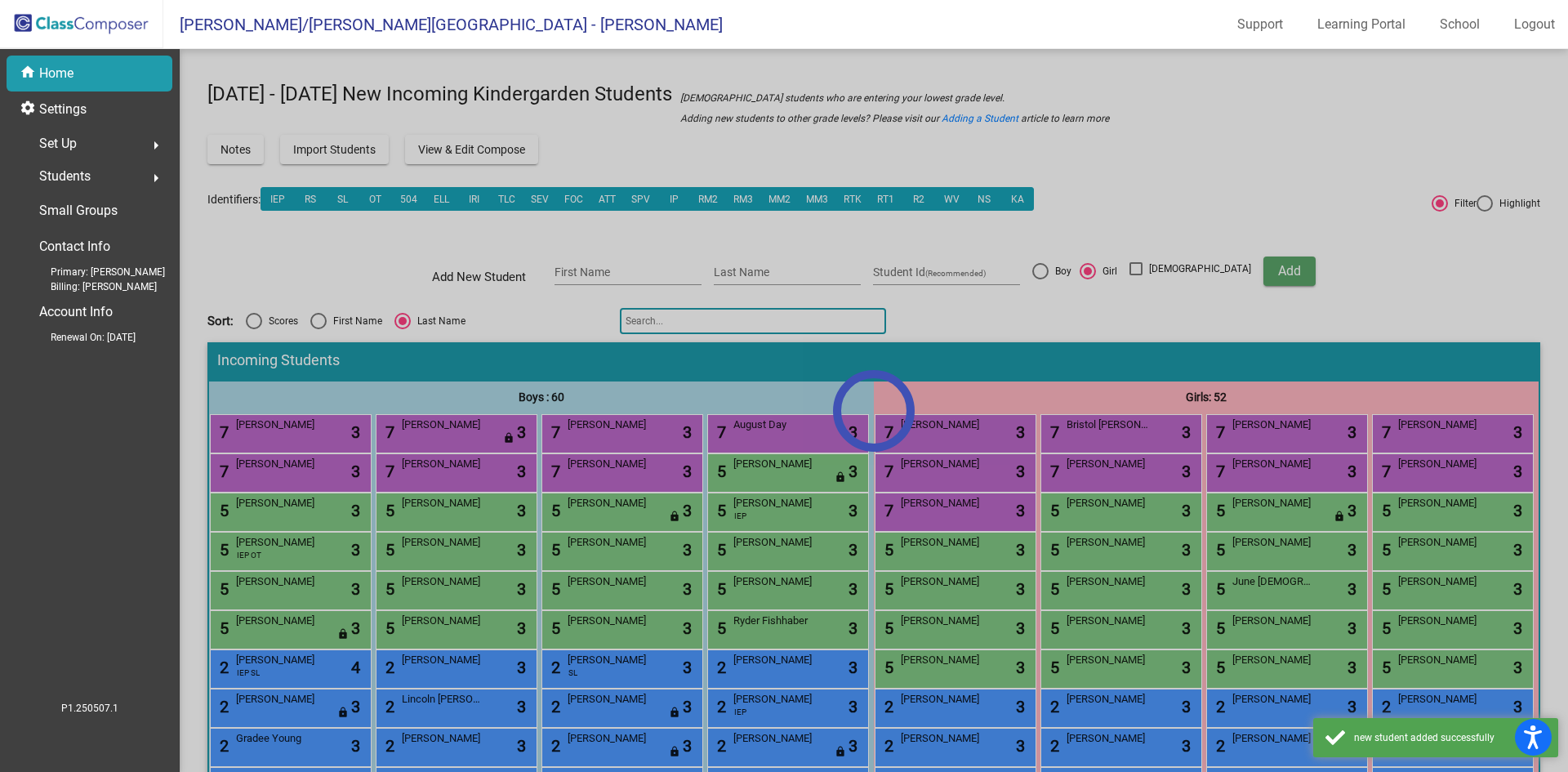
scroll to position [164, 0]
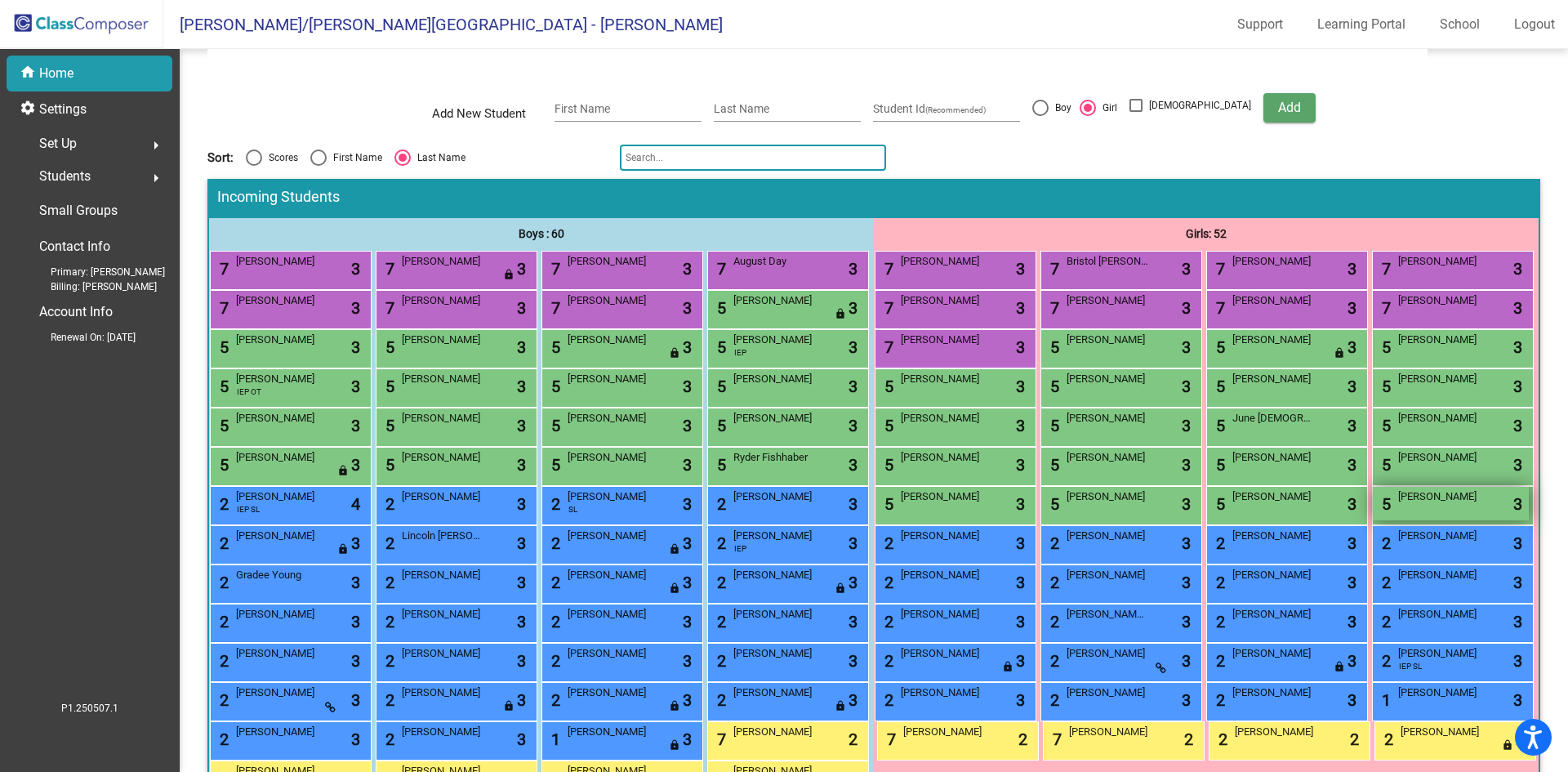
click at [1374, 521] on div "5 Everly Bisbee lock do_not_disturb_alt 3" at bounding box center [1451, 504] width 156 height 34
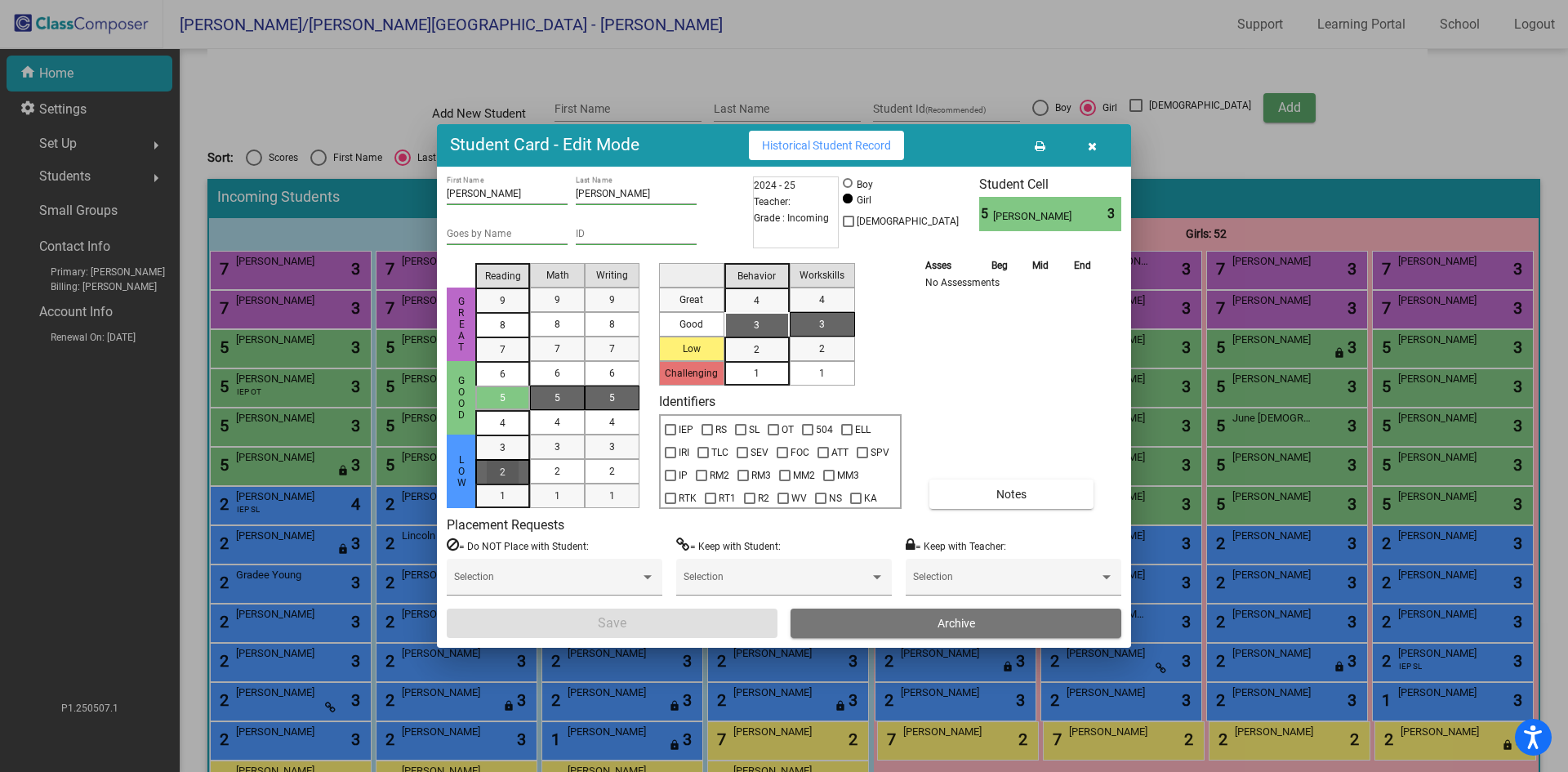
click at [489, 460] on div "2" at bounding box center [503, 448] width 32 height 25
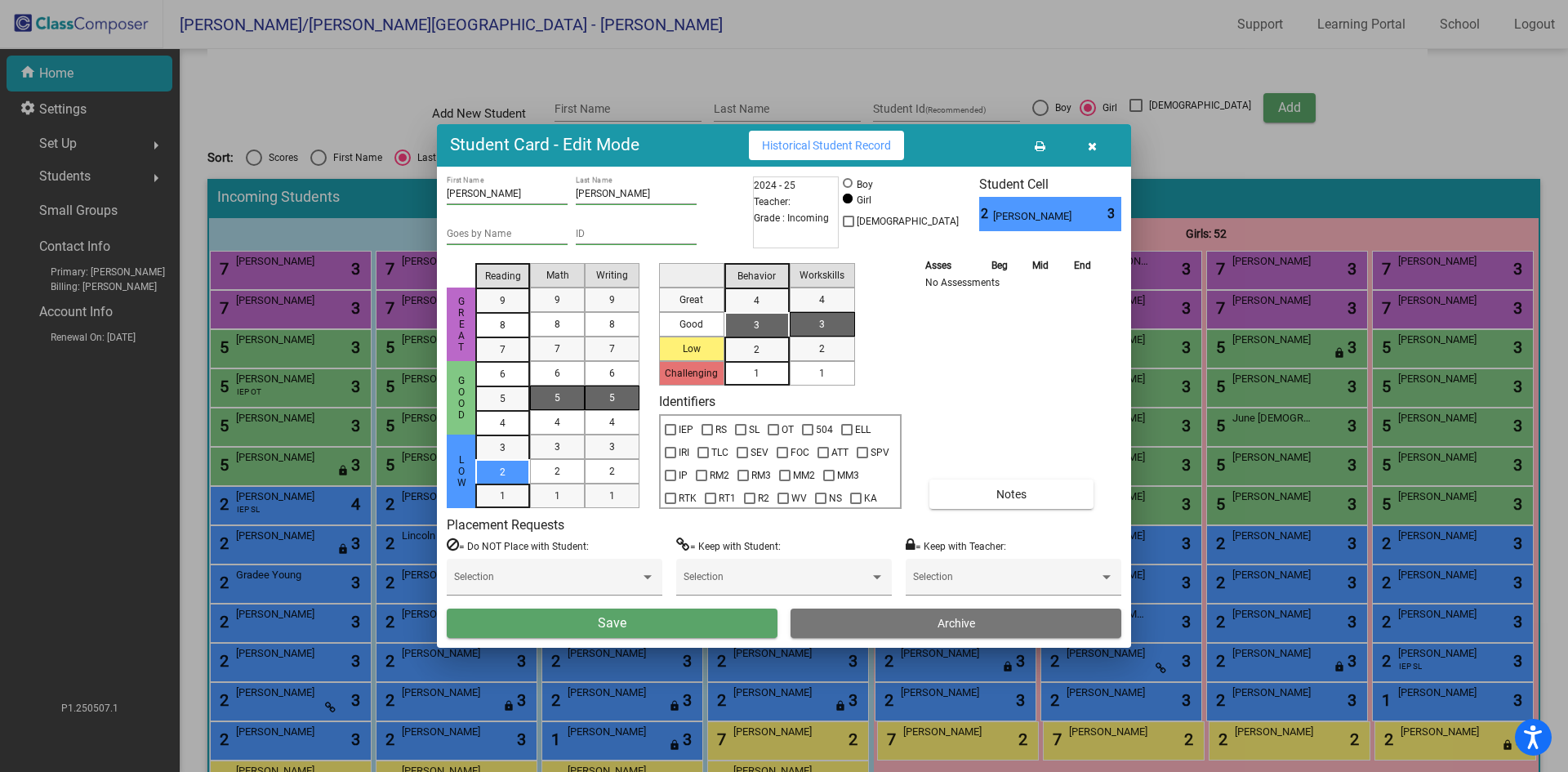
click at [552, 397] on div "5" at bounding box center [557, 398] width 32 height 25
click at [606, 404] on div "5" at bounding box center [612, 398] width 32 height 25
click at [762, 322] on div "3" at bounding box center [756, 326] width 32 height 25
click at [829, 371] on div "1" at bounding box center [821, 374] width 32 height 25
click at [627, 618] on button "Save" at bounding box center [613, 624] width 331 height 30
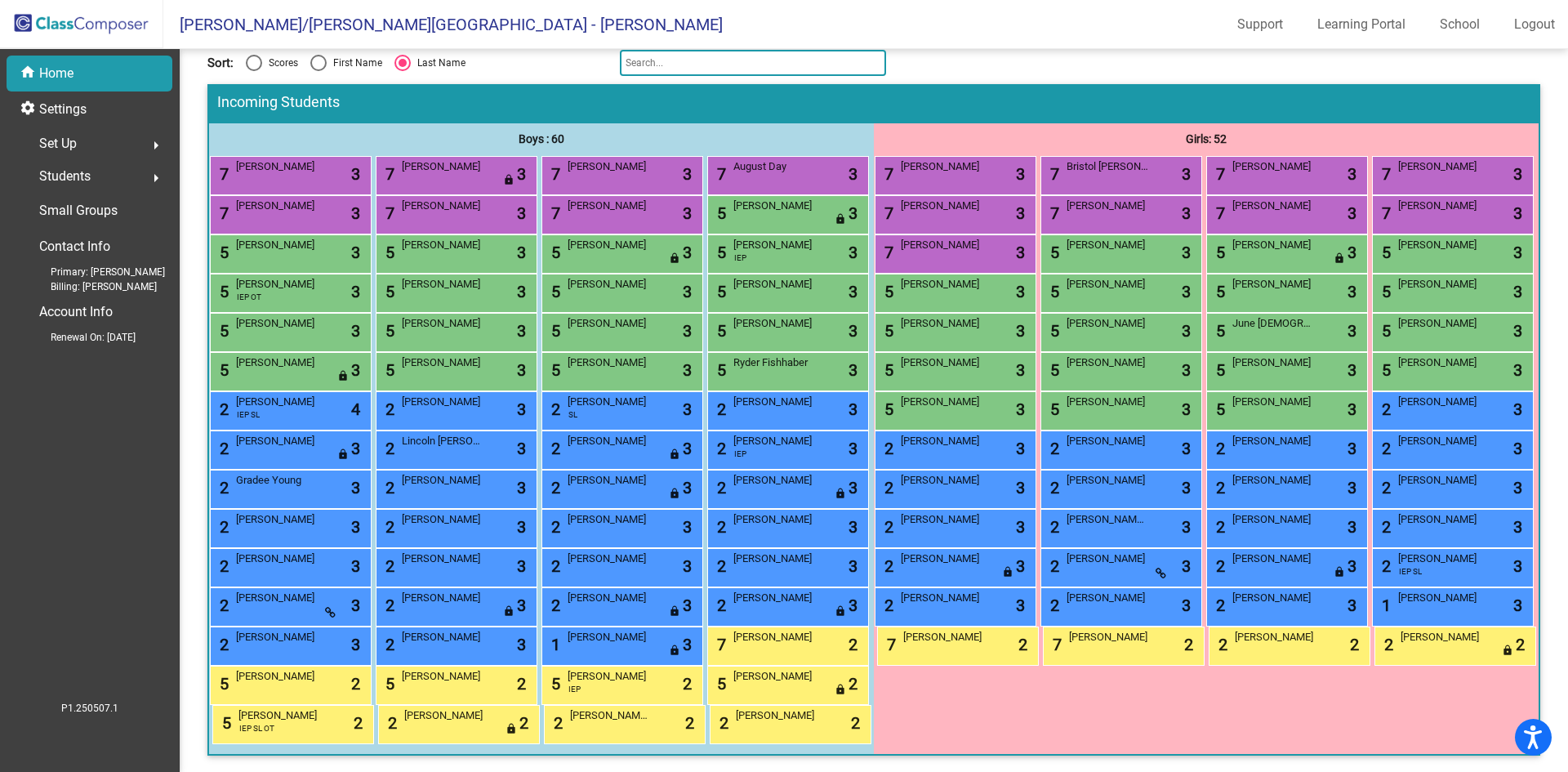
scroll to position [81, 0]
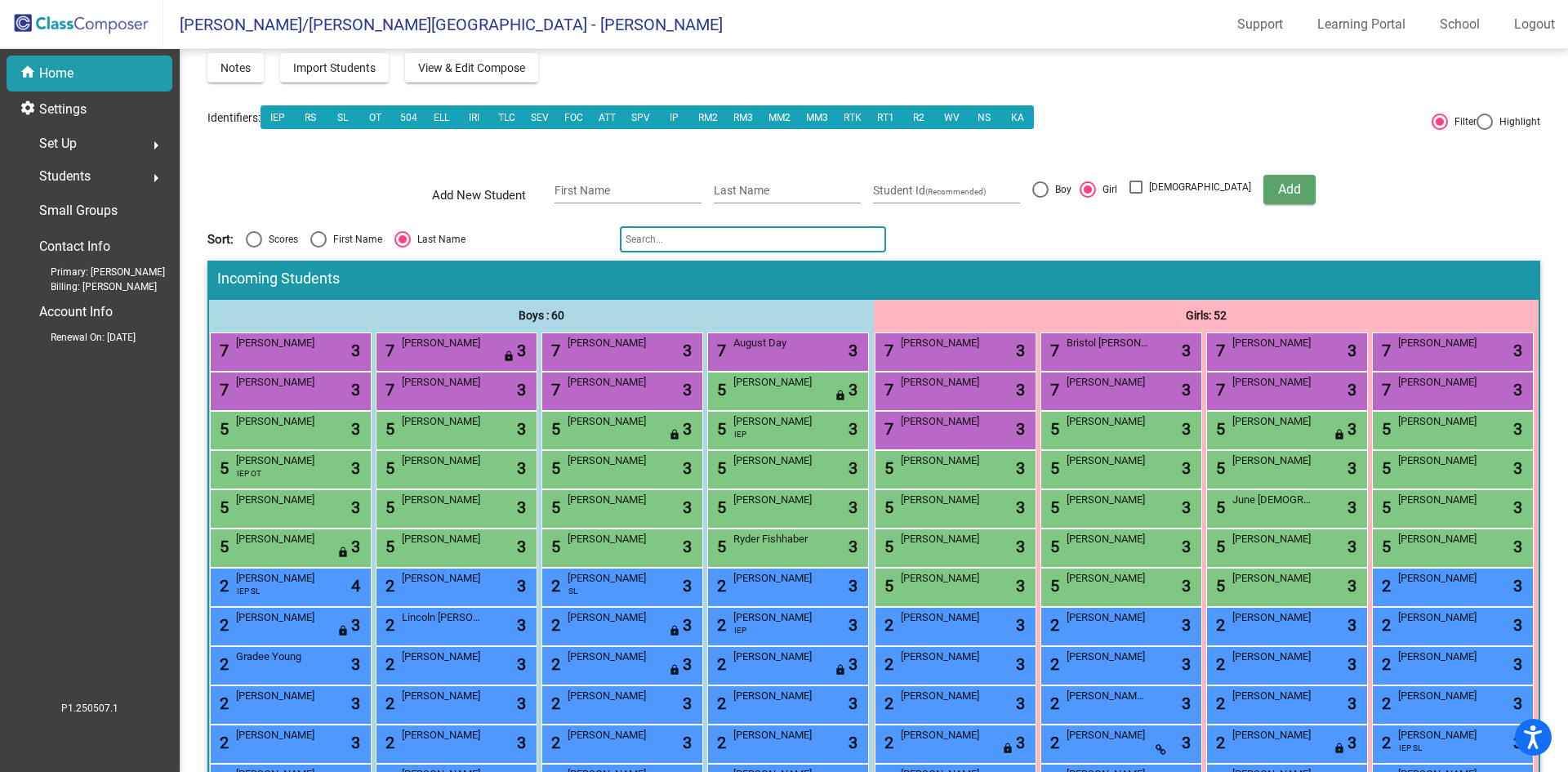
click at [342, 240] on div "First Name" at bounding box center [354, 238] width 56 height 14
click at [319, 248] on input "First Name" at bounding box center [318, 248] width 1 height 1
radio input "true"
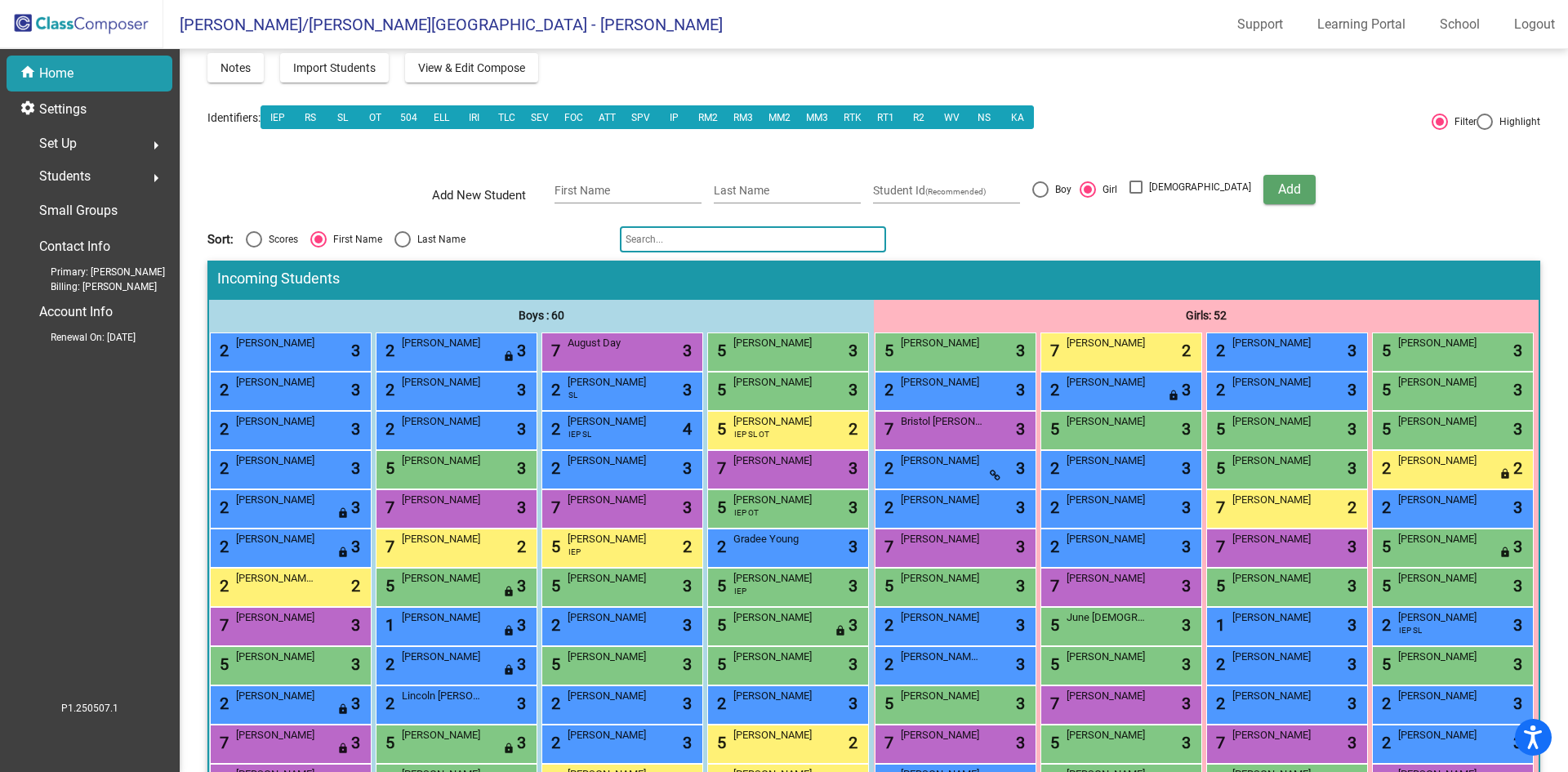
click at [400, 237] on div "Select an option" at bounding box center [402, 239] width 16 height 16
click at [402, 248] on input "Last Name" at bounding box center [402, 248] width 1 height 1
radio input "true"
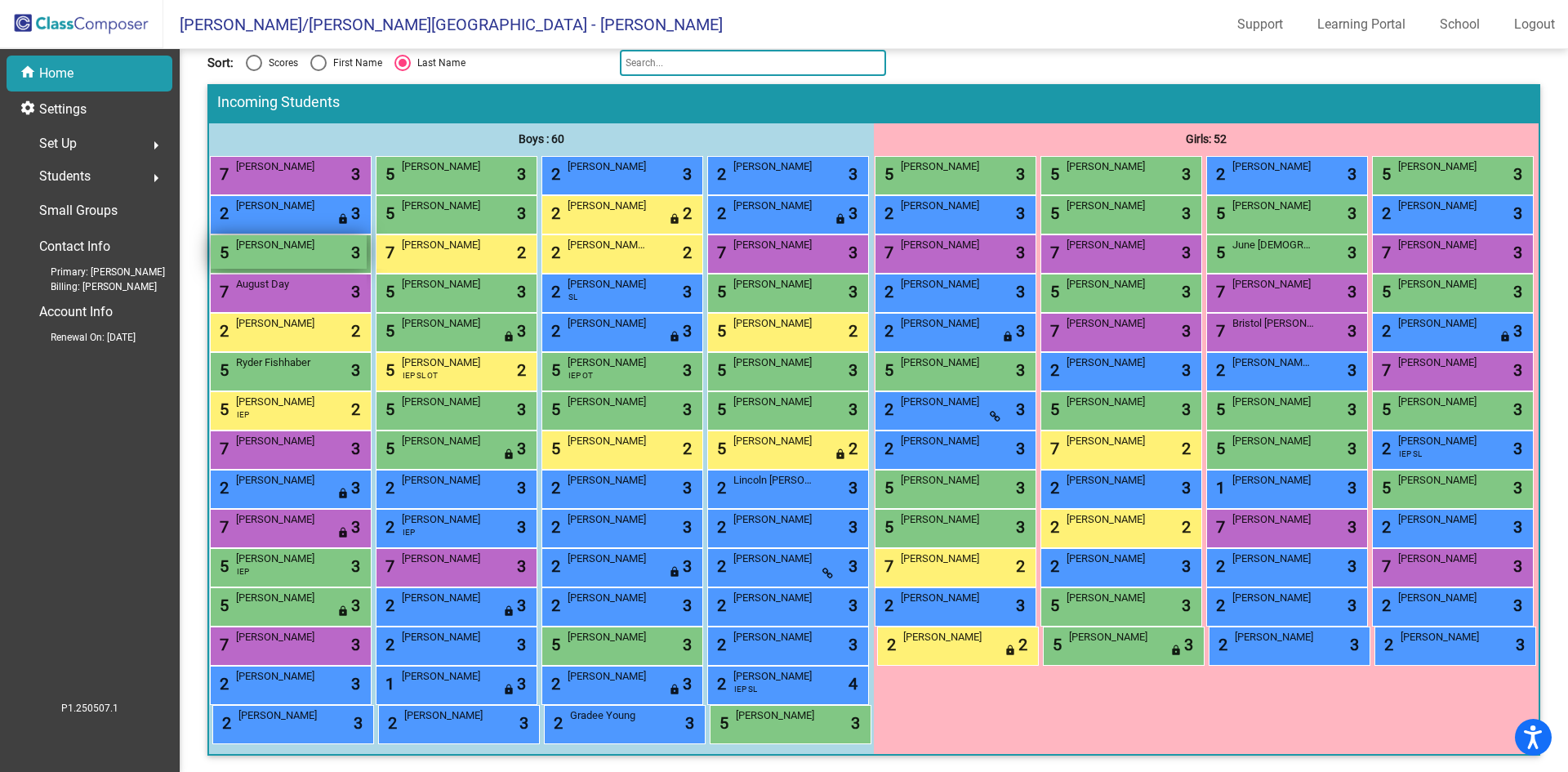
scroll to position [46, 0]
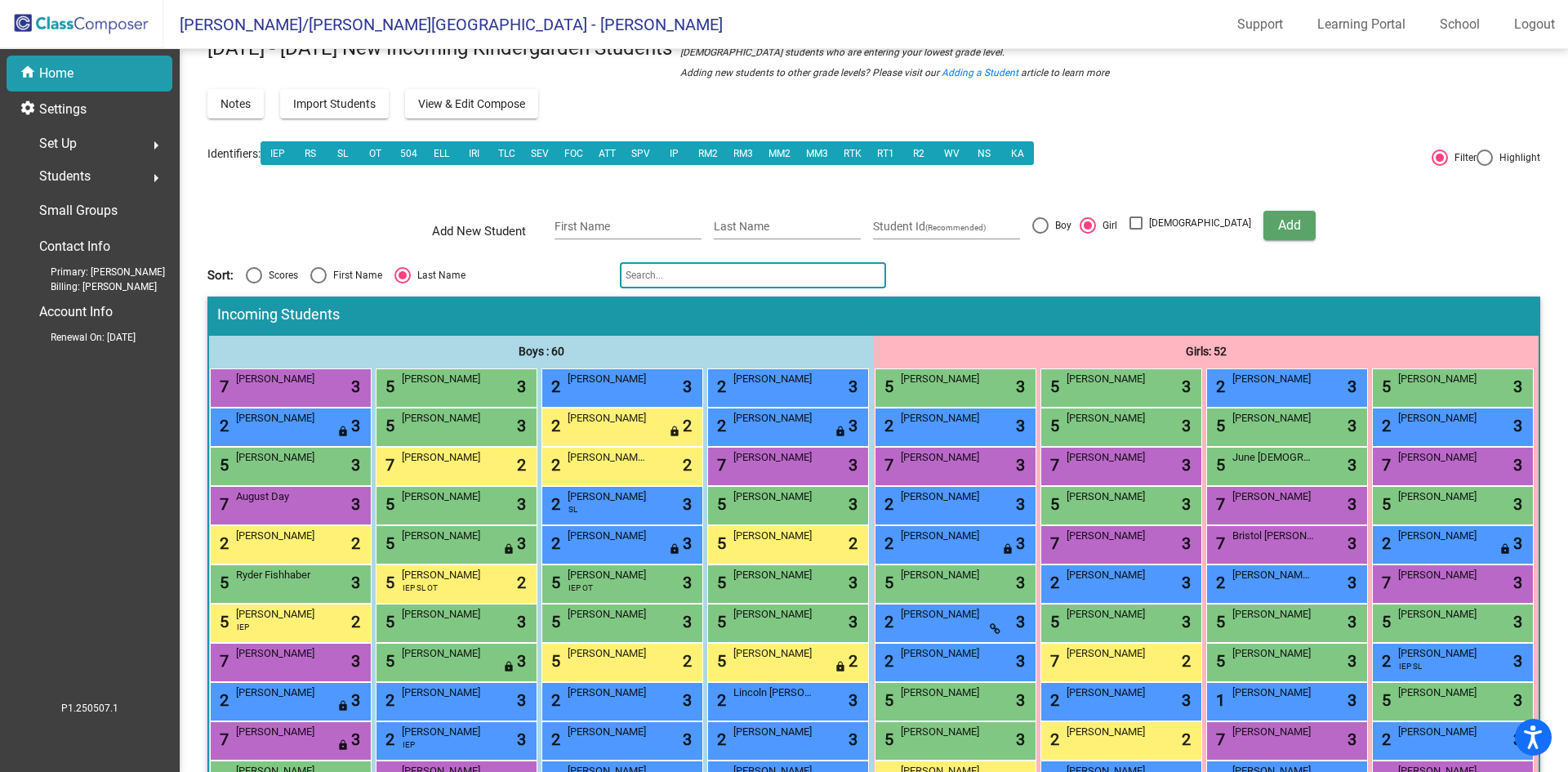
click at [677, 268] on input "text" at bounding box center [753, 275] width 266 height 26
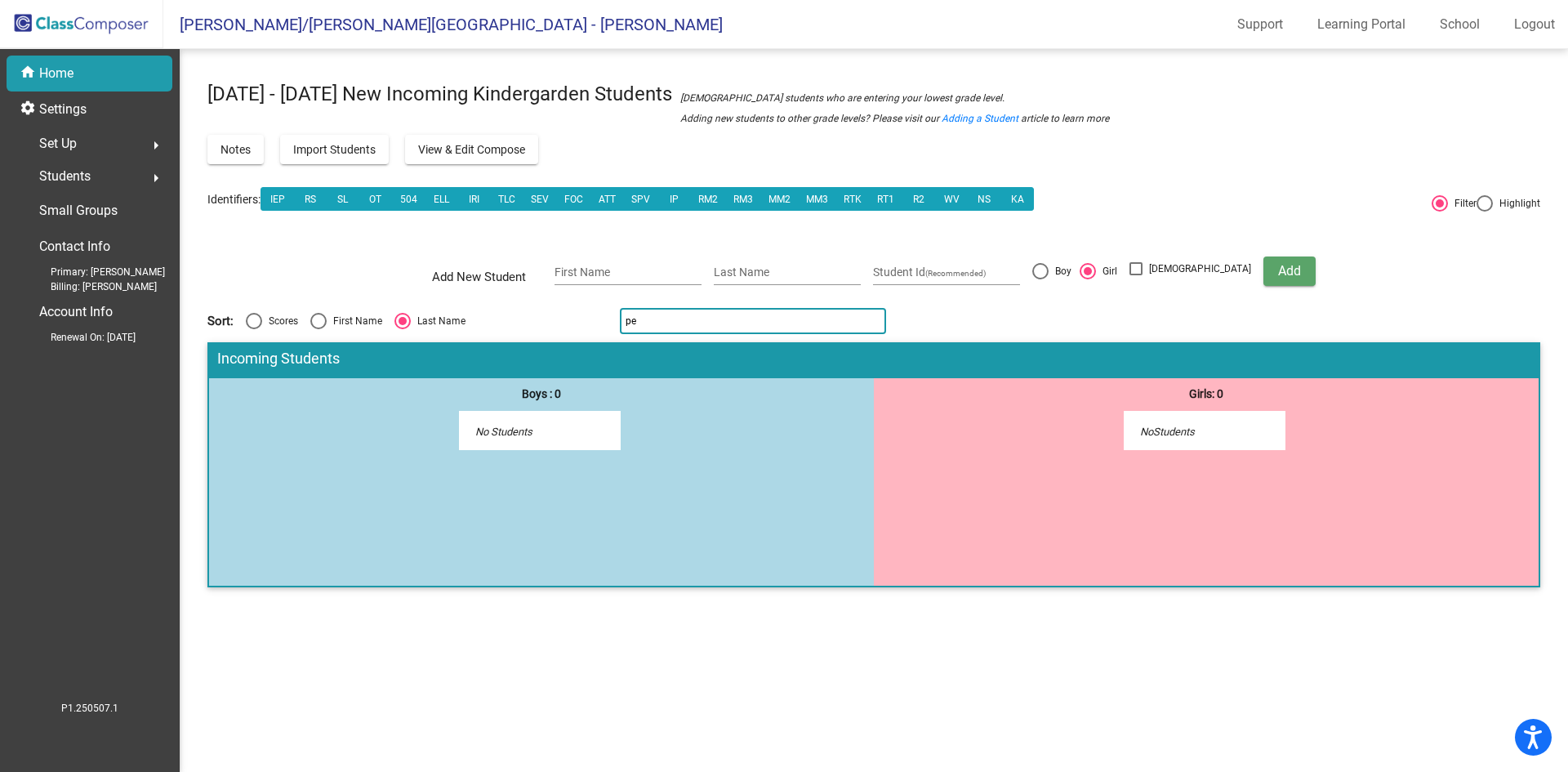
type input "p"
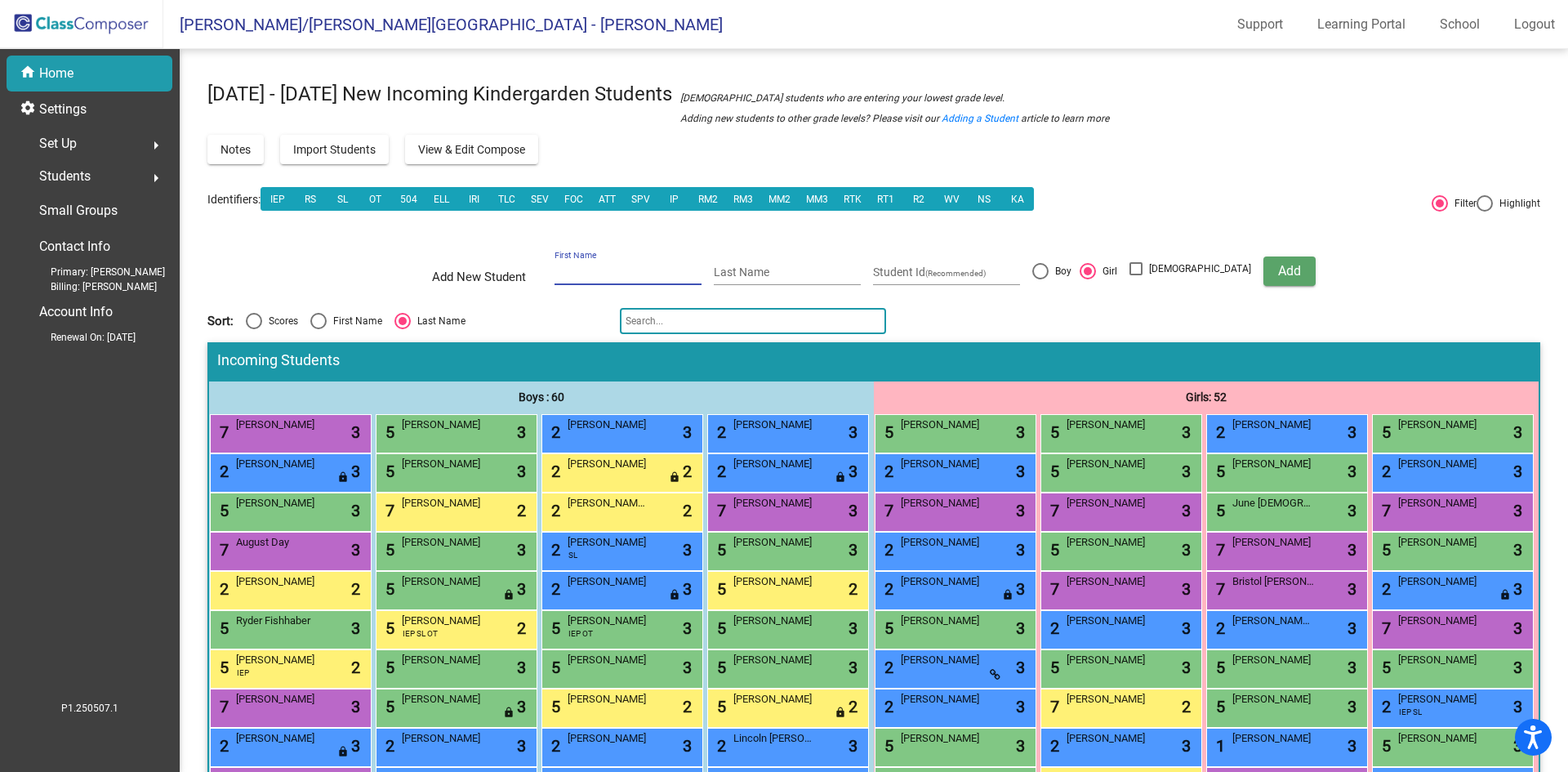
click at [685, 270] on input "First Name" at bounding box center [628, 273] width 147 height 13
type input "Asher"
type input "Percin"
click at [1049, 270] on div at bounding box center [1041, 271] width 16 height 16
click at [1041, 280] on input "Boy" at bounding box center [1040, 280] width 1 height 1
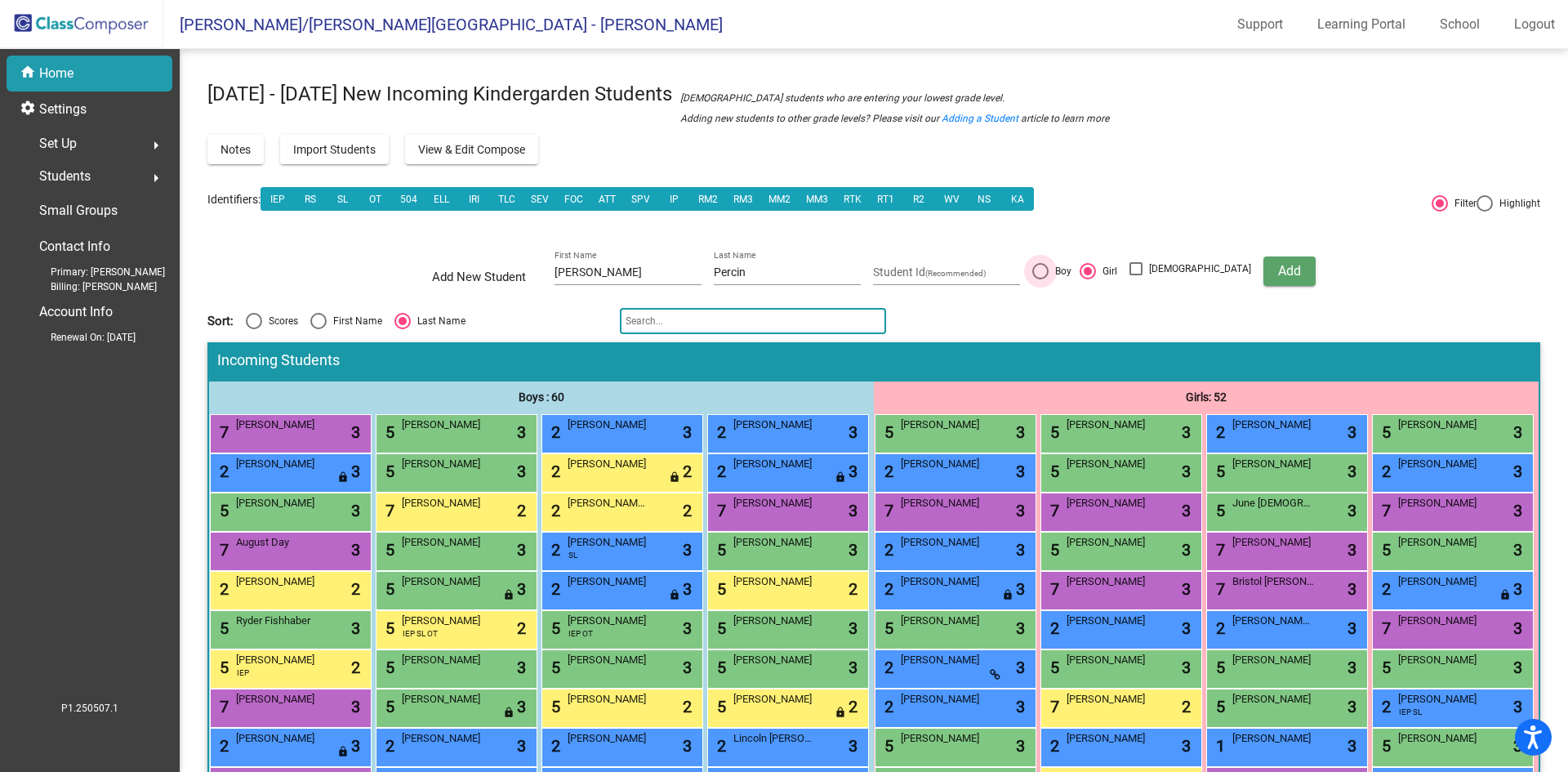
radio input "true"
click at [1279, 270] on span "Add" at bounding box center [1290, 271] width 23 height 15
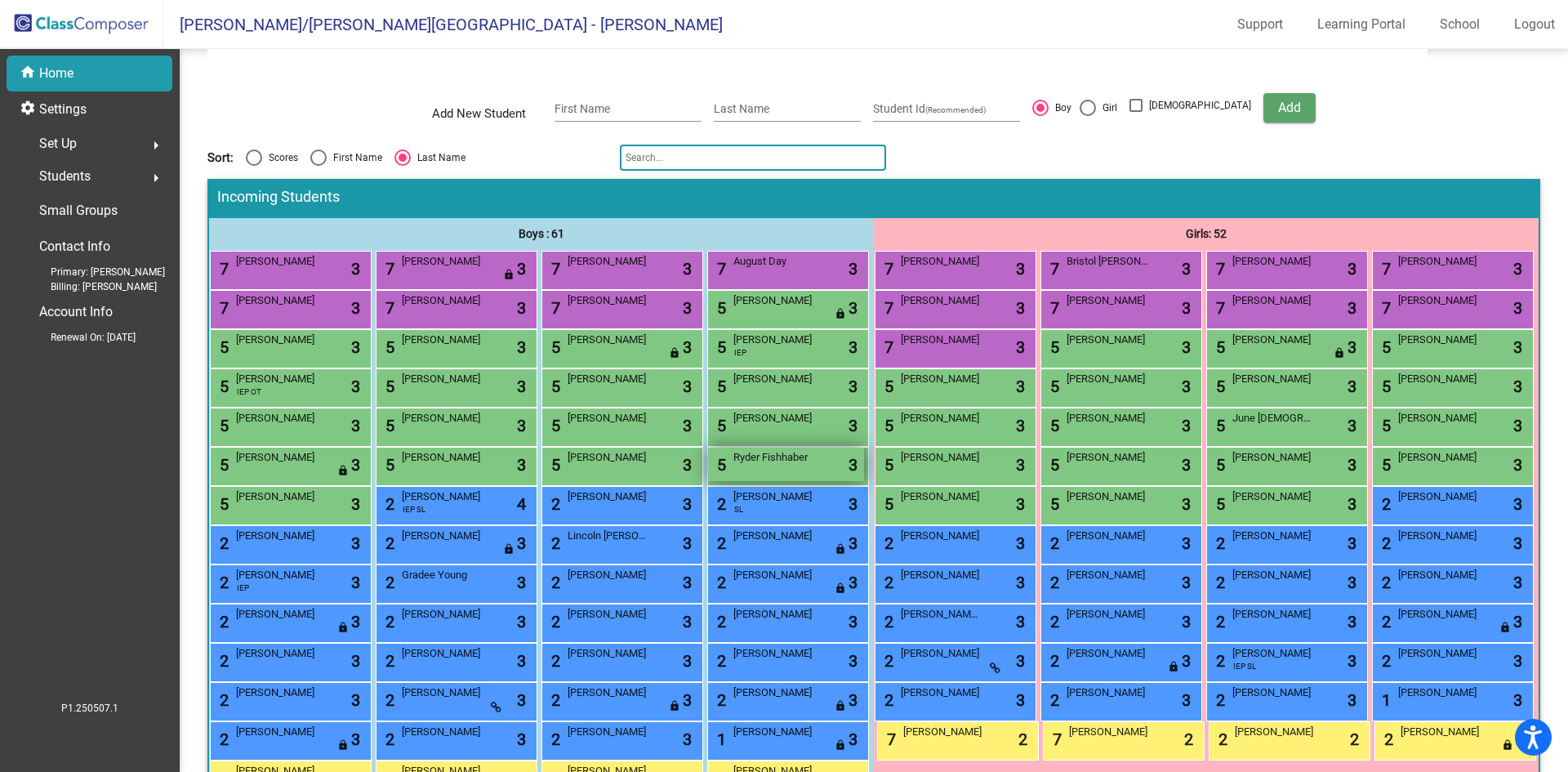
scroll to position [245, 0]
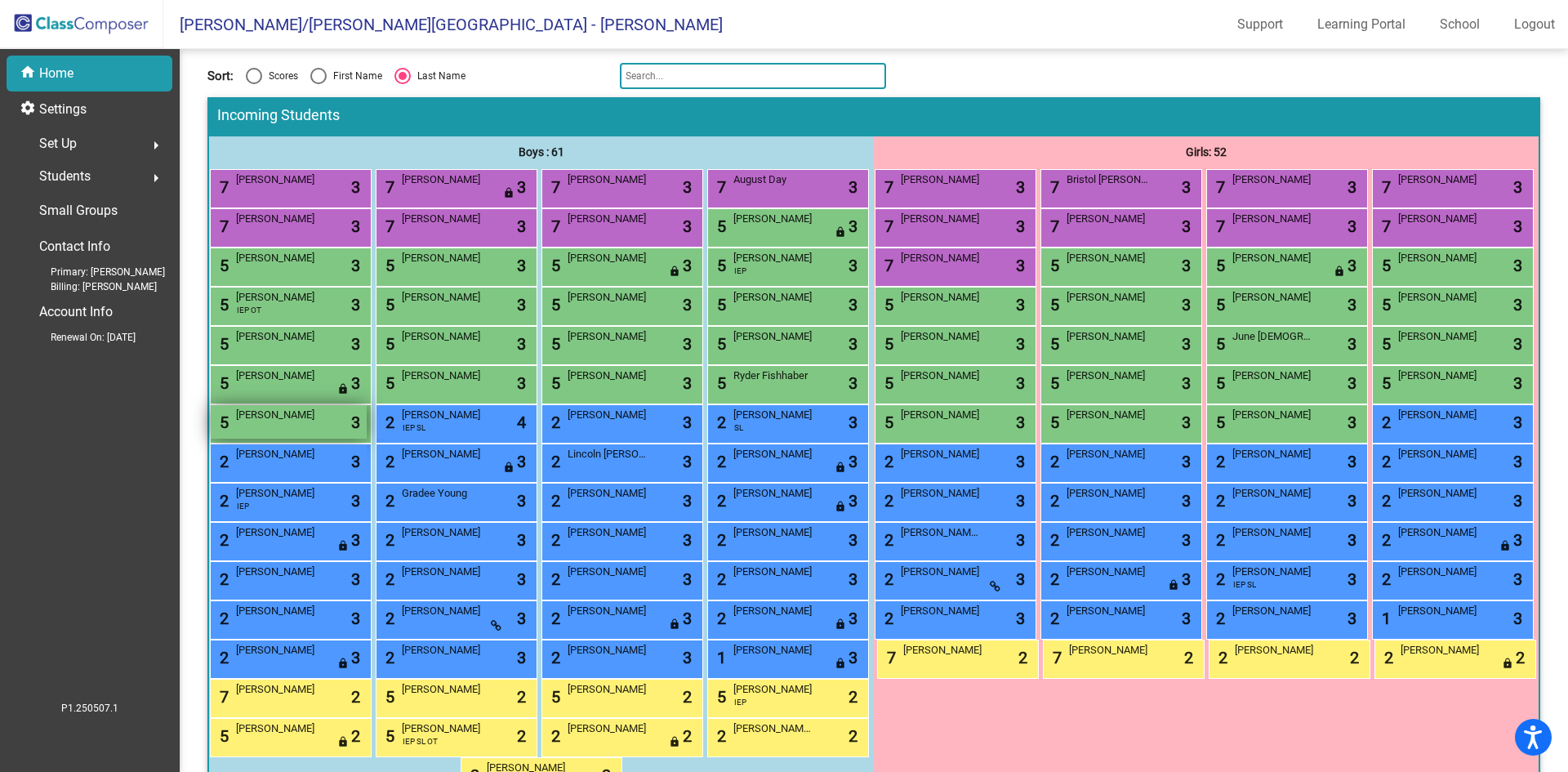
click at [367, 439] on div "5 Asher Percin lock do_not_disturb_alt 3" at bounding box center [288, 421] width 156 height 34
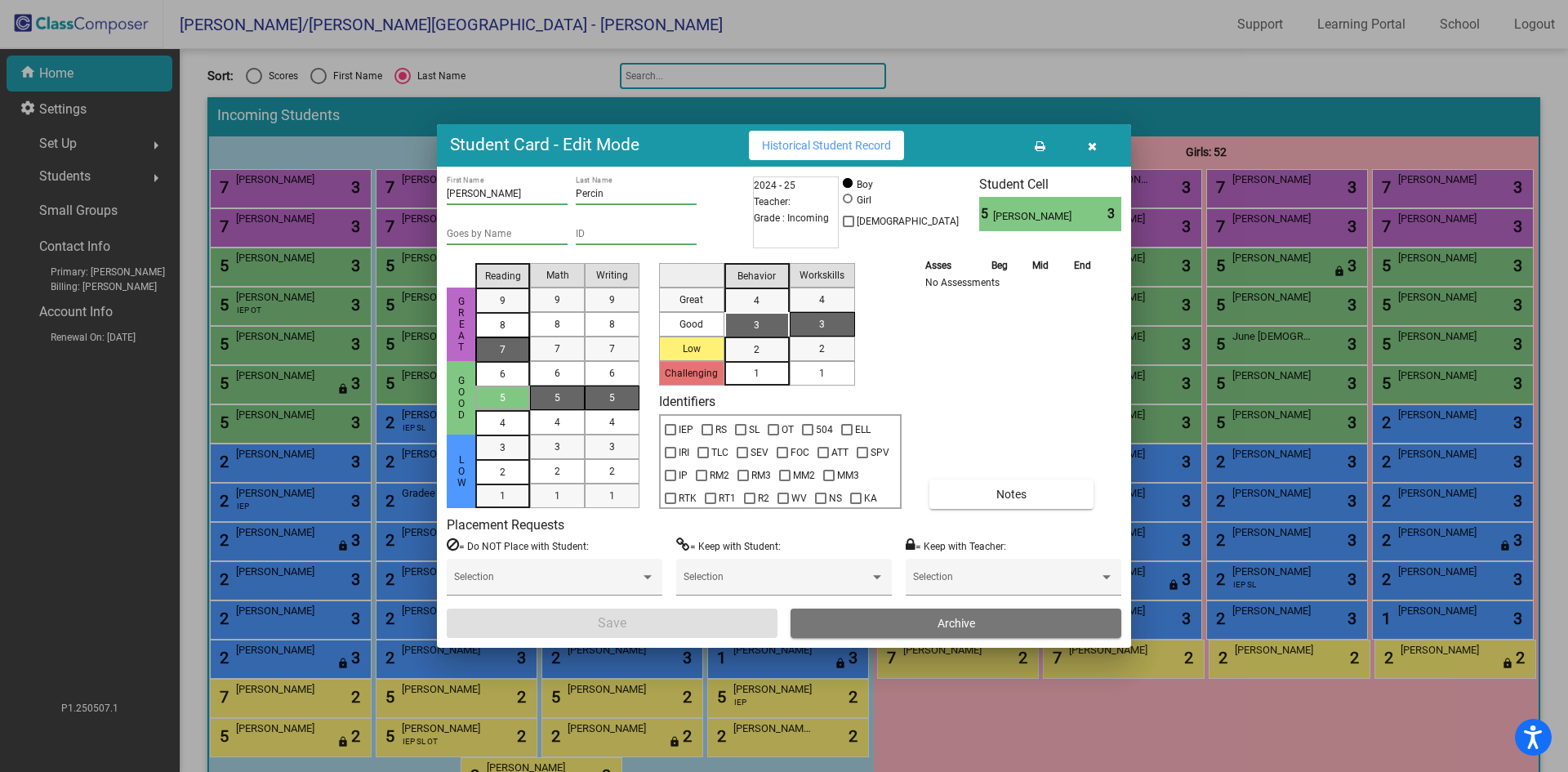
click at [502, 308] on span "7" at bounding box center [503, 300] width 6 height 14
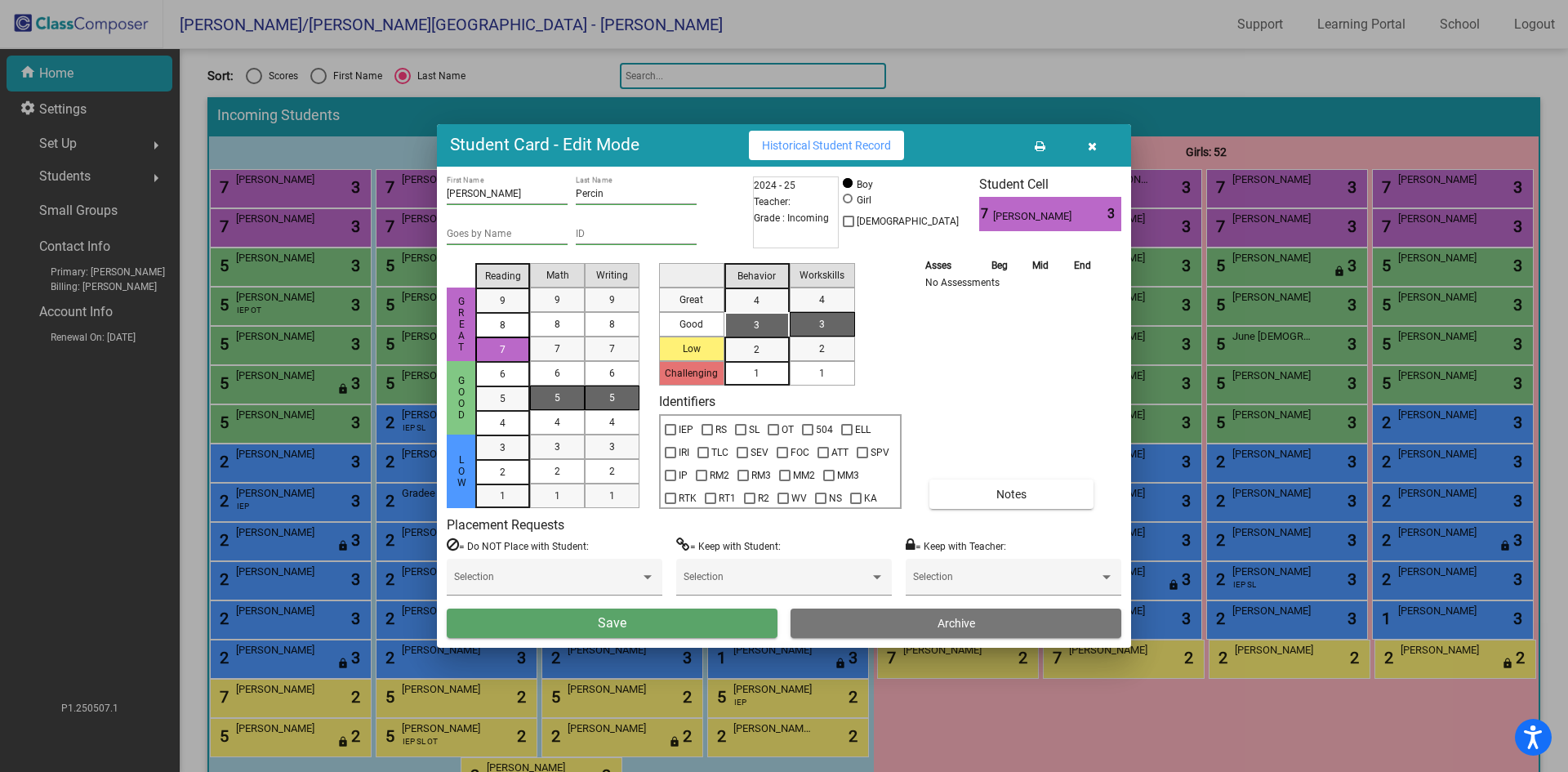
click at [549, 395] on div "5" at bounding box center [557, 398] width 32 height 25
click at [612, 404] on span "5" at bounding box center [613, 397] width 6 height 14
click at [755, 319] on span "3" at bounding box center [757, 325] width 6 height 14
click at [837, 375] on mat-list-option "1" at bounding box center [822, 374] width 65 height 25
click at [687, 627] on button "Save" at bounding box center [613, 624] width 331 height 30
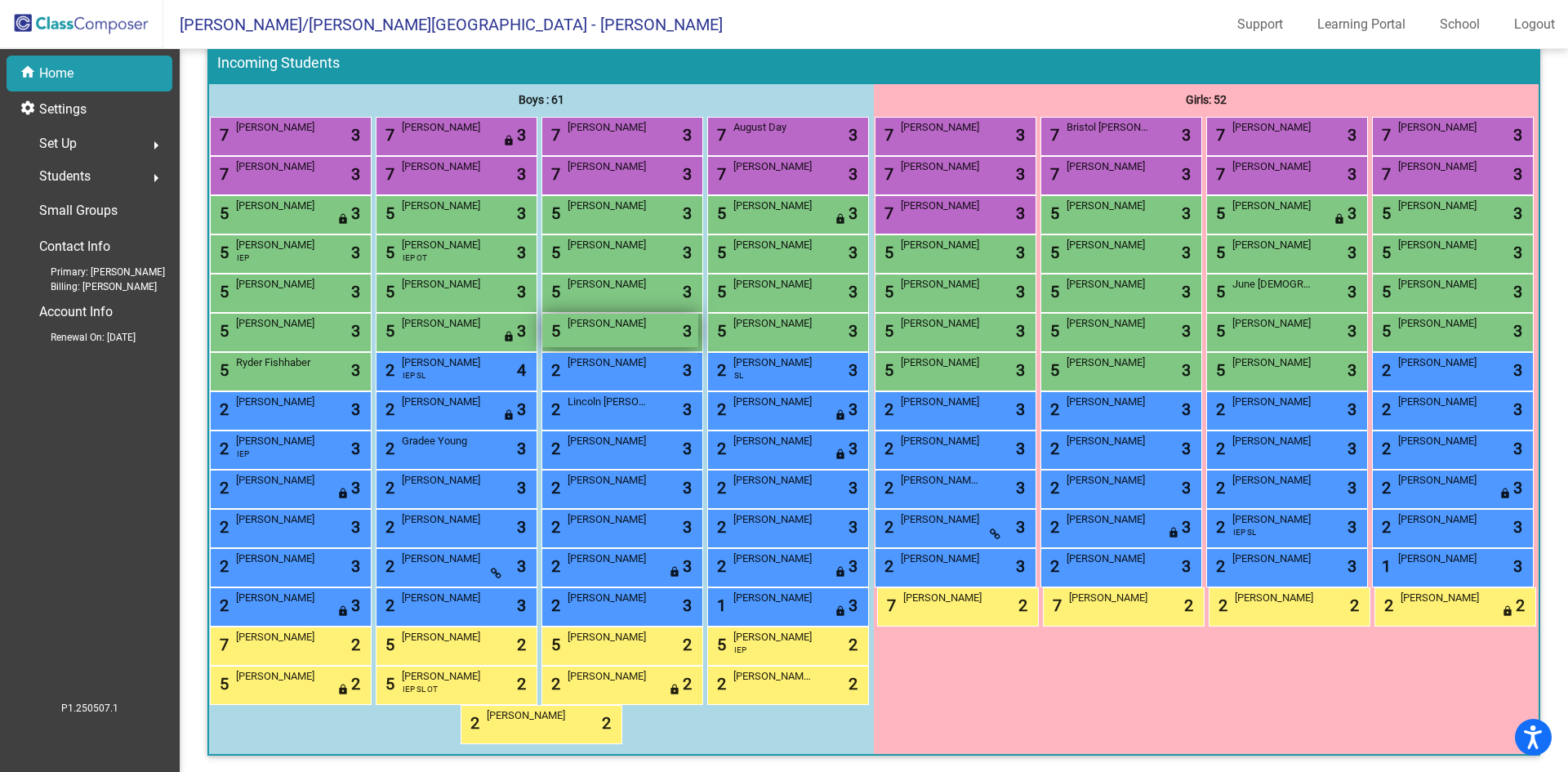
scroll to position [127, 0]
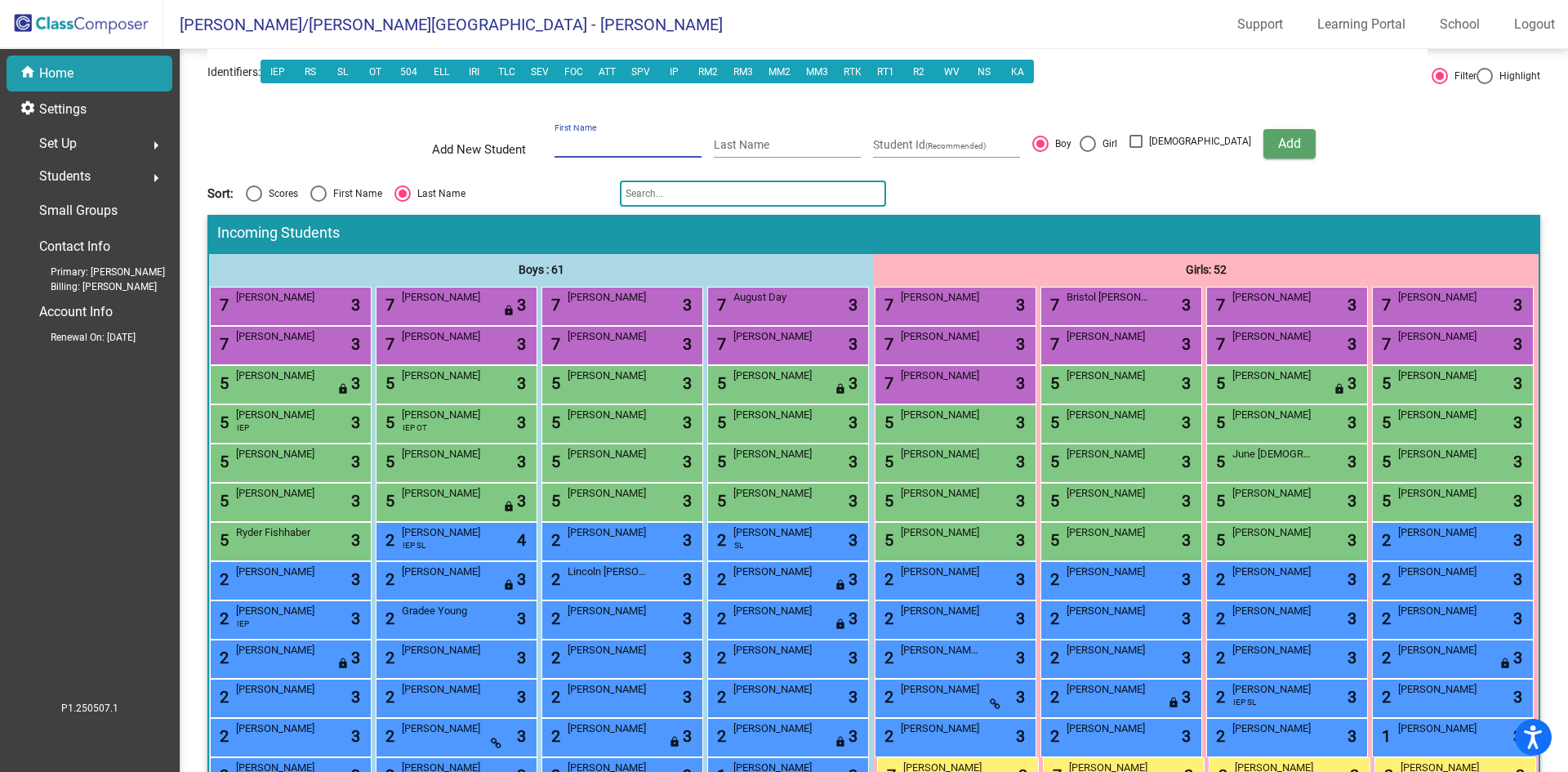
click at [633, 148] on input "First Name" at bounding box center [628, 146] width 147 height 13
type input "Bennett"
click at [764, 139] on input "Last Name" at bounding box center [788, 146] width 147 height 13
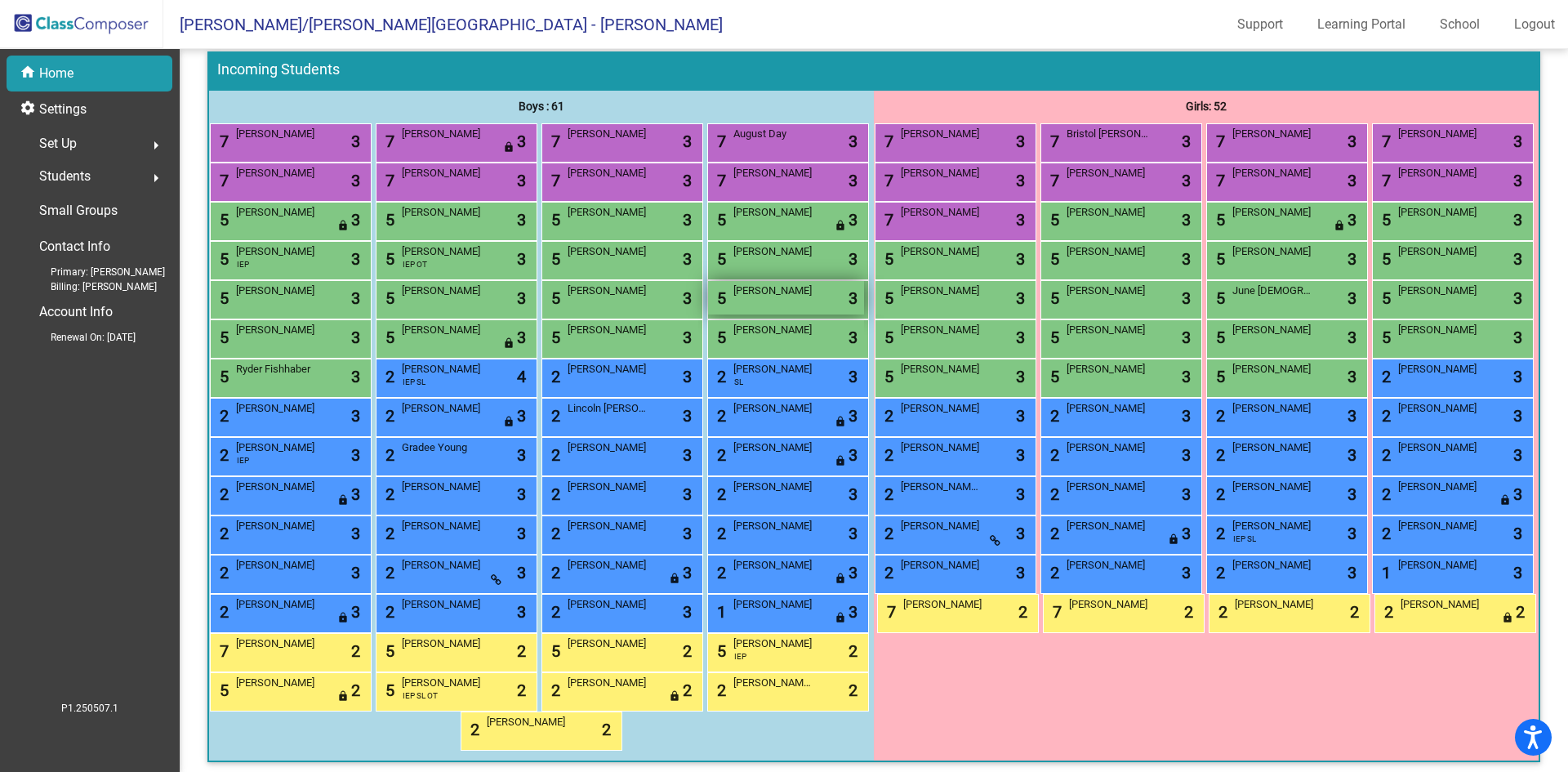
scroll to position [0, 0]
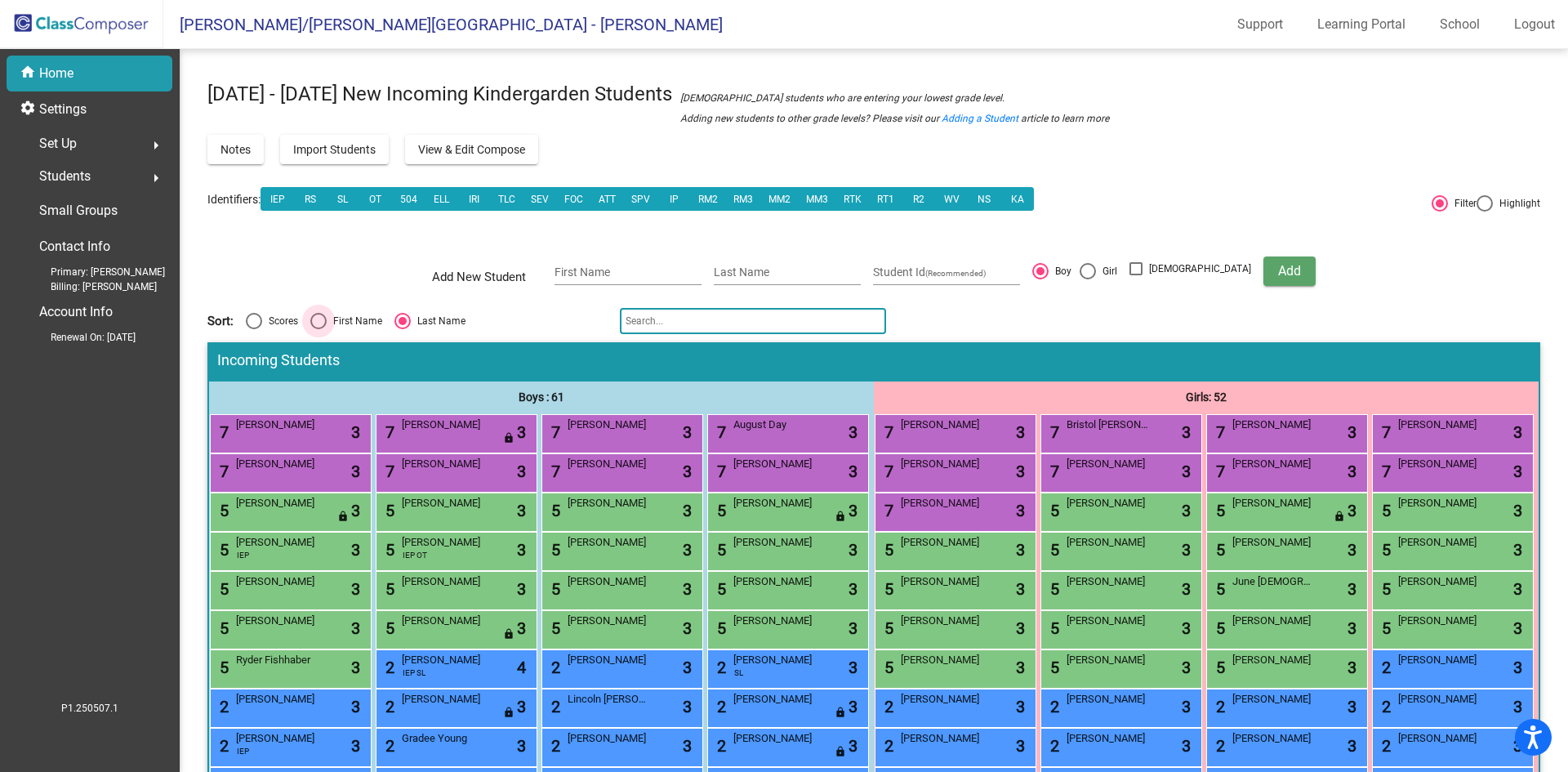
click at [325, 315] on div "Select an option" at bounding box center [318, 321] width 16 height 16
click at [319, 329] on input "First Name" at bounding box center [318, 329] width 1 height 1
radio input "true"
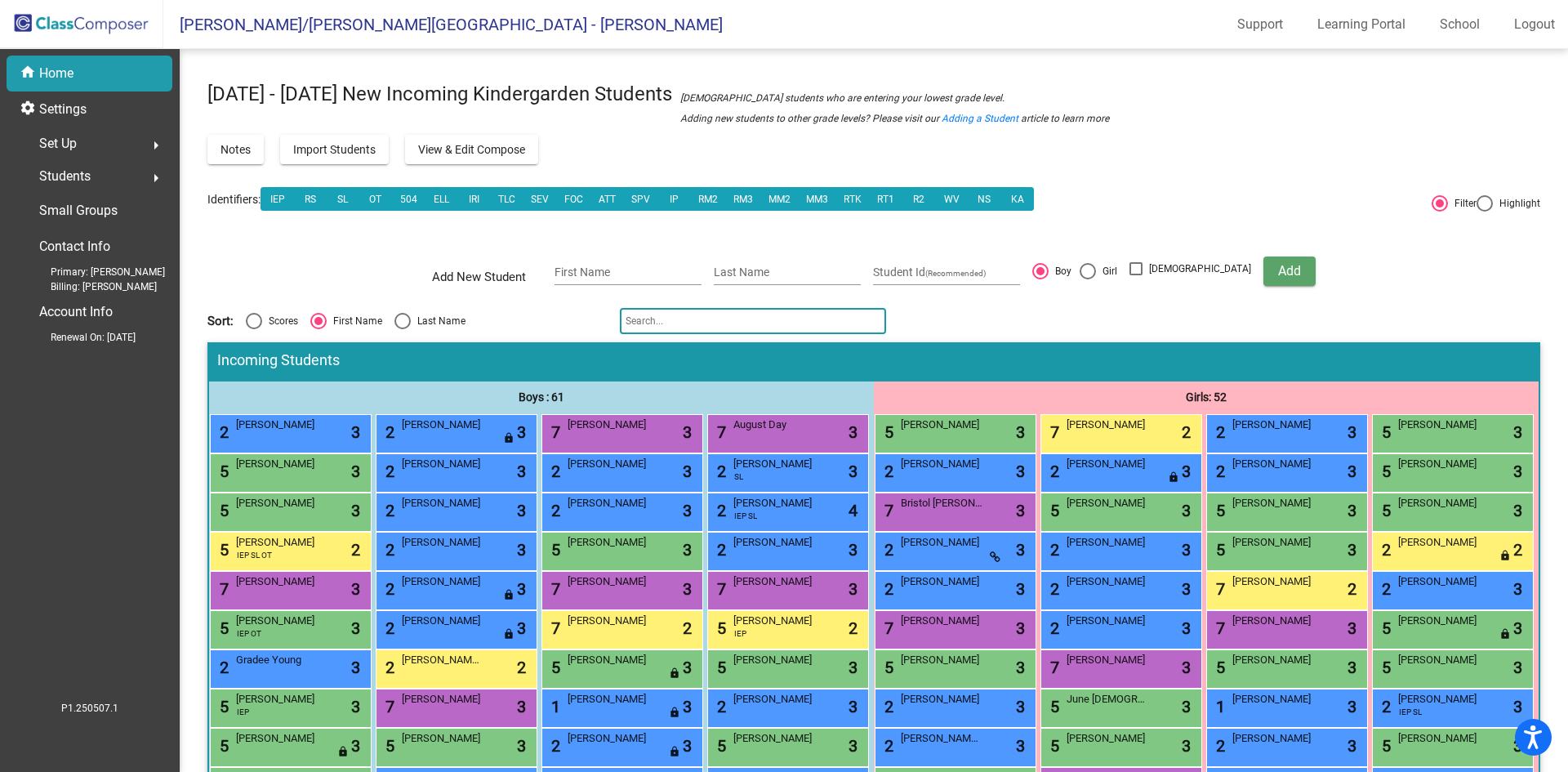
click at [411, 319] on div "Last Name" at bounding box center [437, 321] width 55 height 14
click at [403, 329] on input "Last Name" at bounding box center [402, 329] width 1 height 1
radio input "true"
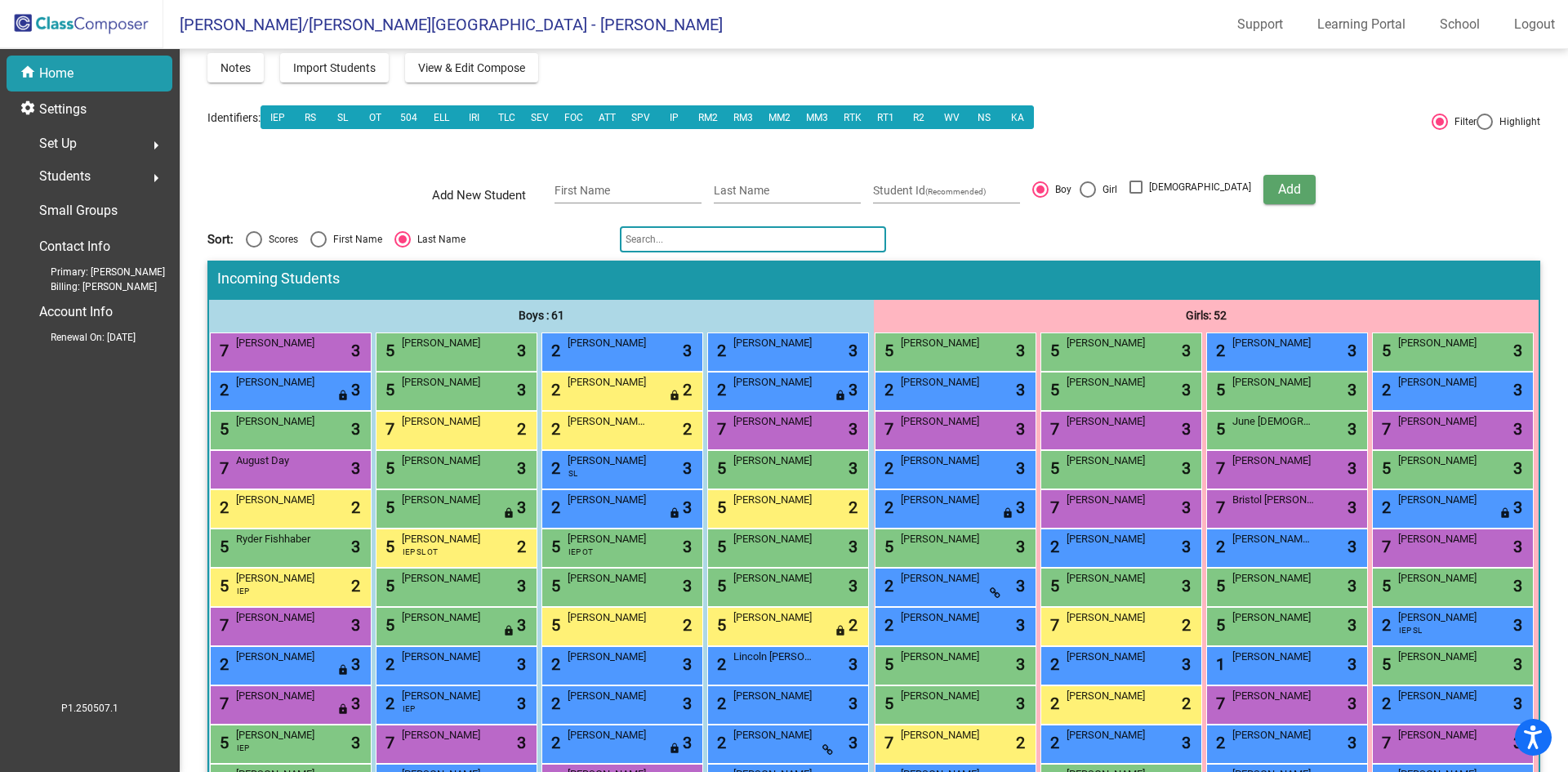
scroll to position [164, 0]
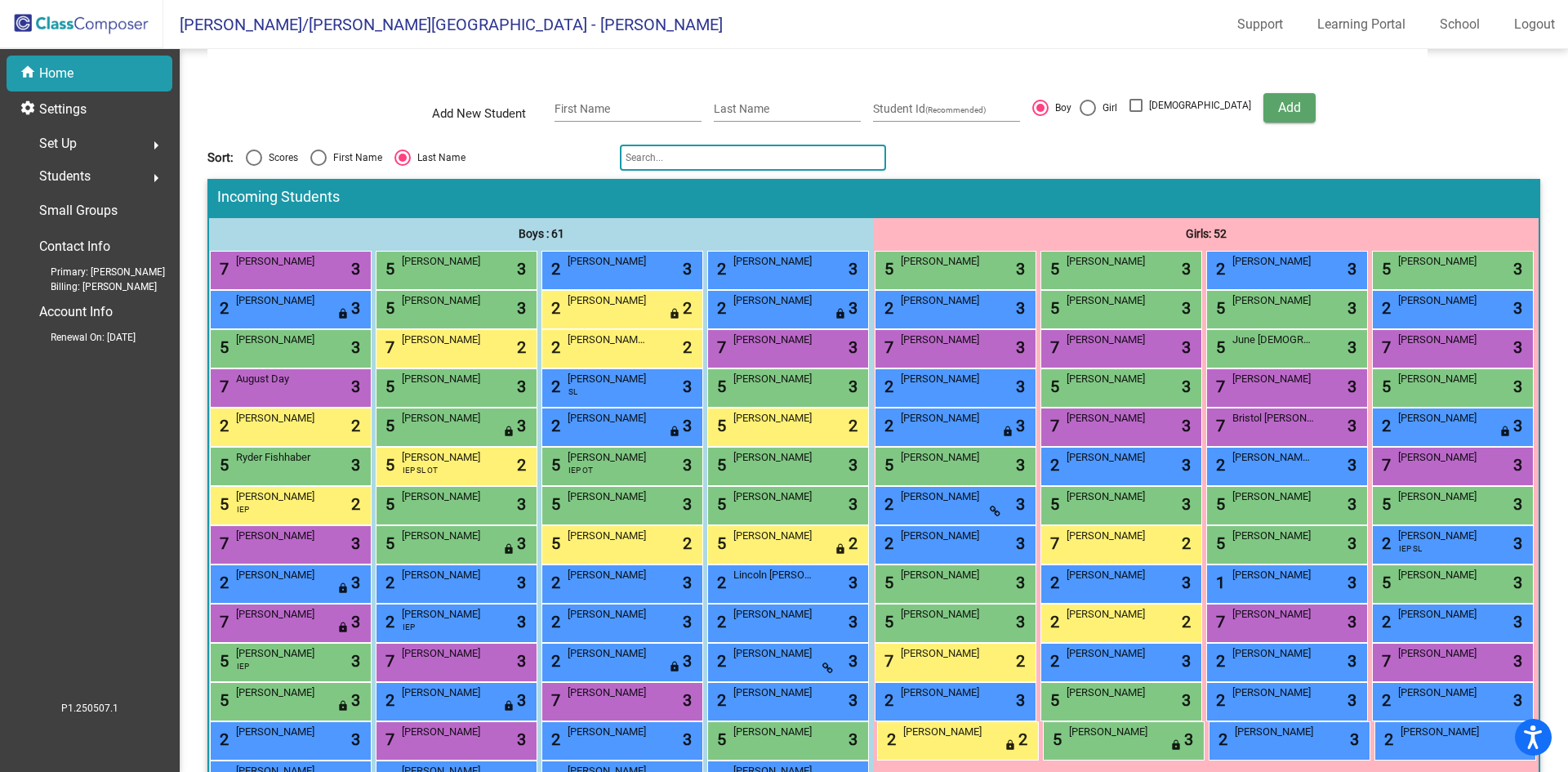
click at [732, 150] on input "text" at bounding box center [753, 157] width 266 height 26
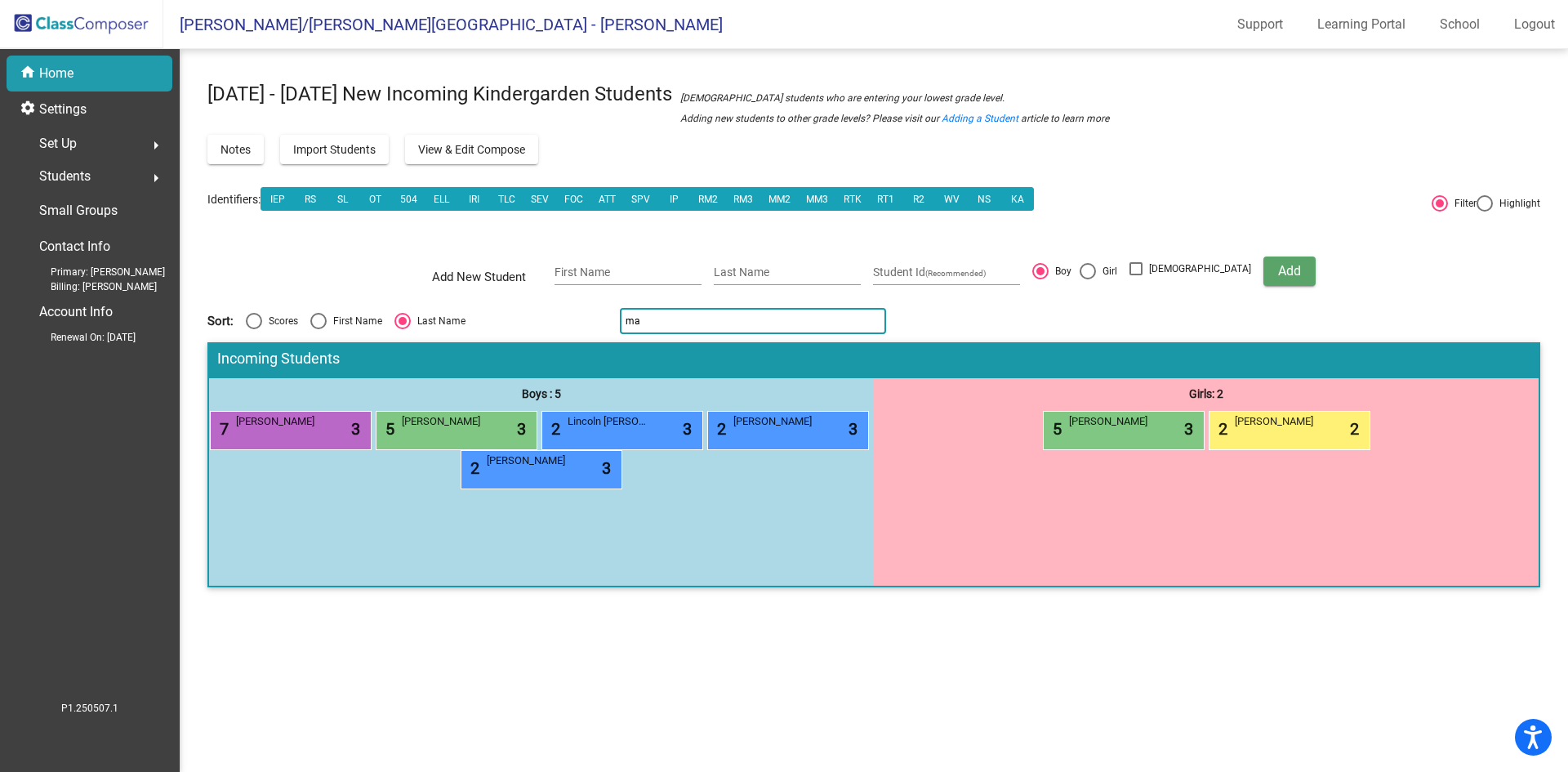
type input "m"
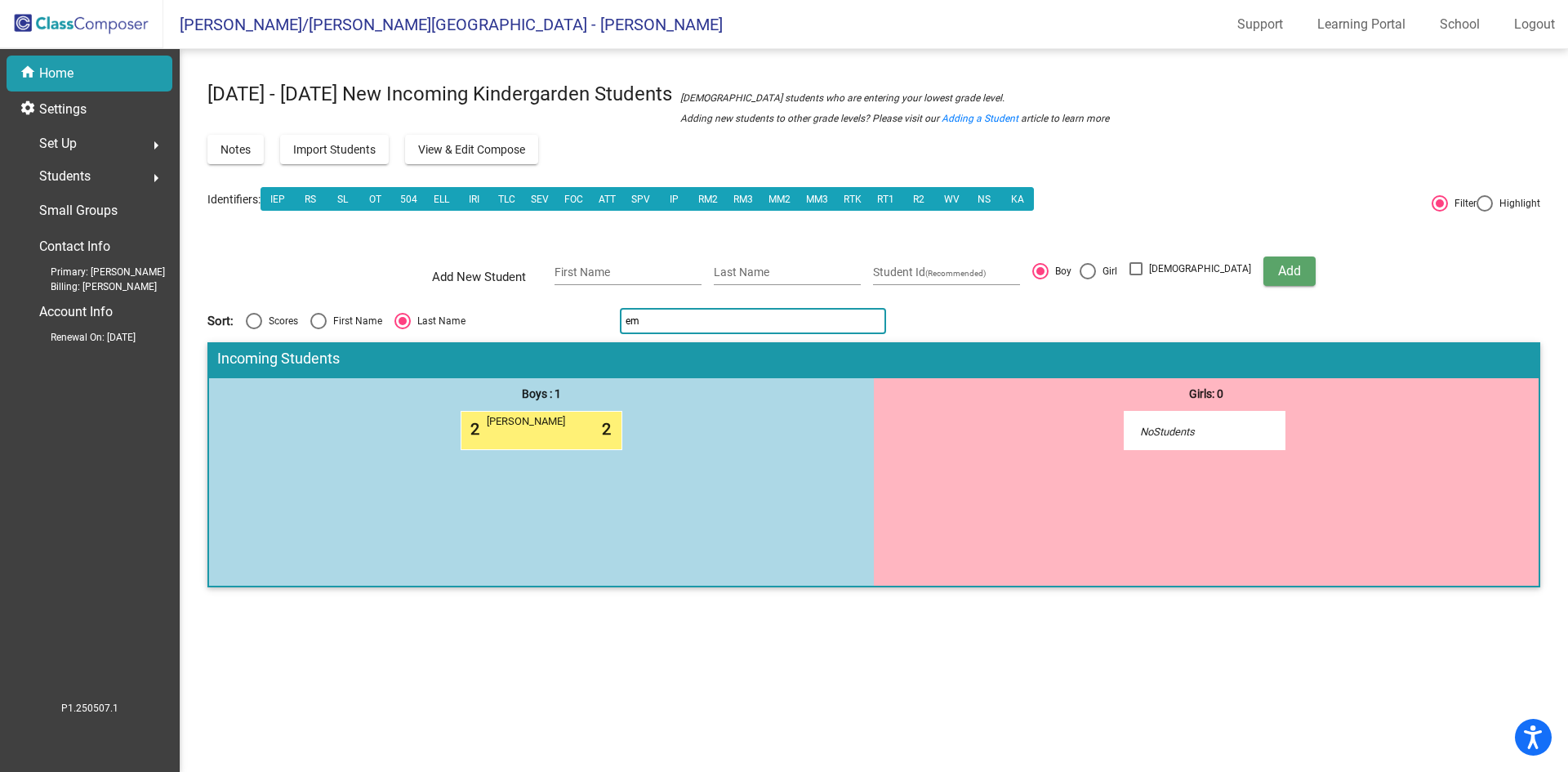
type input "e"
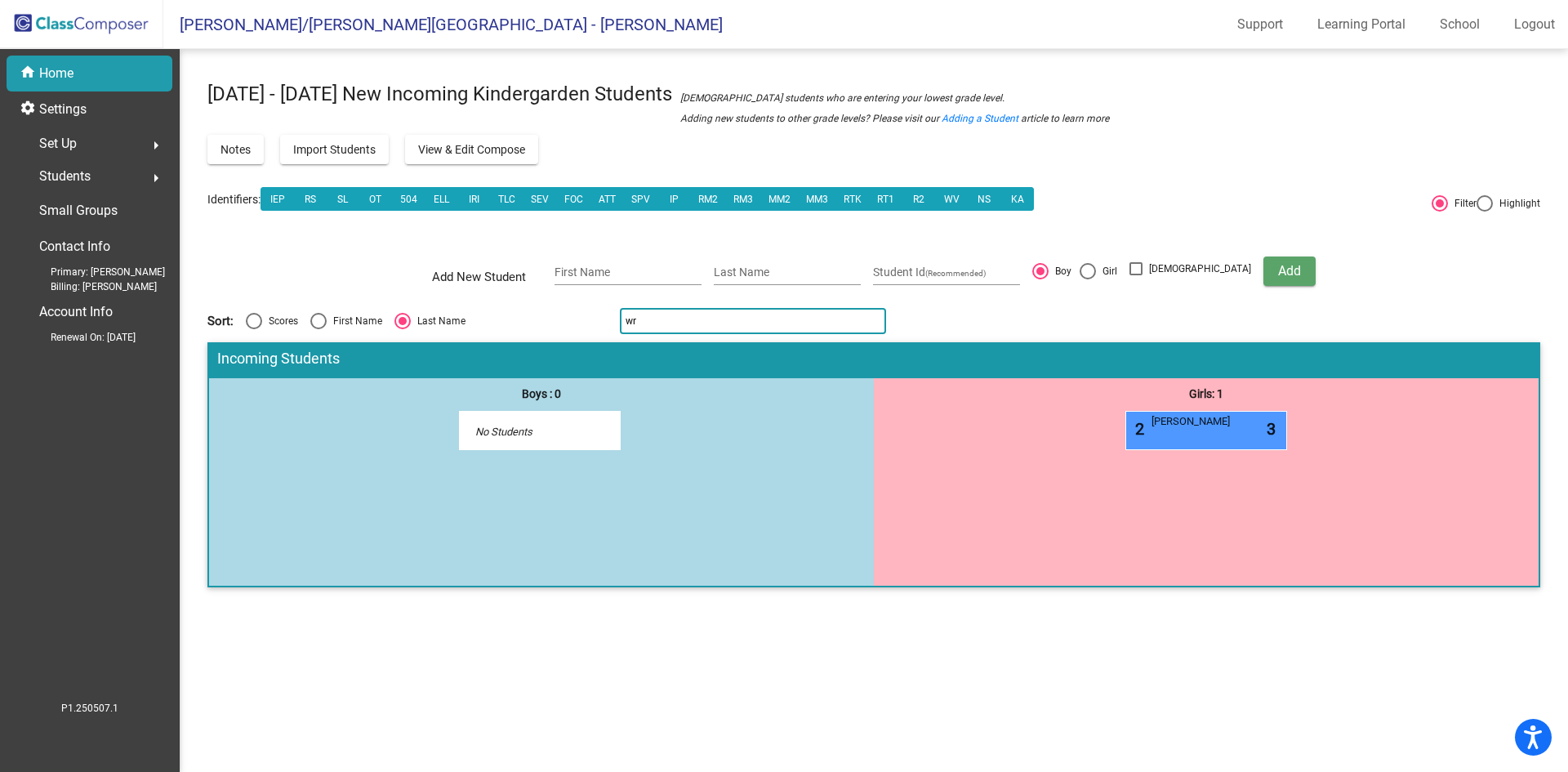
type input "w"
type input "ryan"
drag, startPoint x: 658, startPoint y: 318, endPoint x: 549, endPoint y: 341, distance: 111.4
click at [541, 344] on div "2025 - 2026 New Incoming Kindergarden Students New students who are entering yo…" at bounding box center [874, 339] width 1333 height 531
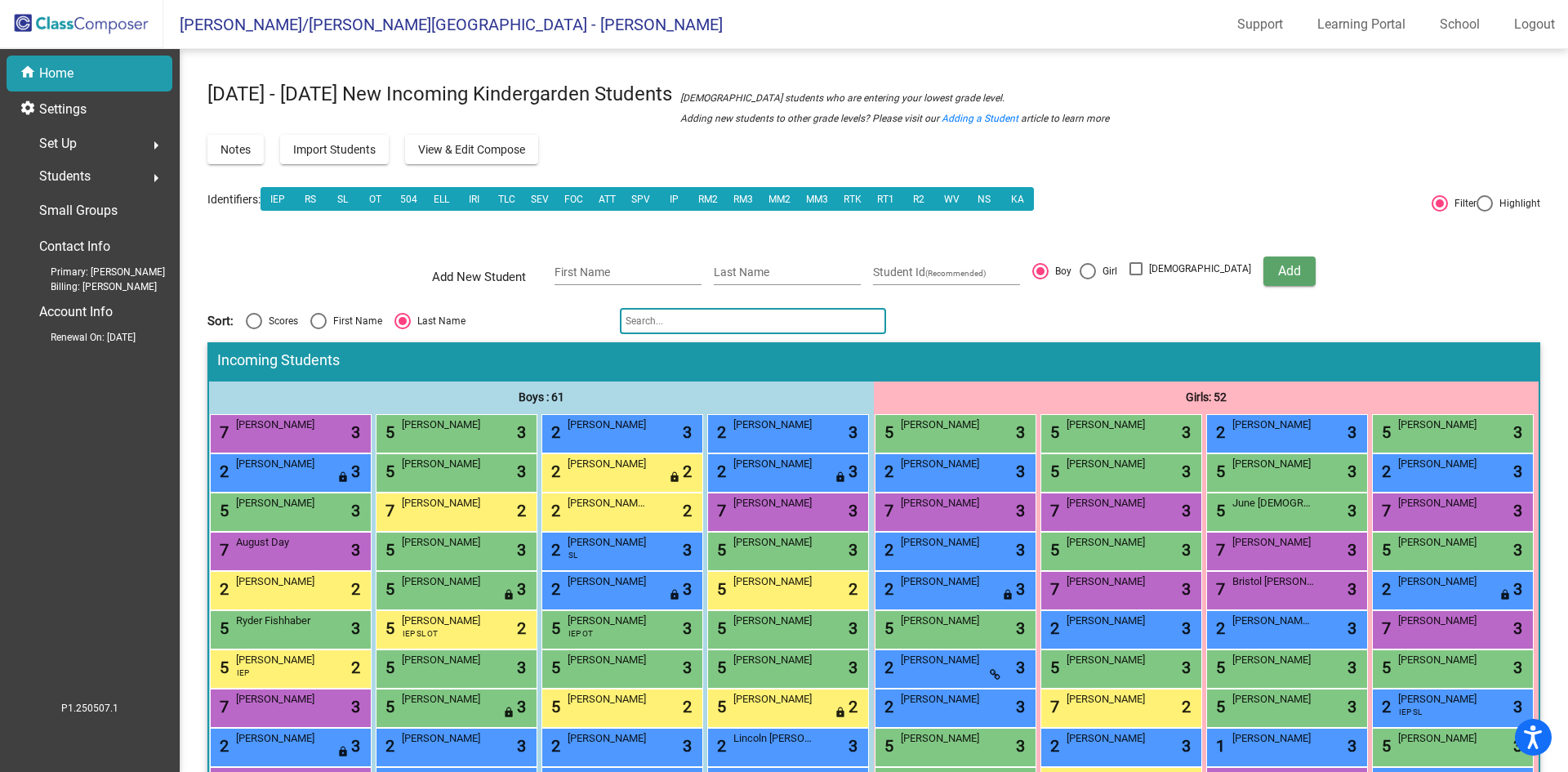
click at [315, 316] on div "Select an option" at bounding box center [318, 321] width 16 height 16
click at [318, 329] on input "First Name" at bounding box center [318, 329] width 1 height 1
radio input "true"
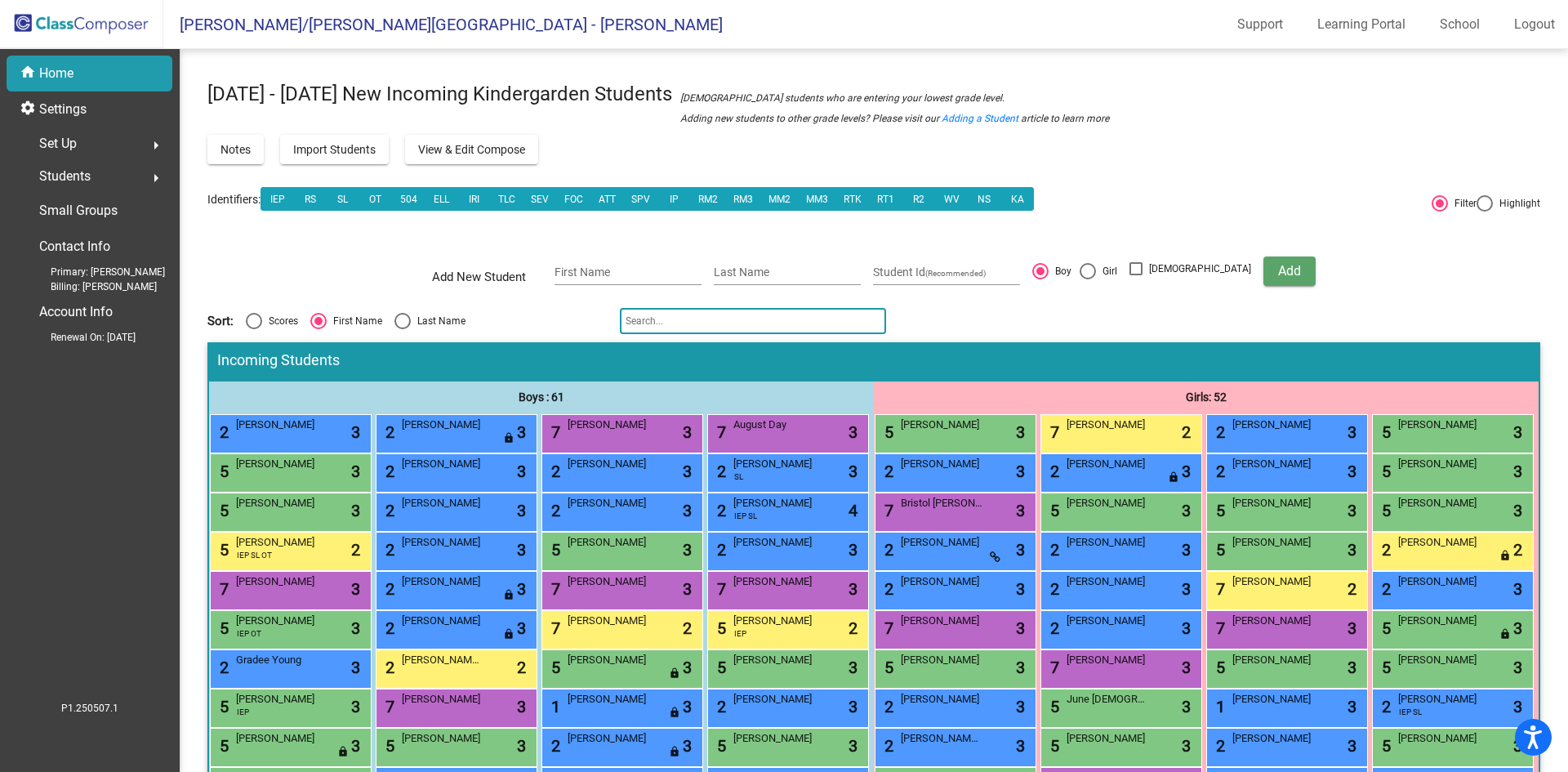
click at [400, 315] on div "Select an option" at bounding box center [402, 321] width 16 height 16
click at [402, 329] on input "Last Name" at bounding box center [402, 329] width 1 height 1
radio input "true"
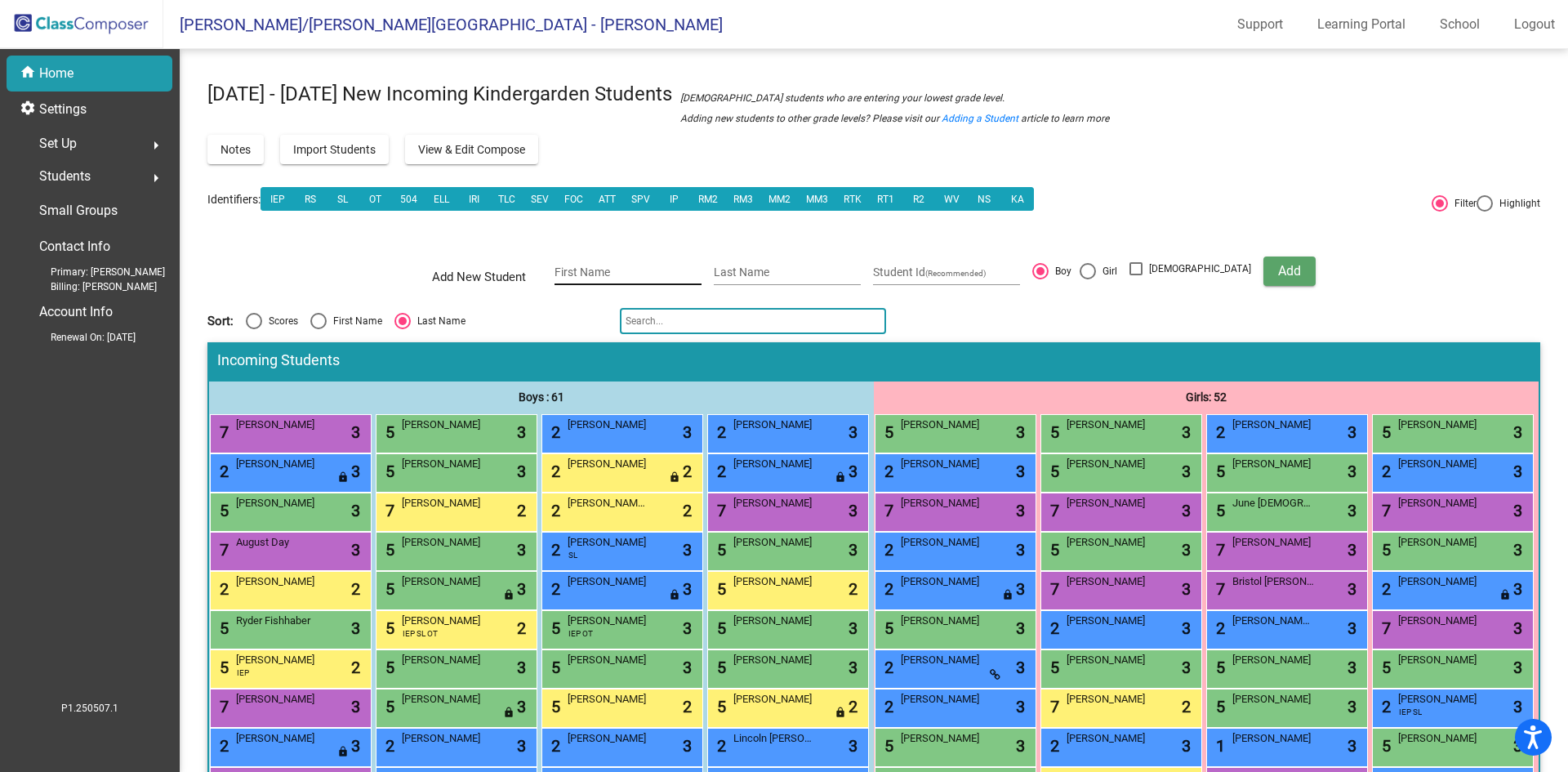
click at [669, 271] on input "First Name" at bounding box center [628, 273] width 147 height 13
click at [814, 320] on input "text" at bounding box center [753, 321] width 266 height 26
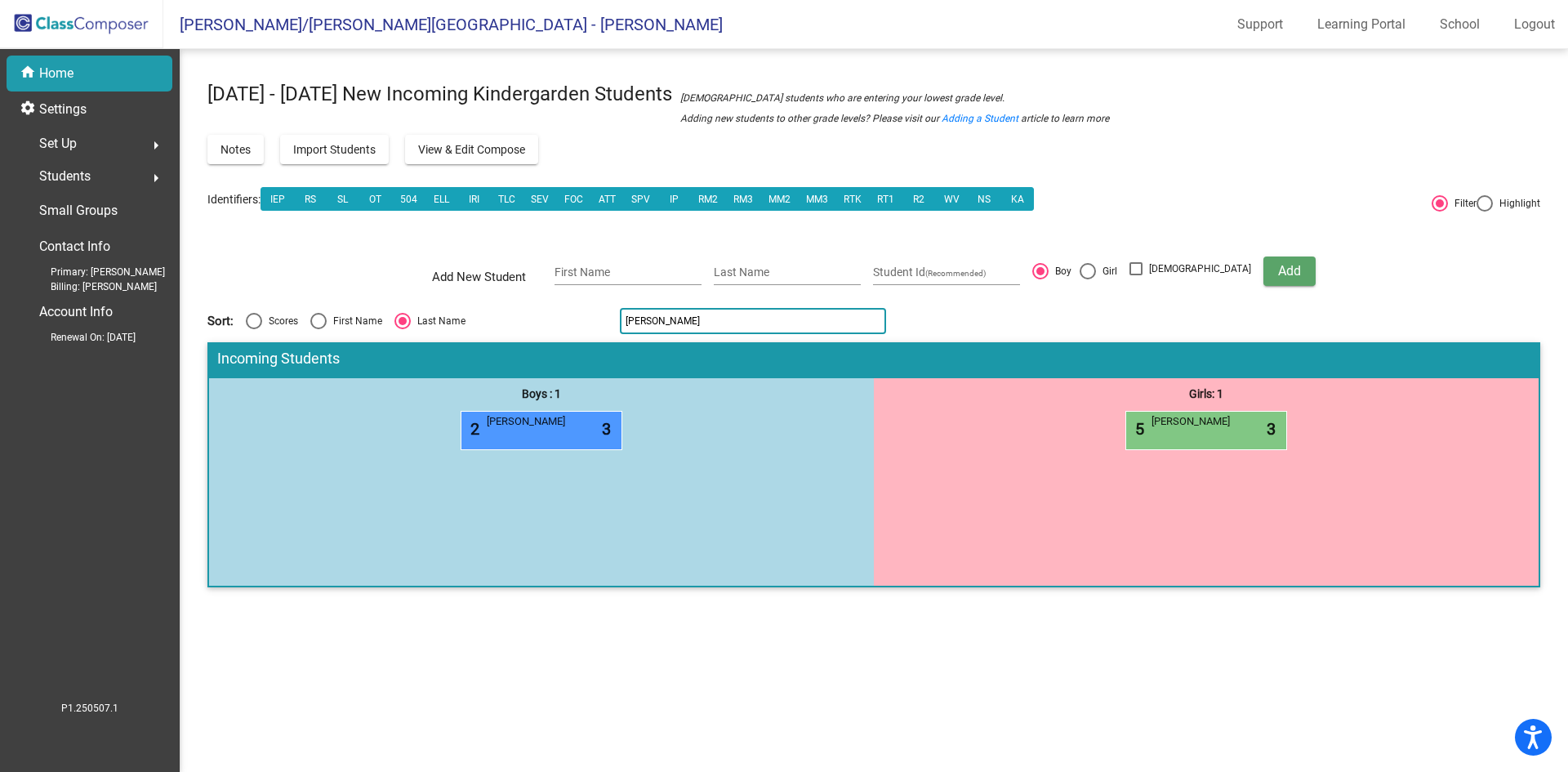
type input "[PERSON_NAME]"
drag, startPoint x: 775, startPoint y: 318, endPoint x: 472, endPoint y: 328, distance: 303.2
click at [474, 352] on div "2025 - 2026 New Incoming Kindergarden Students New students who are entering yo…" at bounding box center [874, 339] width 1333 height 531
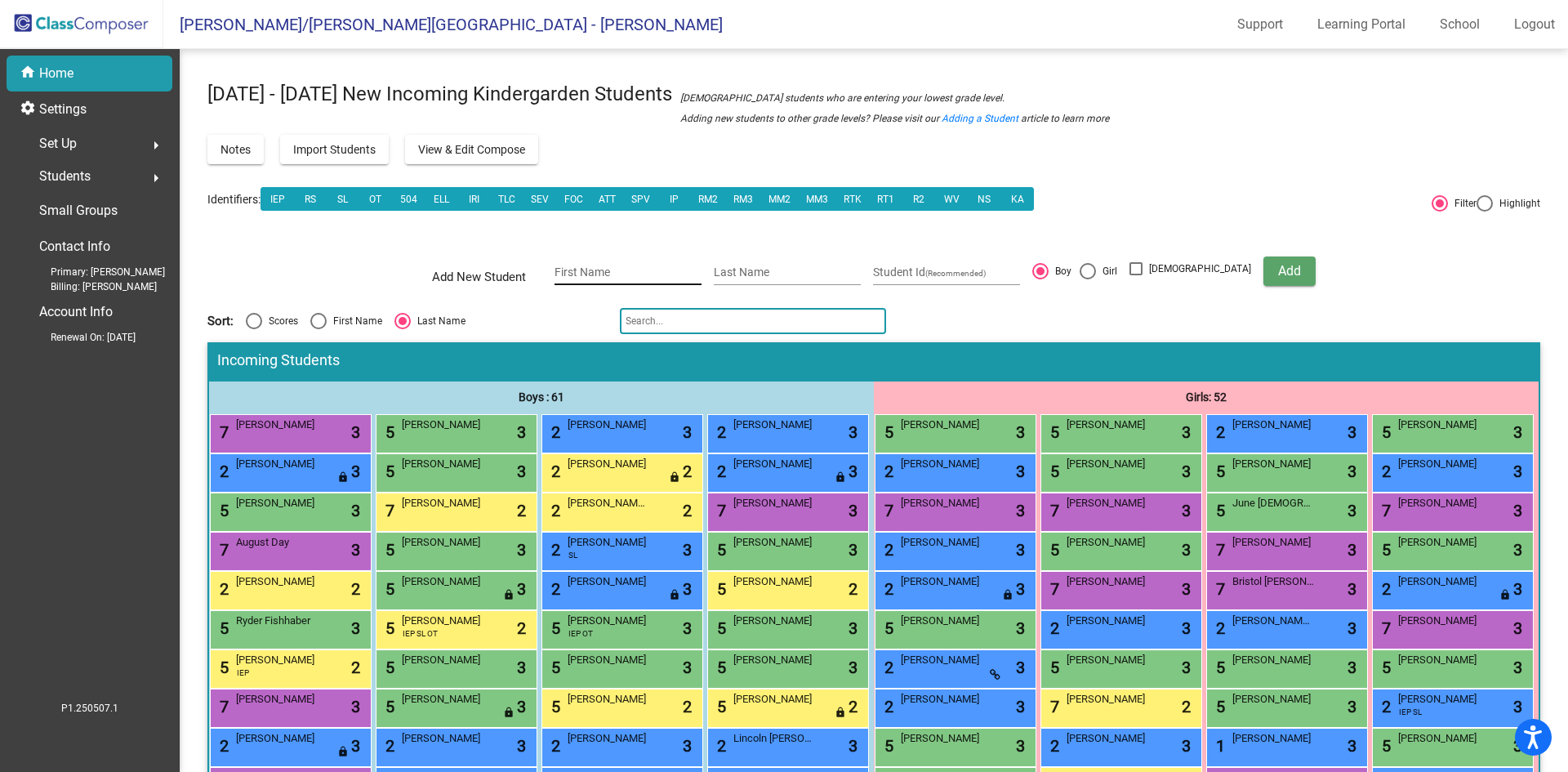
click at [622, 278] on input "First Name" at bounding box center [628, 273] width 147 height 13
click at [795, 320] on input "text" at bounding box center [753, 321] width 266 height 26
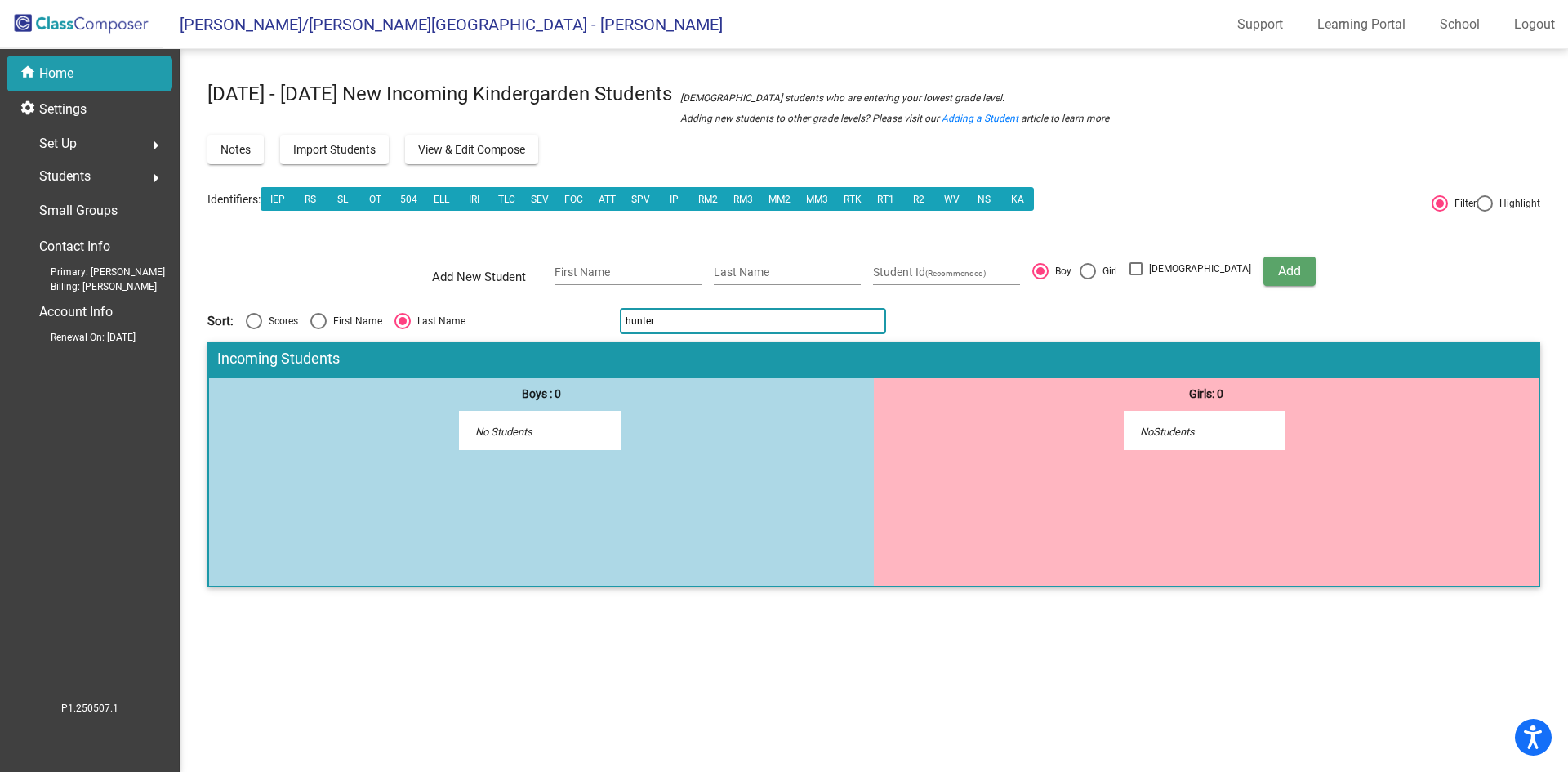
type input "hunter"
click at [323, 320] on div "Select an option" at bounding box center [318, 321] width 16 height 16
click at [319, 329] on input "First Name" at bounding box center [318, 329] width 1 height 1
radio input "true"
click at [723, 321] on input "hunter" at bounding box center [753, 321] width 266 height 26
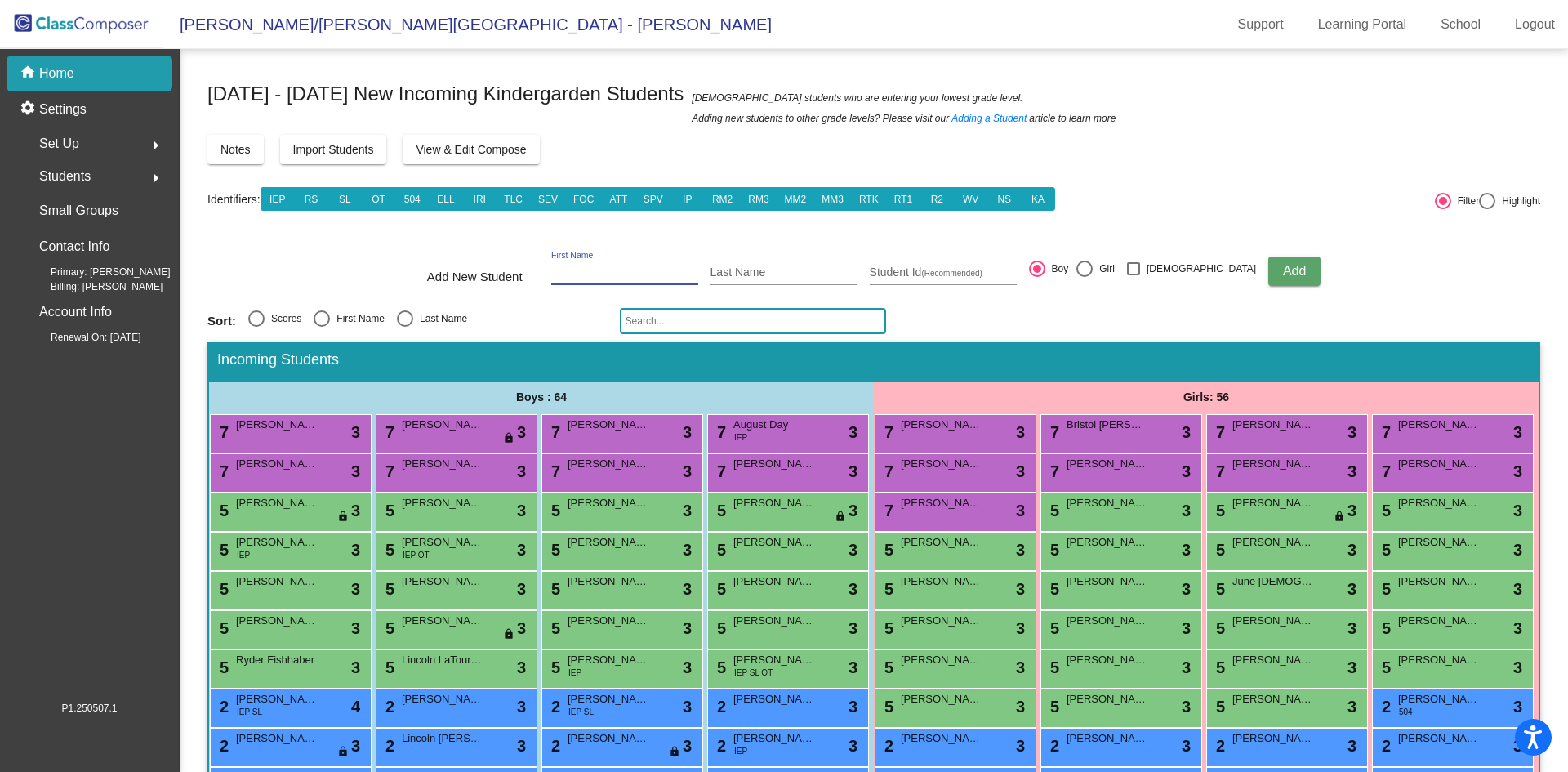
click at [649, 276] on input "First Name" at bounding box center [625, 273] width 147 height 13
type input "h"
drag, startPoint x: 697, startPoint y: 326, endPoint x: 723, endPoint y: 327, distance: 26.0
click at [694, 321] on input "text" at bounding box center [753, 321] width 266 height 26
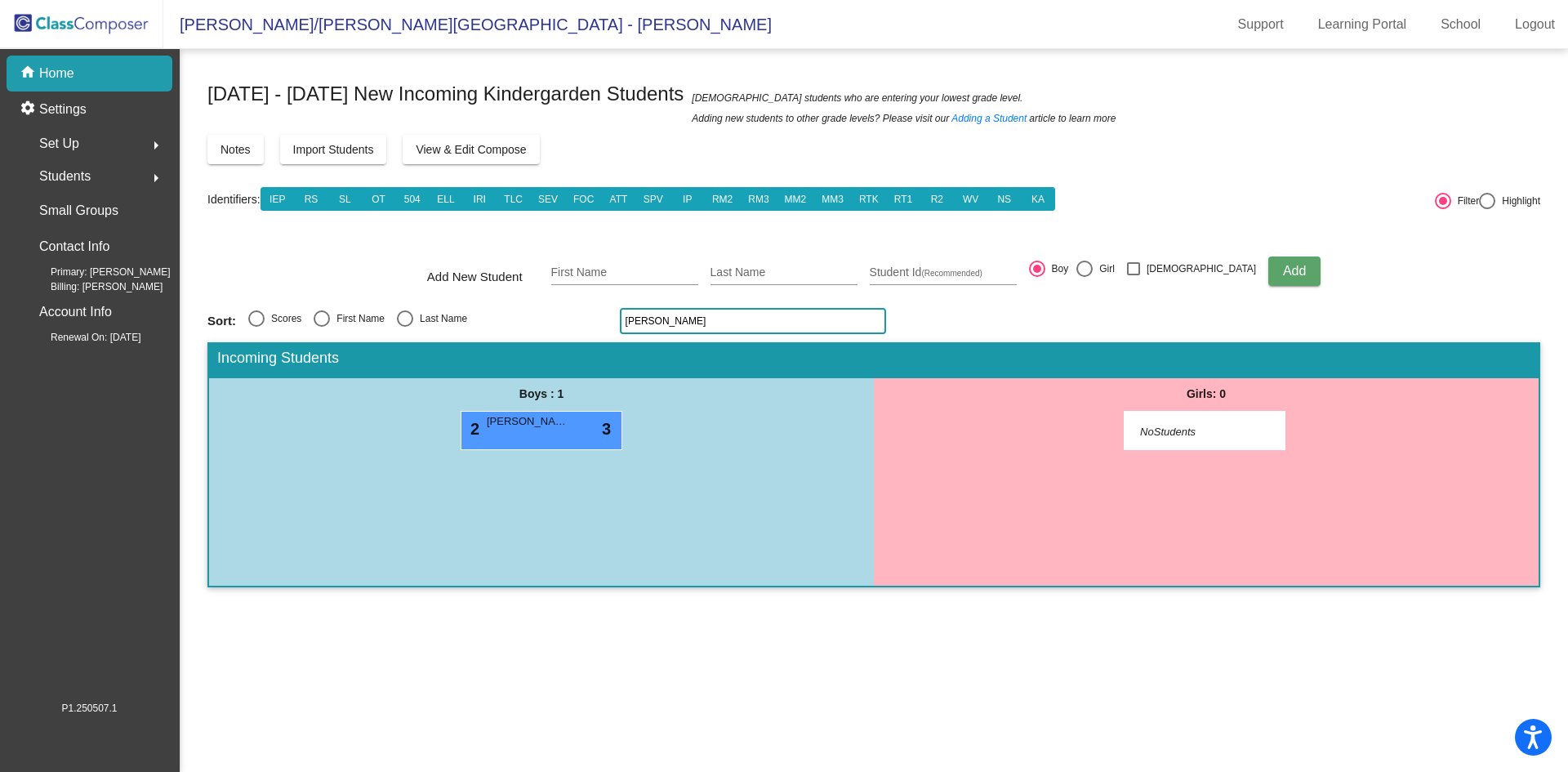
type input "[PERSON_NAME]"
drag, startPoint x: 711, startPoint y: 323, endPoint x: 604, endPoint y: 324, distance: 107.0
click at [604, 324] on div "Sort: Scores First Name Last Name [PERSON_NAME]" at bounding box center [874, 321] width 1333 height 26
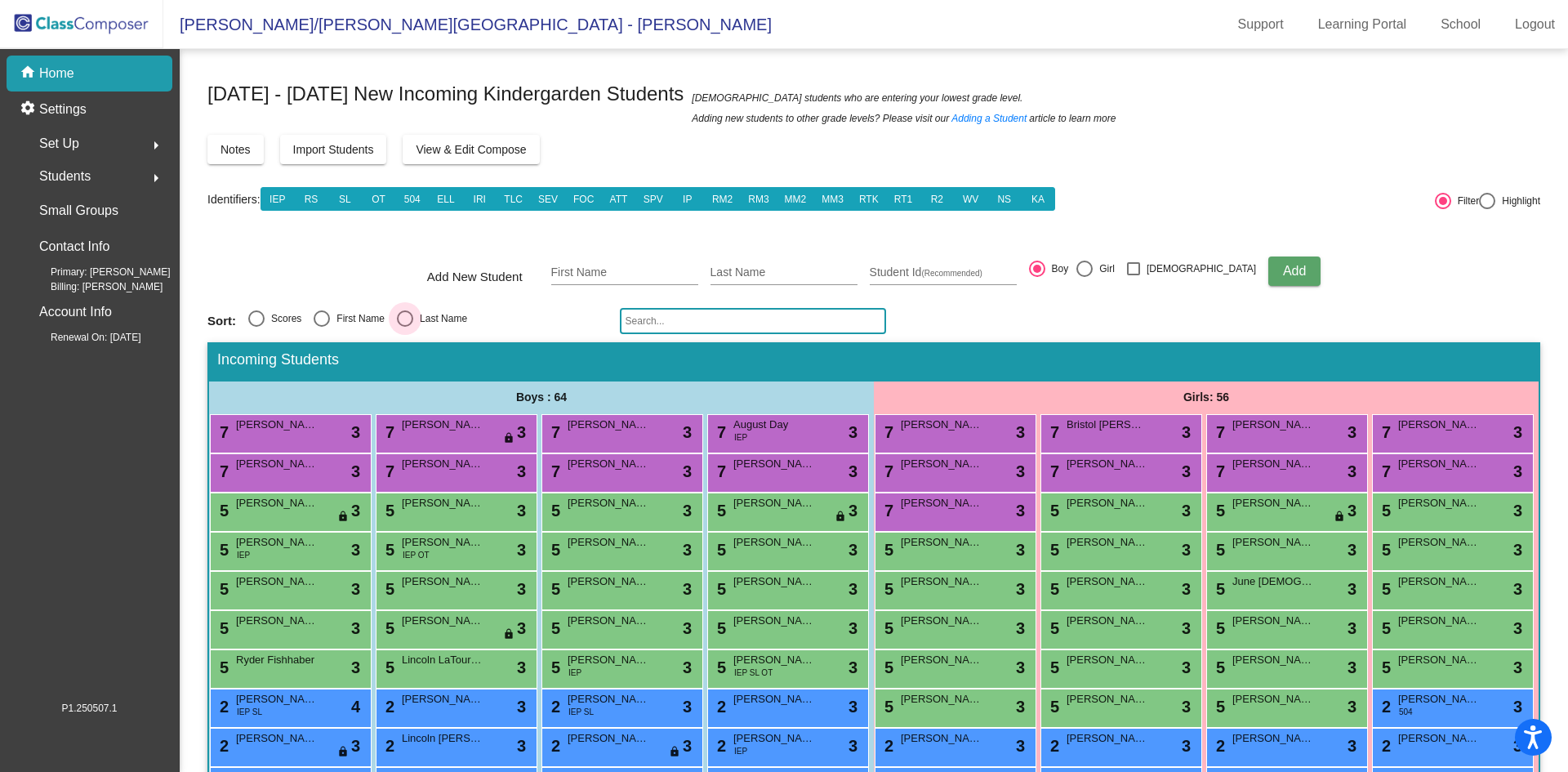
click at [402, 322] on div "Select an option" at bounding box center [405, 318] width 16 height 16
click at [404, 327] on input "Last Name" at bounding box center [404, 327] width 1 height 1
radio input "true"
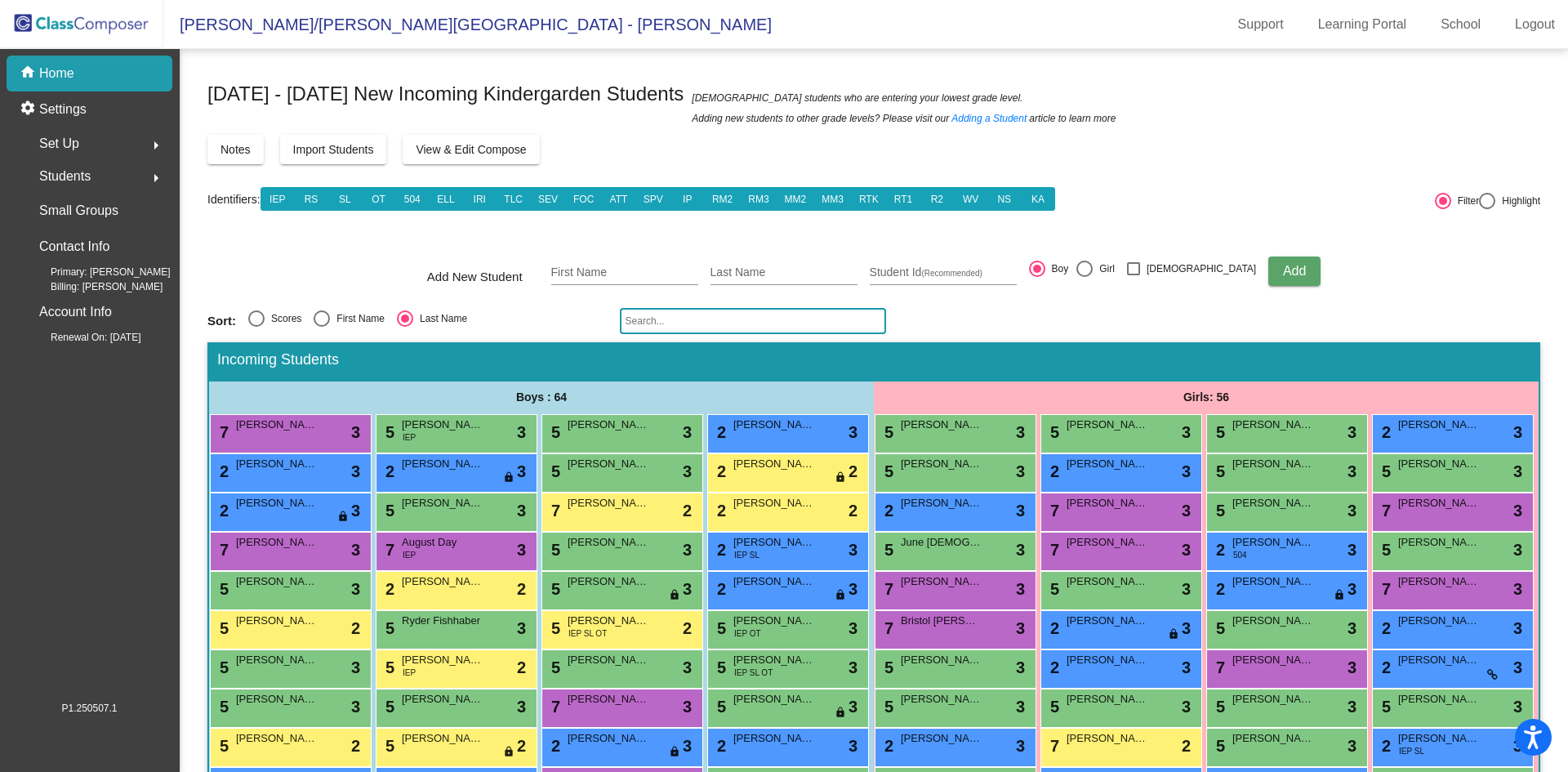
drag, startPoint x: 657, startPoint y: 321, endPoint x: 665, endPoint y: 318, distance: 8.5
click at [657, 320] on input "text" at bounding box center [753, 321] width 266 height 26
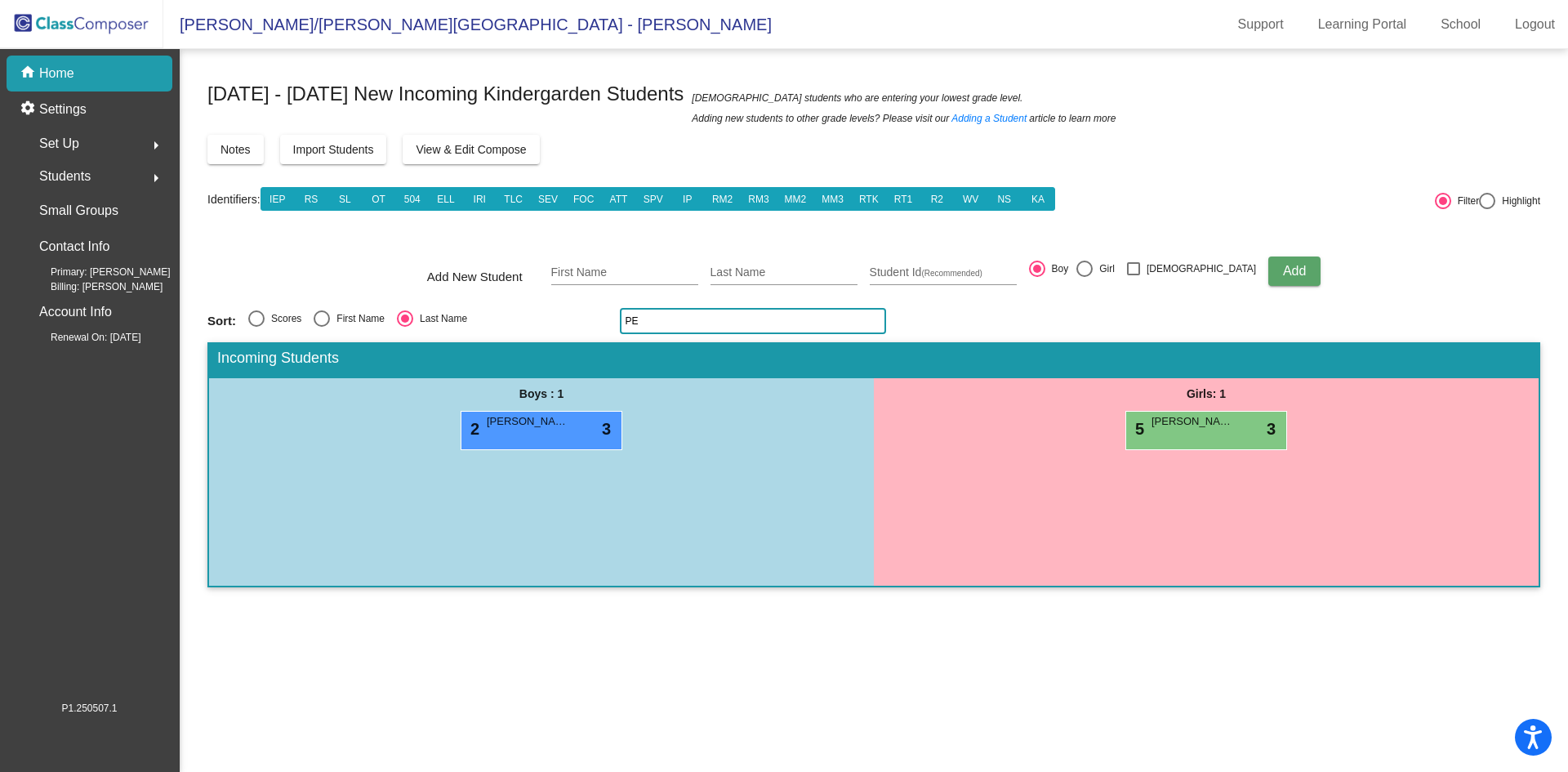
type input "P"
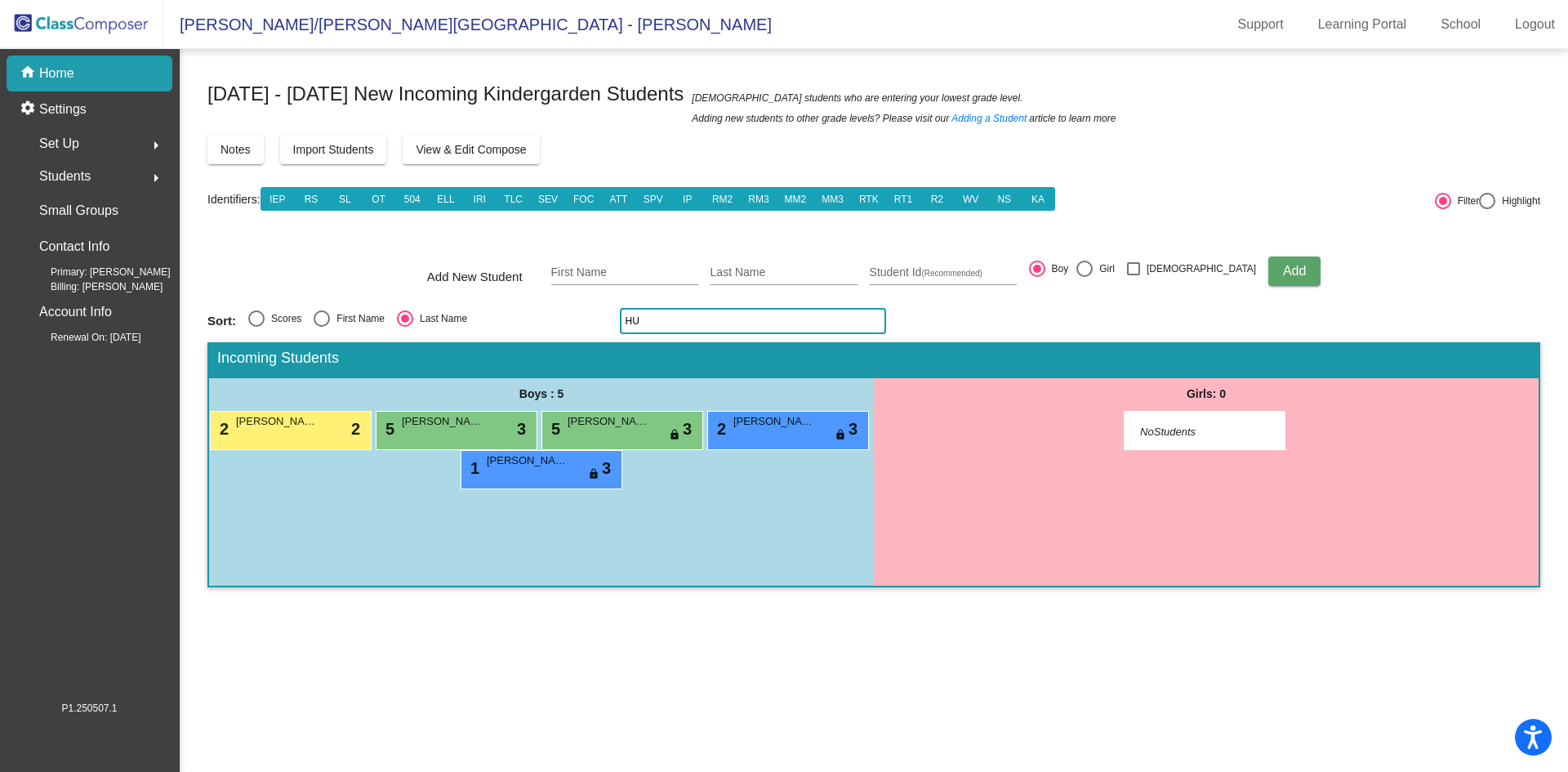
type input "H"
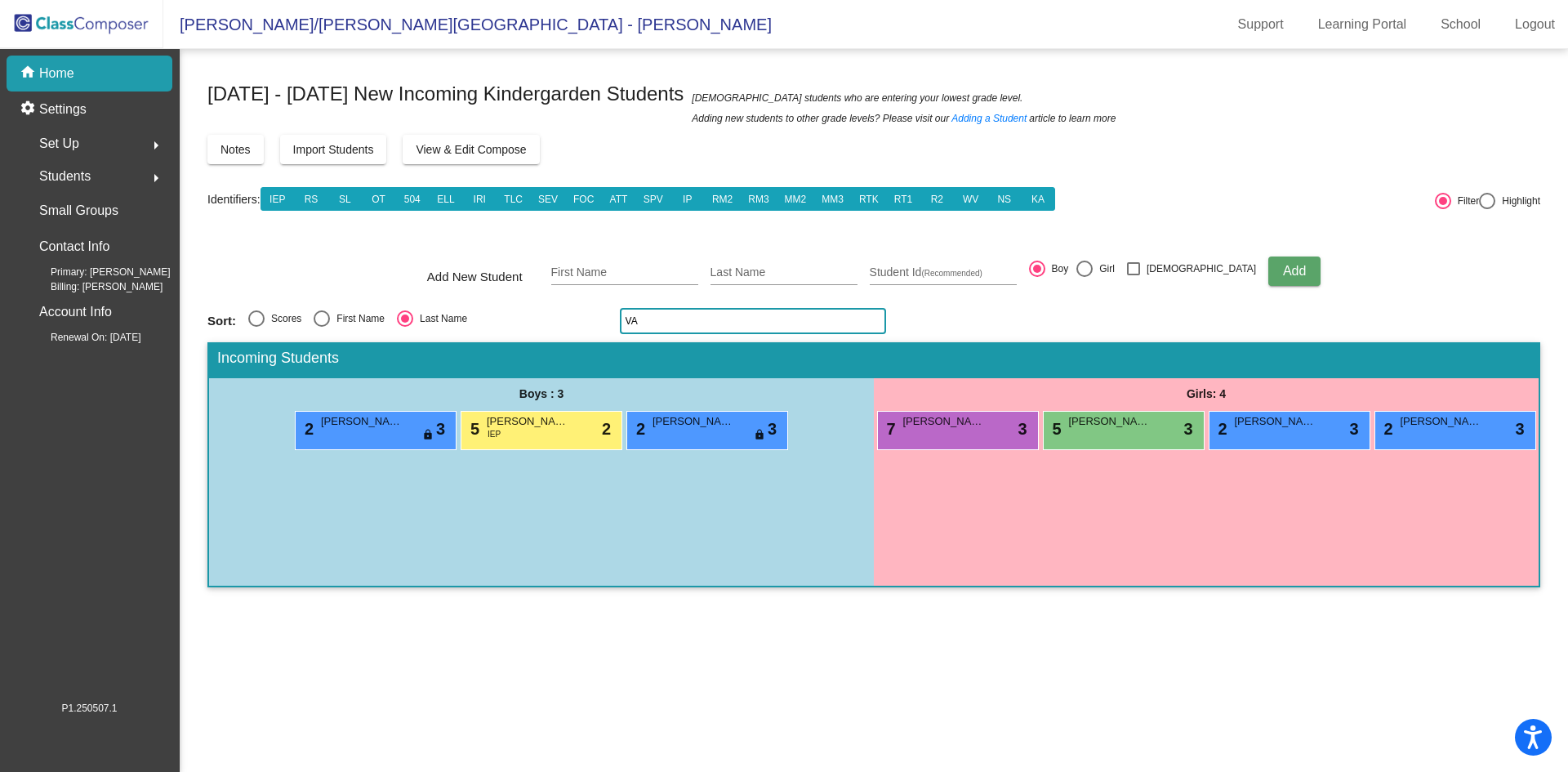
type input "V"
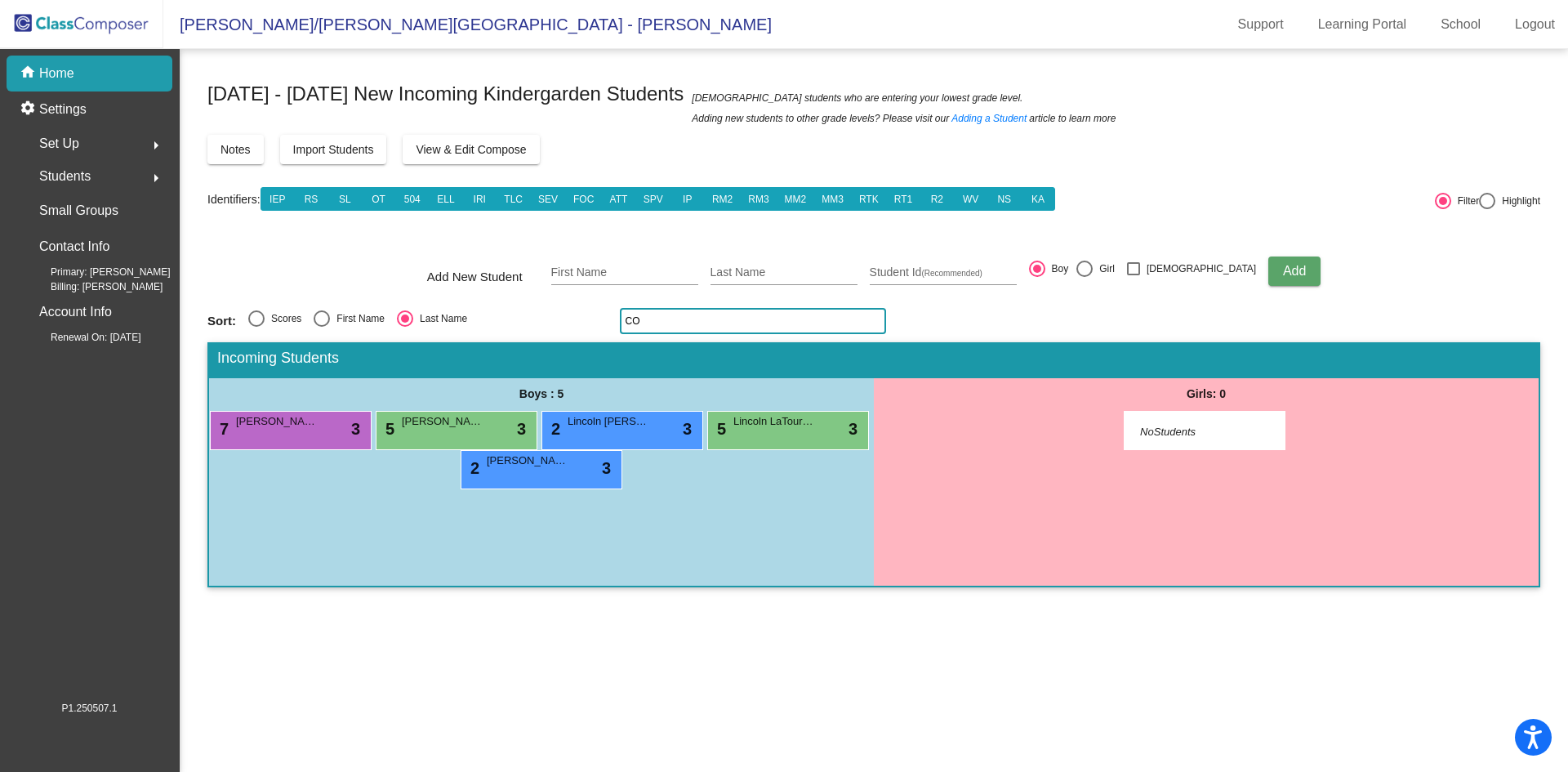
type input "C"
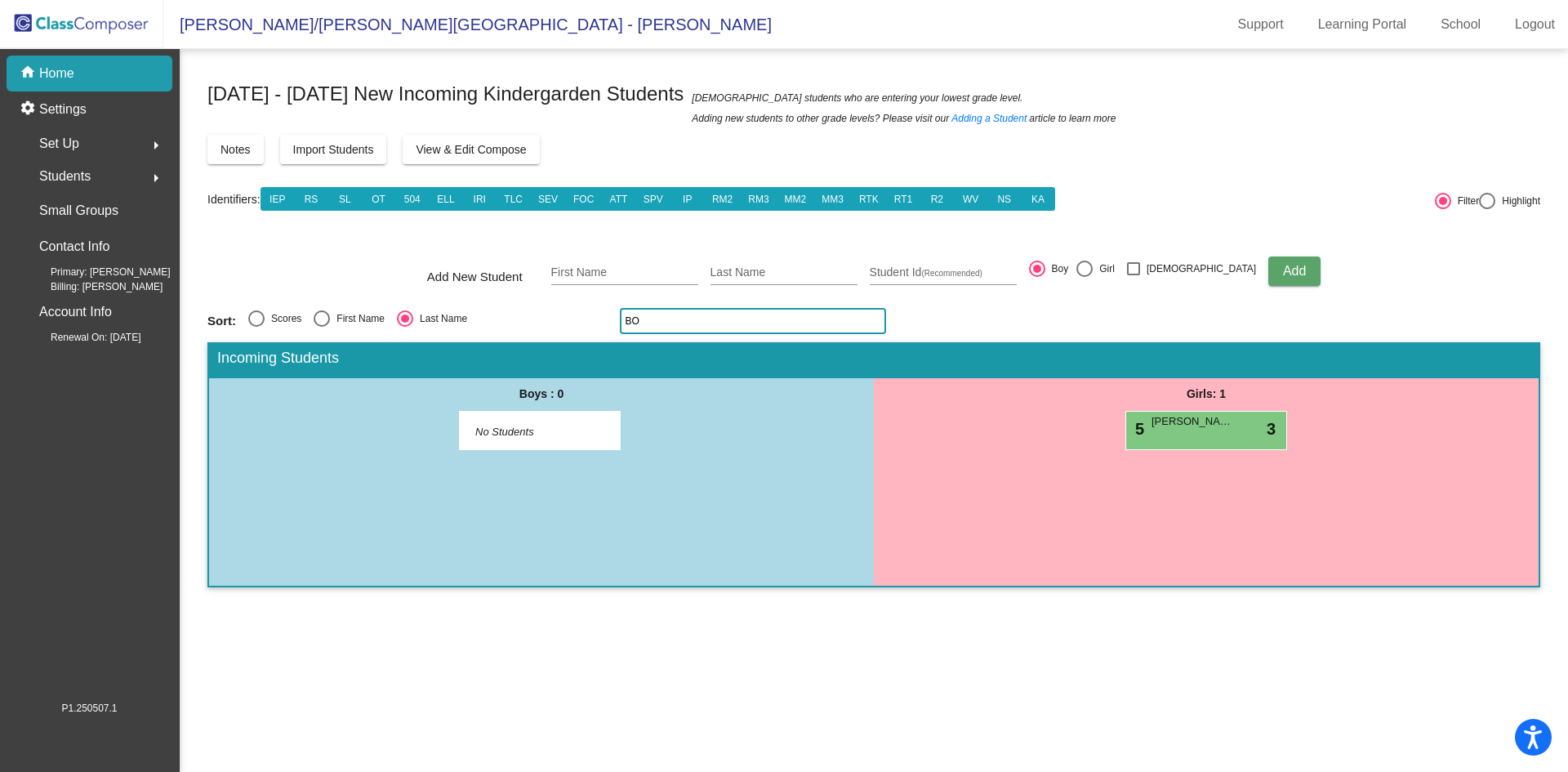
type input "B"
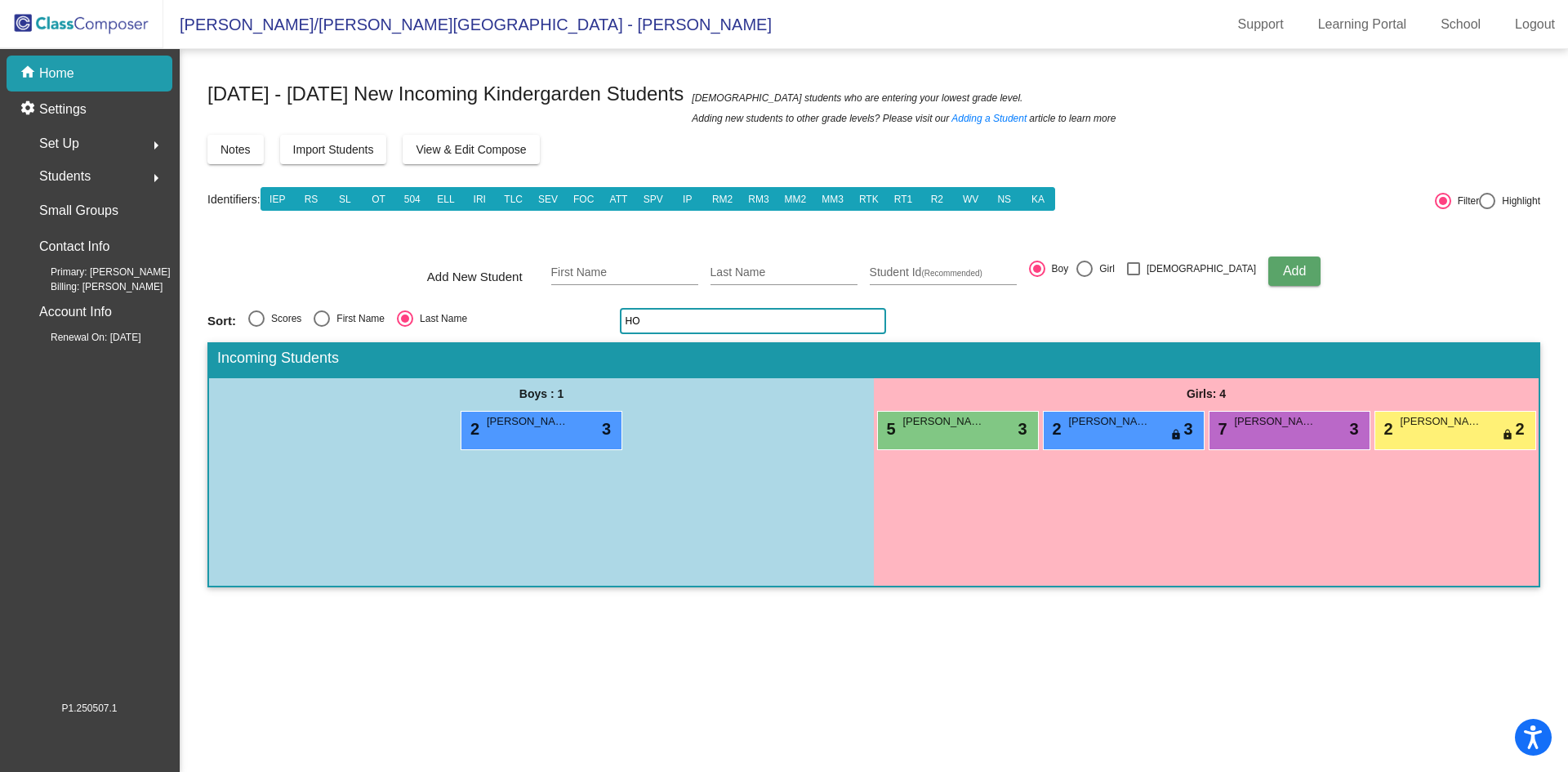
type input "H"
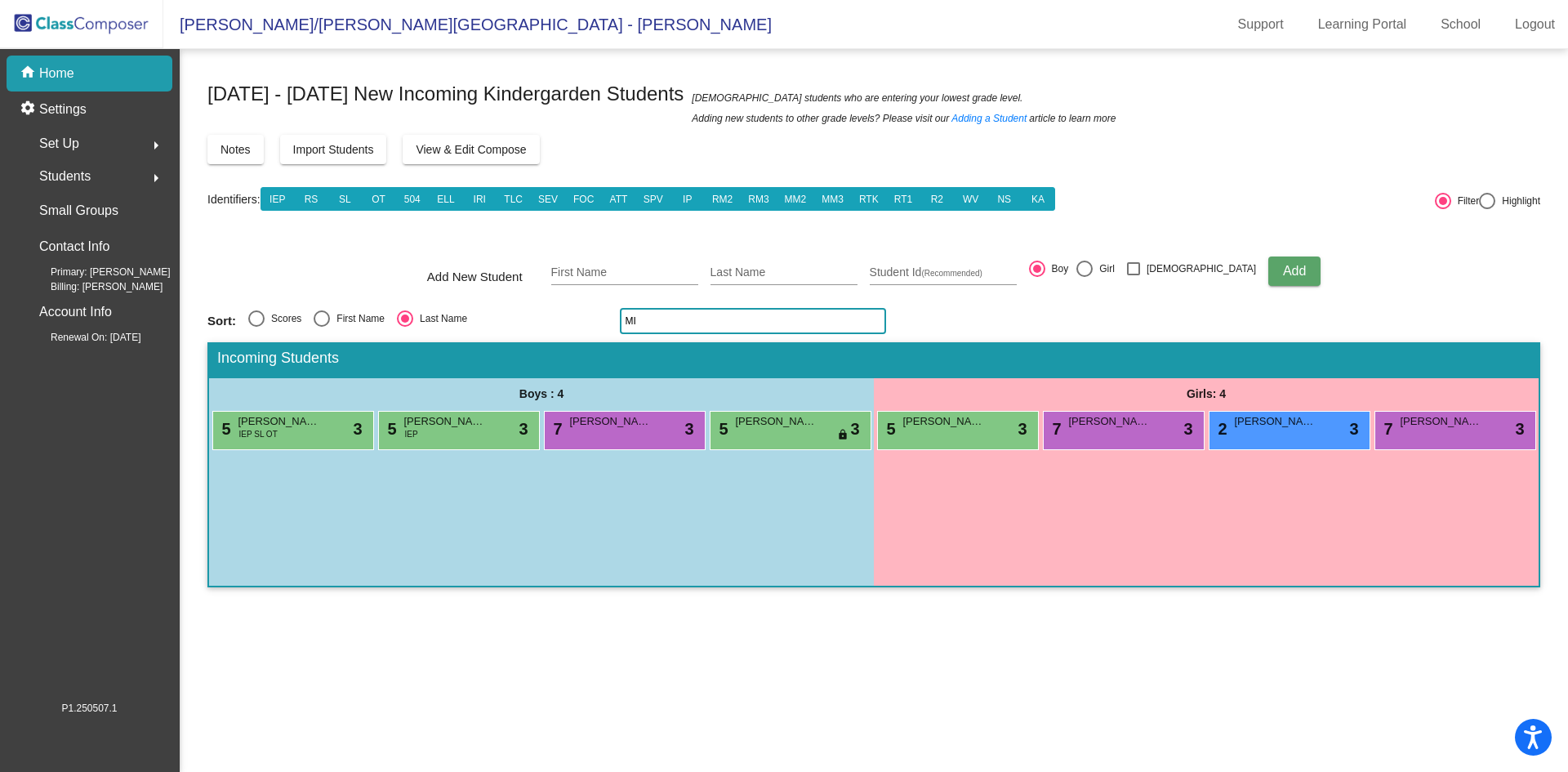
type input "M"
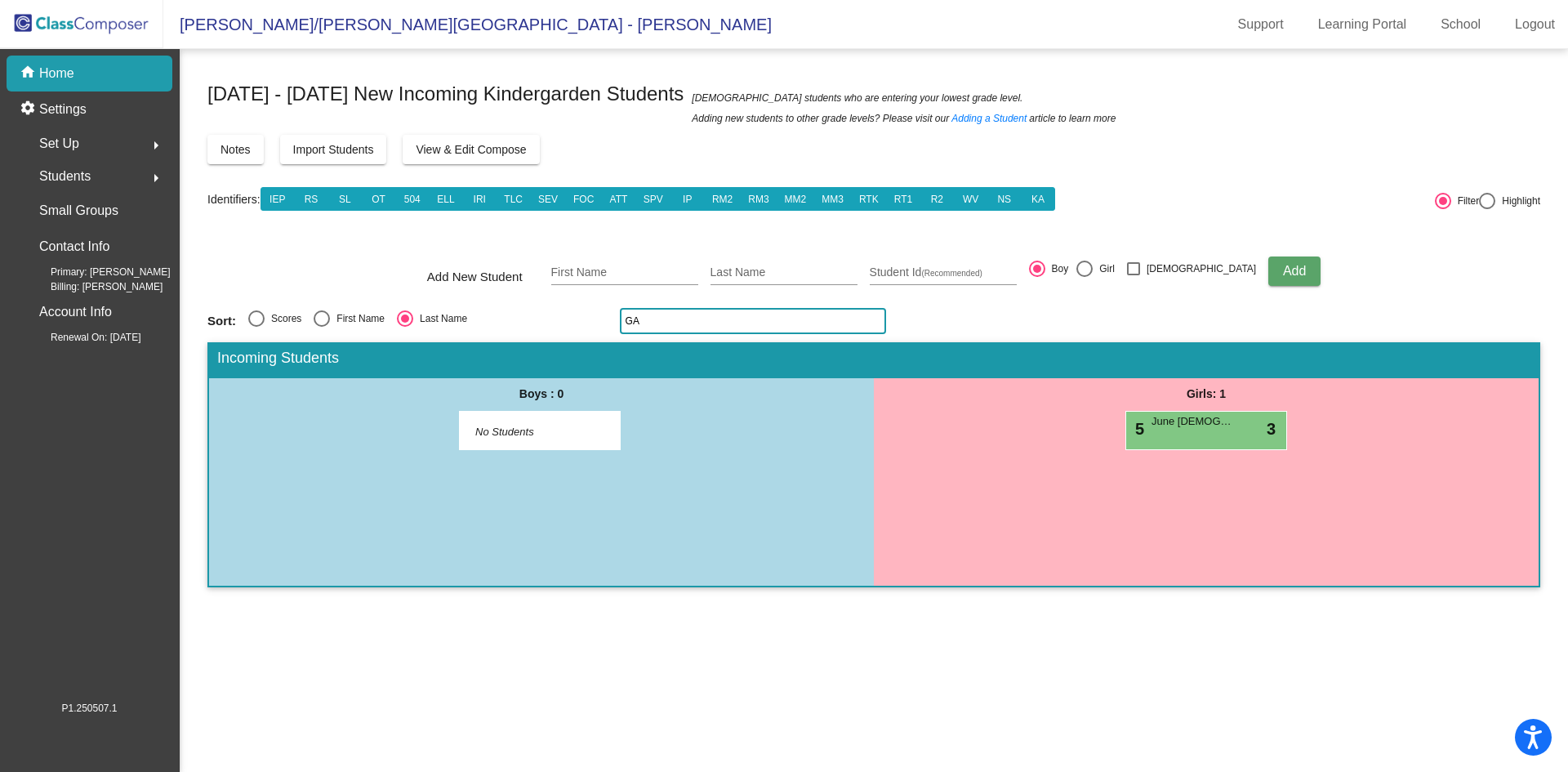
type input "G"
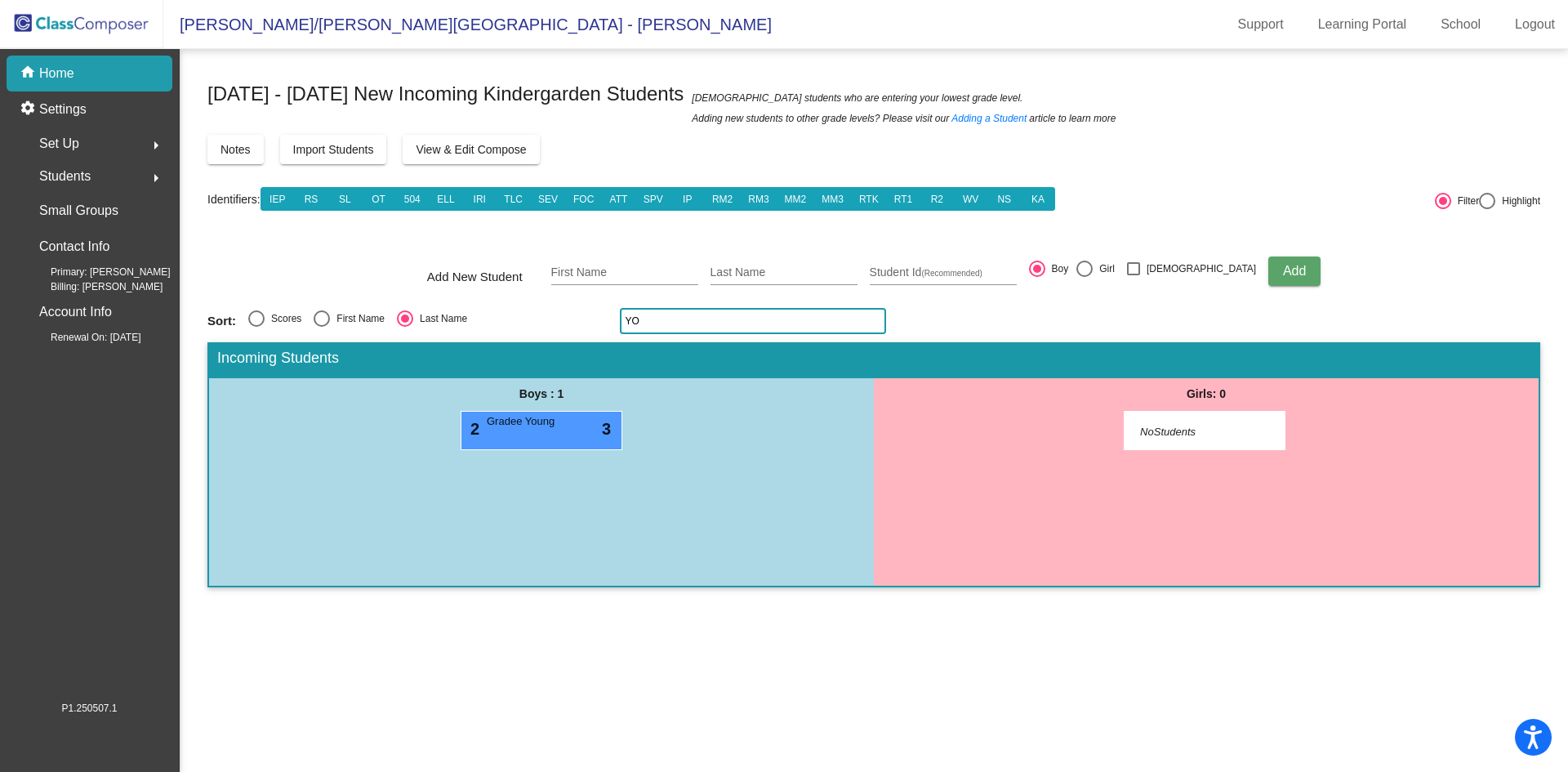
type input "Y"
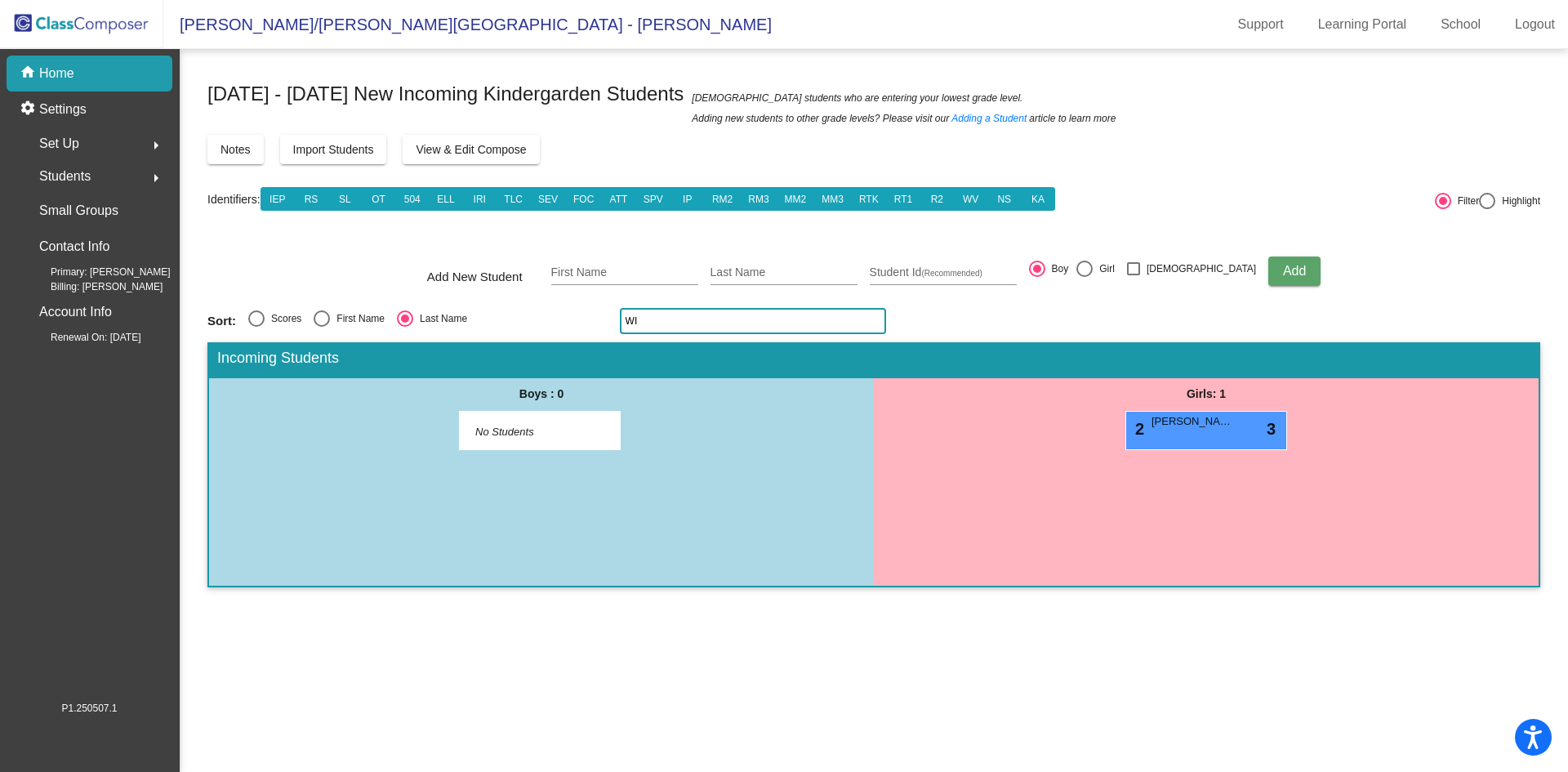
type input "W"
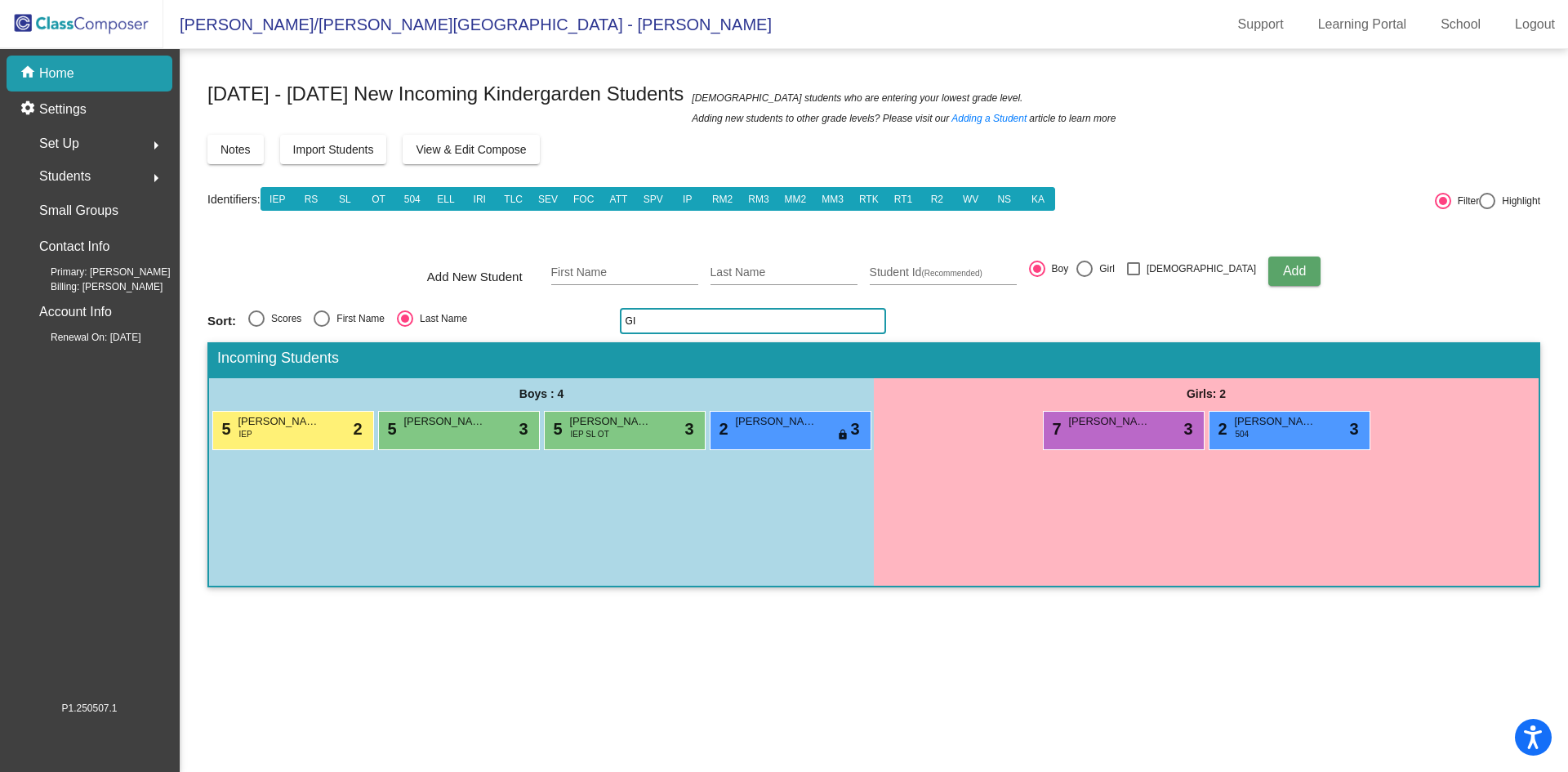
type input "G"
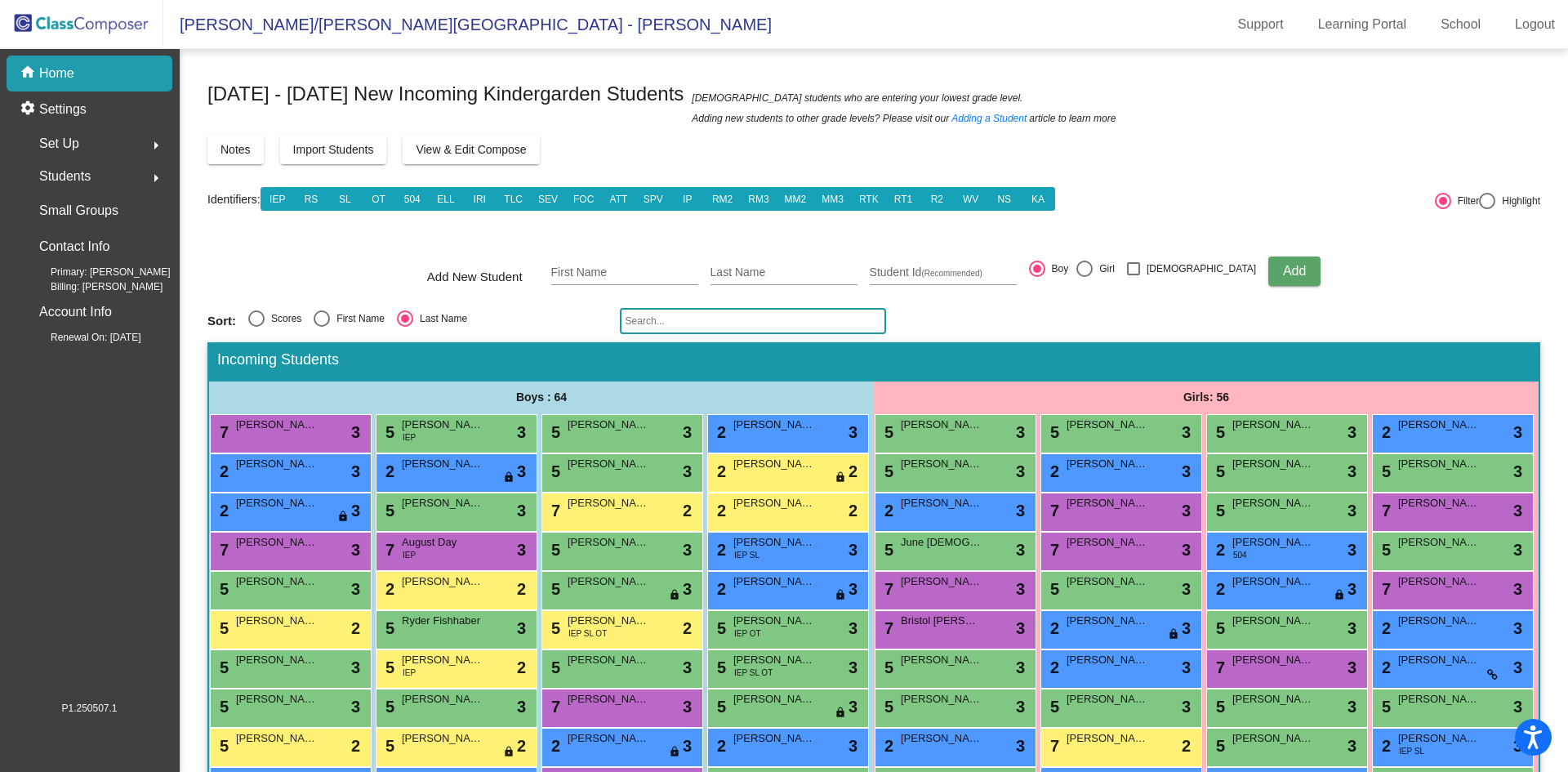
type input "A"
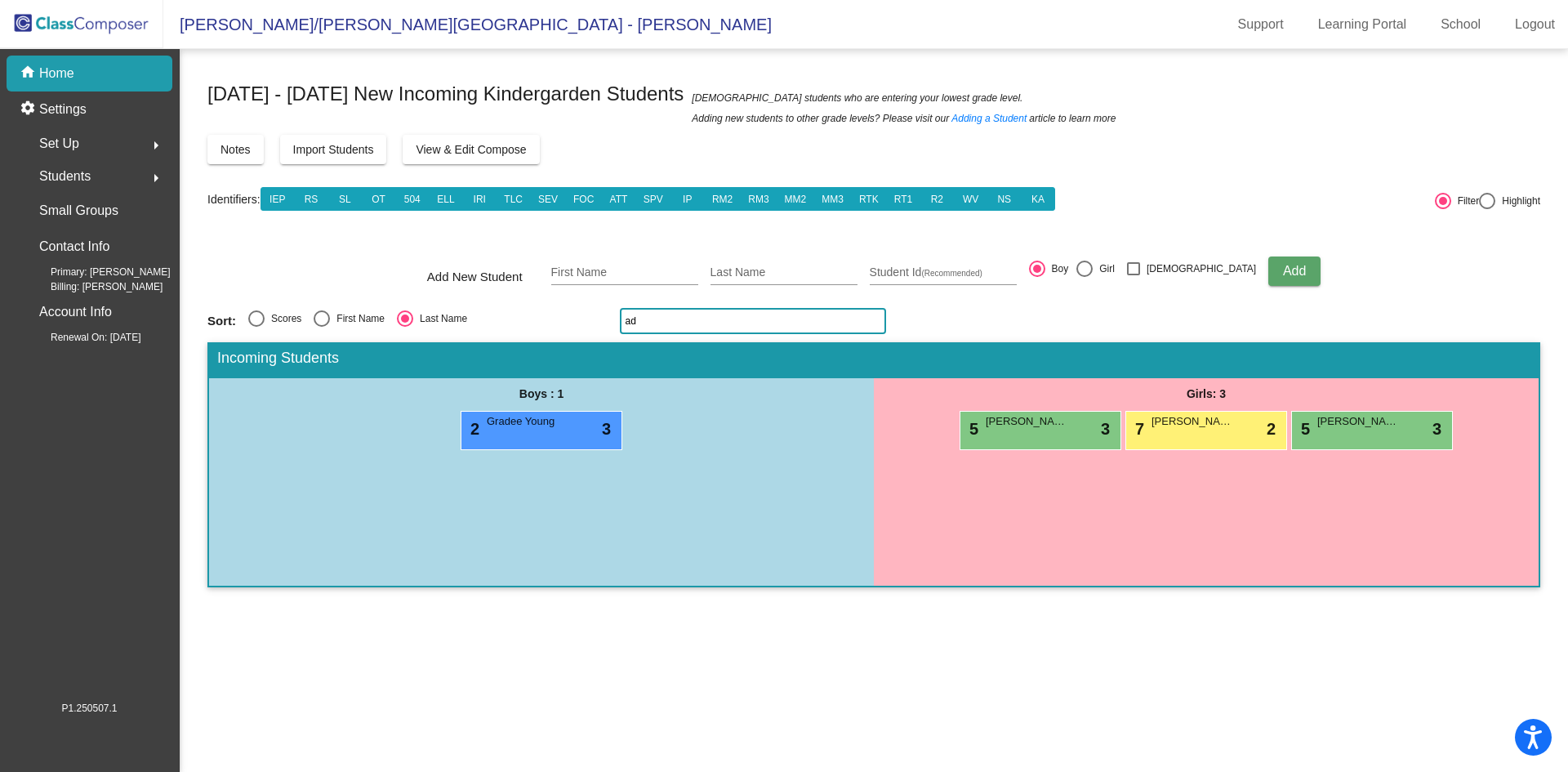
type input "a"
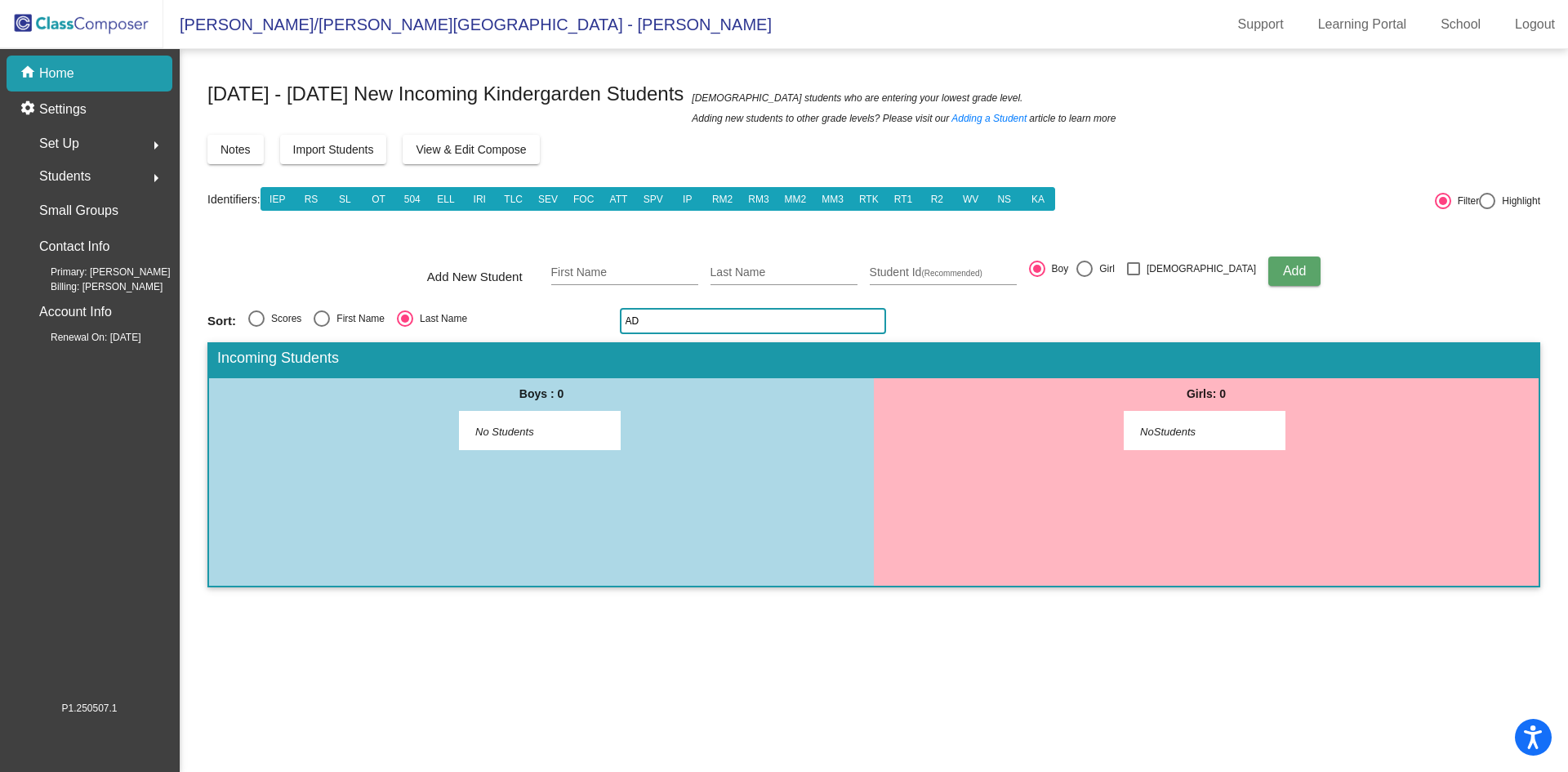
type input "A"
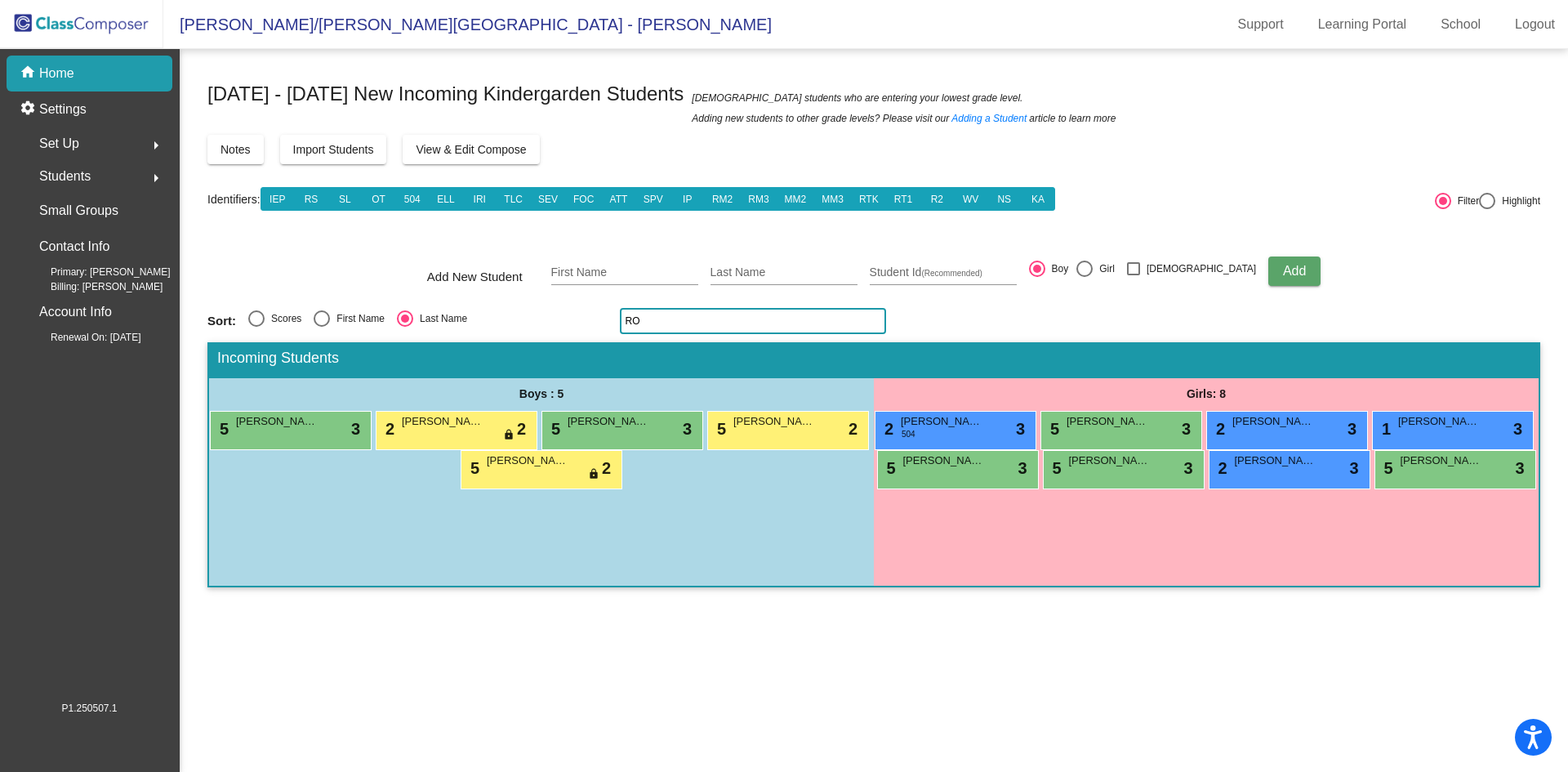
type input "R"
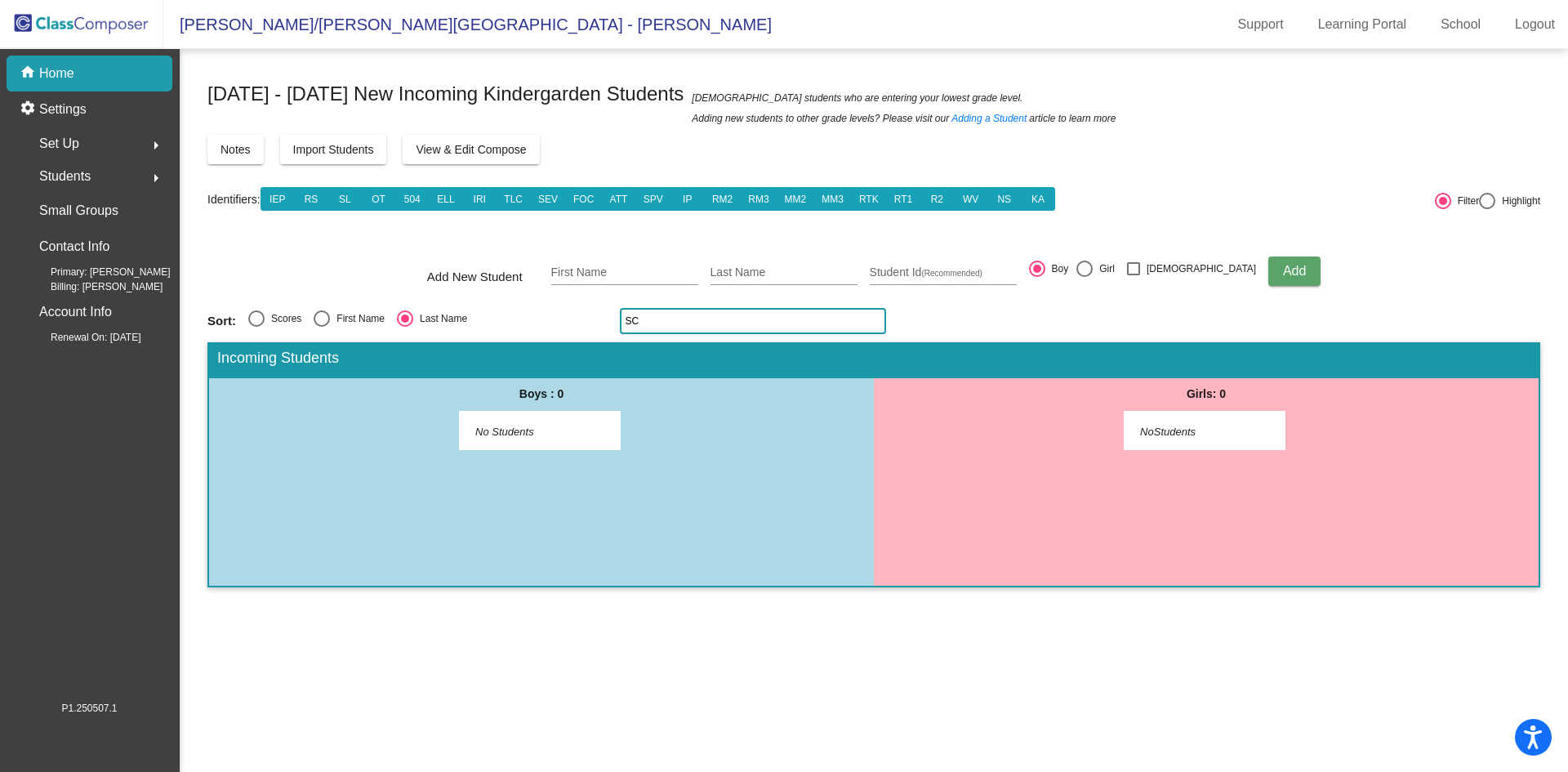
type input "S"
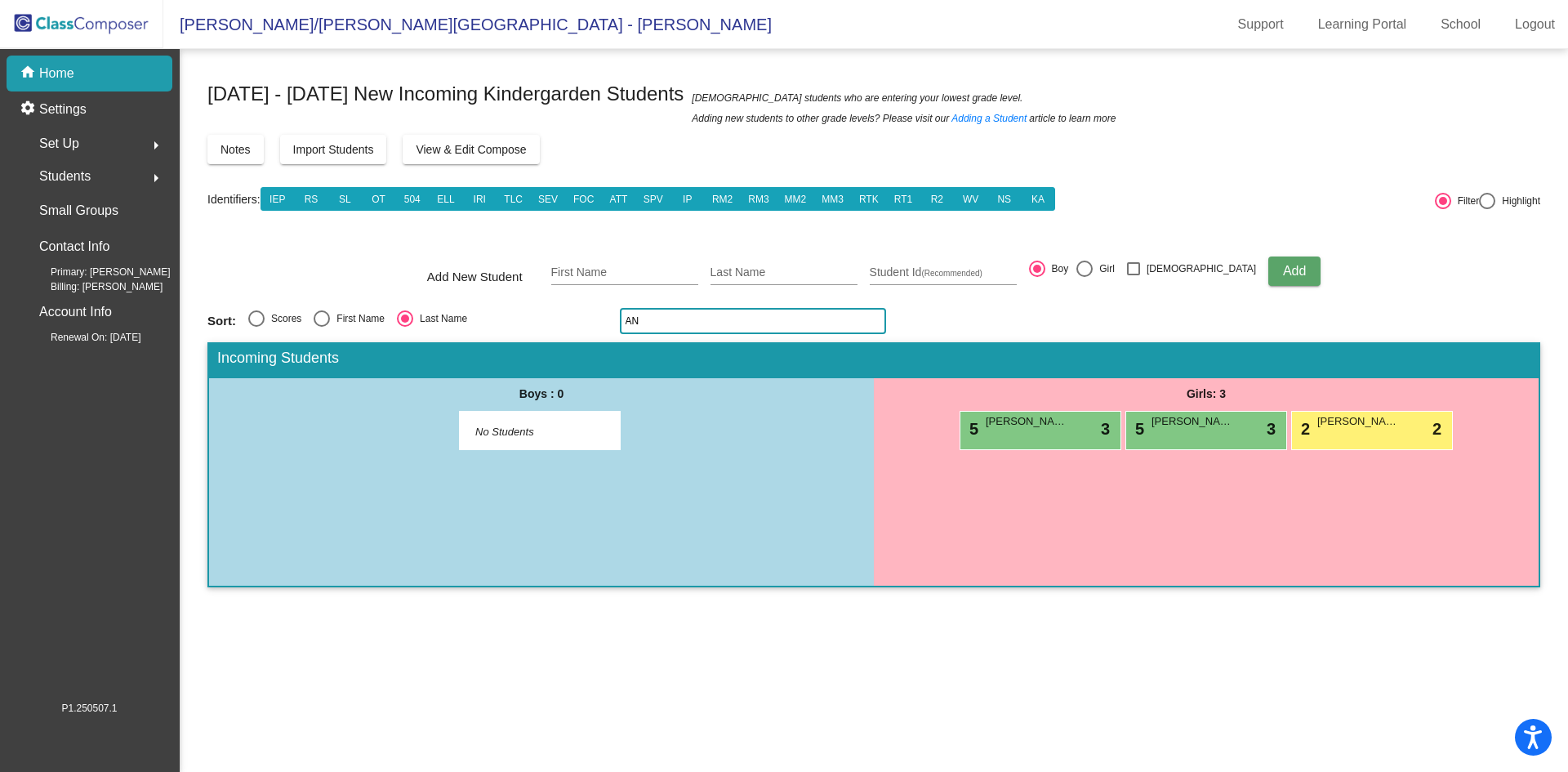
type input "A"
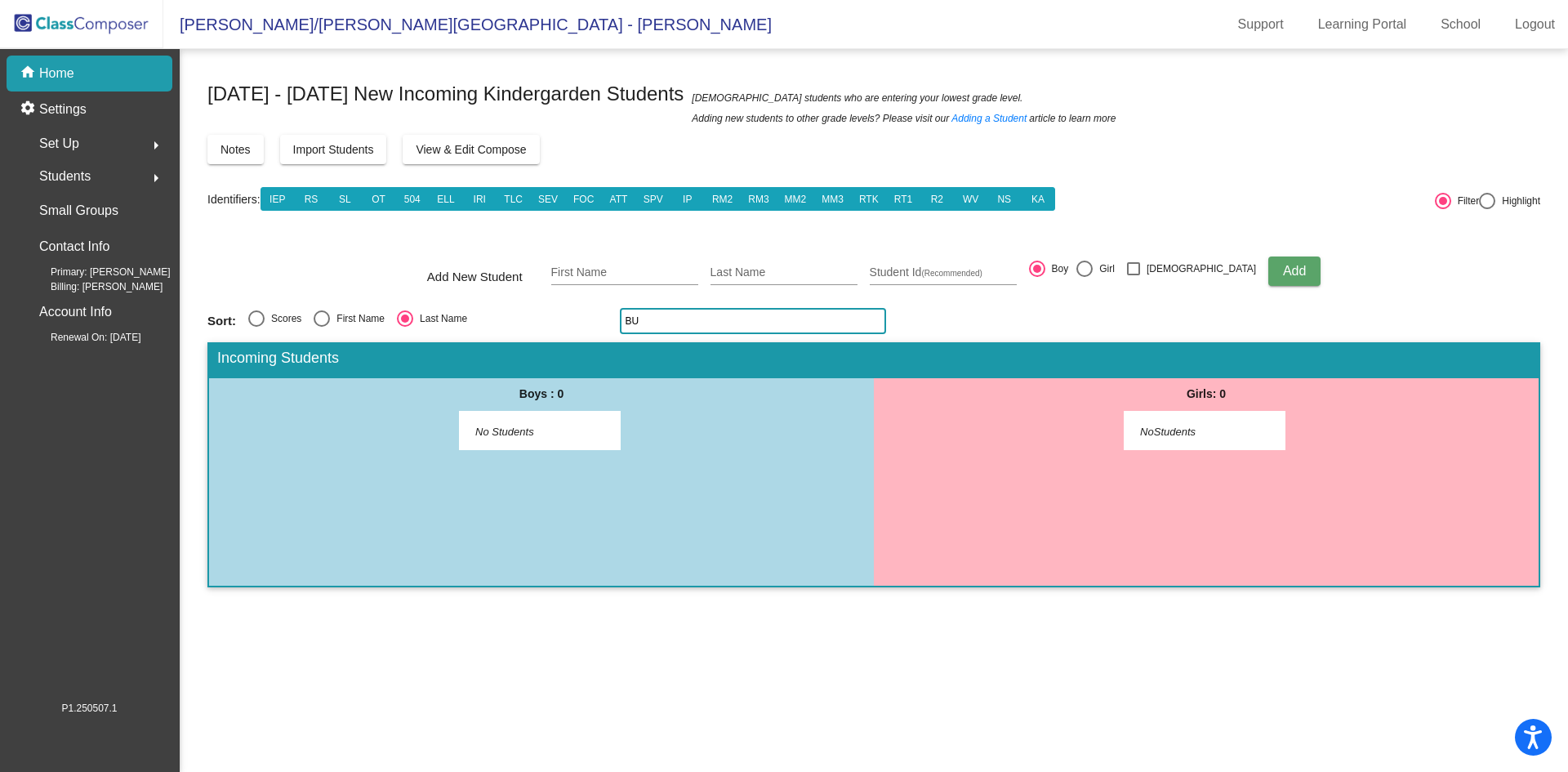
type input "B"
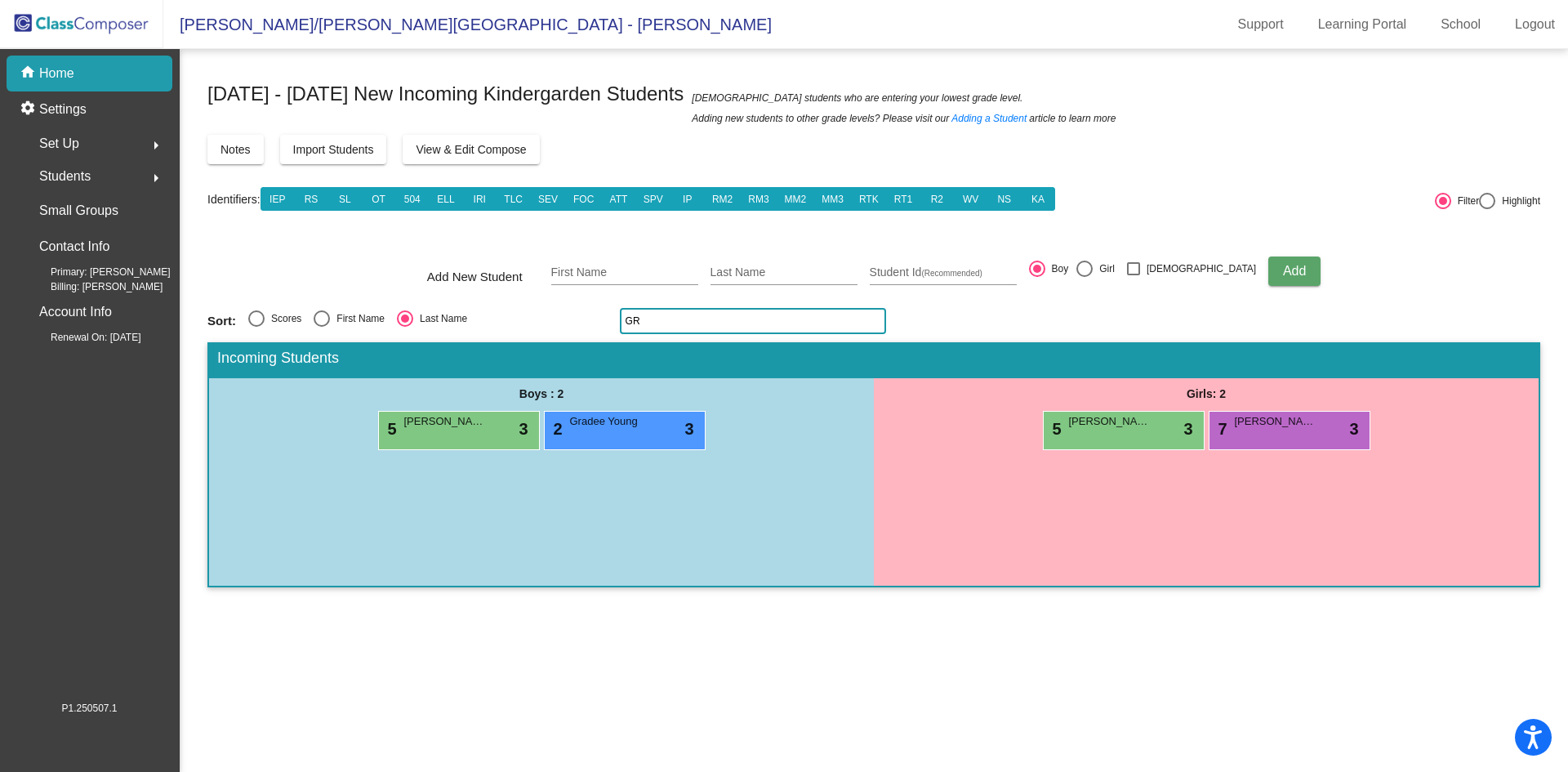
type input "G"
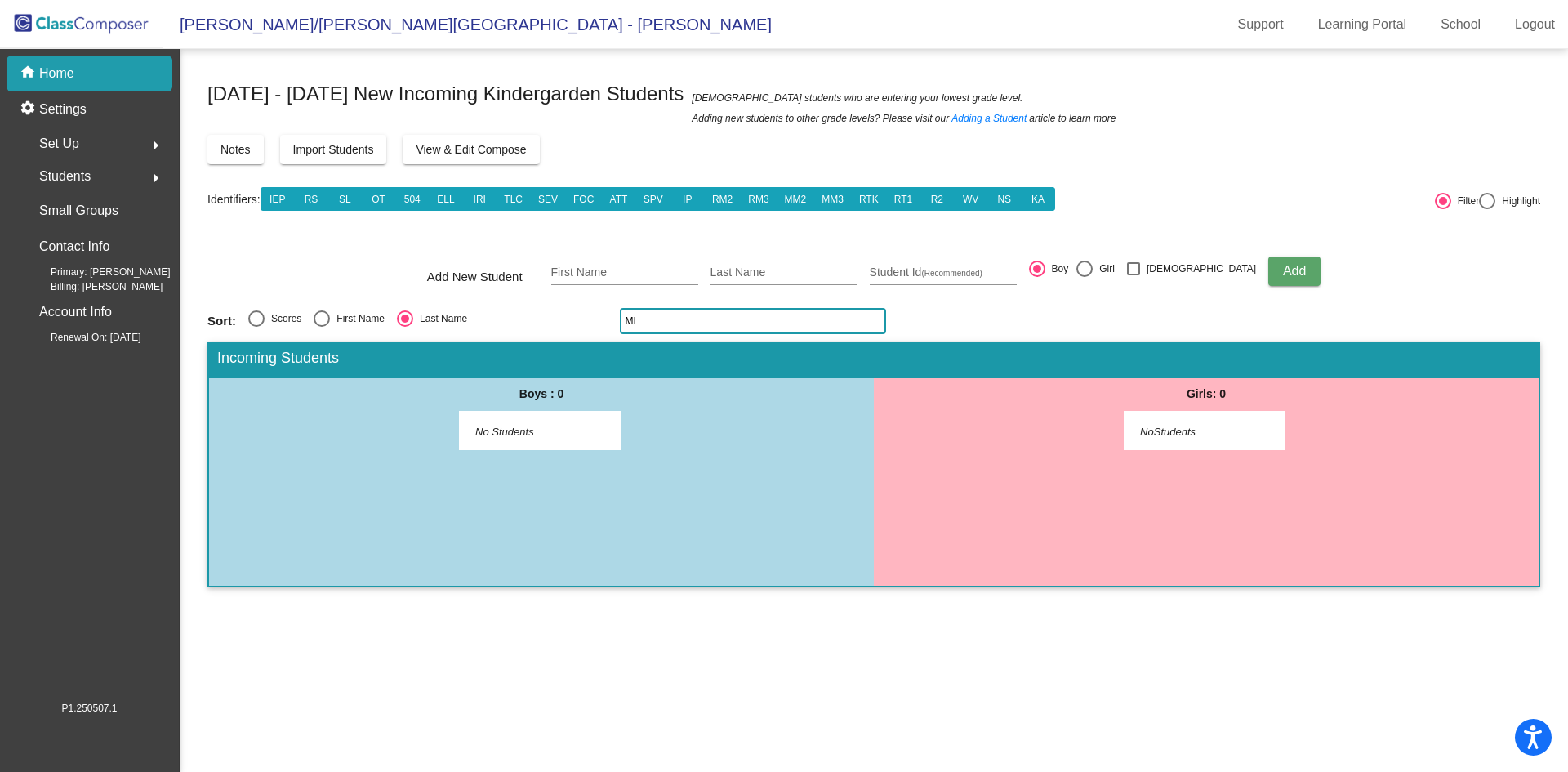
type input "M"
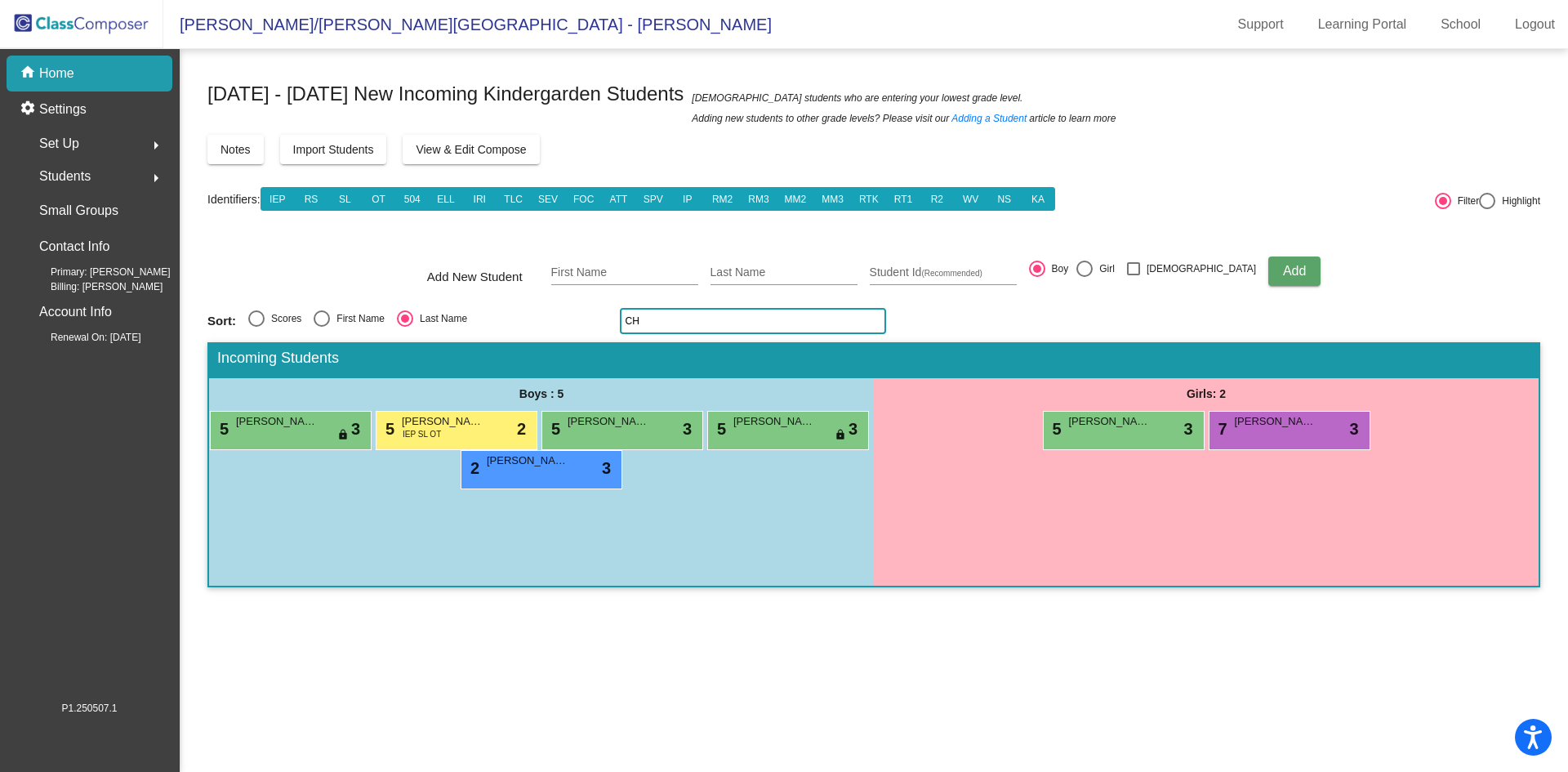
type input "C"
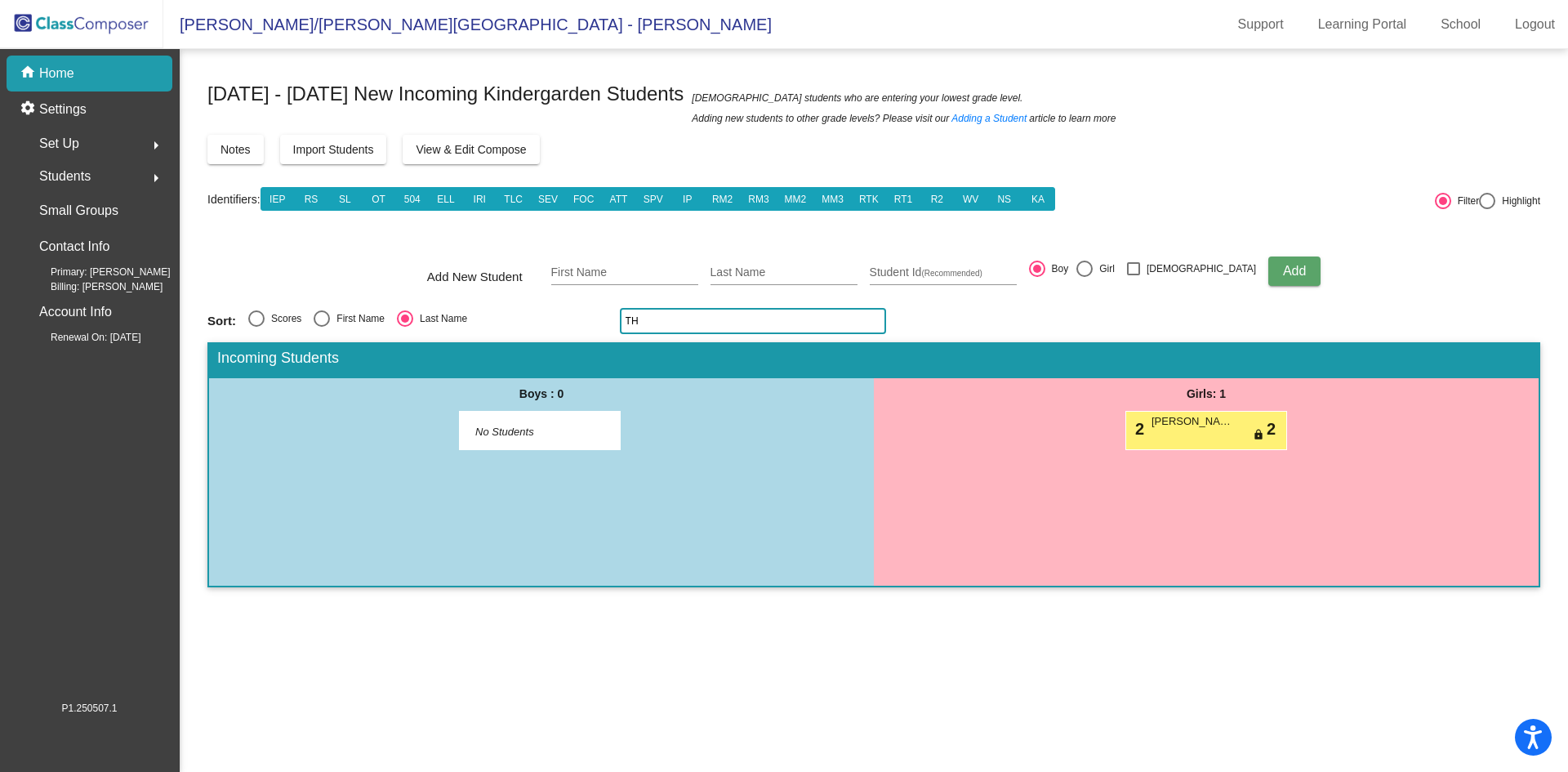
type input "T"
type input "L"
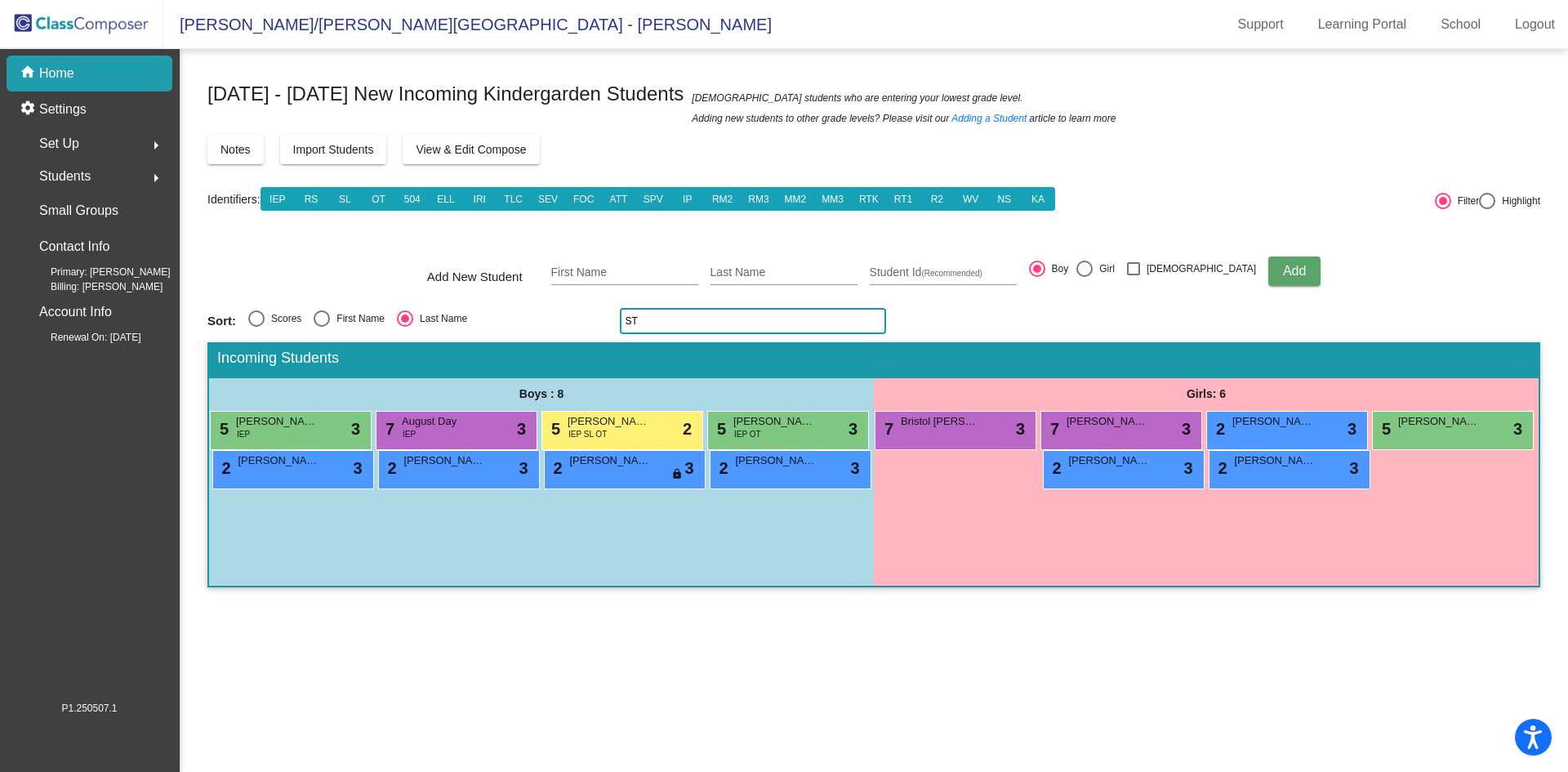
type input "S"
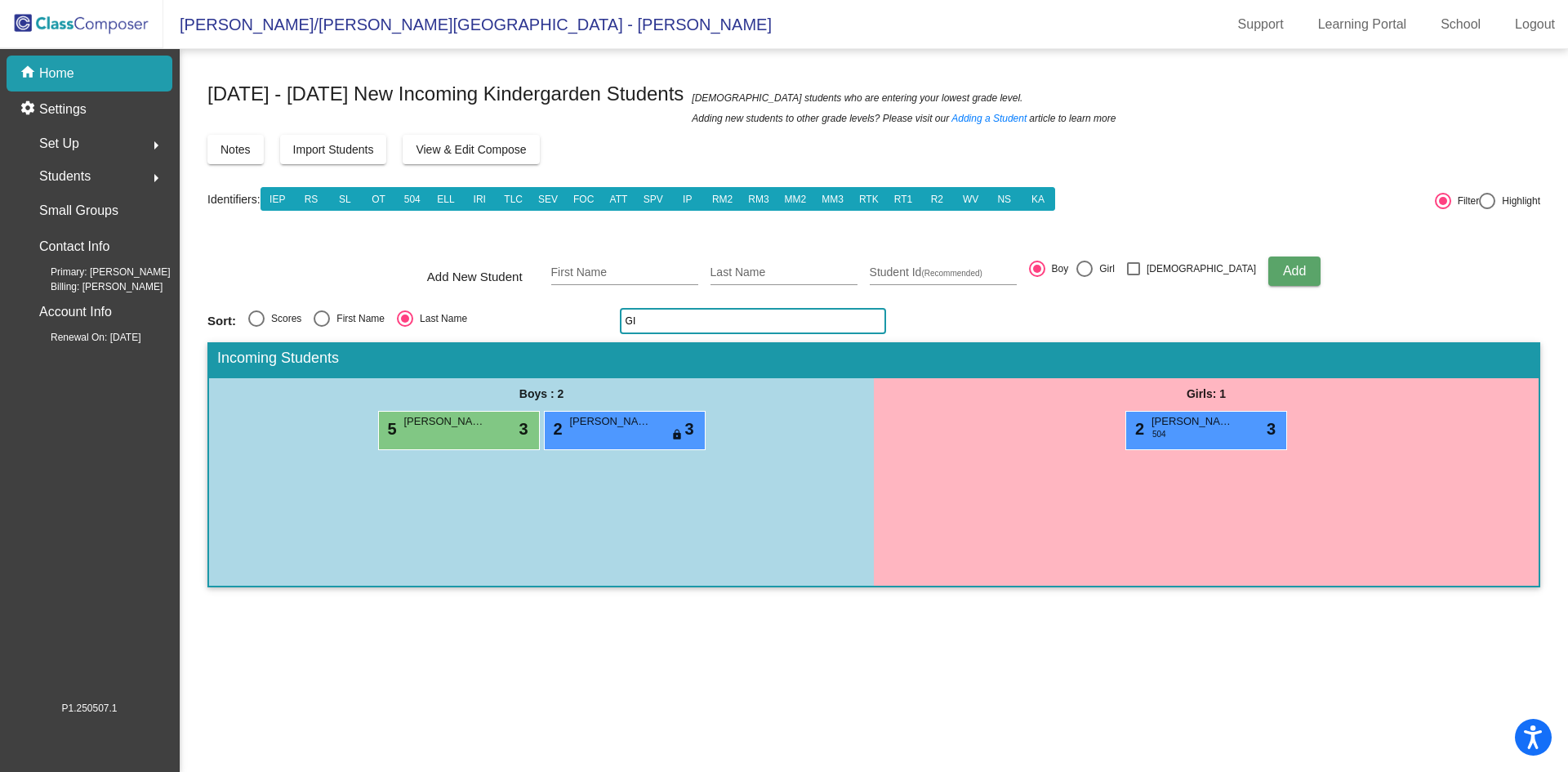
type input "G"
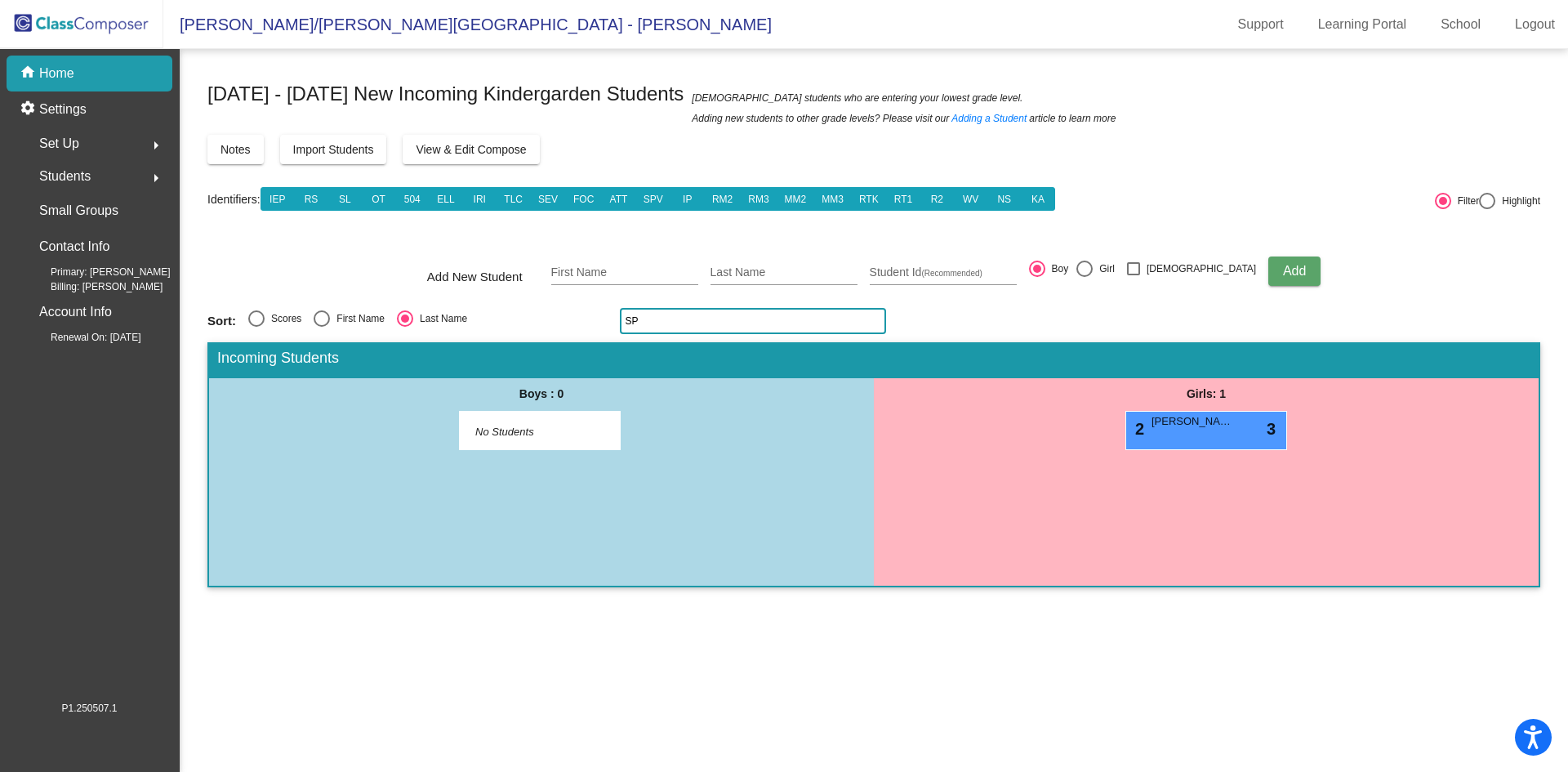
type input "S"
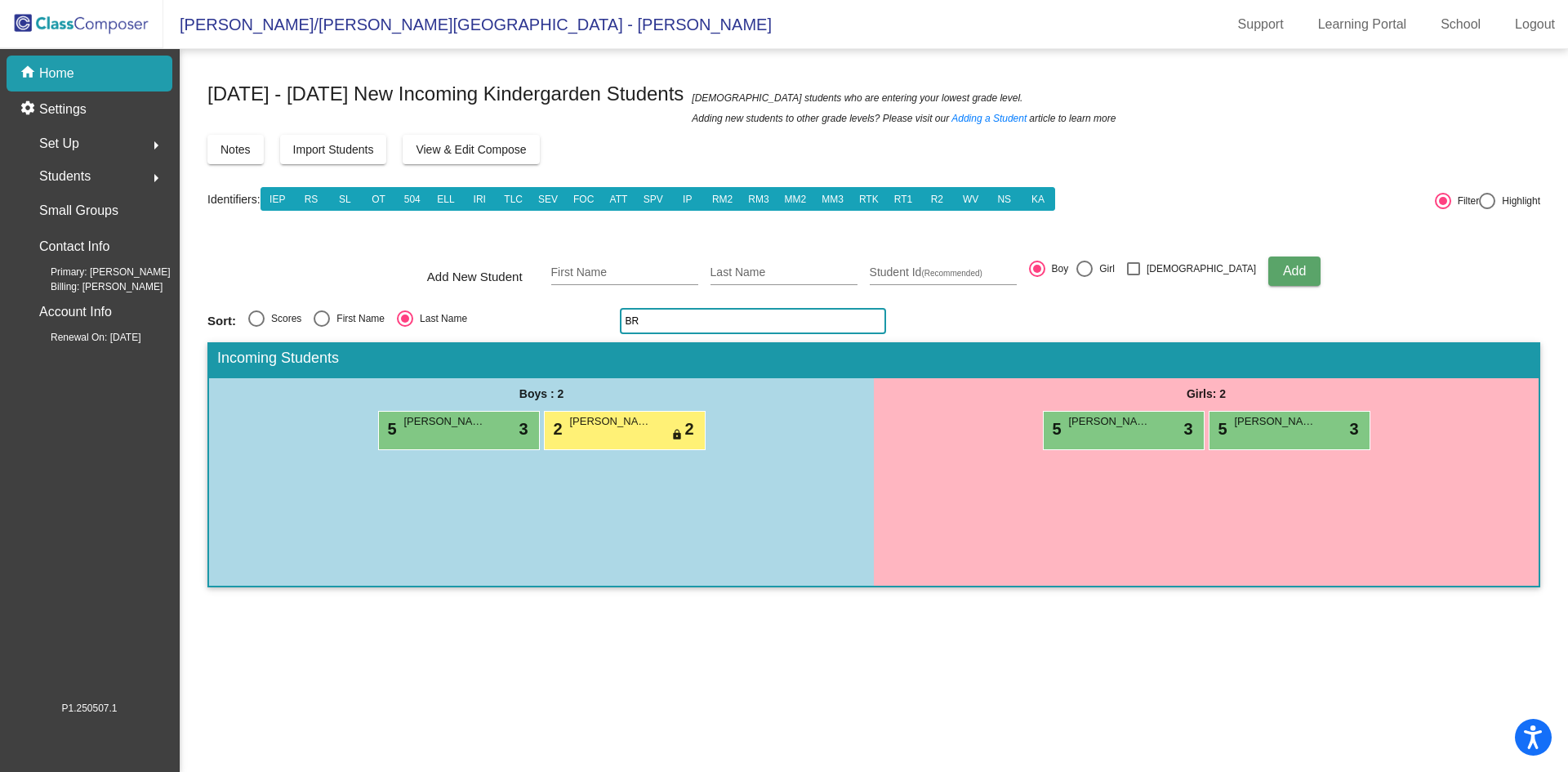
type input "B"
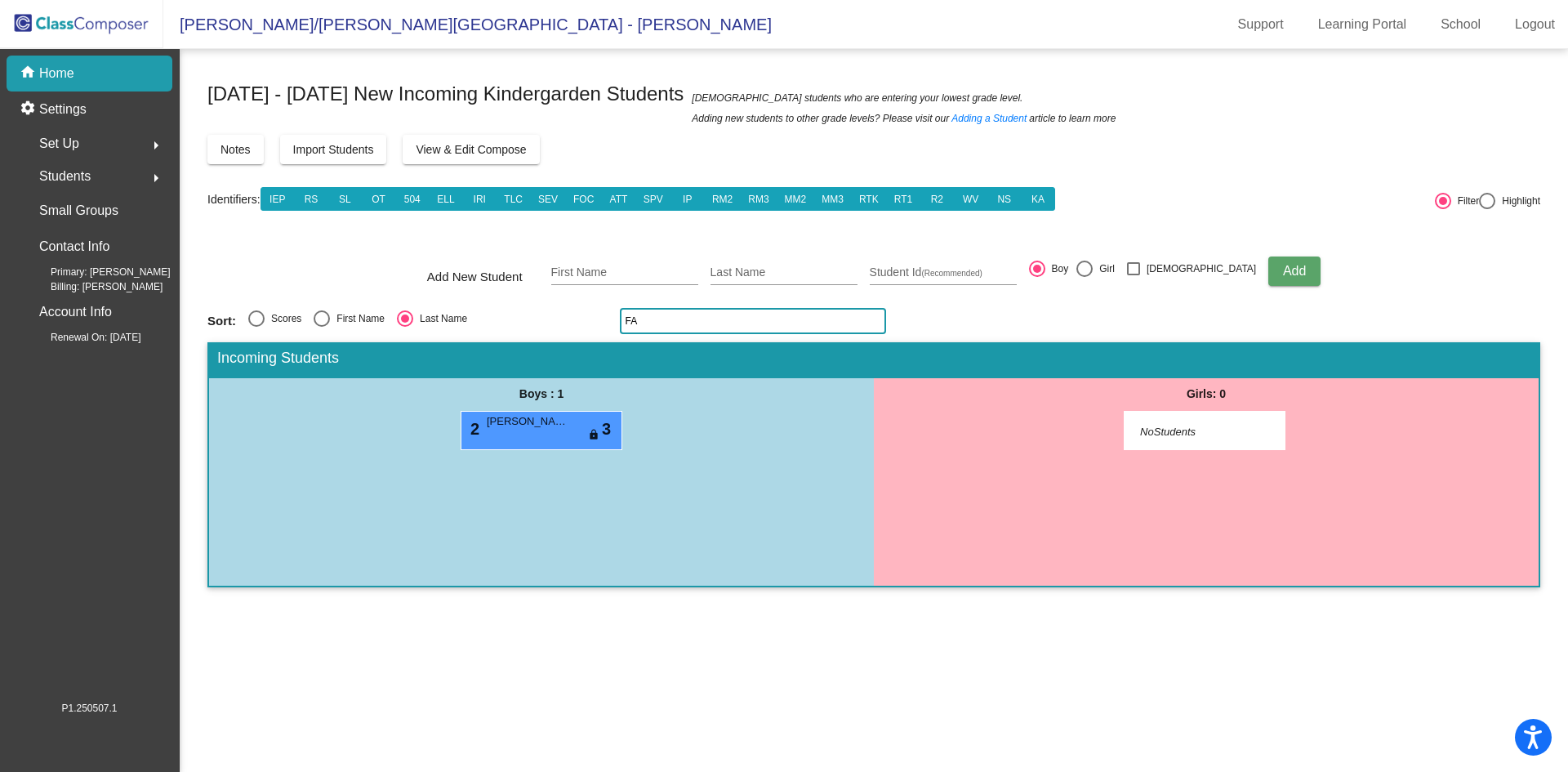
type input "F"
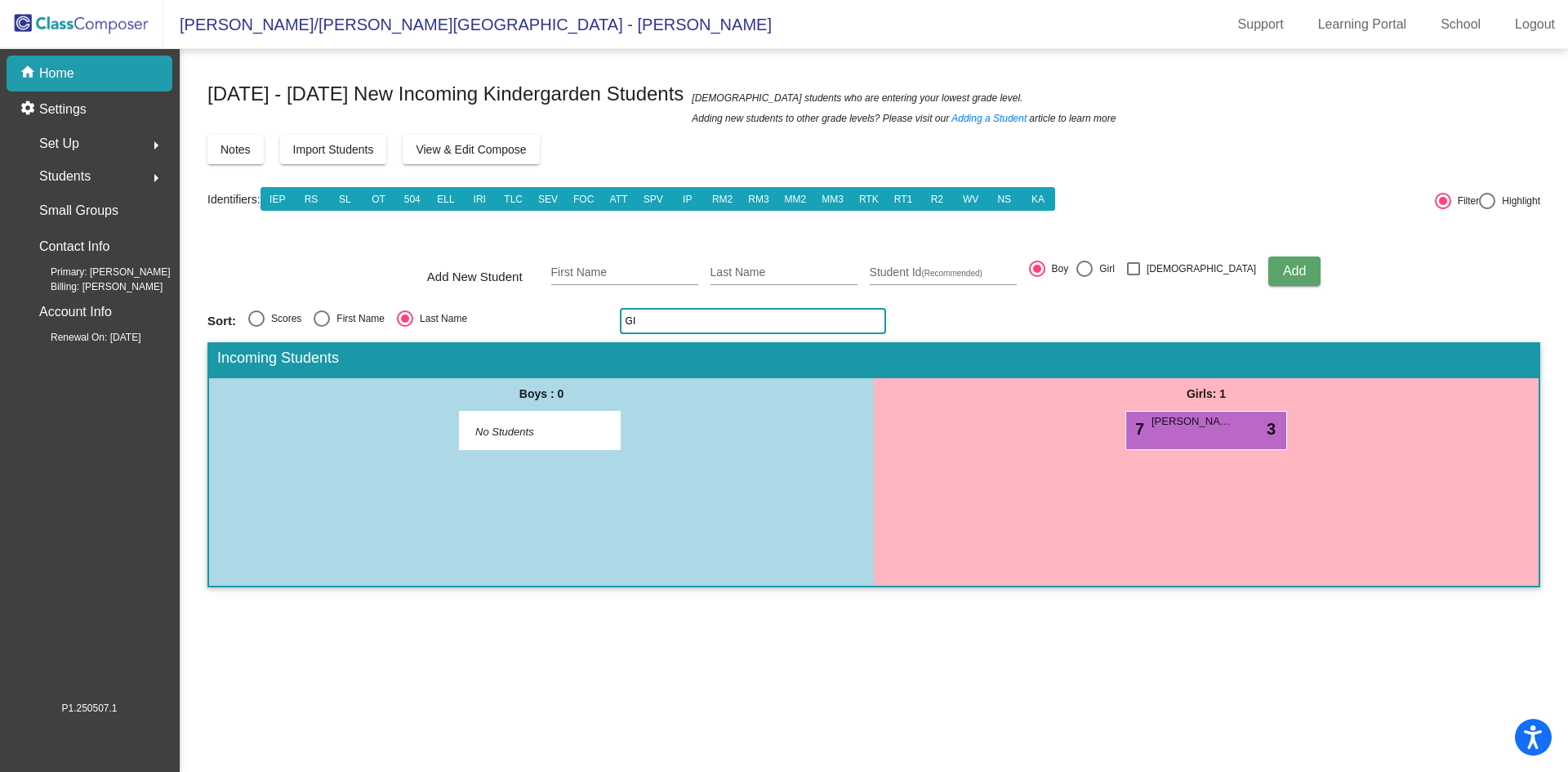
type input "G"
type input "C"
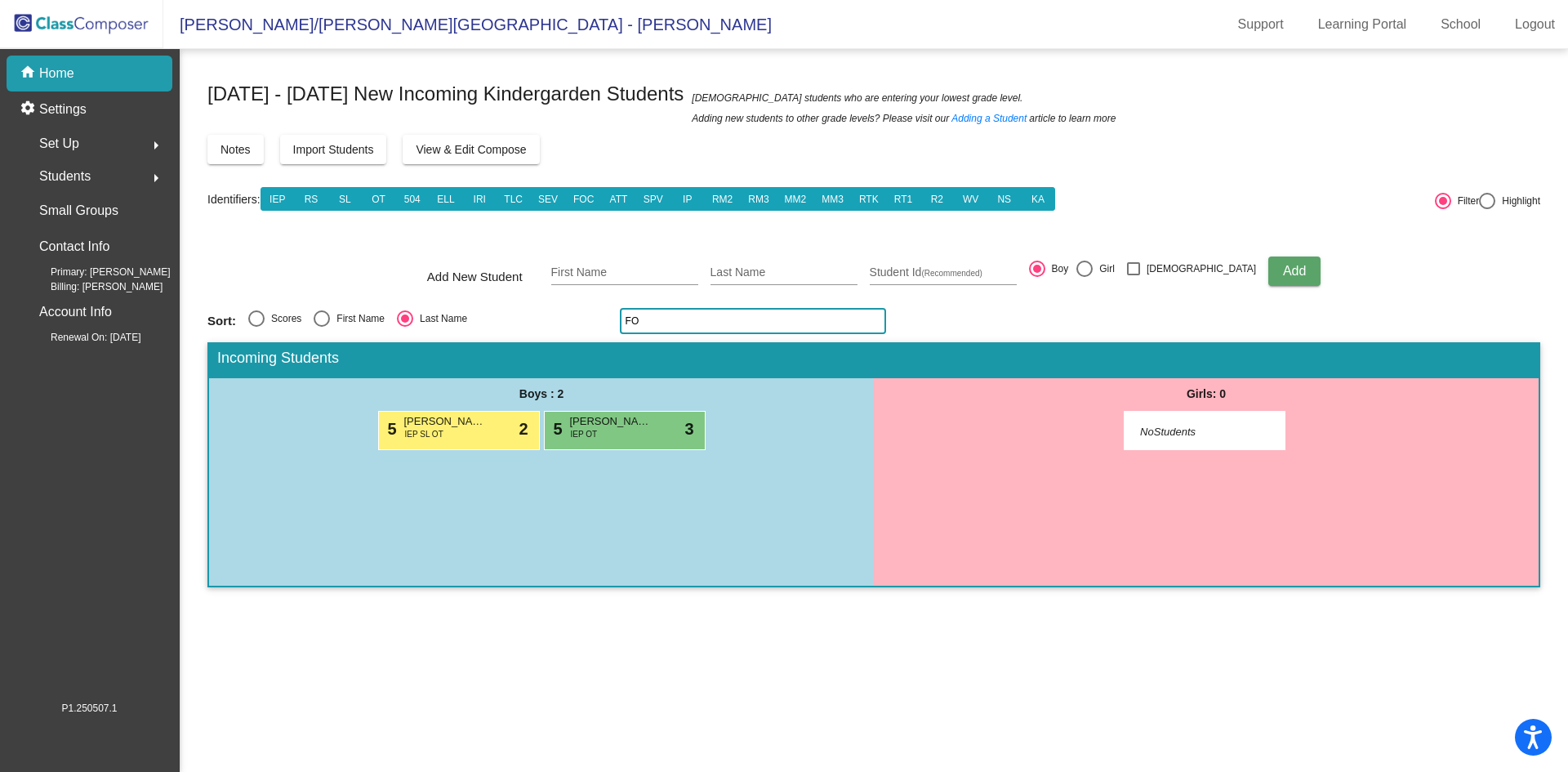
type input "F"
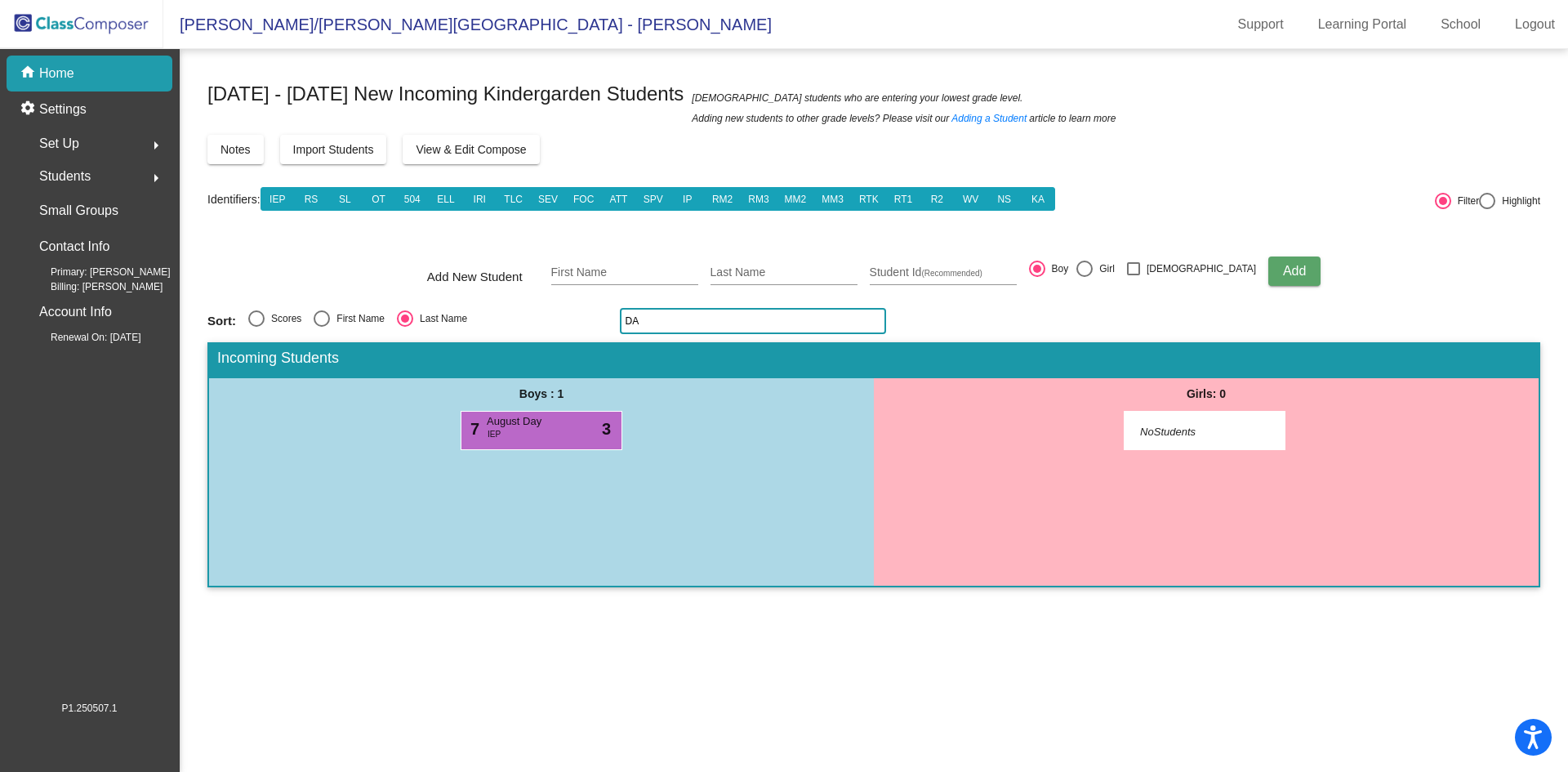
type input "D"
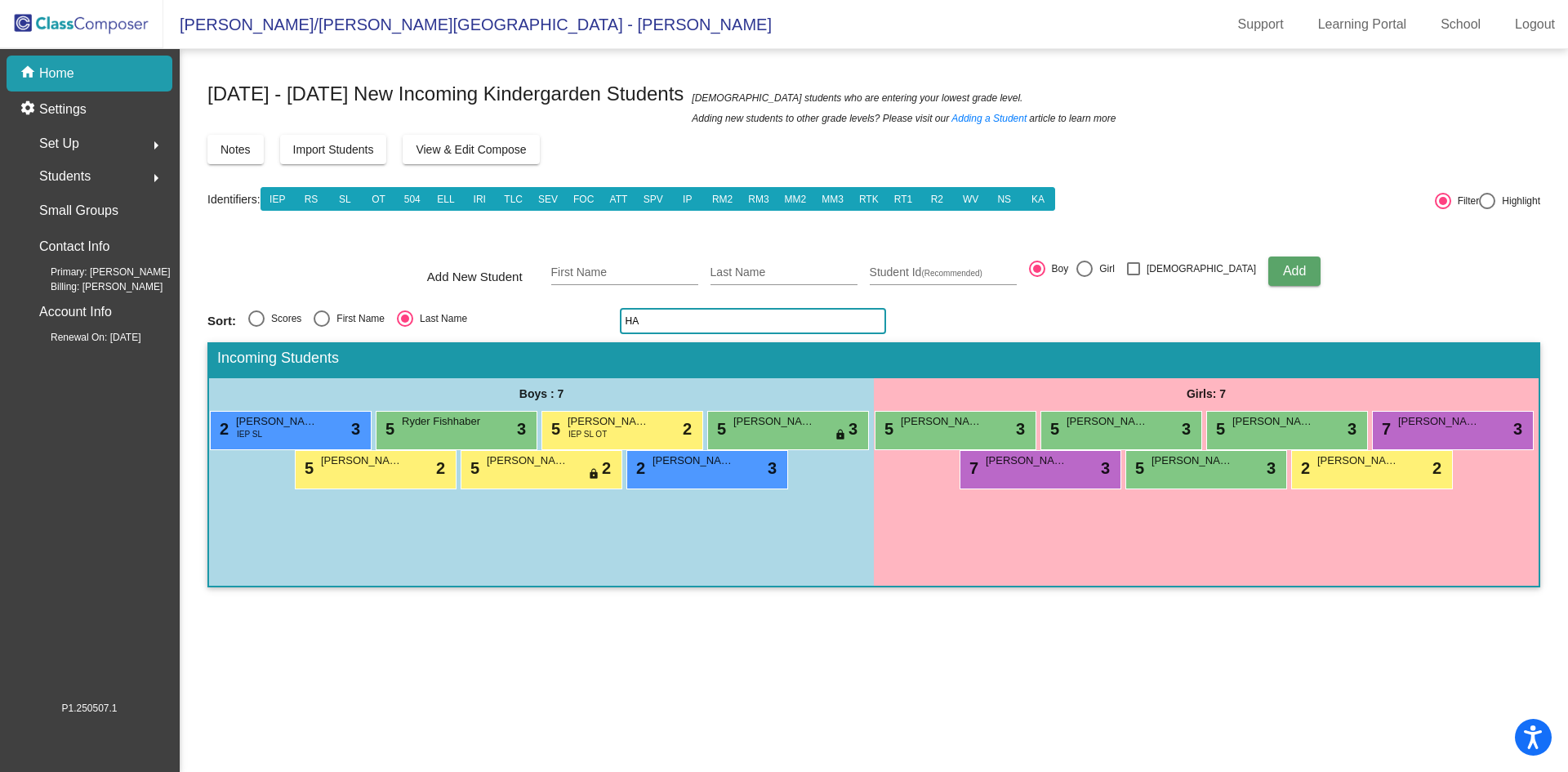
type input "H"
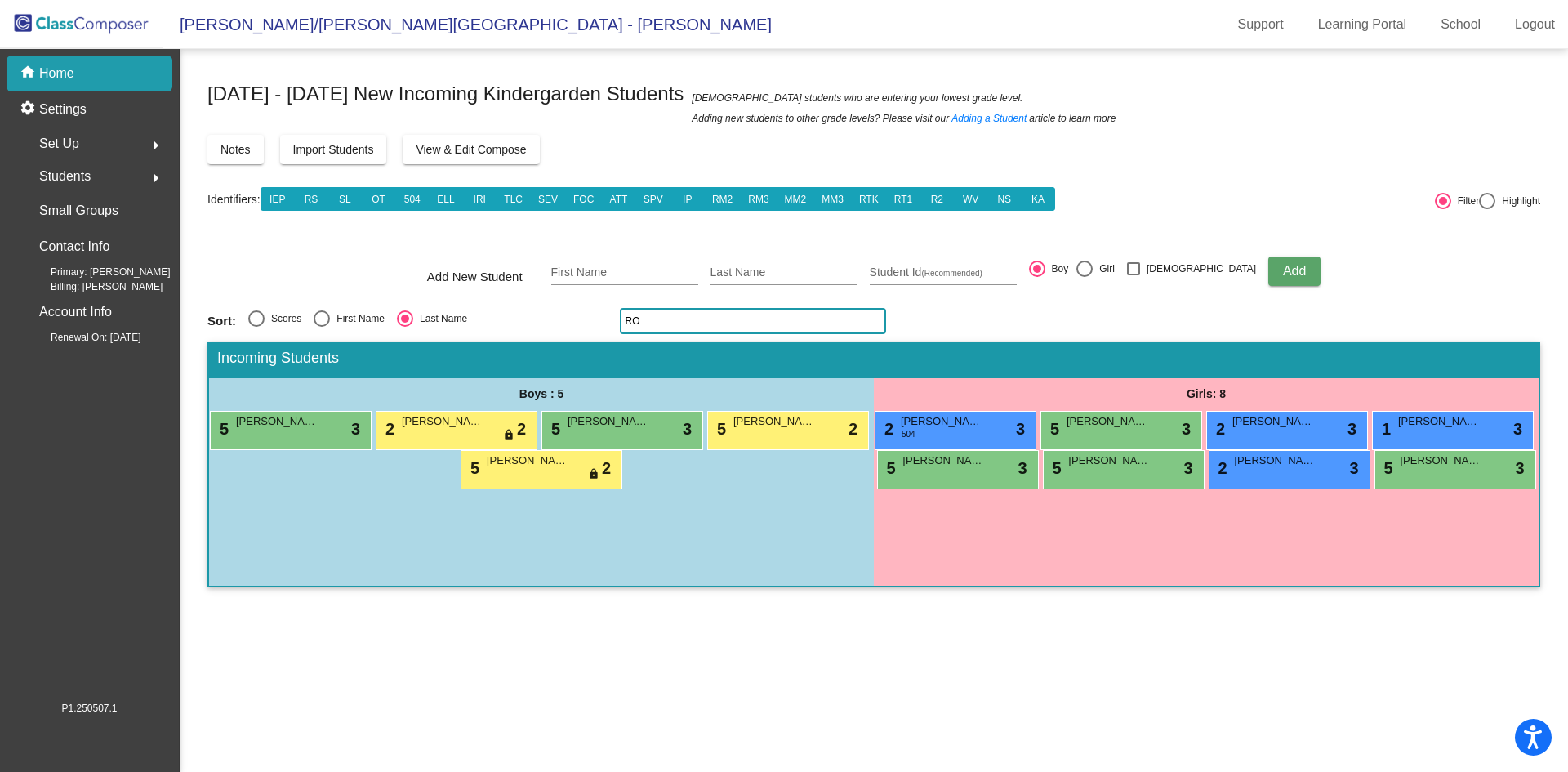
type input "R"
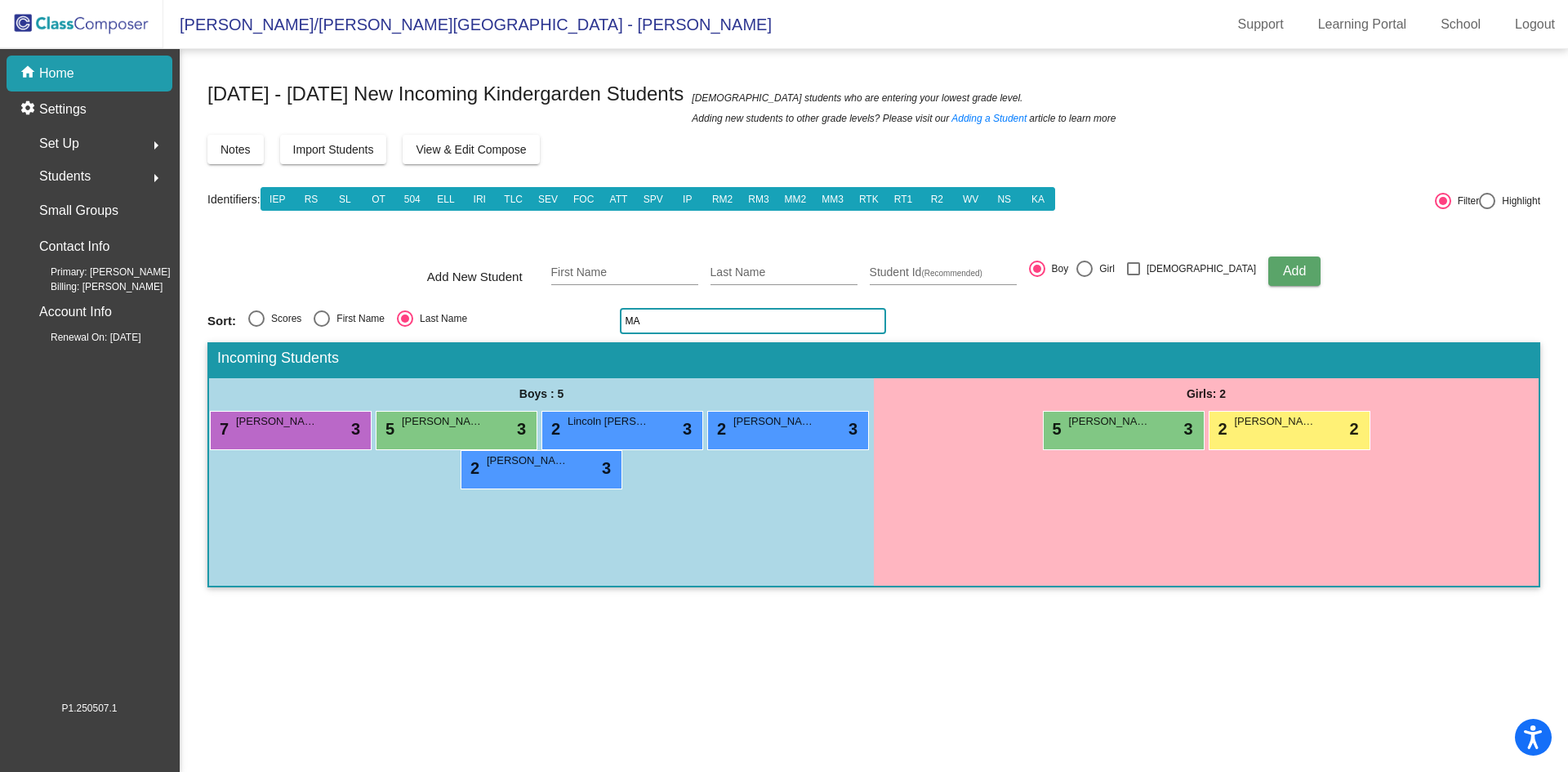
type input "M"
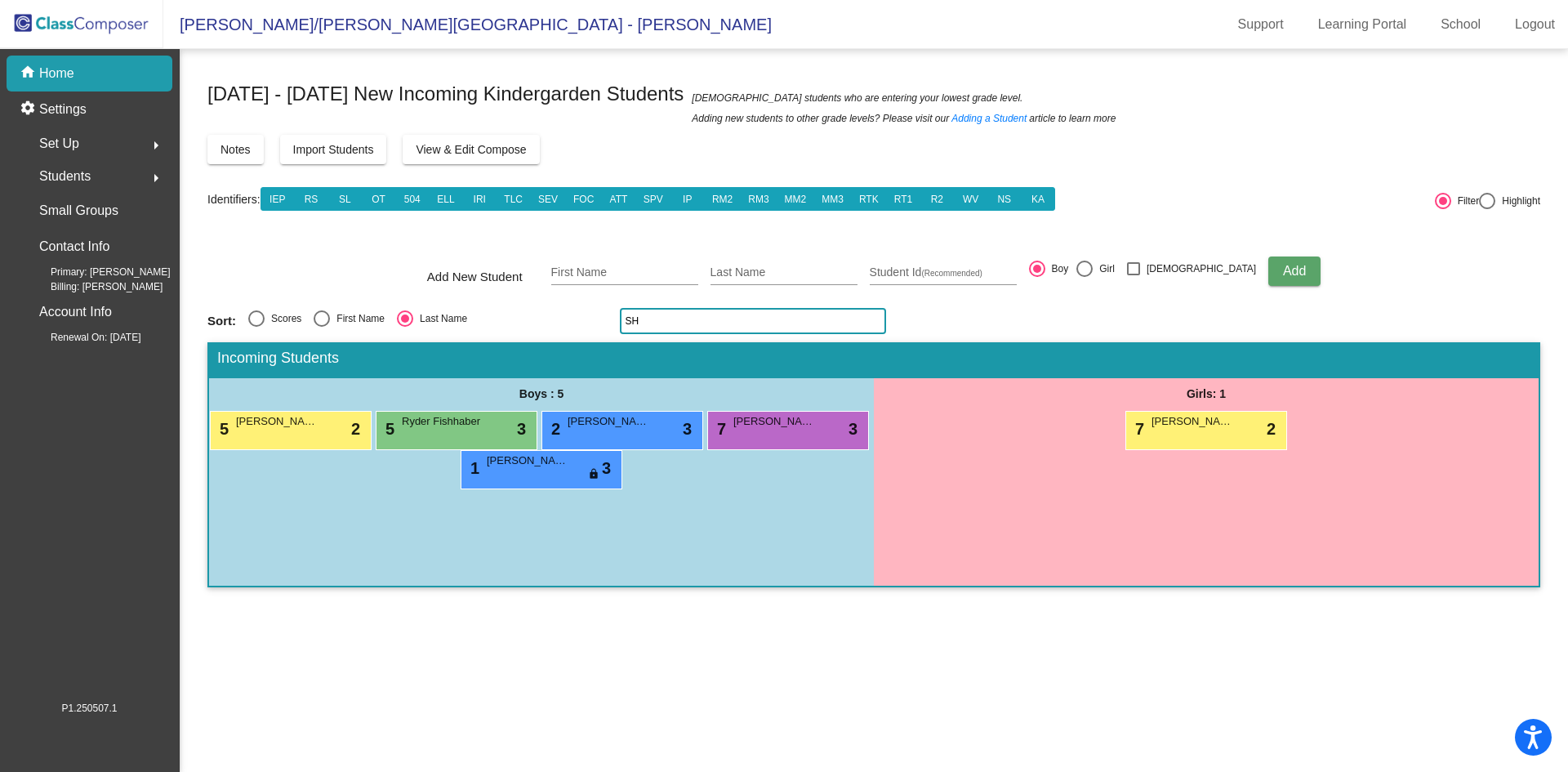
type input "S"
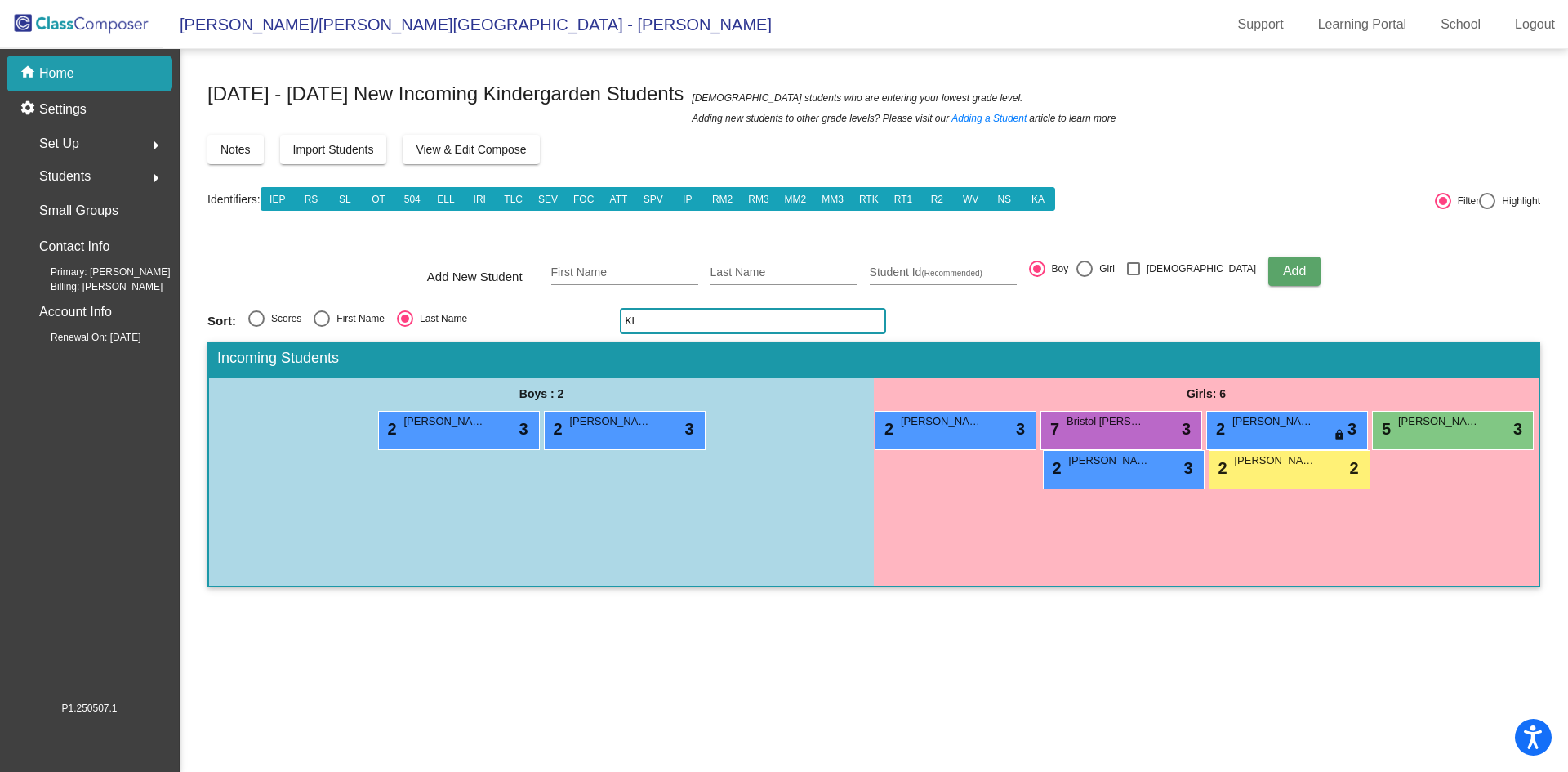
type input "K"
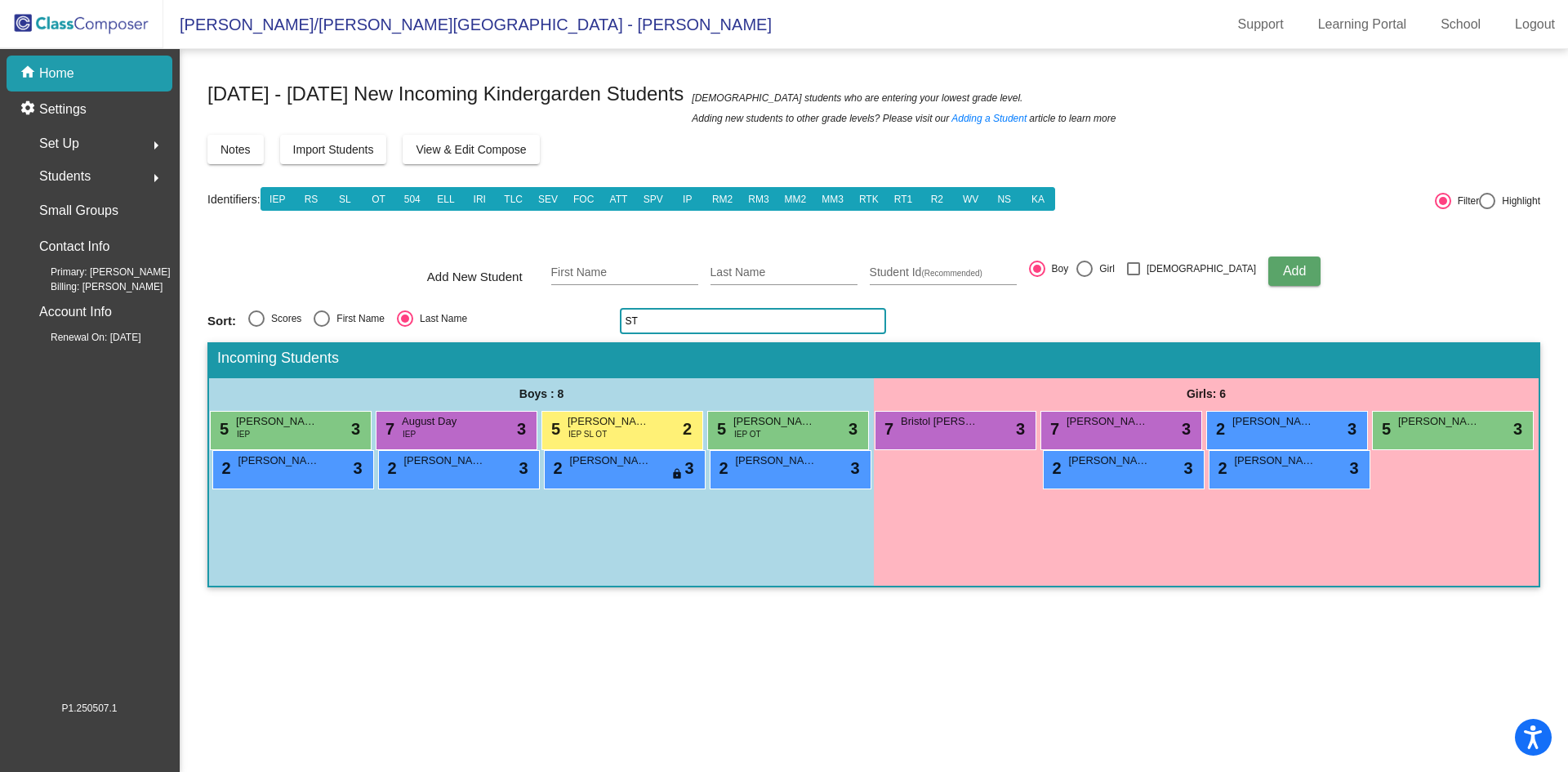
type input "S"
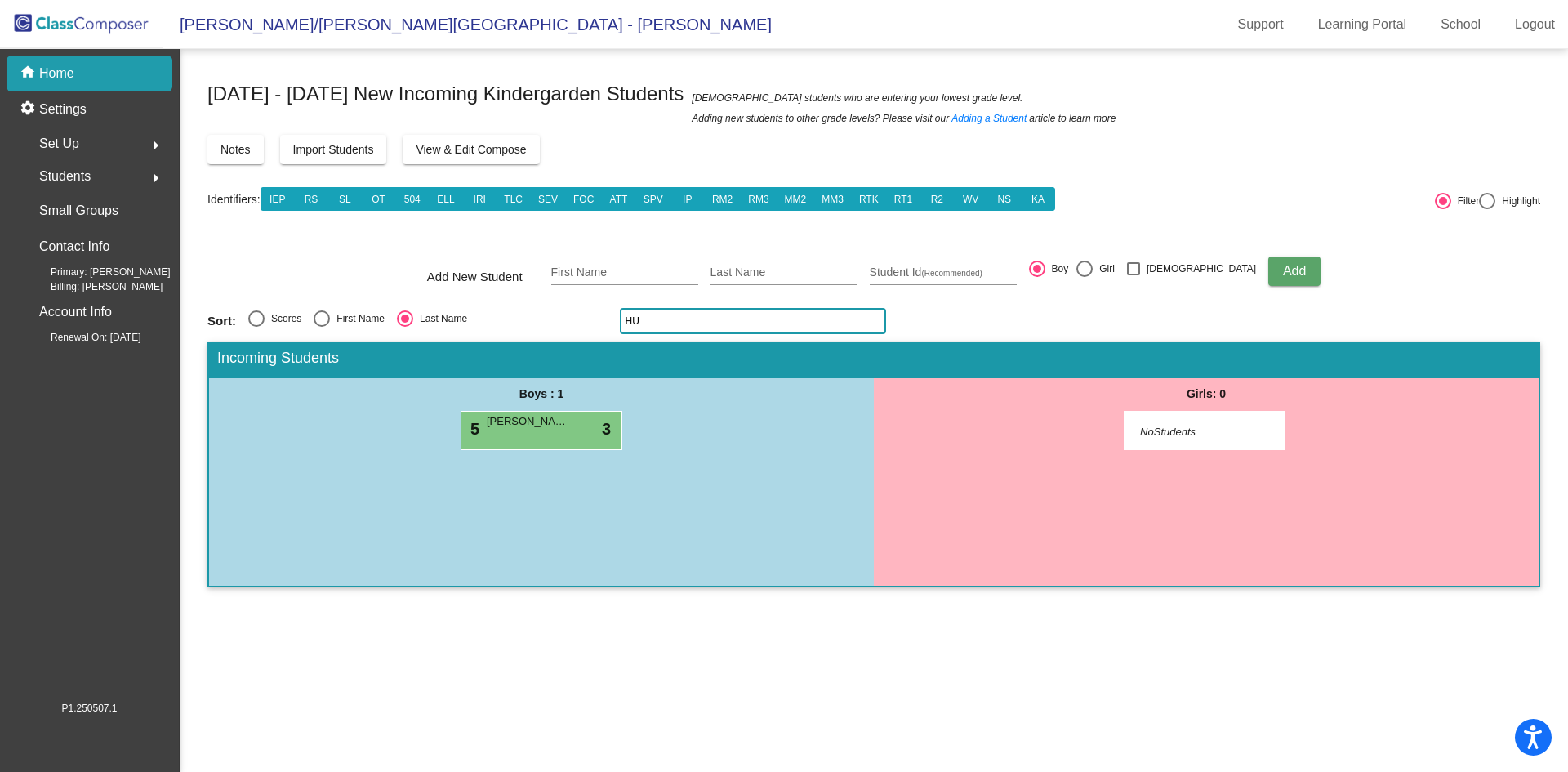
type input "H"
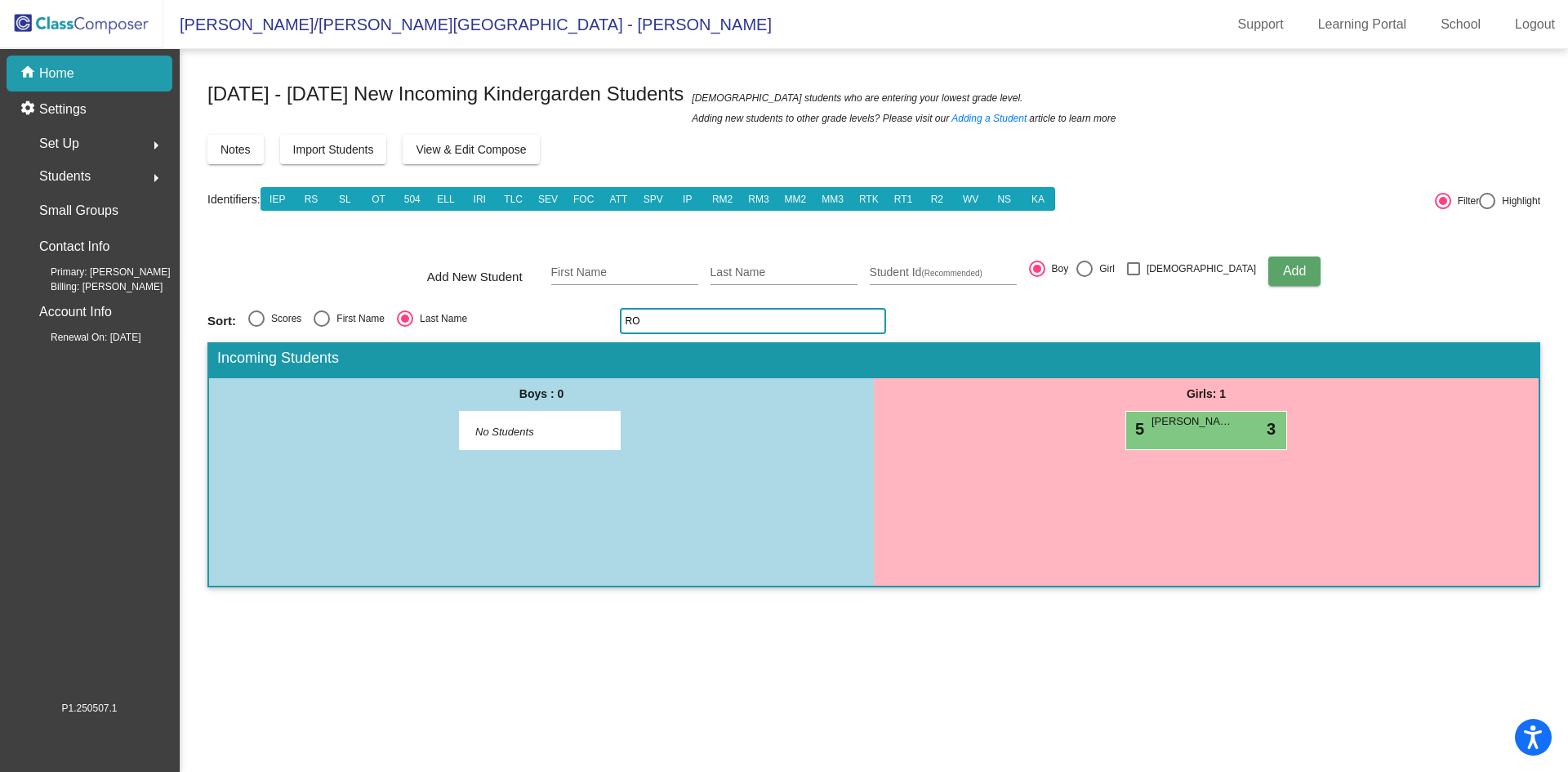
type input "R"
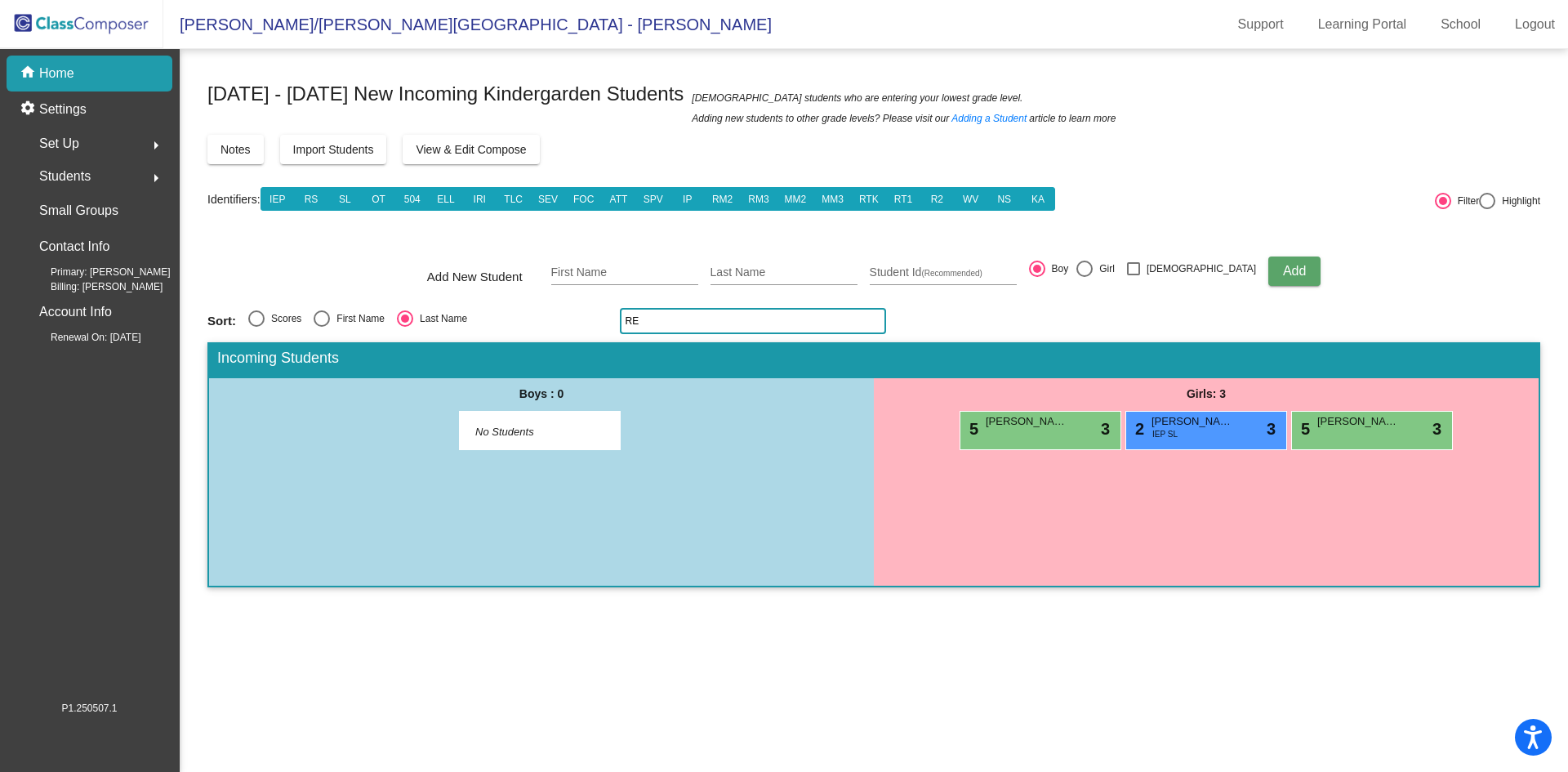
type input "R"
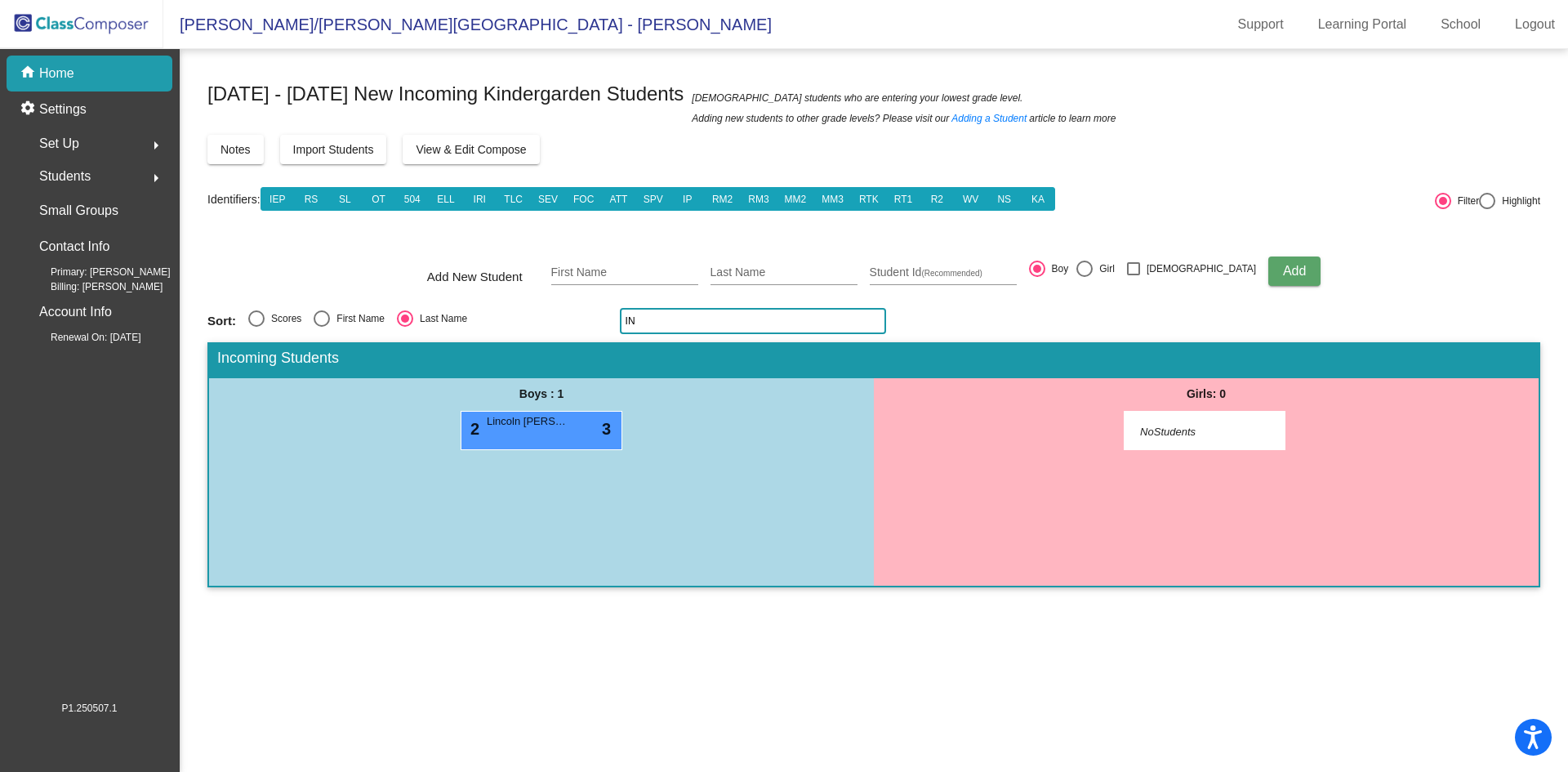
type input "I"
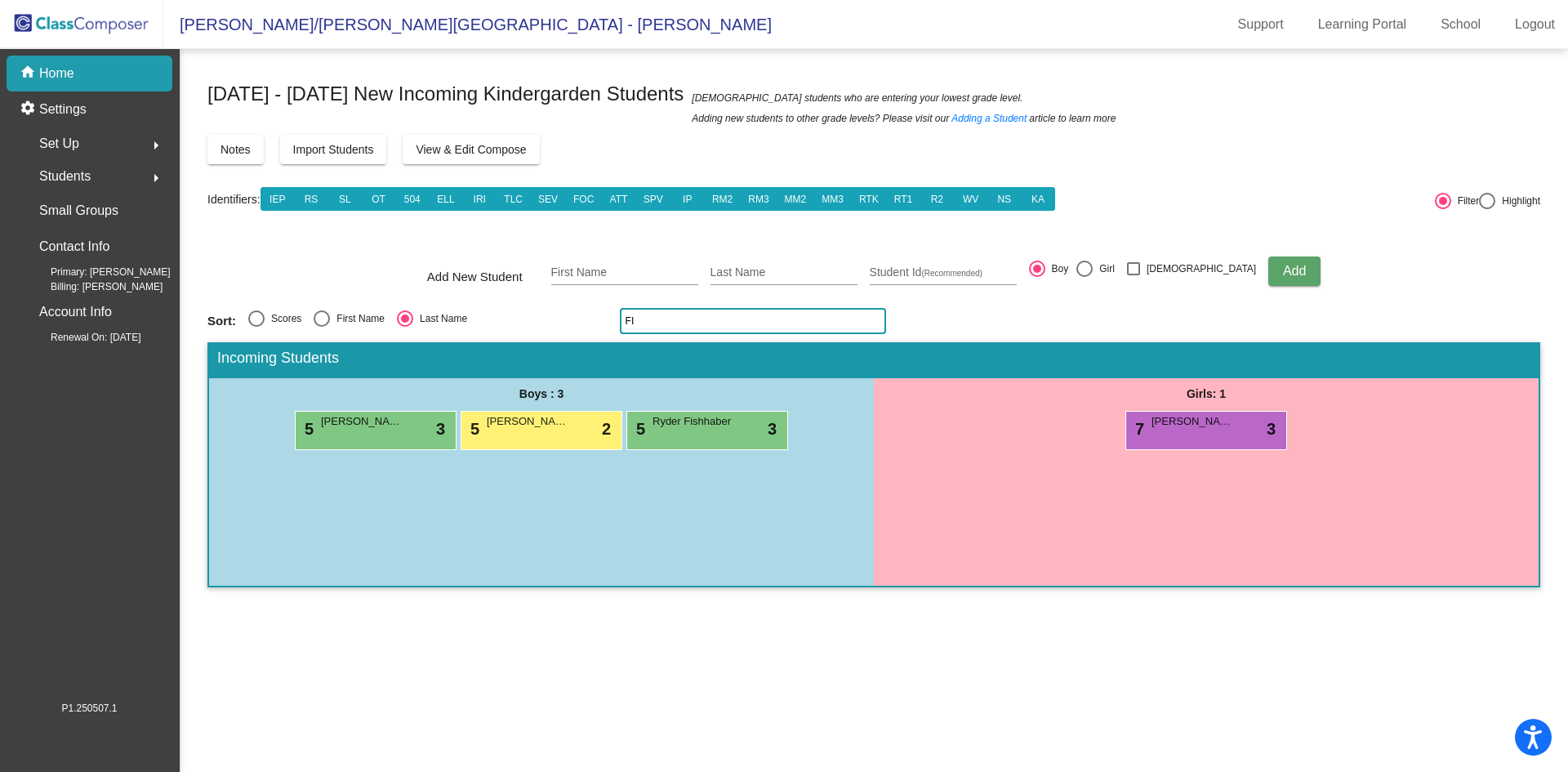
type input "F"
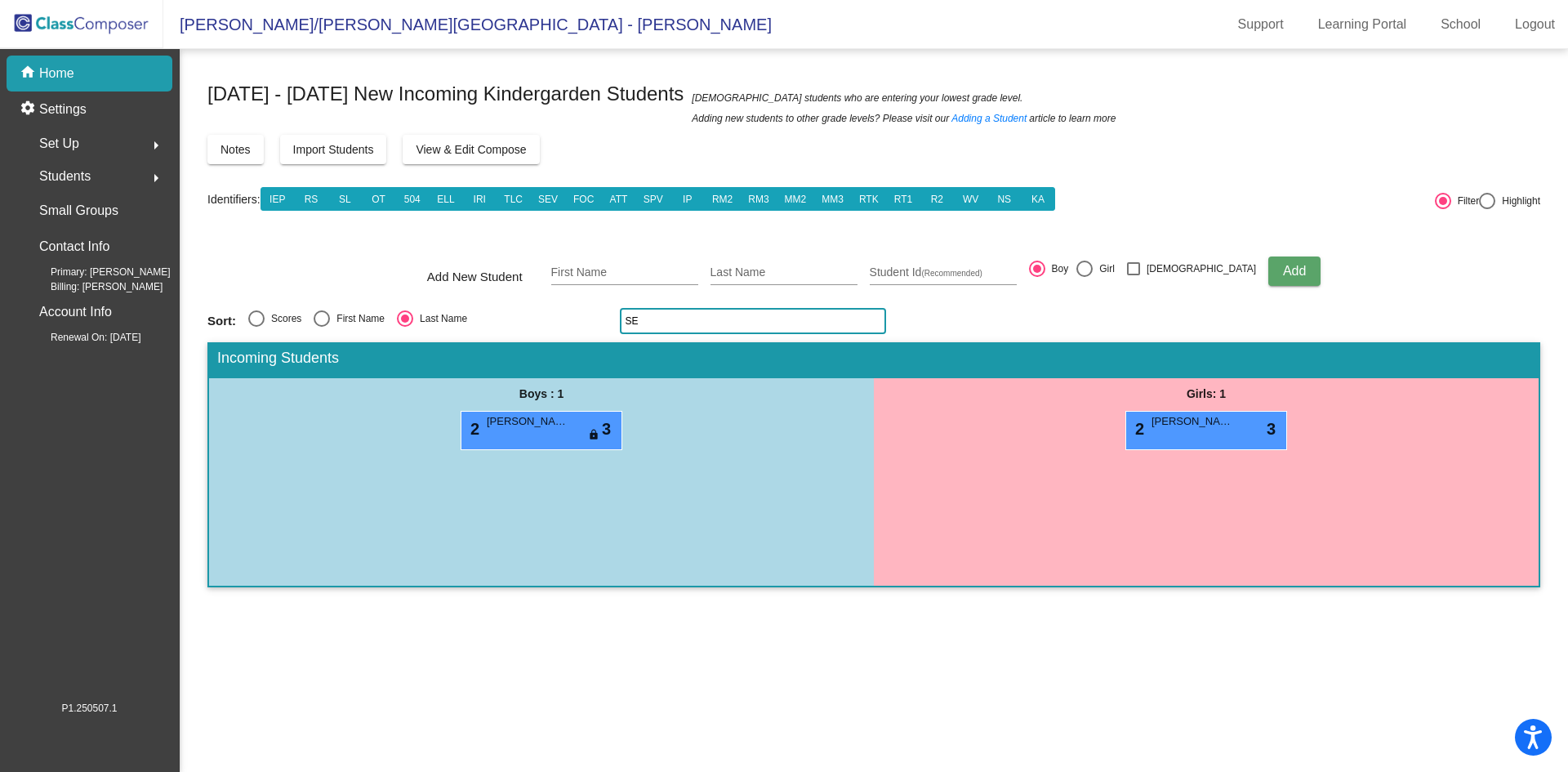
type input "S"
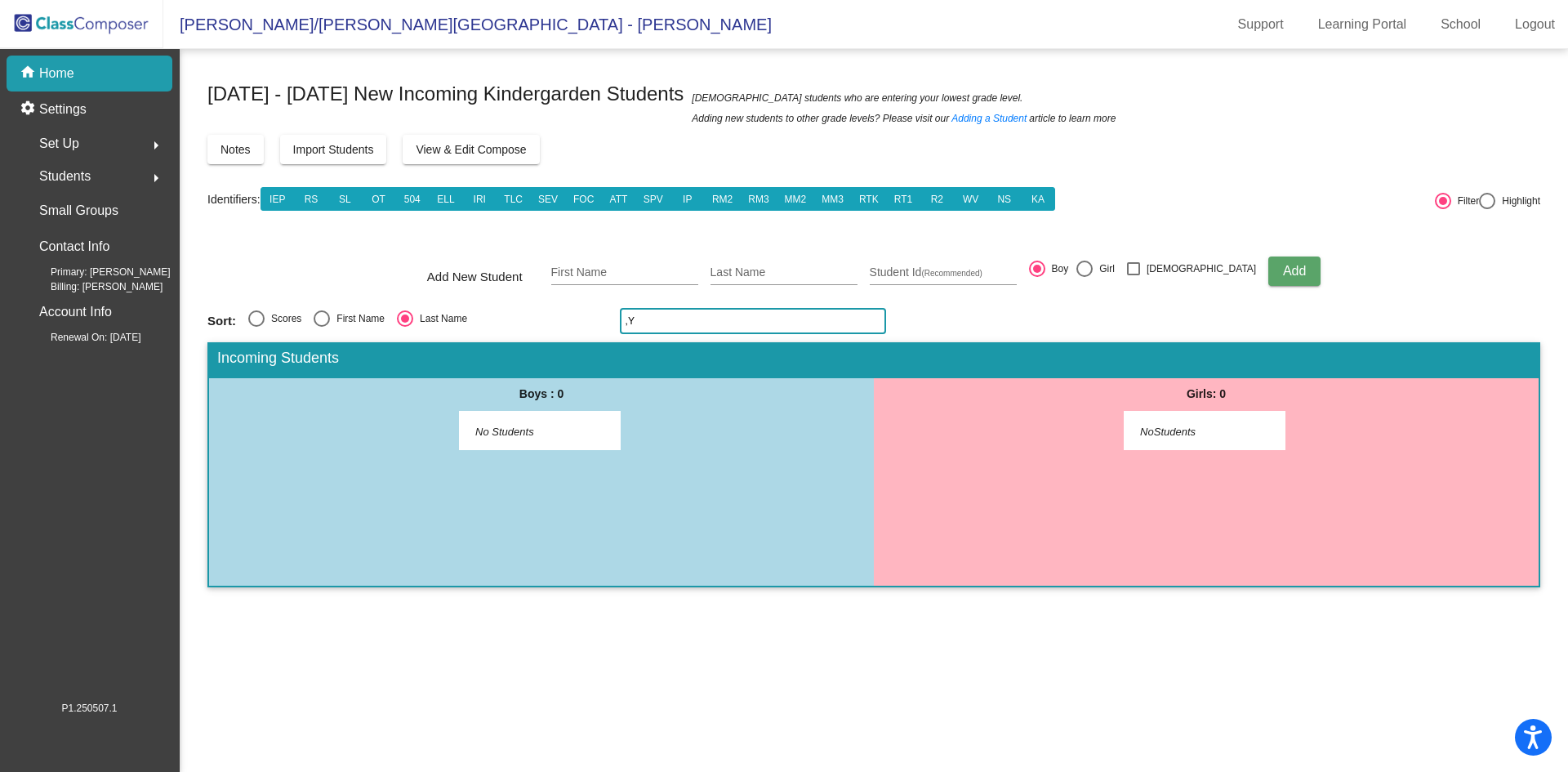
type input ","
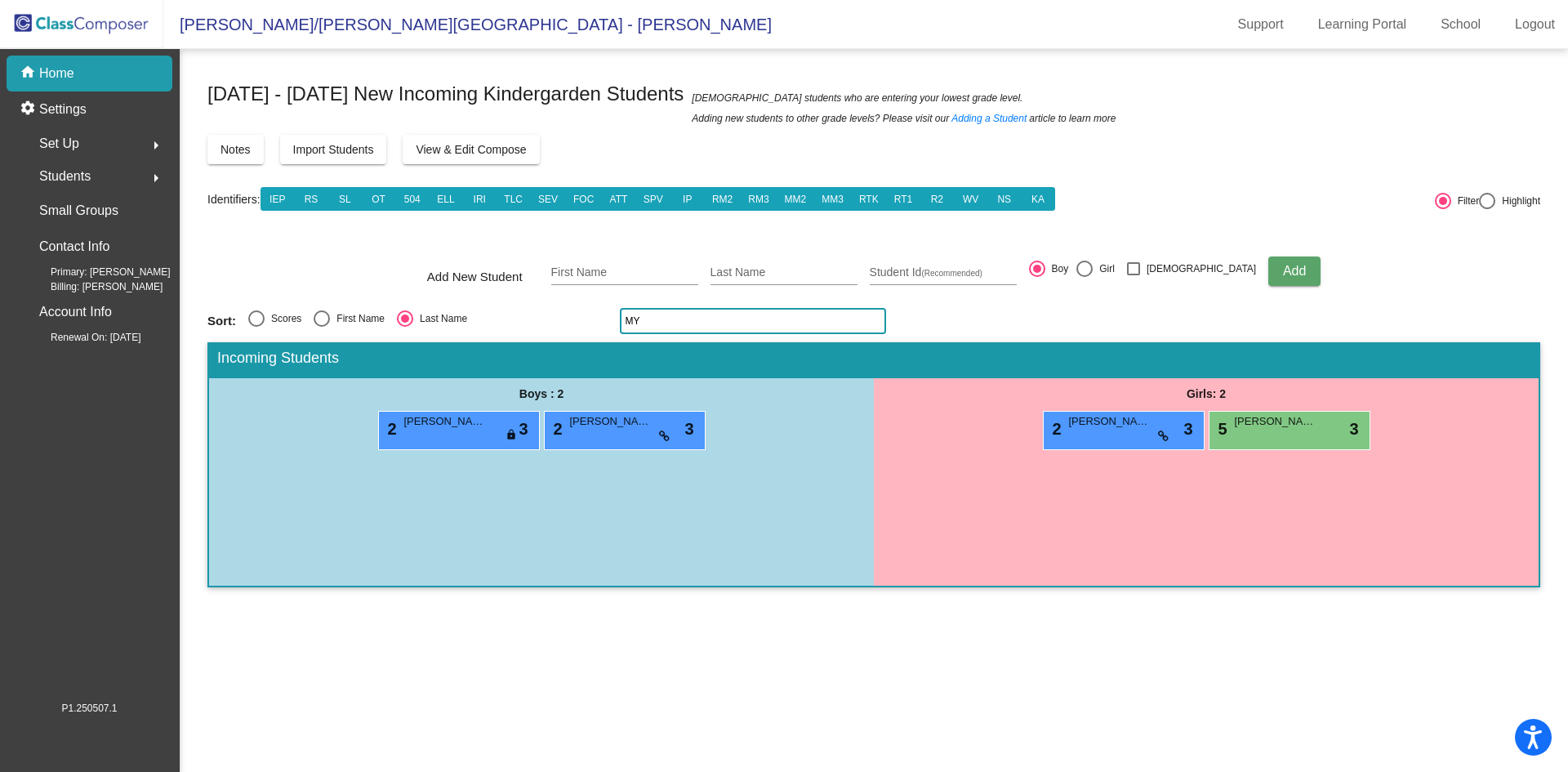
type input "M"
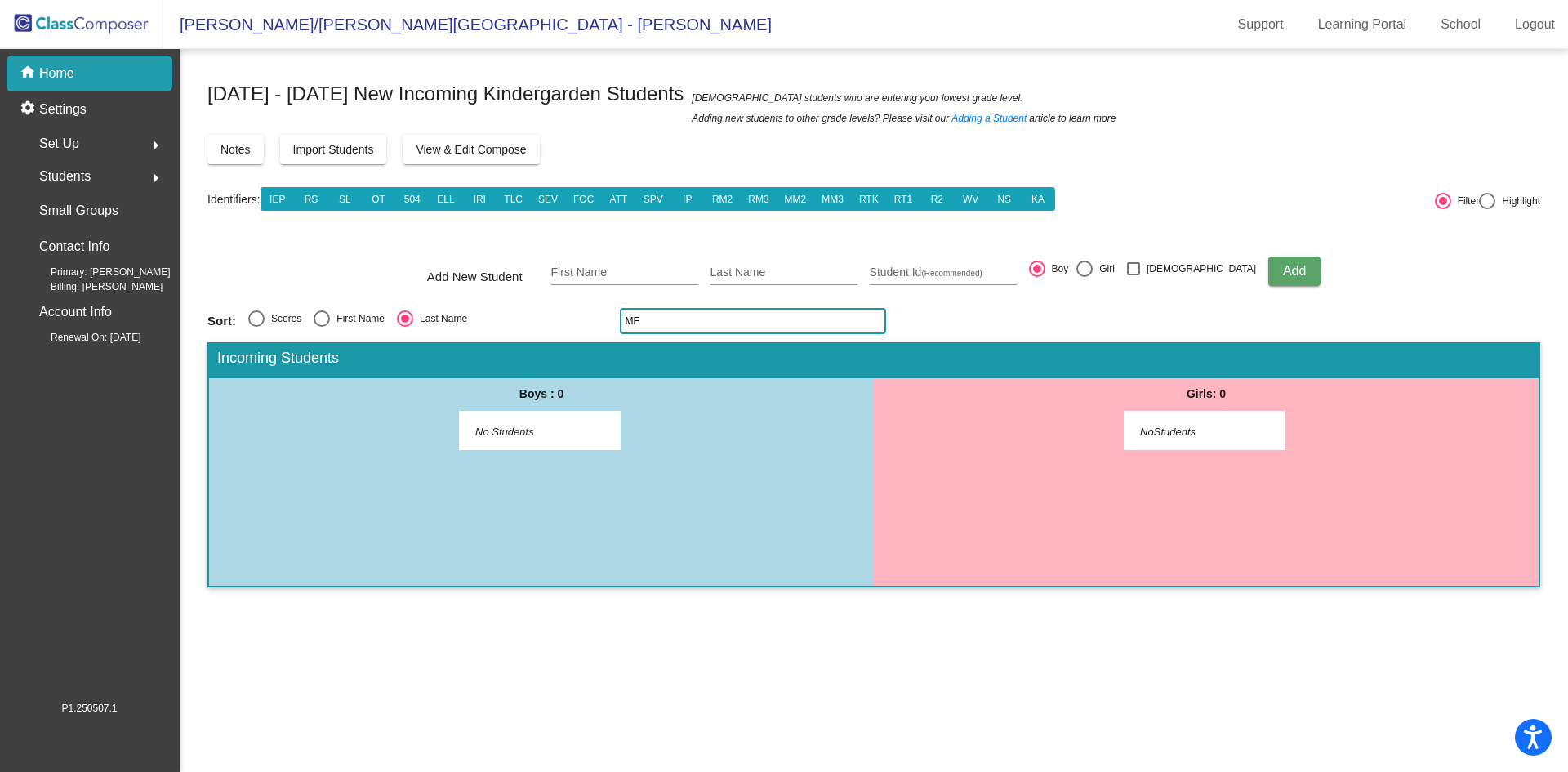
type input "M"
type input "N"
type input "M"
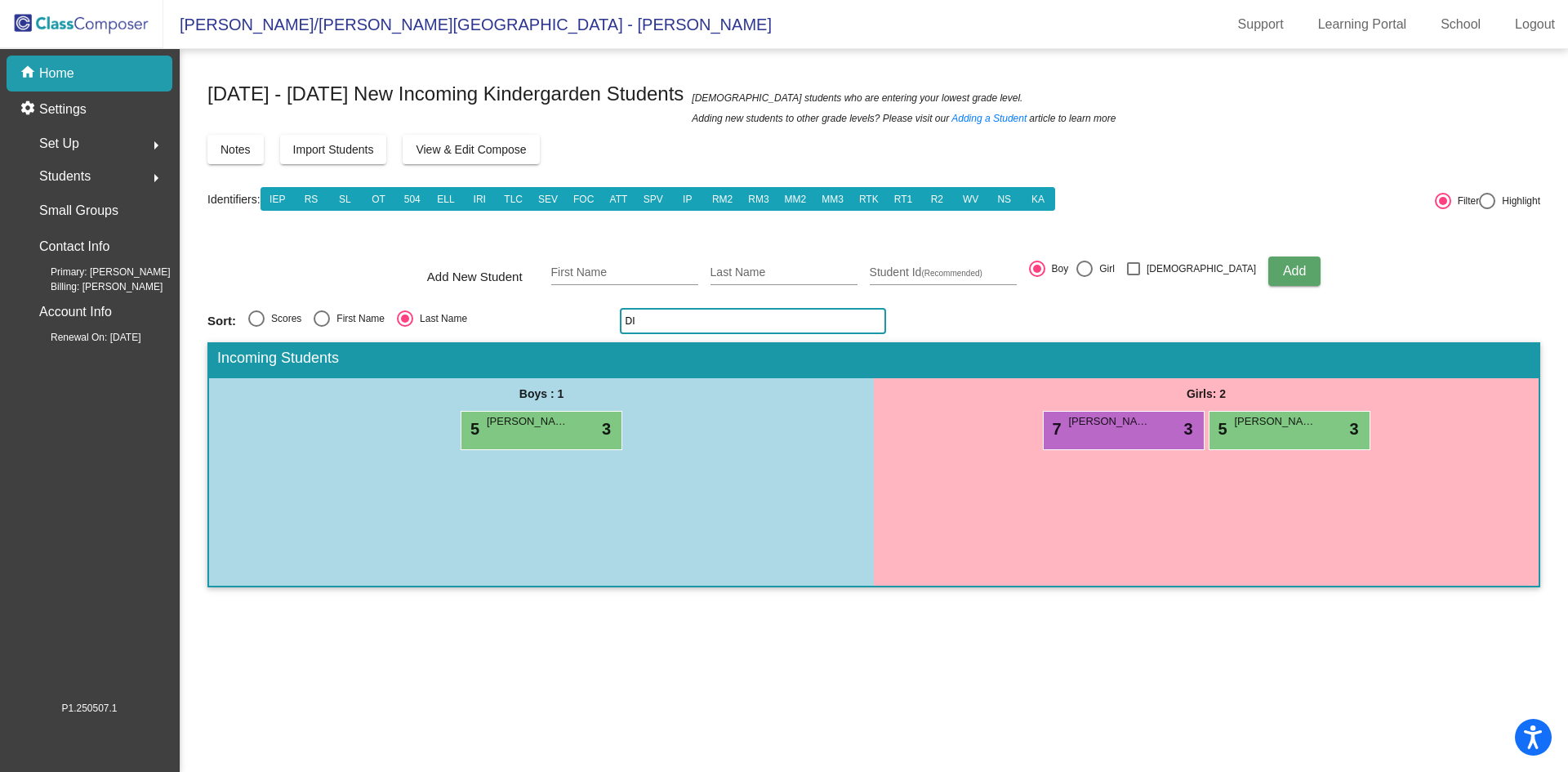
type input "D"
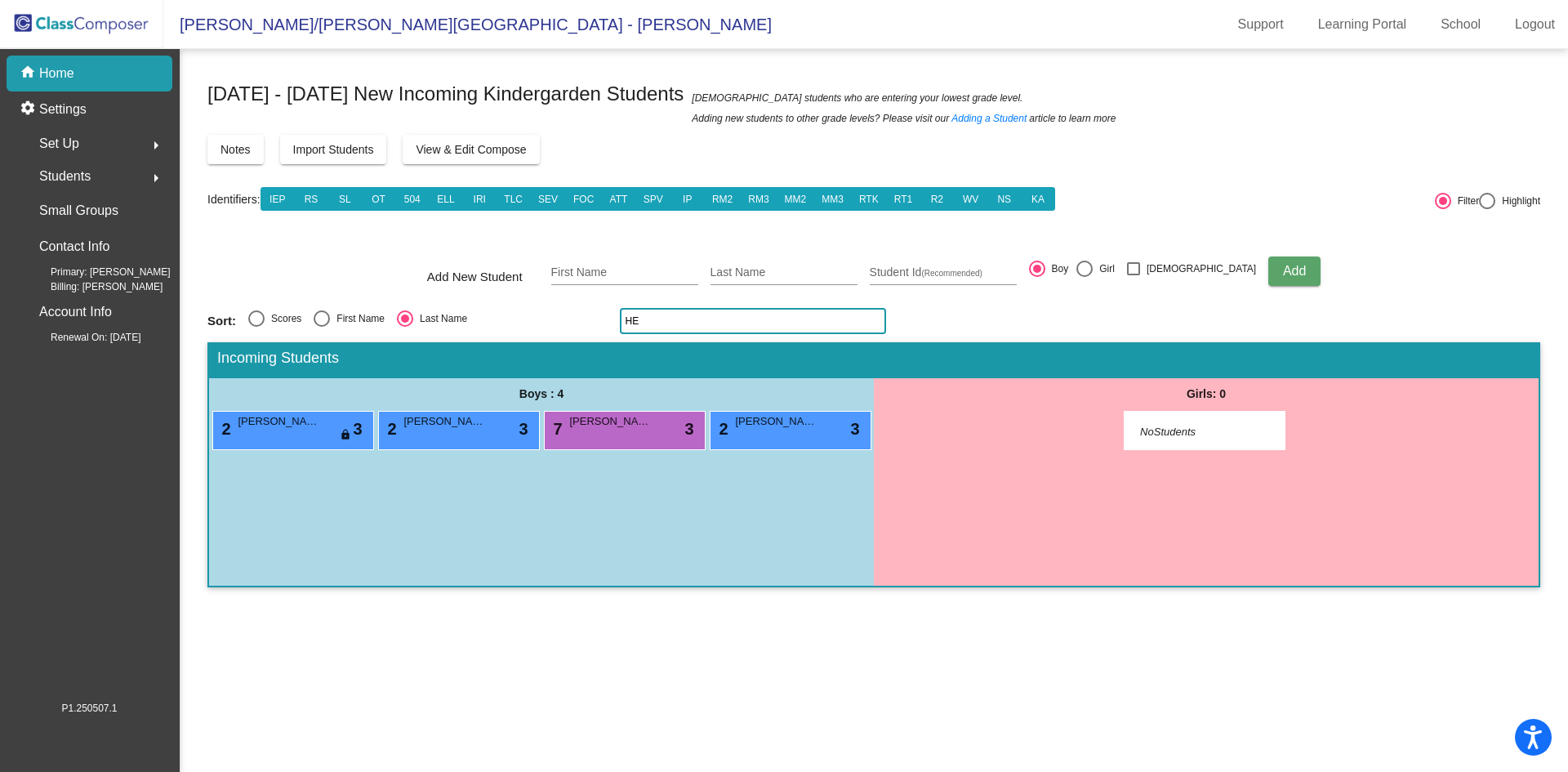
type input "H"
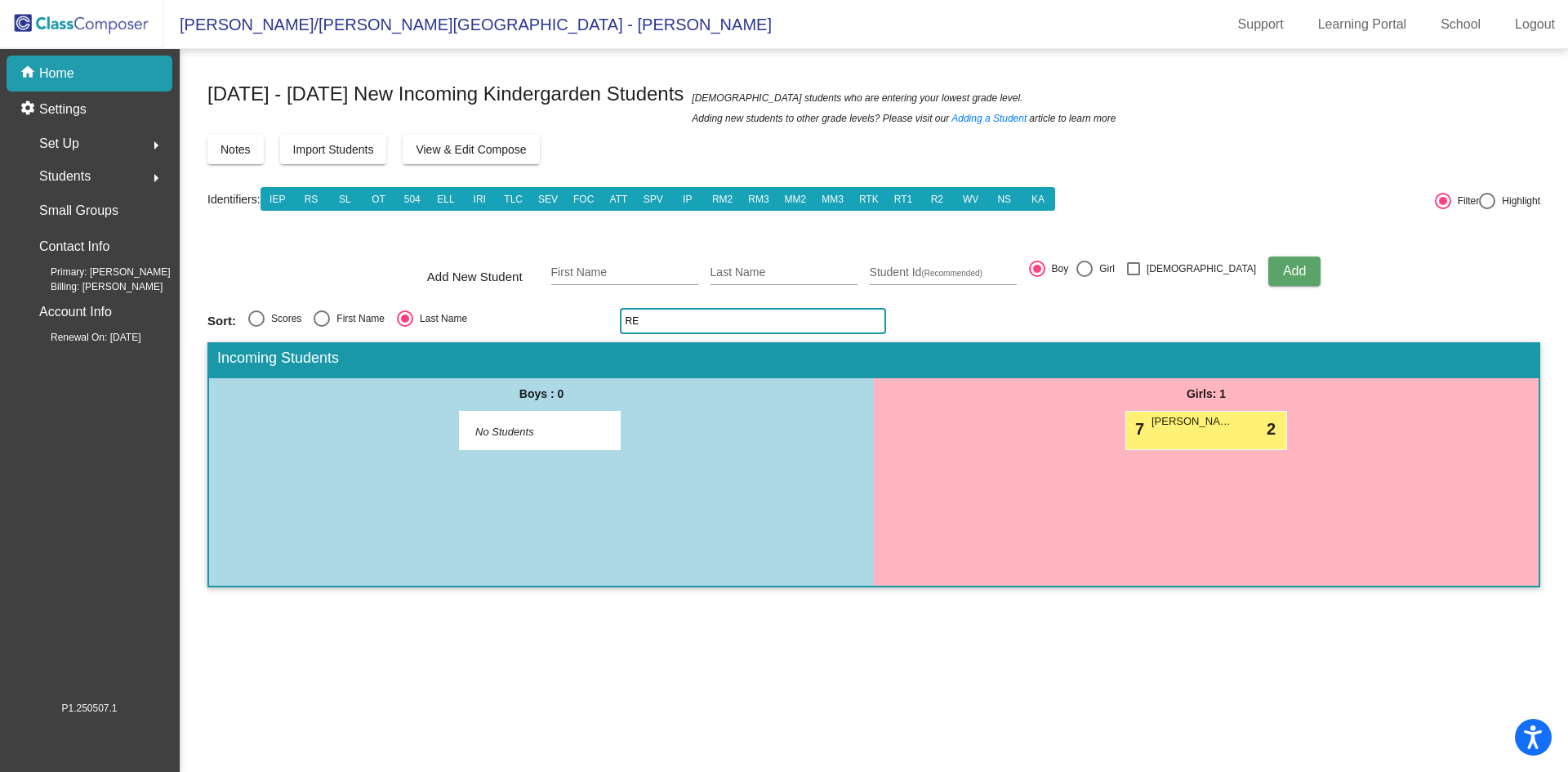
type input "R"
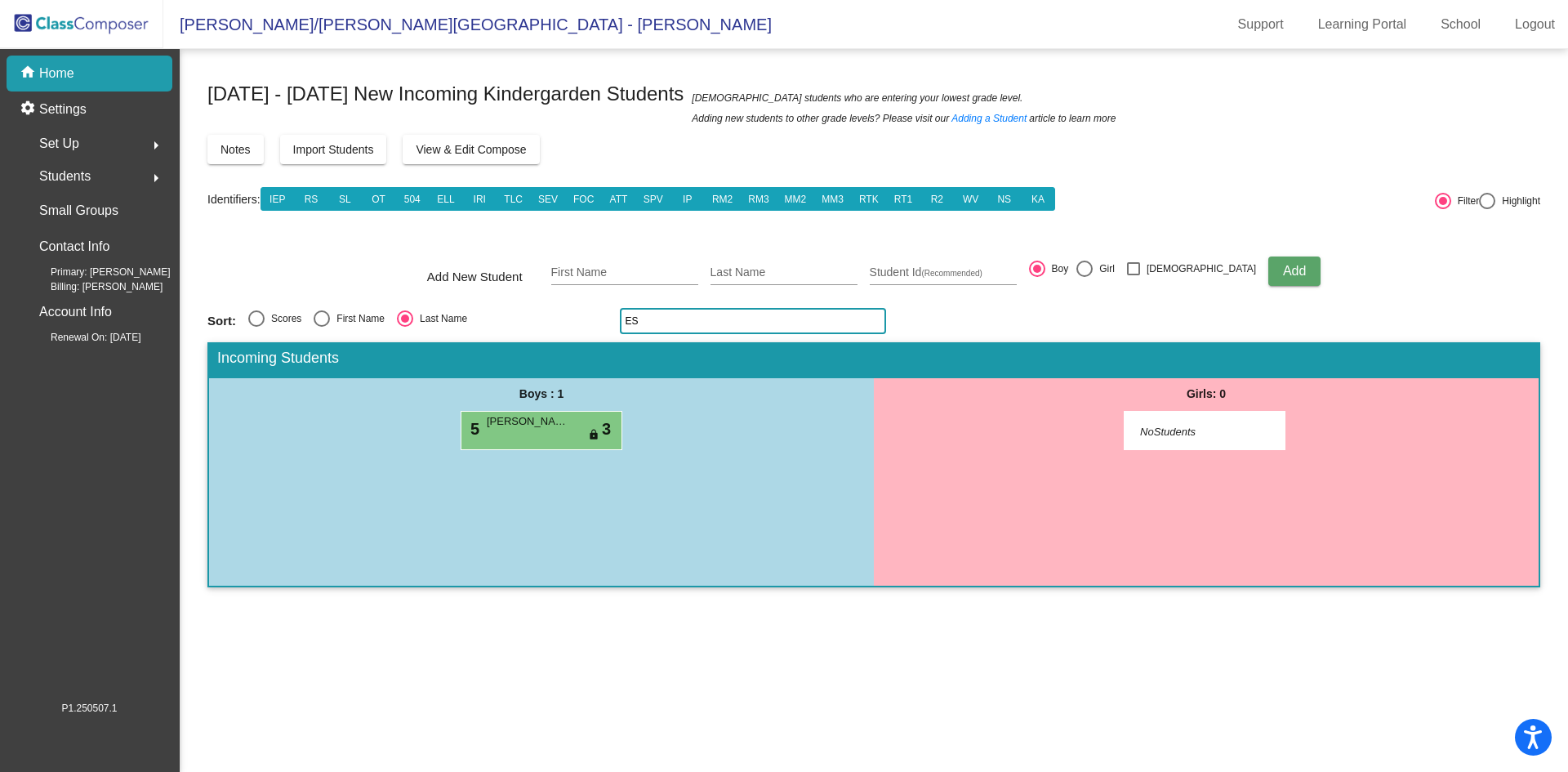
type input "E"
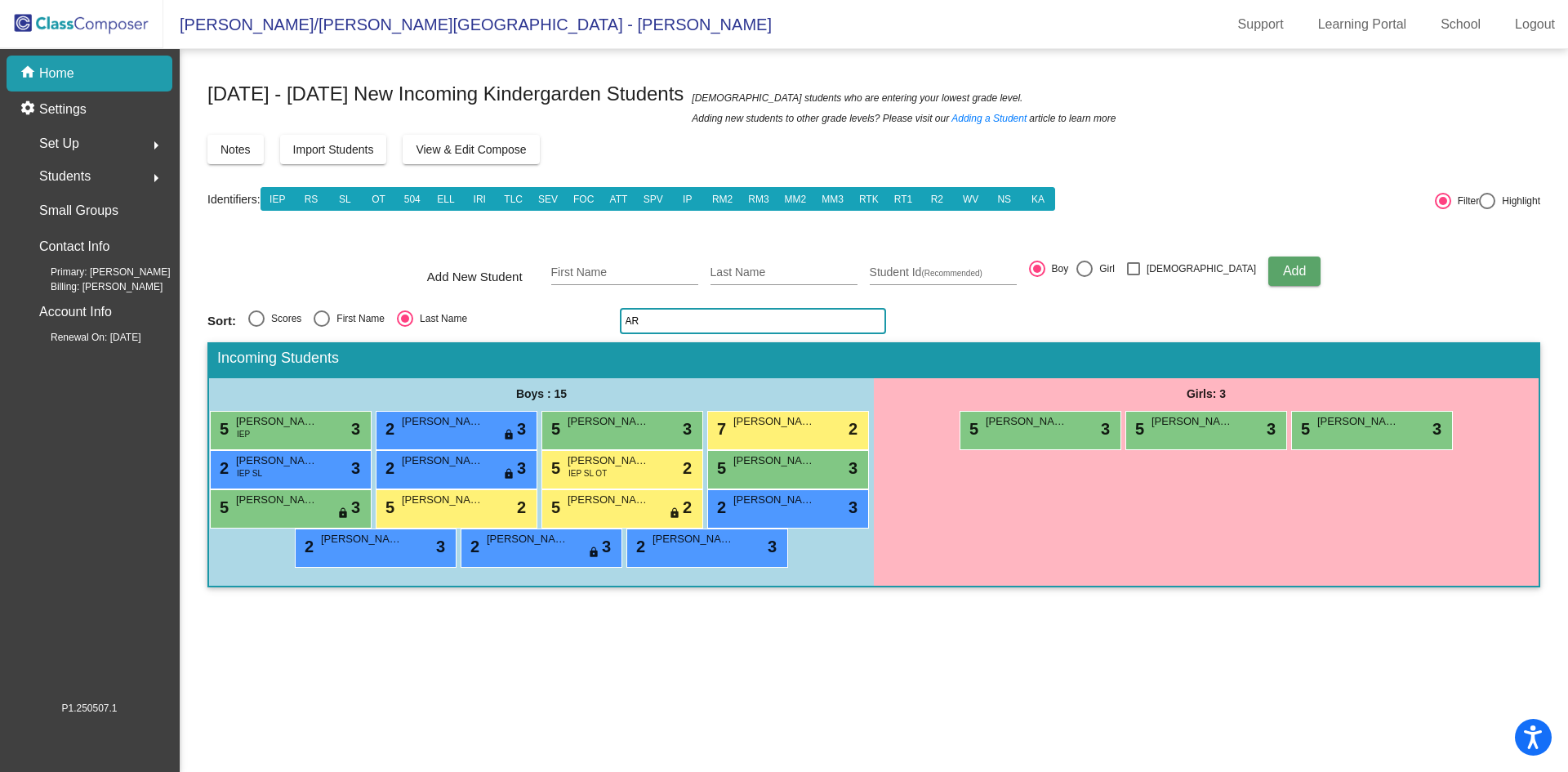
type input "A"
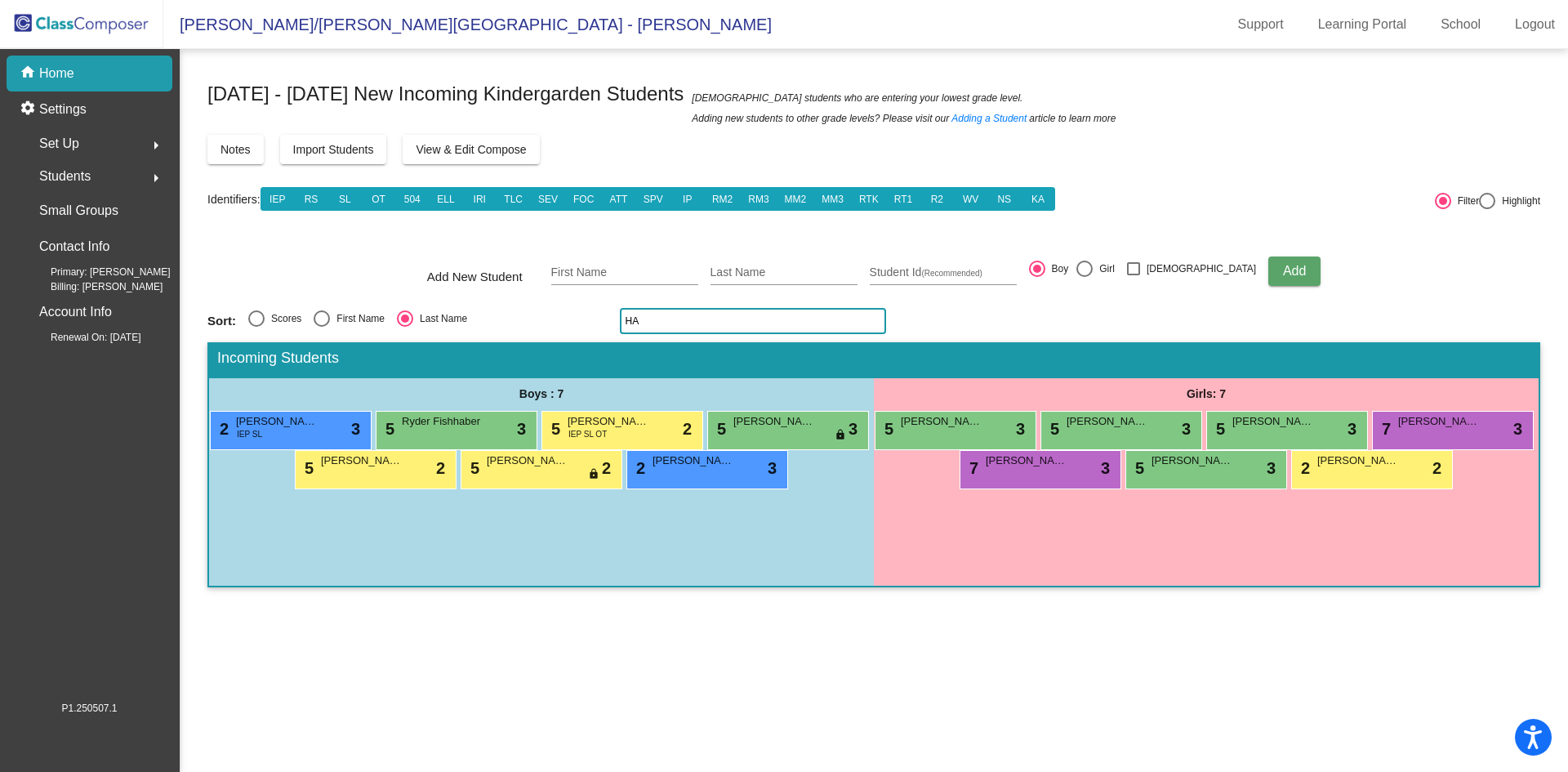
type input "H"
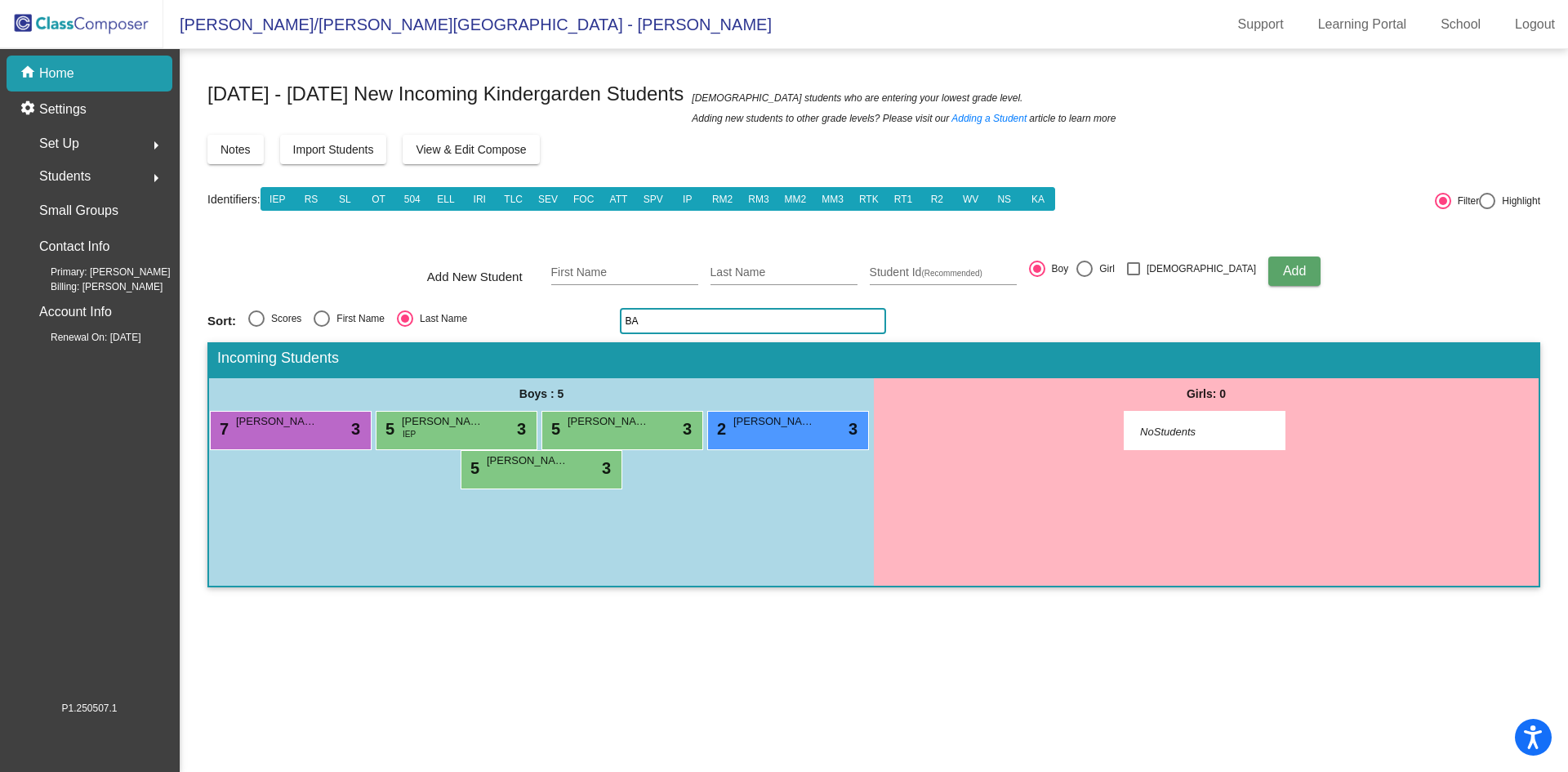
type input "B"
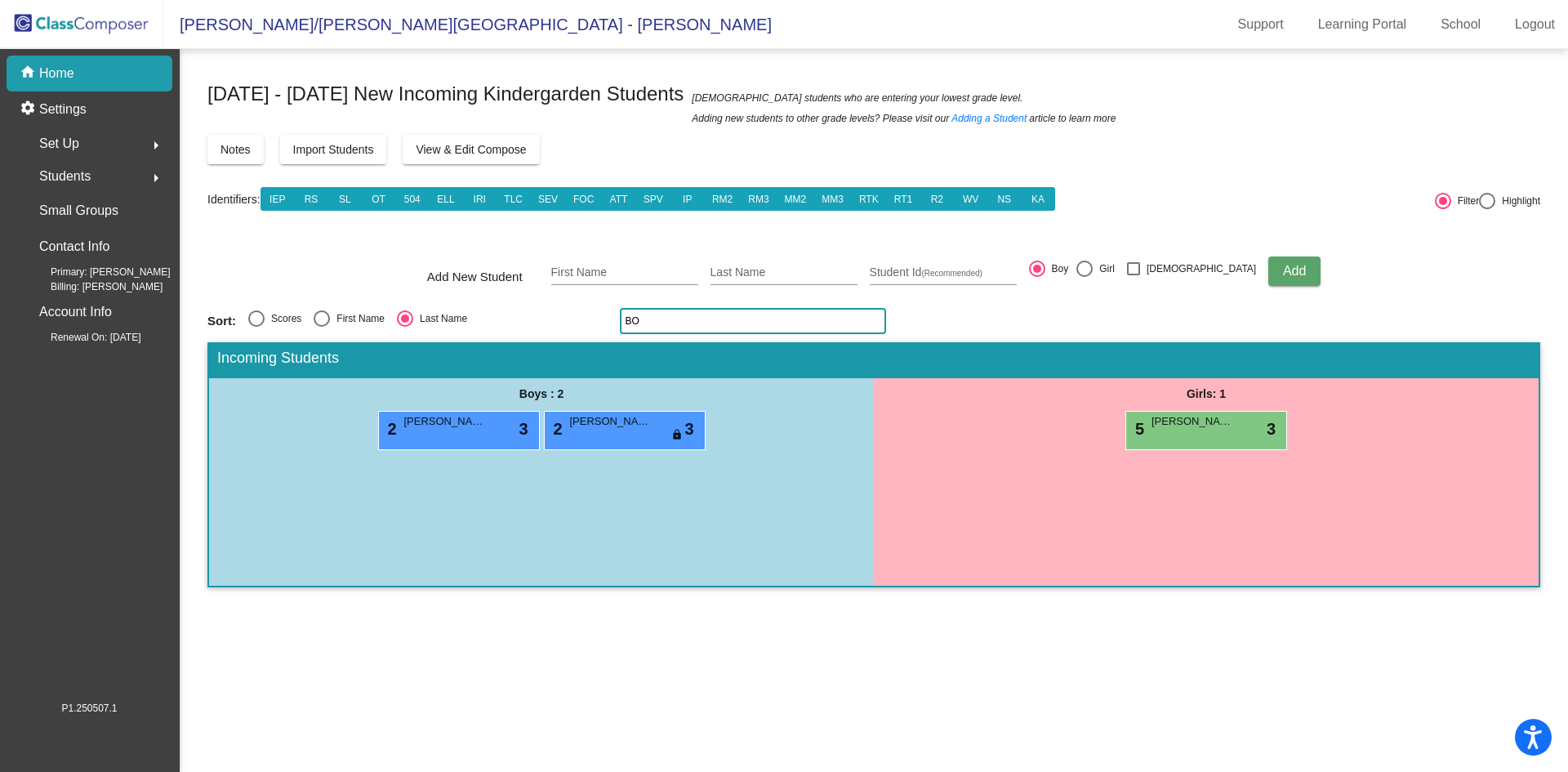
type input "B"
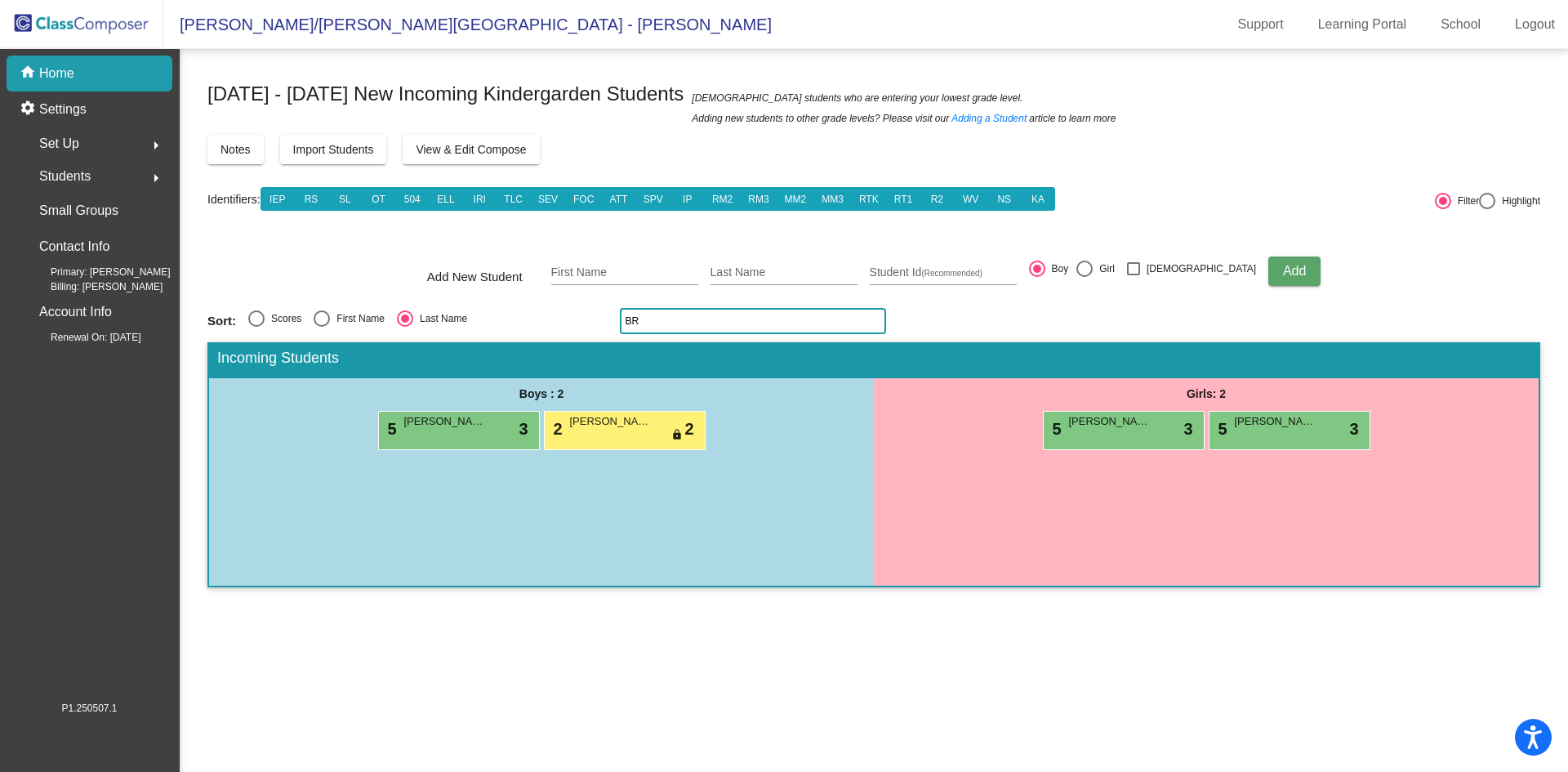
type input "B"
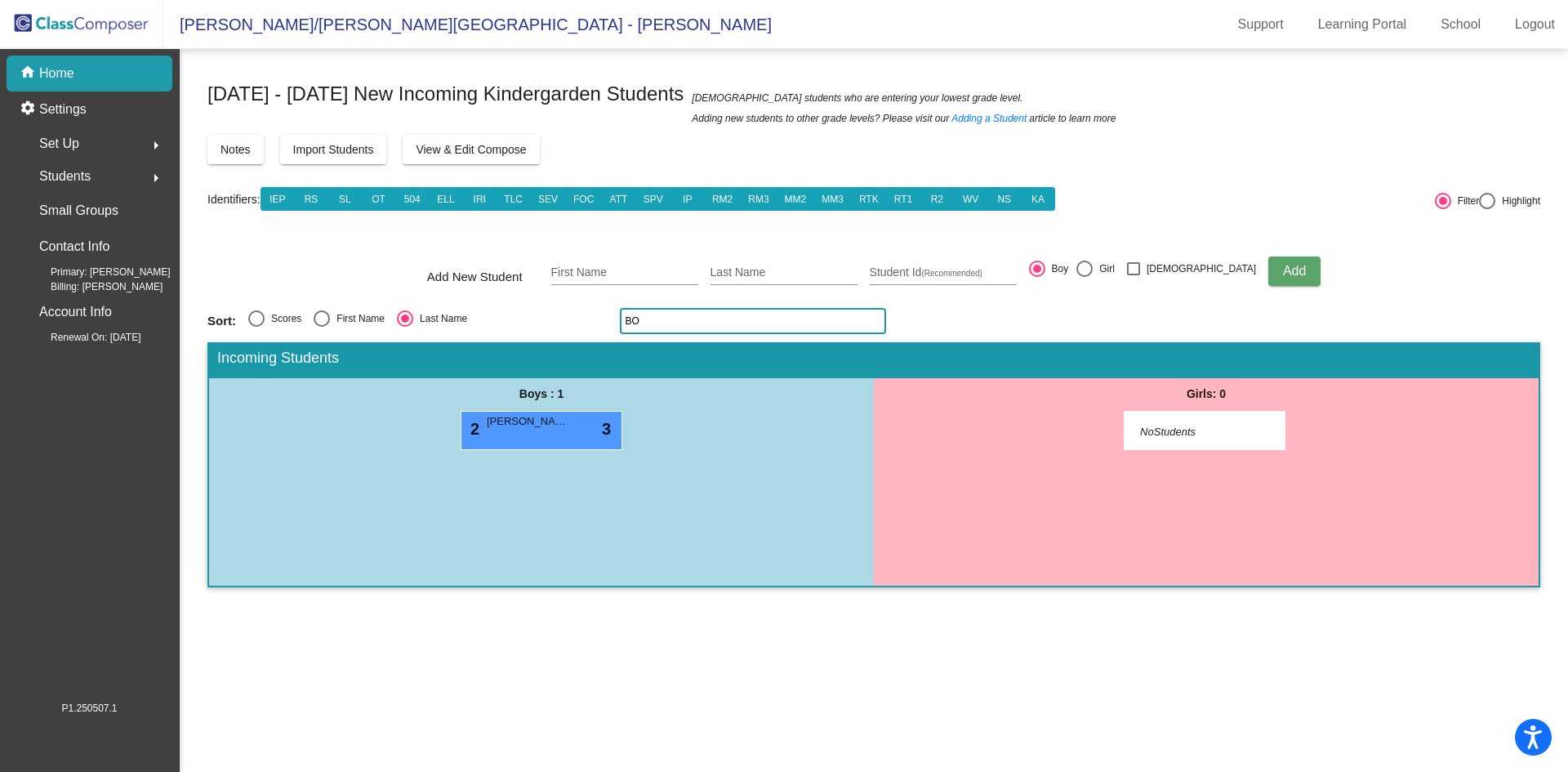
type input "B"
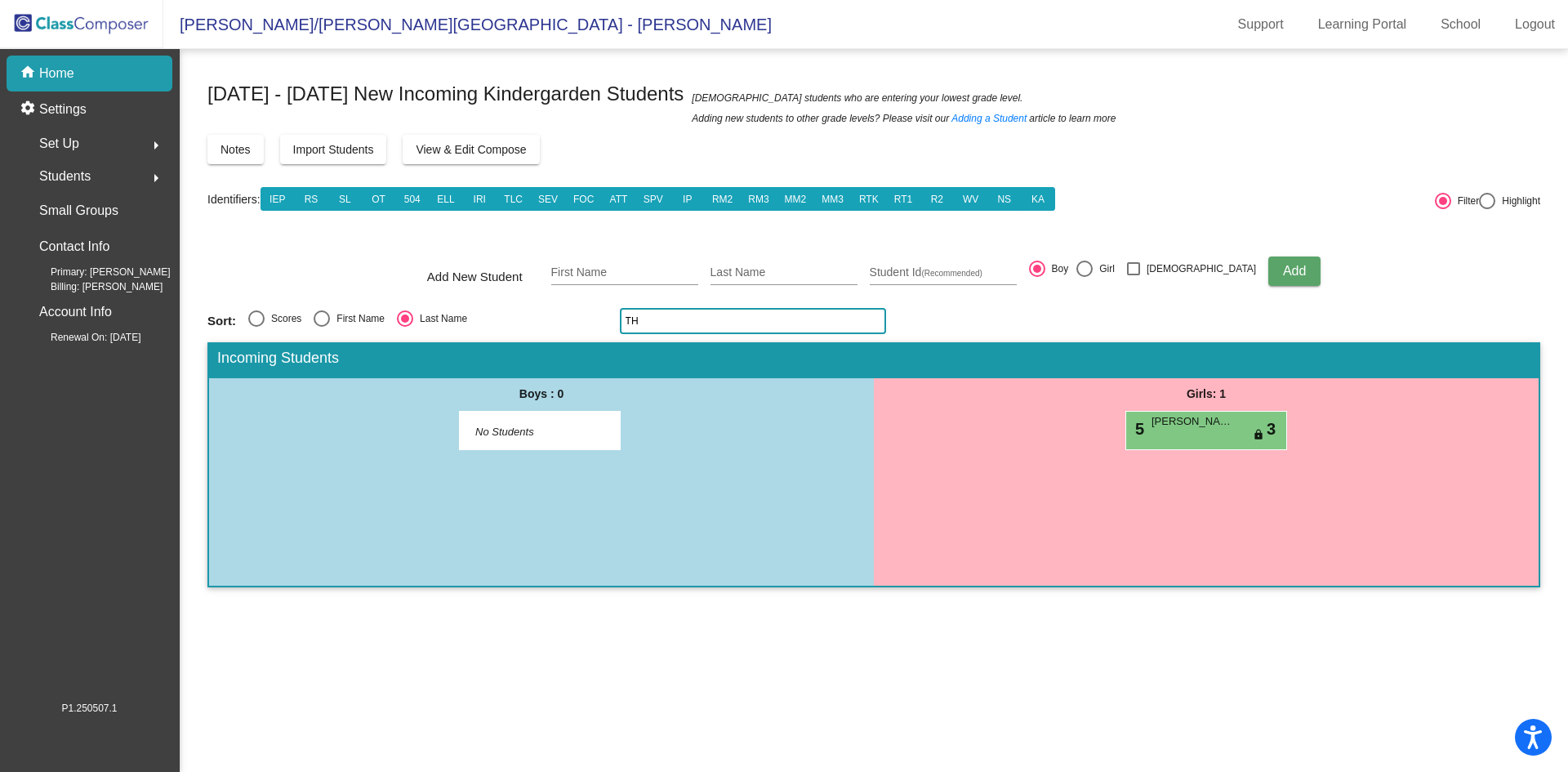
type input "T"
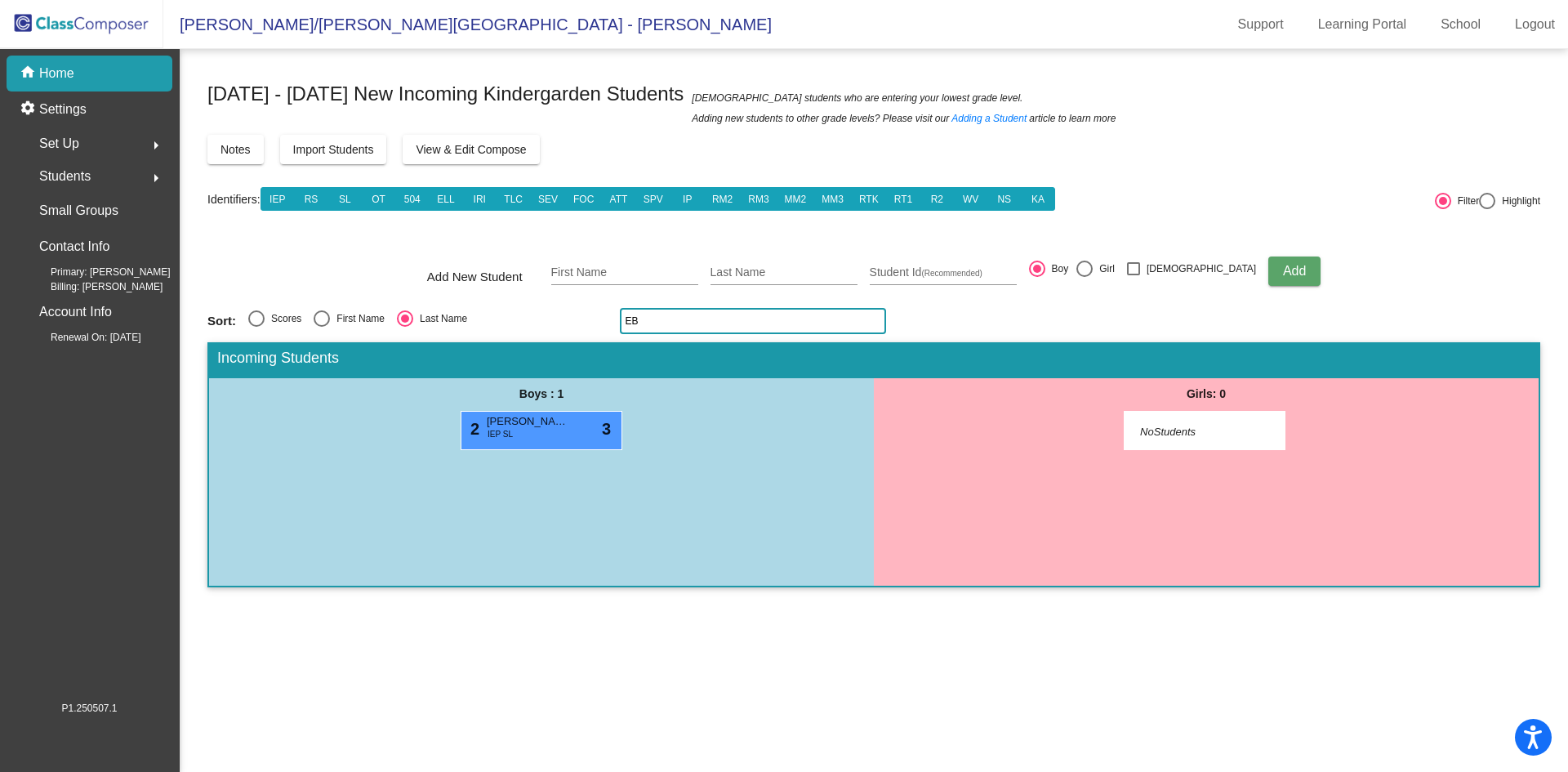
type input "E"
type input "S"
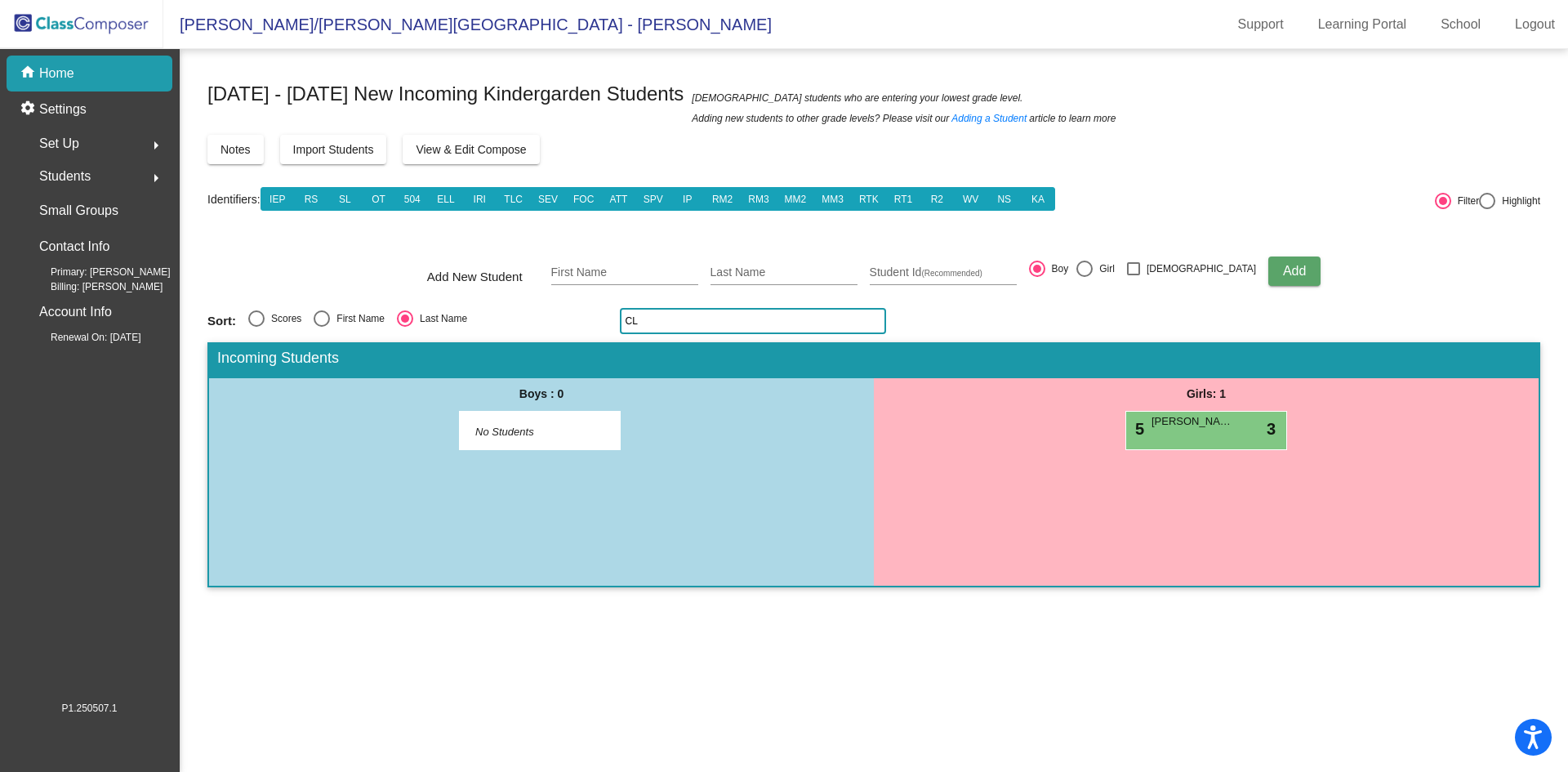
type input "C"
type input "P"
type input "O"
type input "G"
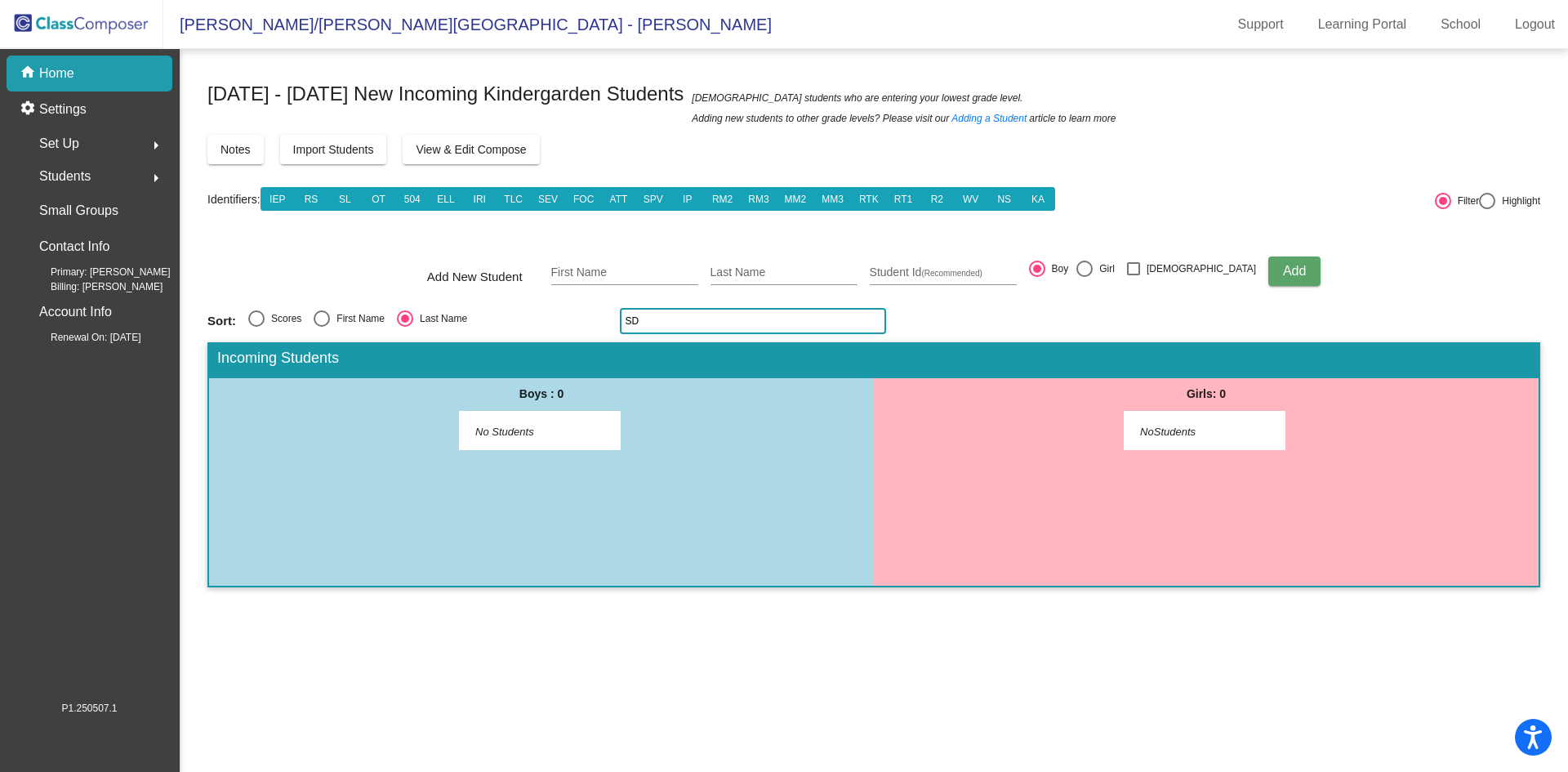
type input "S"
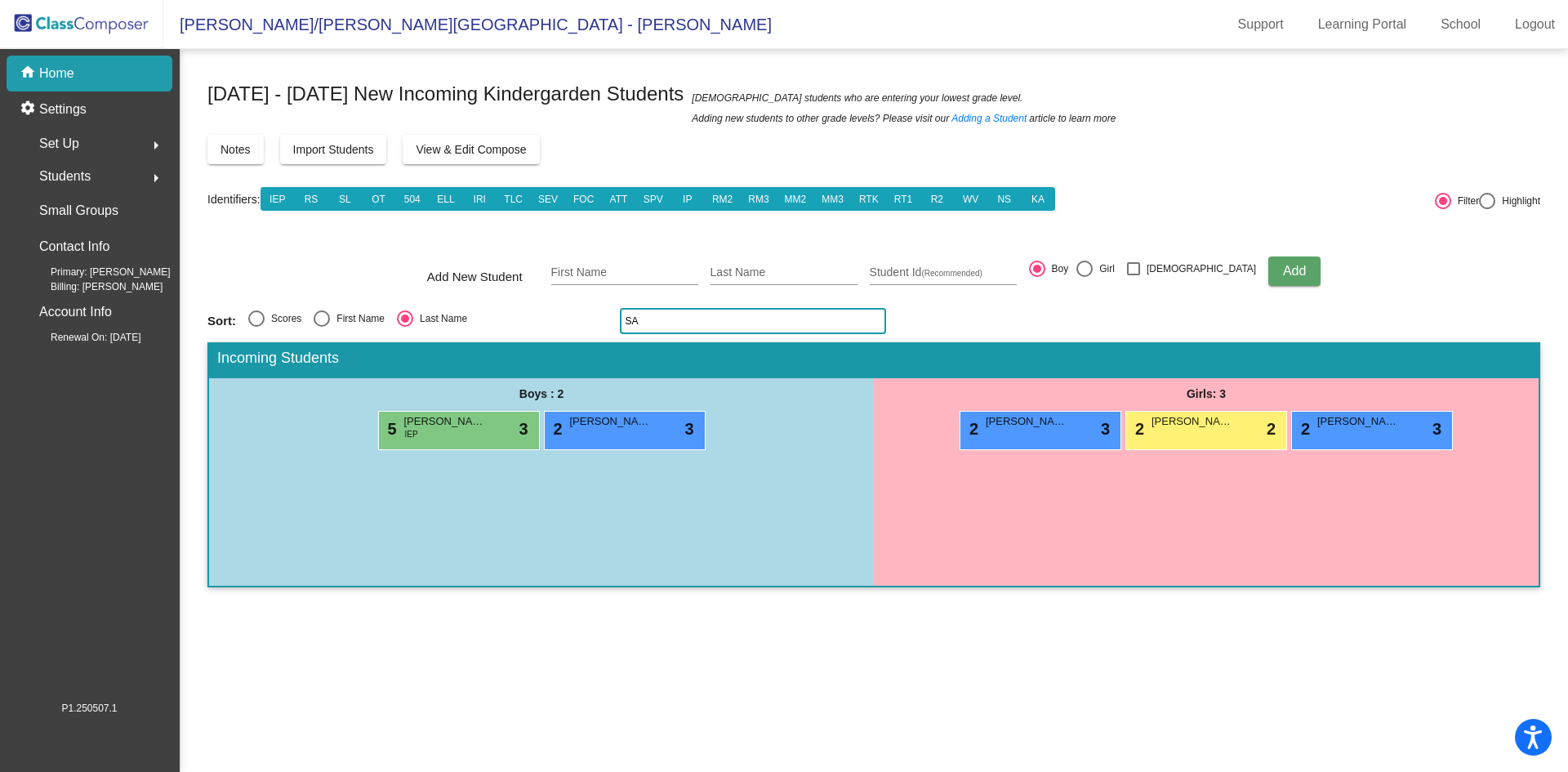
type input "S"
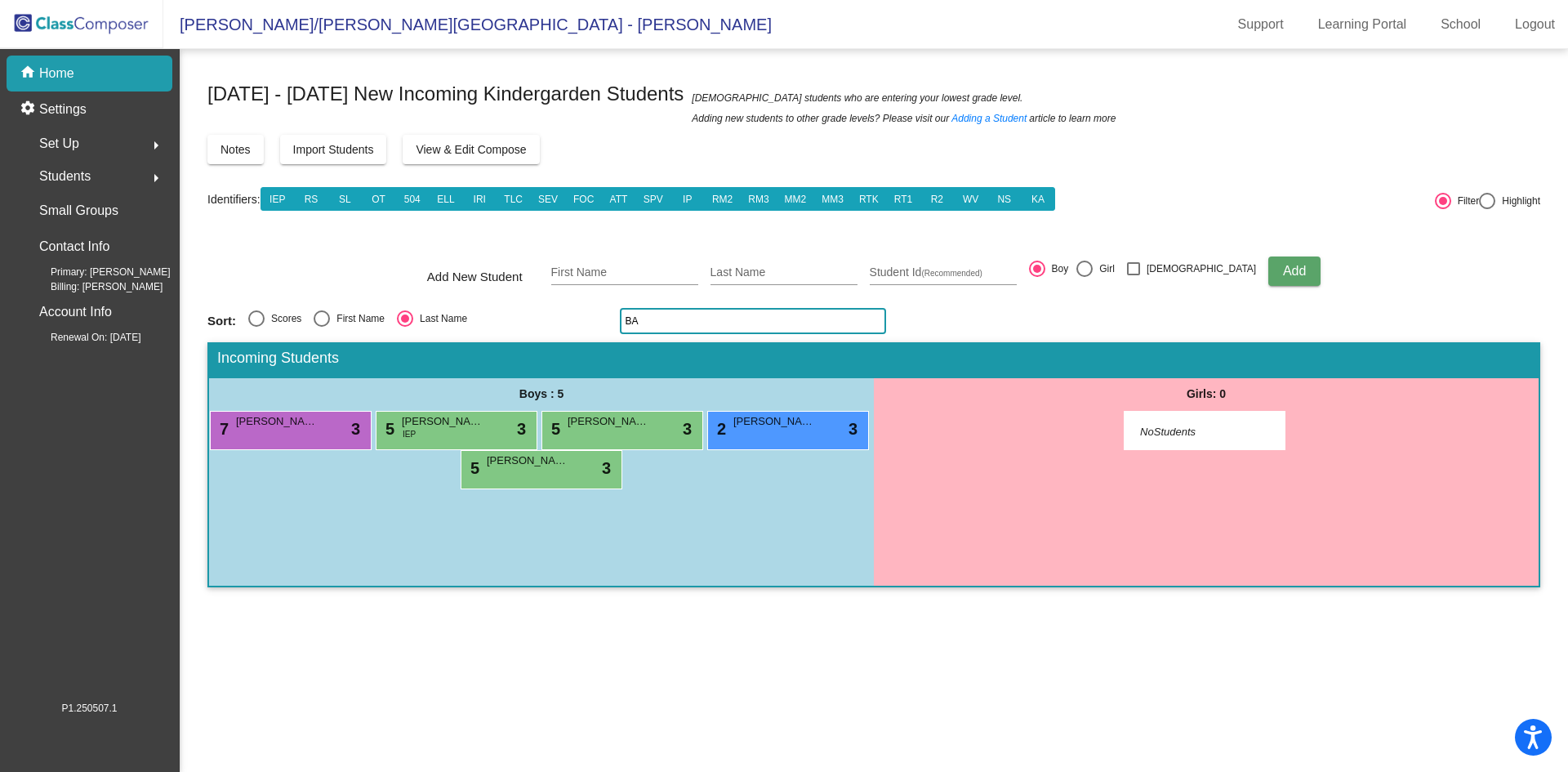
type input "B"
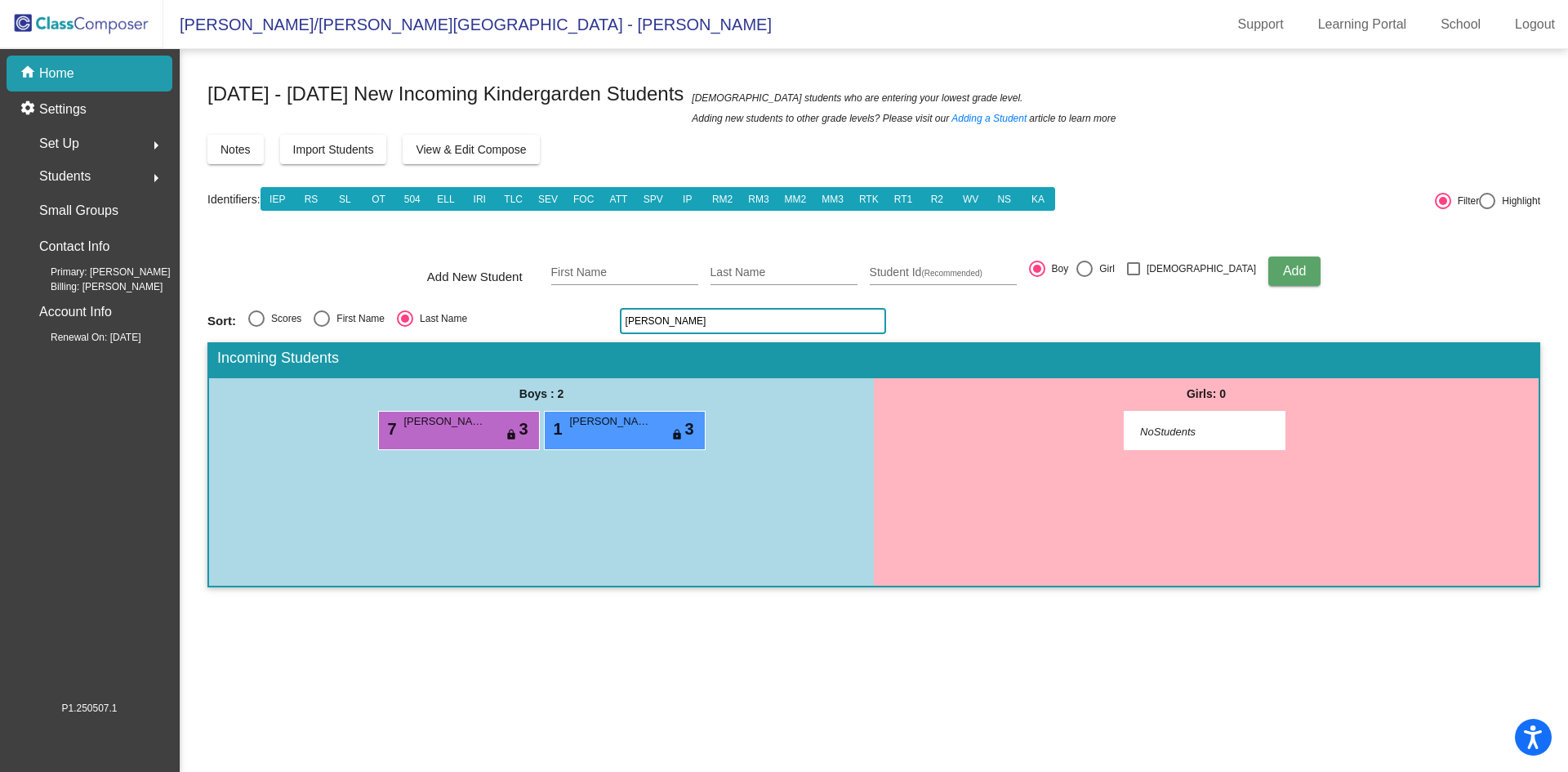
type input "J"
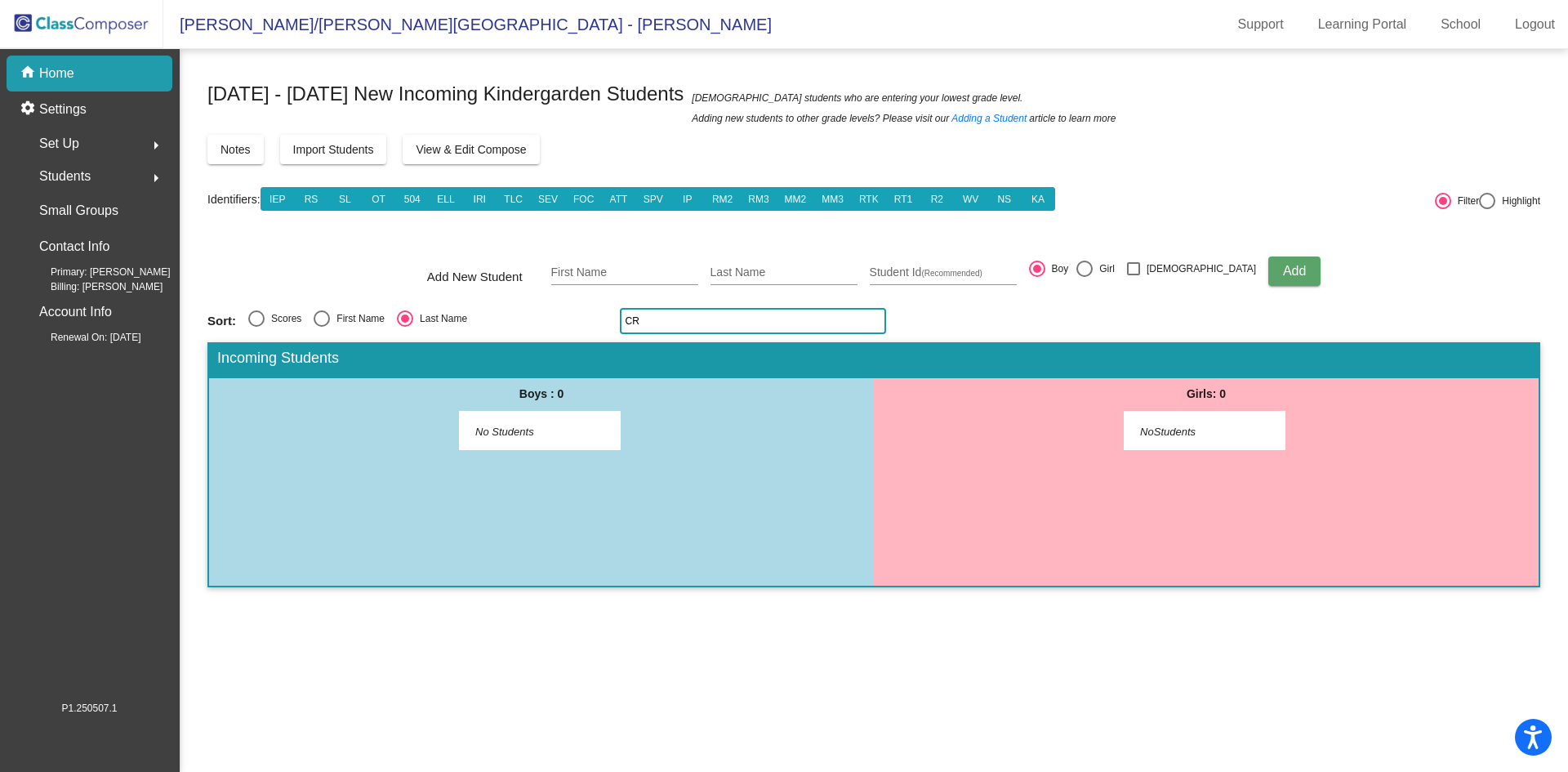
type input "C"
type input "R"
type input "W"
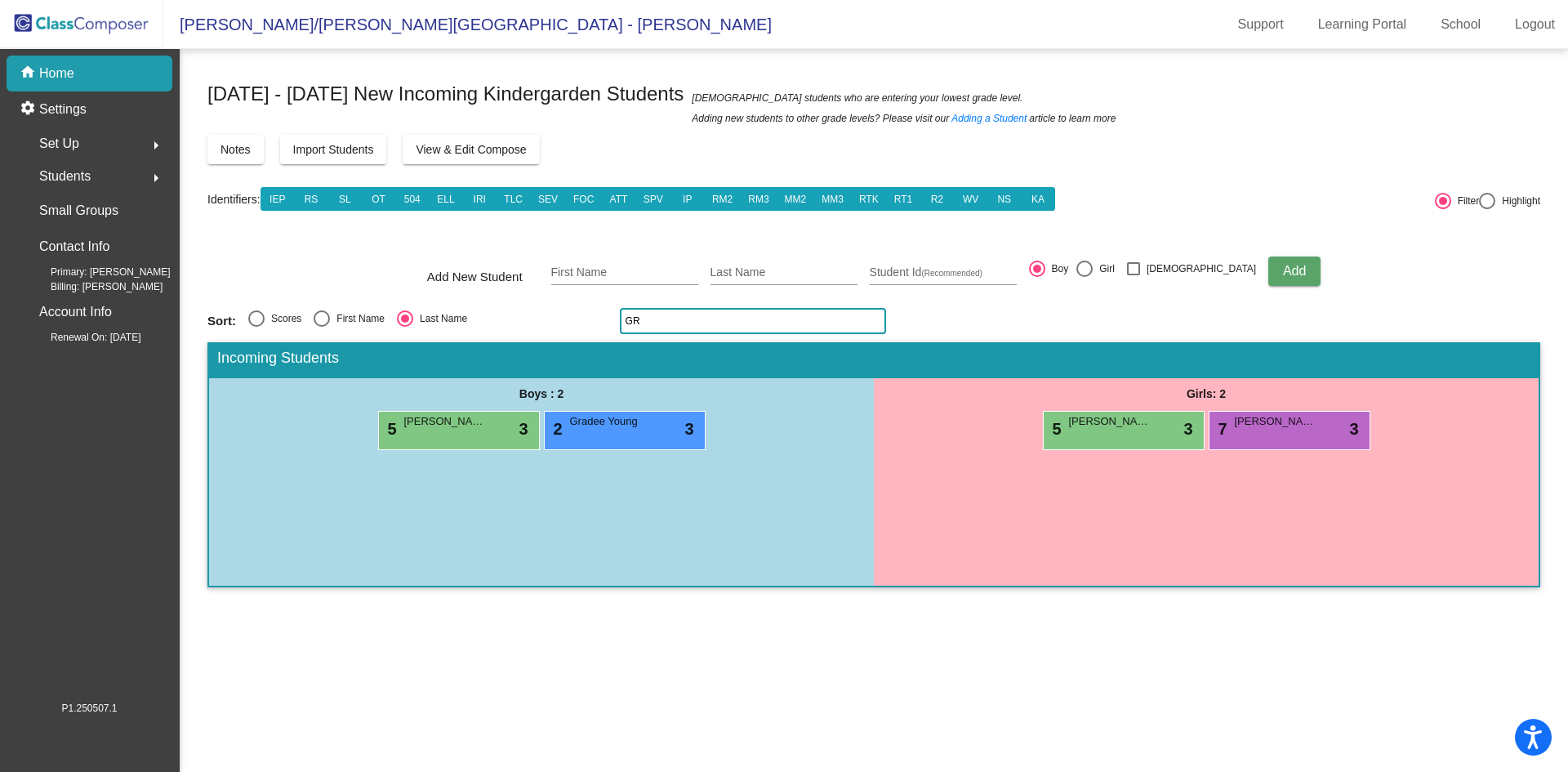
type input "G"
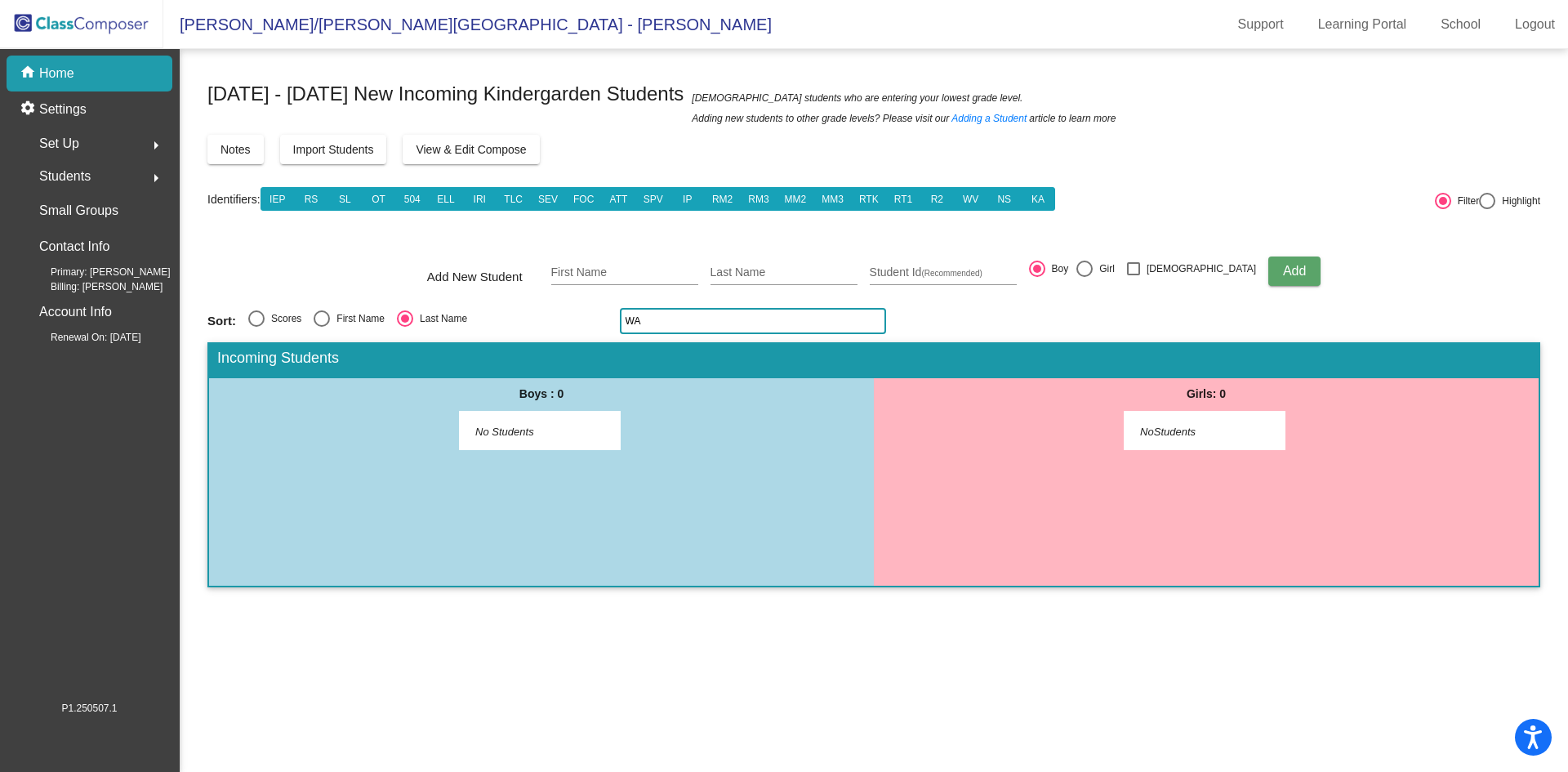
type input "W"
type input "S"
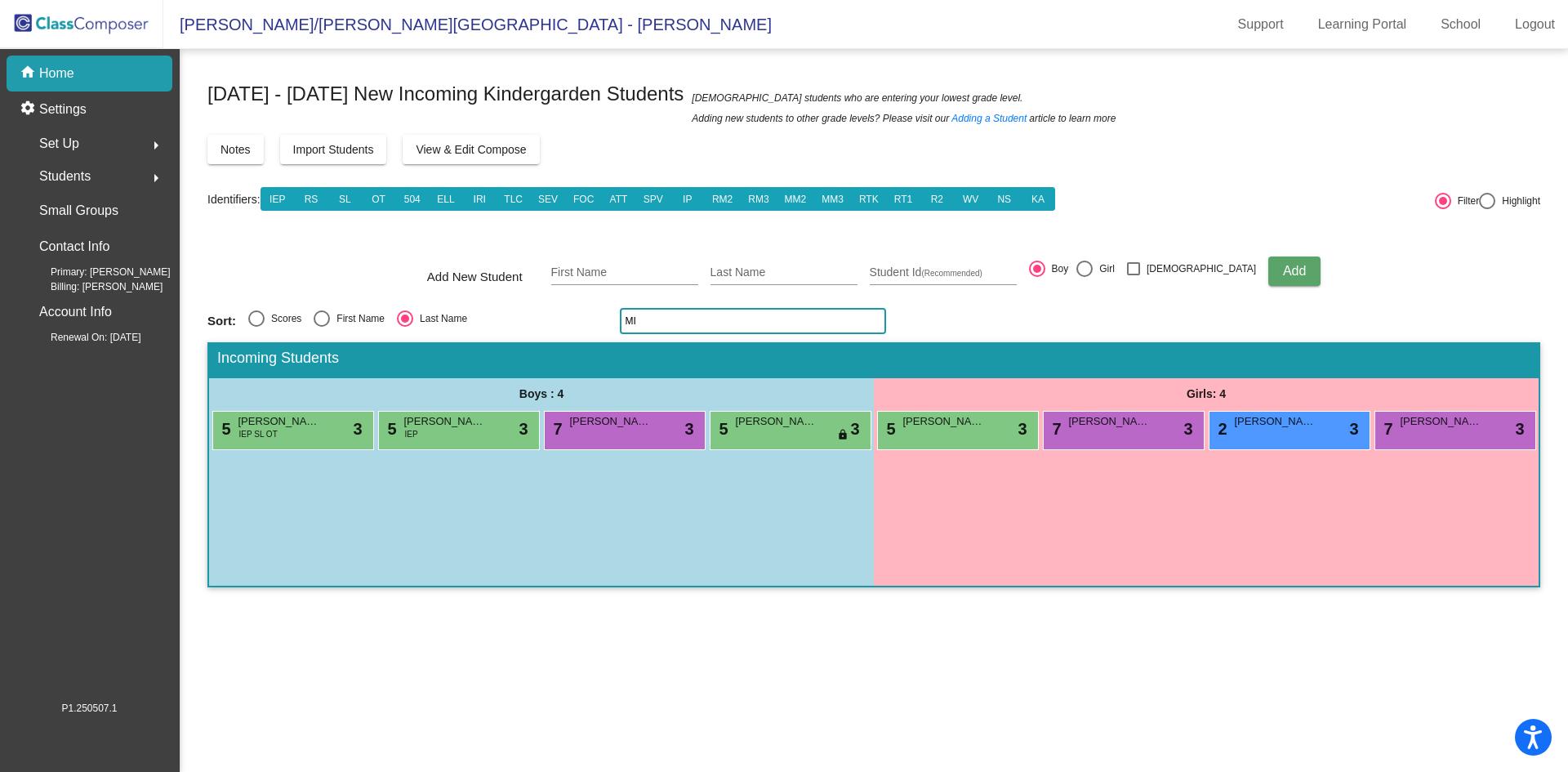
type input "M"
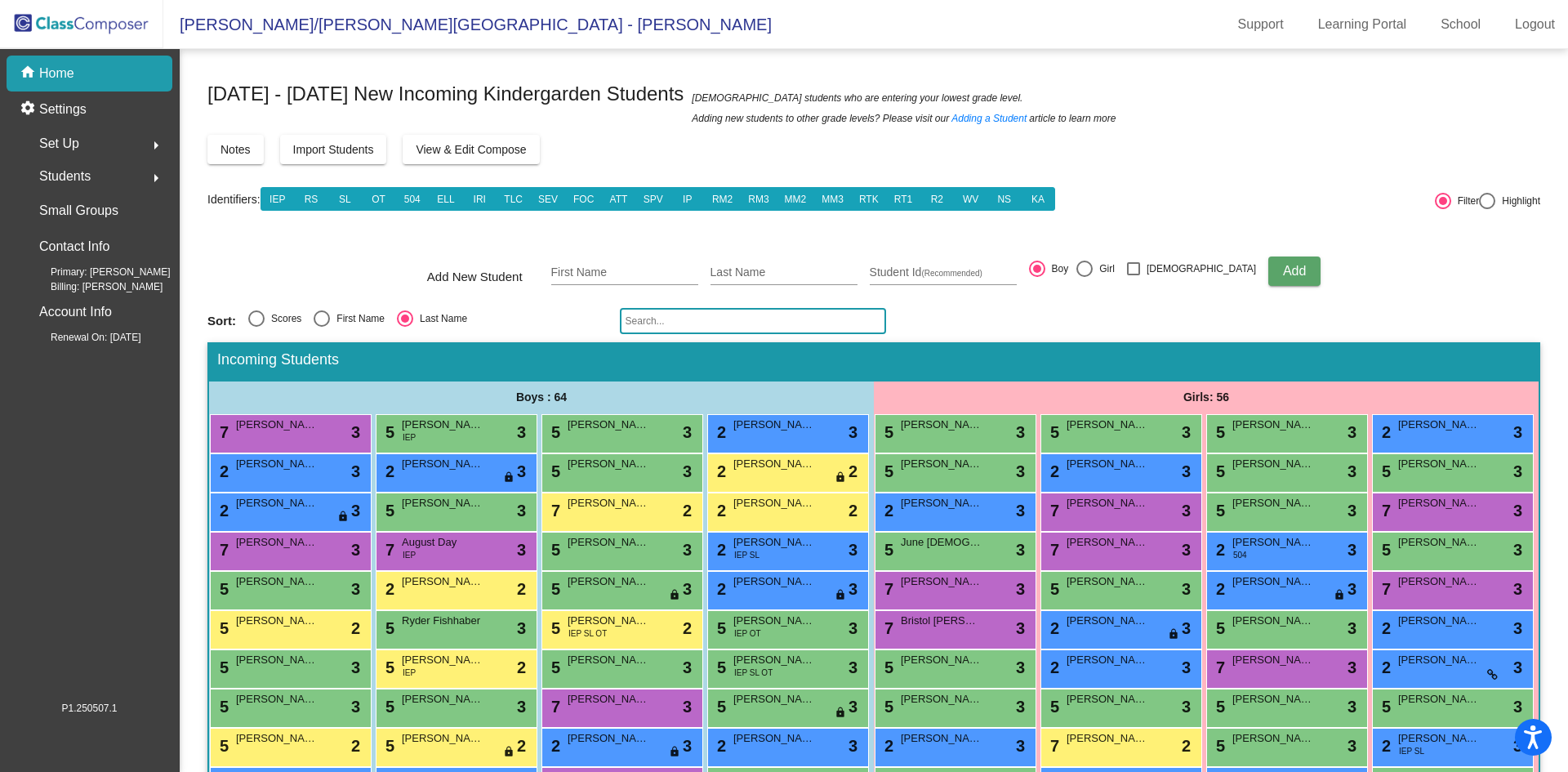
type input "N"
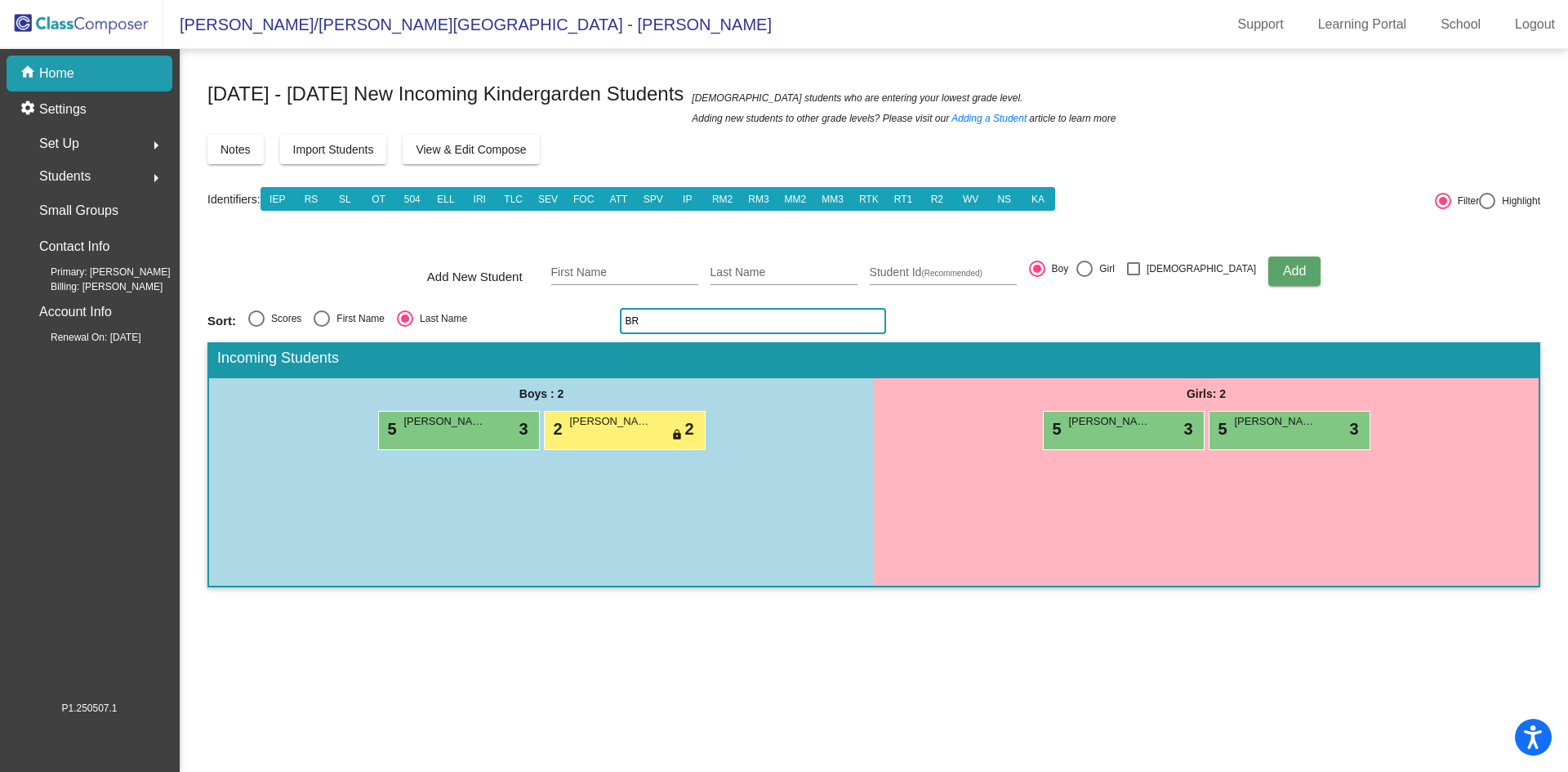
type input "B"
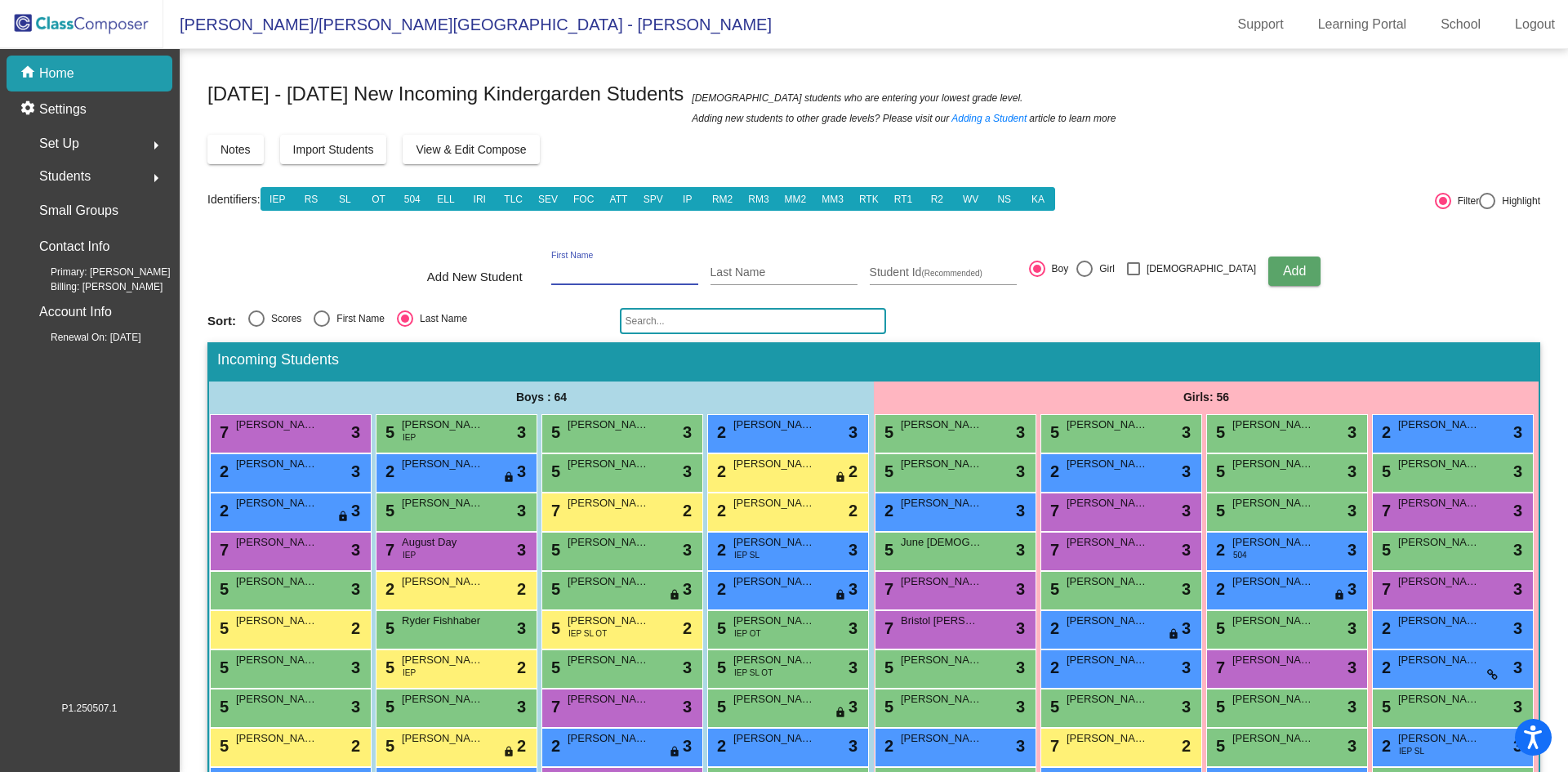
click at [614, 268] on input "First Name" at bounding box center [625, 273] width 147 height 13
type input "s"
type input "Scarlett"
type input "[PERSON_NAME]"
click at [1093, 276] on div at bounding box center [1085, 268] width 16 height 16
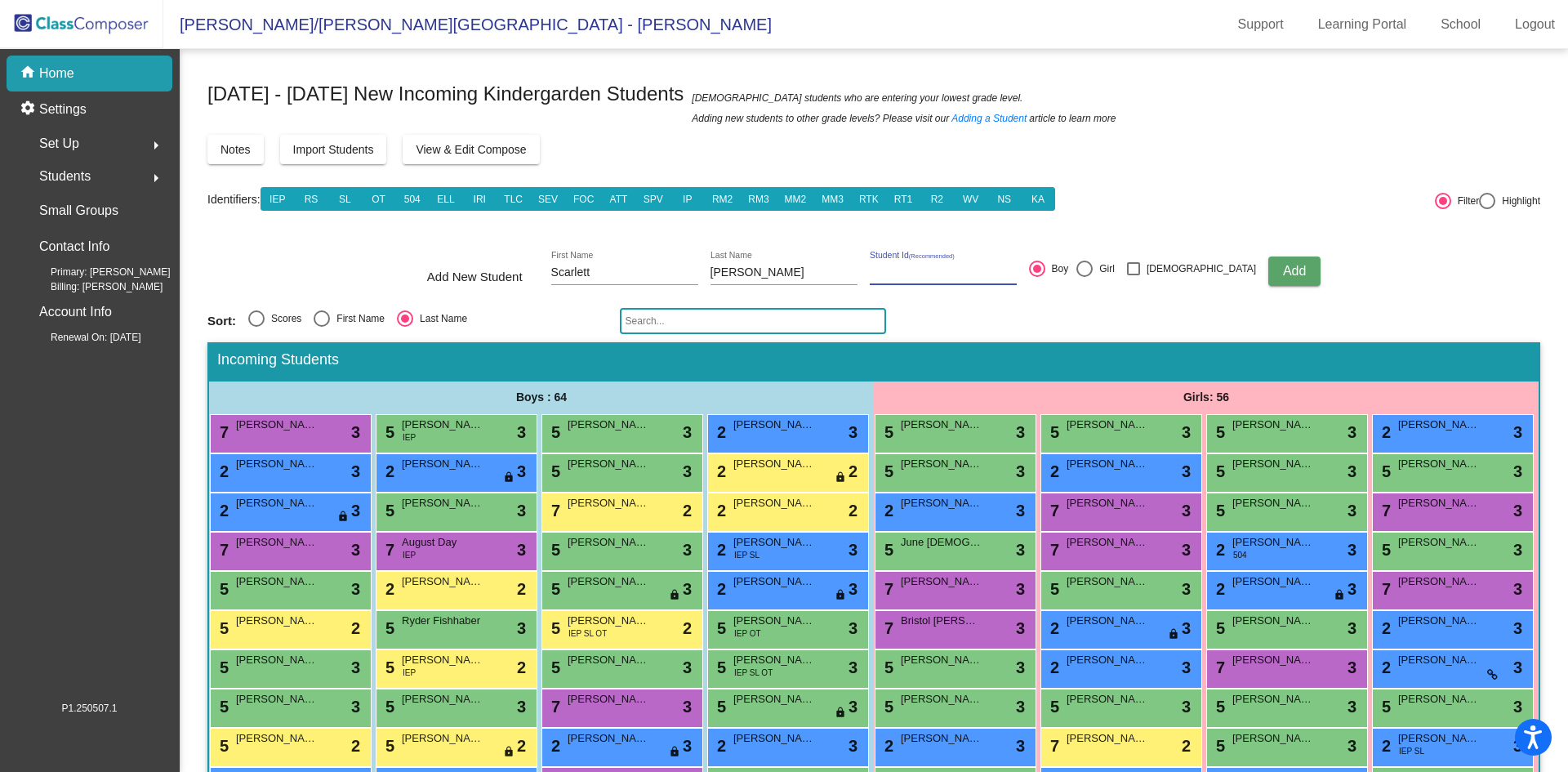
click at [1085, 277] on input "Girl" at bounding box center [1084, 277] width 1 height 1
radio input "true"
click at [1284, 272] on span "Add" at bounding box center [1295, 271] width 23 height 14
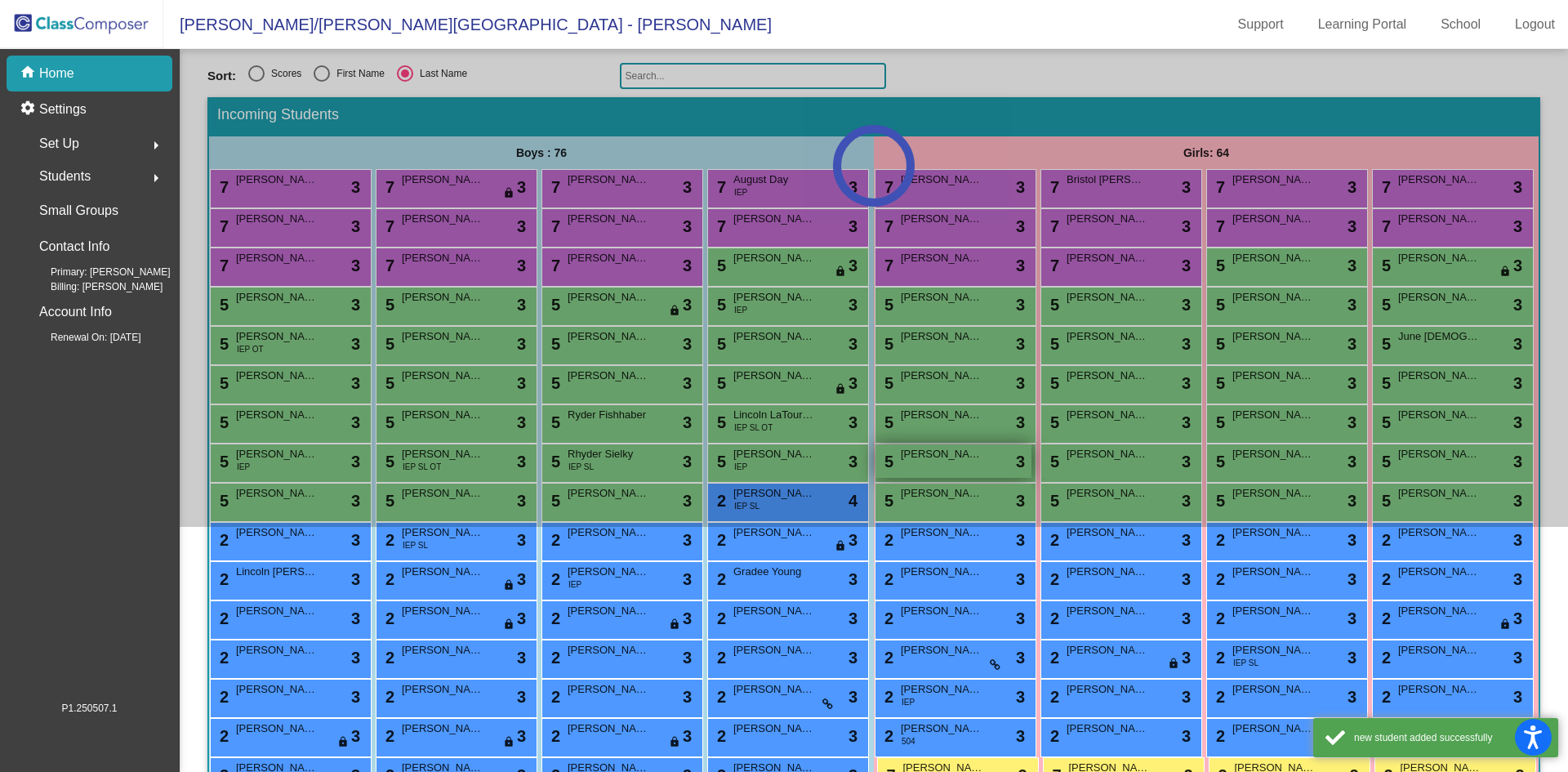
scroll to position [327, 0]
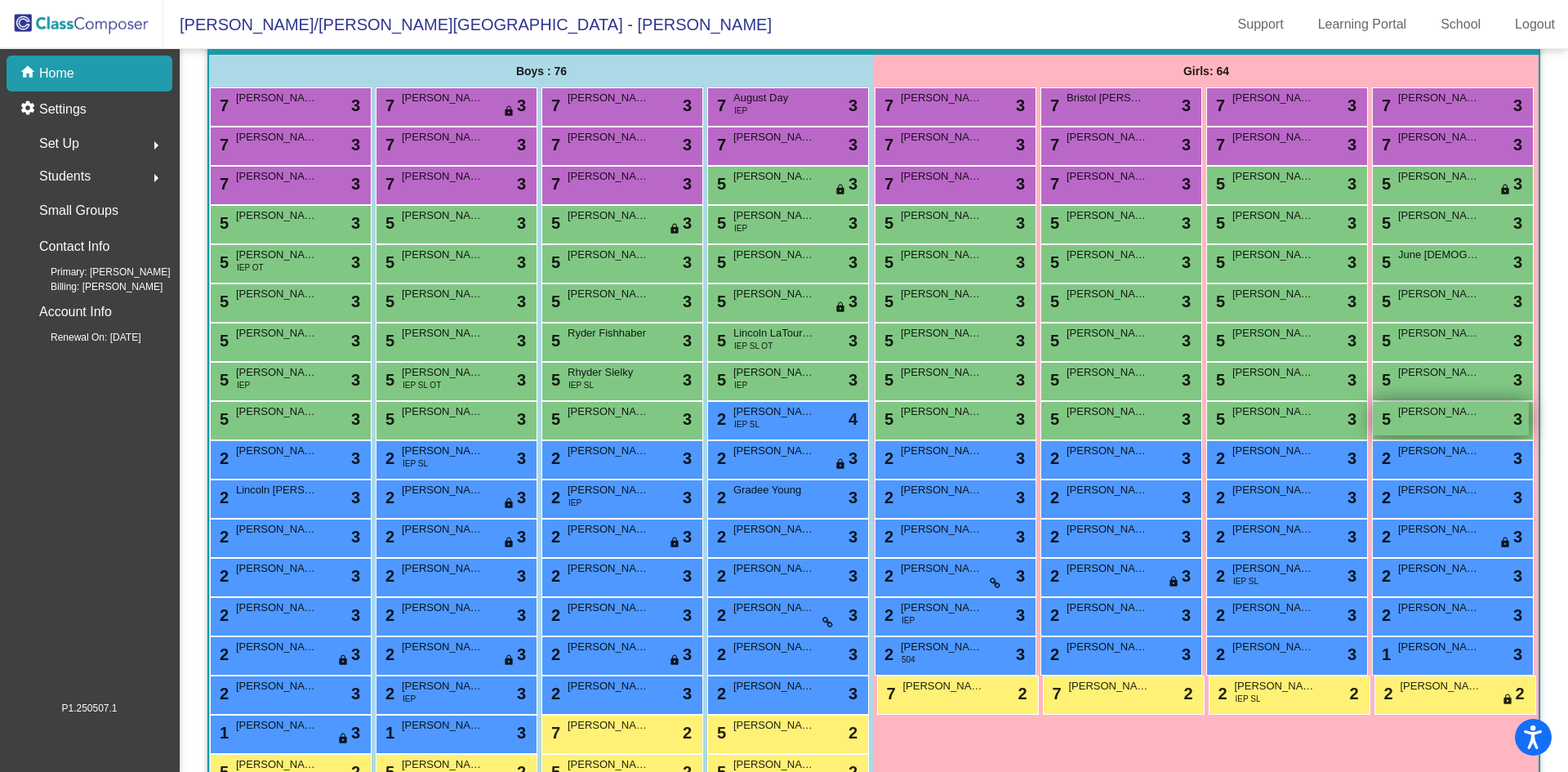
click at [1399, 420] on span "[PERSON_NAME]" at bounding box center [1439, 412] width 81 height 16
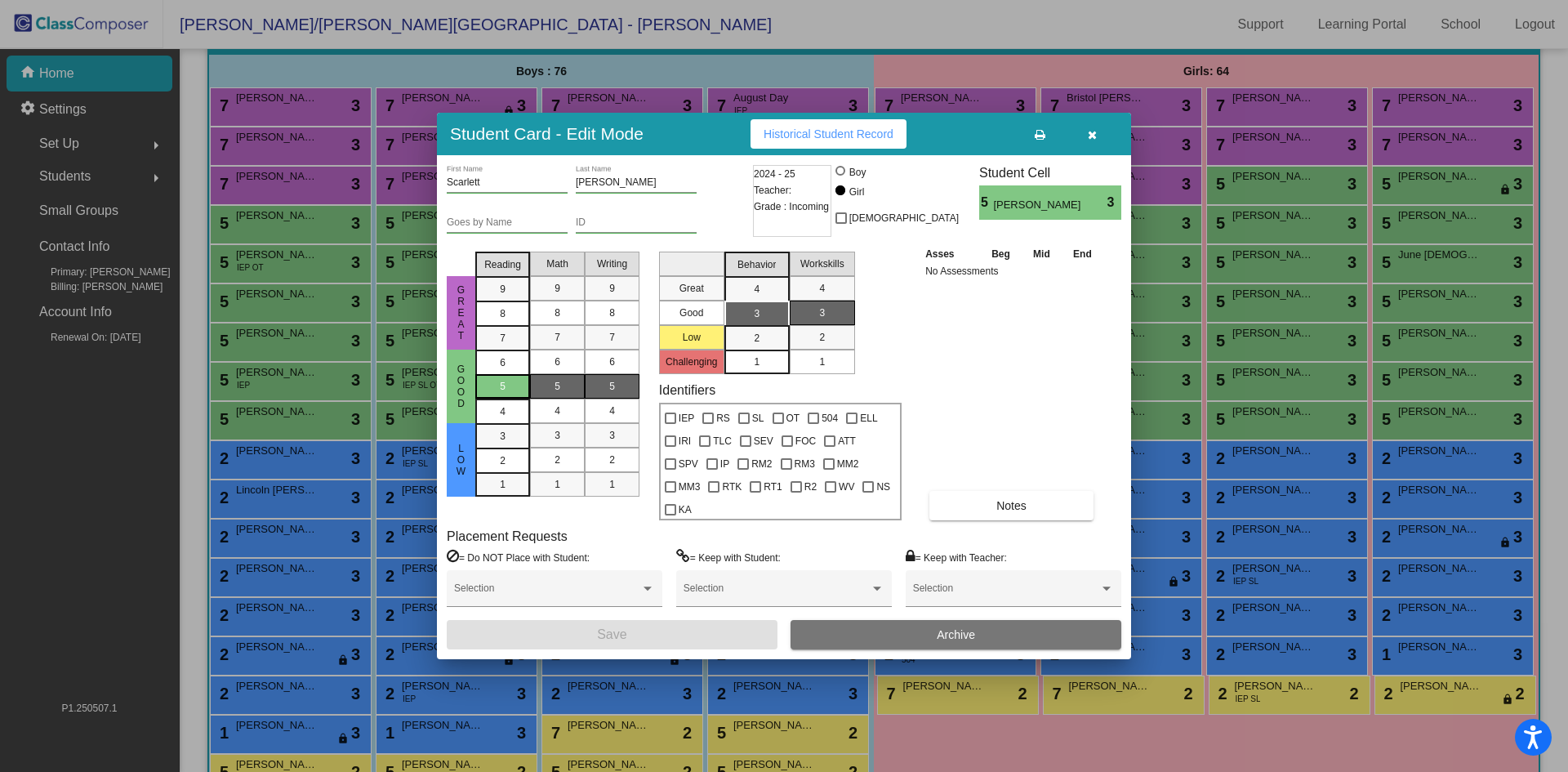
click at [508, 398] on div "5" at bounding box center [503, 387] width 32 height 25
click at [568, 350] on div "7" at bounding box center [557, 338] width 32 height 25
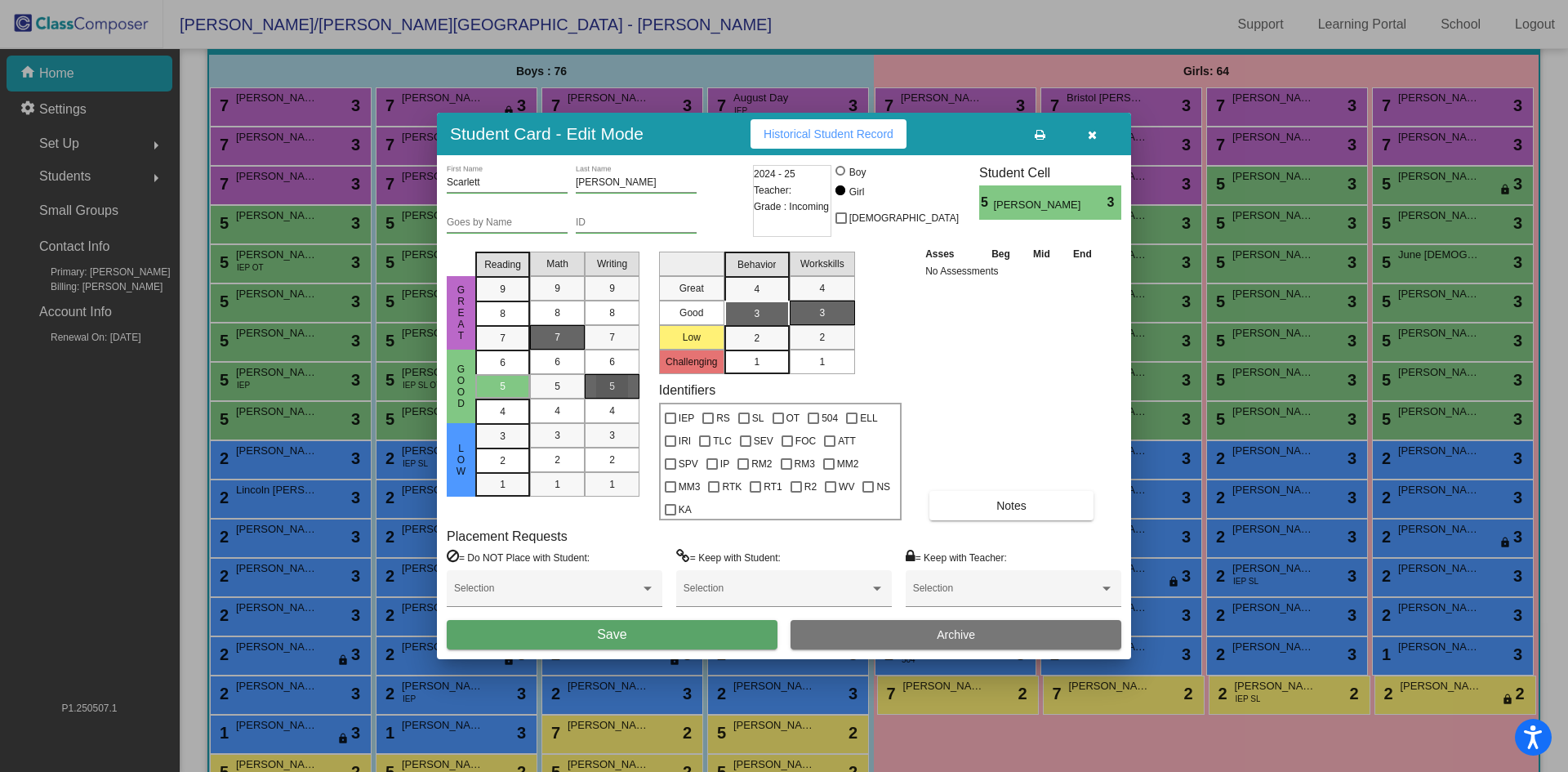
click at [612, 394] on span "5" at bounding box center [613, 386] width 6 height 14
drag, startPoint x: 792, startPoint y: 318, endPoint x: 779, endPoint y: 326, distance: 15.3
click at [790, 319] on mat-list-option "3" at bounding box center [822, 313] width 65 height 25
click at [779, 326] on mat-list-option "3" at bounding box center [757, 313] width 65 height 25
click at [818, 375] on div "1" at bounding box center [821, 362] width 32 height 25
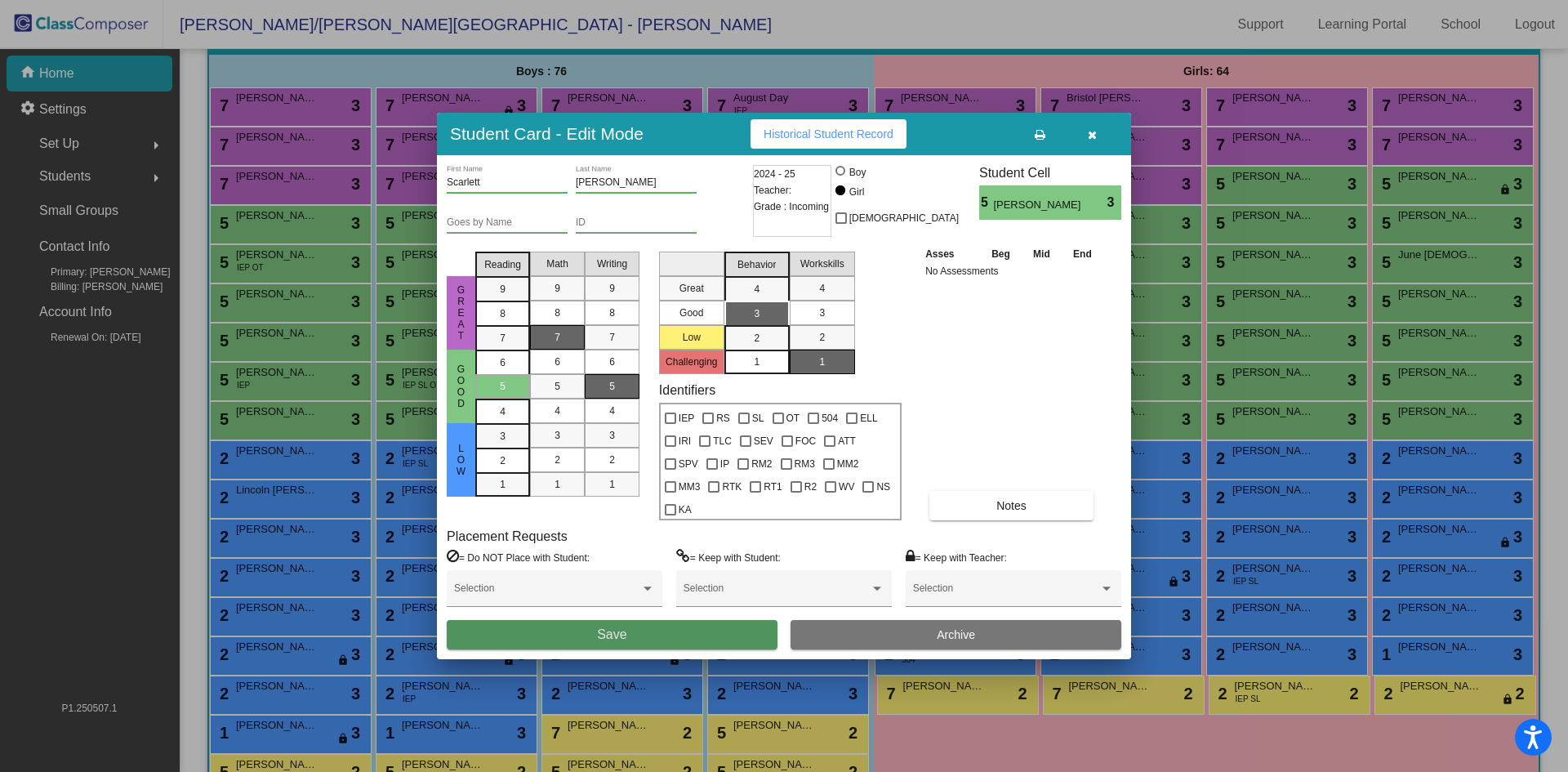
click at [665, 627] on button "Save" at bounding box center [613, 635] width 331 height 30
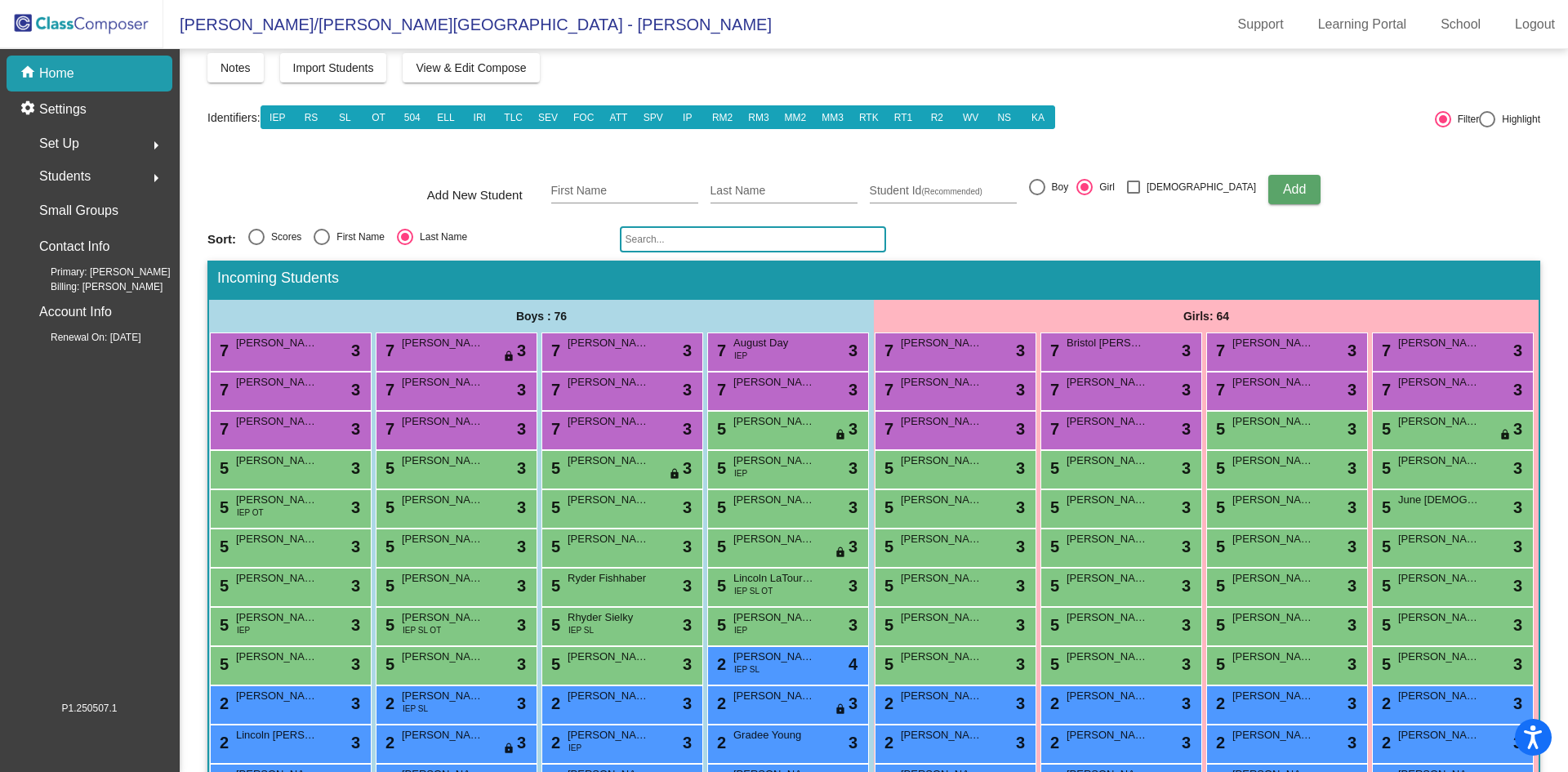
scroll to position [0, 0]
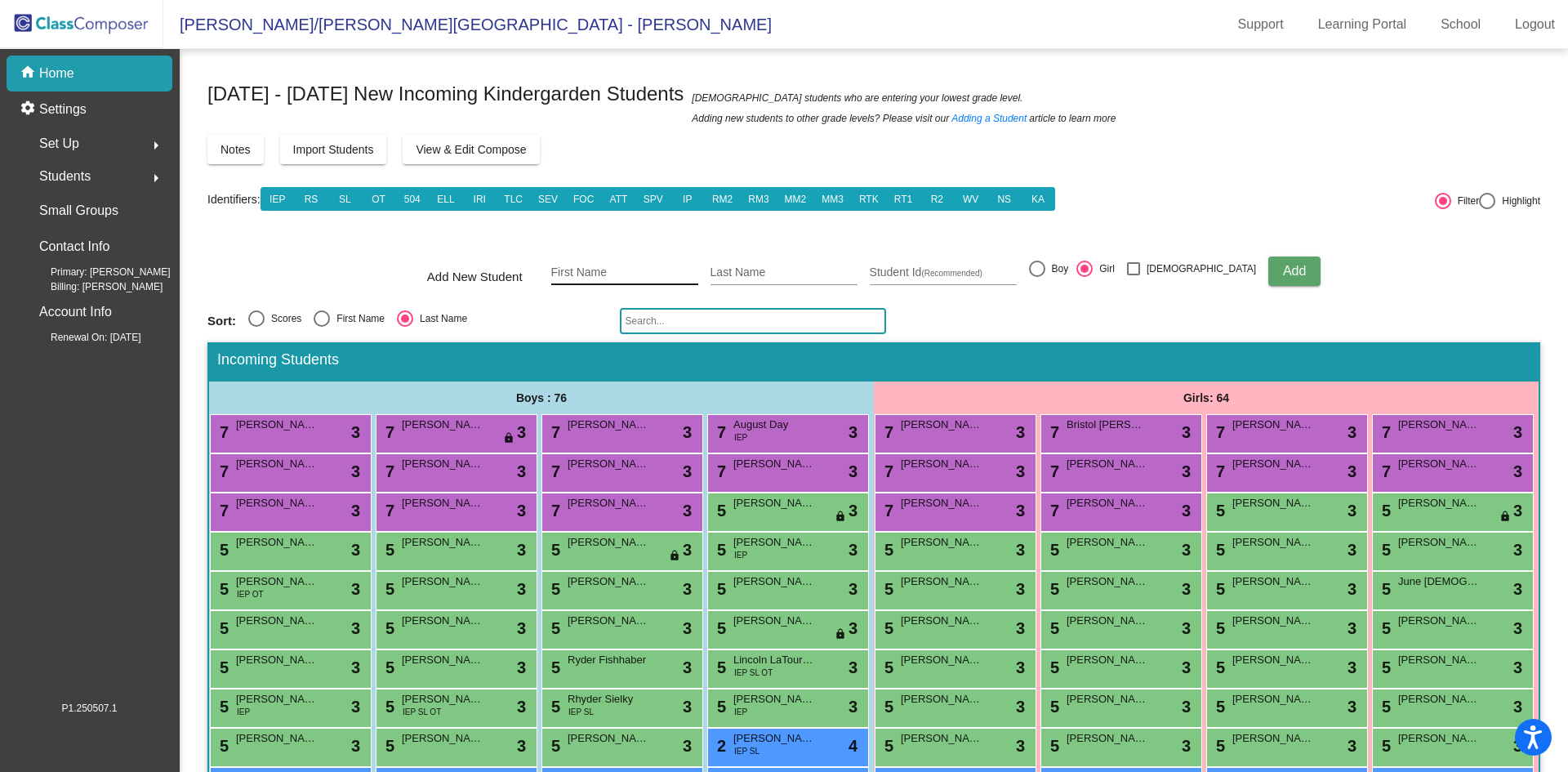
drag, startPoint x: 669, startPoint y: 276, endPoint x: 682, endPoint y: 274, distance: 13.2
click at [668, 276] on input "First Name" at bounding box center [625, 273] width 147 height 13
type input "m"
type input "[PERSON_NAME]"
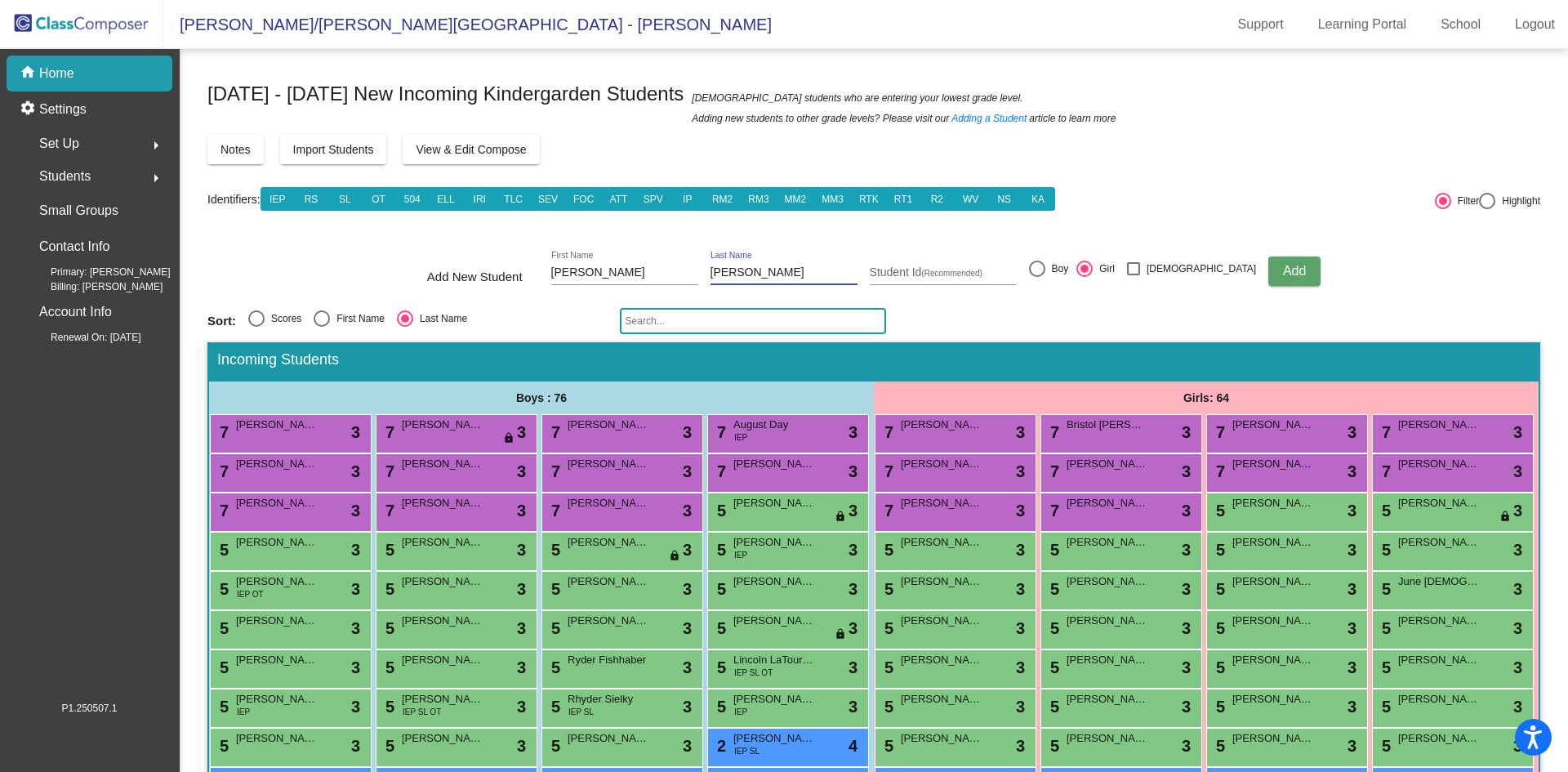
click at [1272, 275] on button "Add" at bounding box center [1294, 271] width 53 height 30
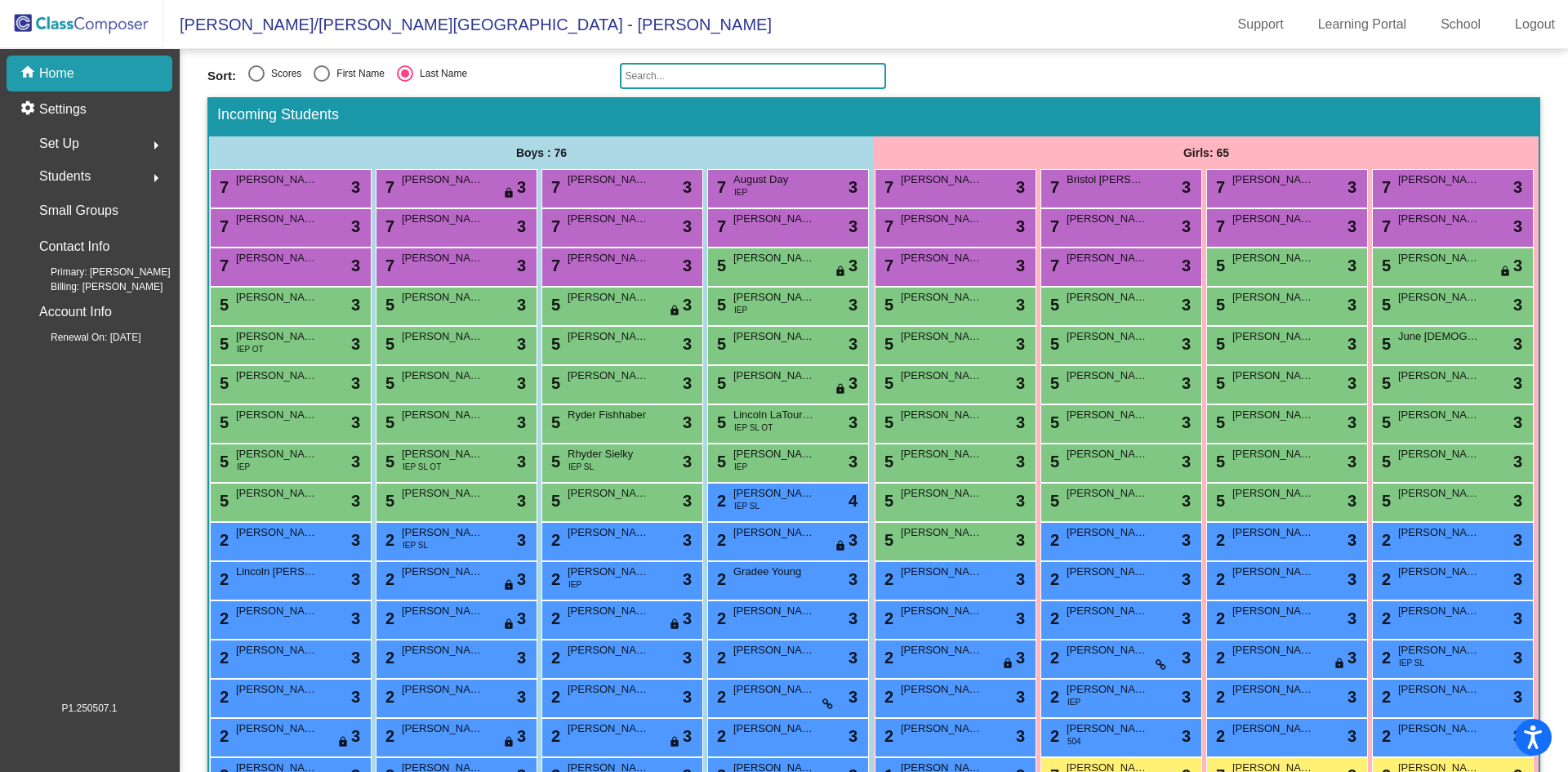
scroll to position [409, 0]
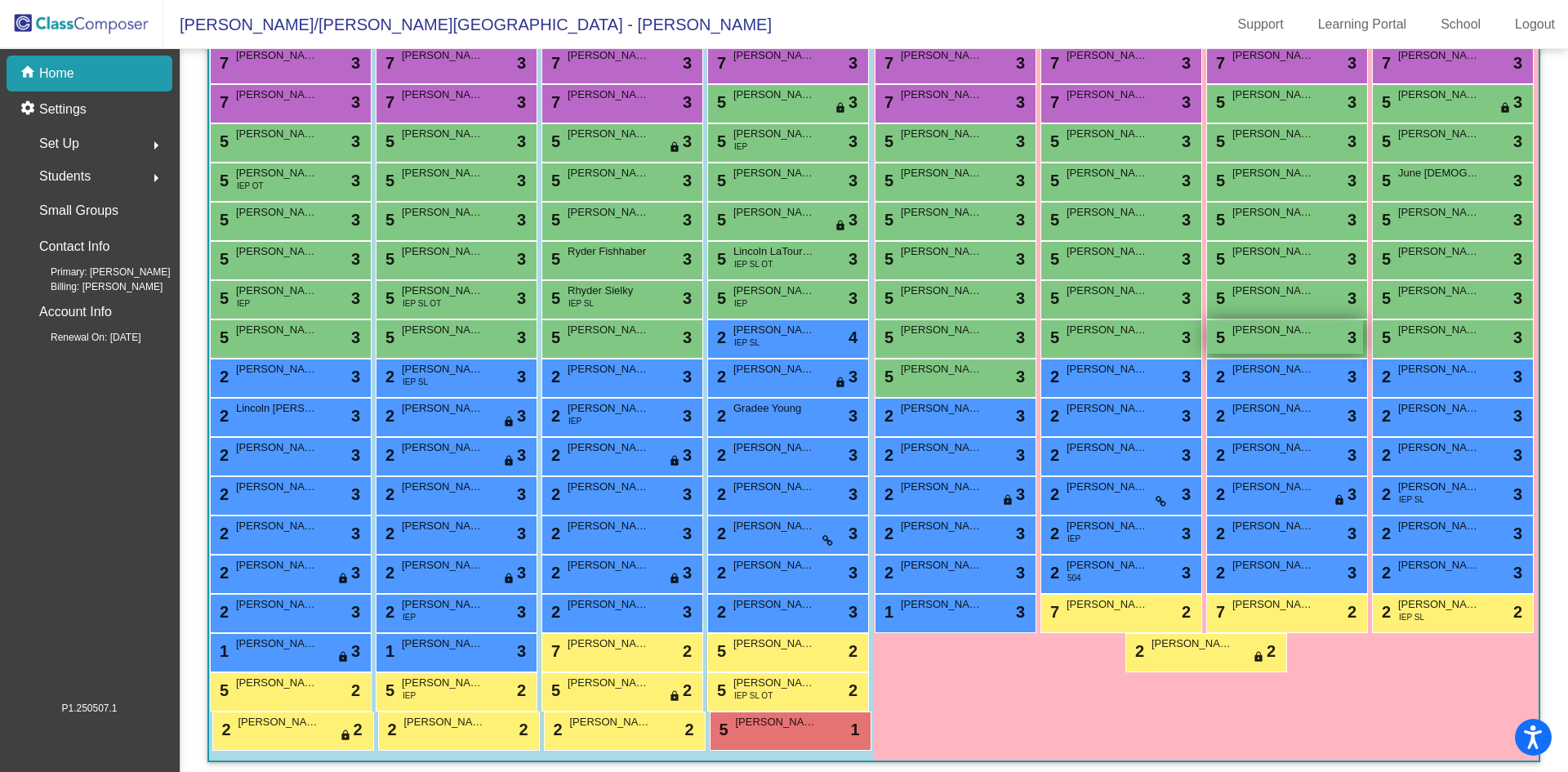
click at [1207, 354] on div "5 [PERSON_NAME] lock do_not_disturb_alt 3" at bounding box center [1285, 337] width 156 height 34
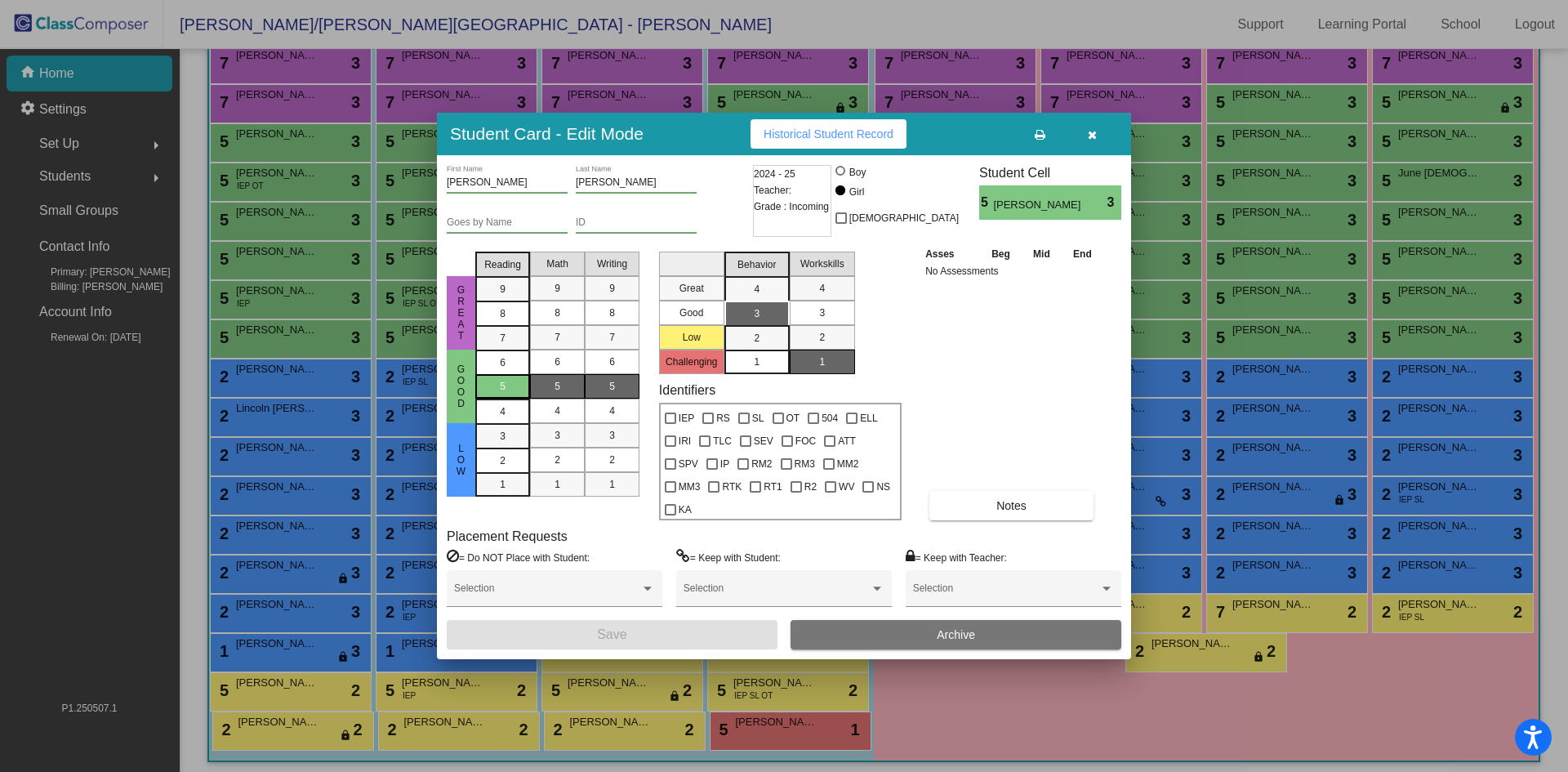
click at [502, 394] on span "5" at bounding box center [503, 386] width 6 height 14
click at [566, 395] on div "5" at bounding box center [557, 387] width 32 height 25
click at [599, 394] on div "5" at bounding box center [612, 387] width 32 height 25
click at [750, 326] on div "3" at bounding box center [756, 314] width 32 height 25
click at [833, 372] on div "1" at bounding box center [821, 362] width 32 height 25
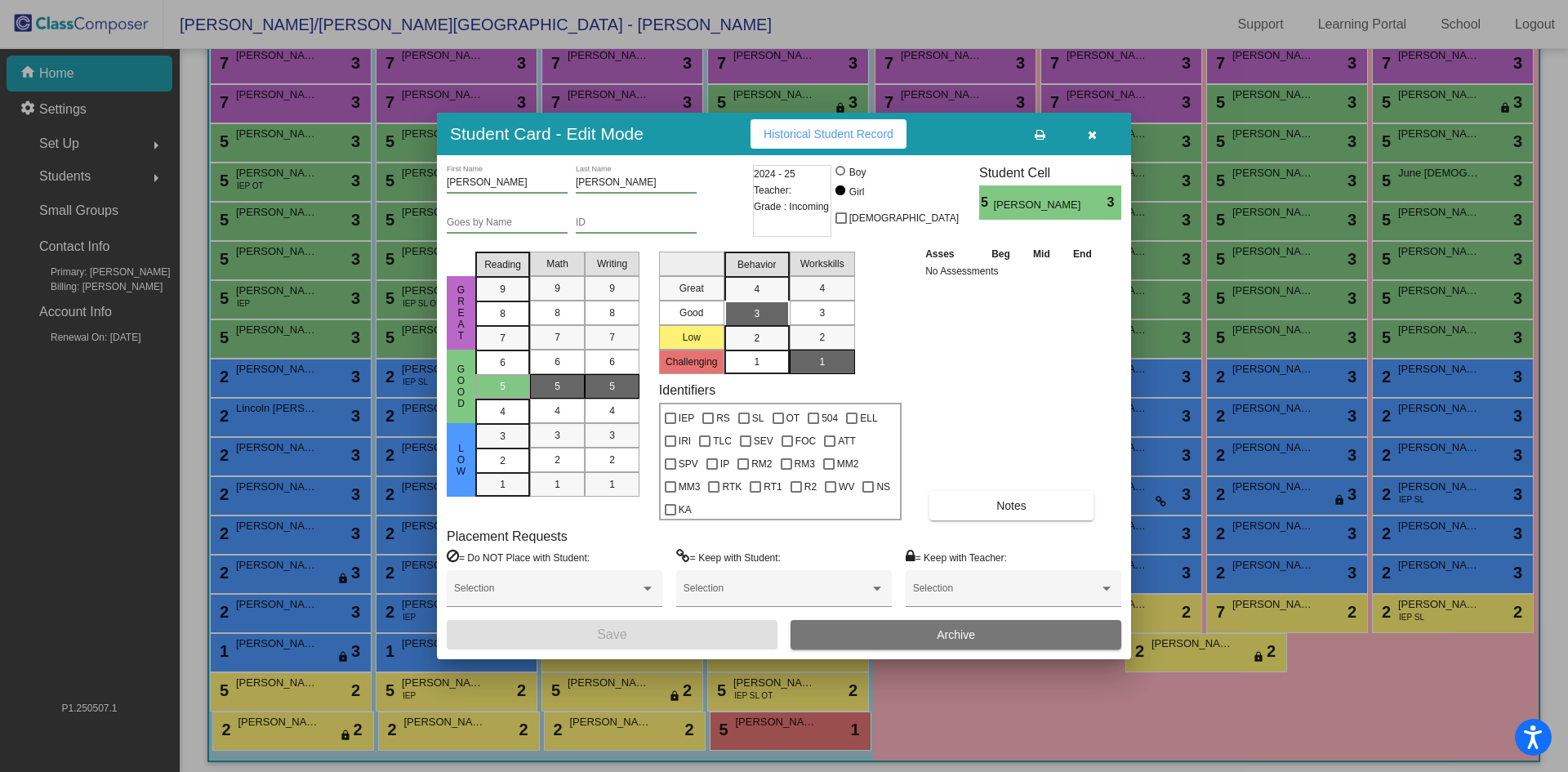
click at [999, 425] on div "Asses Beg Mid End No Assessments Notes" at bounding box center [1013, 383] width 182 height 276
click at [845, 343] on mat-list-option "2" at bounding box center [822, 338] width 65 height 25
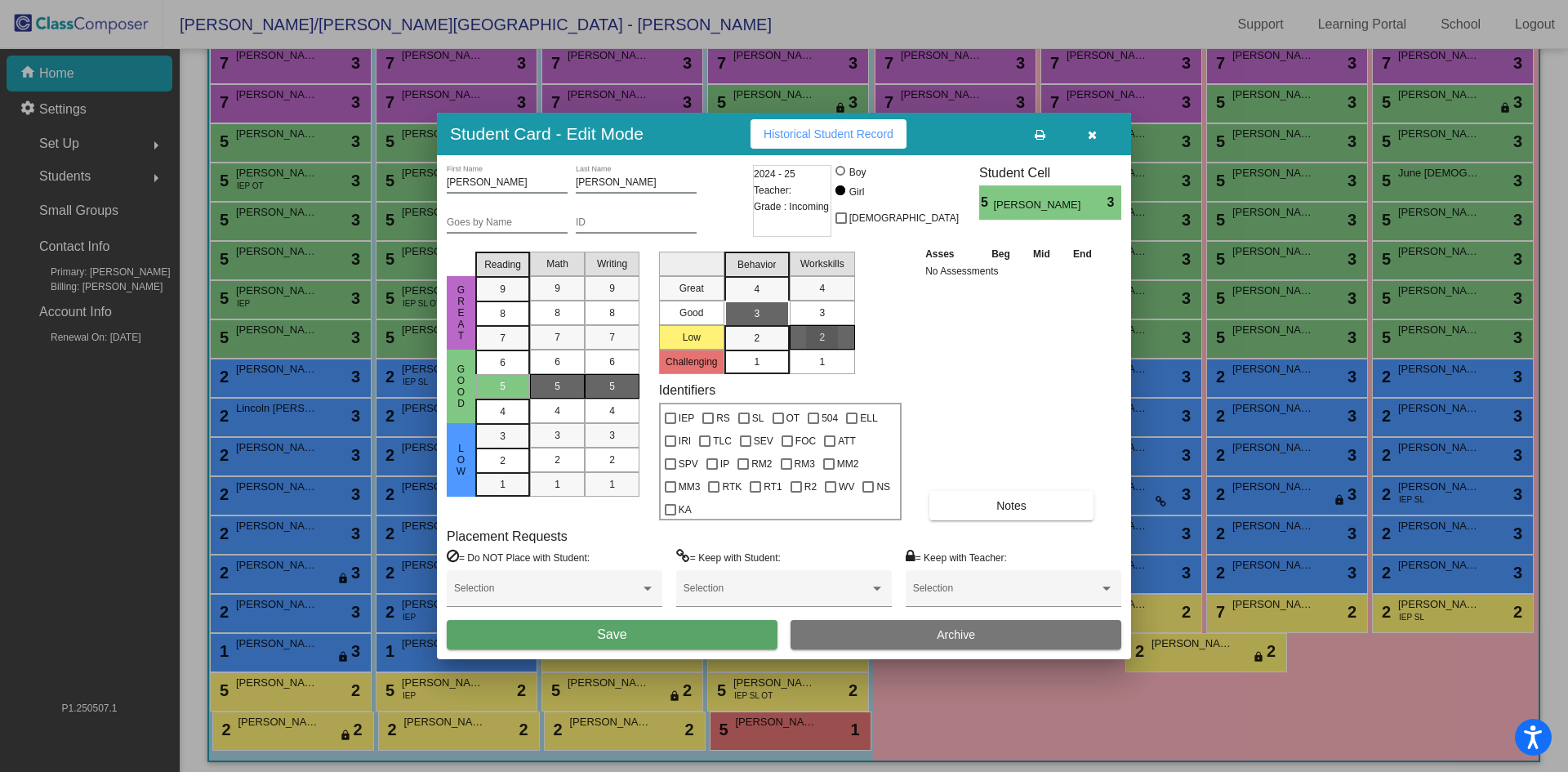
click at [840, 375] on mat-list-option "1" at bounding box center [822, 362] width 65 height 25
click at [701, 628] on button "Save" at bounding box center [613, 635] width 331 height 30
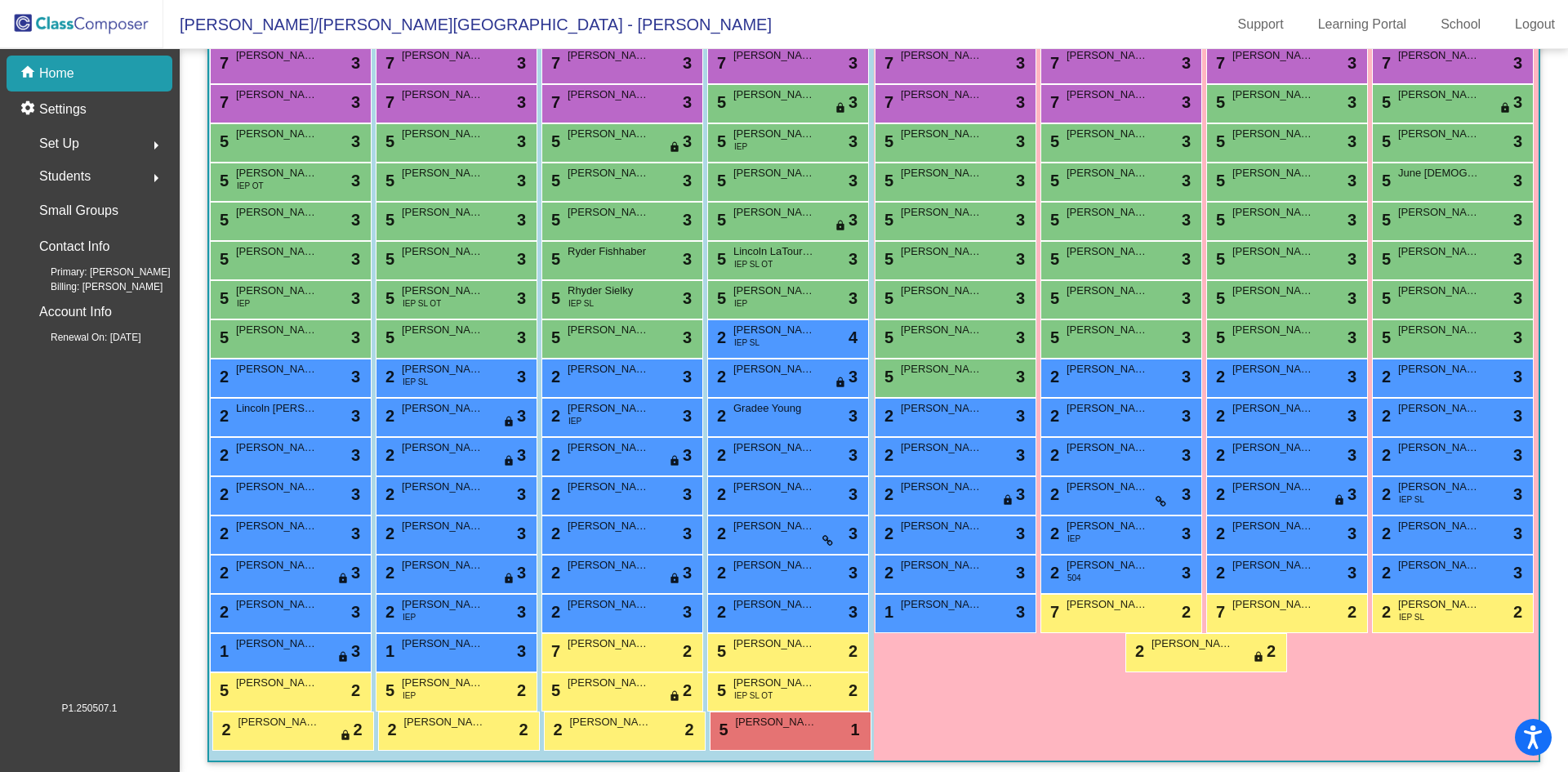
scroll to position [0, 0]
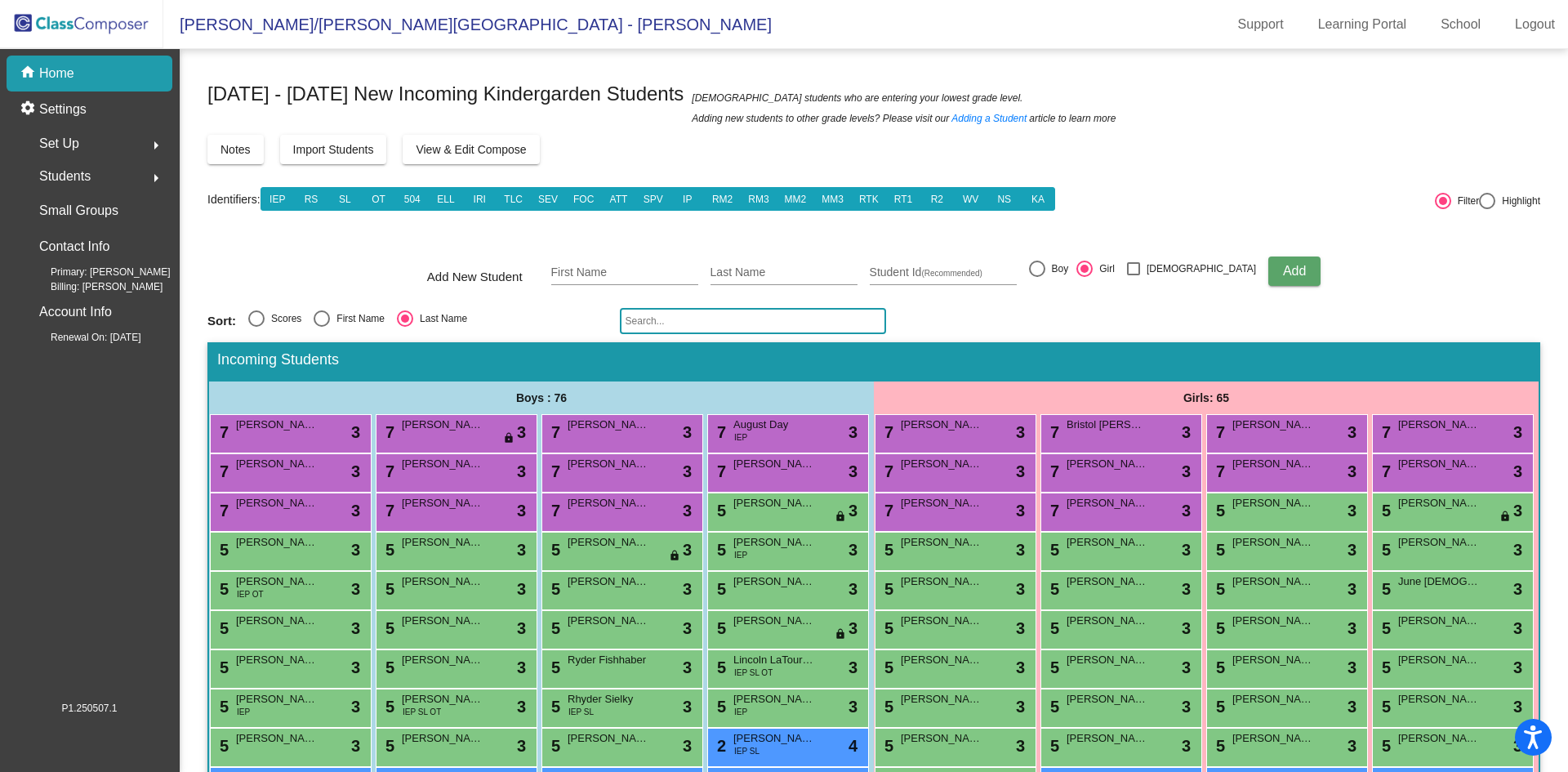
drag, startPoint x: 724, startPoint y: 329, endPoint x: 735, endPoint y: 327, distance: 11.2
click at [724, 329] on input "text" at bounding box center [753, 321] width 266 height 26
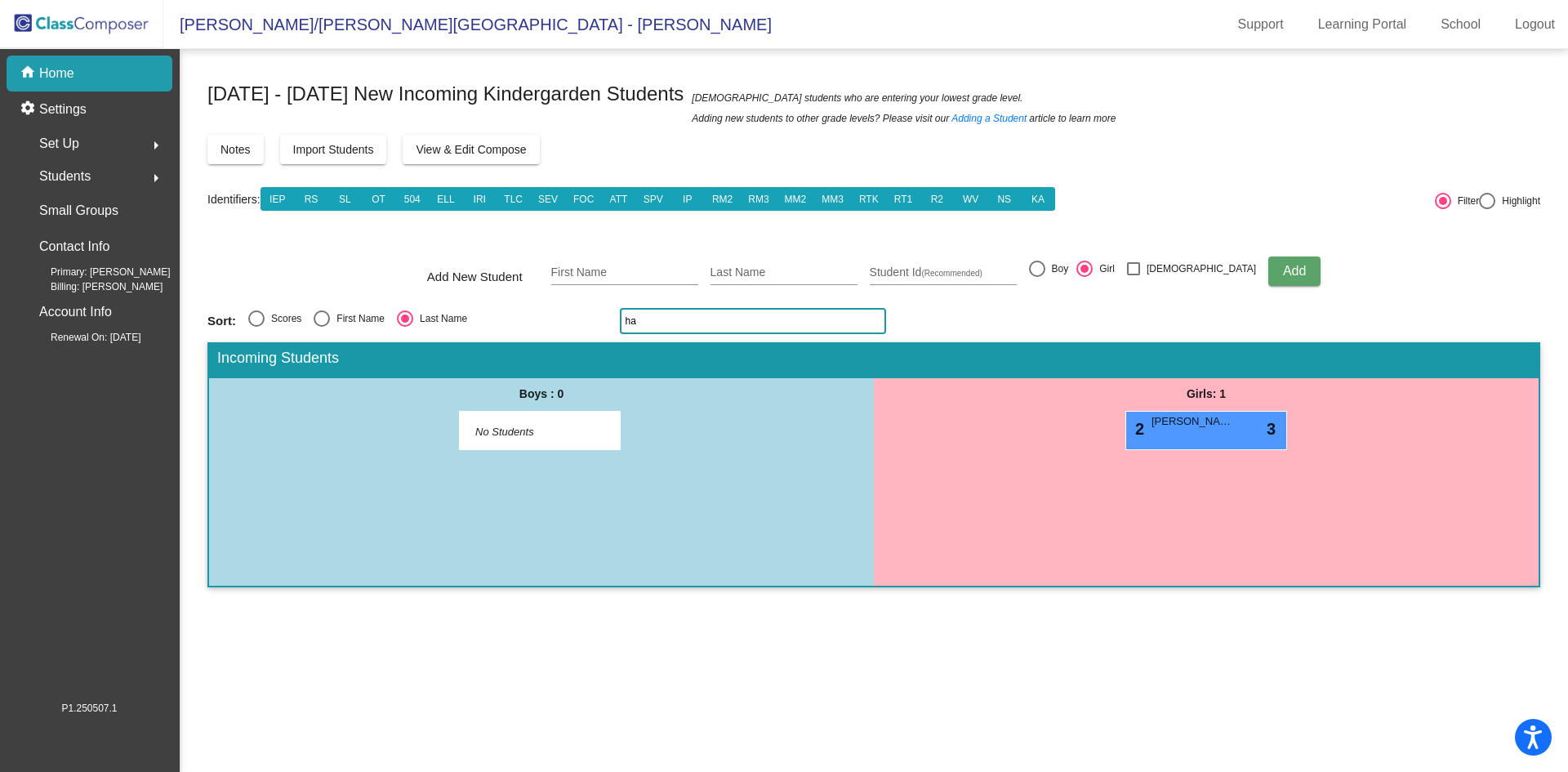
type input "h"
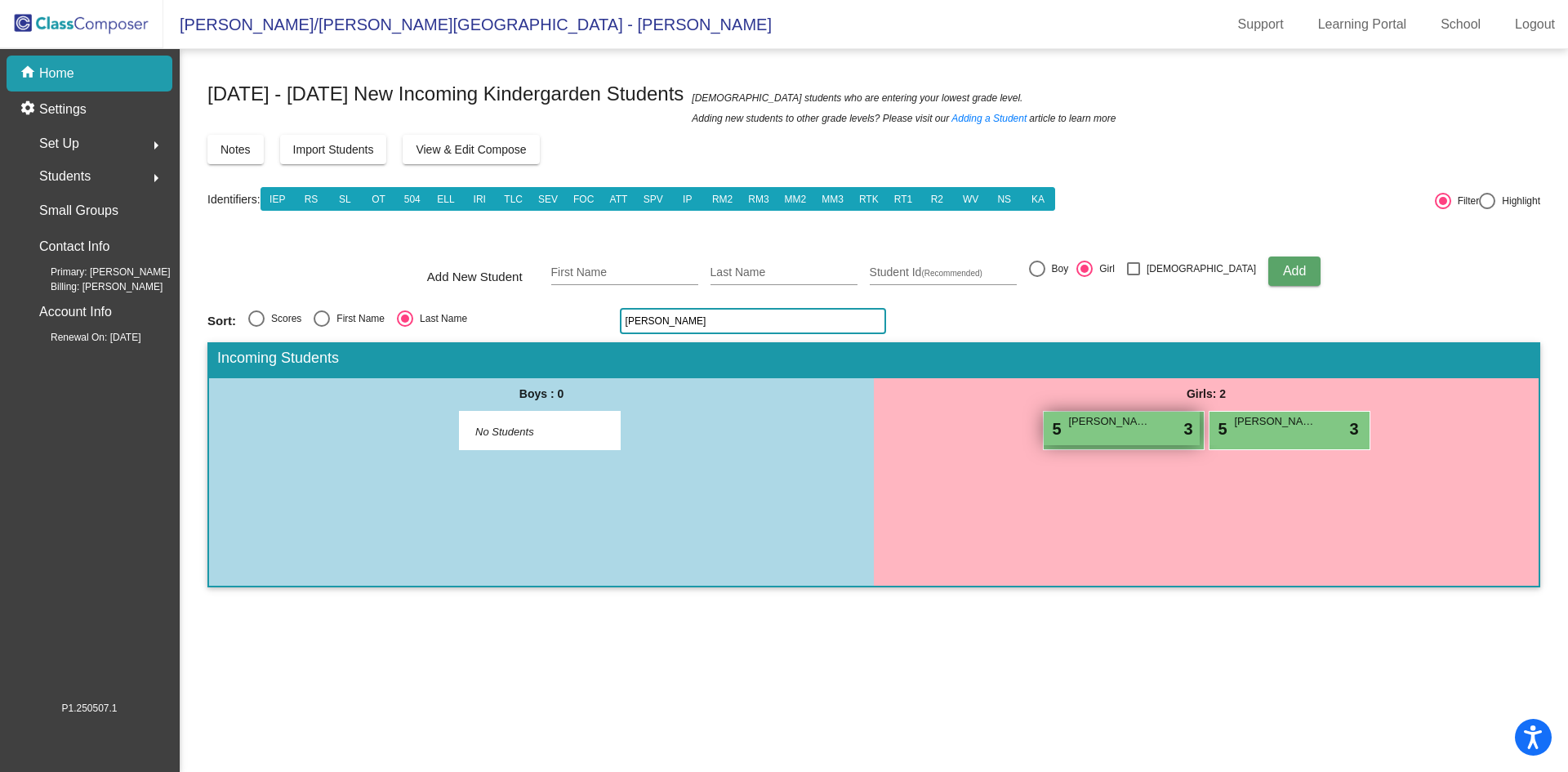
type input "[PERSON_NAME]"
click at [1095, 420] on span "[PERSON_NAME]" at bounding box center [1109, 421] width 81 height 16
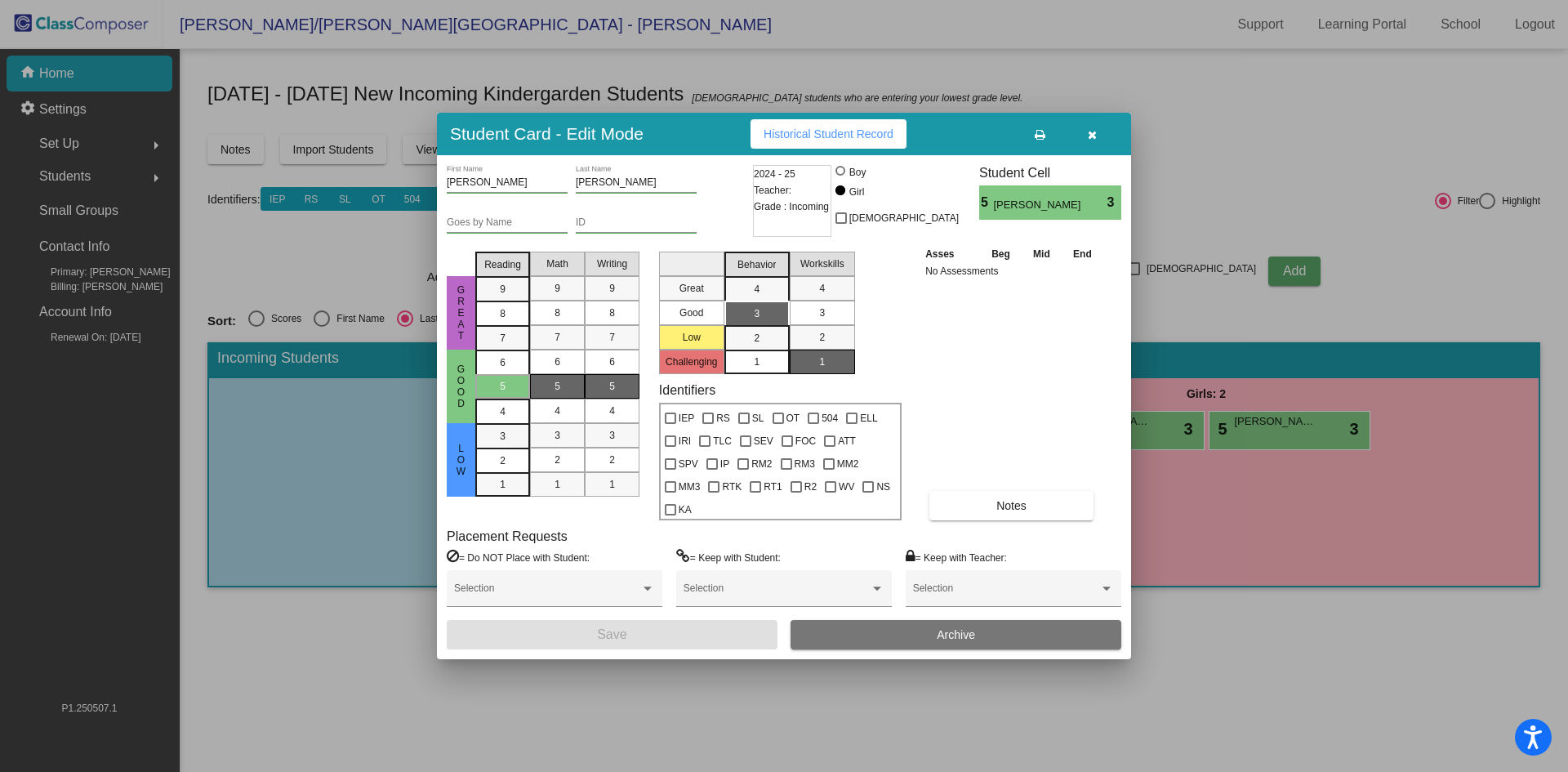
click at [1095, 141] on icon "button" at bounding box center [1092, 135] width 9 height 11
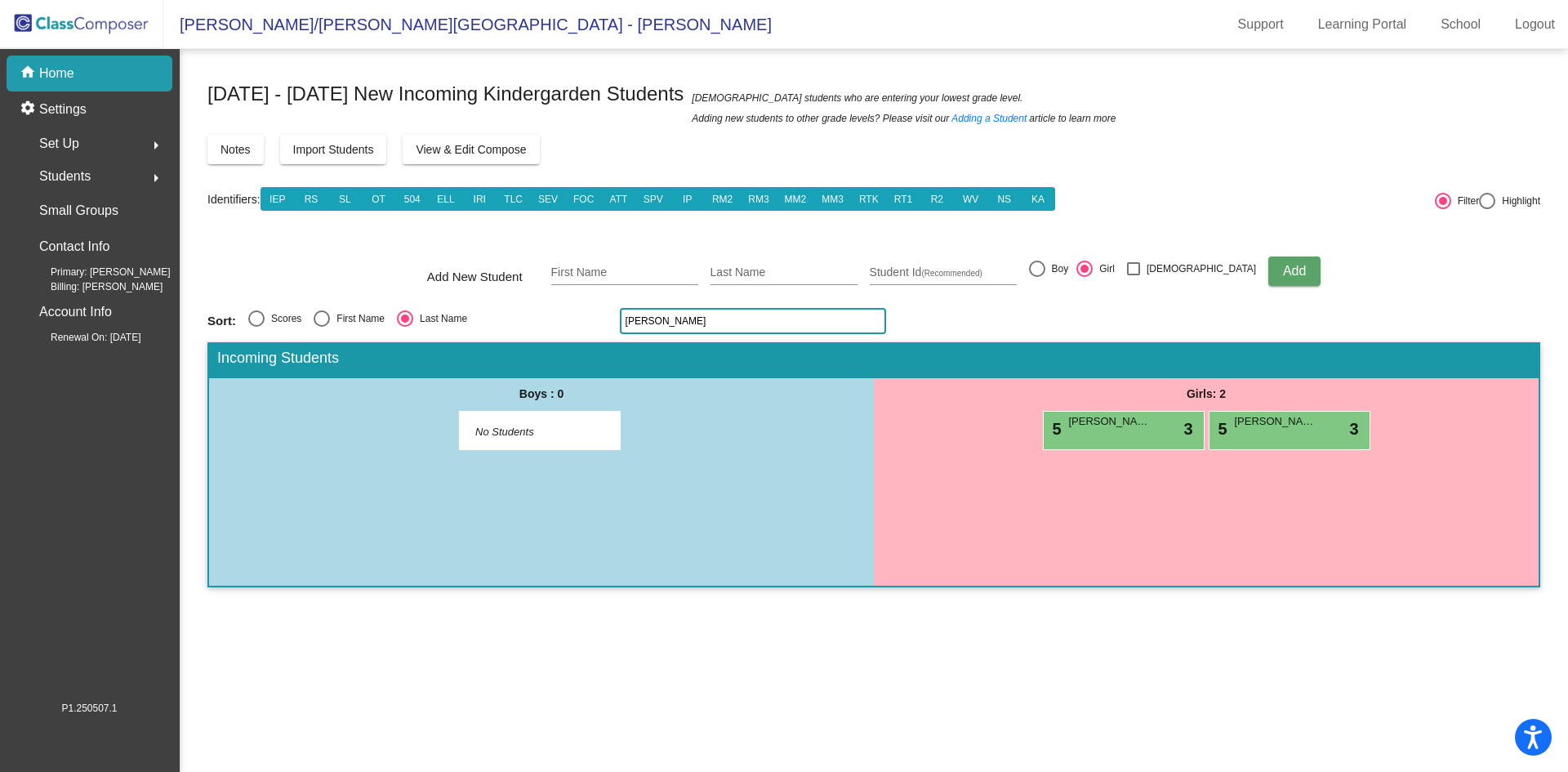
drag, startPoint x: 1146, startPoint y: 449, endPoint x: 1128, endPoint y: 516, distance: 69.4
click at [1133, 528] on div "Girls: 2 5 [PERSON_NAME] lock do_not_disturb_alt 3 5 [PERSON_NAME] lock do_not_…" at bounding box center [1206, 483] width 665 height 209
click at [1112, 420] on span "[PERSON_NAME]" at bounding box center [1109, 421] width 81 height 16
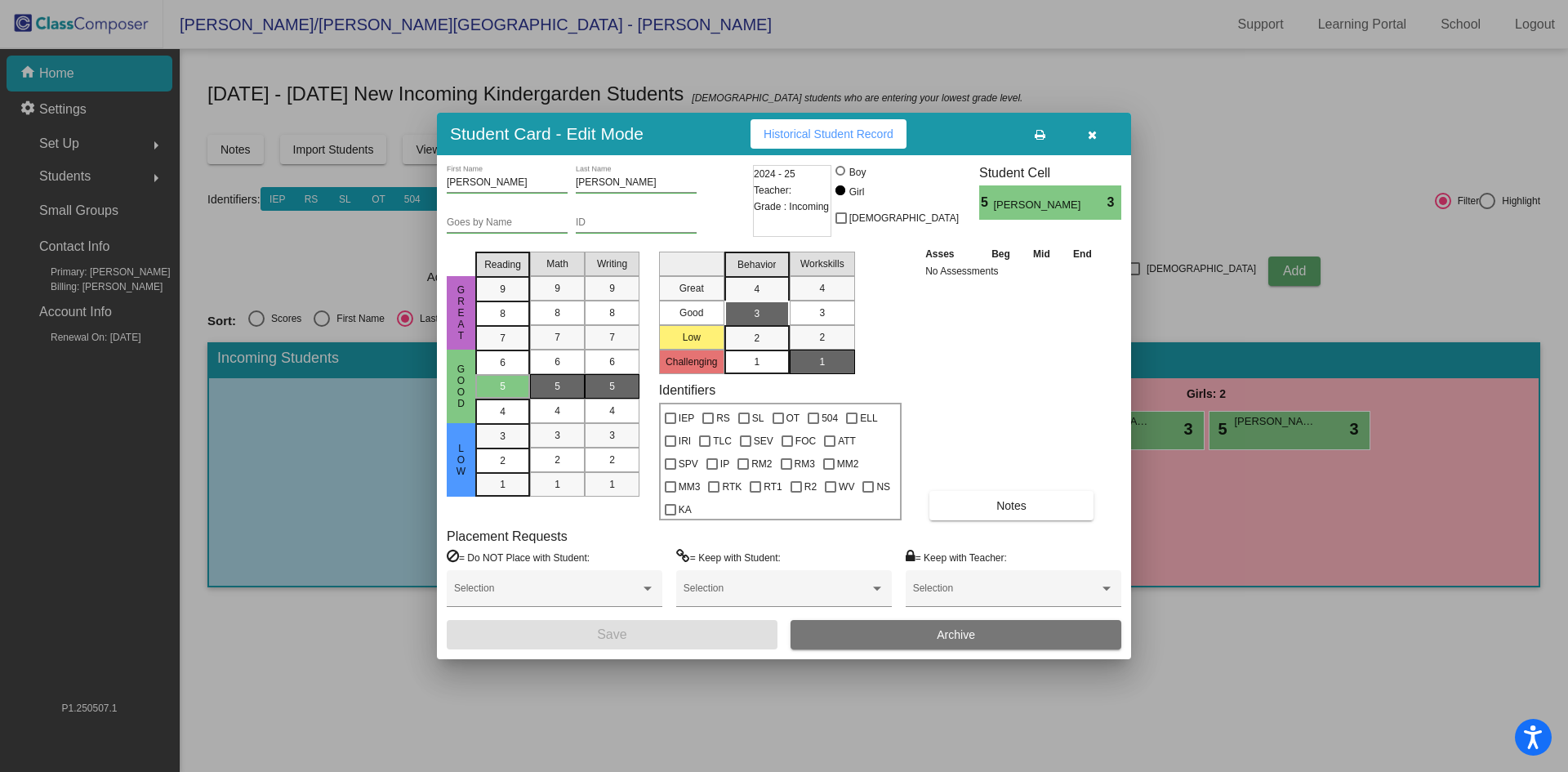
drag, startPoint x: 1423, startPoint y: 527, endPoint x: 1414, endPoint y: 526, distance: 9.1
click at [1416, 527] on div at bounding box center [784, 386] width 1568 height 772
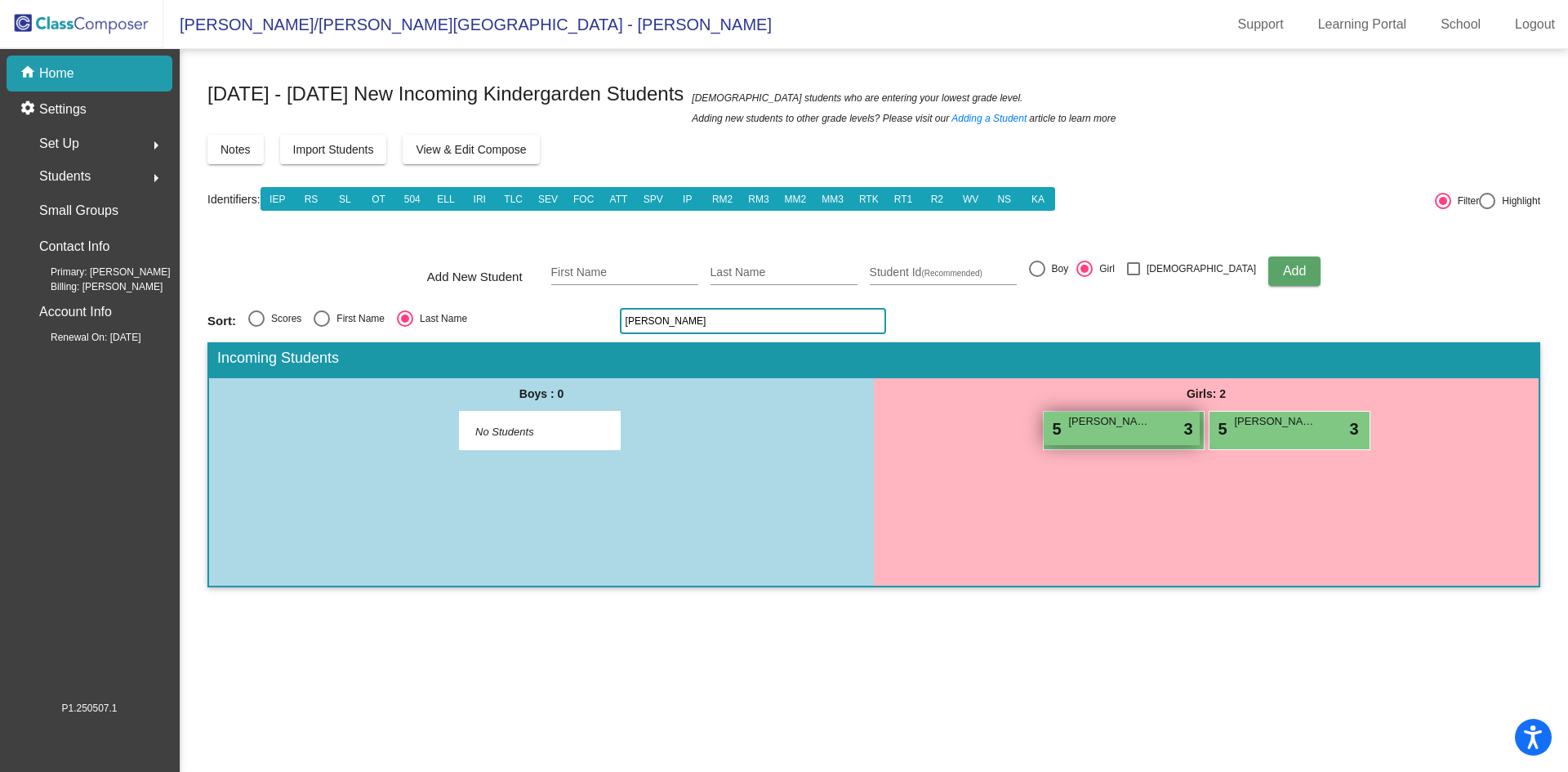
click at [1153, 443] on div "5 [PERSON_NAME] lock do_not_disturb_alt 3" at bounding box center [1122, 428] width 156 height 34
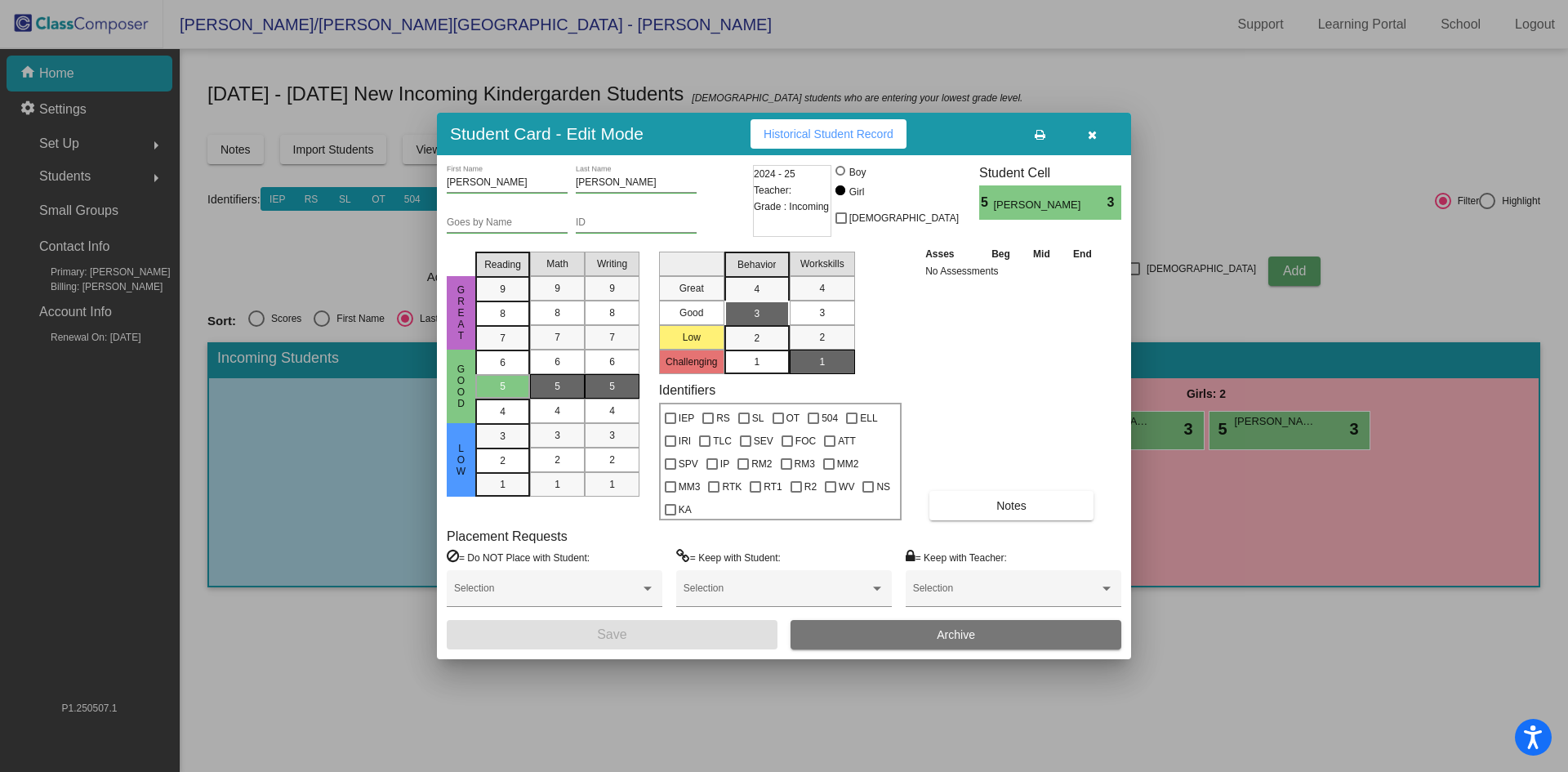
click at [969, 628] on span "Archive" at bounding box center [956, 635] width 38 height 13
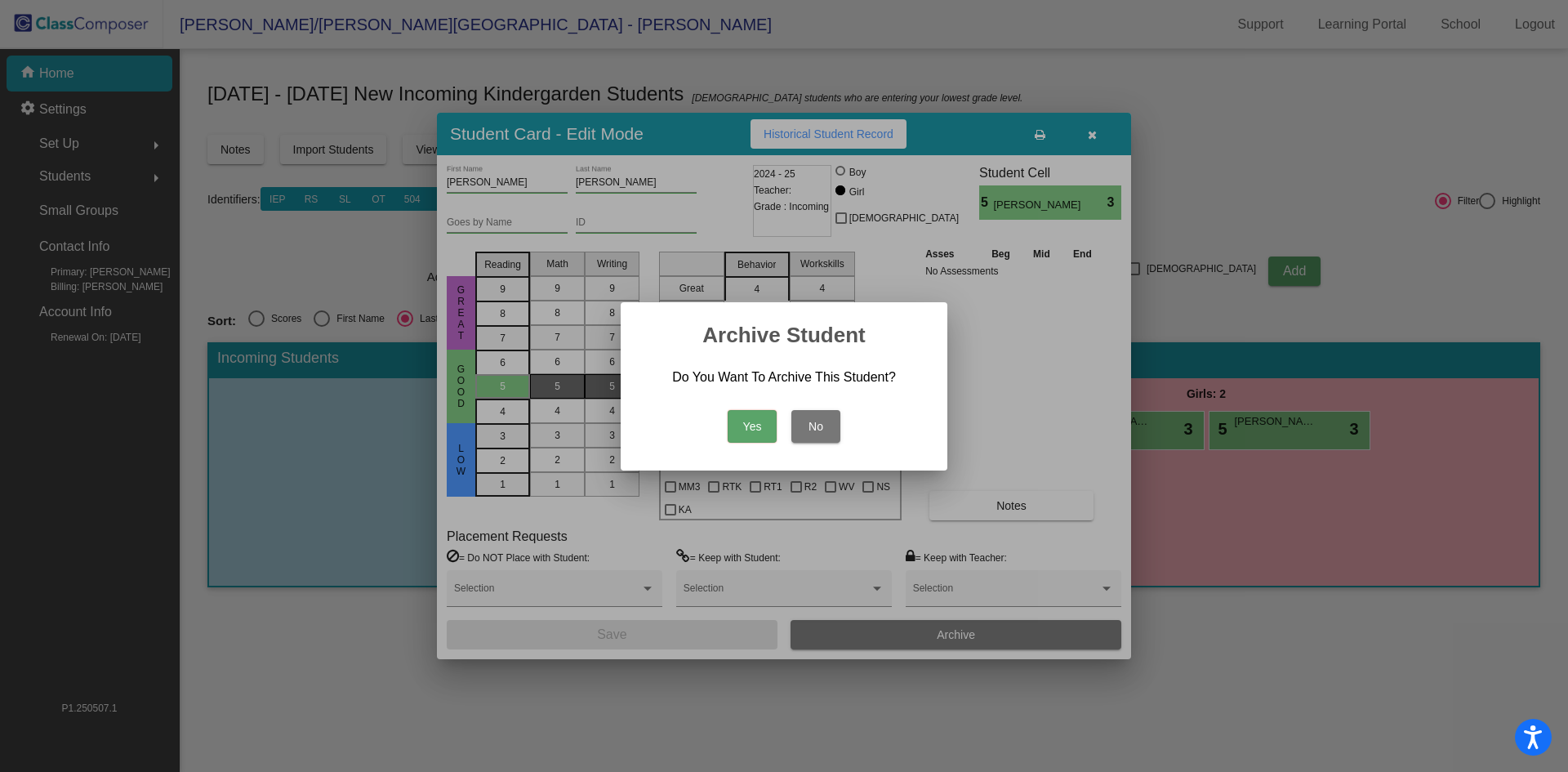
click at [744, 418] on button "Yes" at bounding box center [751, 426] width 49 height 33
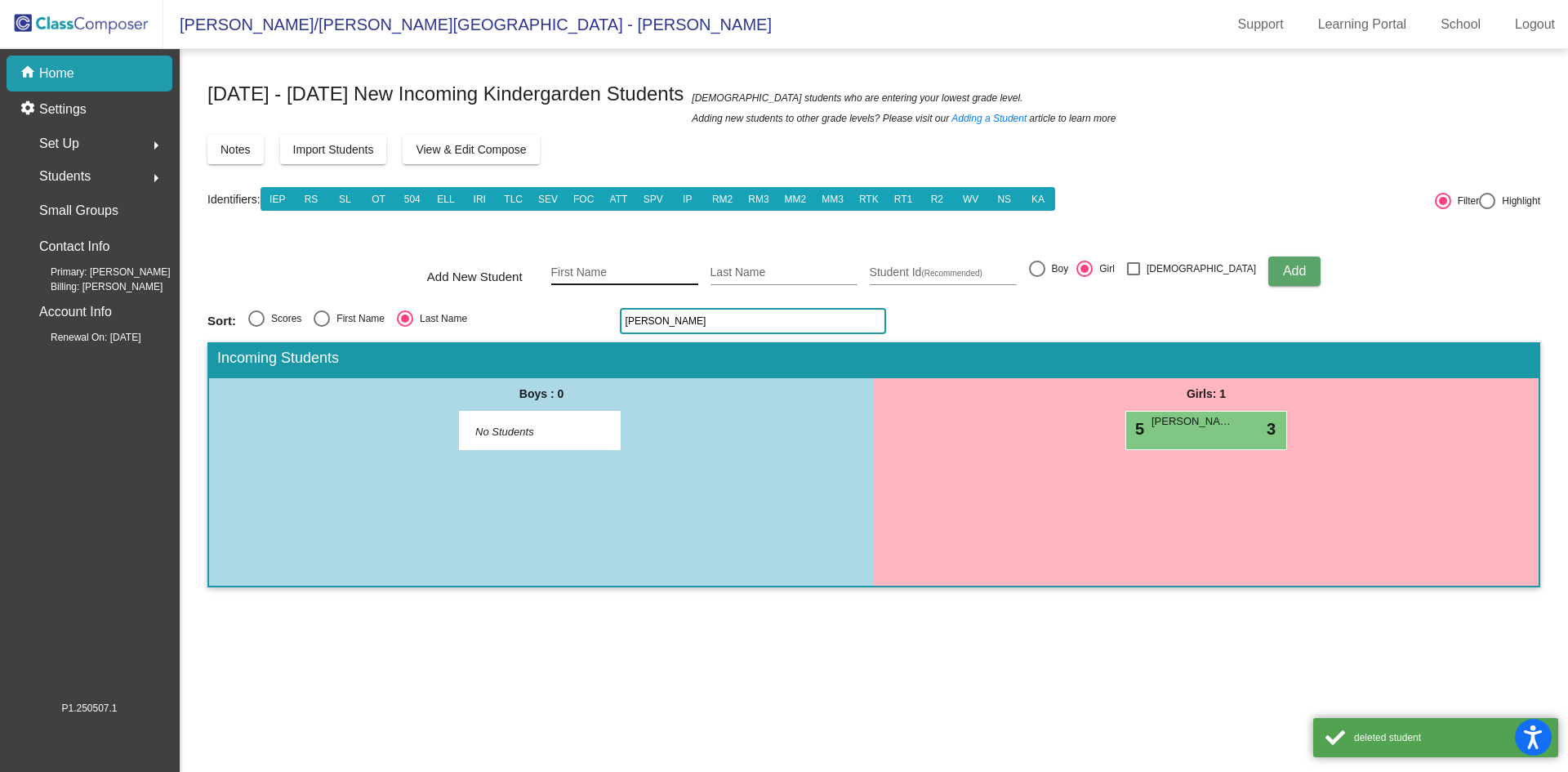
click at [659, 274] on input "First Name" at bounding box center [625, 273] width 147 height 13
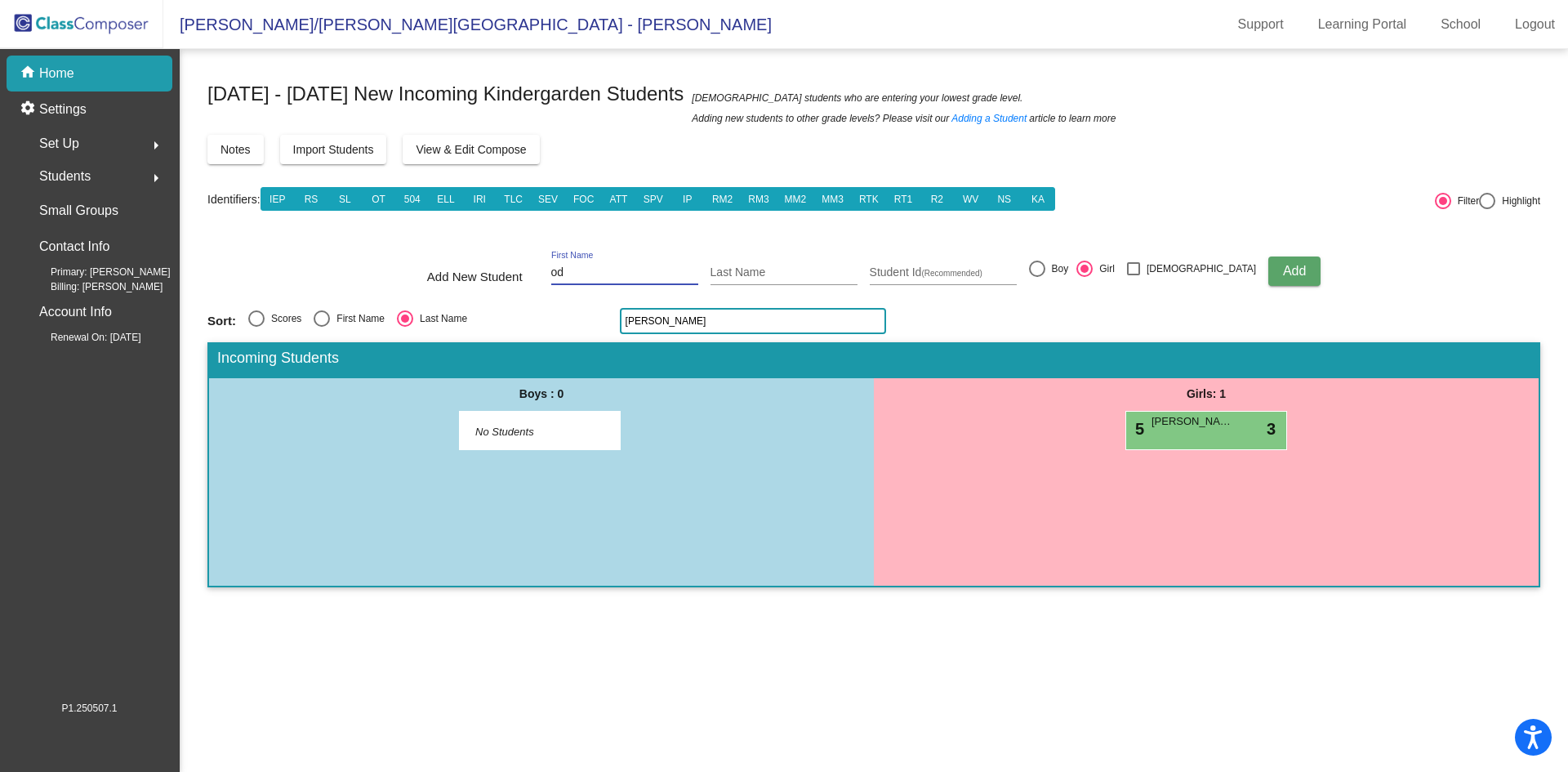
type input "o"
click at [1268, 257] on button "Add" at bounding box center [1294, 271] width 53 height 30
type input "[PERSON_NAME]"
type input "o'"
click at [1268, 257] on button "Add" at bounding box center [1294, 271] width 53 height 30
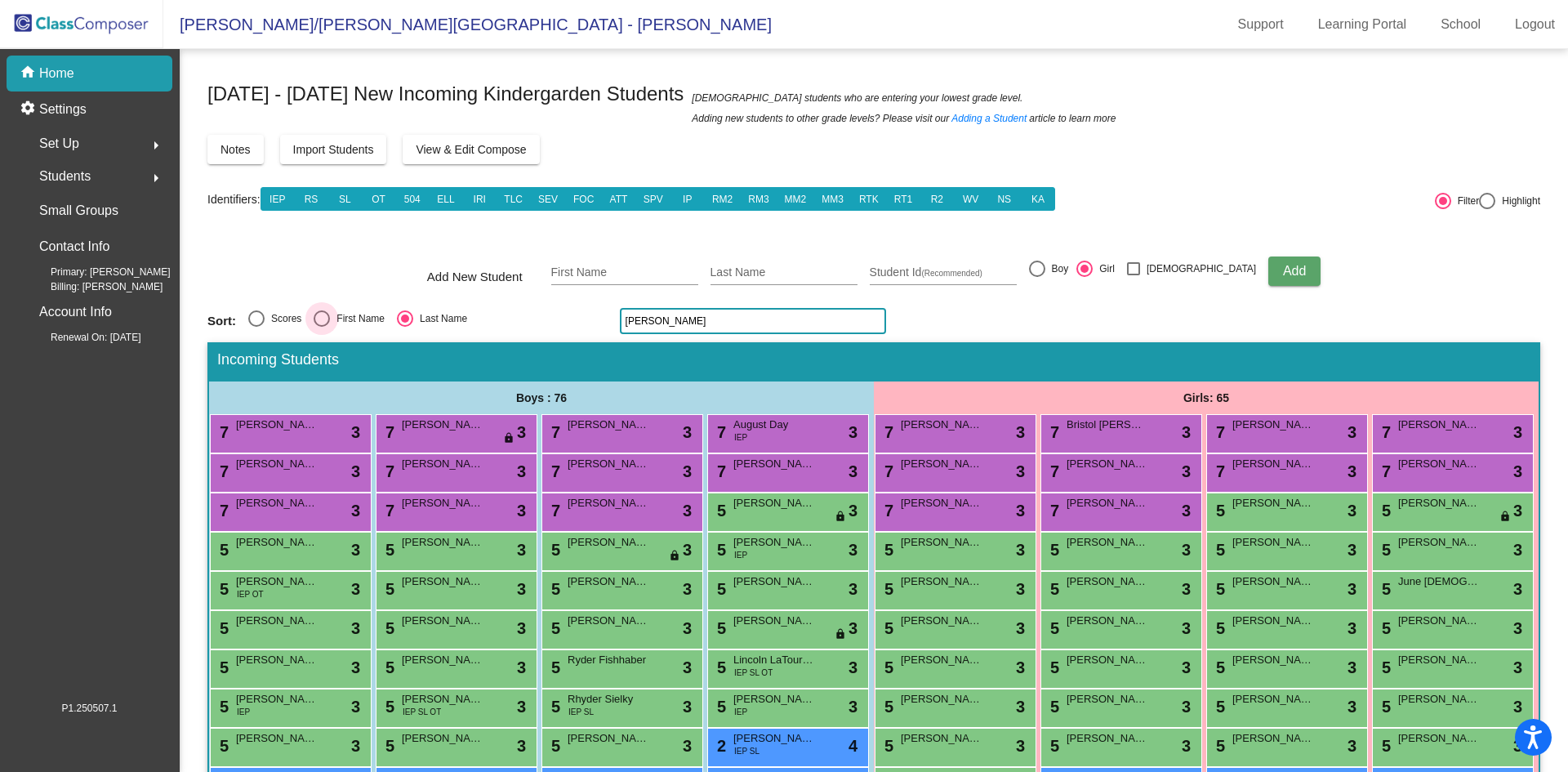
click at [318, 323] on div "Select an option" at bounding box center [322, 318] width 16 height 16
click at [321, 327] on input "First Name" at bounding box center [321, 327] width 1 height 1
radio input "true"
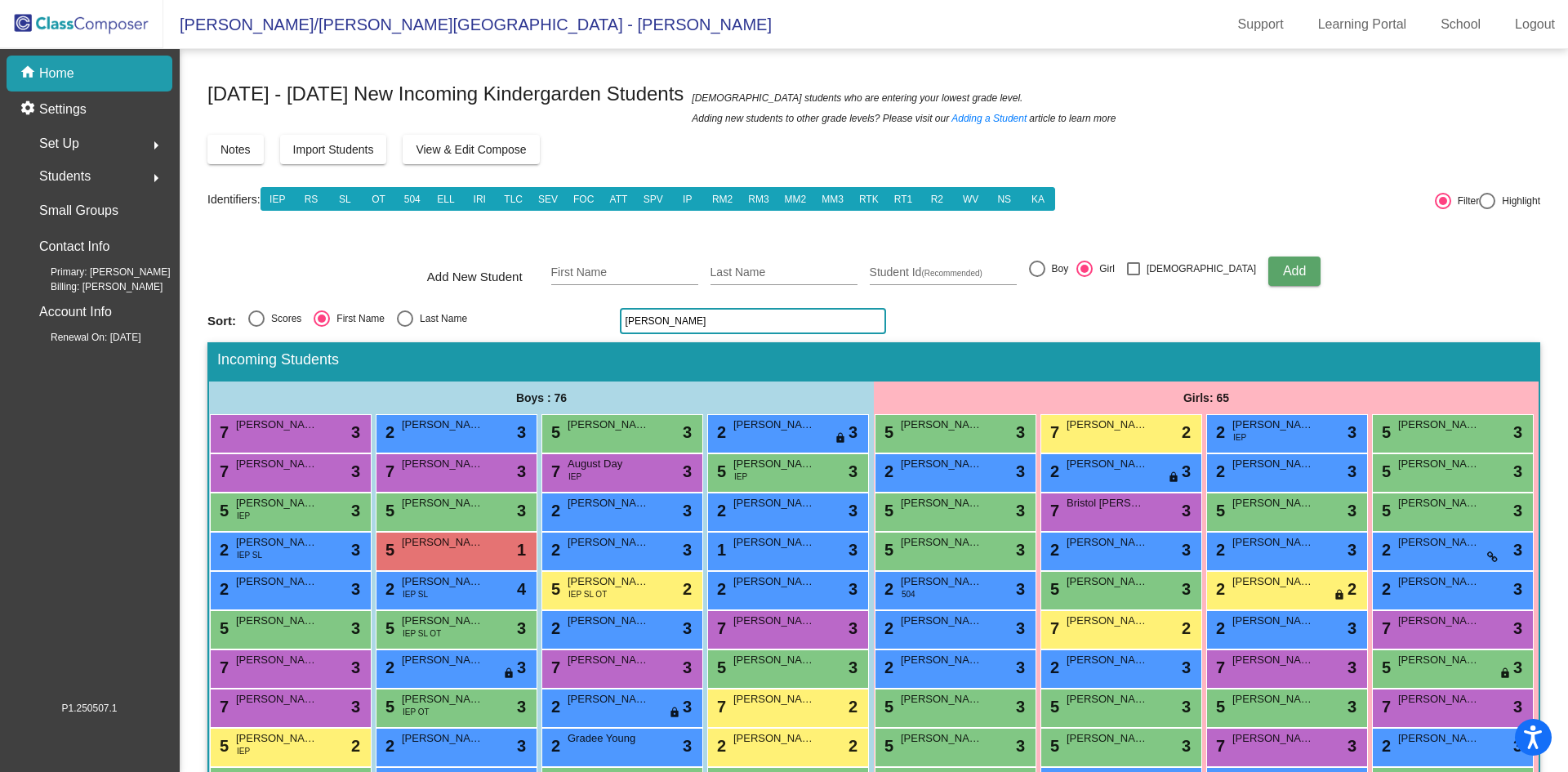
click at [410, 311] on div "Select an option" at bounding box center [405, 318] width 16 height 16
click at [405, 327] on input "Last Name" at bounding box center [404, 327] width 1 height 1
radio input "true"
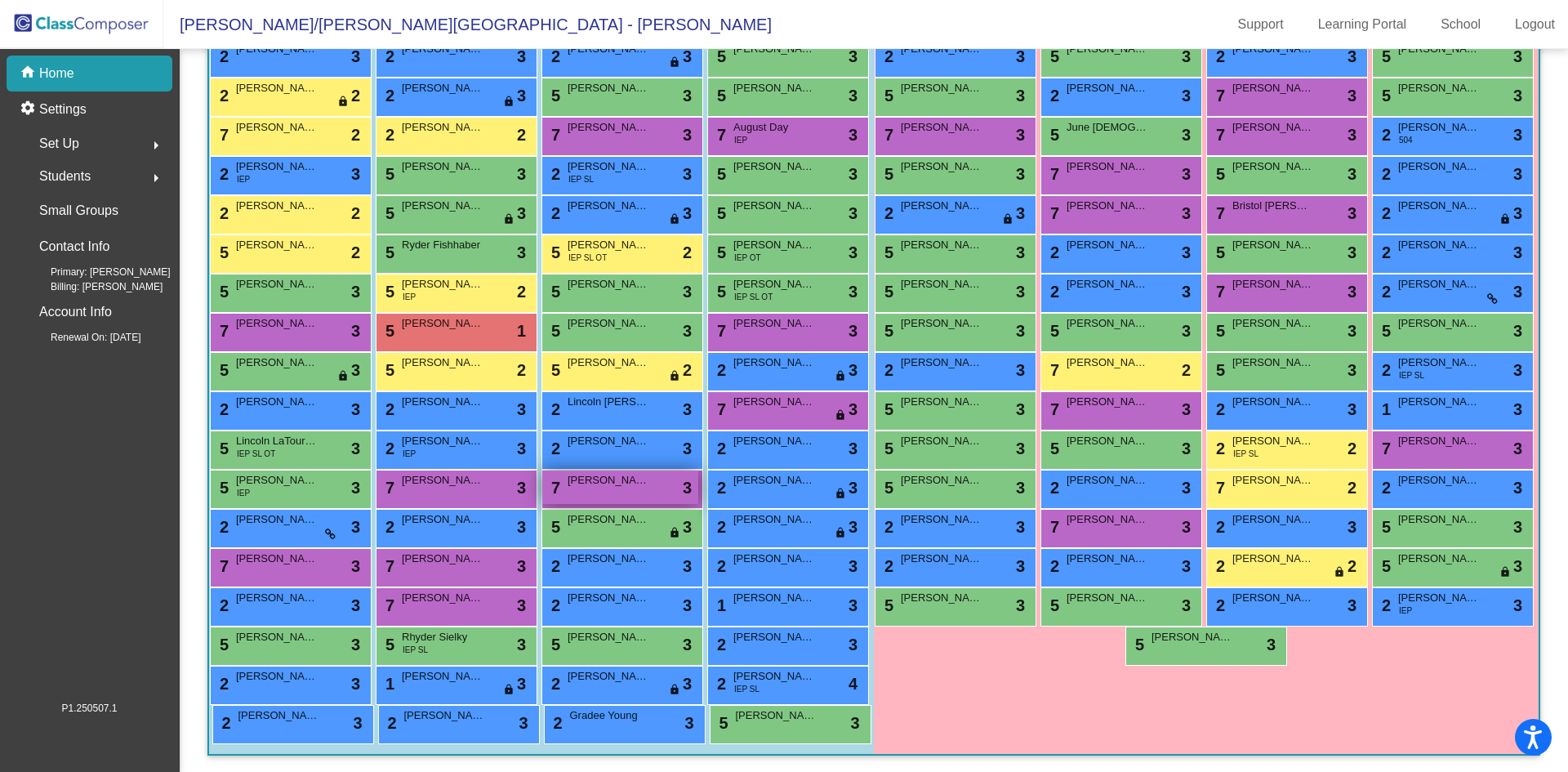
scroll to position [650, 0]
click at [483, 511] on span "[PERSON_NAME]" at bounding box center [442, 519] width 81 height 16
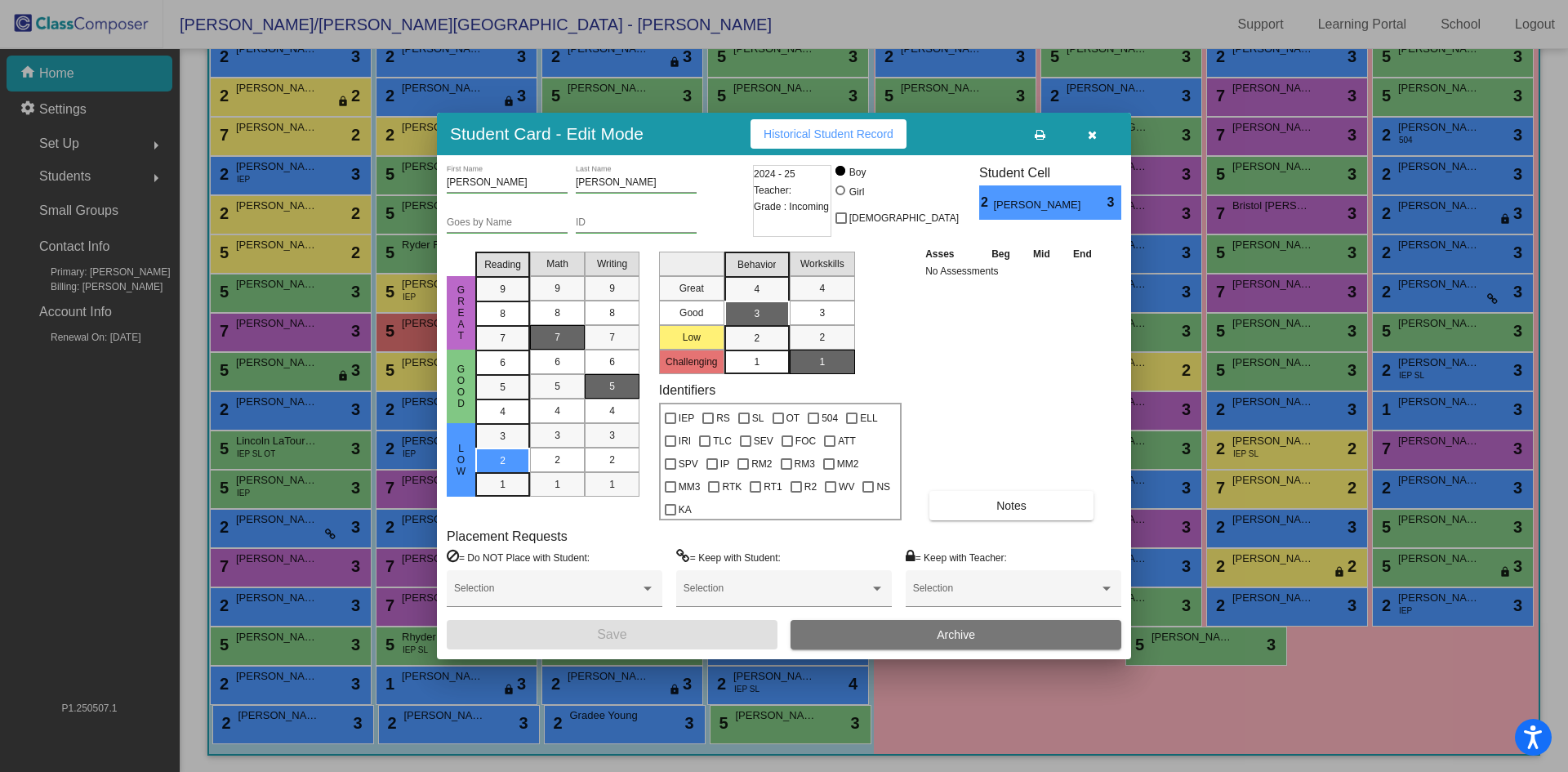
click at [1088, 141] on icon "button" at bounding box center [1092, 135] width 9 height 11
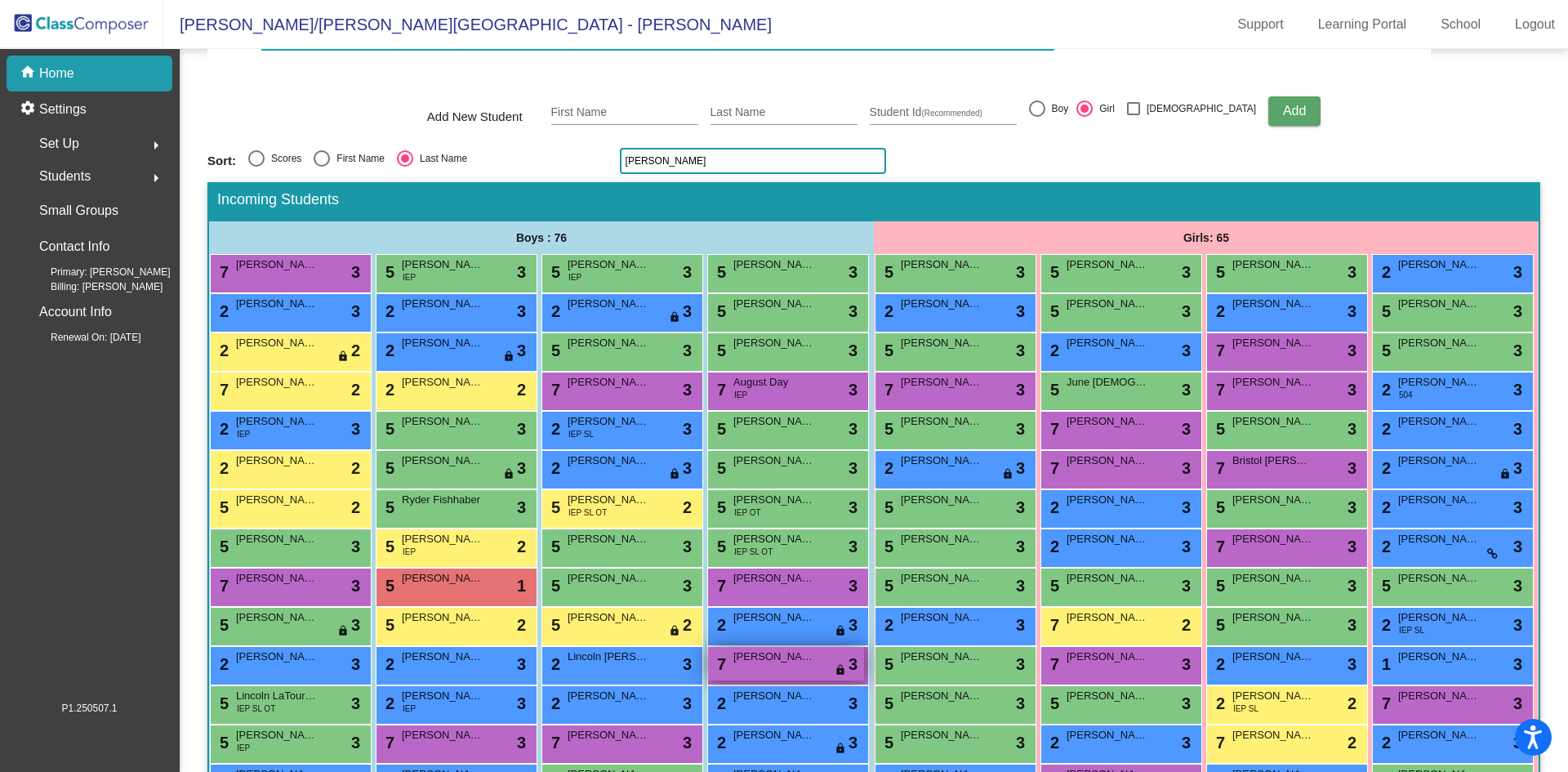
scroll to position [0, 0]
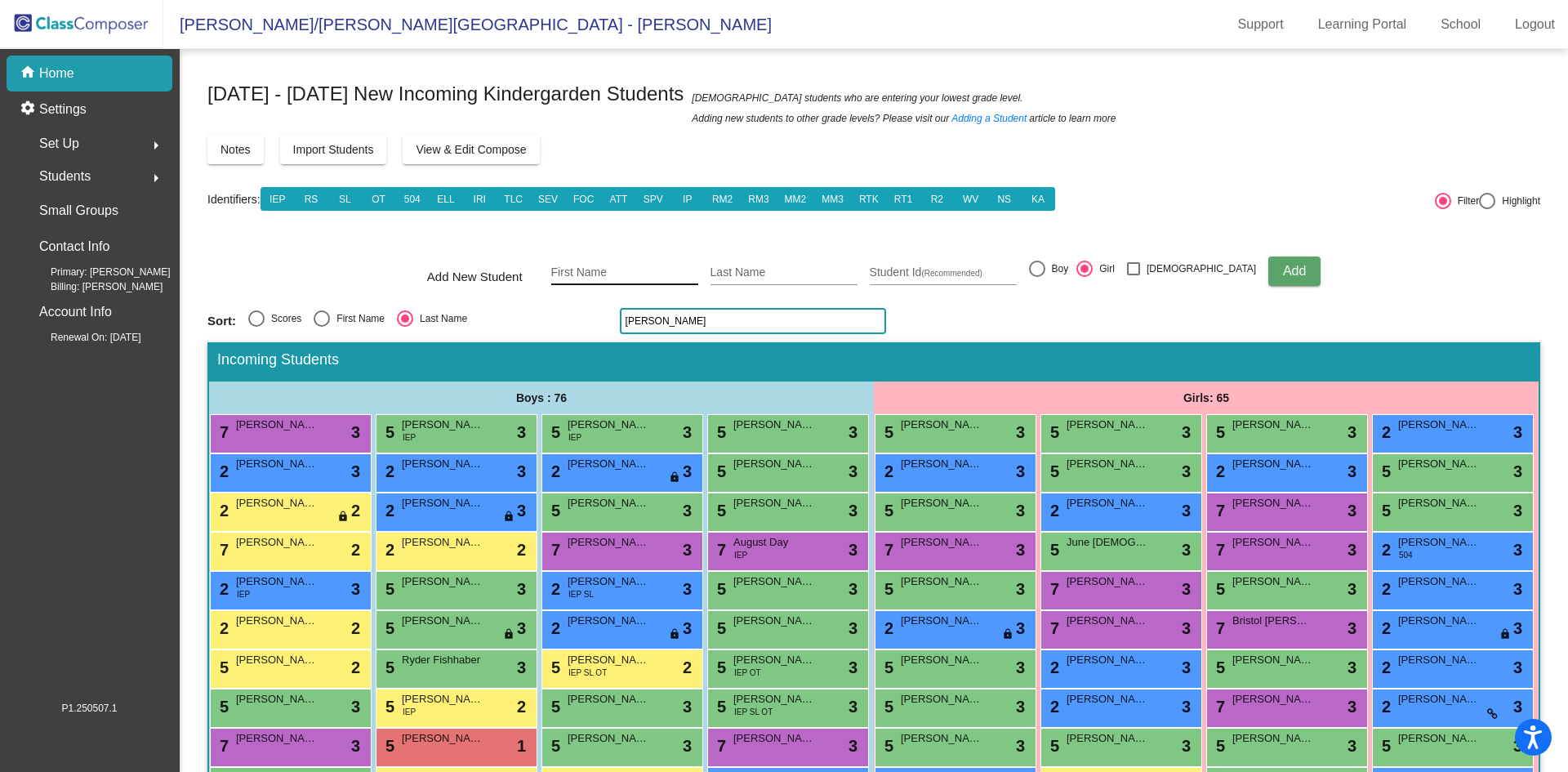
drag, startPoint x: 675, startPoint y: 315, endPoint x: 599, endPoint y: 272, distance: 87.3
click at [567, 330] on div "Sort: Scores First Name Last Name [PERSON_NAME]" at bounding box center [874, 321] width 1333 height 26
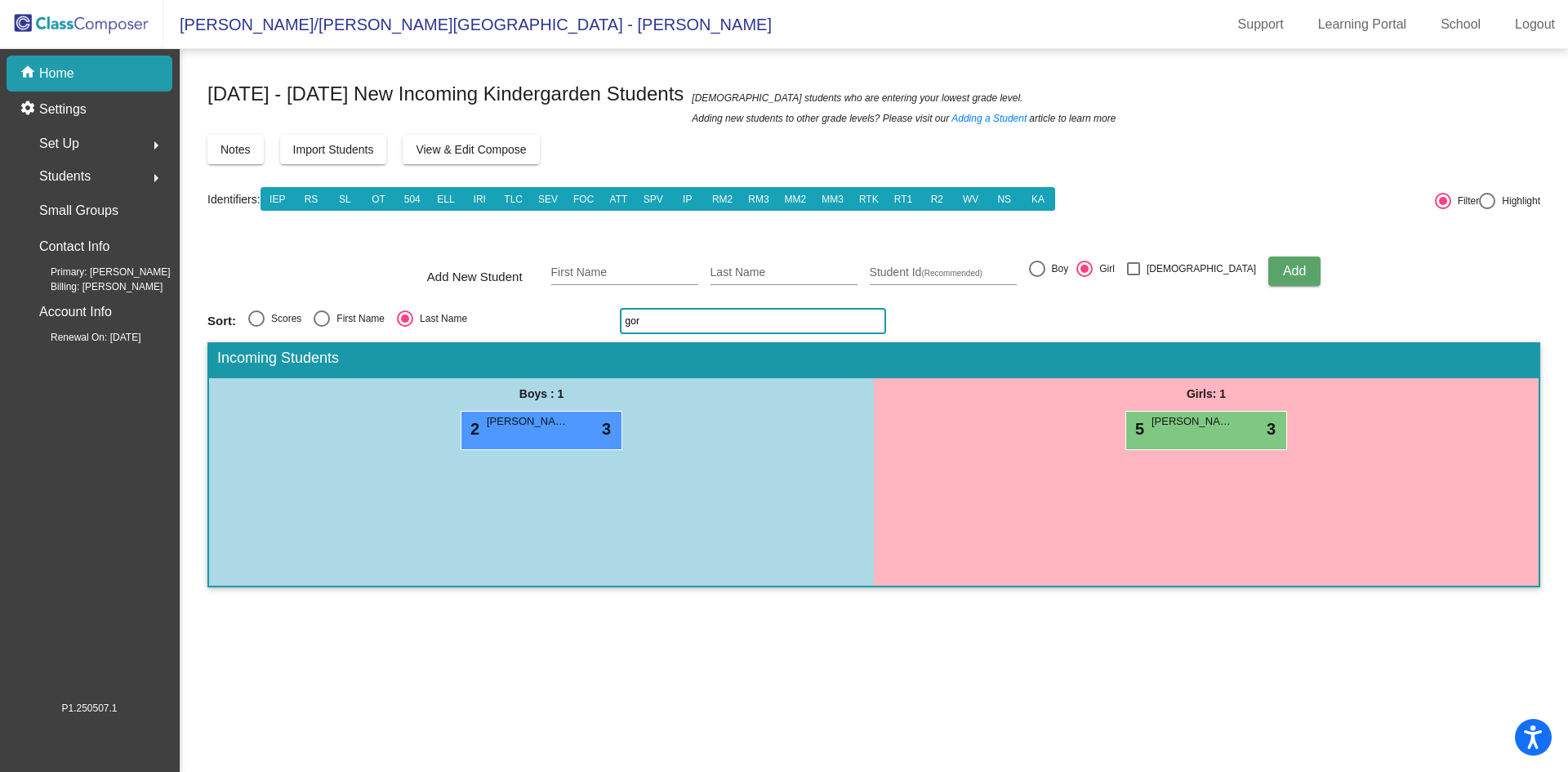
type input "gor"
click at [1181, 405] on div "Girls: 1" at bounding box center [1206, 395] width 665 height 33
click at [1197, 444] on div "5 [PERSON_NAME] o' lock do_not_disturb_alt 3" at bounding box center [1204, 428] width 156 height 34
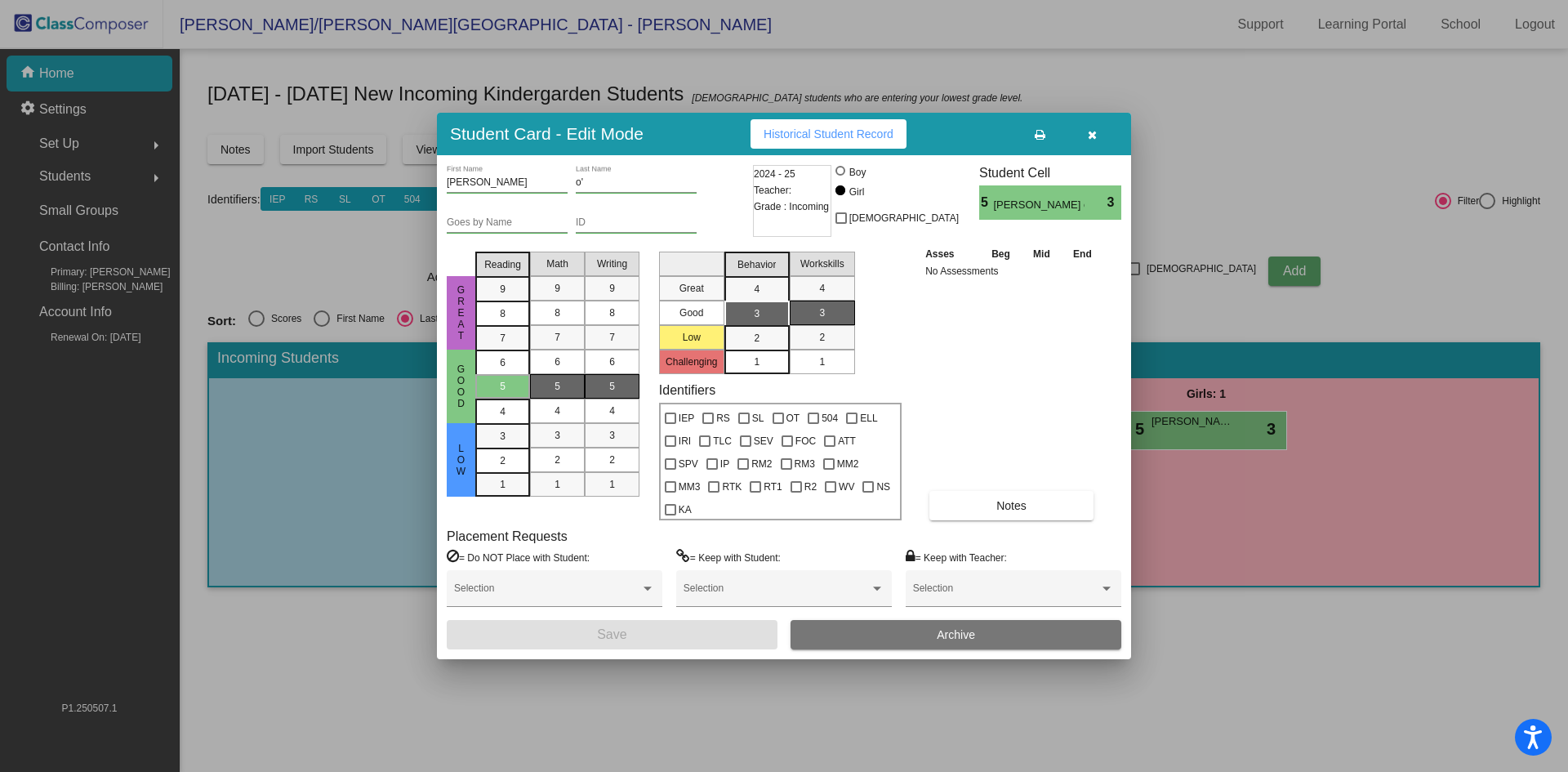
click at [946, 628] on span "Archive" at bounding box center [956, 635] width 38 height 13
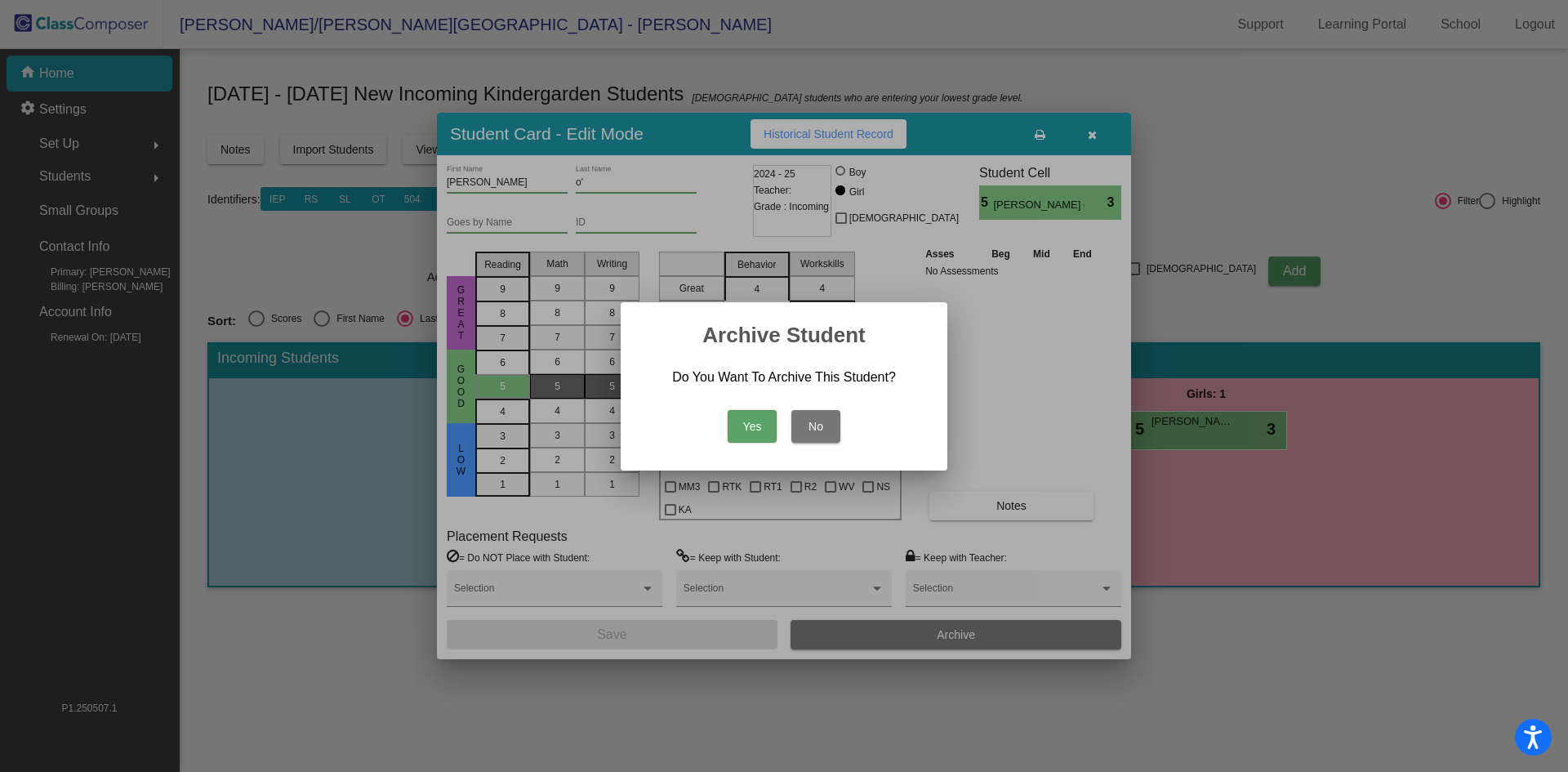
click at [752, 429] on button "Yes" at bounding box center [751, 426] width 49 height 33
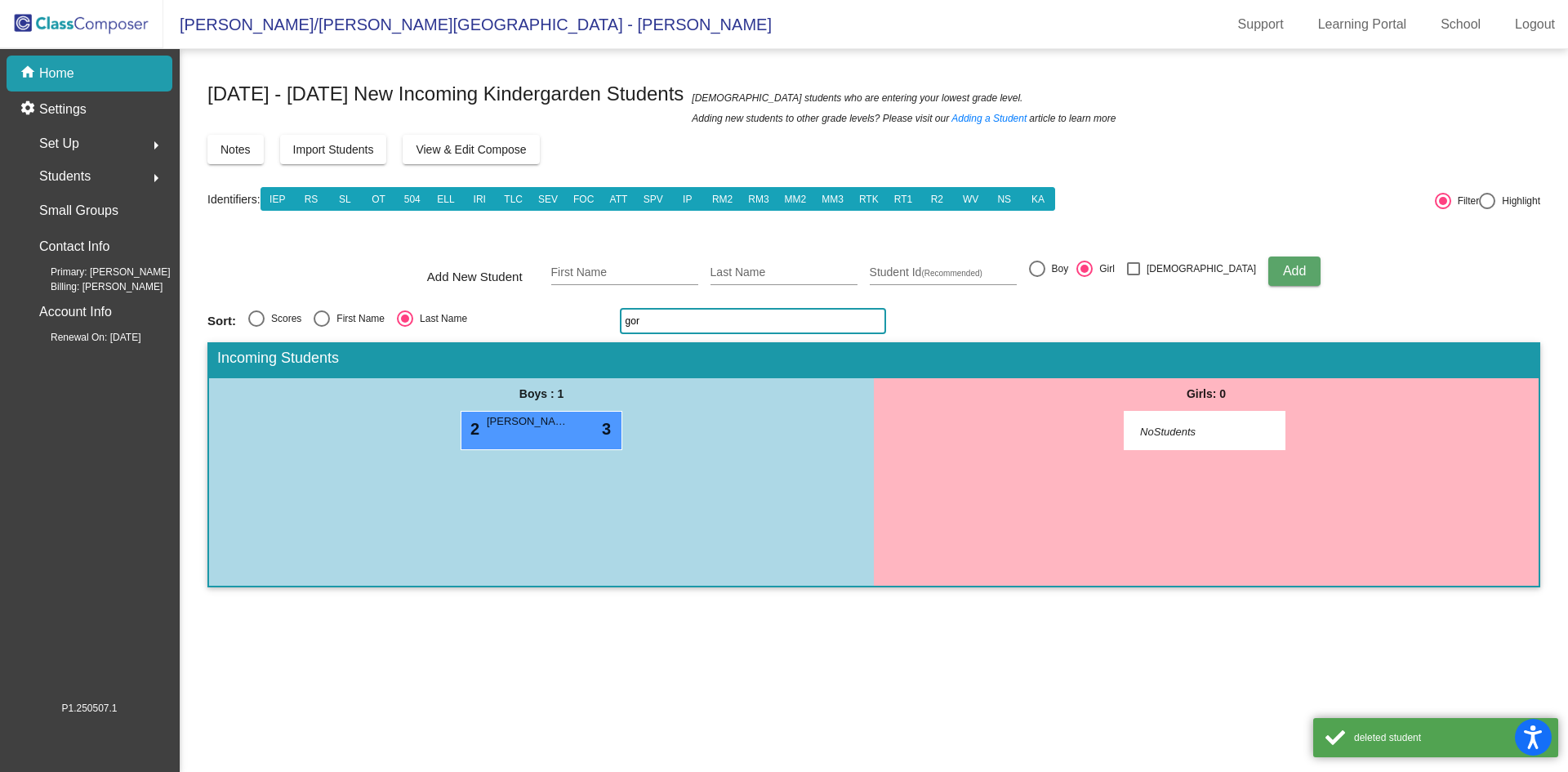
drag, startPoint x: 647, startPoint y: 321, endPoint x: 570, endPoint y: 331, distance: 77.6
click at [570, 331] on div "Sort: Scores First Name Last Name [PERSON_NAME]" at bounding box center [874, 321] width 1333 height 26
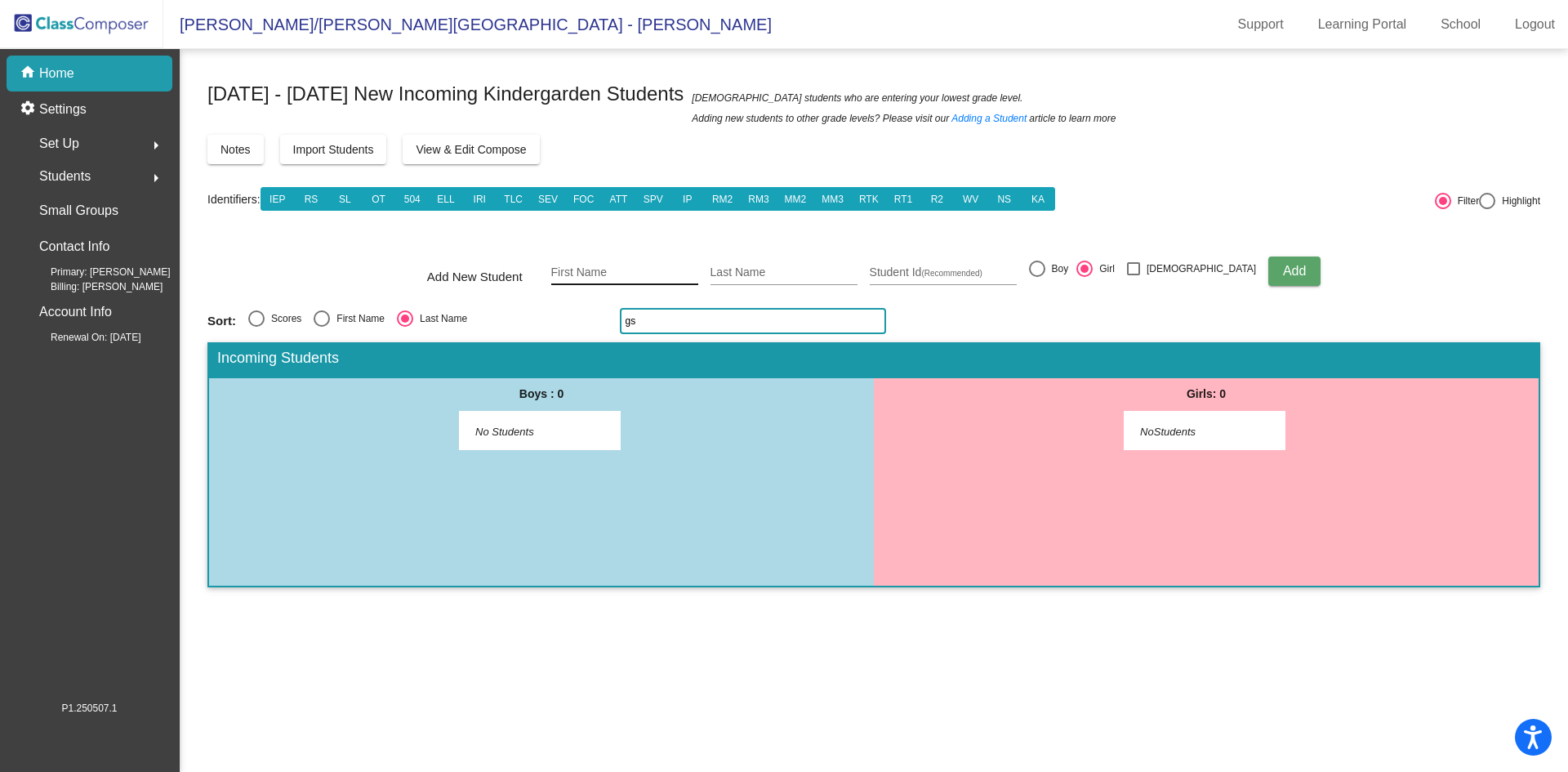
type input "g"
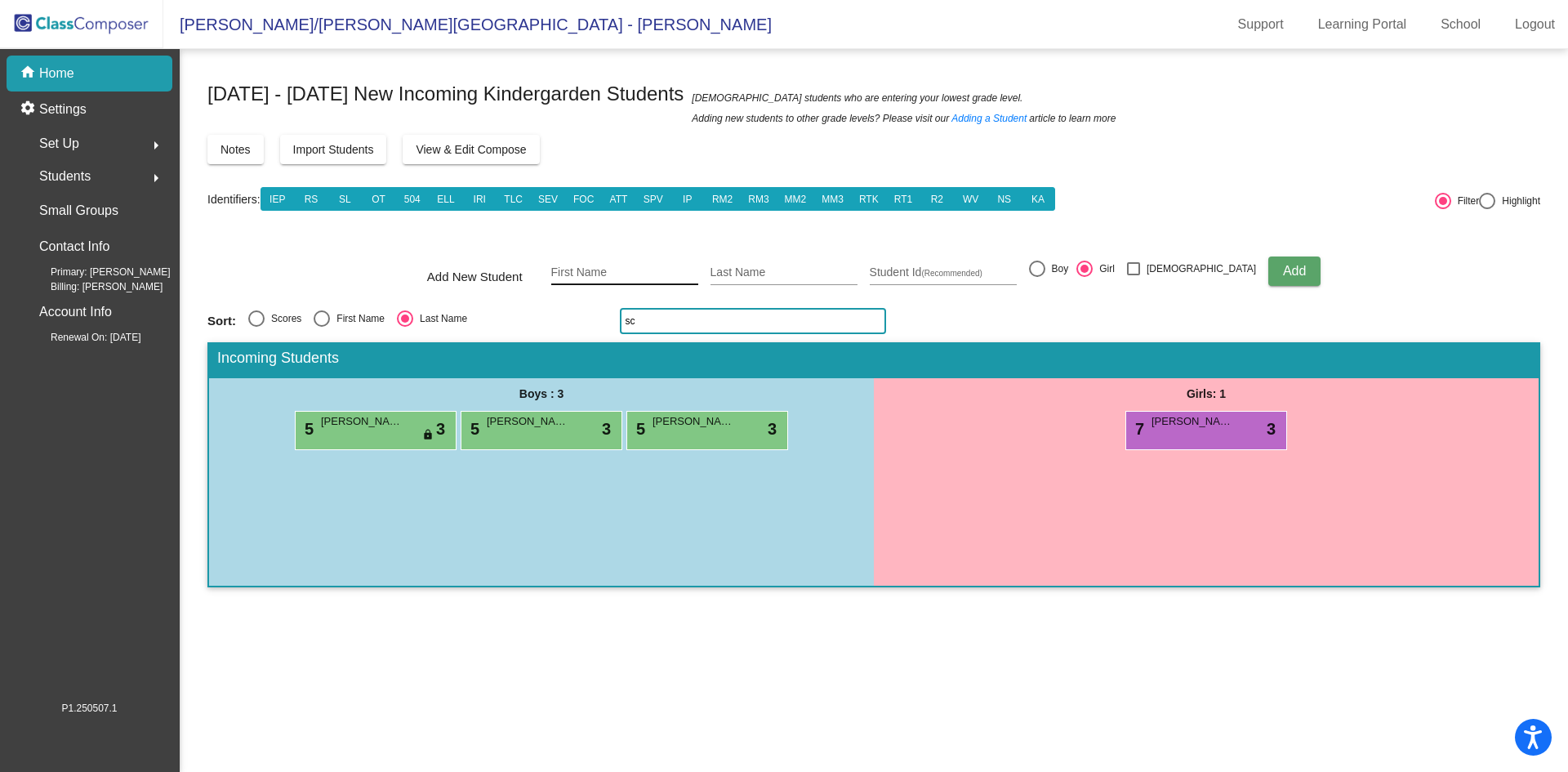
type input "s"
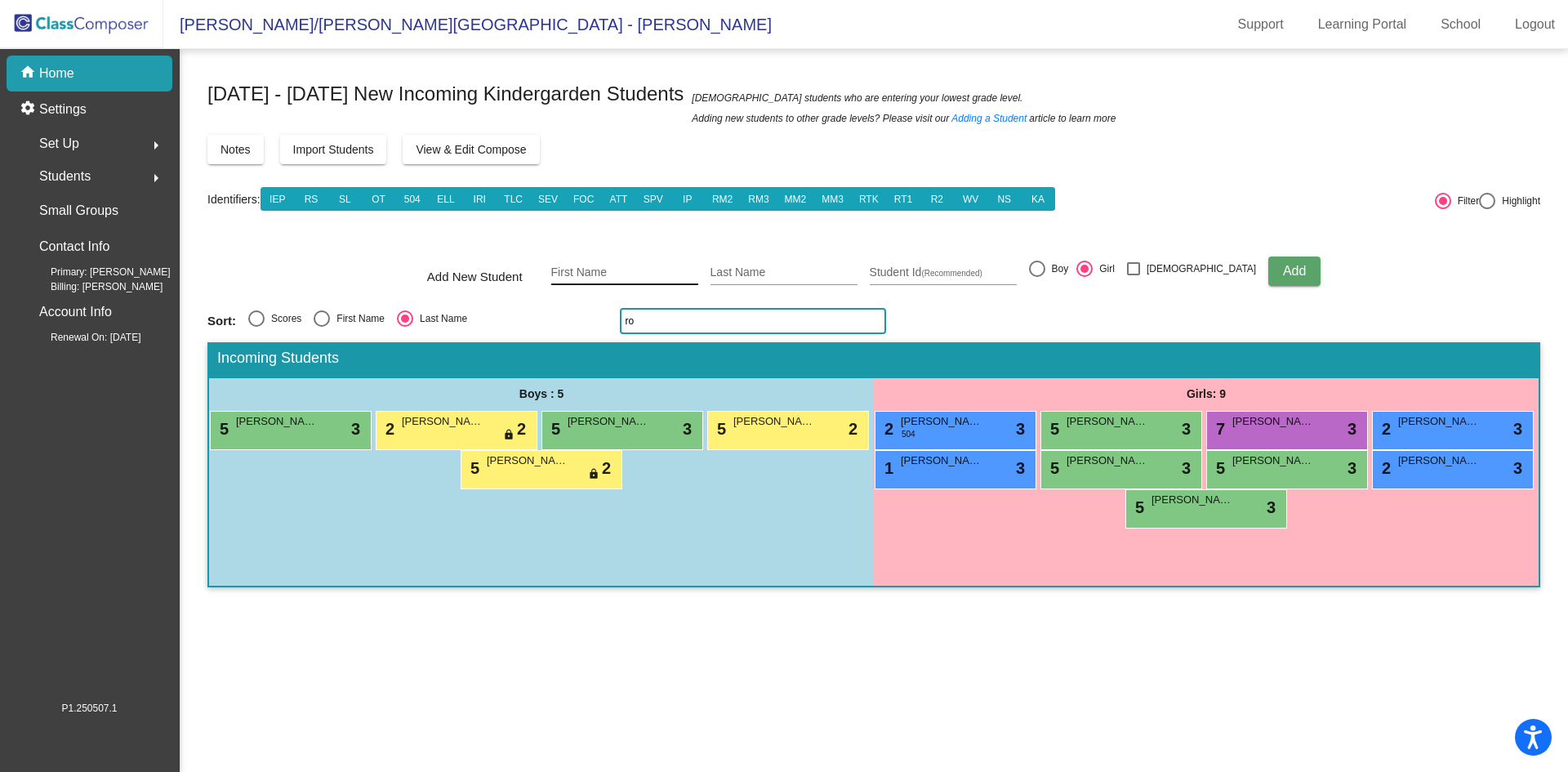
type input "r"
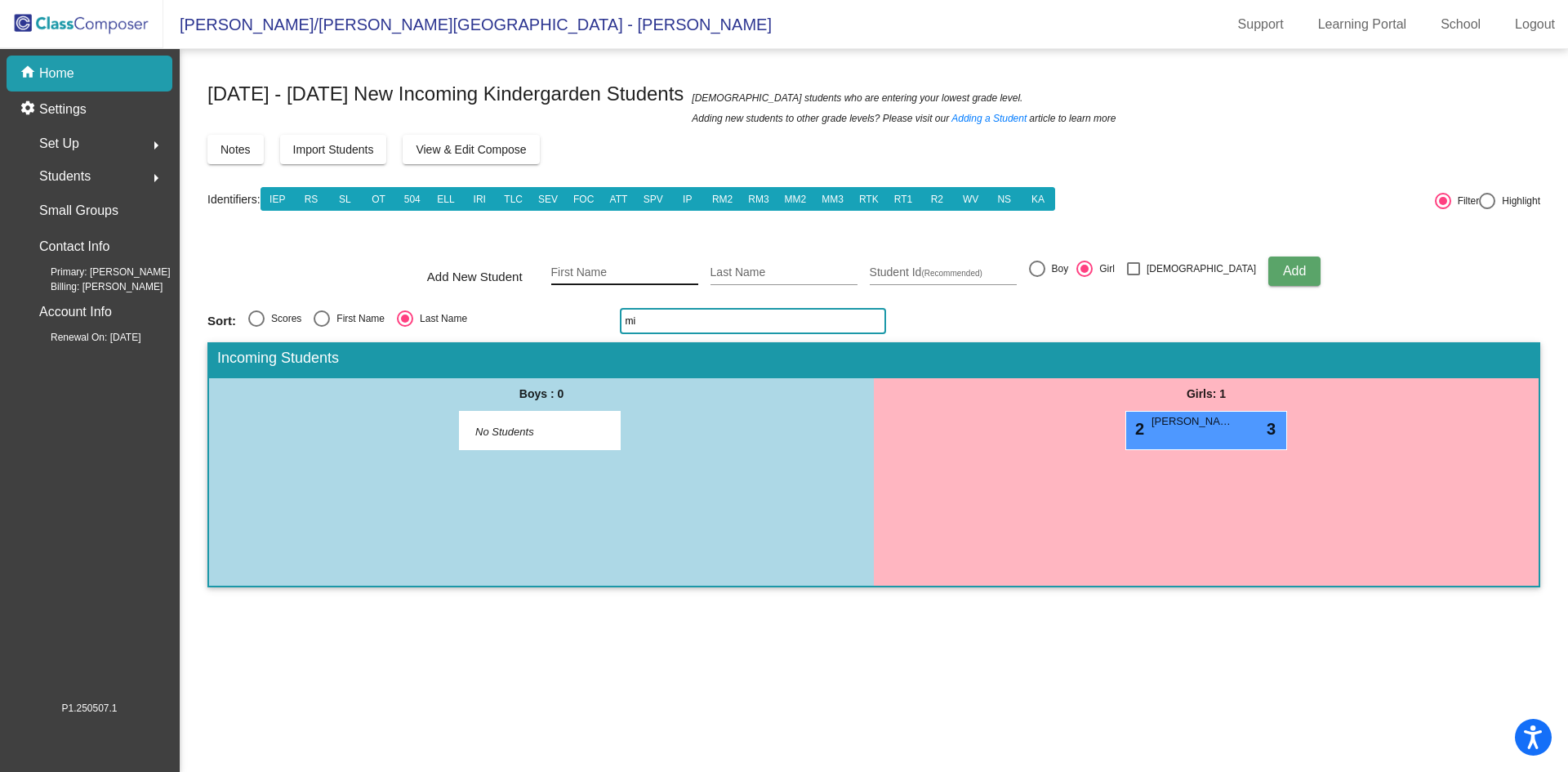
type input "m"
